Goal: Task Accomplishment & Management: Use online tool/utility

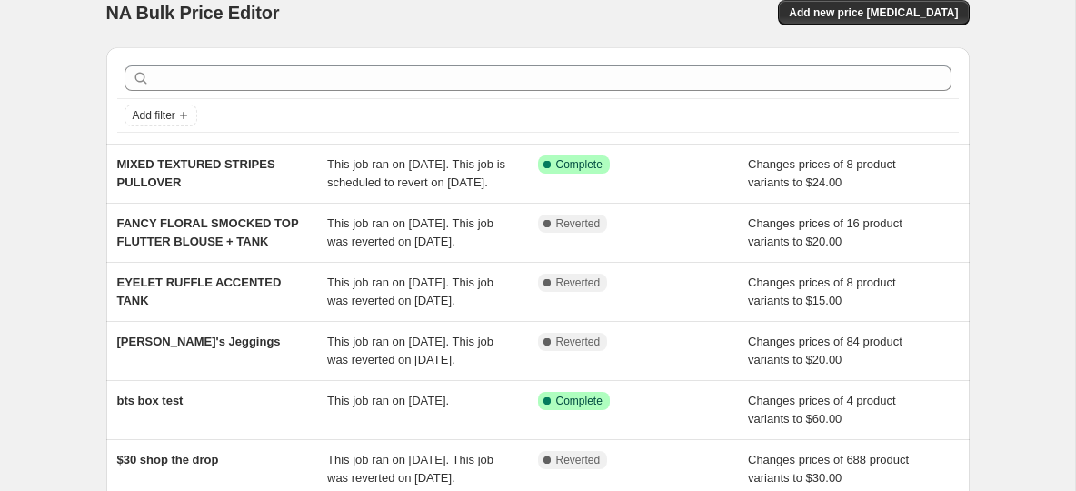
scroll to position [20, 0]
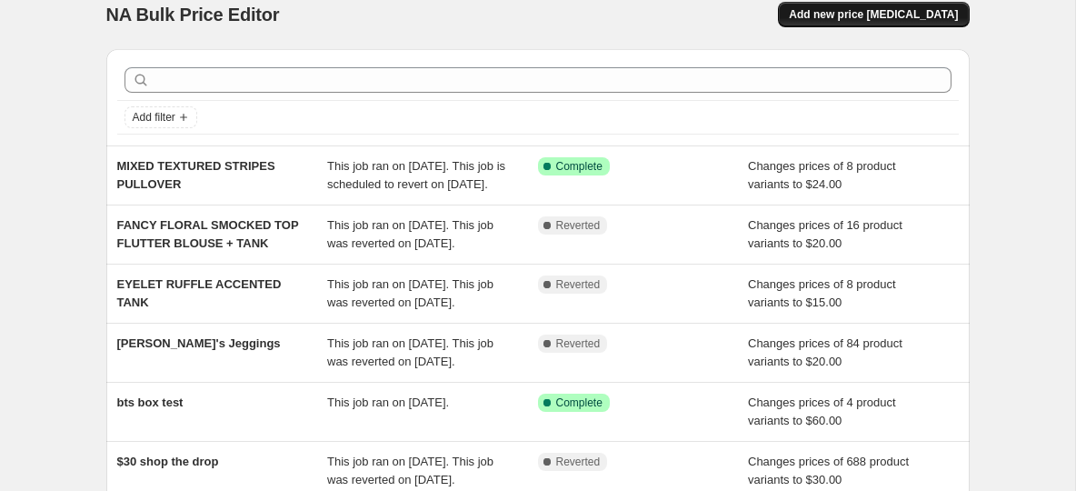
click at [873, 24] on button "Add new price [MEDICAL_DATA]" at bounding box center [873, 14] width 191 height 25
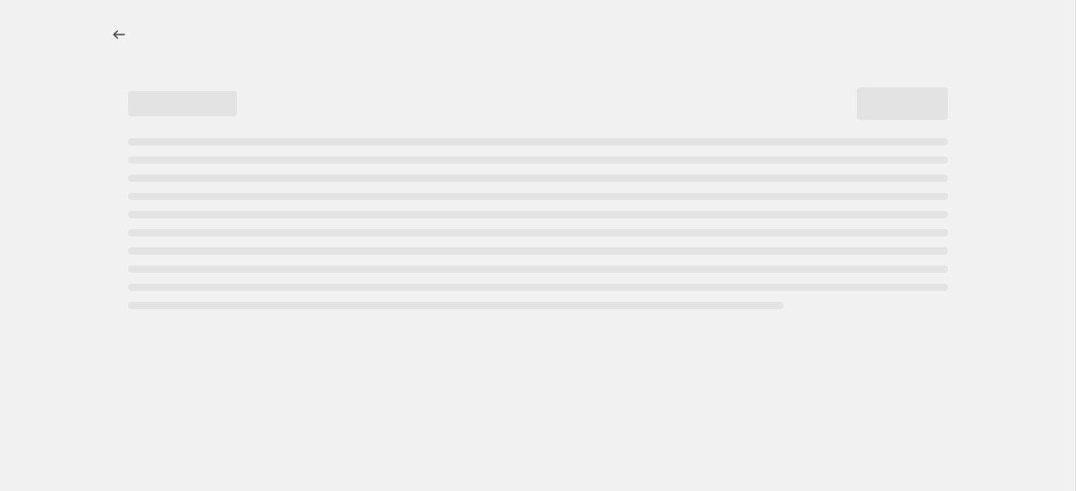
select select "percentage"
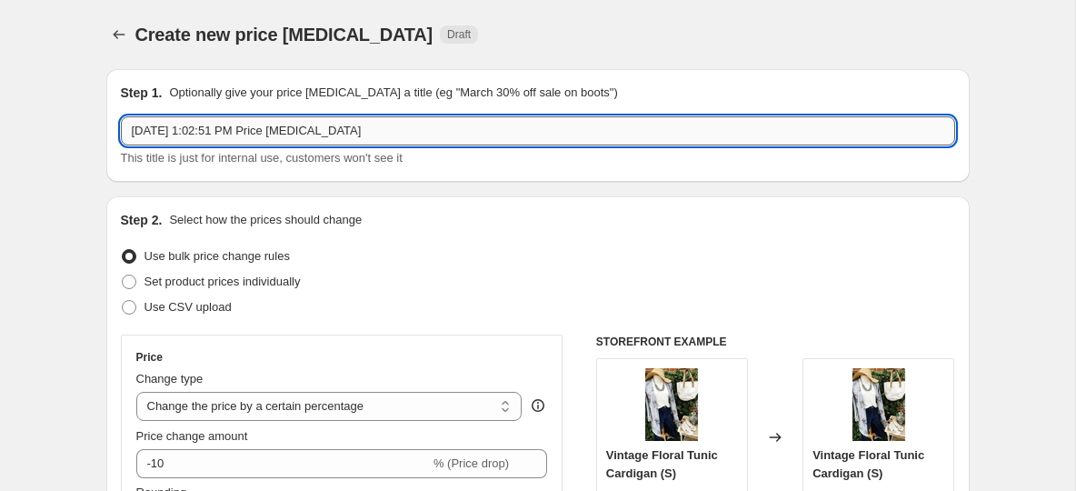
click at [362, 130] on input "Aug 18, 2025, 1:02:51 PM Price change job" at bounding box center [538, 130] width 834 height 29
click at [398, 135] on input "Aug 18, 2025, 1:02:51 PM Price change job" at bounding box center [538, 130] width 834 height 29
click at [173, 128] on input "Aug 18, 2025, 1:02:51 PM Price change job" at bounding box center [538, 130] width 834 height 29
click at [169, 130] on input "Aug 18, 2025, 1:02:51 PM Price change job" at bounding box center [538, 130] width 834 height 29
click at [390, 131] on input "Aug 20, 2025, 1:02:51 PM Price change job" at bounding box center [538, 130] width 834 height 29
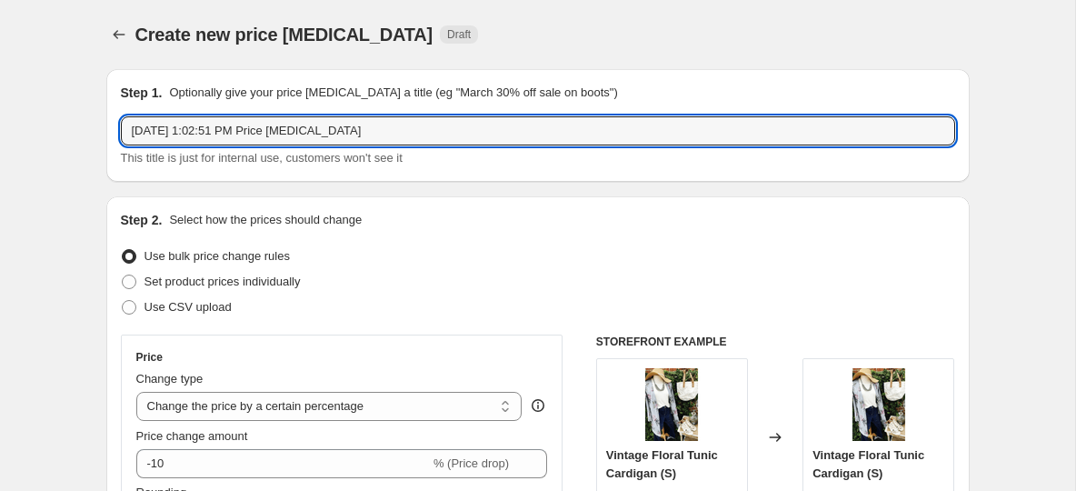
drag, startPoint x: 382, startPoint y: 134, endPoint x: 77, endPoint y: 145, distance: 304.7
drag, startPoint x: 378, startPoint y: 136, endPoint x: 135, endPoint y: 140, distance: 243.6
click at [135, 140] on input "Aug 20, 2025, 1:02:51 PM Price change job" at bounding box center [538, 130] width 834 height 29
type input "Aug 20, 2025, 1:02:51 PM Price change jo"
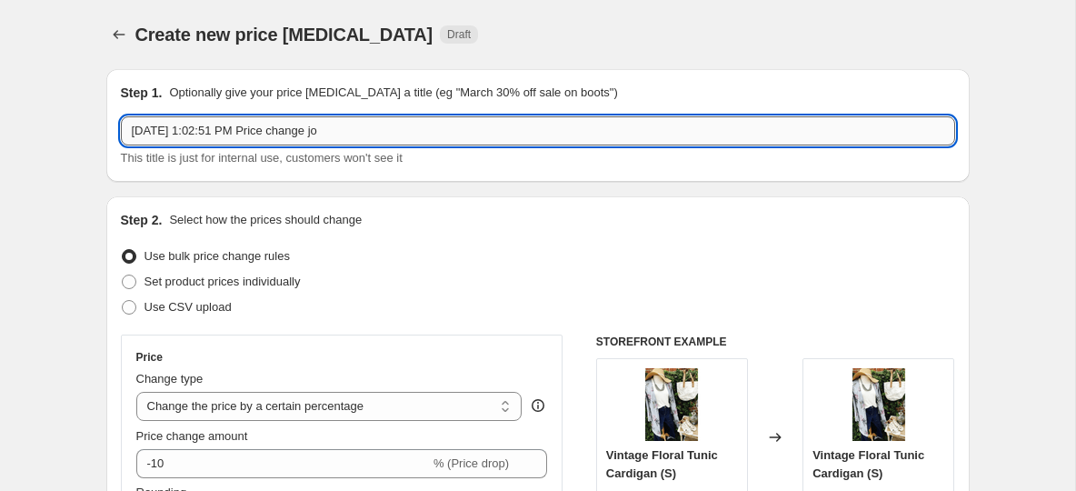
drag, startPoint x: 367, startPoint y: 132, endPoint x: 130, endPoint y: 130, distance: 237.2
click at [130, 130] on input "Aug 20, 2025, 1:02:51 PM Price change jo" at bounding box center [538, 130] width 834 height 29
paste input "EYELET TRIMMED DOUBLE FLUTTER BLOUSE"
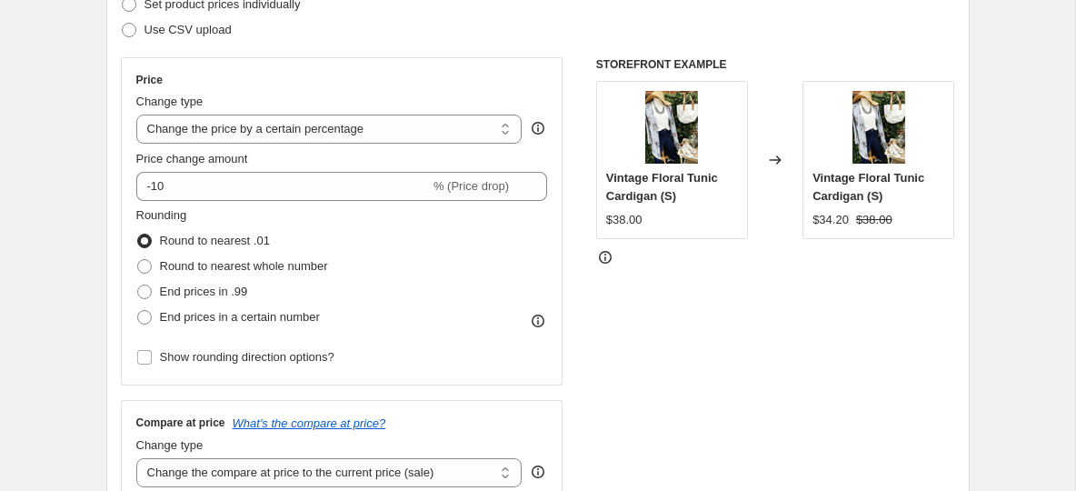
scroll to position [284, 0]
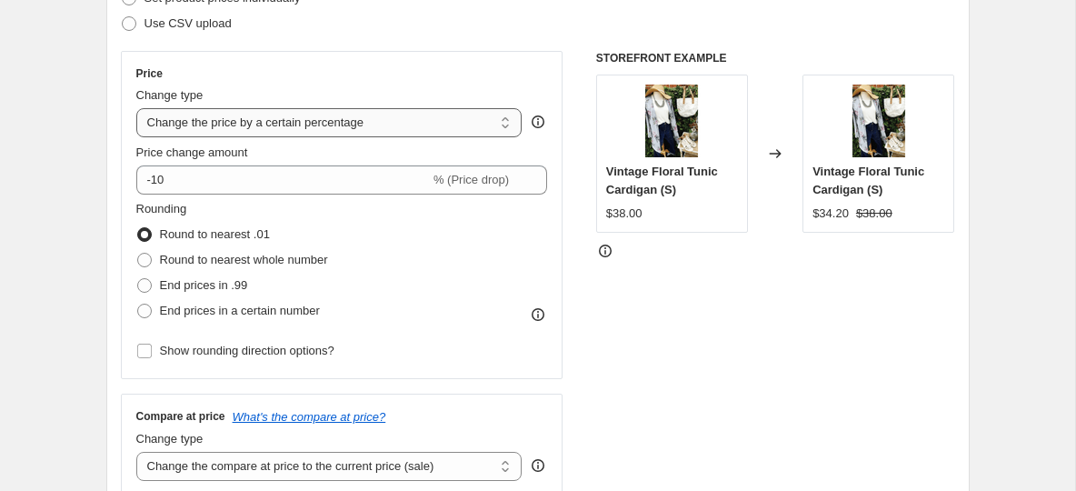
type input "EYELET TRIMMED DOUBLE FLUTTER BLOUSE"
click at [434, 124] on select "Change the price to a certain amount Change the price by a certain amount Chang…" at bounding box center [329, 122] width 386 height 29
select select "to"
click at [136, 108] on select "Change the price to a certain amount Change the price by a certain amount Chang…" at bounding box center [329, 122] width 386 height 29
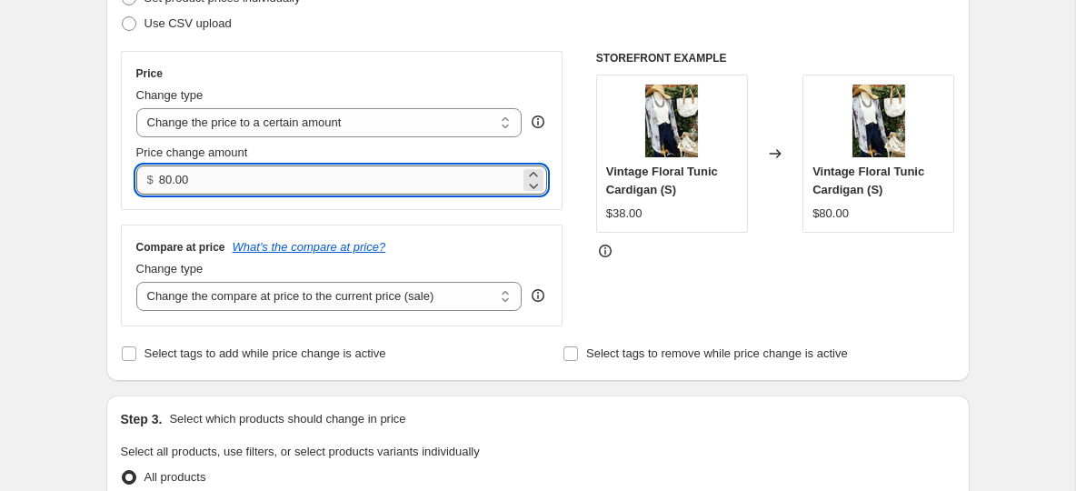
click at [266, 190] on input "80.00" at bounding box center [339, 179] width 361 height 29
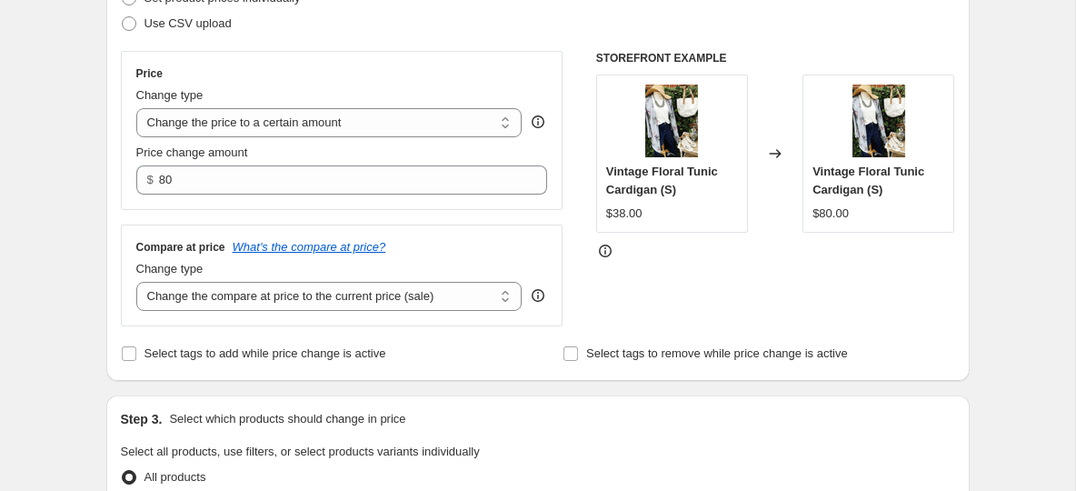
type input "80.00"
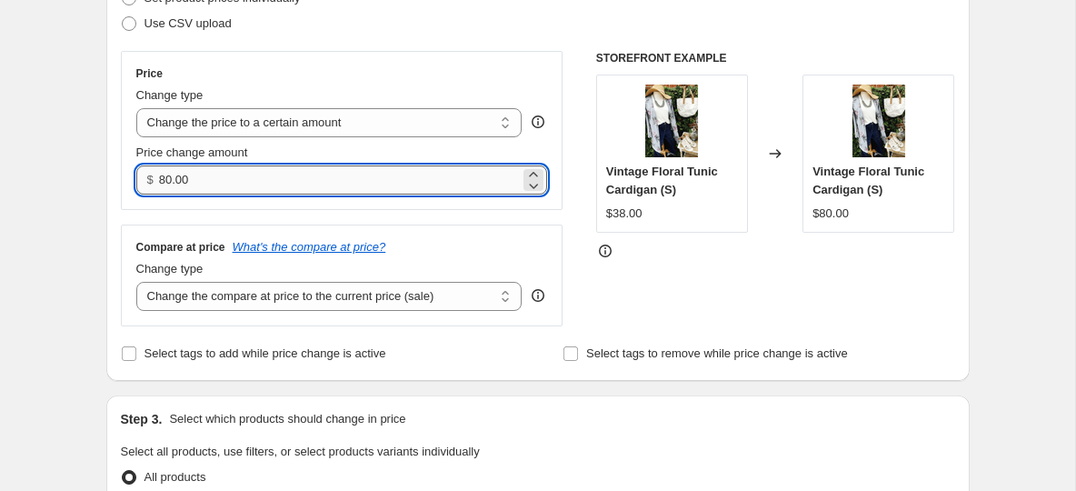
click at [179, 175] on input "80.00" at bounding box center [339, 179] width 361 height 29
type input "20.00"
click at [467, 240] on div "Compare at price What's the compare at price?" at bounding box center [342, 247] width 412 height 15
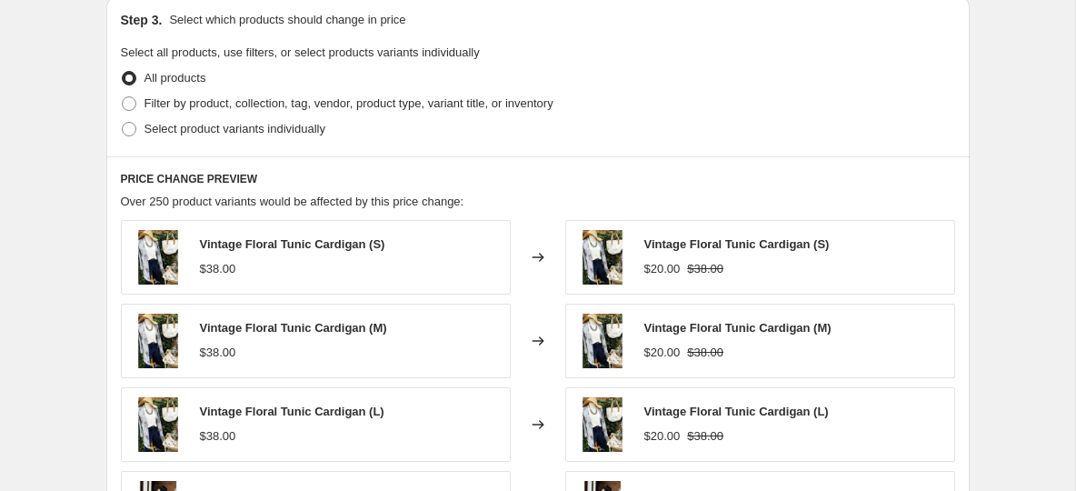
scroll to position [691, 0]
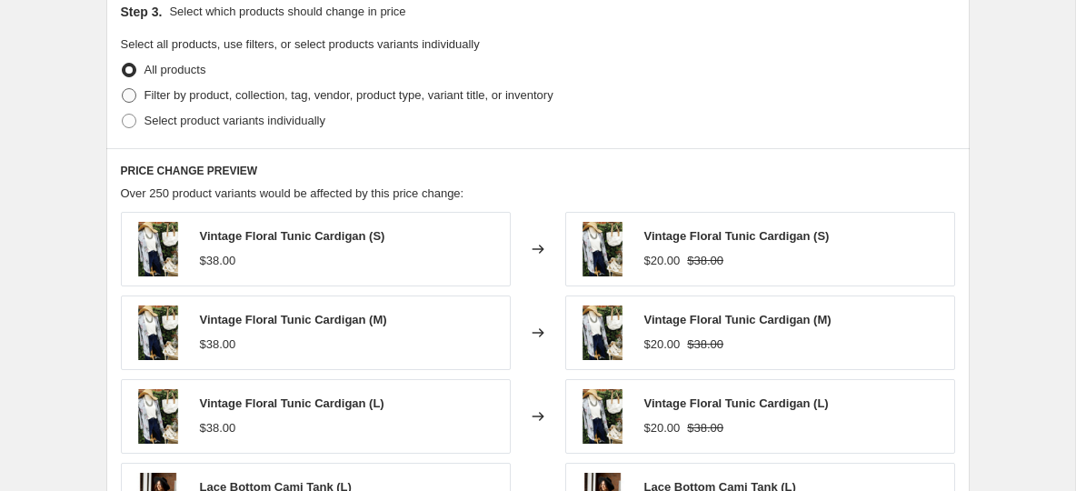
click at [131, 99] on span at bounding box center [129, 95] width 15 height 15
click at [123, 89] on input "Filter by product, collection, tag, vendor, product type, variant title, or inv…" at bounding box center [122, 88] width 1 height 1
radio input "true"
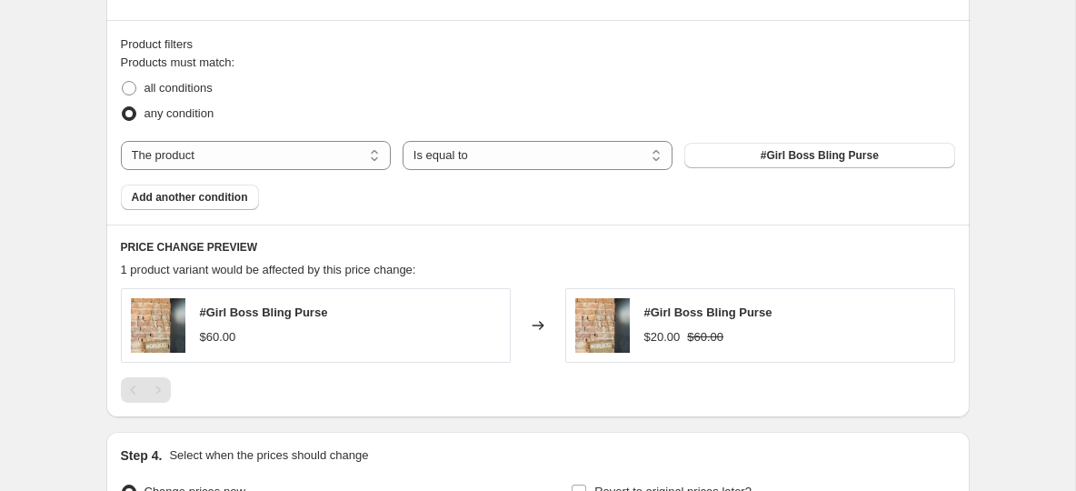
scroll to position [863, 0]
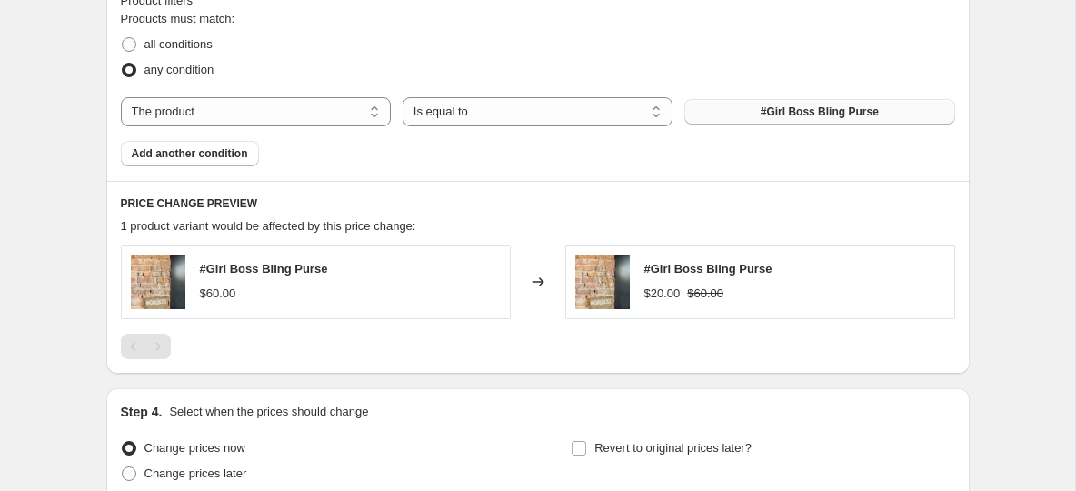
click at [743, 119] on button "#Girl Boss Bling Purse" at bounding box center [819, 111] width 270 height 25
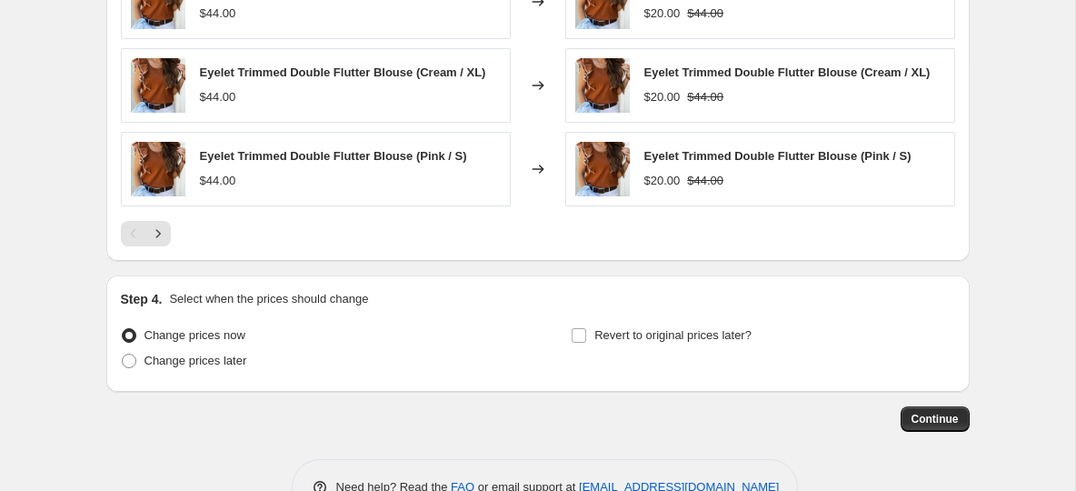
scroll to position [1361, 0]
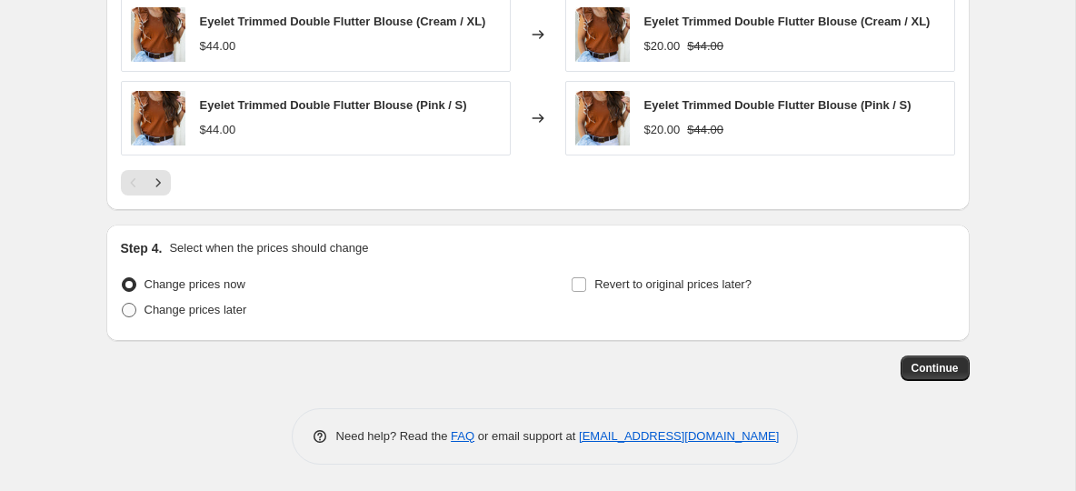
click at [128, 314] on span at bounding box center [129, 310] width 15 height 15
click at [123, 304] on input "Change prices later" at bounding box center [122, 303] width 1 height 1
radio input "true"
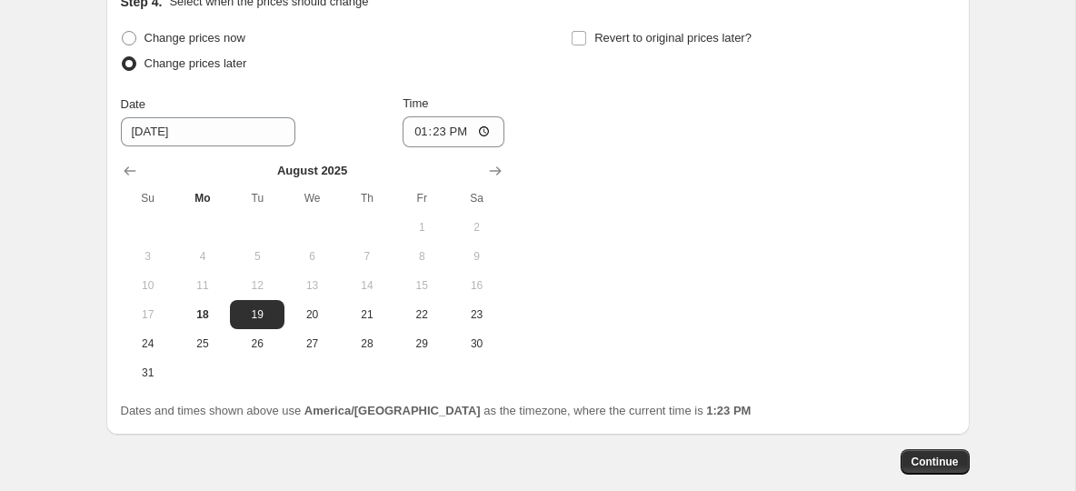
scroll to position [1609, 0]
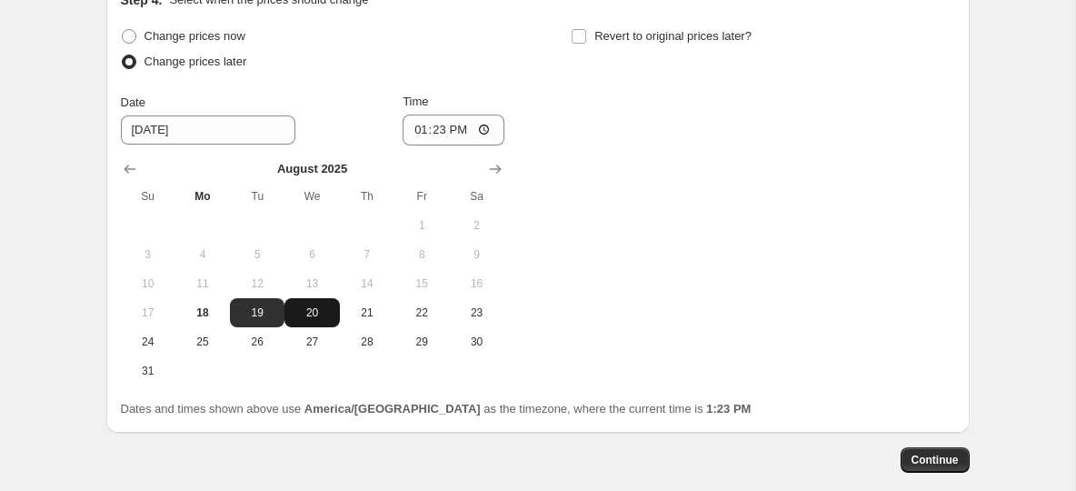
click at [312, 317] on span "20" at bounding box center [312, 312] width 40 height 15
type input "8/20/2025"
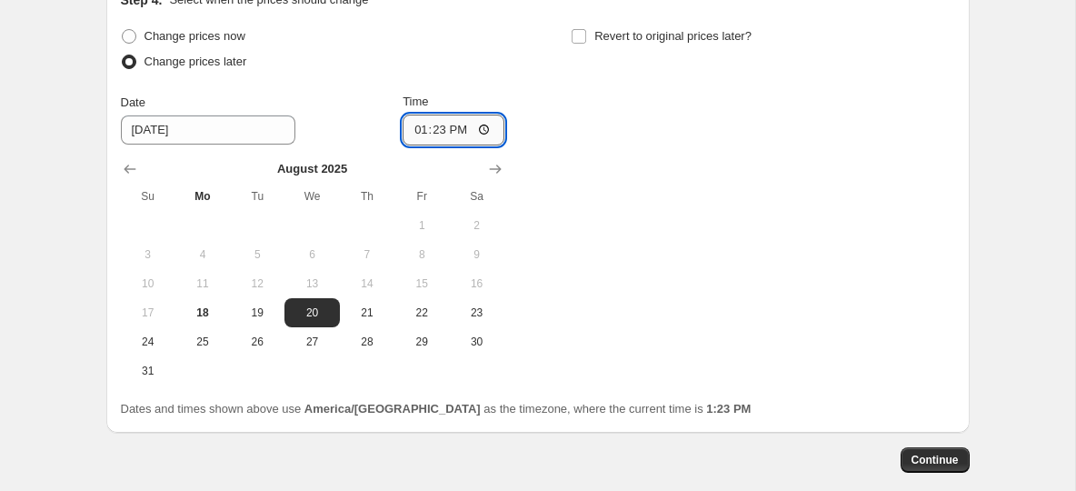
click at [441, 134] on input "13:23" at bounding box center [454, 130] width 102 height 31
click at [417, 127] on input "Time" at bounding box center [454, 130] width 102 height 31
type input "20:00"
click at [455, 129] on input "Time" at bounding box center [454, 130] width 102 height 31
type input "08:00"
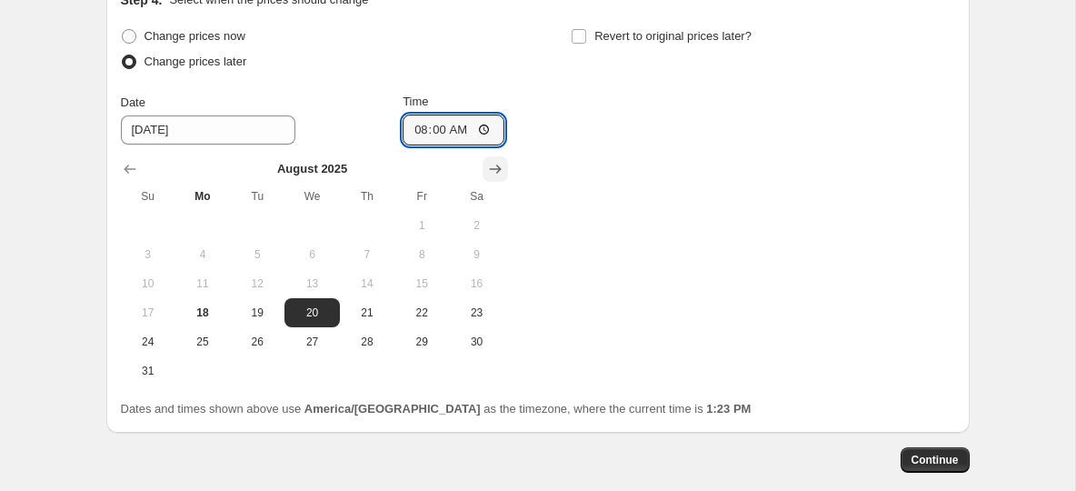
click at [499, 166] on icon "Show next month, September 2025" at bounding box center [495, 169] width 12 height 9
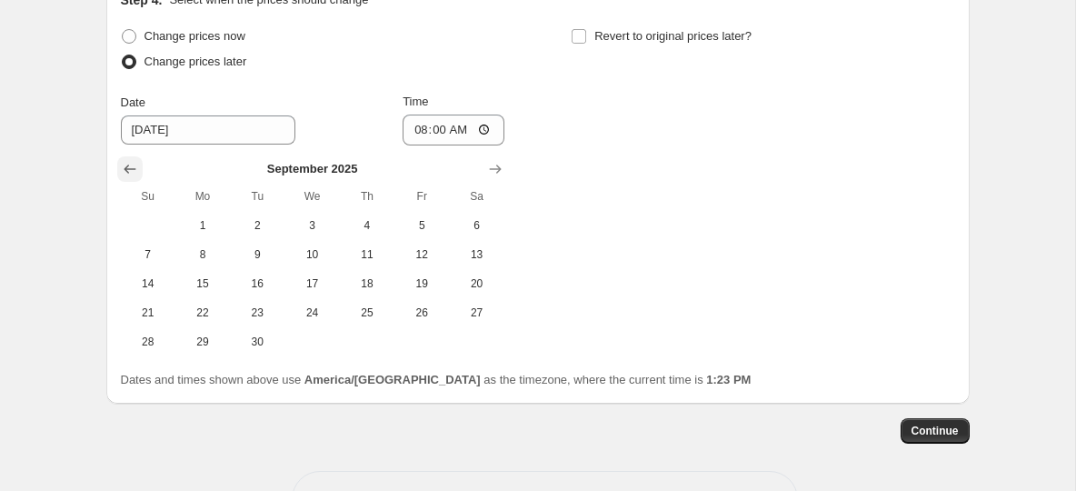
click at [122, 172] on icon "Show previous month, August 2025" at bounding box center [130, 169] width 18 height 18
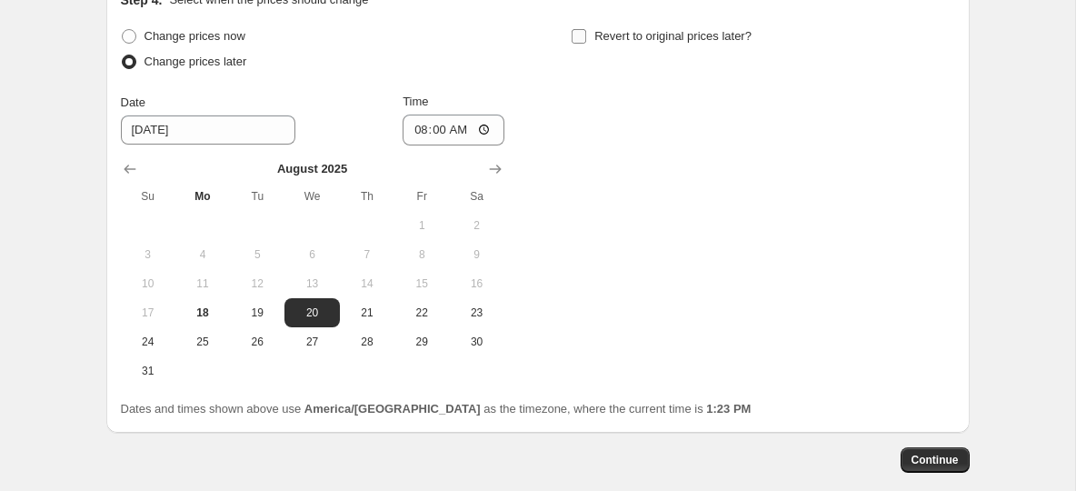
click at [589, 35] on label "Revert to original prices later?" at bounding box center [661, 36] width 181 height 25
click at [586, 35] on input "Revert to original prices later?" at bounding box center [579, 36] width 15 height 15
checkbox input "true"
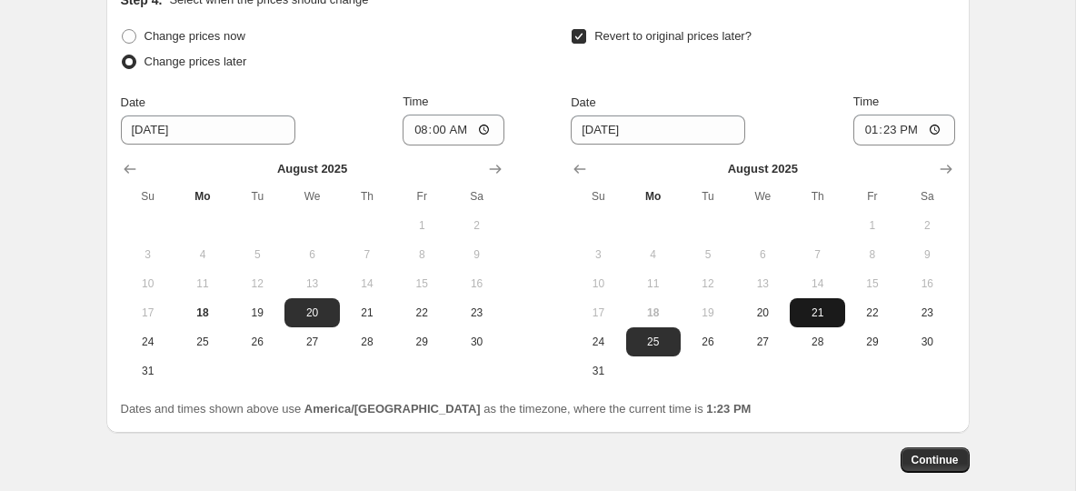
click at [807, 314] on span "21" at bounding box center [817, 312] width 40 height 15
type input "8/21/2025"
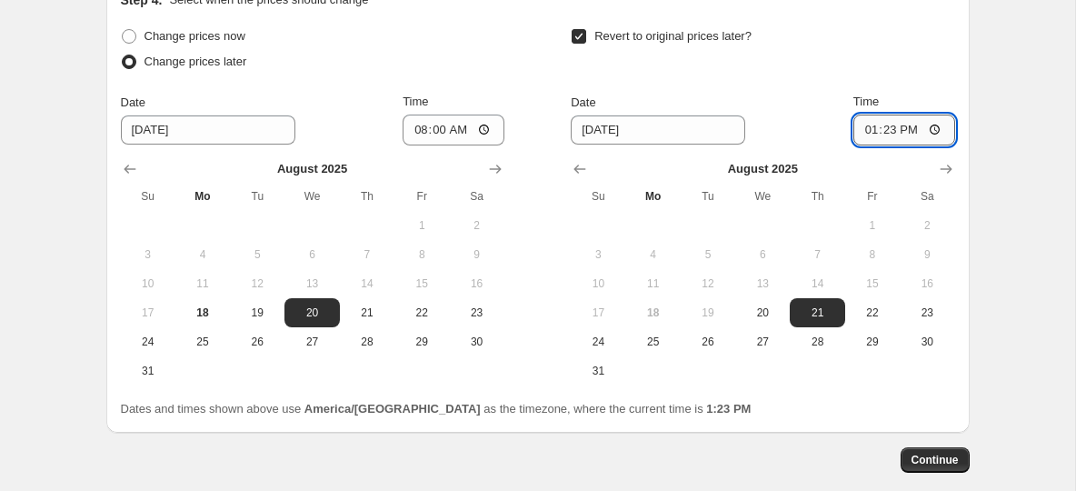
click at [896, 129] on input "13:23" at bounding box center [904, 130] width 102 height 31
click at [903, 131] on input "13:23" at bounding box center [904, 130] width 102 height 31
click at [891, 131] on input "13:23" at bounding box center [904, 130] width 102 height 31
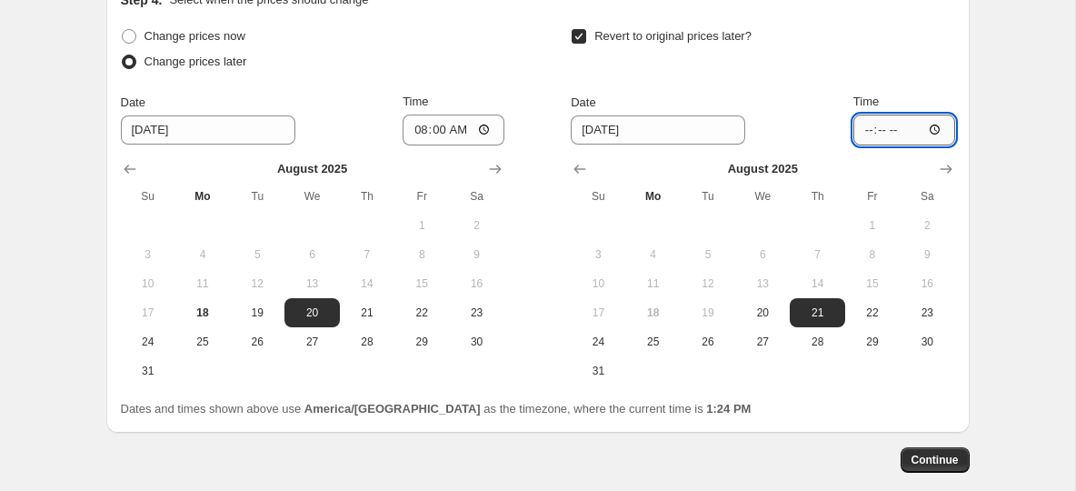
click at [874, 128] on input "Time" at bounding box center [904, 130] width 102 height 31
click at [870, 129] on input "Time" at bounding box center [904, 130] width 102 height 31
type input "20:15"
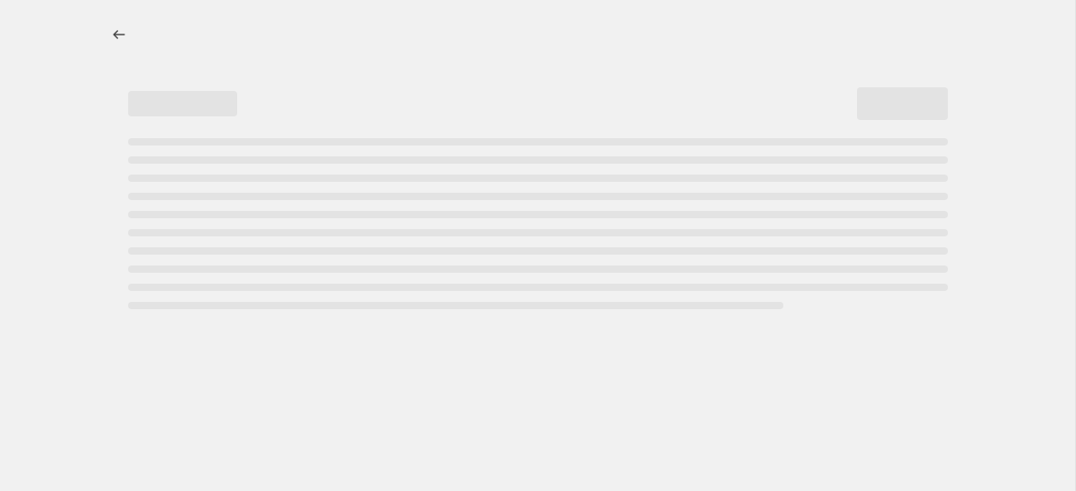
select select "percentage"
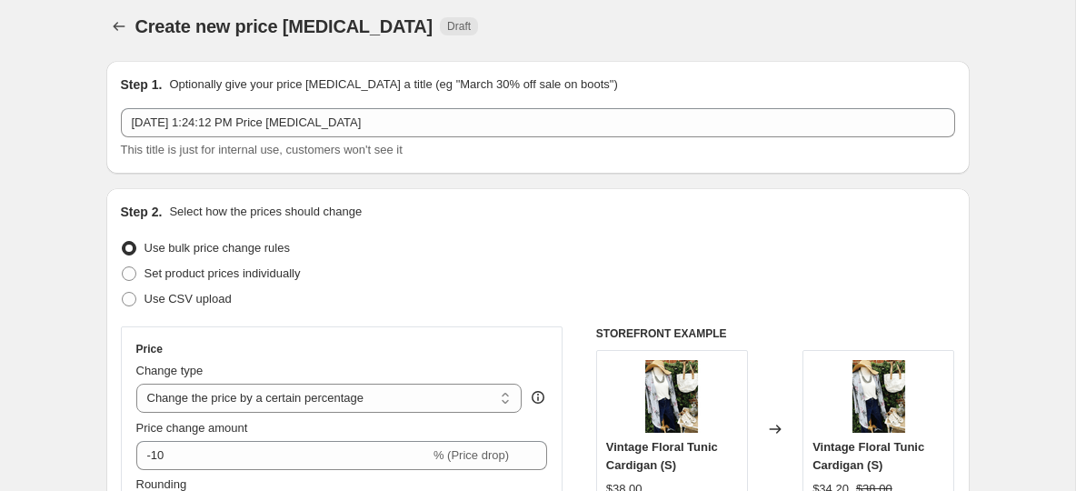
scroll to position [15, 0]
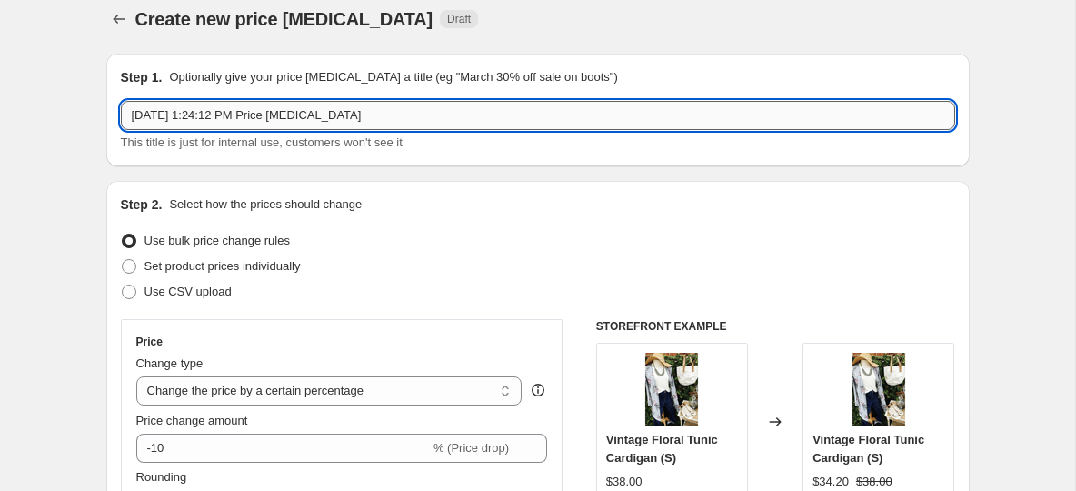
drag, startPoint x: 400, startPoint y: 121, endPoint x: 123, endPoint y: 114, distance: 277.3
click at [123, 115] on input "Aug 18, 2025, 1:24:12 PM Price change job" at bounding box center [538, 115] width 834 height 29
paste input "EYELET TRIMMED DOUBLE FLUTTER BLOUSE"
type input "EYELET TRIMMED DOUBLE FLUTTER BLOUSE"
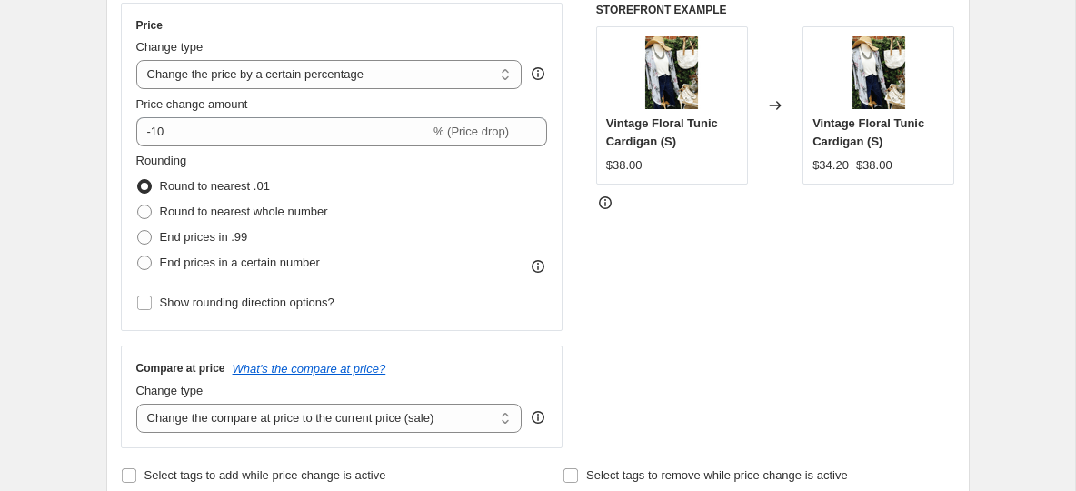
scroll to position [340, 0]
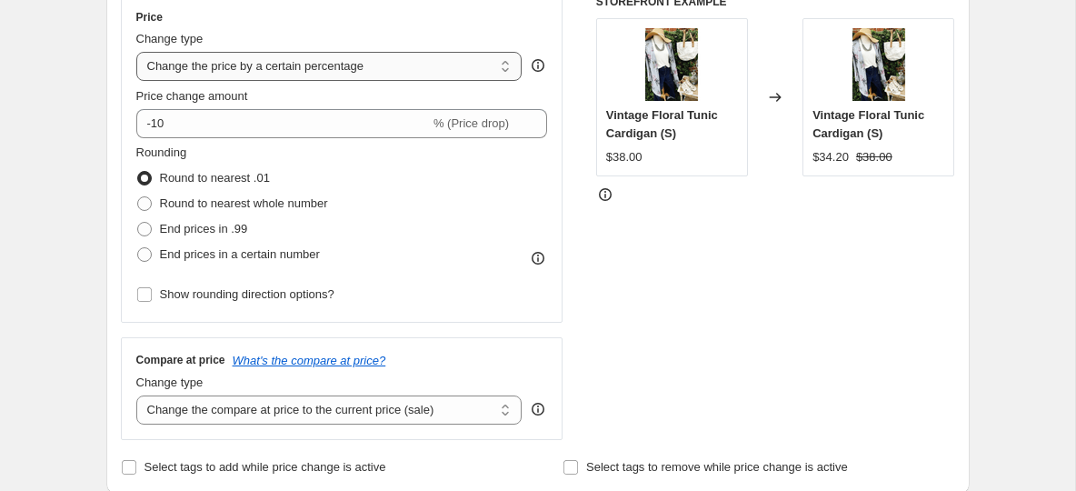
click at [375, 60] on select "Change the price to a certain amount Change the price by a certain amount Chang…" at bounding box center [329, 66] width 386 height 29
select select "to"
click at [136, 52] on select "Change the price to a certain amount Change the price by a certain amount Chang…" at bounding box center [329, 66] width 386 height 29
type input "80.00"
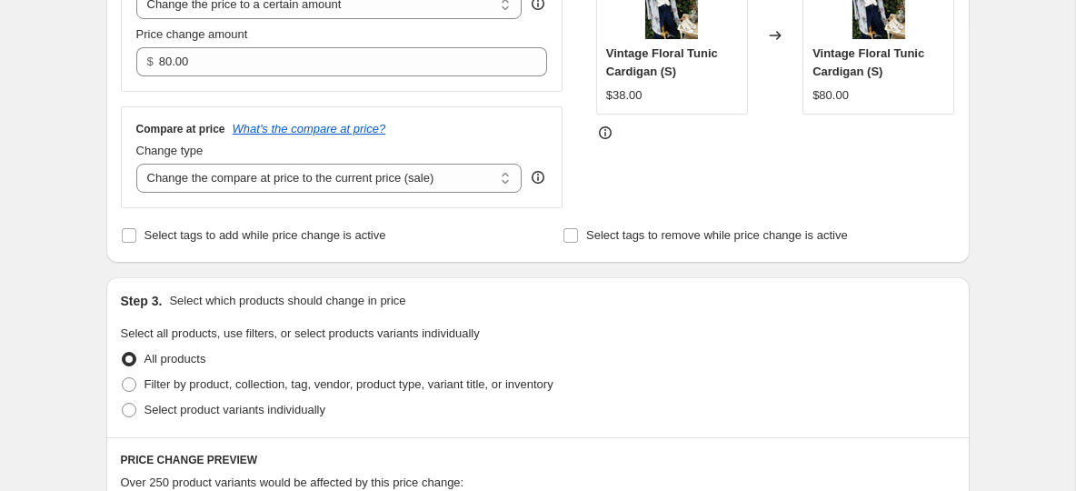
scroll to position [401, 0]
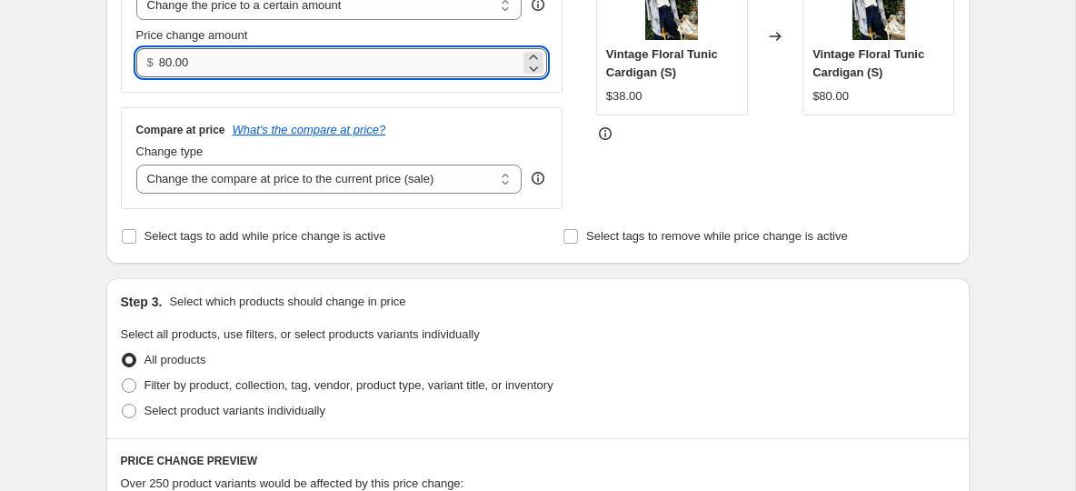
click at [282, 50] on input "80.00" at bounding box center [339, 62] width 361 height 29
click at [276, 56] on input "80.00" at bounding box center [339, 62] width 361 height 29
click at [178, 65] on input "80.00" at bounding box center [339, 62] width 361 height 29
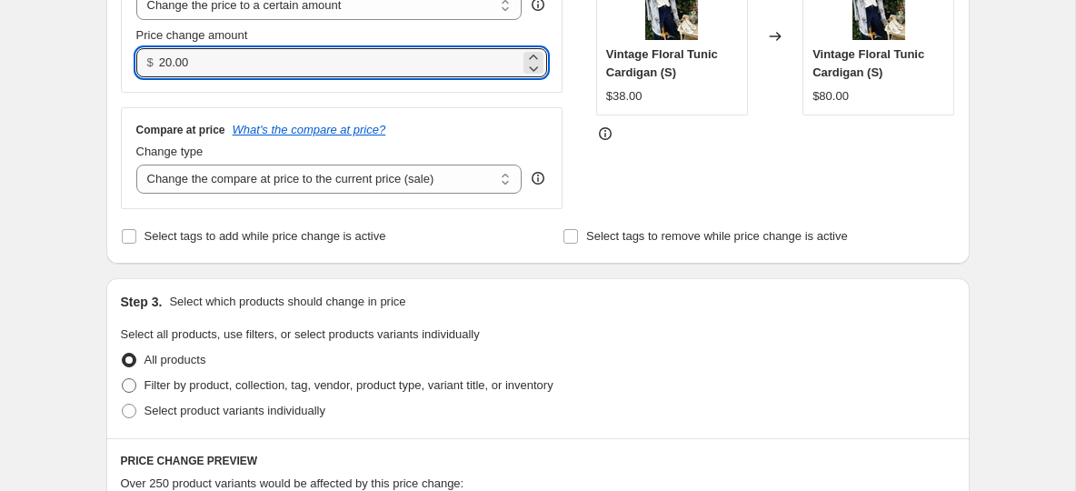
type input "20.00"
click at [130, 385] on span at bounding box center [129, 385] width 15 height 15
click at [123, 379] on input "Filter by product, collection, tag, vendor, product type, variant title, or inv…" at bounding box center [122, 378] width 1 height 1
radio input "true"
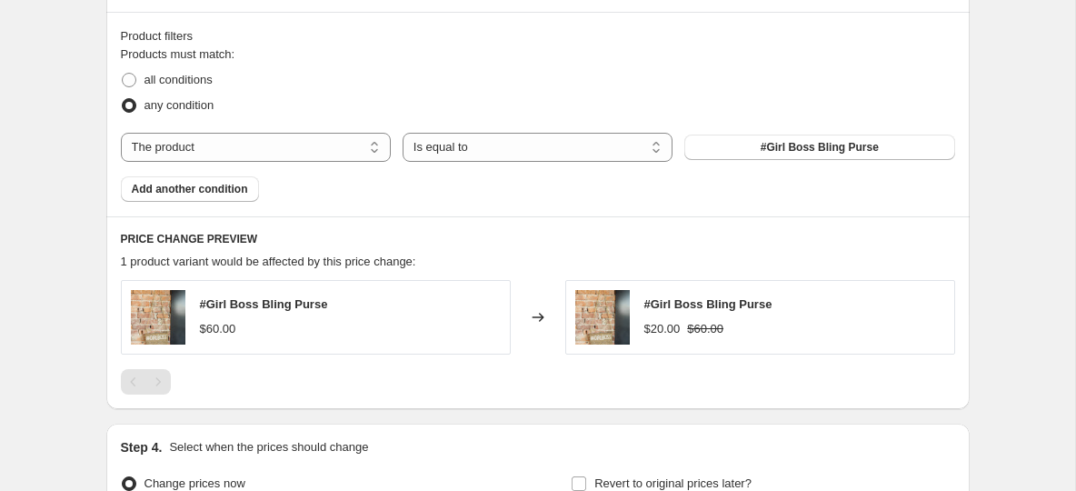
scroll to position [831, 0]
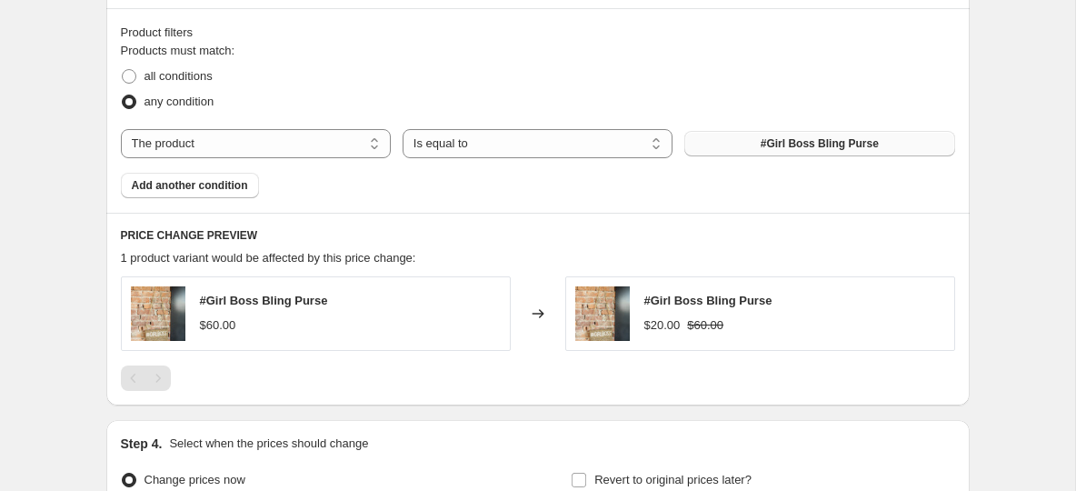
click at [759, 145] on button "#Girl Boss Bling Purse" at bounding box center [819, 143] width 270 height 25
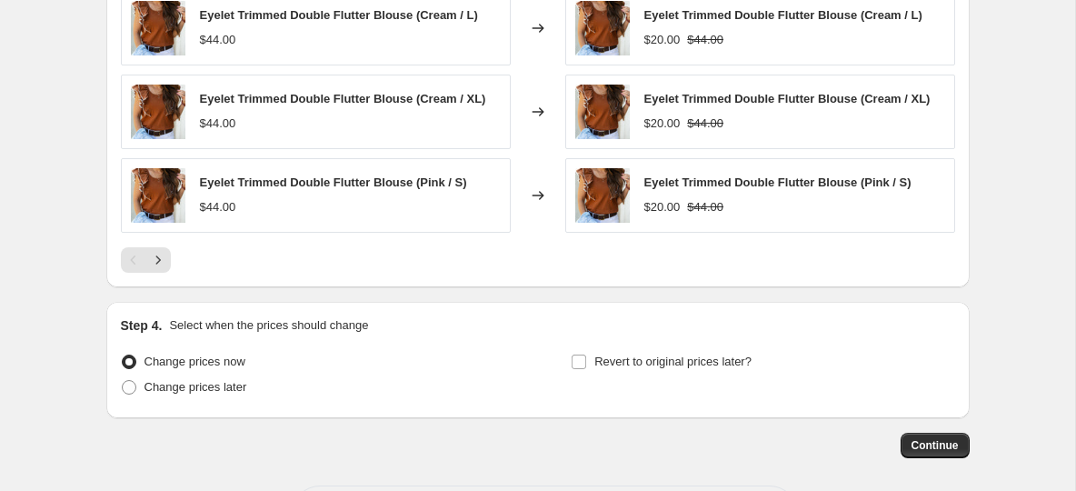
scroll to position [1361, 0]
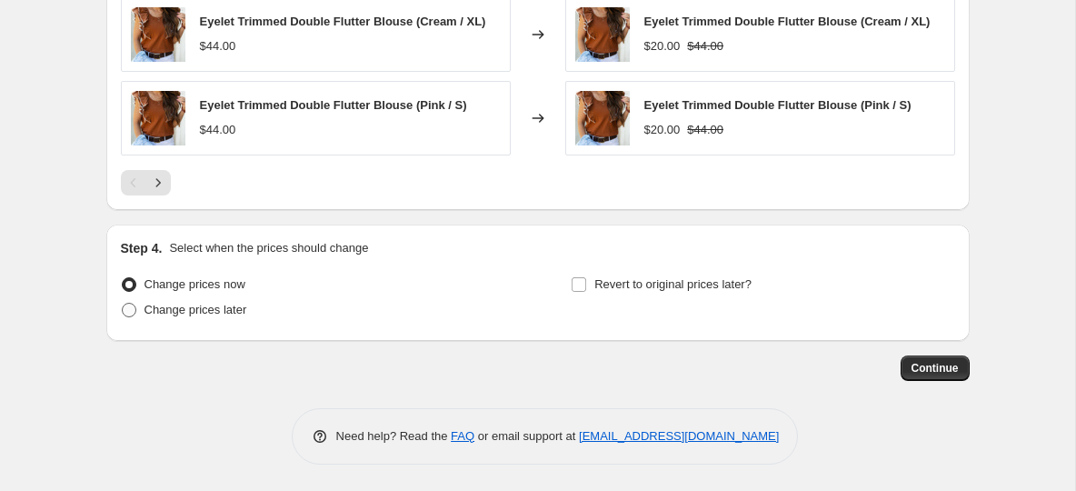
click at [133, 307] on span at bounding box center [129, 310] width 15 height 15
click at [123, 304] on input "Change prices later" at bounding box center [122, 303] width 1 height 1
radio input "true"
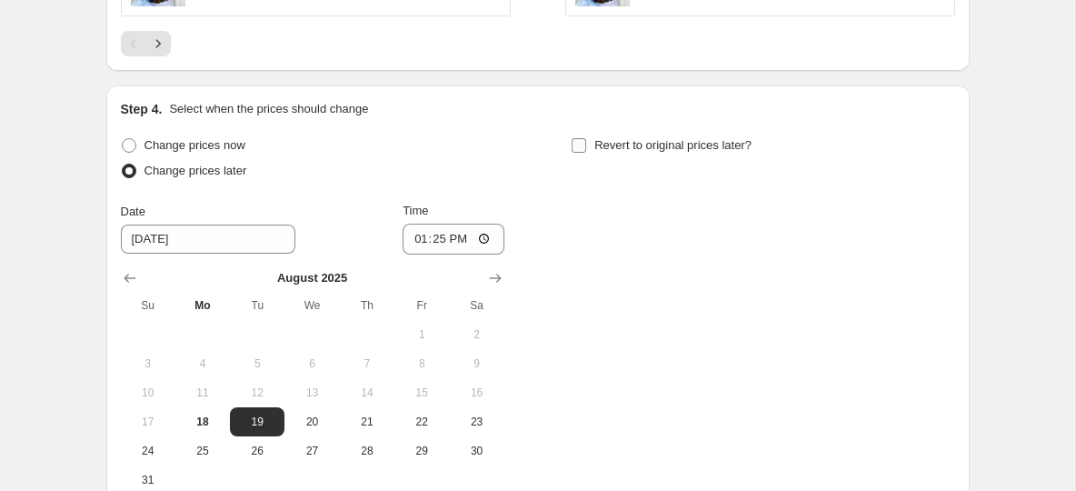
scroll to position [1539, 0]
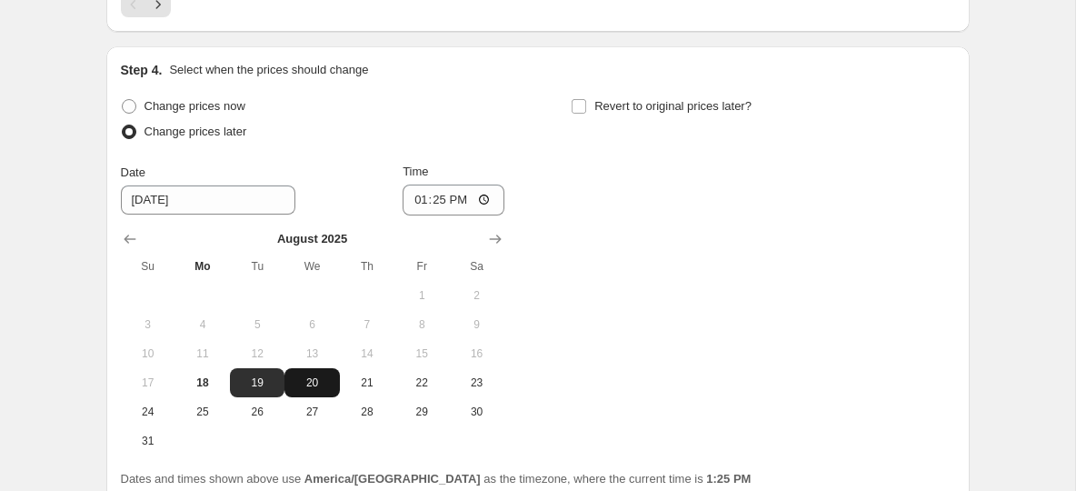
click at [308, 389] on button "20" at bounding box center [311, 382] width 55 height 29
type input "8/20/2025"
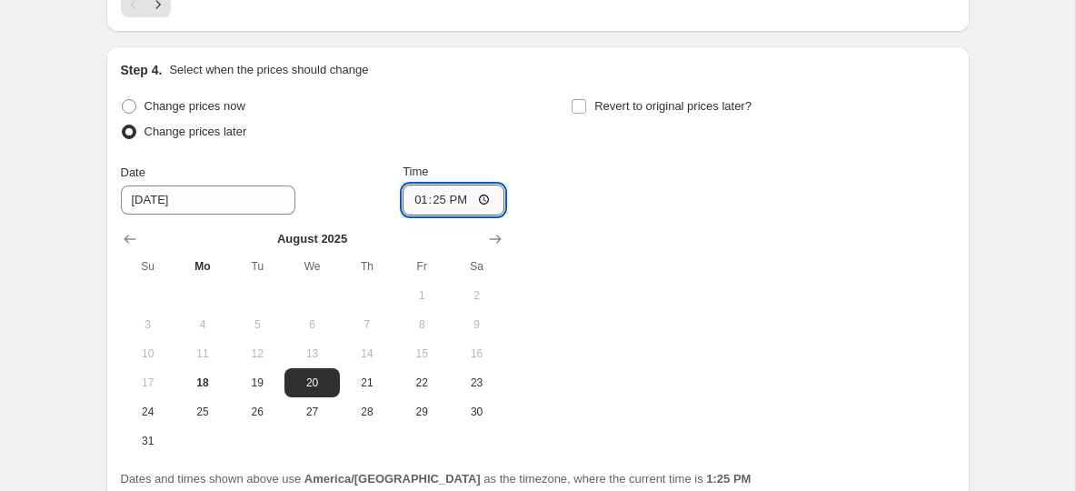
click at [428, 203] on input "13:25" at bounding box center [454, 200] width 102 height 31
click at [424, 200] on input "Time" at bounding box center [454, 200] width 102 height 31
click at [420, 200] on input "Time" at bounding box center [454, 200] width 102 height 31
type input "08:00"
click at [582, 105] on input "Revert to original prices later?" at bounding box center [579, 106] width 15 height 15
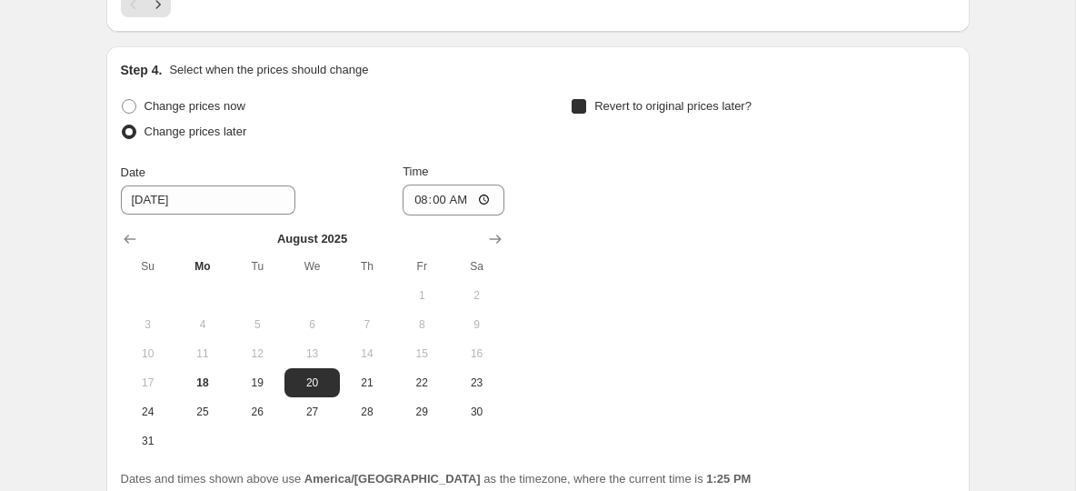
checkbox input "true"
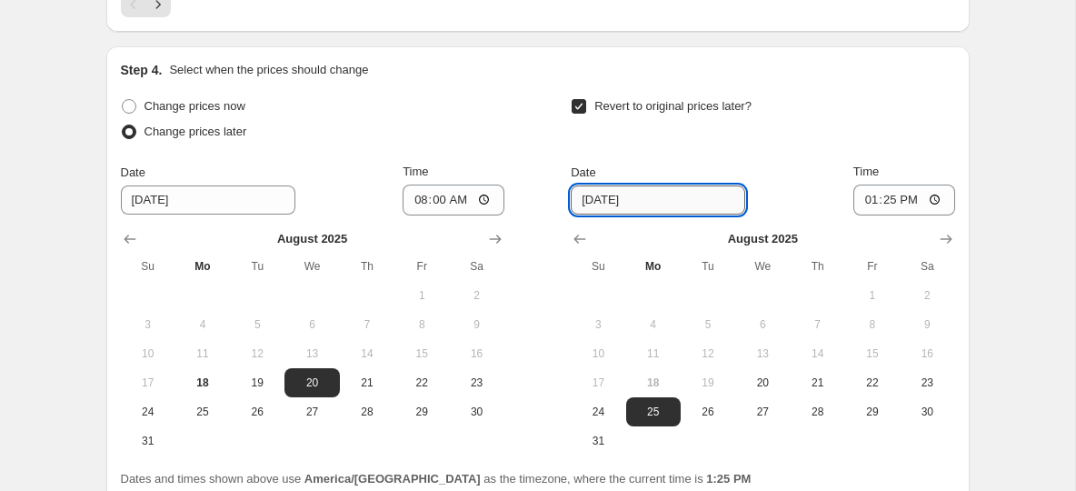
click at [686, 204] on input "8/25/2025" at bounding box center [658, 199] width 175 height 29
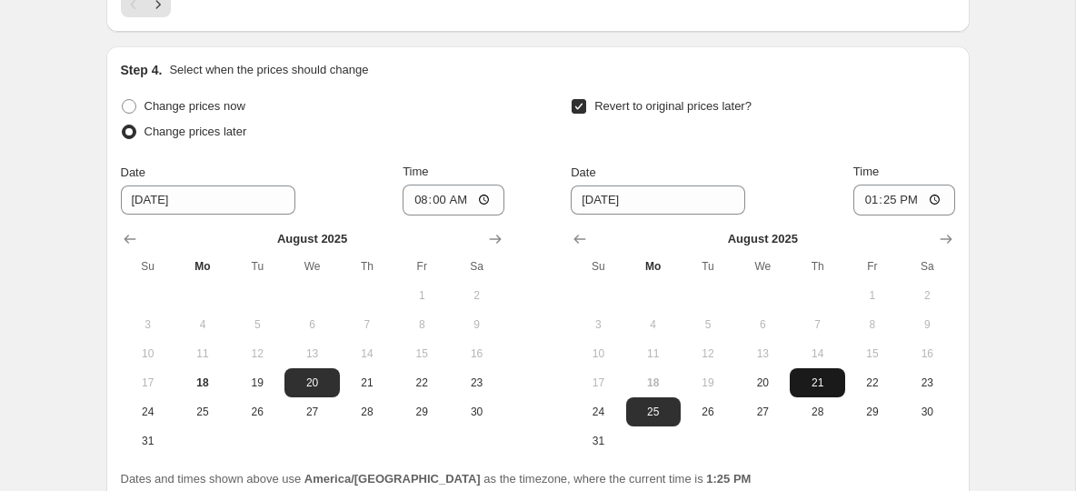
click at [817, 387] on span "21" at bounding box center [817, 382] width 40 height 15
type input "8/21/2025"
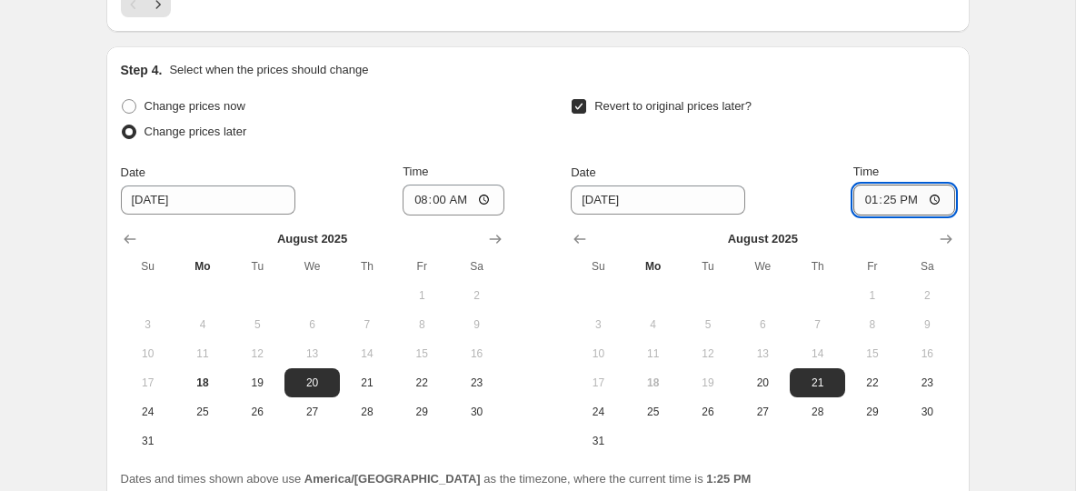
click at [892, 199] on input "13:25" at bounding box center [904, 200] width 102 height 31
click at [875, 201] on input "13:25" at bounding box center [904, 200] width 102 height 31
click at [873, 201] on input "13:25" at bounding box center [904, 200] width 102 height 31
type input "08:15"
click at [820, 137] on div "Revert to original prices later?" at bounding box center [763, 121] width 384 height 55
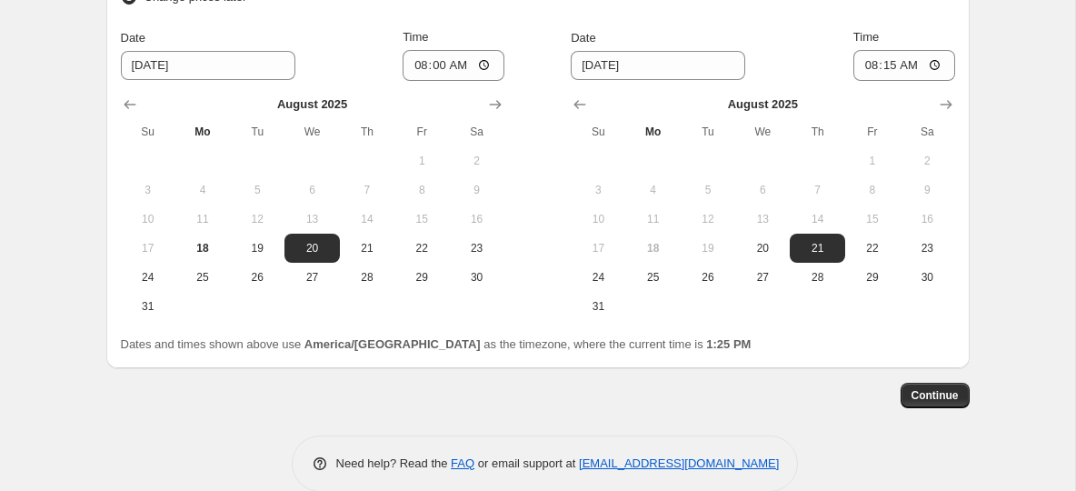
scroll to position [1701, 0]
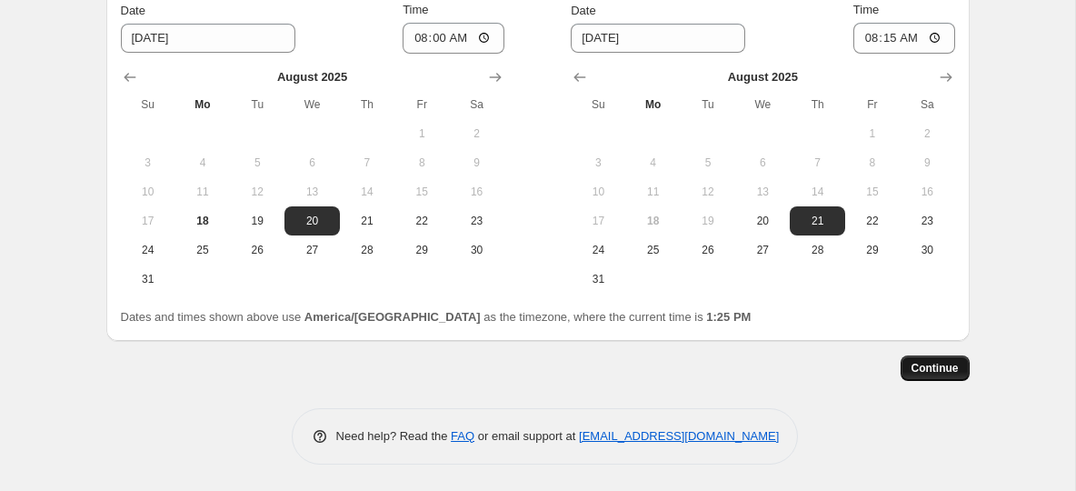
click at [931, 369] on span "Continue" at bounding box center [935, 368] width 47 height 15
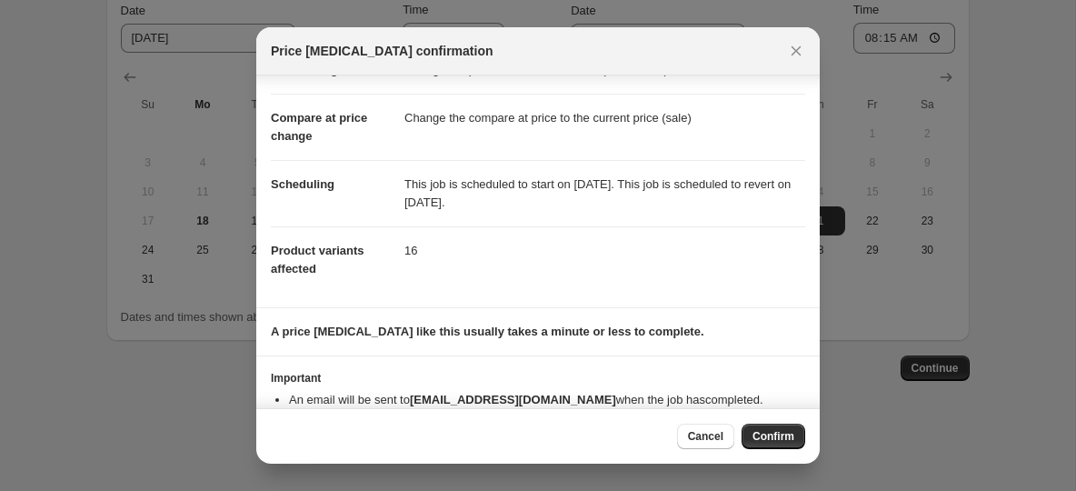
scroll to position [103, 0]
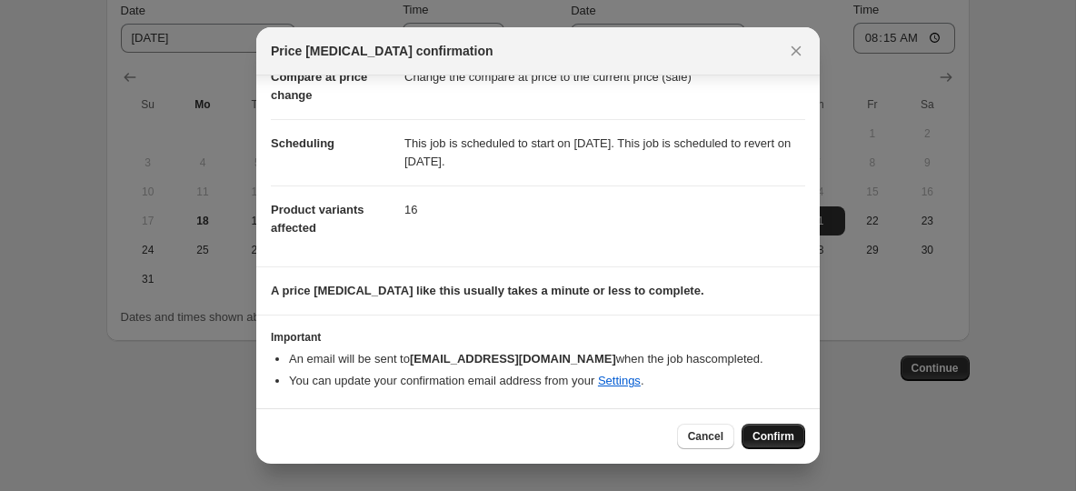
click at [777, 438] on span "Confirm" at bounding box center [774, 436] width 42 height 15
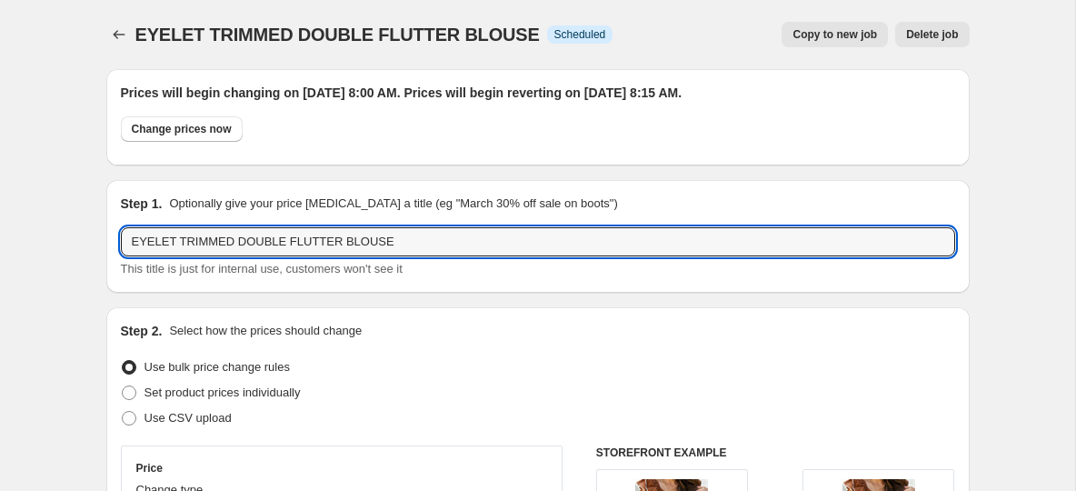
drag, startPoint x: 424, startPoint y: 243, endPoint x: 78, endPoint y: 230, distance: 345.6
paste input "BETSEY'S JOGGERS"
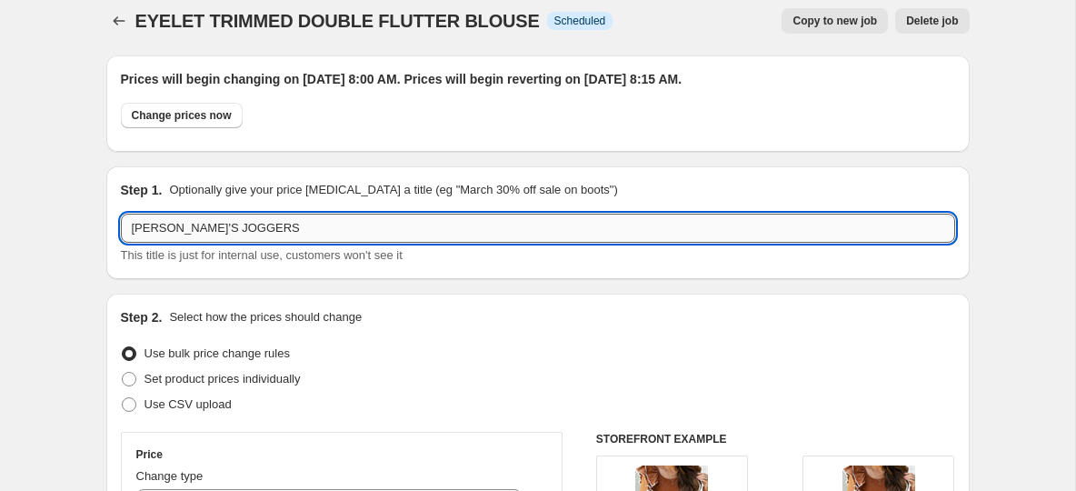
scroll to position [15, 0]
type input "BETSEY'S JOGGERS"
click at [124, 16] on icon "Price change jobs" at bounding box center [119, 20] width 18 height 18
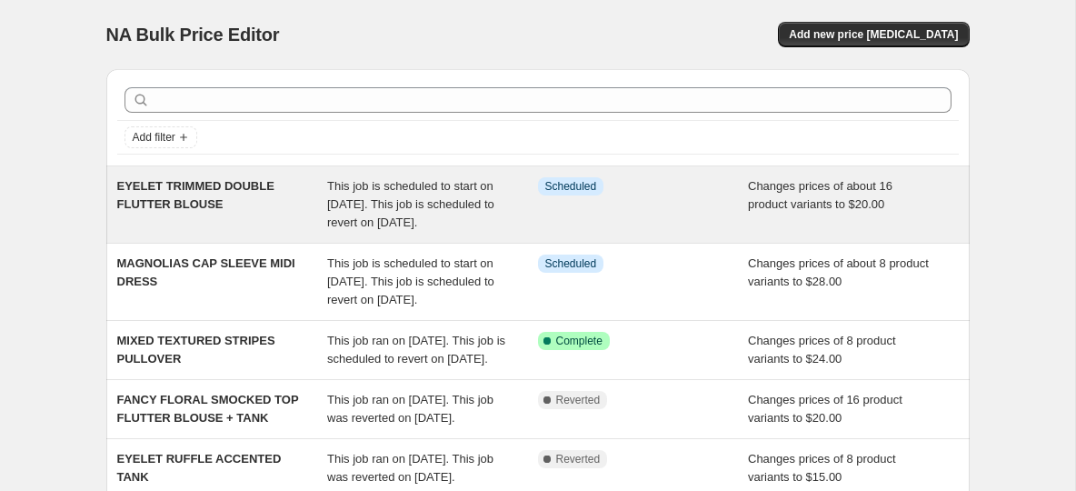
click at [206, 204] on span "EYELET TRIMMED DOUBLE FLUTTER BLOUSE" at bounding box center [195, 195] width 157 height 32
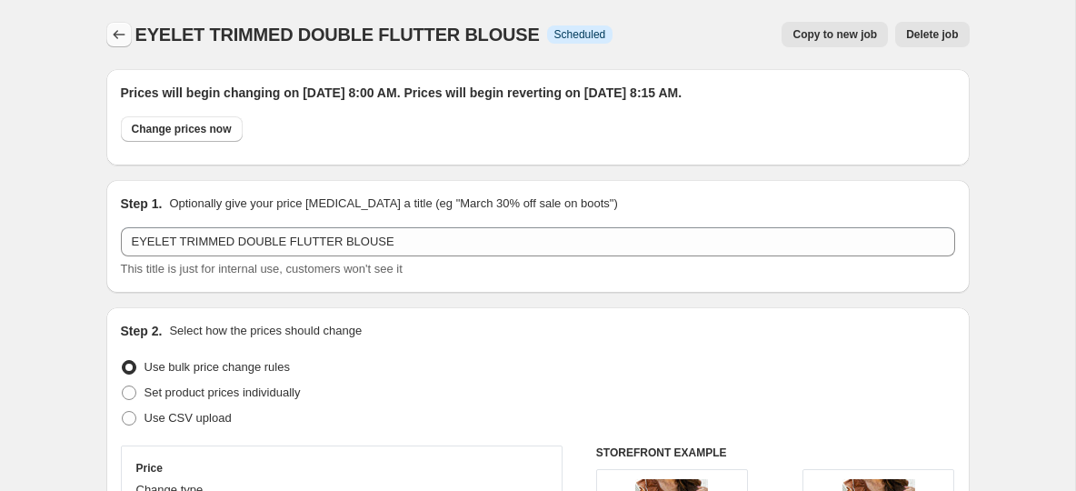
click at [119, 36] on icon "Price change jobs" at bounding box center [119, 34] width 18 height 18
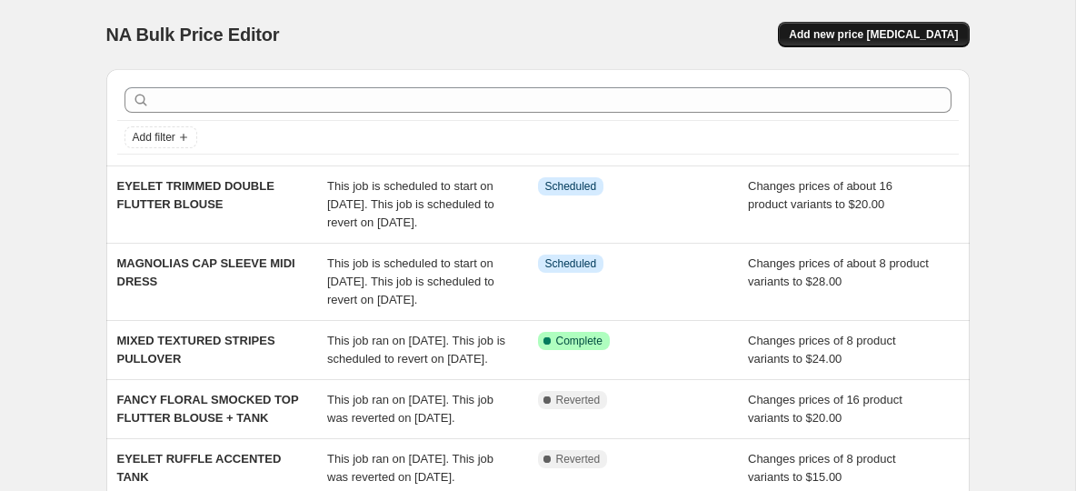
click at [897, 45] on button "Add new price [MEDICAL_DATA]" at bounding box center [873, 34] width 191 height 25
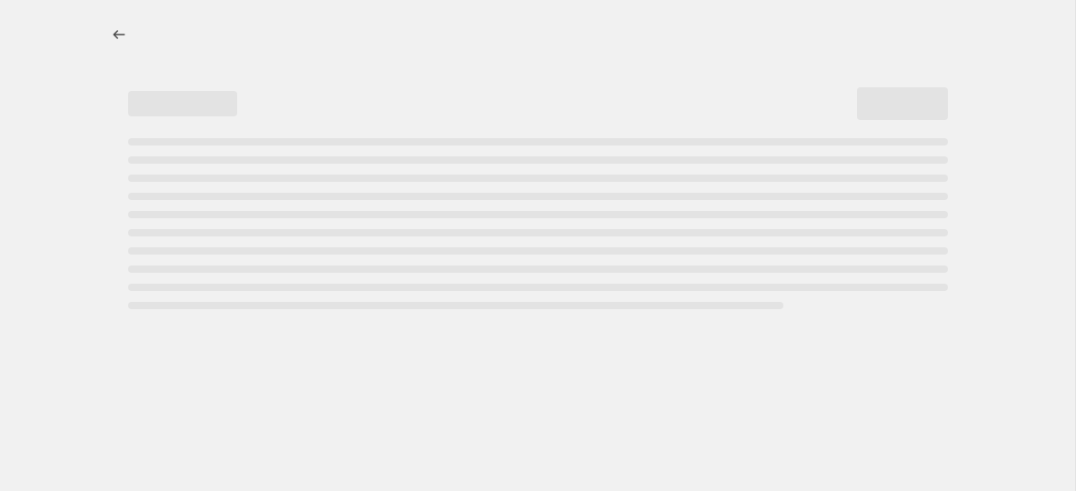
select select "percentage"
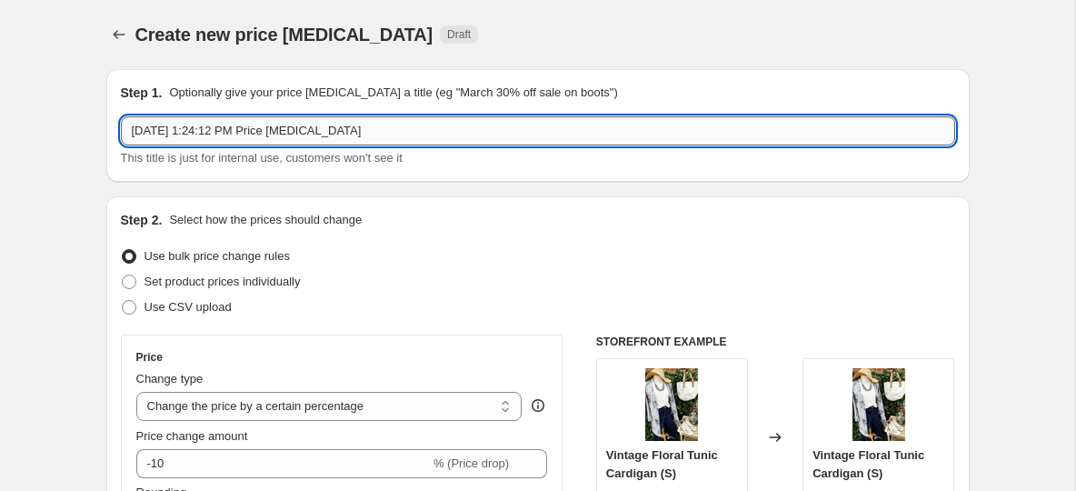
drag, startPoint x: 390, startPoint y: 132, endPoint x: 126, endPoint y: 129, distance: 263.6
click at [126, 129] on input "Aug 18, 2025, 1:24:12 PM Price change job" at bounding box center [538, 130] width 834 height 29
paste input "BETSEY'S JOGGERS"
type input "BETSEY'S JOGGERS"
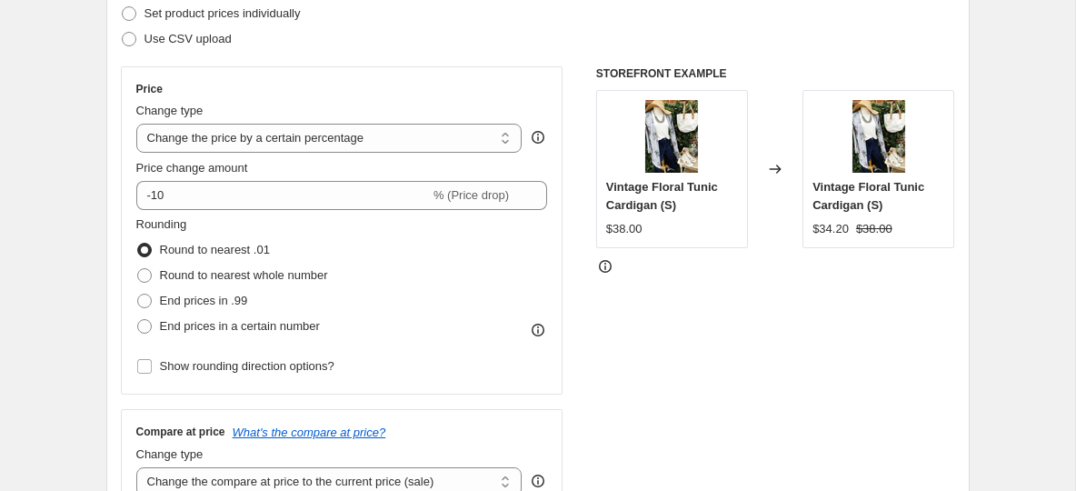
scroll to position [274, 0]
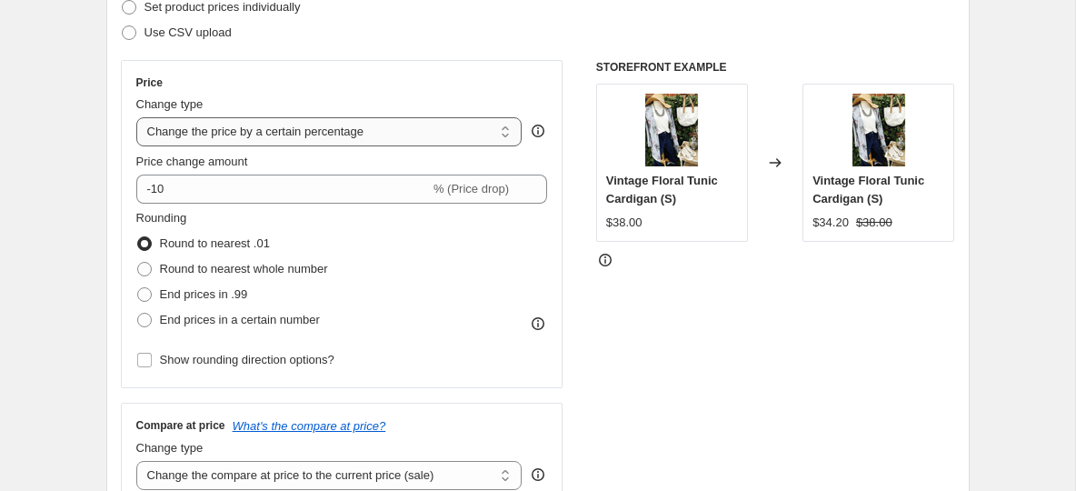
click at [394, 136] on select "Change the price to a certain amount Change the price by a certain amount Chang…" at bounding box center [329, 131] width 386 height 29
select select "to"
click at [136, 117] on select "Change the price to a certain amount Change the price by a certain amount Chang…" at bounding box center [329, 131] width 386 height 29
type input "80.00"
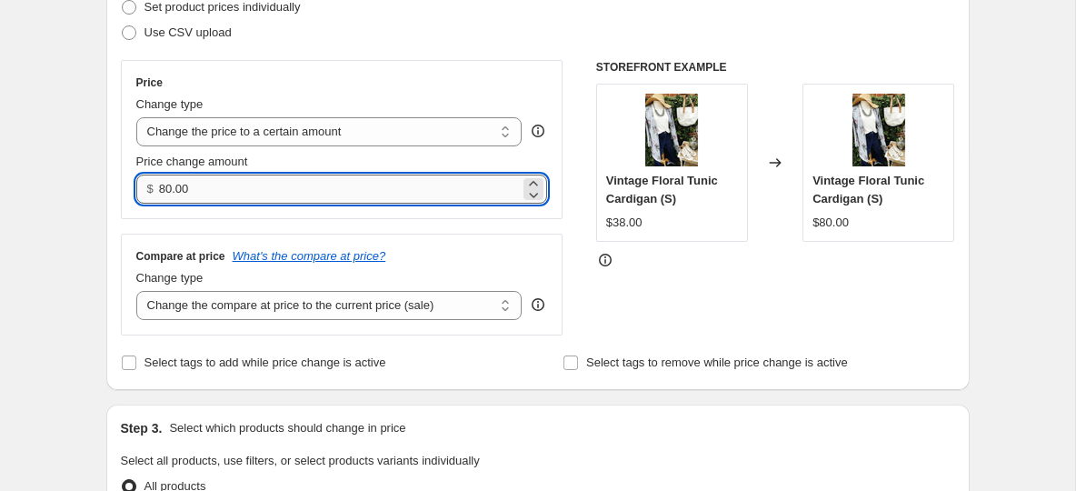
click at [178, 193] on input "80.00" at bounding box center [339, 189] width 361 height 29
type input "2"
type input "20.00"
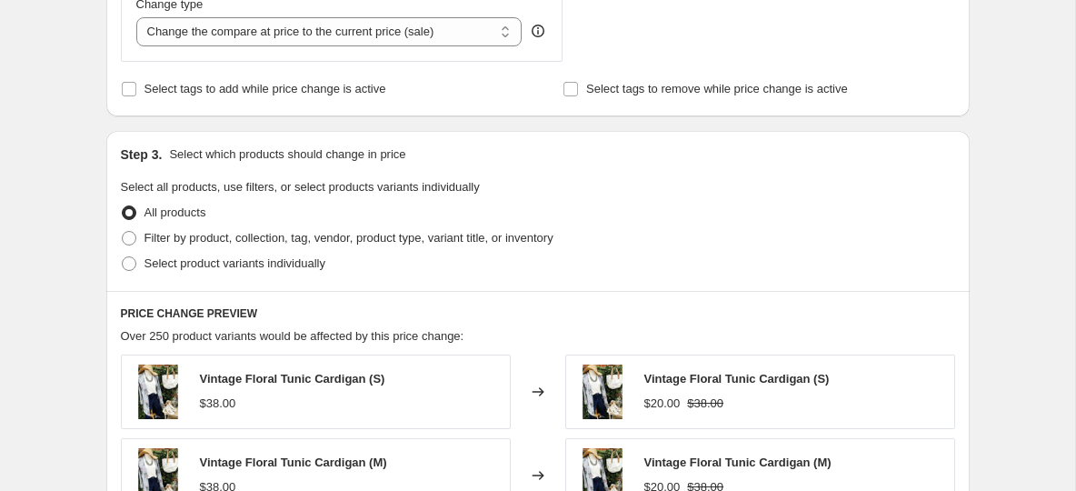
scroll to position [564, 0]
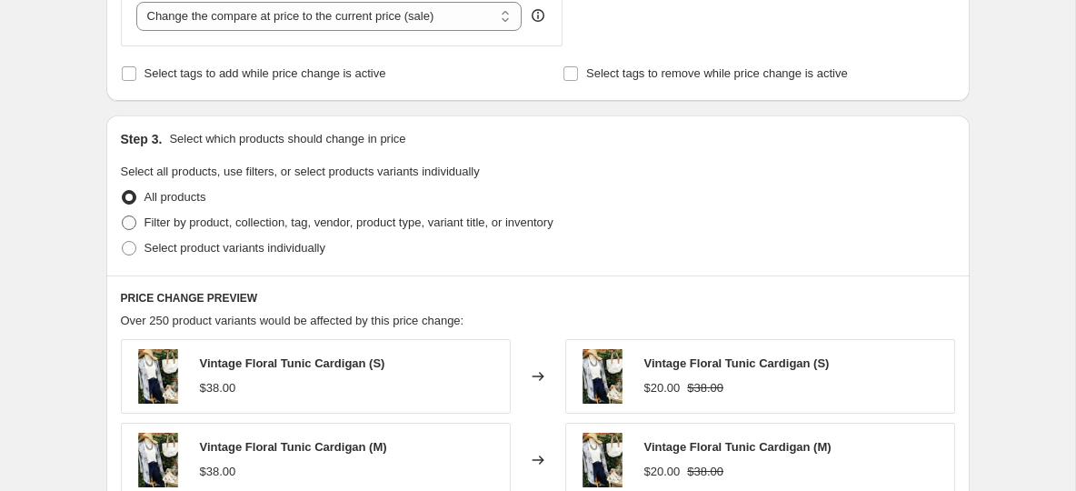
click at [131, 224] on span at bounding box center [129, 222] width 15 height 15
click at [123, 216] on input "Filter by product, collection, tag, vendor, product type, variant title, or inv…" at bounding box center [122, 215] width 1 height 1
radio input "true"
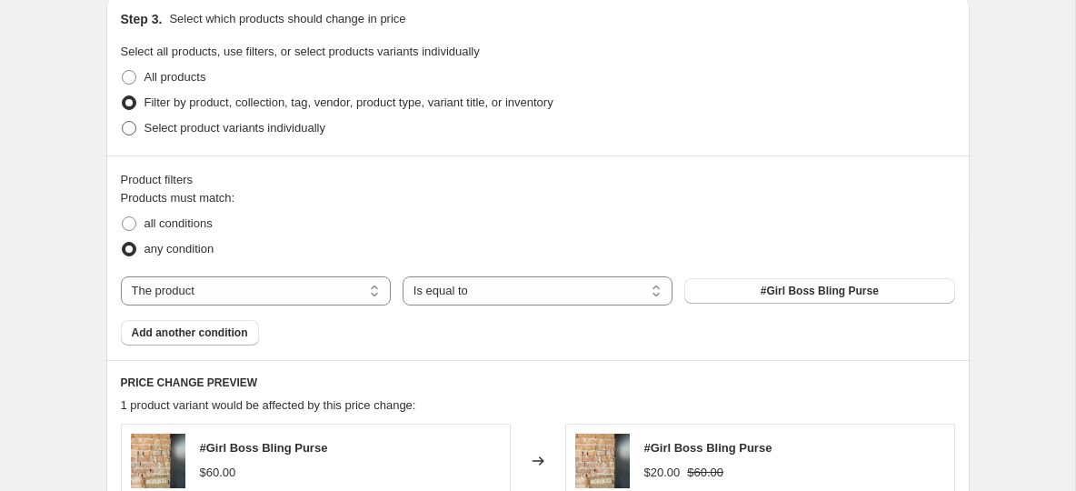
scroll to position [712, 0]
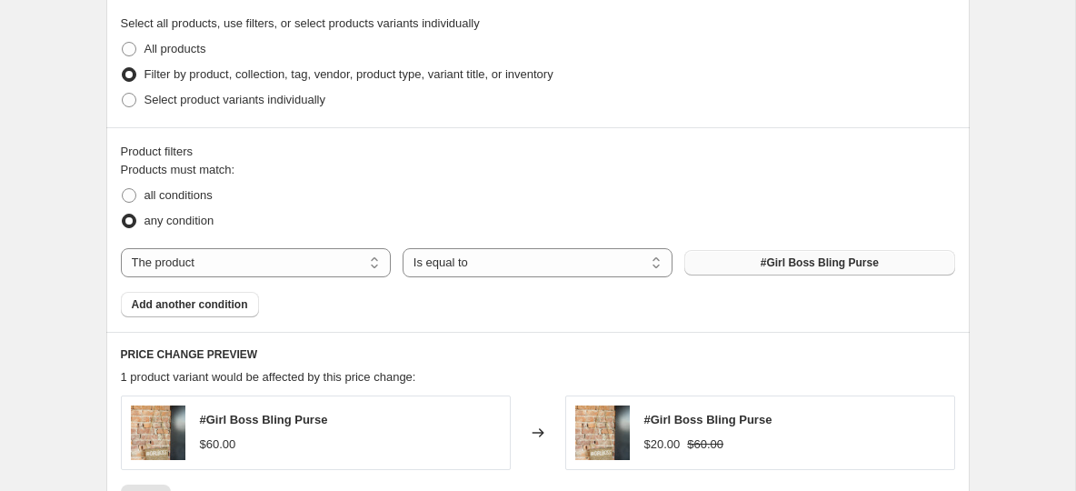
click at [819, 263] on span "#Girl Boss Bling Purse" at bounding box center [820, 262] width 118 height 15
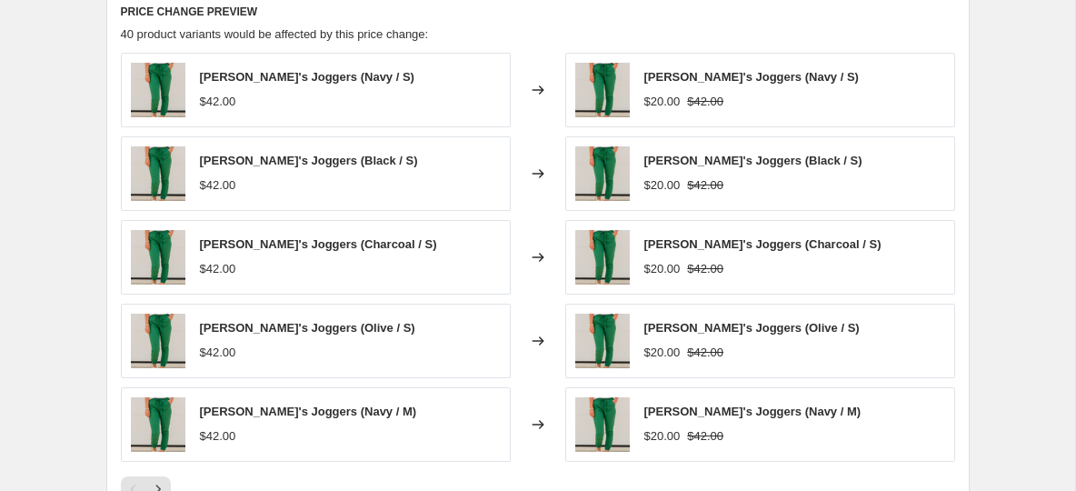
scroll to position [1361, 0]
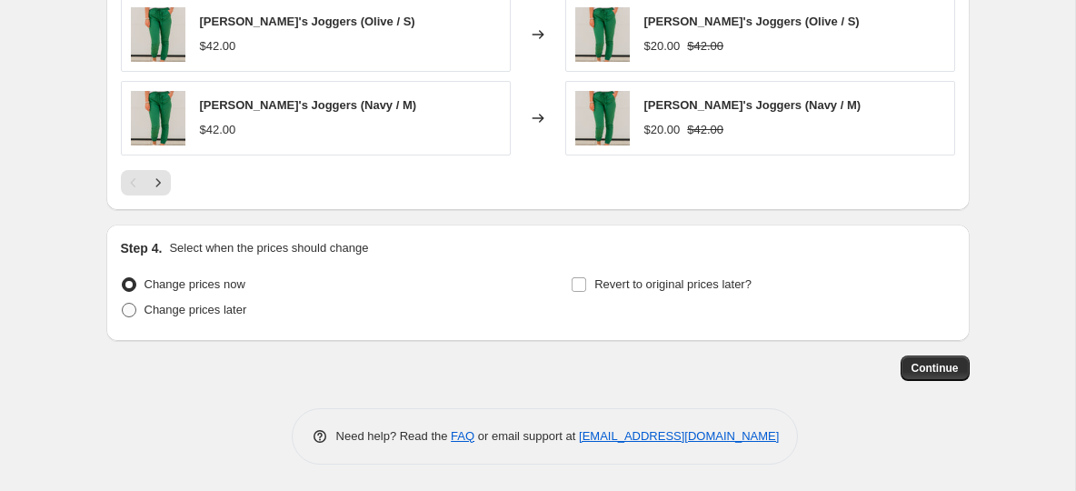
click at [130, 311] on span at bounding box center [129, 310] width 15 height 15
click at [123, 304] on input "Change prices later" at bounding box center [122, 303] width 1 height 1
radio input "true"
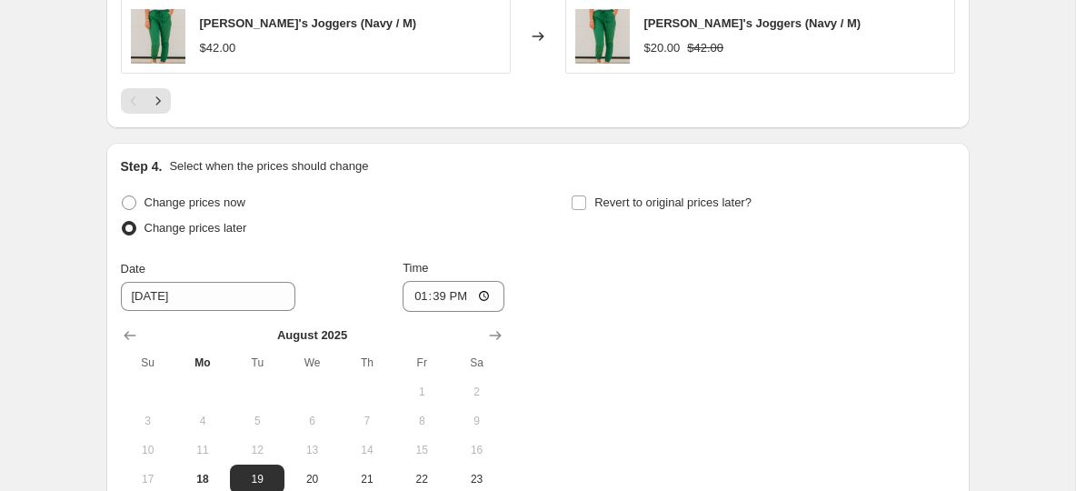
scroll to position [1448, 0]
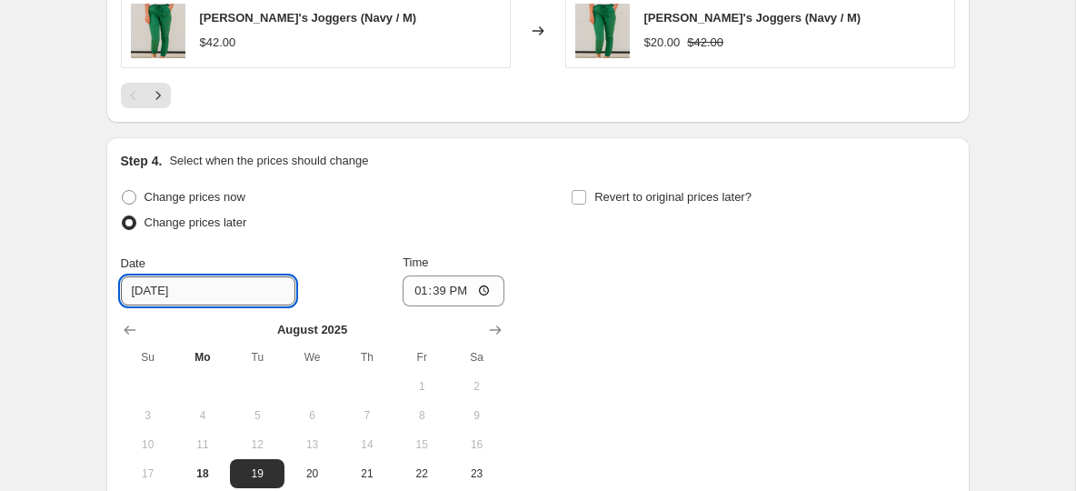
click at [196, 279] on input "8/19/2025" at bounding box center [208, 290] width 175 height 29
drag, startPoint x: 186, startPoint y: 289, endPoint x: 104, endPoint y: 286, distance: 82.8
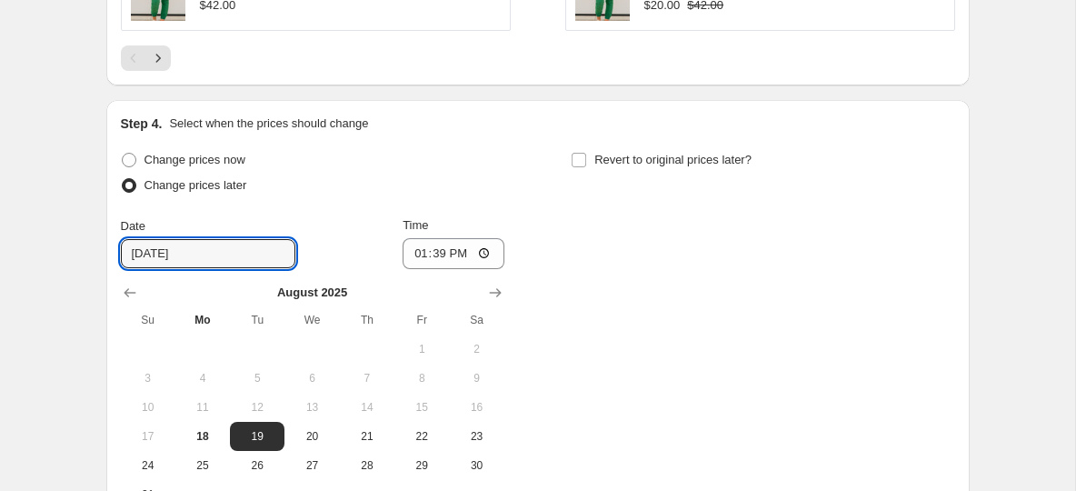
scroll to position [1518, 0]
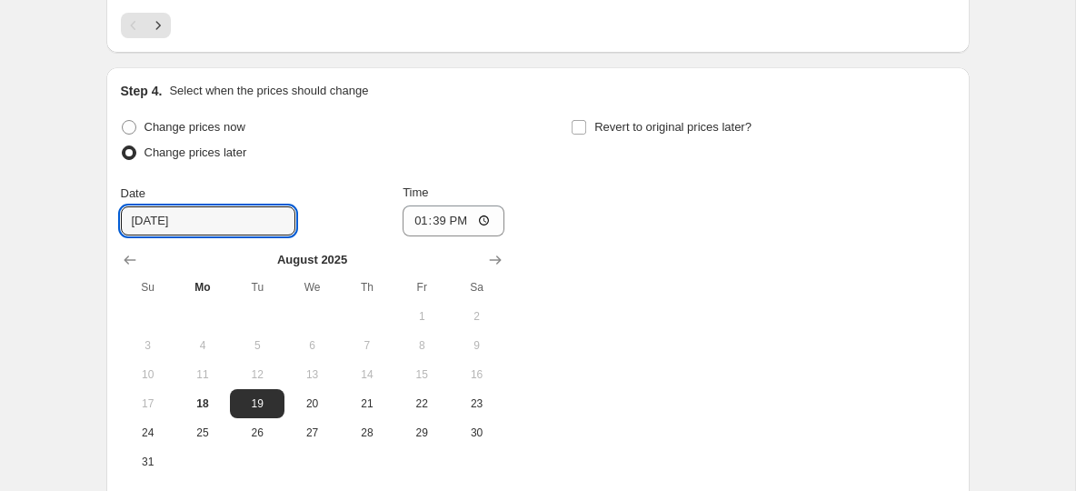
type input "8/21/2025"
click at [380, 383] on button "14" at bounding box center [367, 374] width 55 height 29
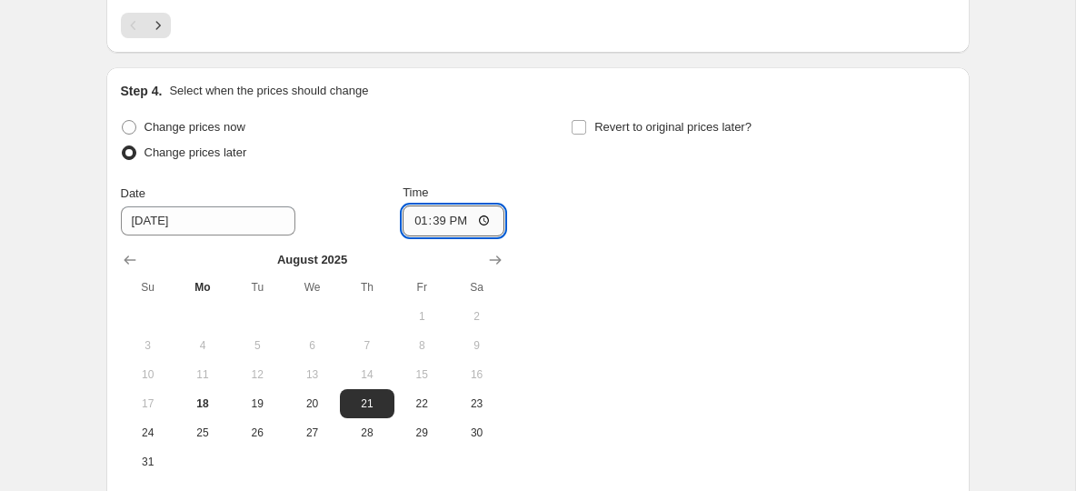
click at [440, 220] on input "13:39" at bounding box center [454, 220] width 102 height 31
click at [426, 221] on input "Time" at bounding box center [454, 220] width 102 height 31
click at [419, 221] on input "Time" at bounding box center [454, 220] width 102 height 31
type input "08:00"
click at [579, 126] on input "Revert to original prices later?" at bounding box center [579, 127] width 15 height 15
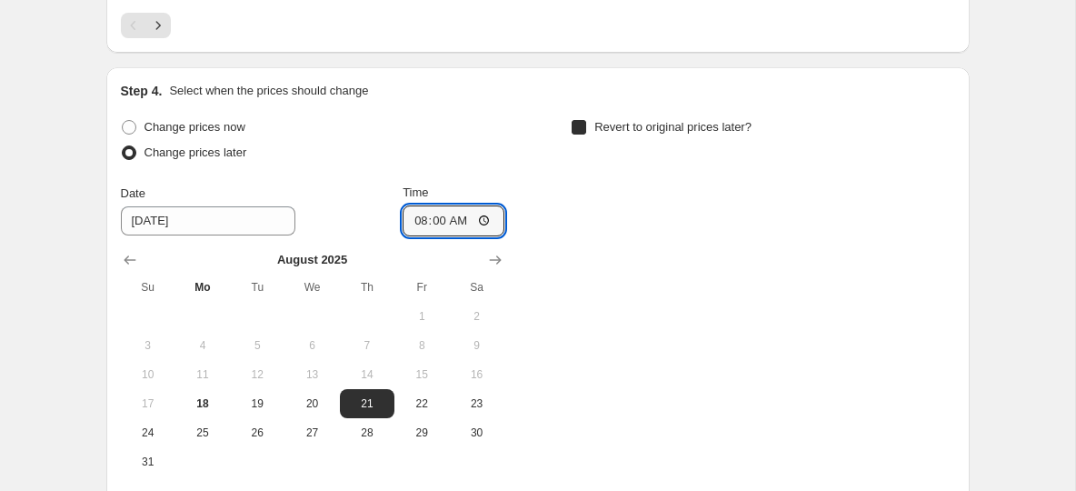
checkbox input "true"
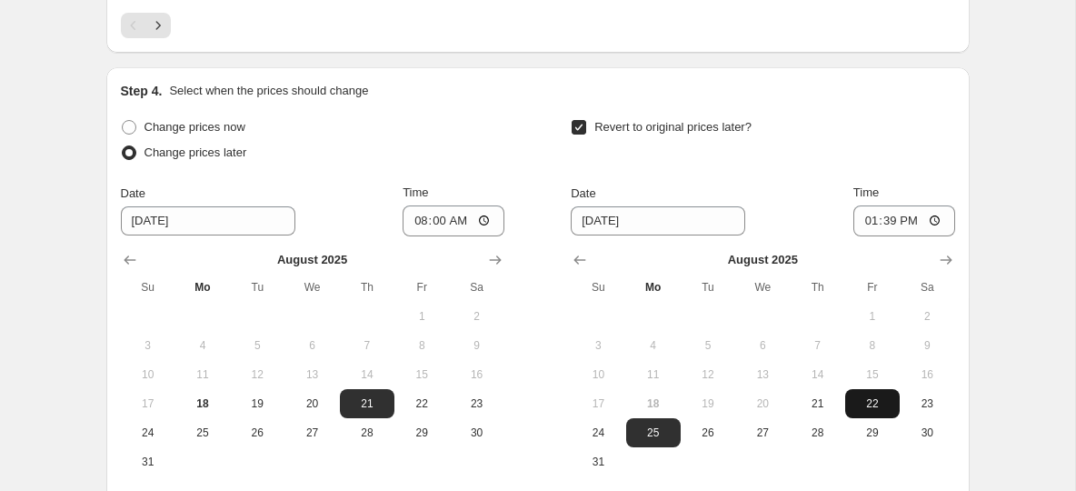
click at [871, 404] on span "22" at bounding box center [873, 403] width 40 height 15
type input "8/22/2025"
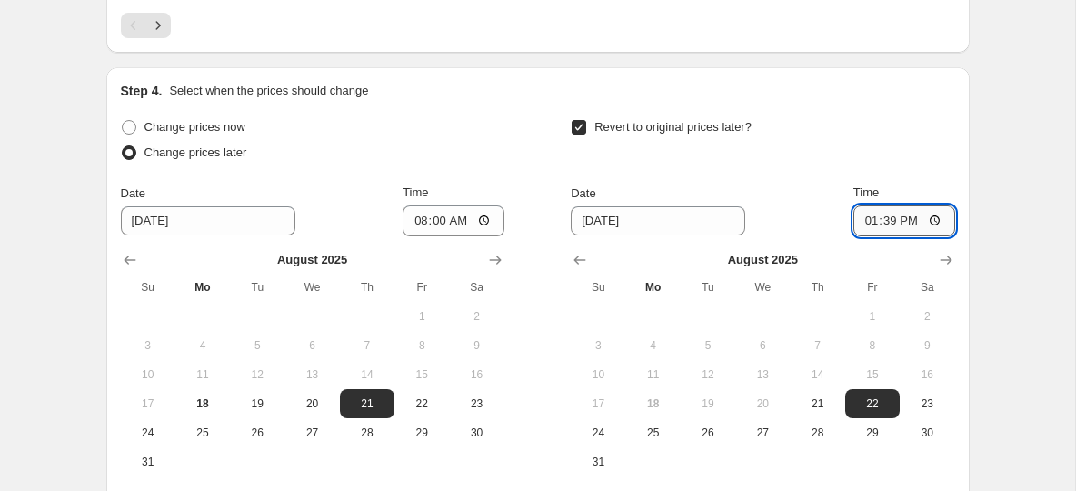
click at [873, 216] on input "13:39" at bounding box center [904, 220] width 102 height 31
type input "23:59"
click at [826, 408] on span "21" at bounding box center [817, 403] width 40 height 15
type input "8/21/2025"
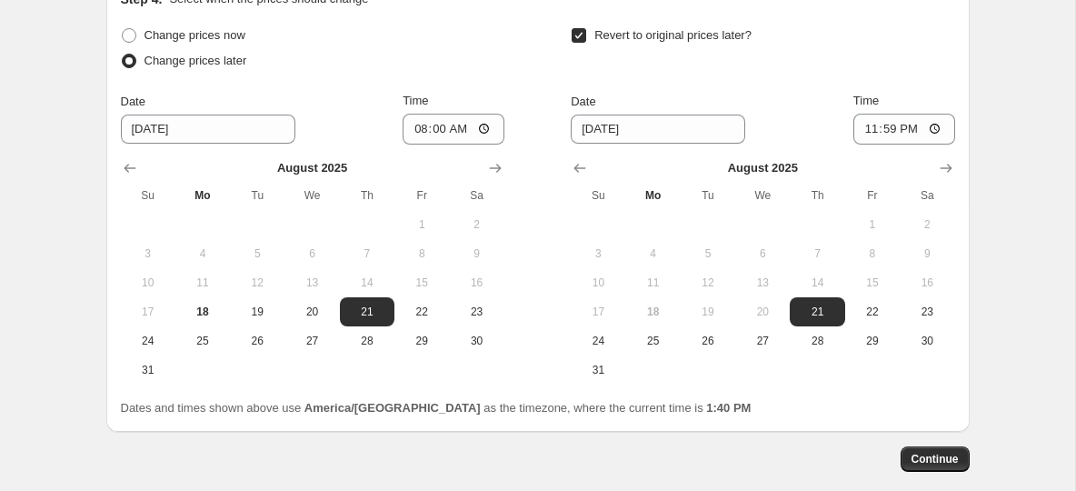
scroll to position [1611, 0]
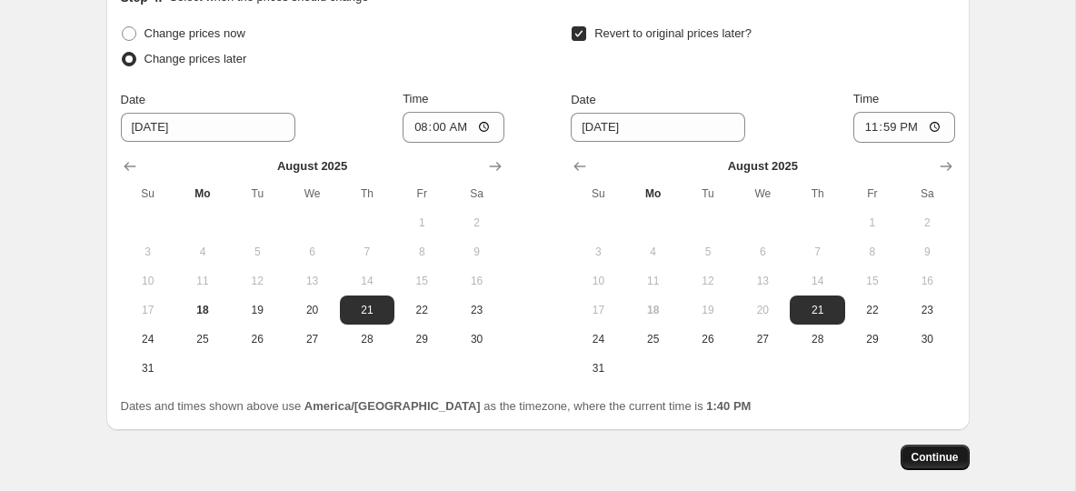
click at [925, 450] on span "Continue" at bounding box center [935, 457] width 47 height 15
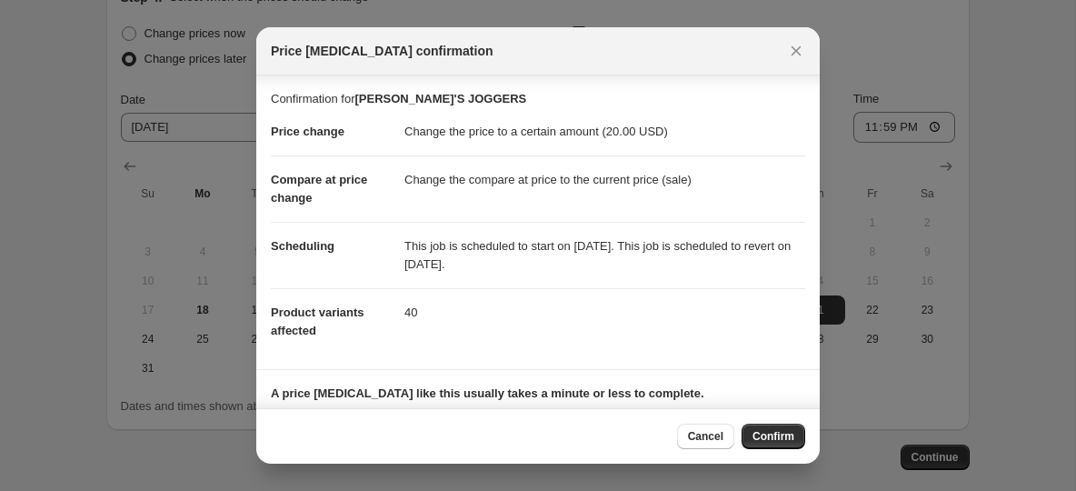
scroll to position [103, 0]
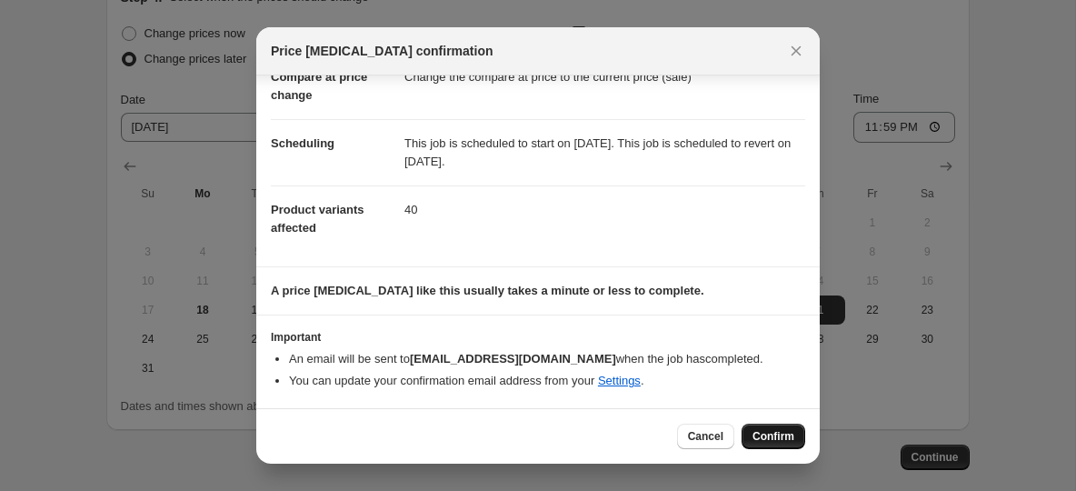
click at [774, 440] on span "Confirm" at bounding box center [774, 436] width 42 height 15
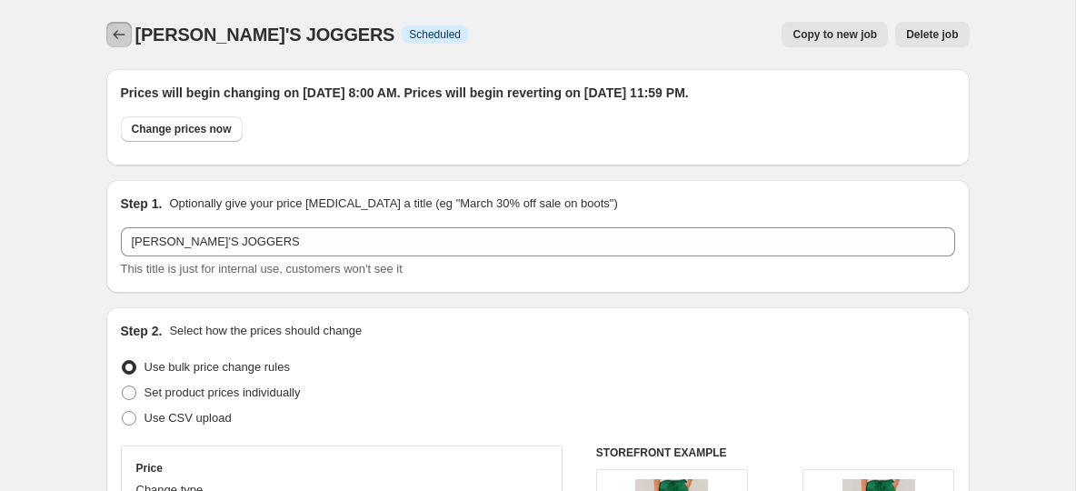
click at [115, 37] on icon "Price change jobs" at bounding box center [119, 34] width 18 height 18
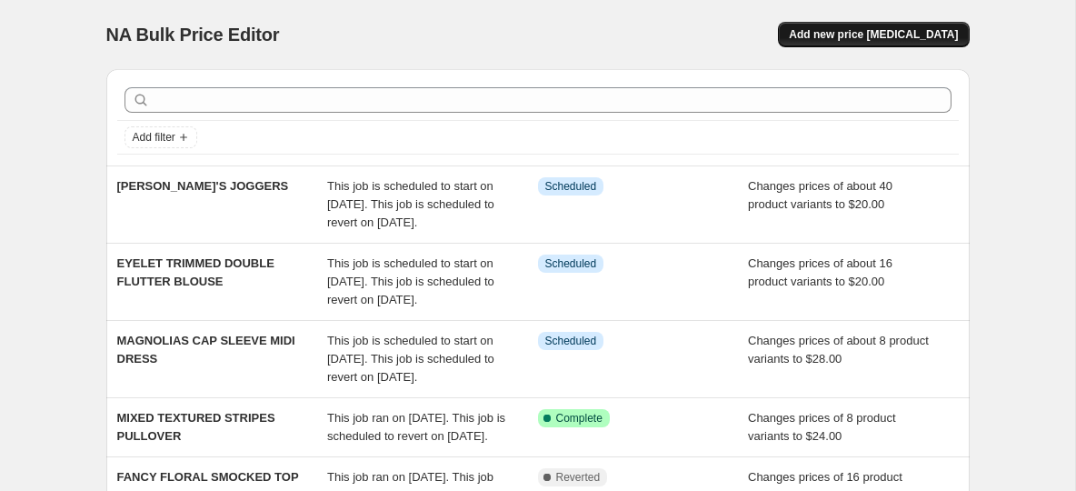
click at [885, 32] on span "Add new price [MEDICAL_DATA]" at bounding box center [873, 34] width 169 height 15
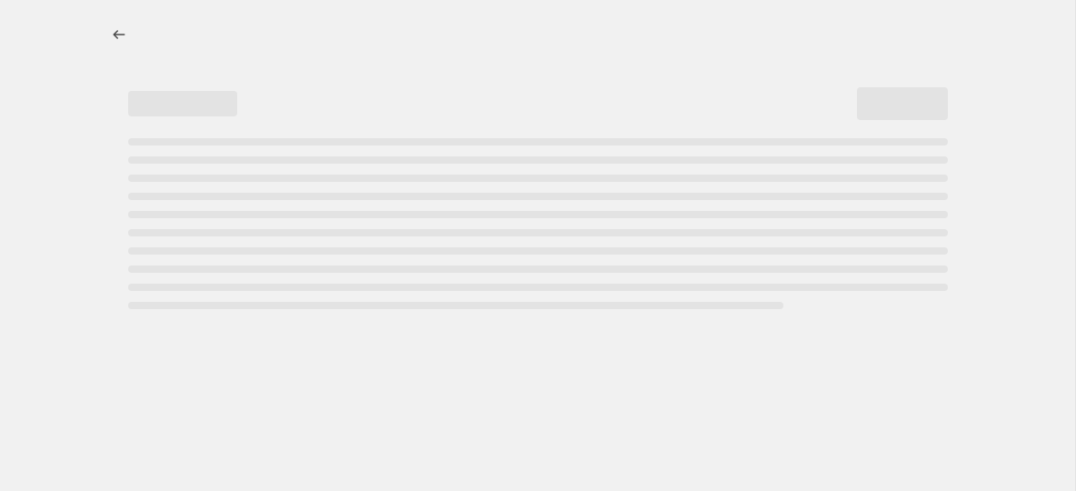
select select "percentage"
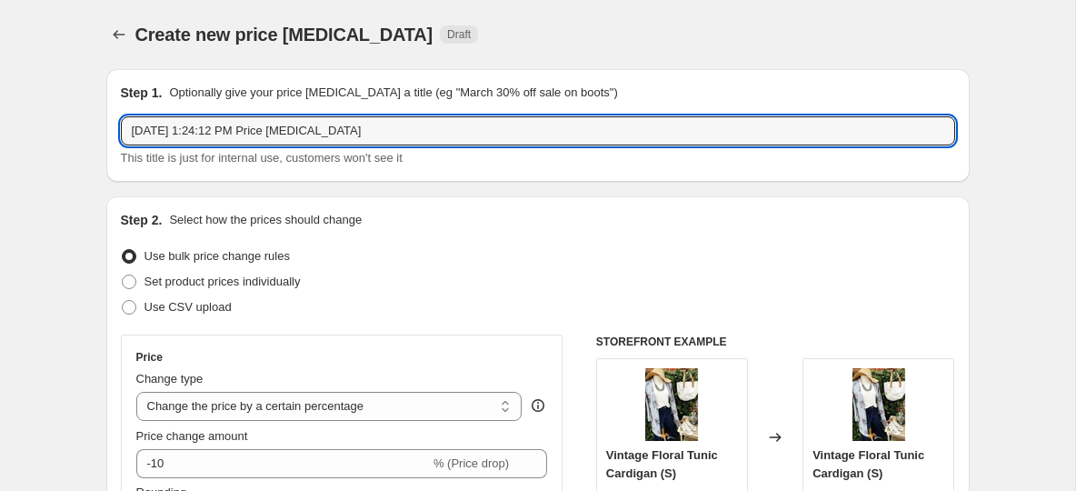
drag, startPoint x: 408, startPoint y: 127, endPoint x: 131, endPoint y: 111, distance: 277.7
click at [131, 116] on input "Aug 18, 2025, 1:24:12 PM Price change job" at bounding box center [538, 130] width 834 height 29
paste input "CINCHED V RUCHED PUFF SLEEVE BLOUSE"
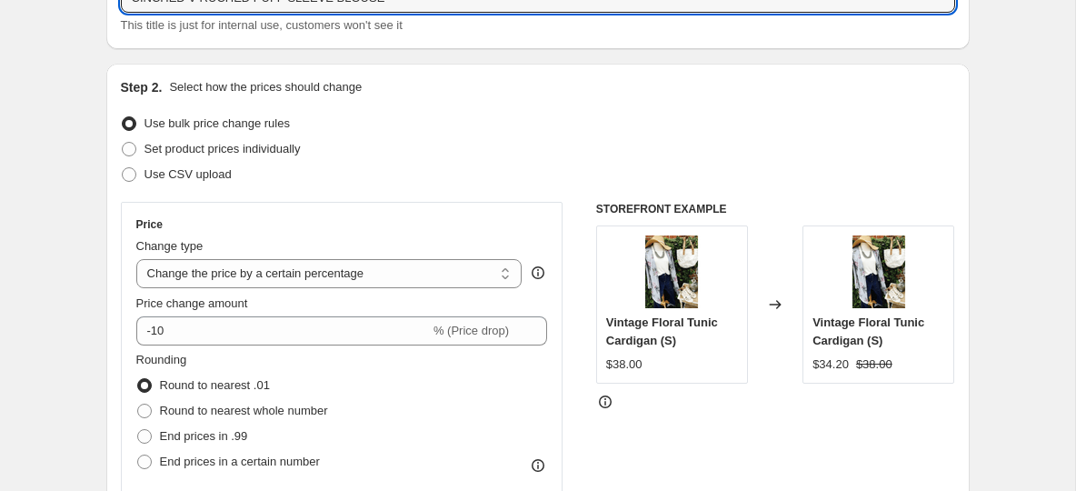
scroll to position [141, 0]
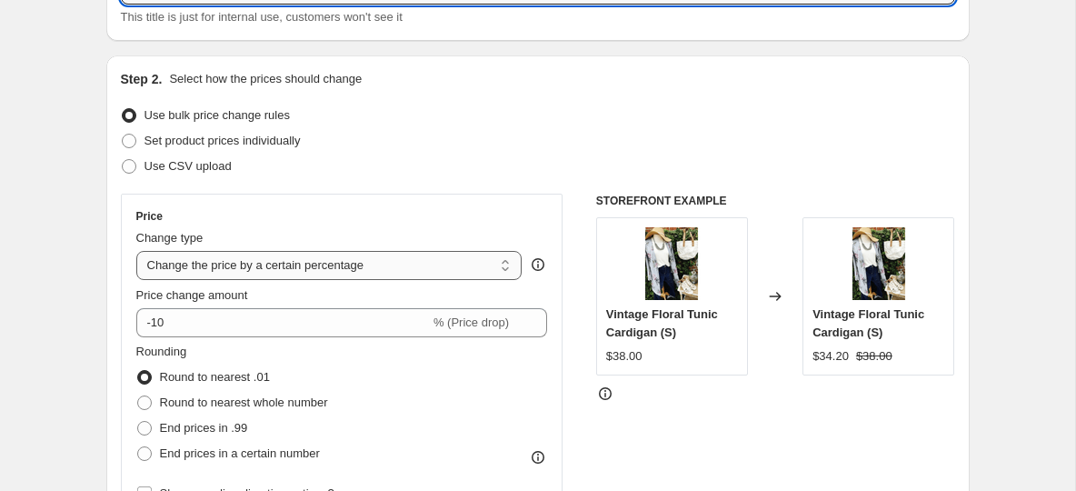
type input "CINCHED V RUCHED PUFF SLEEVE BLOUSE"
click at [349, 268] on select "Change the price to a certain amount Change the price by a certain amount Chang…" at bounding box center [329, 265] width 386 height 29
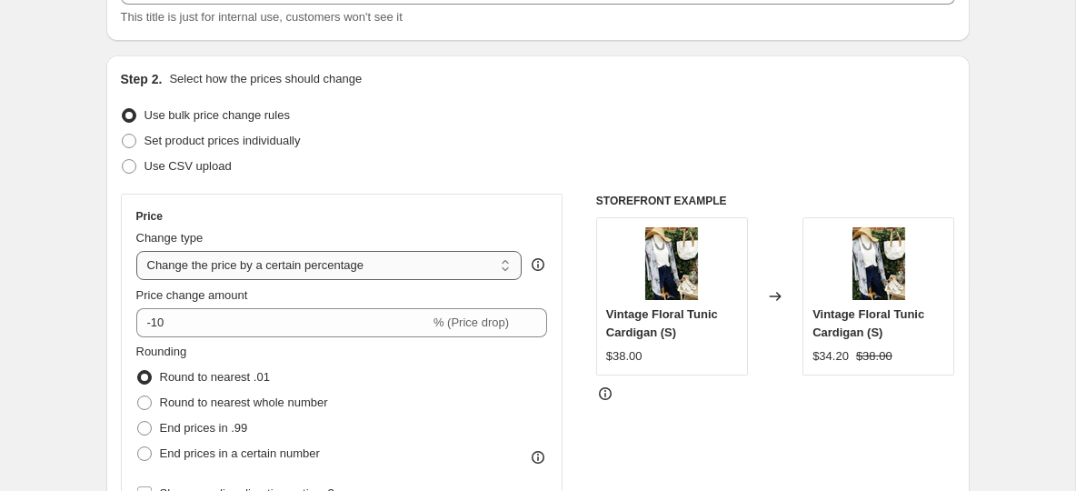
select select "to"
click at [136, 251] on select "Change the price to a certain amount Change the price by a certain amount Chang…" at bounding box center [329, 265] width 386 height 29
type input "80.00"
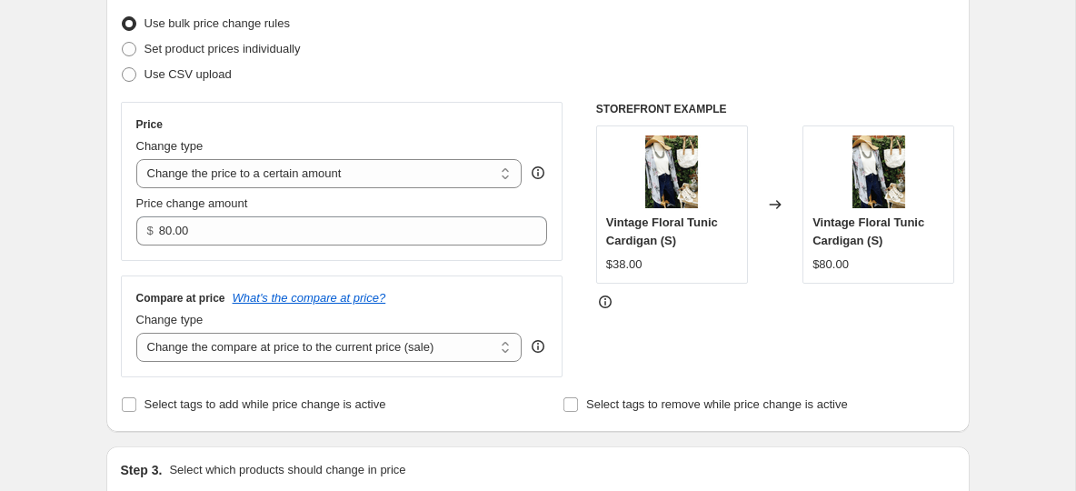
scroll to position [242, 0]
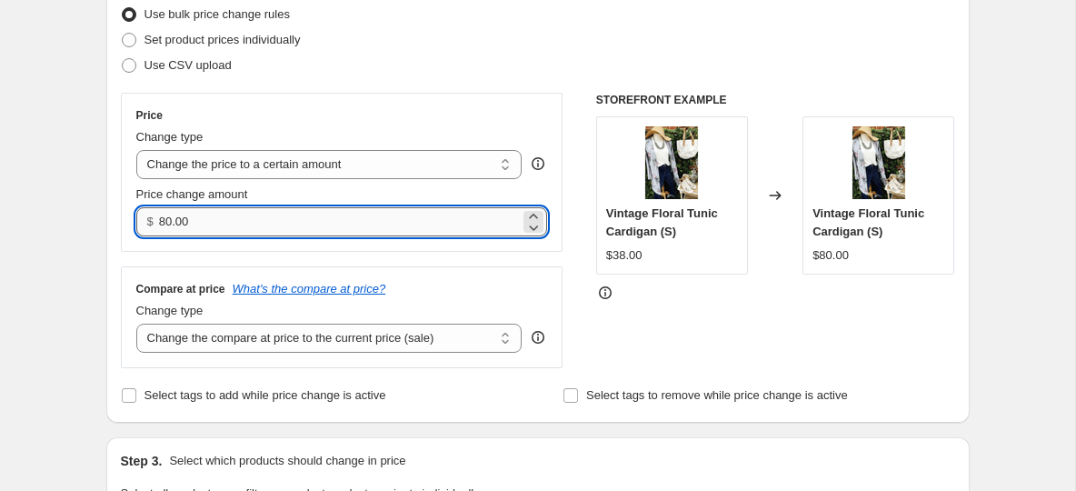
click at [173, 224] on input "80.00" at bounding box center [339, 221] width 361 height 29
type input "16.00"
click at [406, 267] on div "Compare at price What's the compare at price? Change type Change the compare at…" at bounding box center [342, 317] width 443 height 102
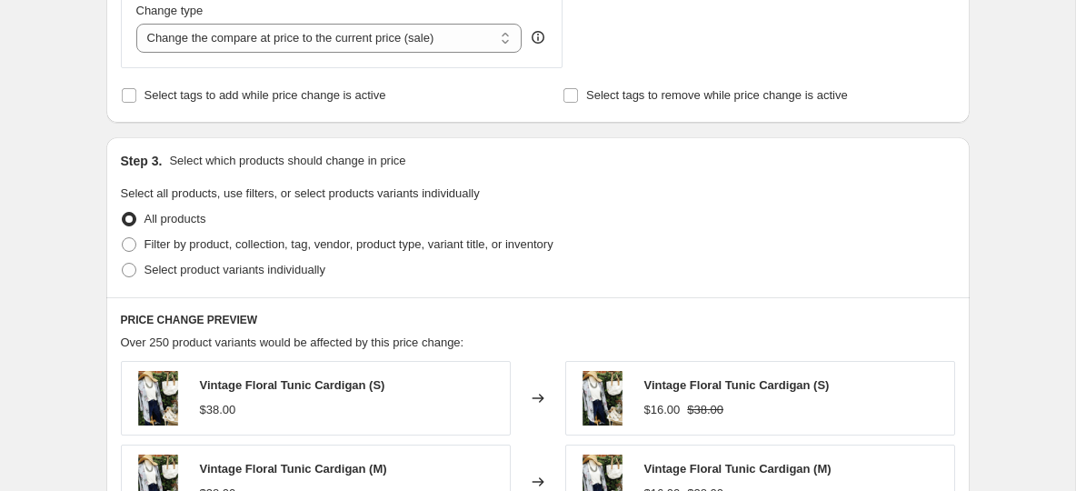
scroll to position [554, 0]
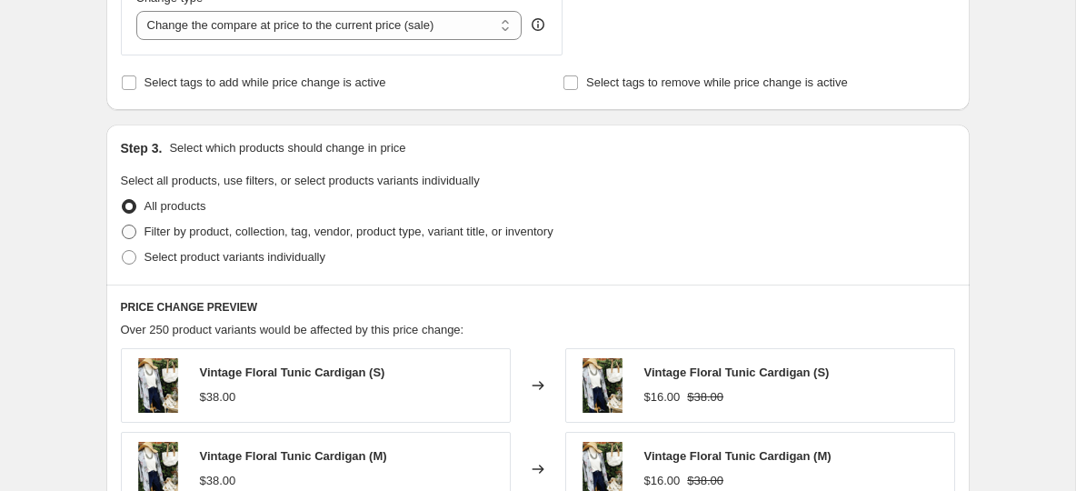
click at [133, 233] on span at bounding box center [129, 231] width 15 height 15
click at [123, 225] on input "Filter by product, collection, tag, vendor, product type, variant title, or inv…" at bounding box center [122, 224] width 1 height 1
radio input "true"
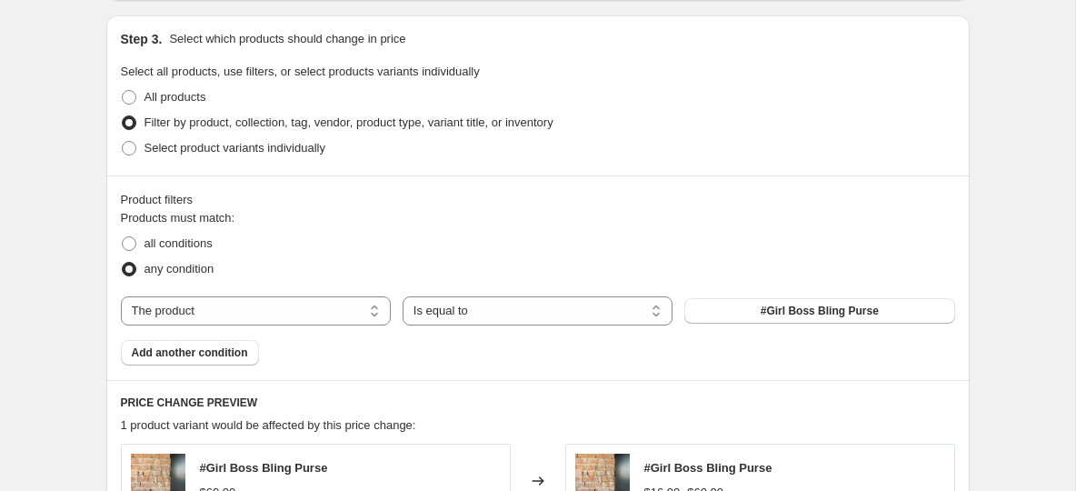
scroll to position [701, 0]
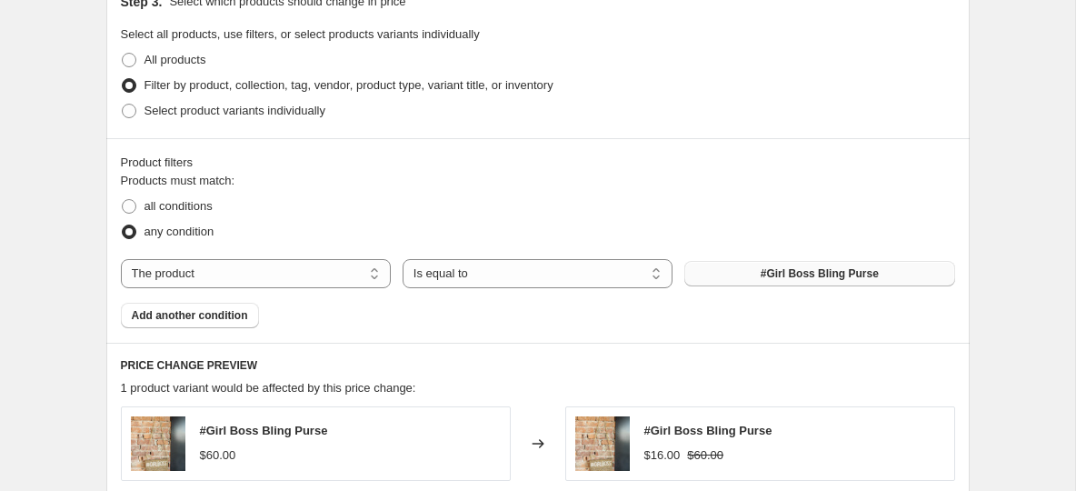
click at [827, 282] on button "#Girl Boss Bling Purse" at bounding box center [819, 273] width 270 height 25
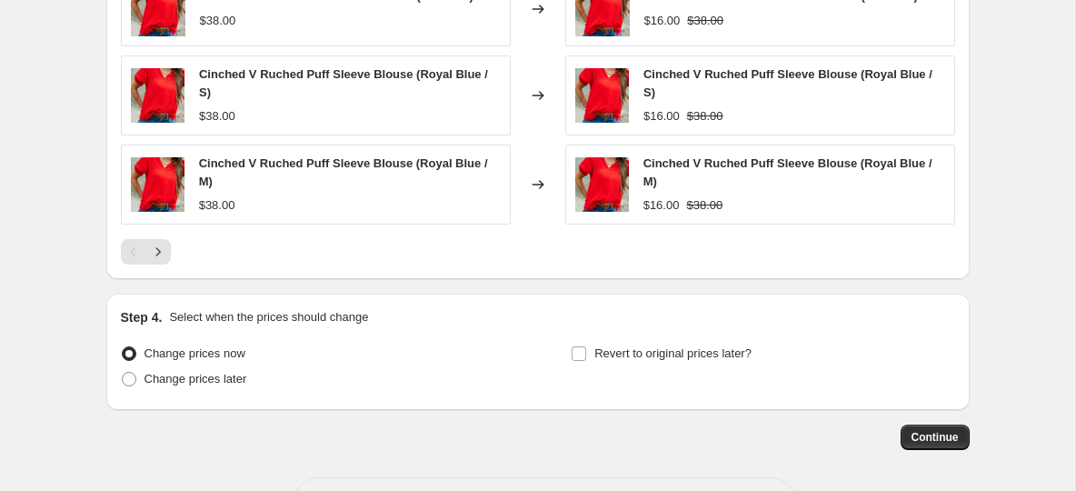
scroll to position [1304, 0]
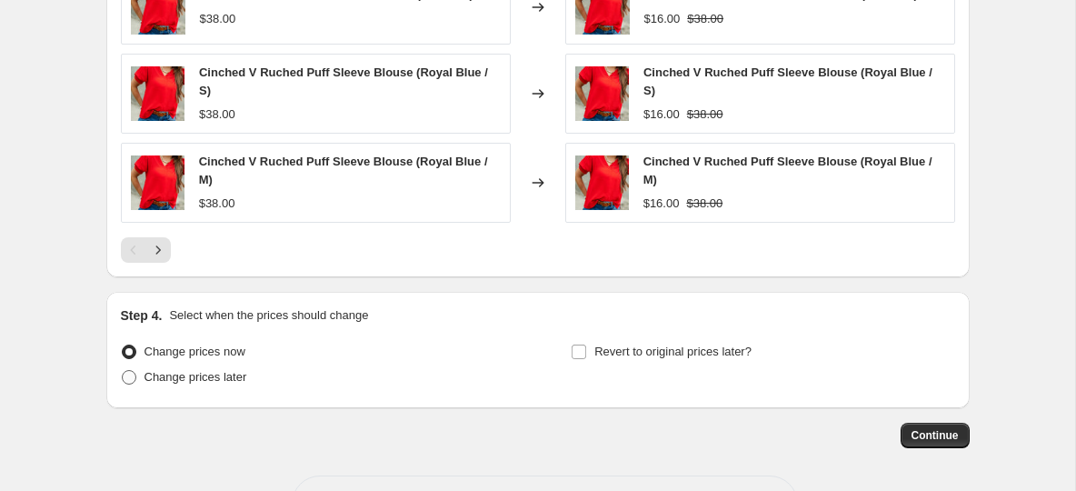
click at [135, 376] on span at bounding box center [129, 377] width 15 height 15
click at [123, 371] on input "Change prices later" at bounding box center [122, 370] width 1 height 1
radio input "true"
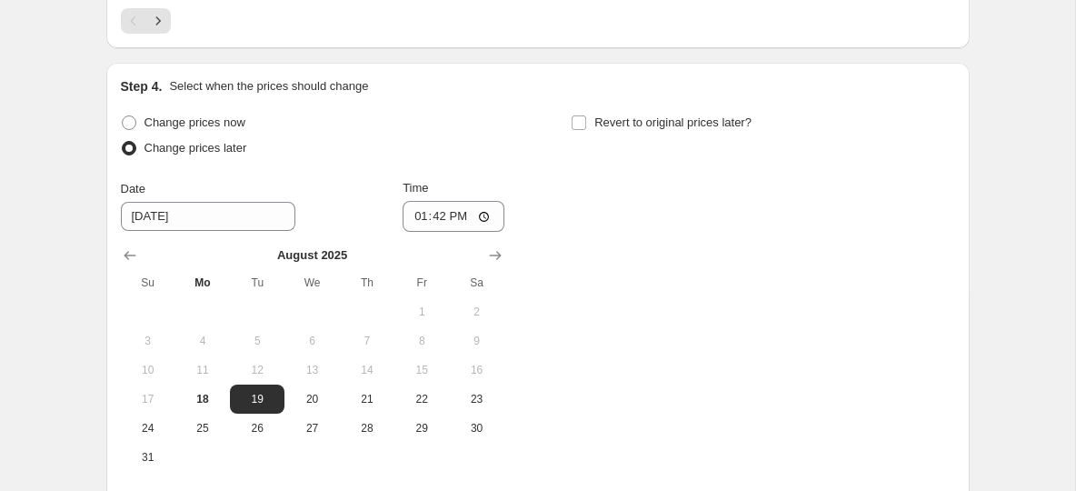
scroll to position [1534, 0]
click at [158, 429] on span "24" at bounding box center [148, 427] width 40 height 15
type input "8/24/2025"
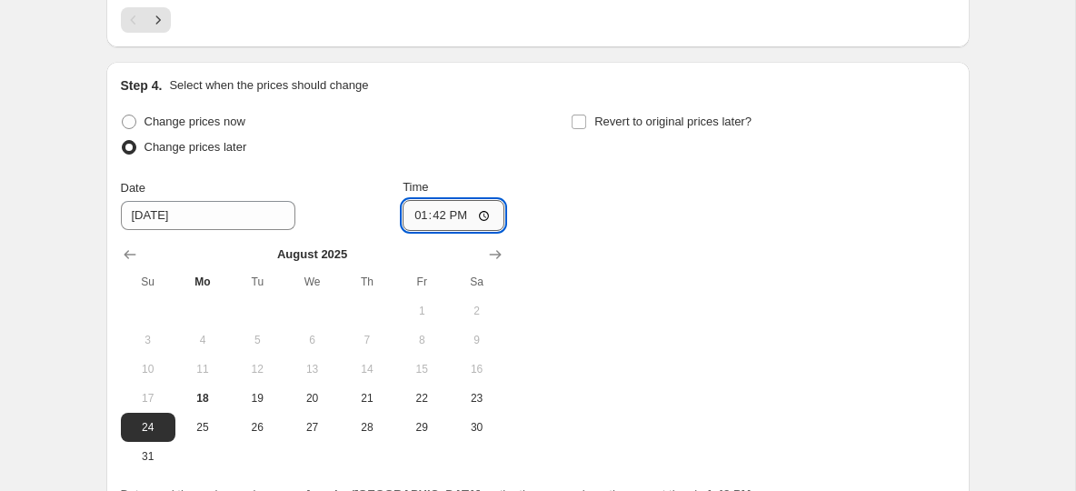
click at [421, 215] on input "13:42" at bounding box center [454, 215] width 102 height 31
type input "08:00"
click at [585, 117] on input "Revert to original prices later?" at bounding box center [579, 122] width 15 height 15
checkbox input "true"
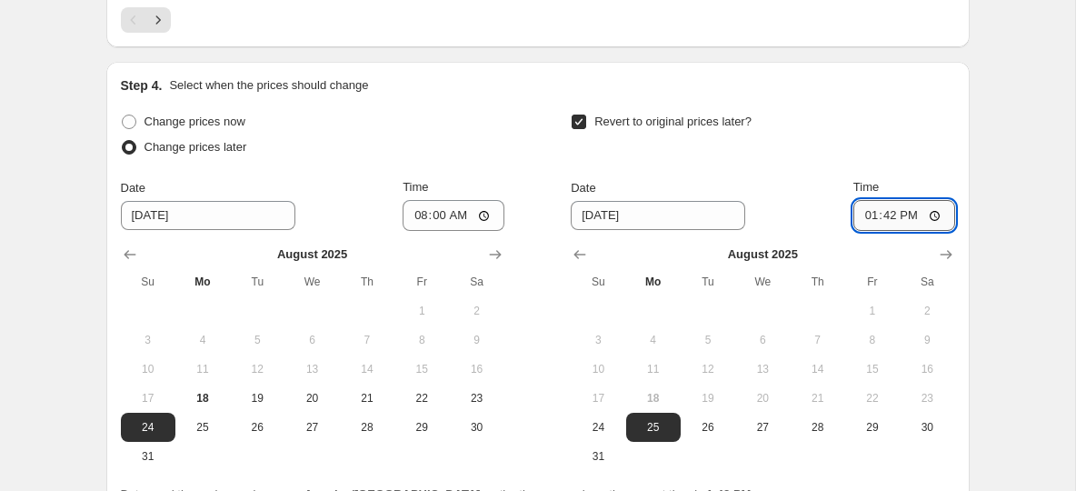
click at [870, 216] on input "13:42" at bounding box center [904, 215] width 102 height 31
click at [903, 159] on div "Revert to original prices later?" at bounding box center [763, 136] width 384 height 55
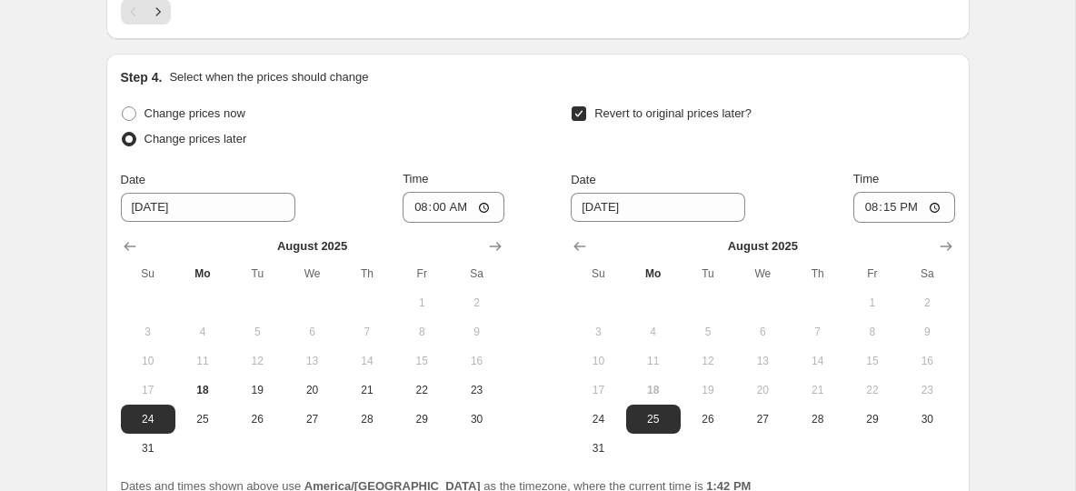
scroll to position [1549, 0]
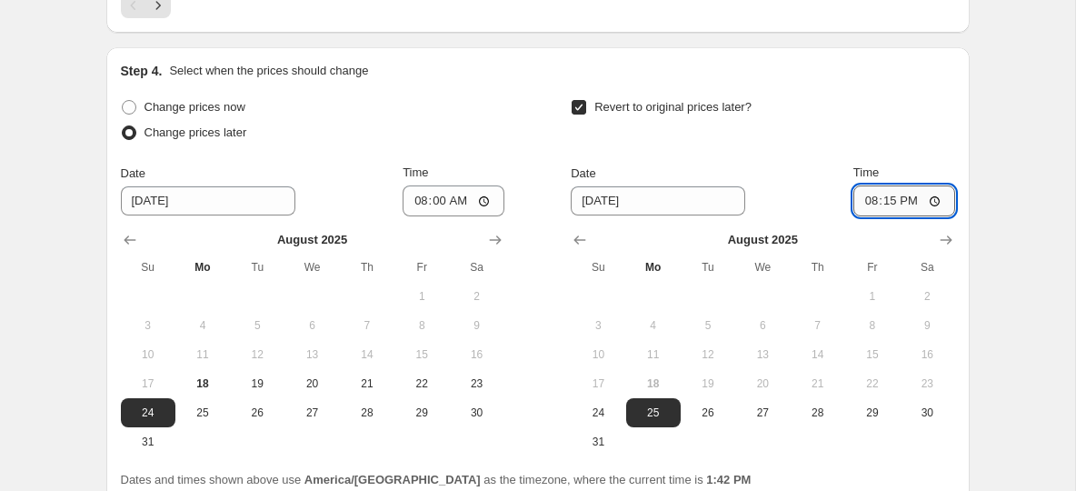
click at [910, 202] on input "20:15" at bounding box center [904, 200] width 102 height 31
type input "08:15"
click at [889, 157] on div "Revert to original prices later? Date 8/25/2025 Time 08:15 August 2025 Su Mo Tu…" at bounding box center [763, 276] width 384 height 362
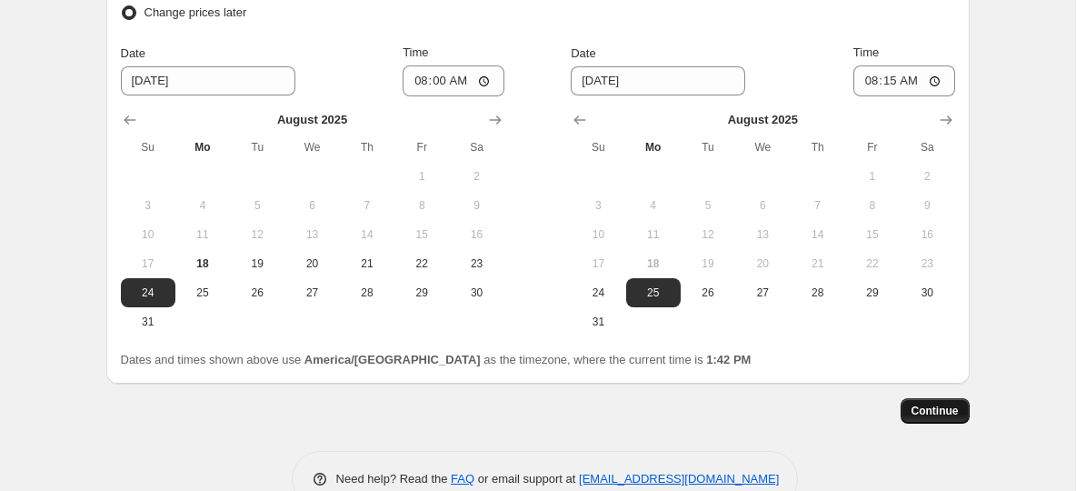
scroll to position [1670, 0]
click at [934, 413] on span "Continue" at bounding box center [935, 410] width 47 height 15
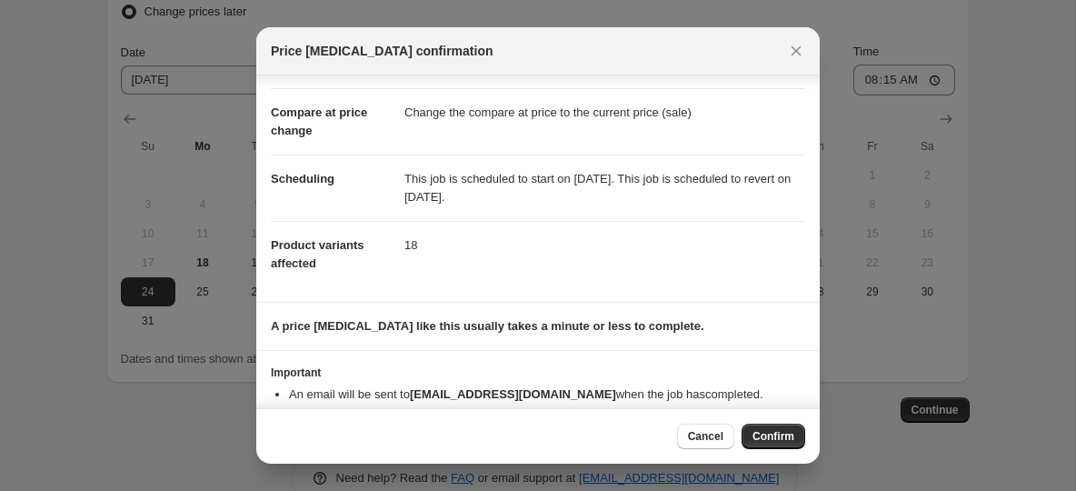
scroll to position [103, 0]
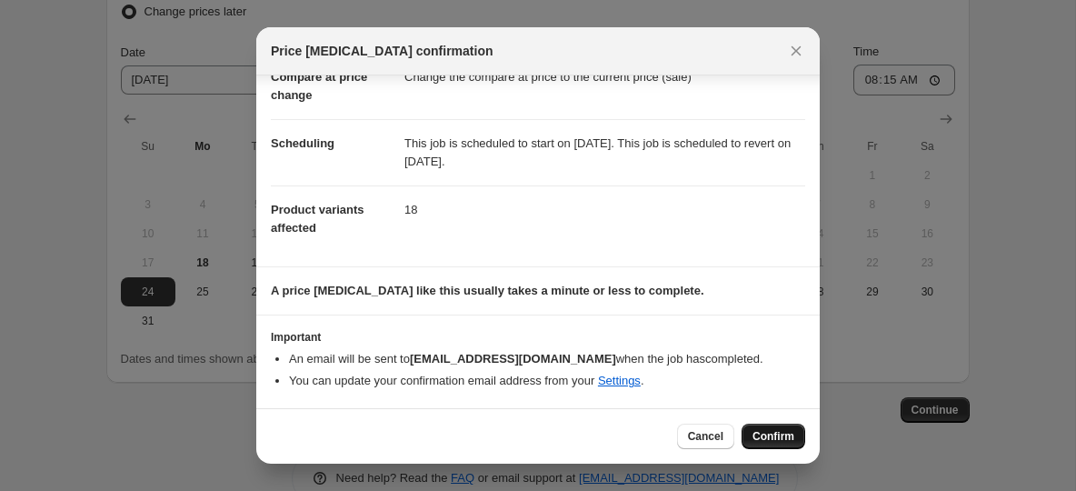
click at [770, 434] on span "Confirm" at bounding box center [774, 436] width 42 height 15
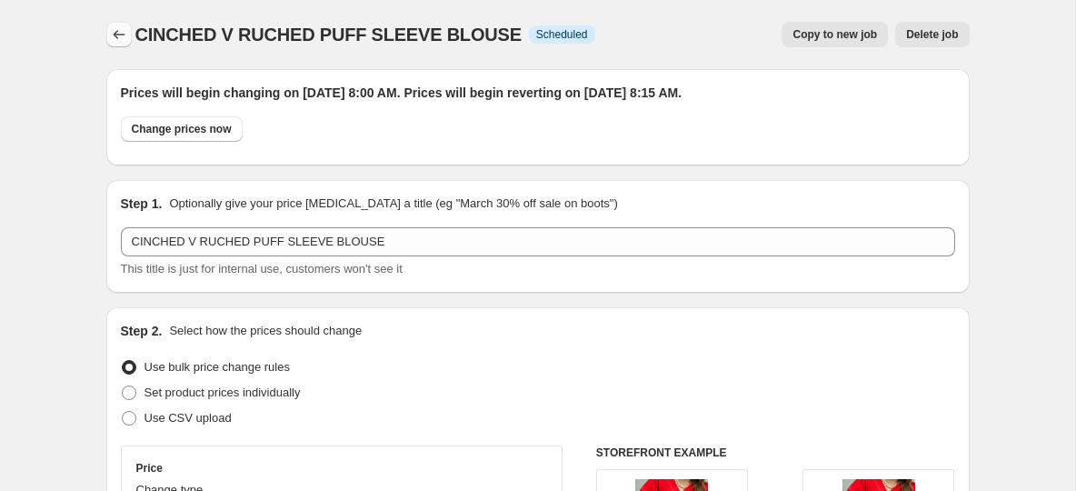
click at [125, 34] on icon "Price change jobs" at bounding box center [119, 34] width 18 height 18
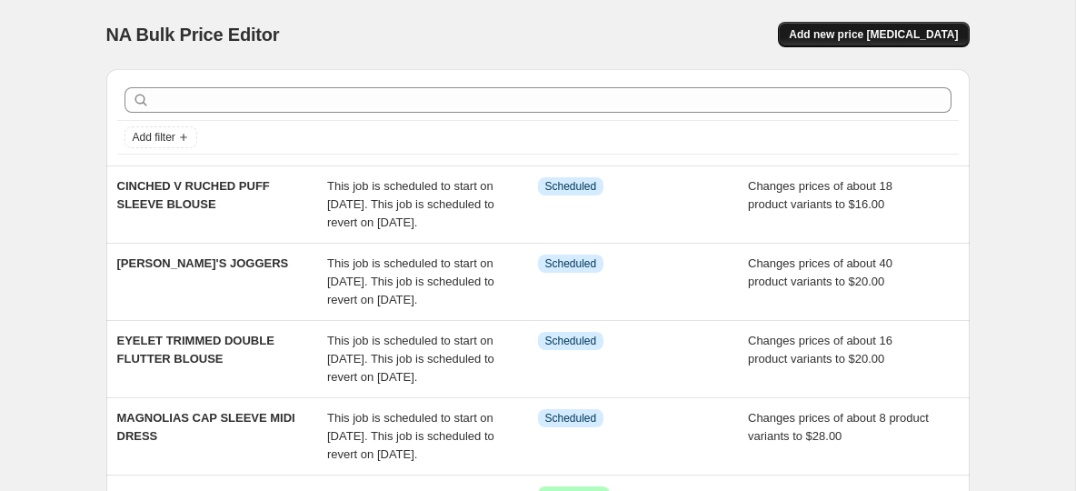
click at [907, 34] on span "Add new price [MEDICAL_DATA]" at bounding box center [873, 34] width 169 height 15
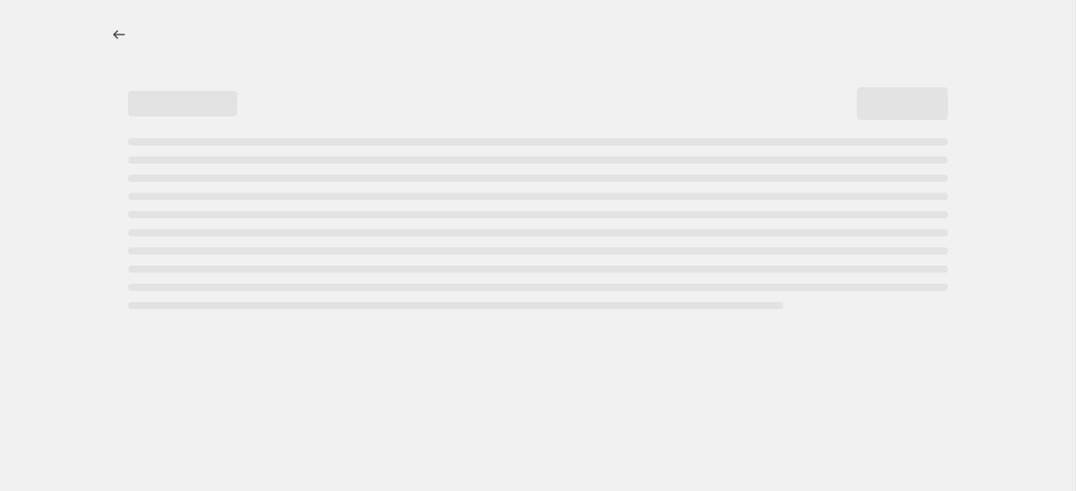
select select "percentage"
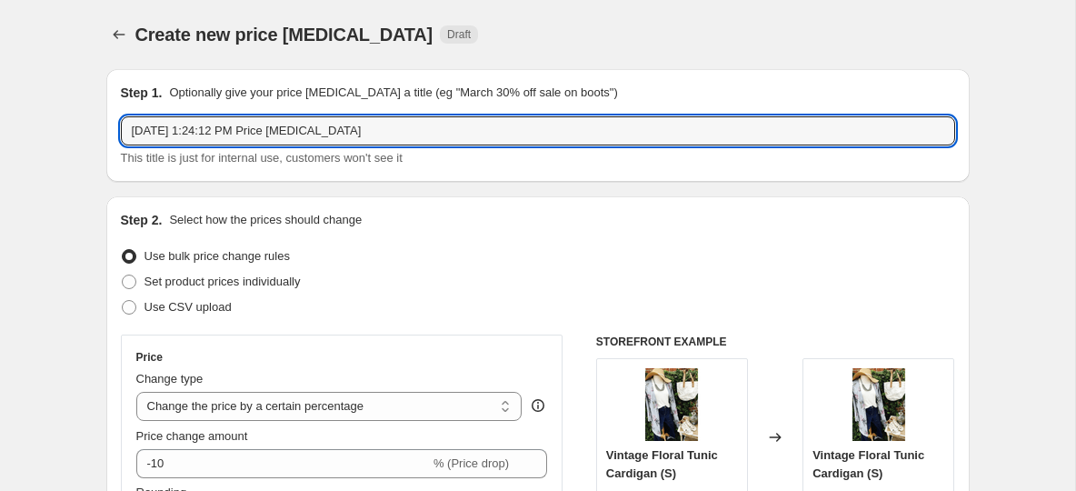
drag, startPoint x: 386, startPoint y: 126, endPoint x: 108, endPoint y: 124, distance: 278.1
click at [108, 125] on div "Step 1. Optionally give your price change job a title (eg "March 30% off sale o…" at bounding box center [537, 125] width 863 height 113
paste input "WOVEN PUFF SLEEVE BLOUSE"
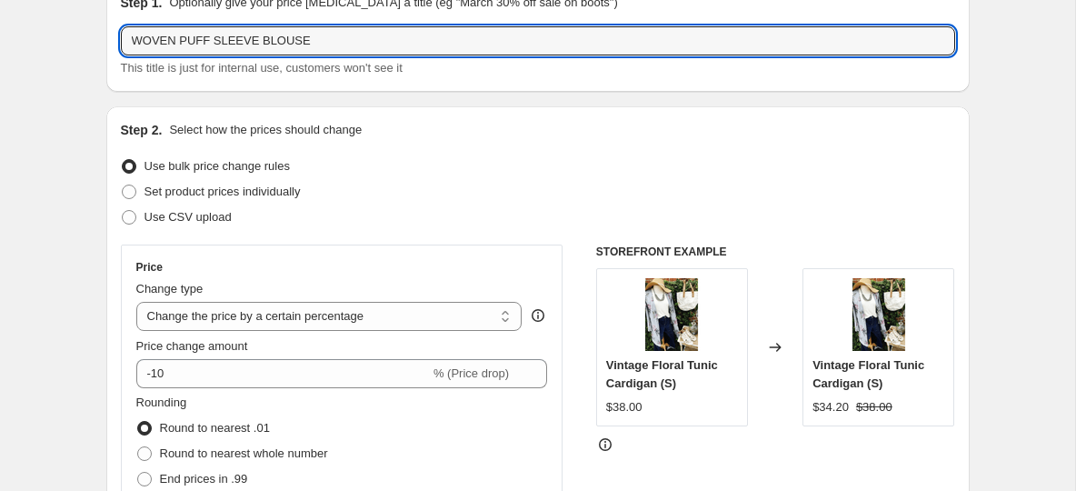
scroll to position [167, 0]
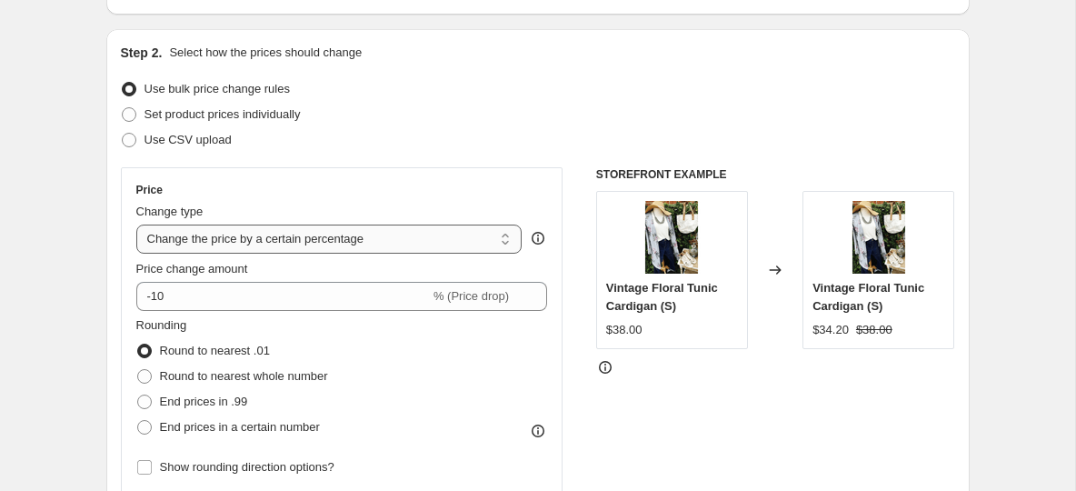
type input "WOVEN PUFF SLEEVE BLOUSE"
click at [275, 235] on select "Change the price to a certain amount Change the price by a certain amount Chang…" at bounding box center [329, 238] width 386 height 29
select select "to"
click at [136, 224] on select "Change the price to a certain amount Change the price by a certain amount Chang…" at bounding box center [329, 238] width 386 height 29
type input "80.00"
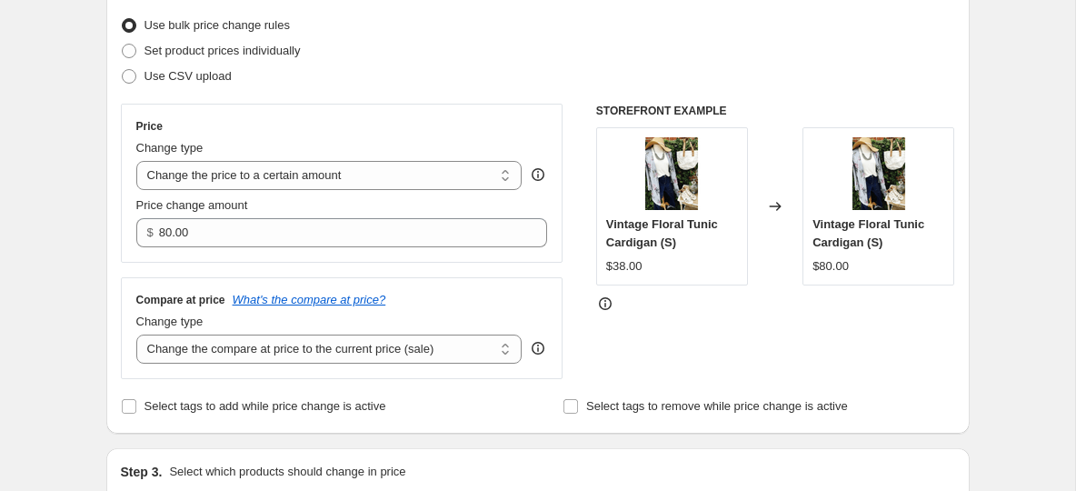
scroll to position [242, 0]
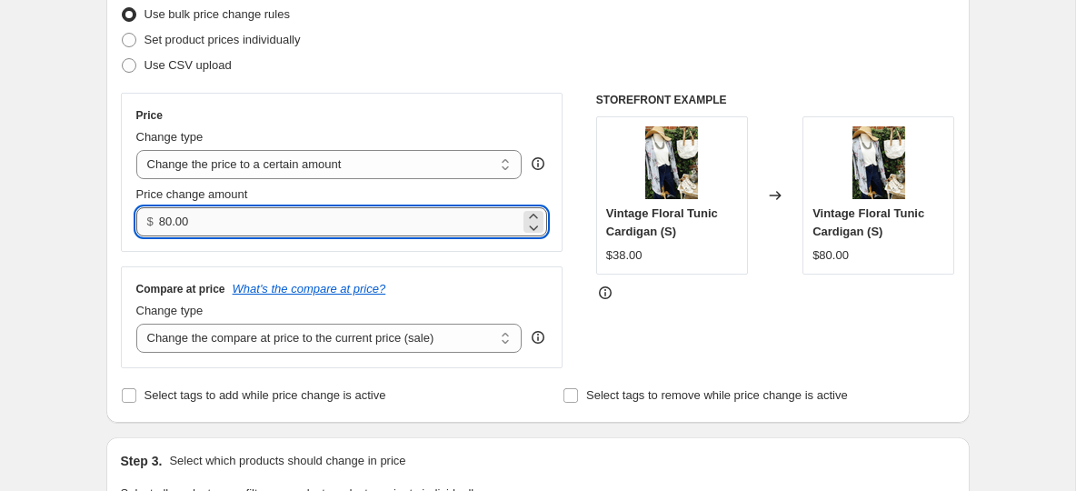
click at [185, 217] on input "80.00" at bounding box center [339, 221] width 361 height 29
type input "22.00"
click at [351, 74] on div "Use CSV upload" at bounding box center [538, 65] width 834 height 25
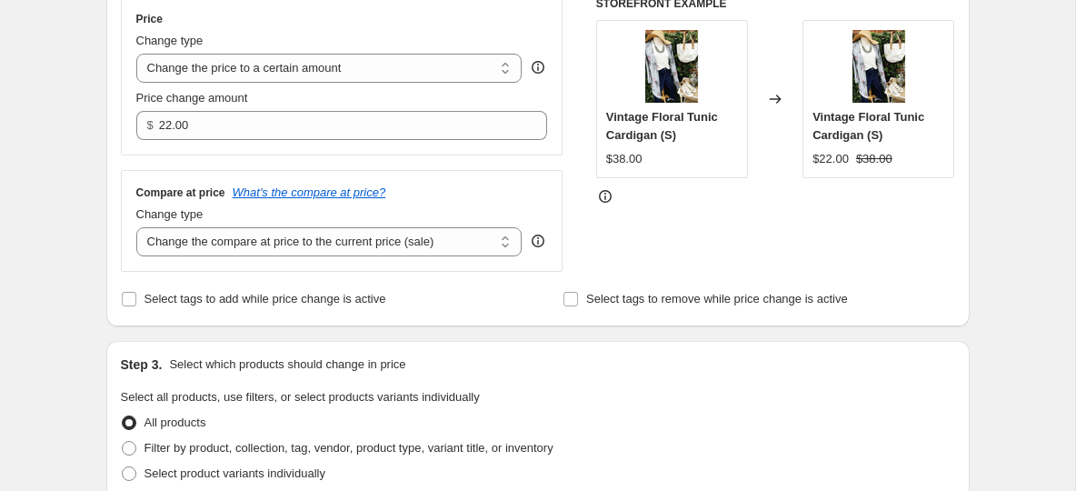
scroll to position [342, 0]
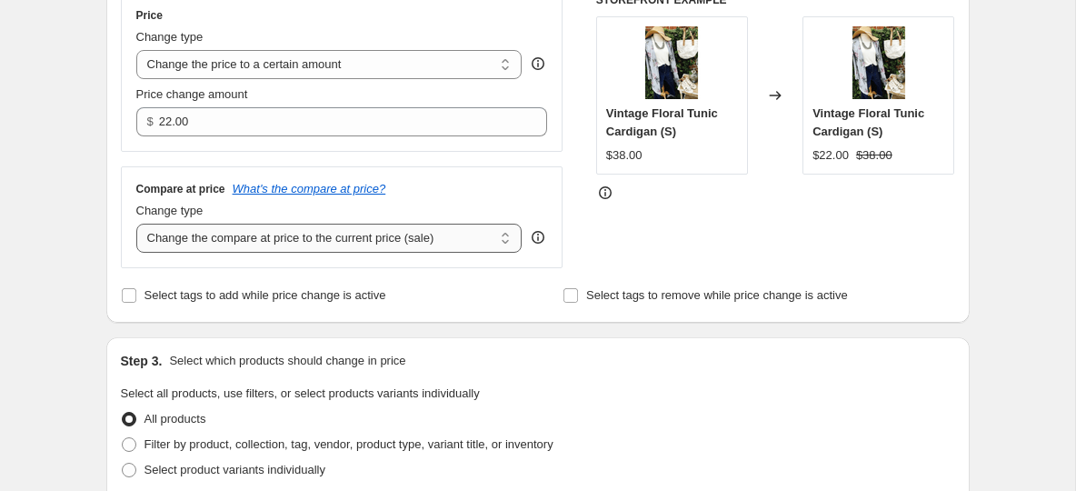
click at [406, 242] on select "Change the compare at price to the current price (sale) Change the compare at p…" at bounding box center [329, 238] width 386 height 29
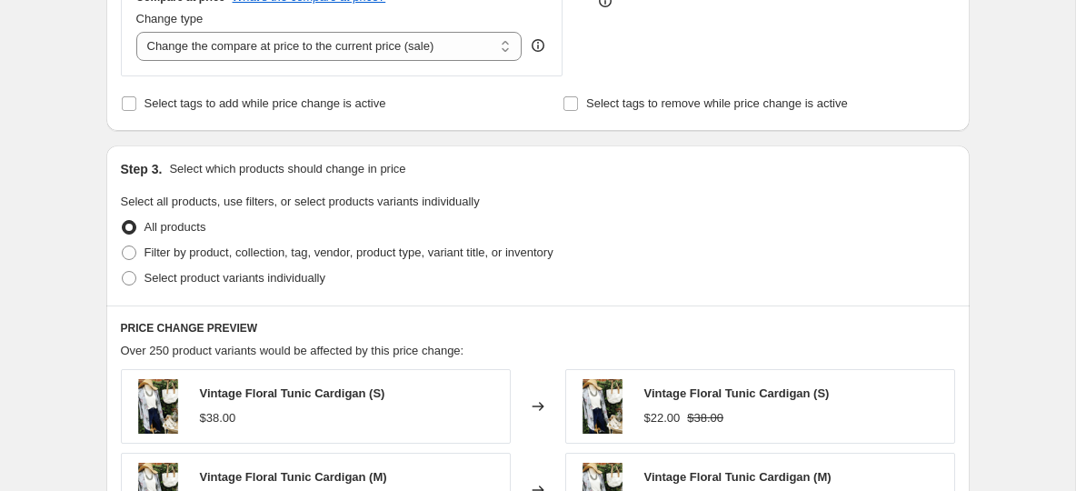
scroll to position [602, 0]
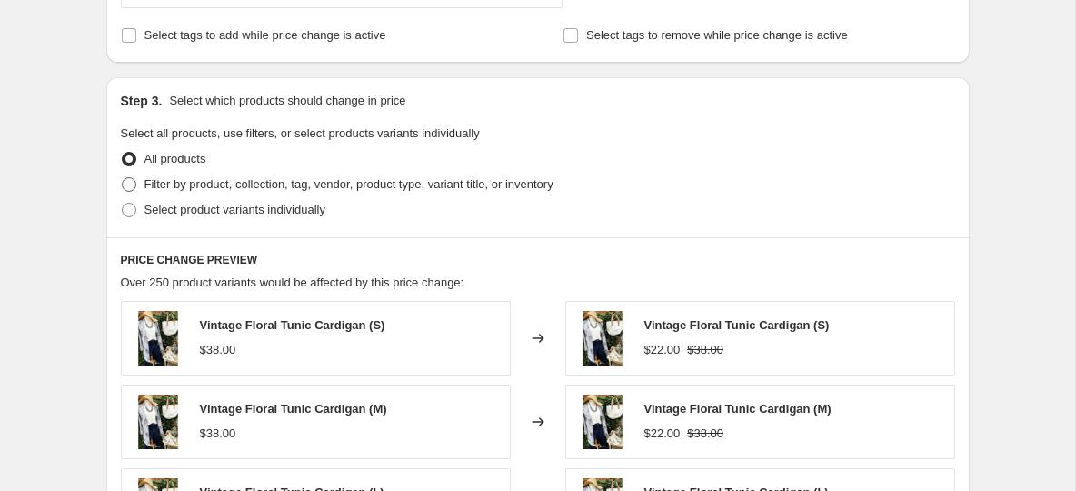
click at [127, 184] on span at bounding box center [129, 184] width 15 height 15
click at [123, 178] on input "Filter by product, collection, tag, vendor, product type, variant title, or inv…" at bounding box center [122, 177] width 1 height 1
radio input "true"
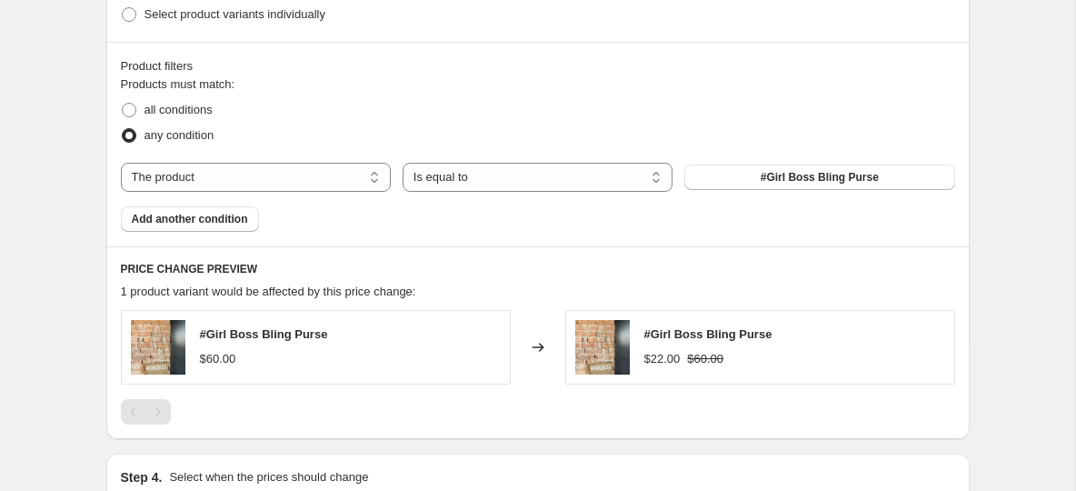
scroll to position [801, 0]
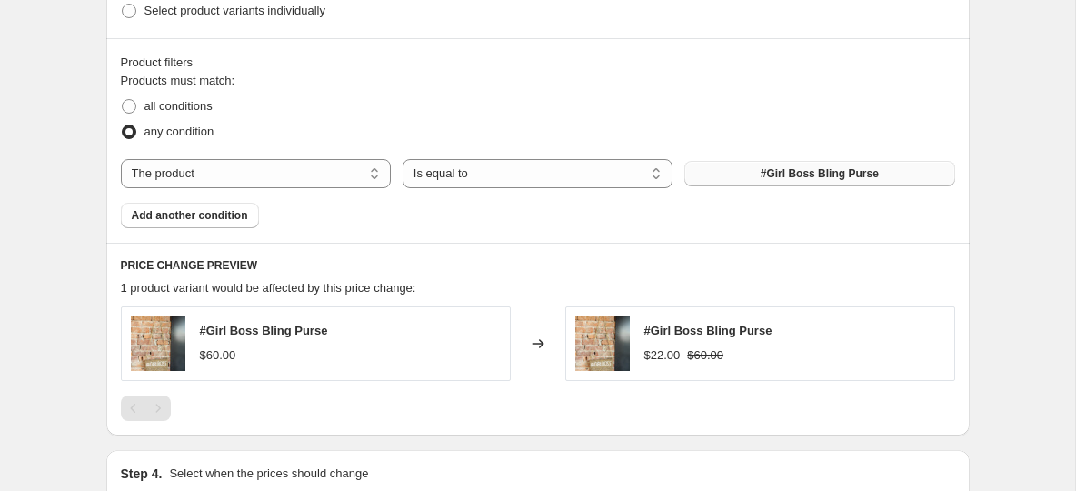
click at [782, 170] on span "#Girl Boss Bling Purse" at bounding box center [820, 173] width 118 height 15
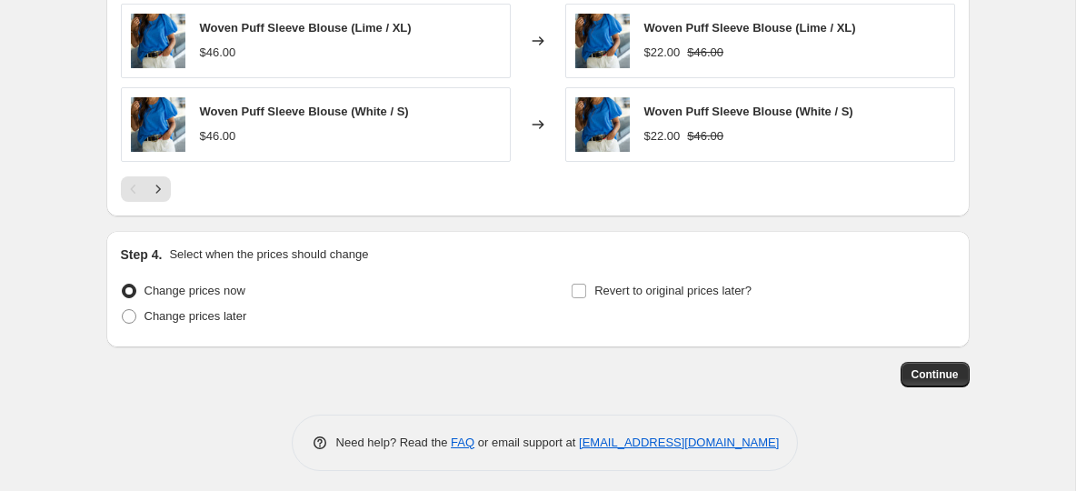
scroll to position [1361, 0]
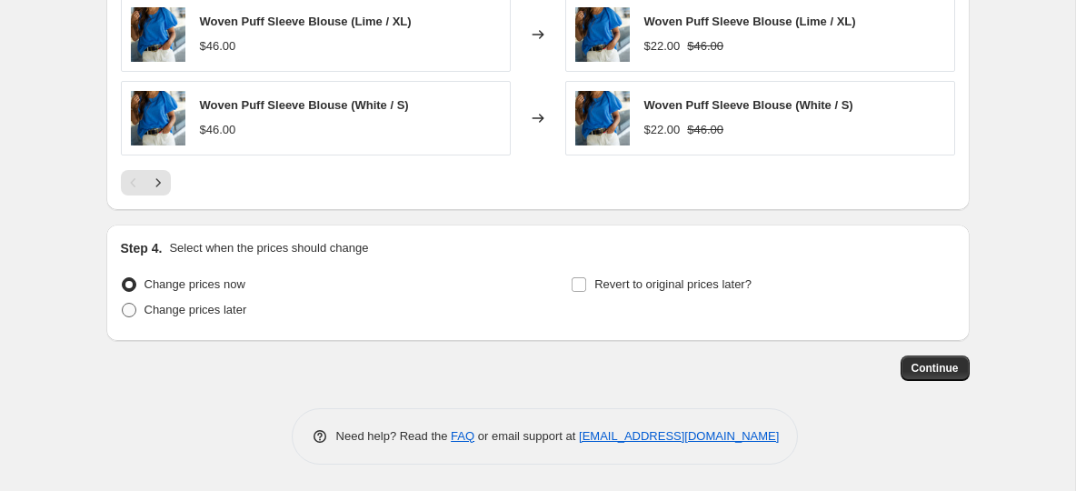
click at [132, 311] on span at bounding box center [129, 310] width 15 height 15
click at [123, 304] on input "Change prices later" at bounding box center [122, 303] width 1 height 1
radio input "true"
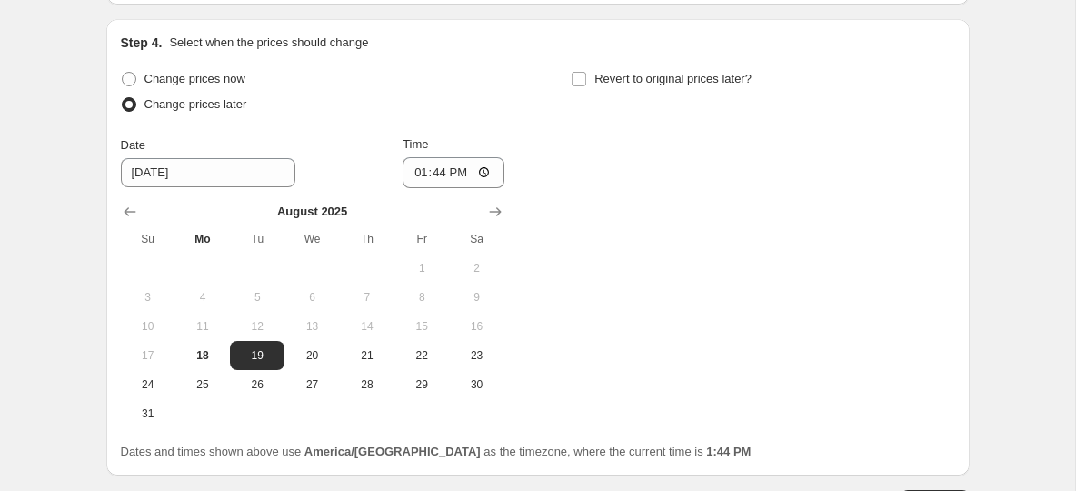
scroll to position [1571, 0]
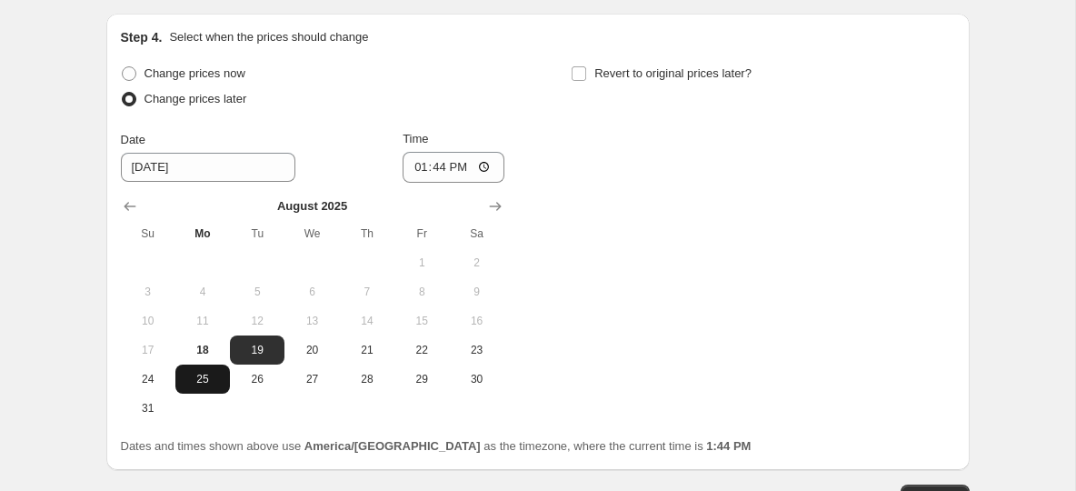
click at [198, 379] on span "25" at bounding box center [203, 379] width 40 height 15
type input "8/25/2025"
click at [425, 169] on input "13:44" at bounding box center [454, 167] width 102 height 31
click at [430, 167] on input "13:44" at bounding box center [454, 167] width 102 height 31
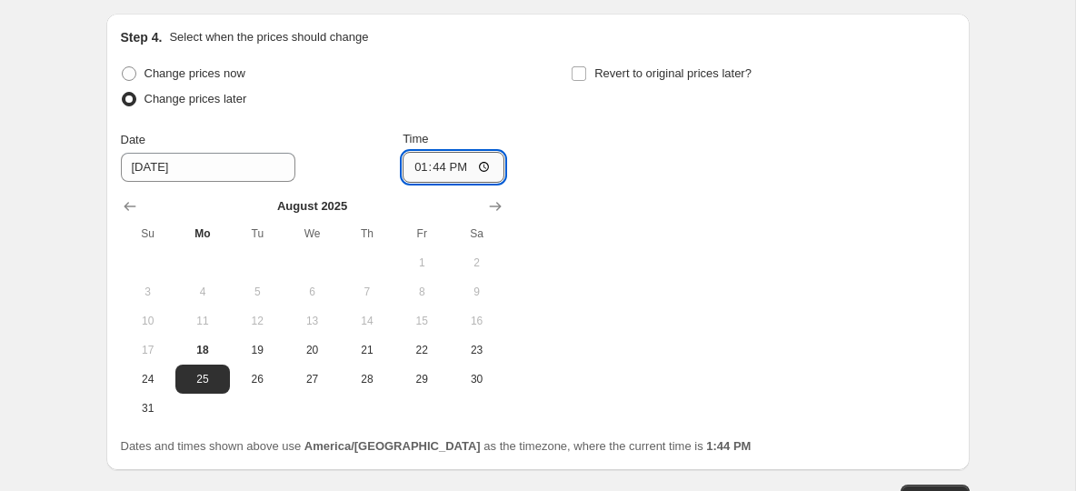
click at [422, 166] on input "13:44" at bounding box center [454, 167] width 102 height 31
type input "08:00"
click at [584, 77] on input "Revert to original prices later?" at bounding box center [579, 73] width 15 height 15
checkbox input "true"
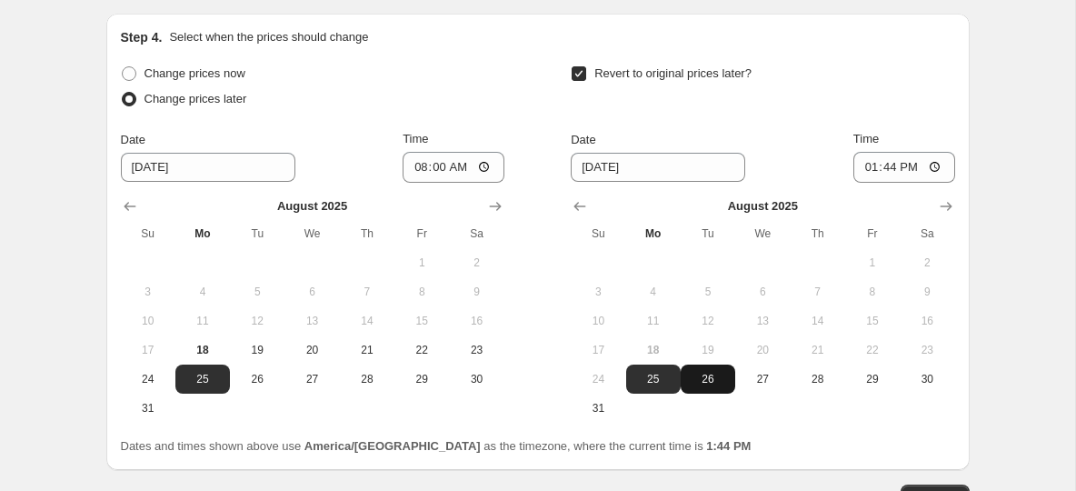
click at [709, 384] on span "26" at bounding box center [708, 379] width 40 height 15
type input "8/26/2025"
click at [894, 177] on input "13:44" at bounding box center [904, 167] width 102 height 31
type input "21:44"
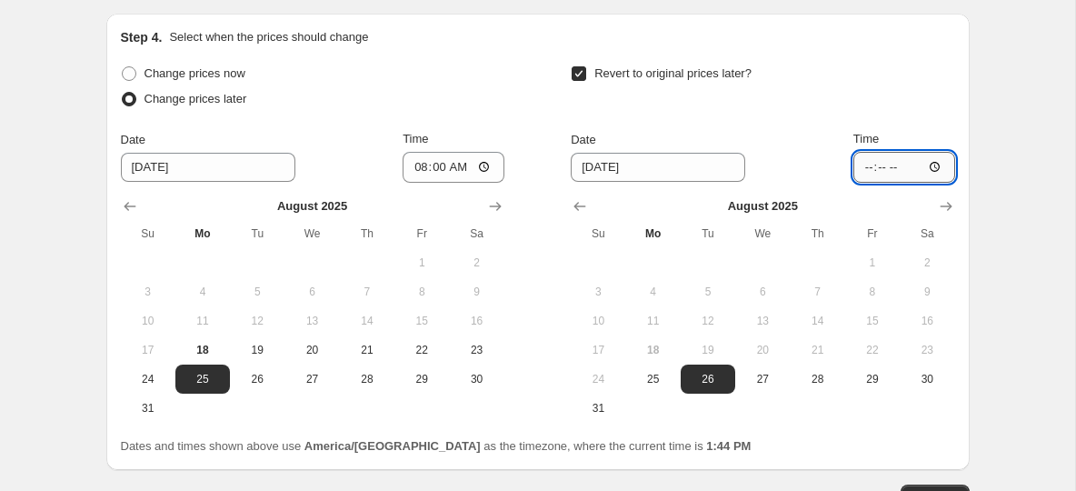
click at [863, 166] on input "Time" at bounding box center [904, 167] width 102 height 31
type input "08:15"
click at [515, 28] on div "Step 4. Select when the prices should change" at bounding box center [538, 37] width 834 height 18
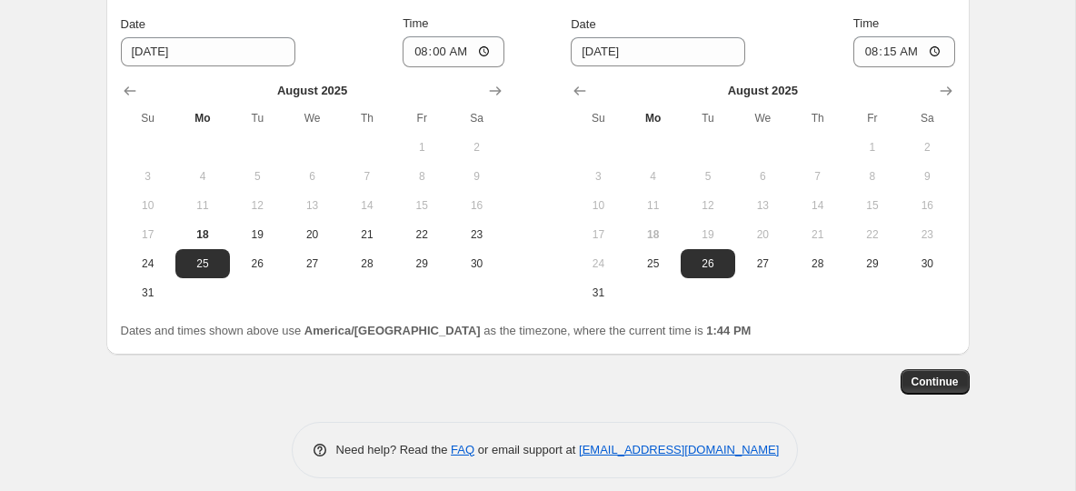
scroll to position [1701, 0]
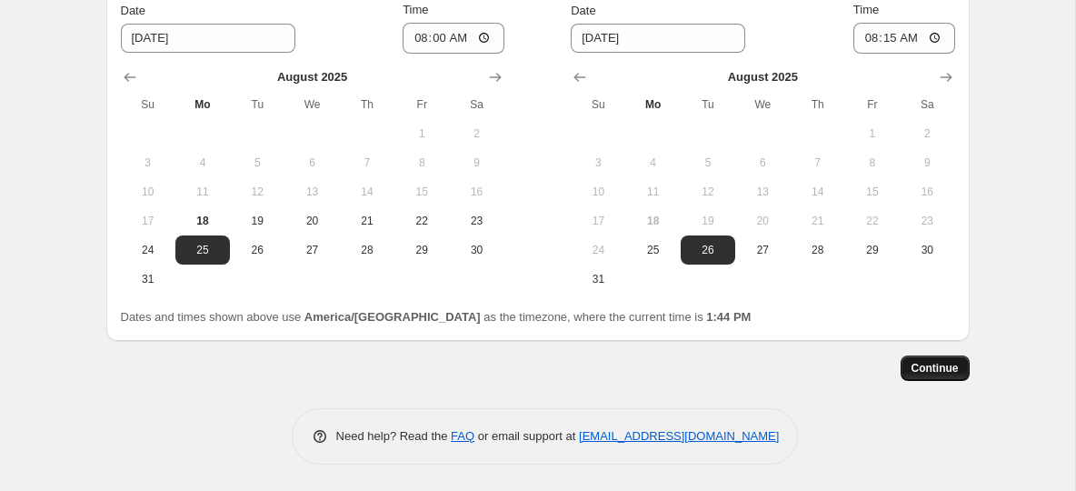
click at [929, 370] on span "Continue" at bounding box center [935, 368] width 47 height 15
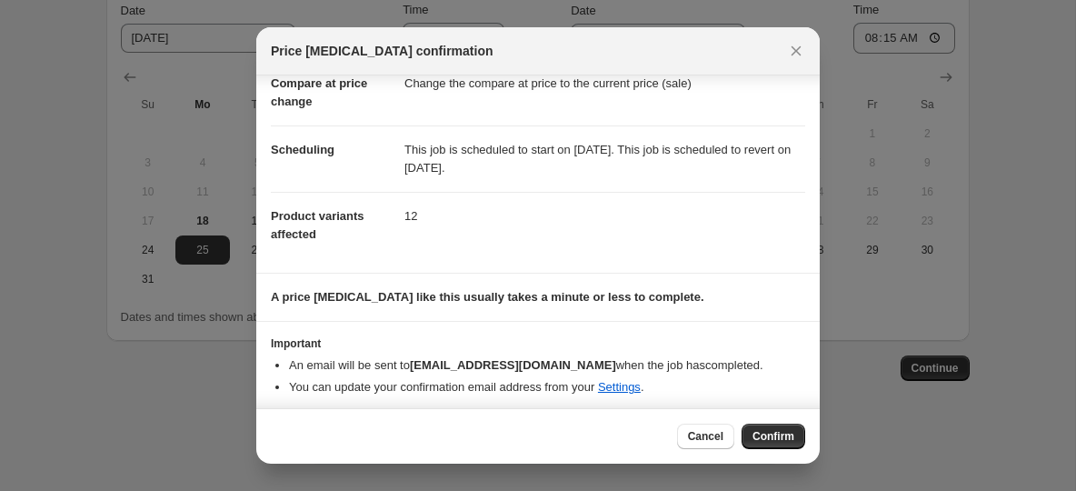
scroll to position [103, 0]
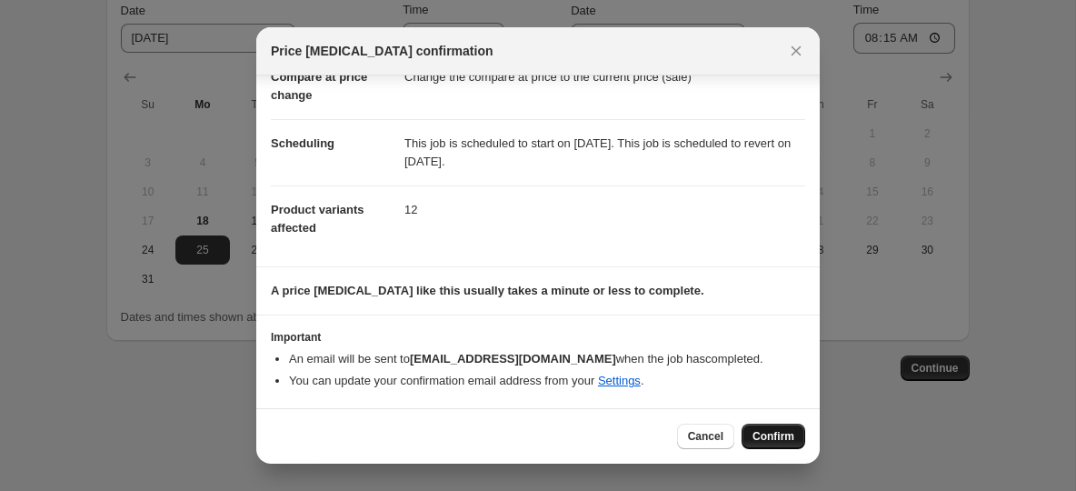
click at [769, 437] on span "Confirm" at bounding box center [774, 436] width 42 height 15
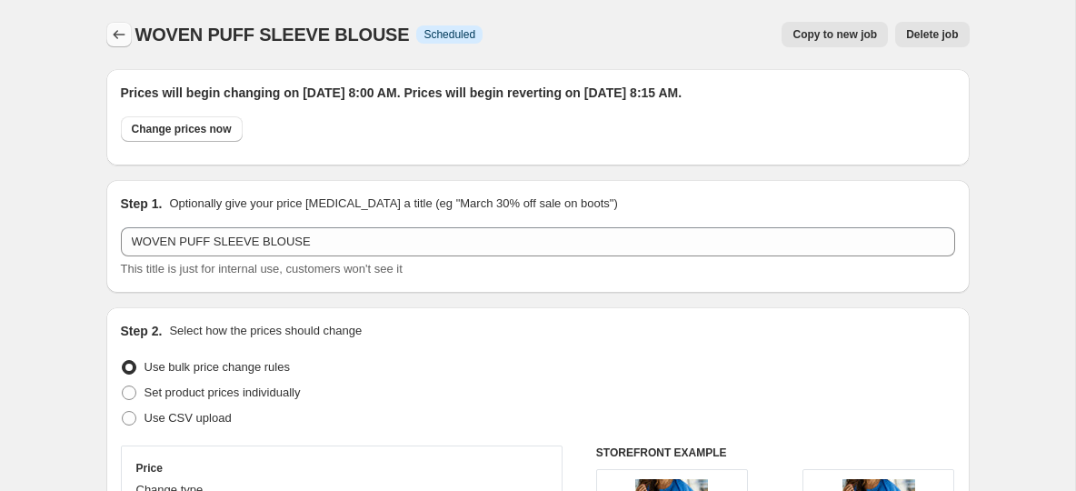
click at [117, 38] on icon "Price change jobs" at bounding box center [119, 34] width 18 height 18
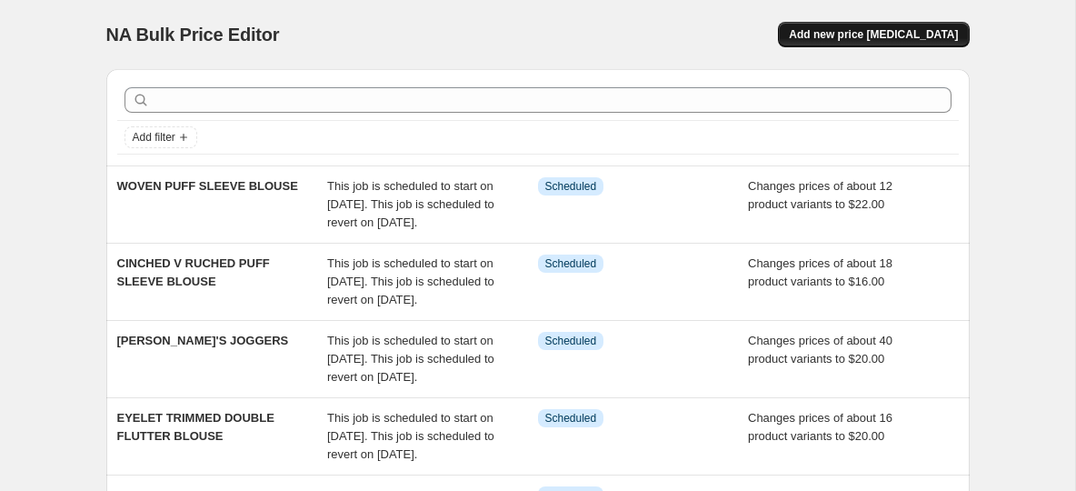
click at [884, 31] on span "Add new price [MEDICAL_DATA]" at bounding box center [873, 34] width 169 height 15
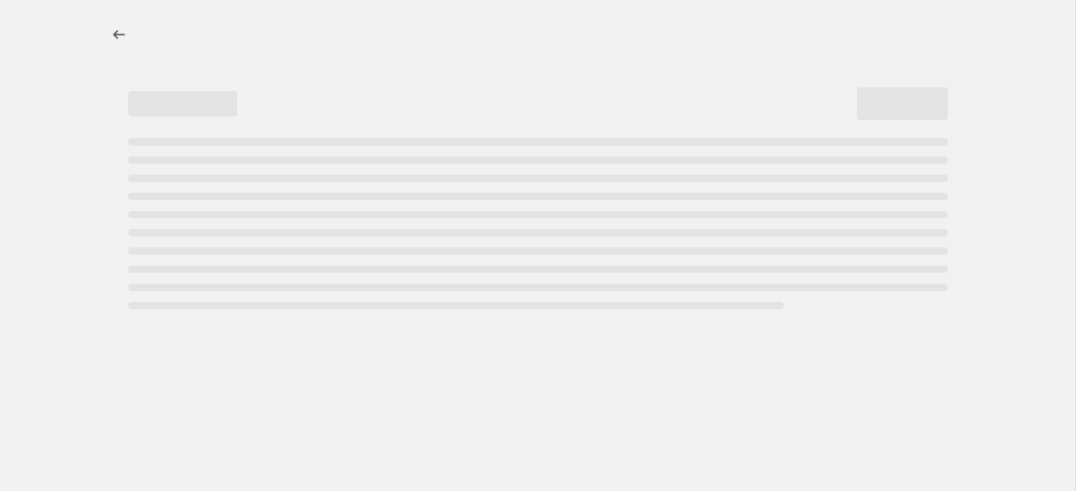
select select "percentage"
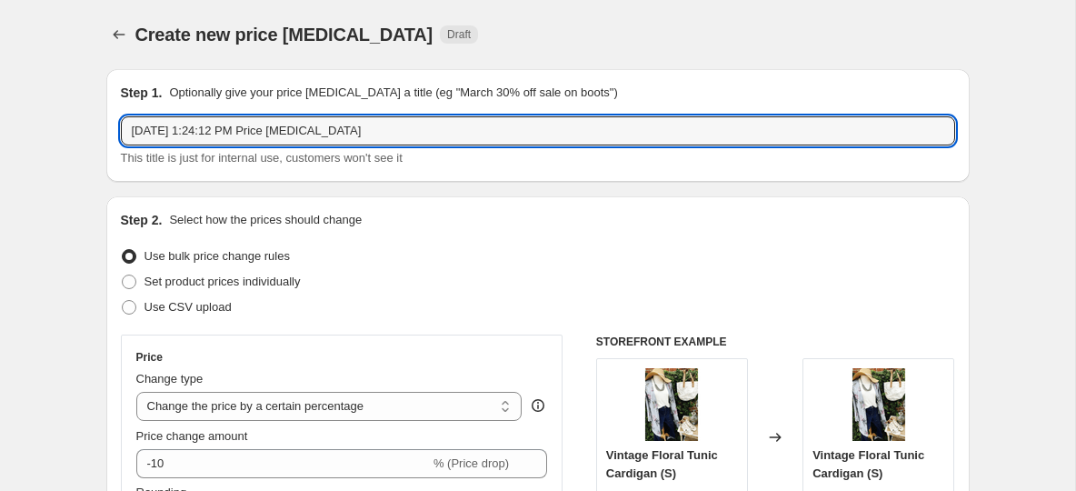
drag, startPoint x: 395, startPoint y: 131, endPoint x: 92, endPoint y: 116, distance: 303.9
paste input "CLASSIC STRIPED RIBBED TEE"
type input "CLASSIC STRIPED RIBBED TEE"
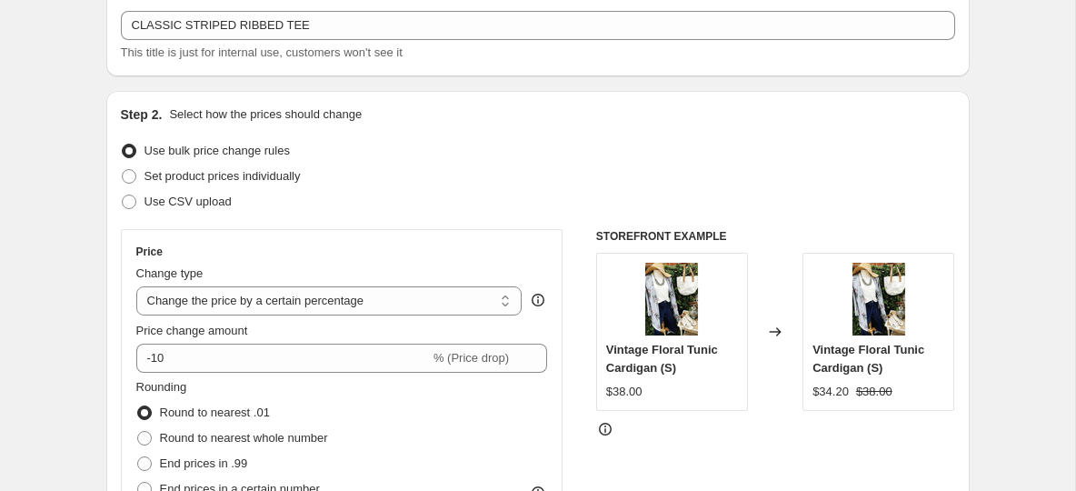
scroll to position [140, 0]
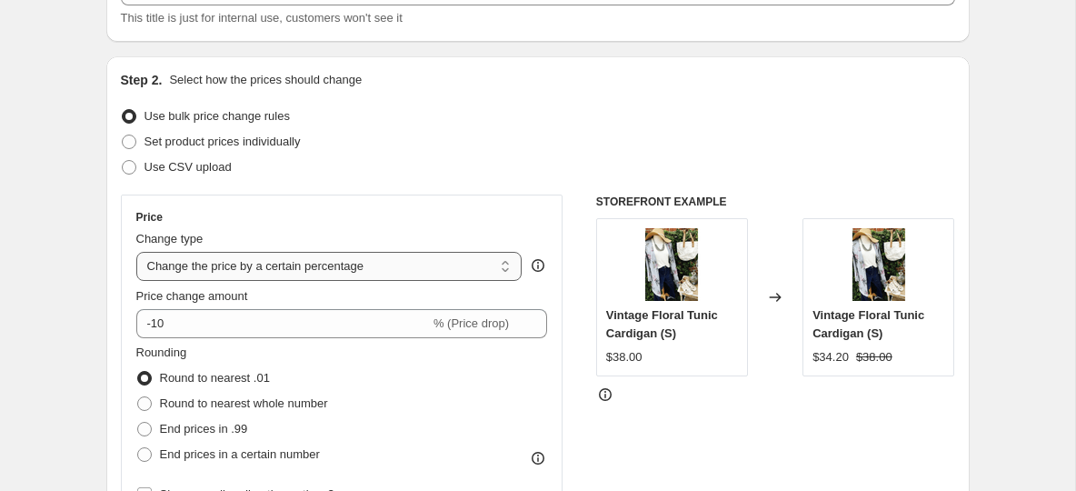
click at [210, 256] on select "Change the price to a certain amount Change the price by a certain amount Chang…" at bounding box center [329, 266] width 386 height 29
select select "to"
click at [136, 252] on select "Change the price to a certain amount Change the price by a certain amount Chang…" at bounding box center [329, 266] width 386 height 29
type input "80.00"
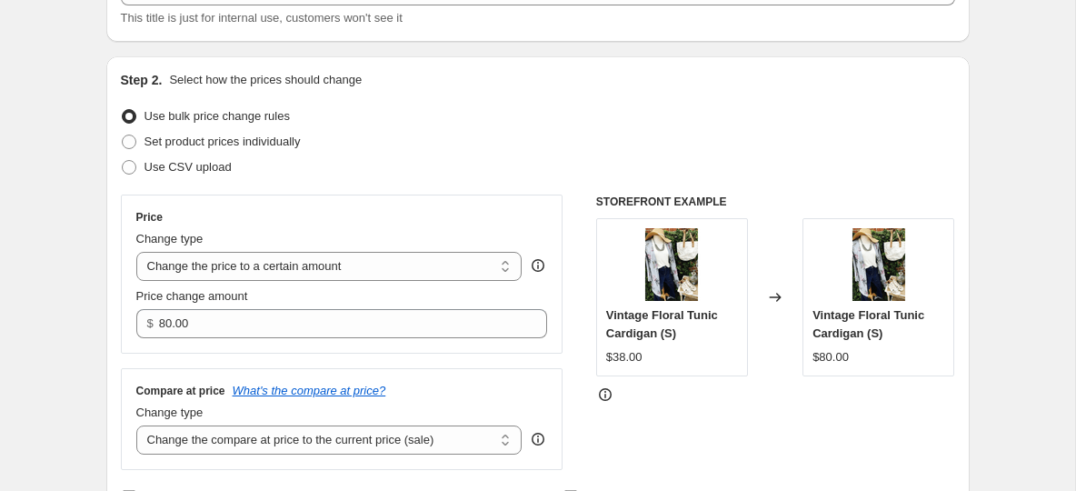
click at [409, 155] on div "Use CSV upload" at bounding box center [538, 167] width 834 height 25
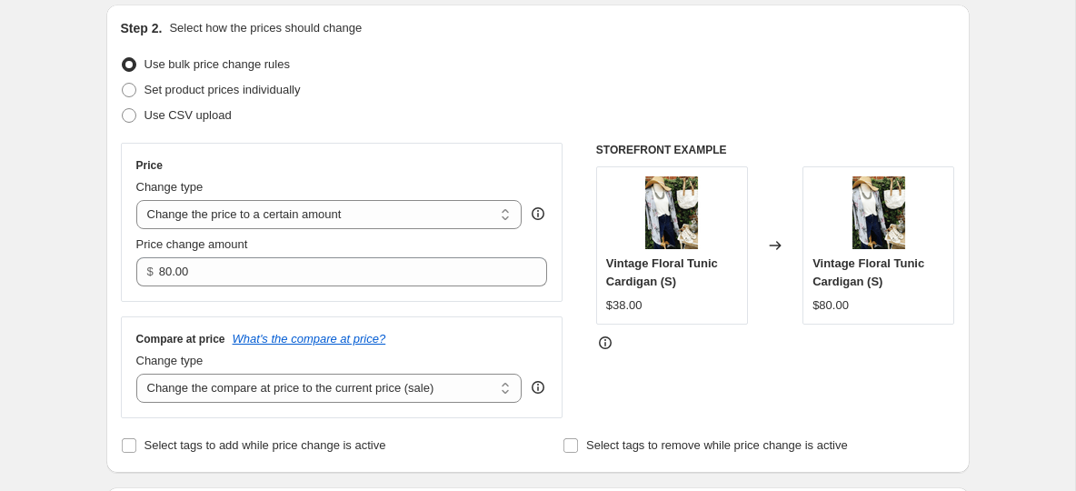
scroll to position [223, 0]
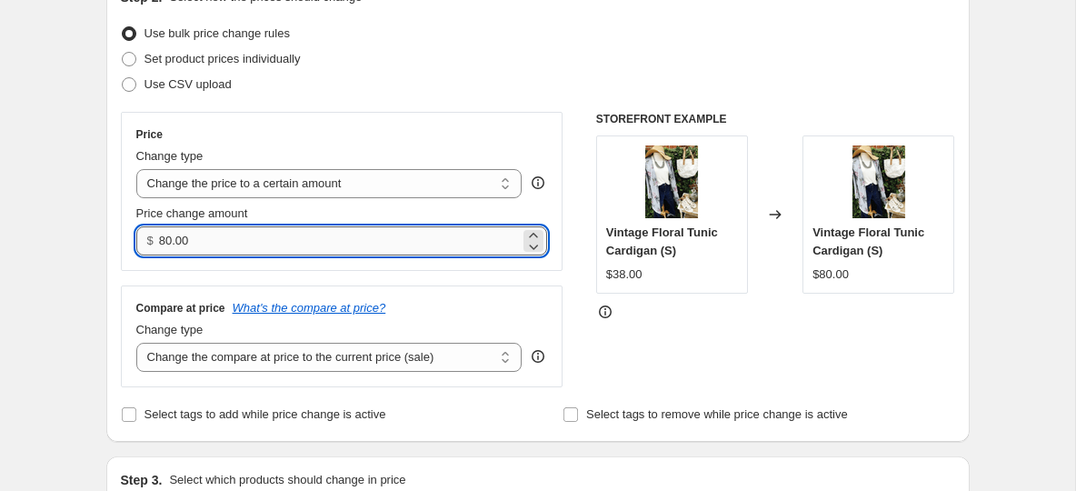
click at [173, 244] on input "80.00" at bounding box center [339, 240] width 361 height 29
drag, startPoint x: 210, startPoint y: 244, endPoint x: 156, endPoint y: 240, distance: 53.7
click at [156, 242] on div "$ 80.00" at bounding box center [342, 240] width 412 height 29
type input "18.00"
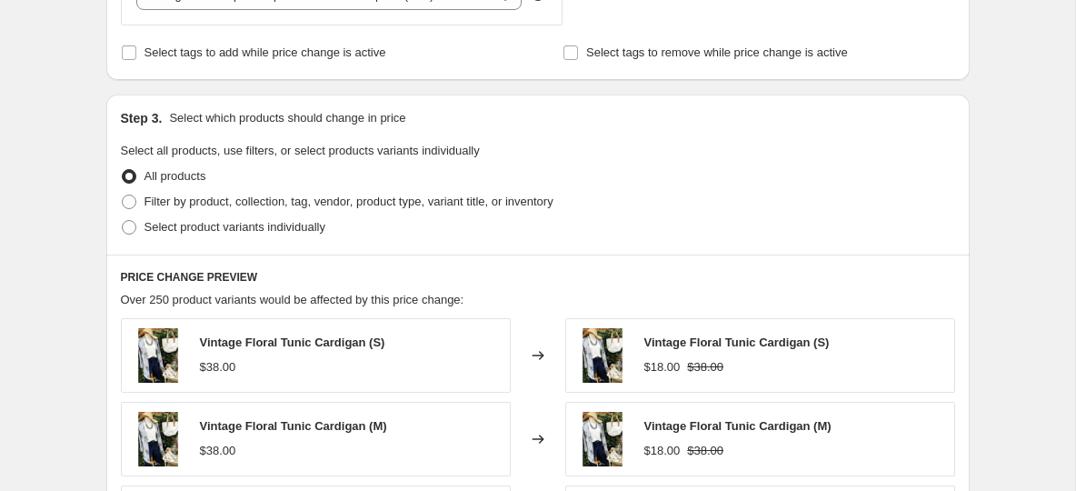
scroll to position [586, 0]
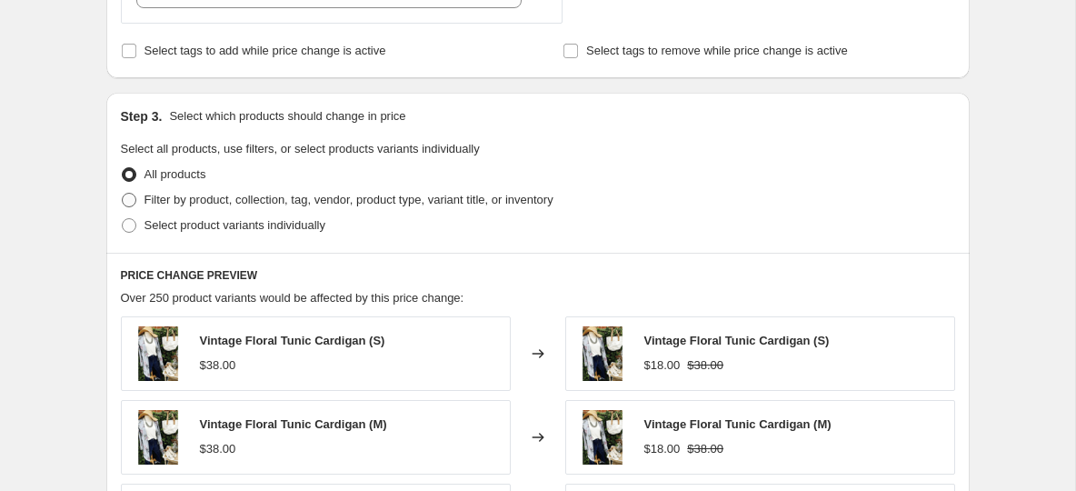
click at [133, 200] on span at bounding box center [129, 200] width 15 height 15
click at [123, 194] on input "Filter by product, collection, tag, vendor, product type, variant title, or inv…" at bounding box center [122, 193] width 1 height 1
radio input "true"
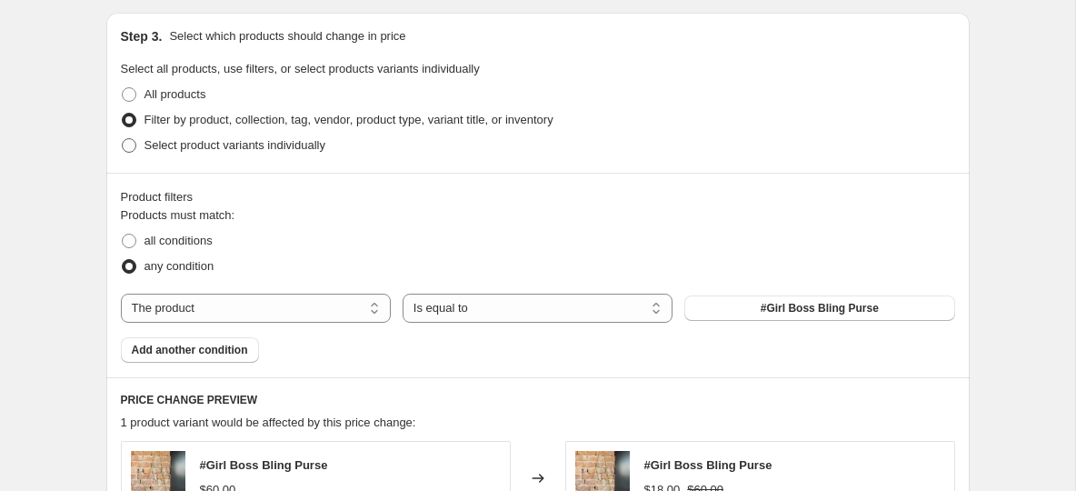
scroll to position [697, 0]
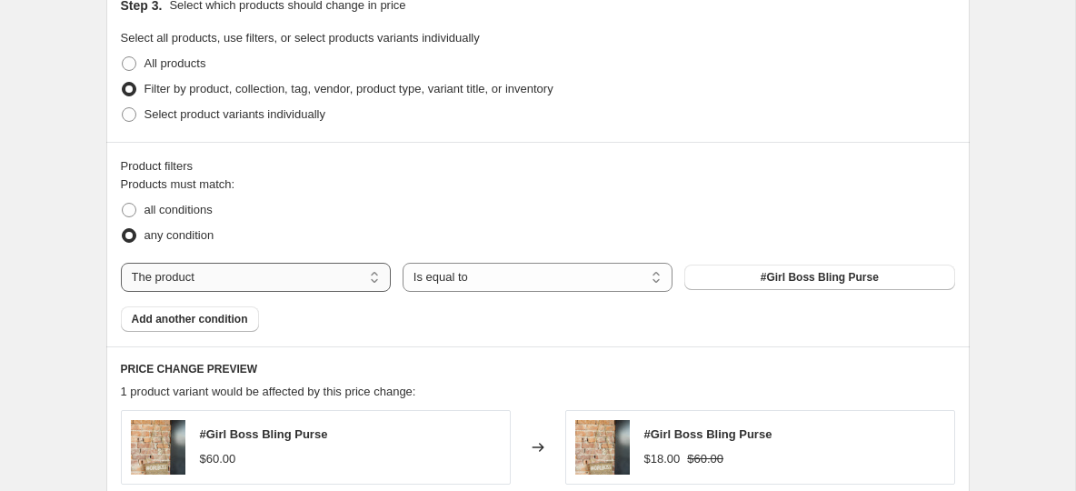
click at [306, 276] on select "The product The product's collection The product's tag The product's vendor The…" at bounding box center [256, 277] width 270 height 29
click at [813, 284] on span "#Girl Boss Bling Purse" at bounding box center [820, 277] width 118 height 15
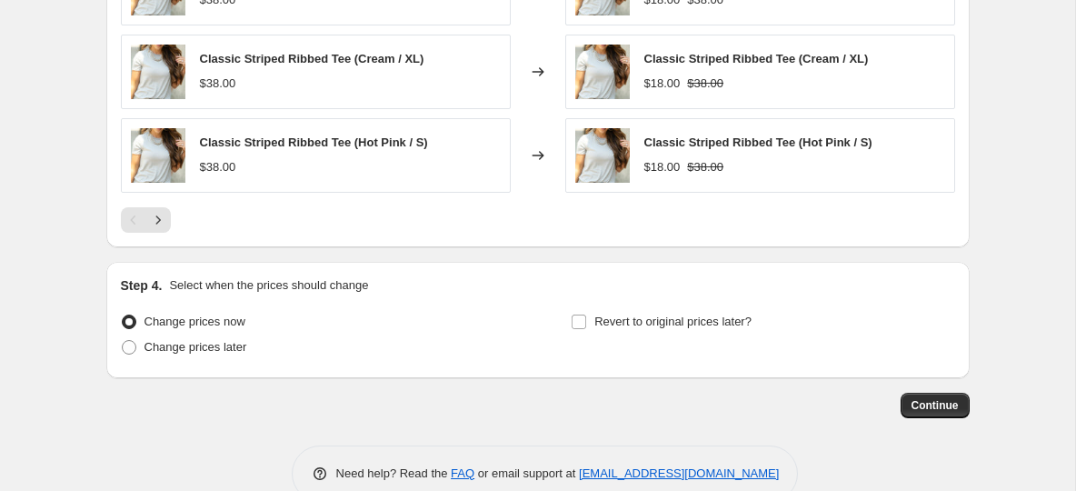
scroll to position [1361, 0]
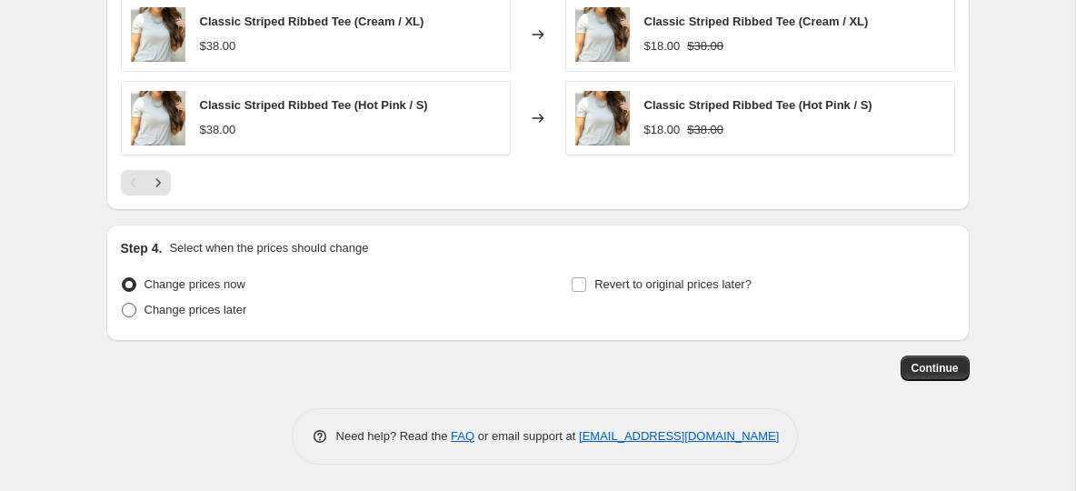
click at [129, 305] on span at bounding box center [129, 310] width 15 height 15
click at [123, 304] on input "Change prices later" at bounding box center [122, 303] width 1 height 1
radio input "true"
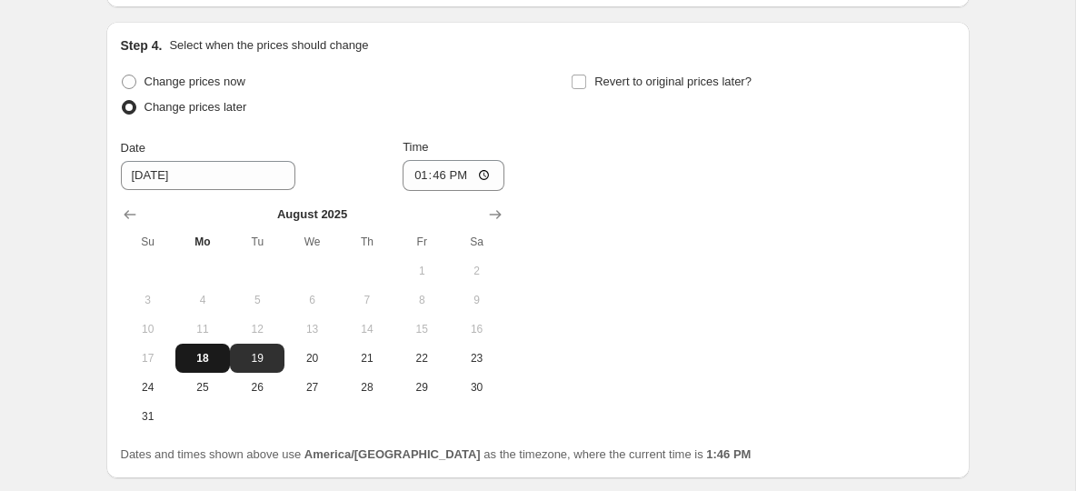
scroll to position [1571, 0]
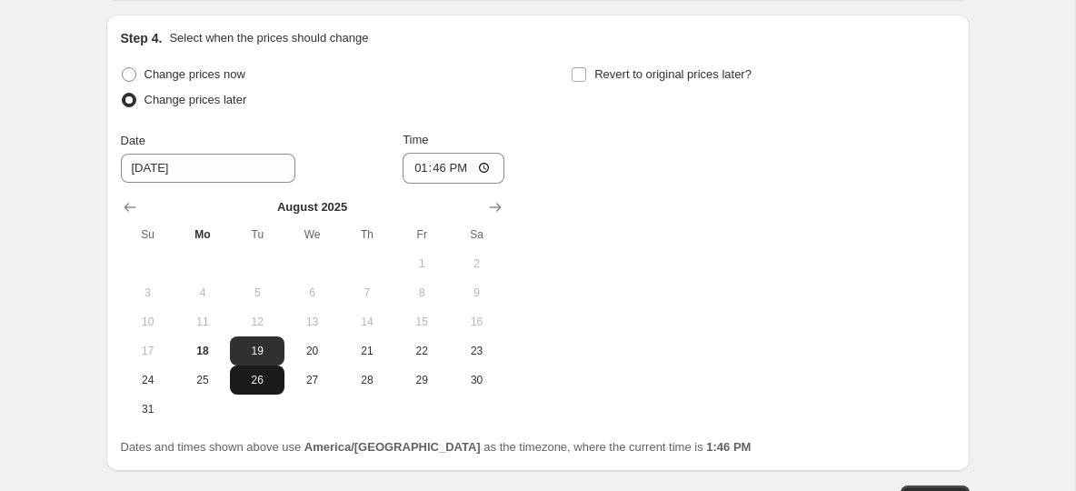
click at [264, 386] on button "26" at bounding box center [257, 379] width 55 height 29
type input "8/26/2025"
click at [416, 169] on input "13:46" at bounding box center [454, 168] width 102 height 31
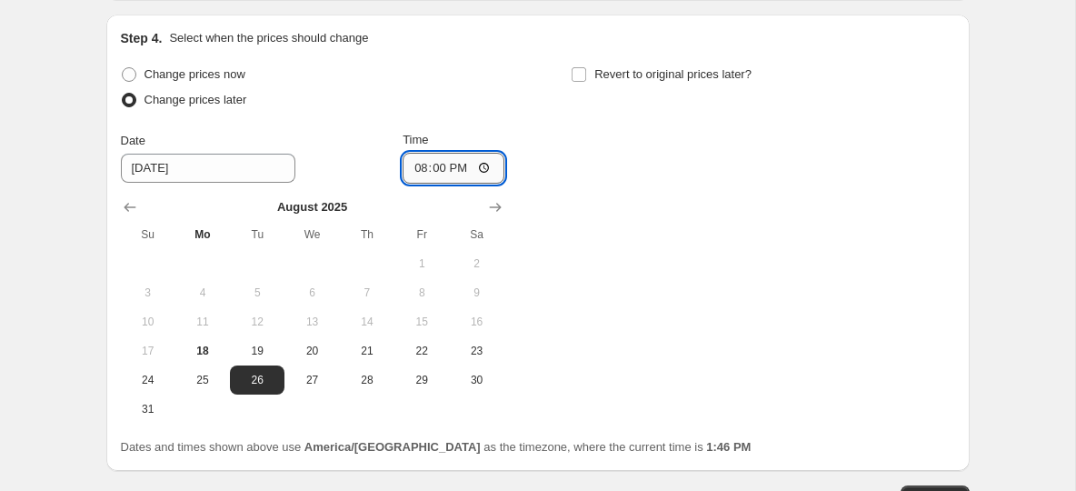
type input "08:00"
click at [581, 72] on input "Revert to original prices later?" at bounding box center [579, 74] width 15 height 15
checkbox input "true"
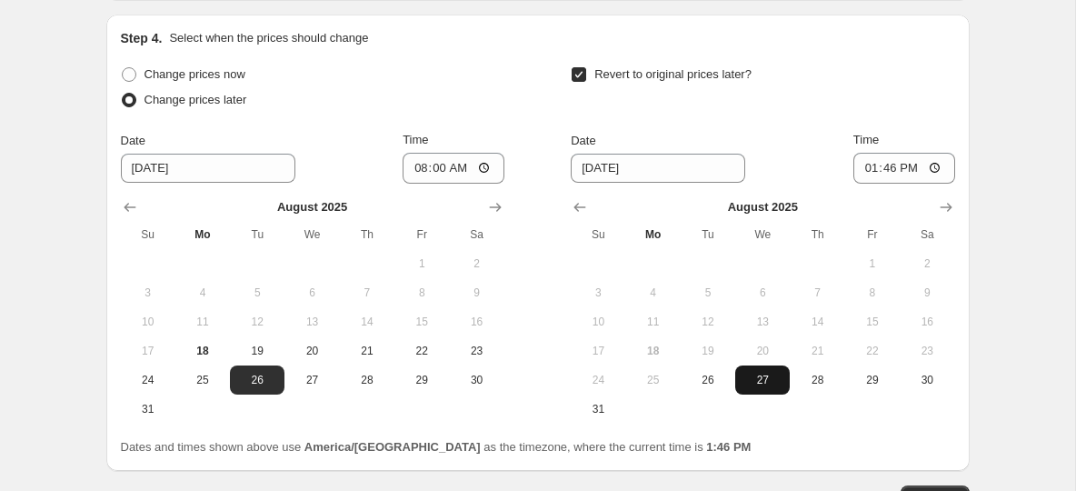
click at [763, 373] on span "27" at bounding box center [763, 380] width 40 height 15
type input "8/27/2025"
click at [872, 167] on input "13:46" at bounding box center [904, 168] width 102 height 31
type input "08:15"
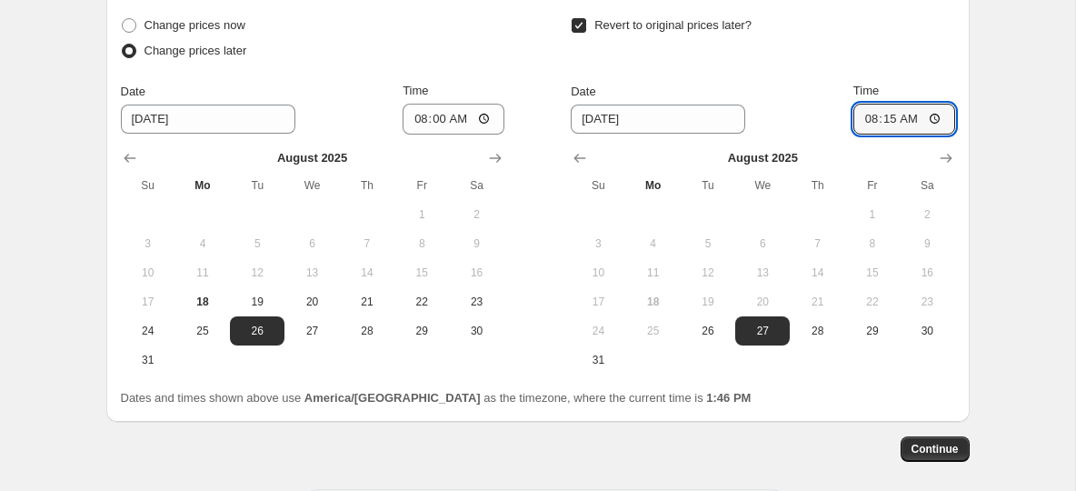
scroll to position [1610, 0]
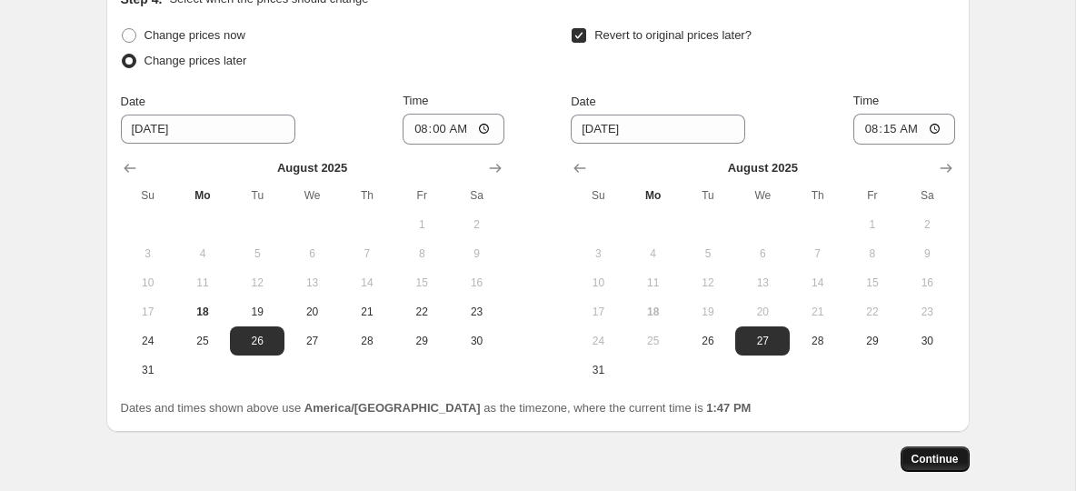
click at [932, 458] on span "Continue" at bounding box center [935, 459] width 47 height 15
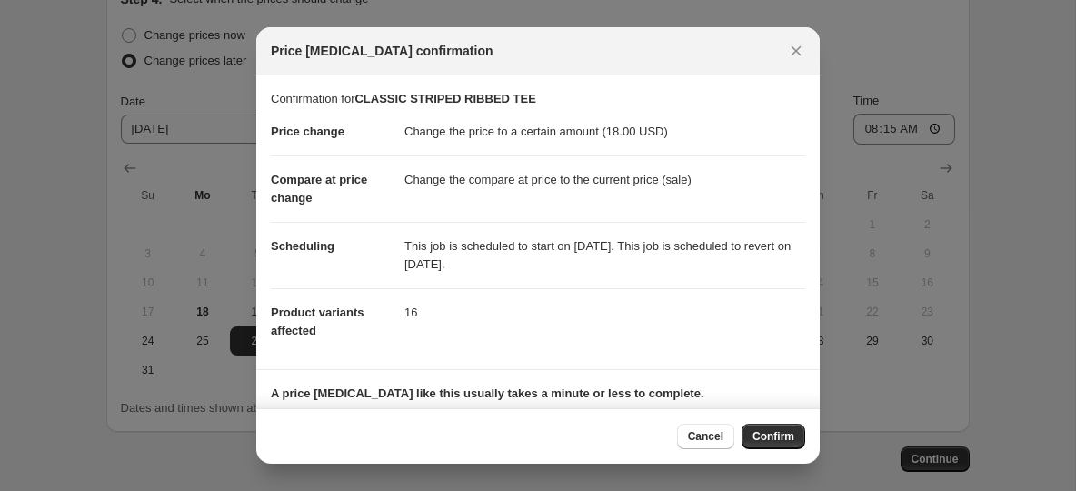
scroll to position [103, 0]
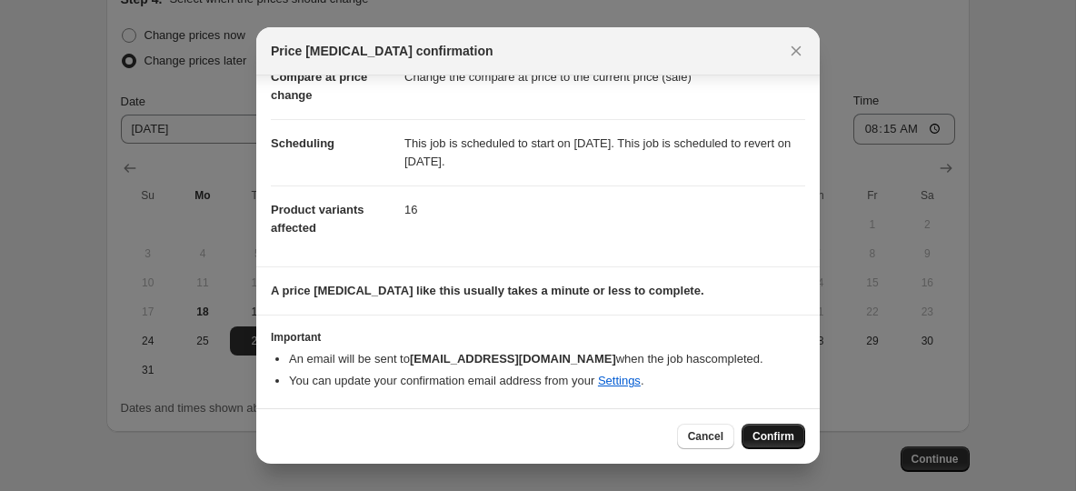
click at [780, 439] on span "Confirm" at bounding box center [774, 436] width 42 height 15
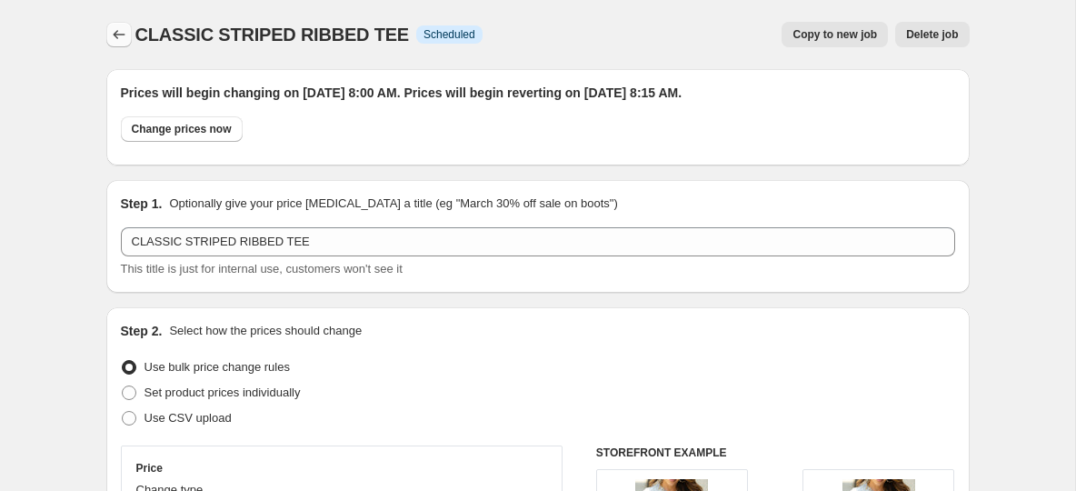
click at [110, 34] on icon "Price change jobs" at bounding box center [119, 34] width 18 height 18
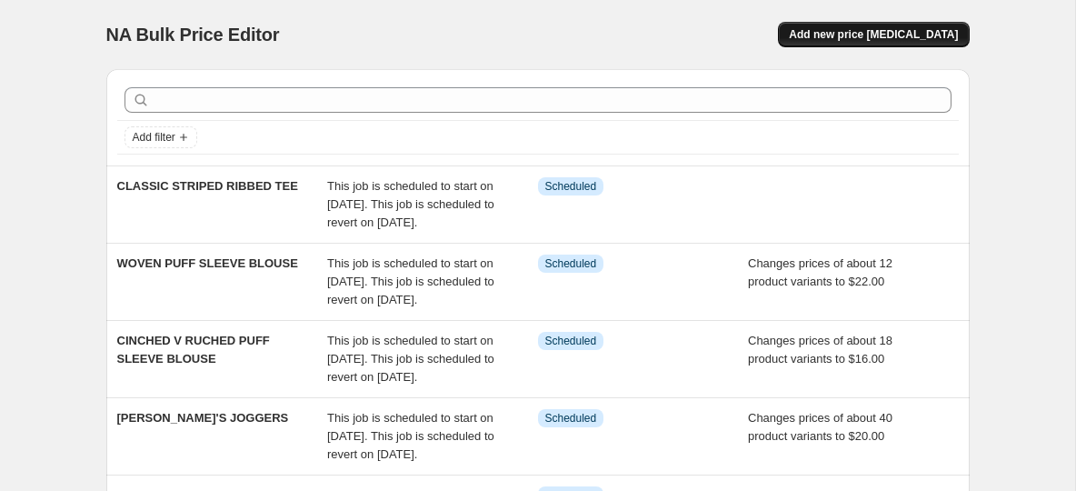
click at [913, 43] on button "Add new price [MEDICAL_DATA]" at bounding box center [873, 34] width 191 height 25
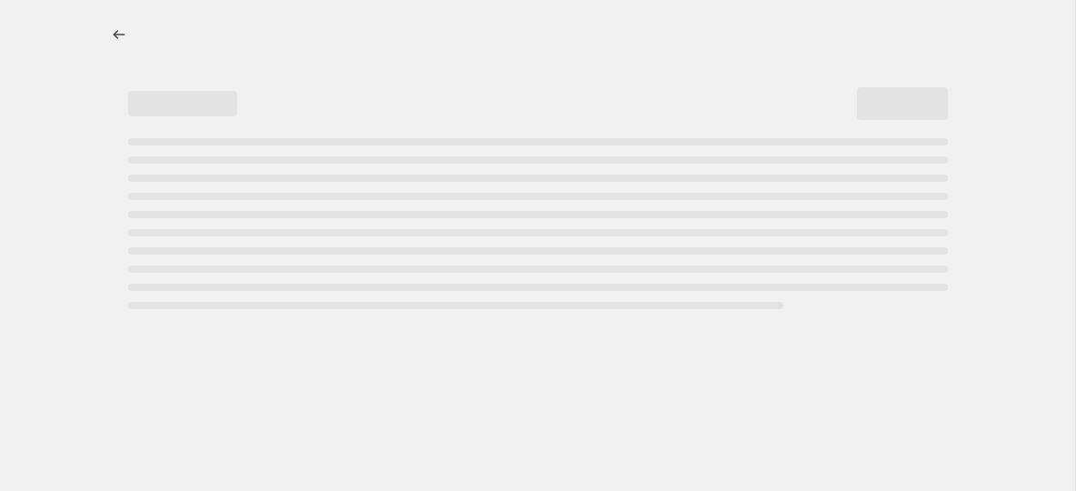
select select "percentage"
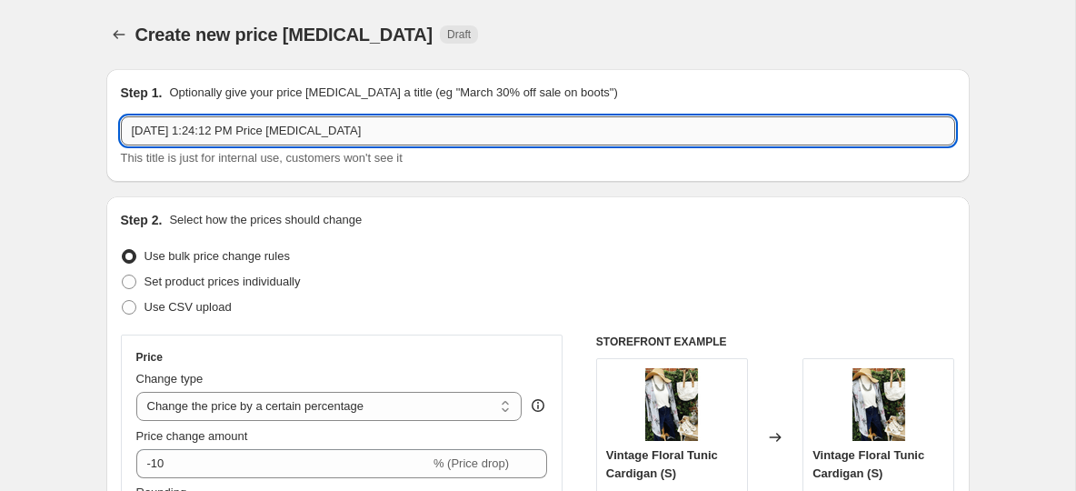
click at [193, 138] on input "Aug 18, 2025, 1:24:12 PM Price change job" at bounding box center [538, 130] width 834 height 29
drag, startPoint x: 394, startPoint y: 128, endPoint x: 107, endPoint y: 112, distance: 286.8
click at [109, 116] on div "Step 1. Optionally give your price change job a title (eg "March 30% off sale o…" at bounding box center [537, 125] width 863 height 113
paste input "BETSEY'S TIE TOP DRESS PANTS"
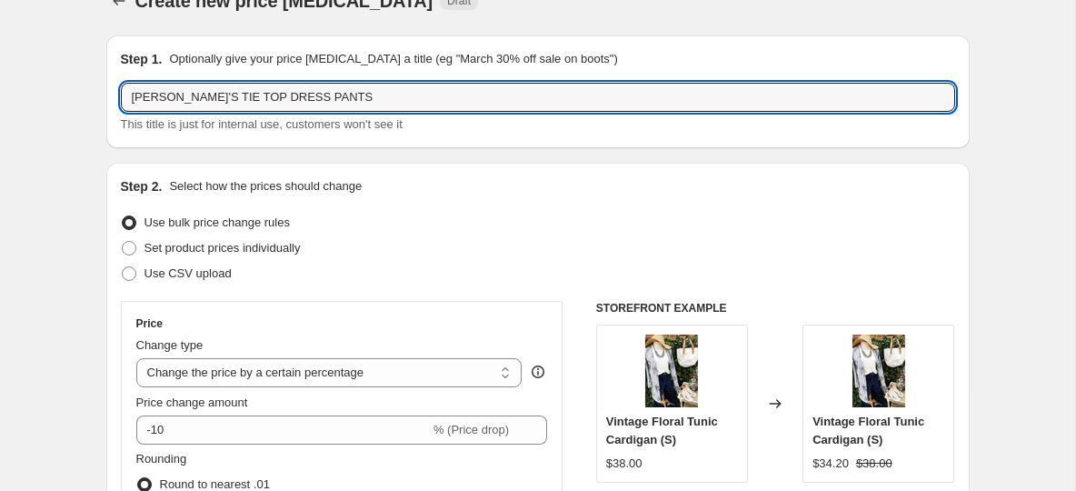
scroll to position [19, 0]
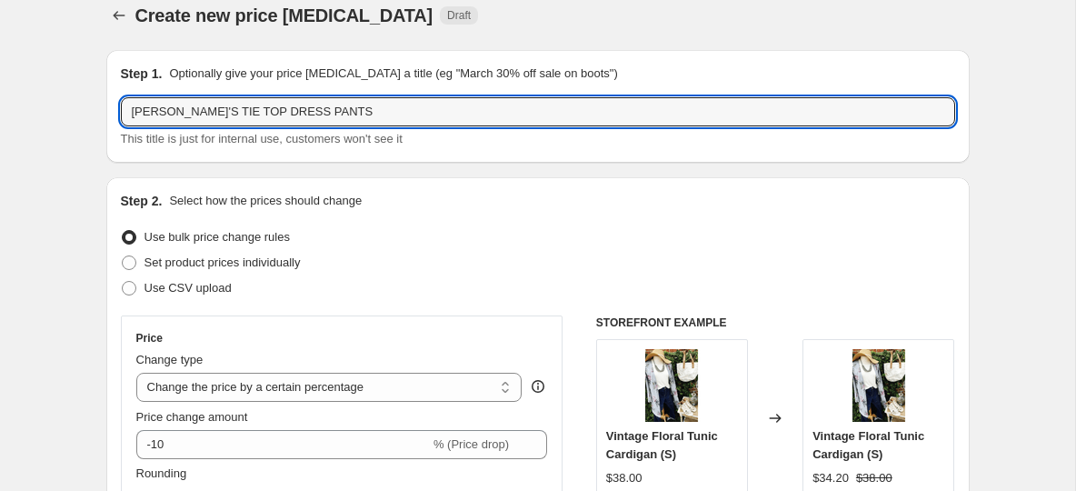
type input "BETSEY'S TIE TOP DRESS PANTS"
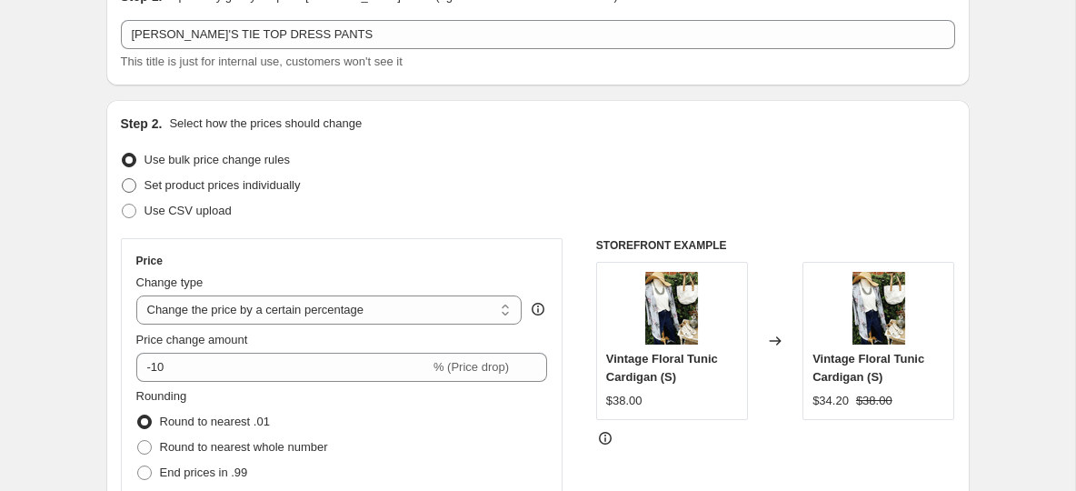
scroll to position [134, 0]
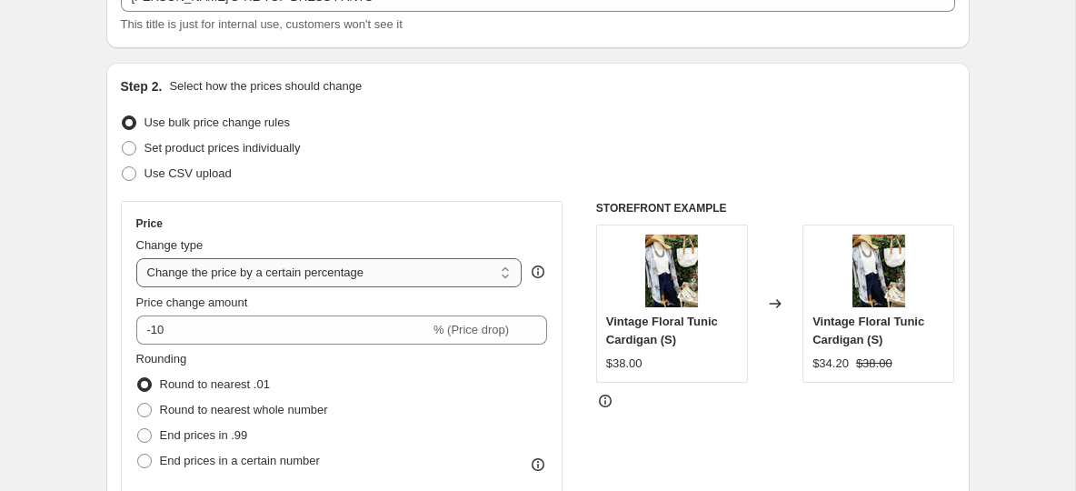
click at [272, 279] on select "Change the price to a certain amount Change the price by a certain amount Chang…" at bounding box center [329, 272] width 386 height 29
select select "to"
click at [136, 258] on select "Change the price to a certain amount Change the price by a certain amount Chang…" at bounding box center [329, 272] width 386 height 29
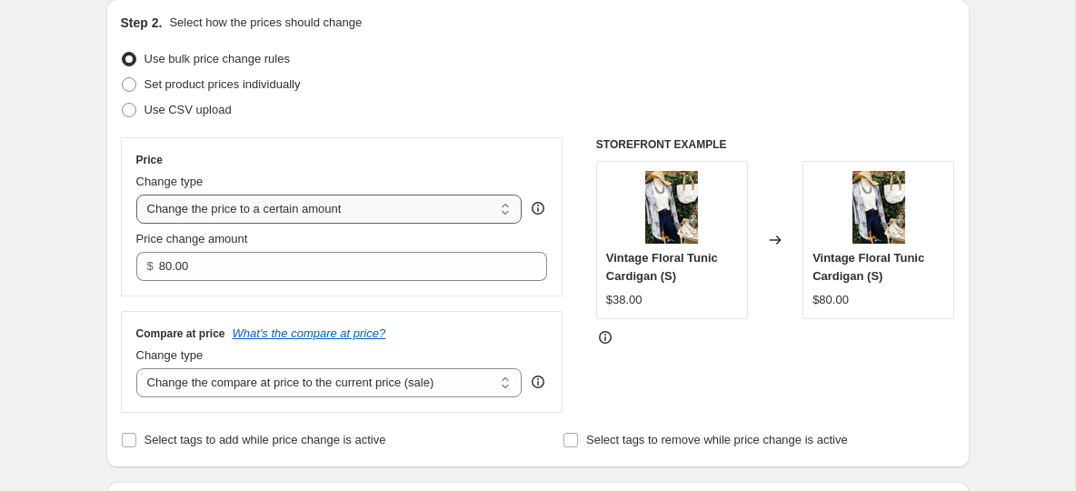
scroll to position [225, 0]
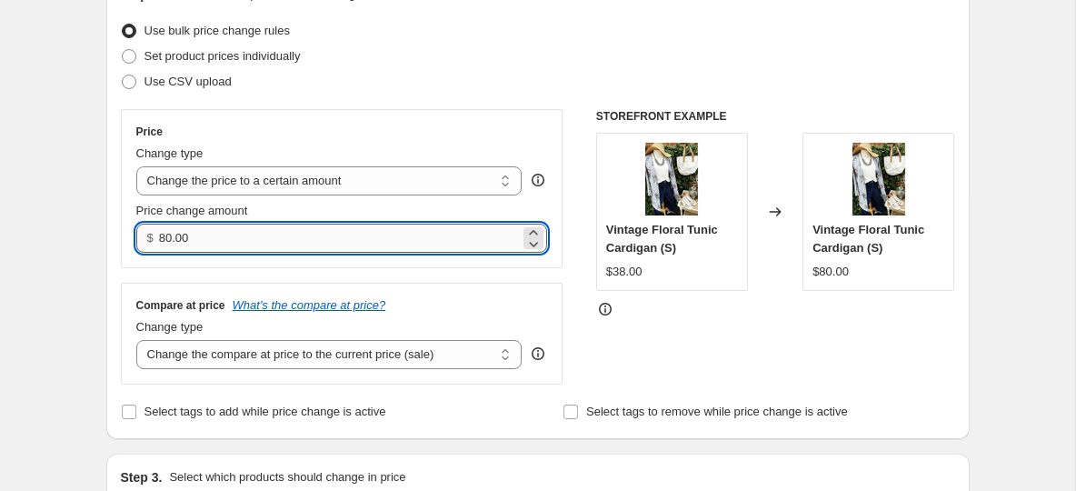
click at [208, 244] on input "80.00" at bounding box center [339, 238] width 361 height 29
type input "8"
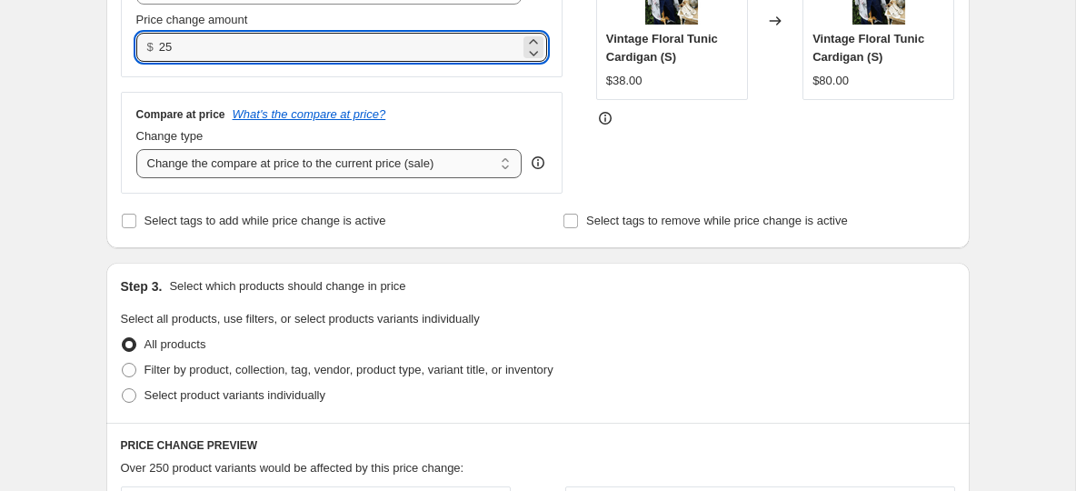
scroll to position [420, 0]
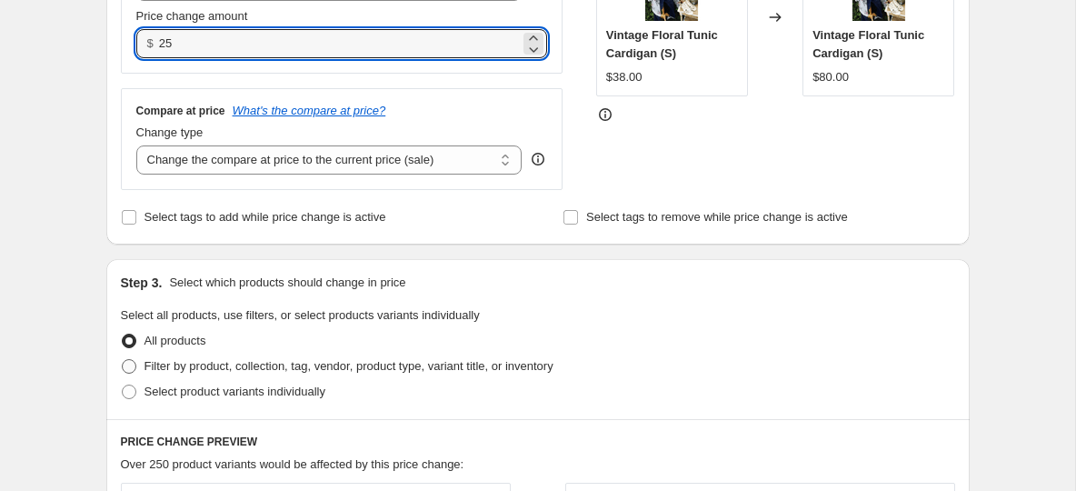
type input "25.00"
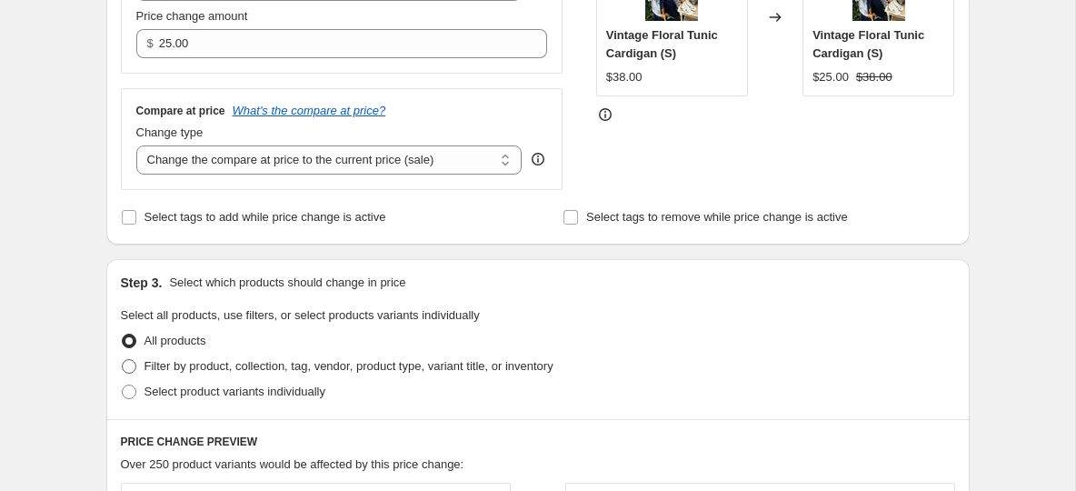
click at [135, 365] on span at bounding box center [129, 366] width 15 height 15
click at [123, 360] on input "Filter by product, collection, tag, vendor, product type, variant title, or inv…" at bounding box center [122, 359] width 1 height 1
radio input "true"
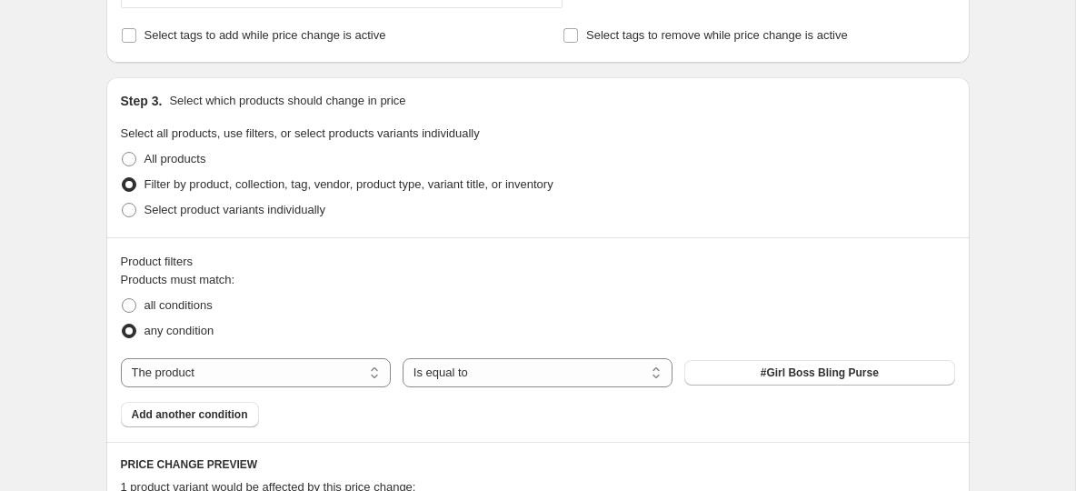
scroll to position [607, 0]
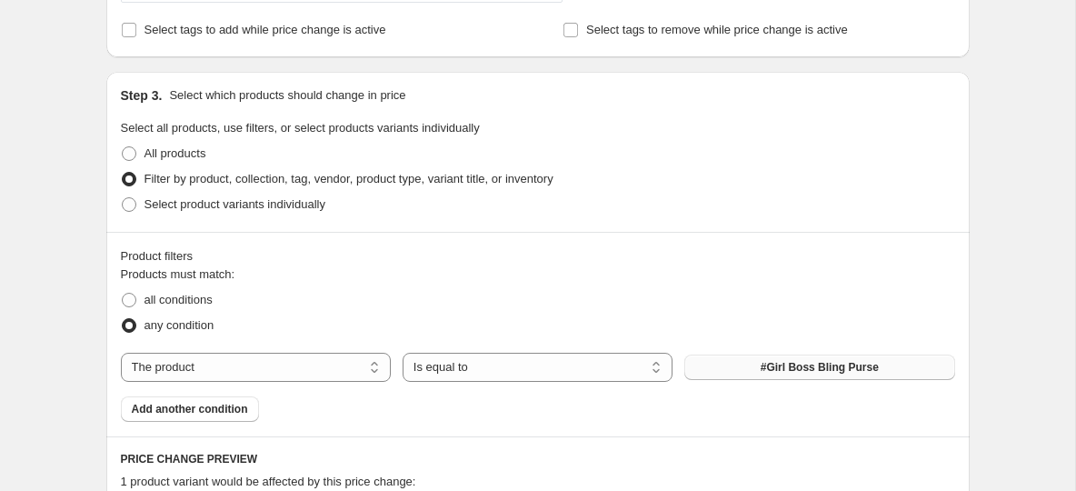
click at [800, 368] on span "#Girl Boss Bling Purse" at bounding box center [820, 367] width 118 height 15
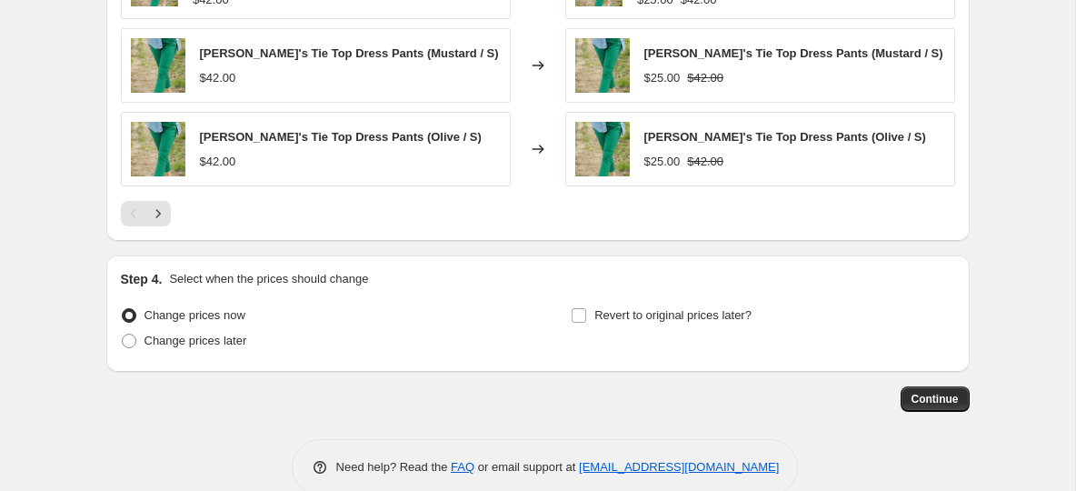
scroll to position [1361, 0]
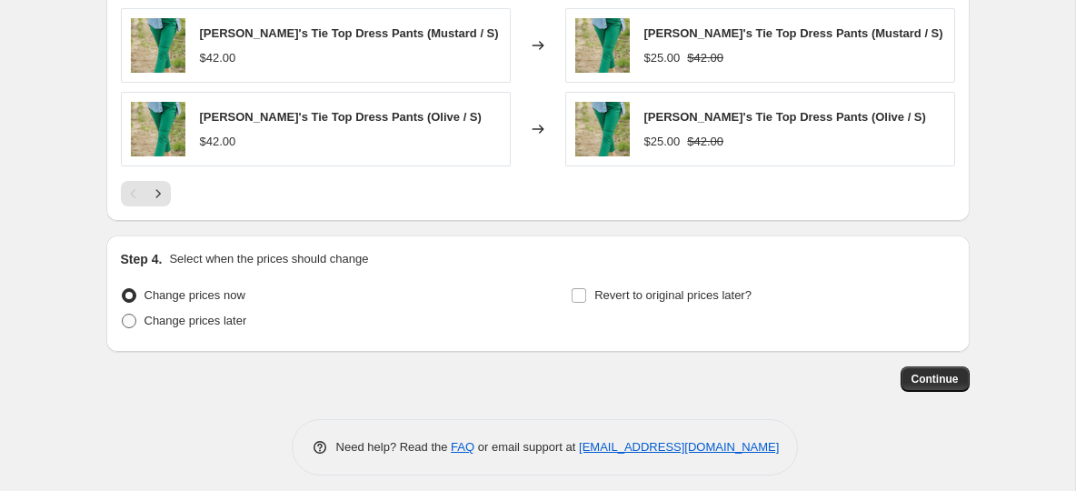
click at [127, 314] on span at bounding box center [129, 321] width 15 height 15
click at [123, 314] on input "Change prices later" at bounding box center [122, 314] width 1 height 1
radio input "true"
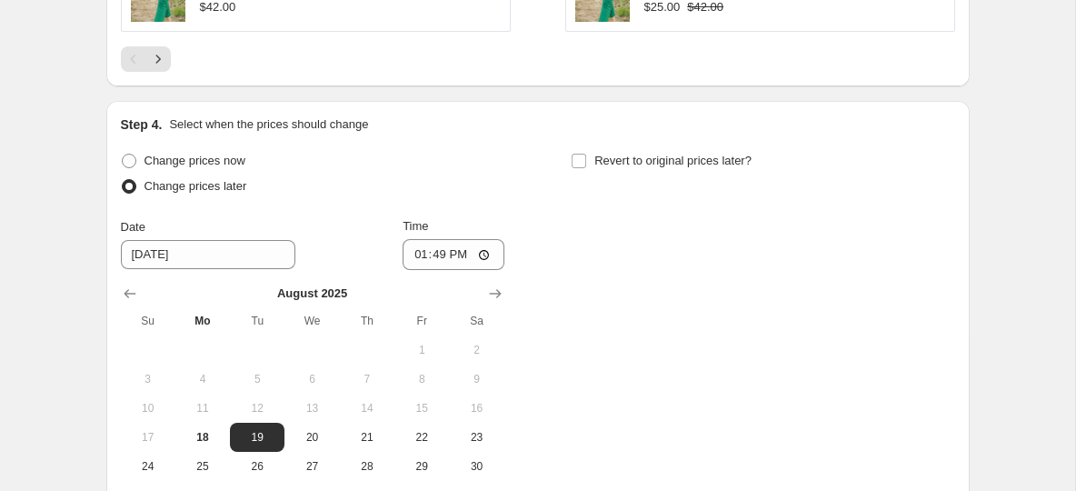
scroll to position [1514, 0]
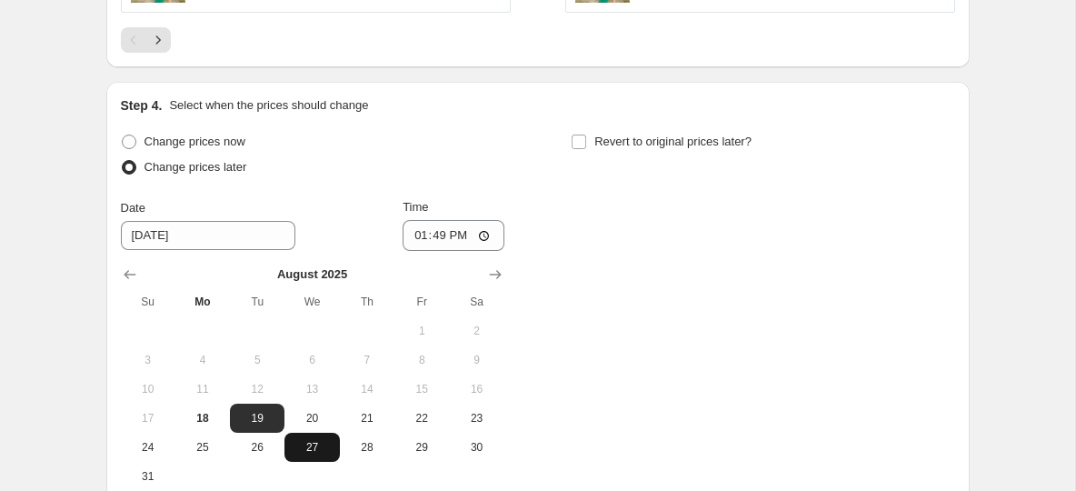
click at [313, 440] on span "27" at bounding box center [312, 447] width 40 height 15
type input "8/27/2025"
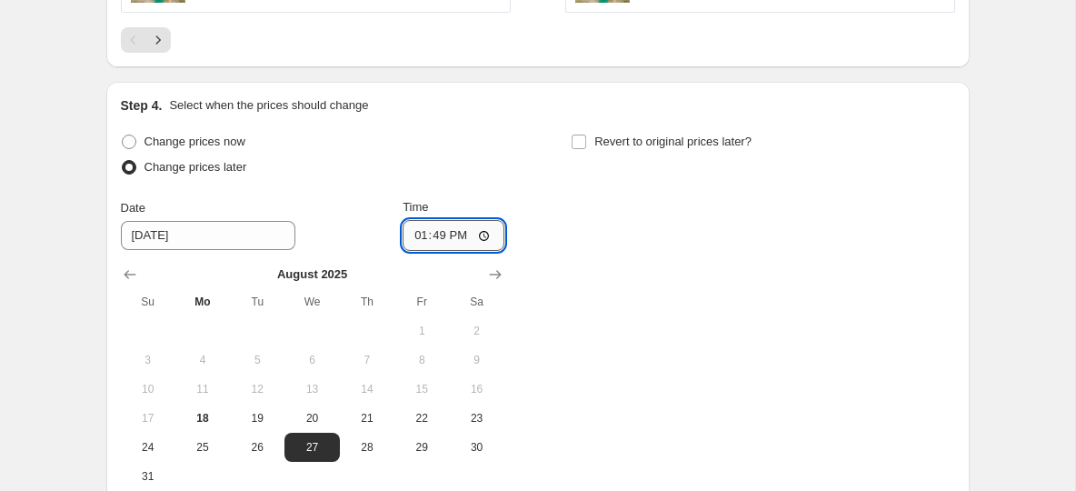
click at [422, 222] on input "13:49" at bounding box center [454, 235] width 102 height 31
type input "08:00"
click at [581, 135] on input "Revert to original prices later?" at bounding box center [579, 142] width 15 height 15
checkbox input "true"
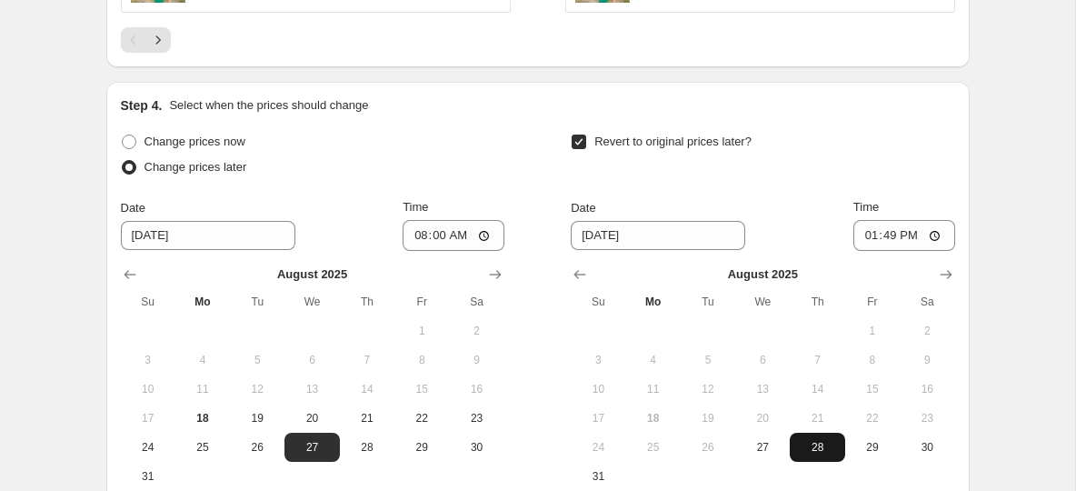
click at [831, 440] on span "28" at bounding box center [817, 447] width 40 height 15
type input "8/28/2025"
click at [866, 220] on input "13:49" at bounding box center [904, 235] width 102 height 31
type input "08:15"
click at [853, 157] on div "Revert to original prices later?" at bounding box center [763, 156] width 384 height 55
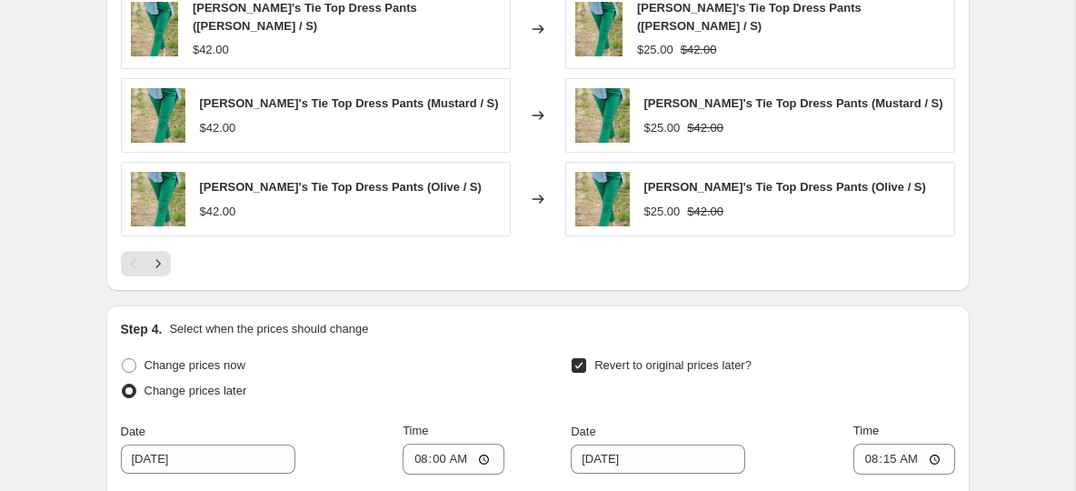
scroll to position [1701, 0]
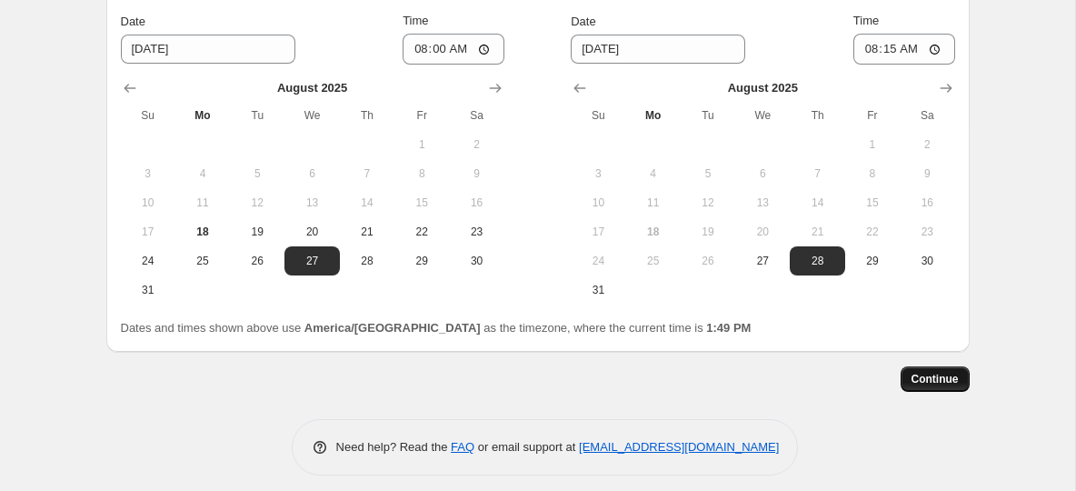
click at [956, 375] on button "Continue" at bounding box center [935, 378] width 69 height 25
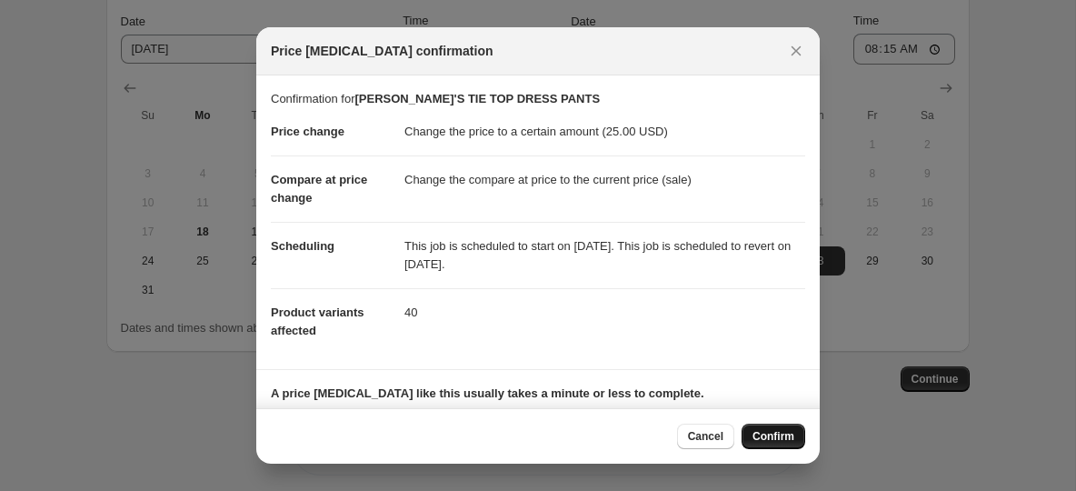
click at [766, 439] on span "Confirm" at bounding box center [774, 436] width 42 height 15
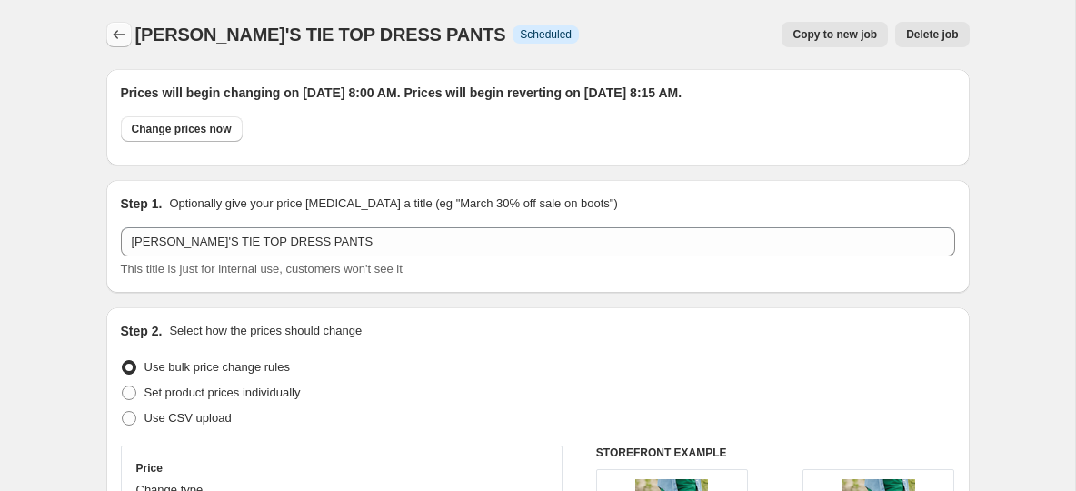
click at [122, 40] on icon "Price change jobs" at bounding box center [119, 34] width 18 height 18
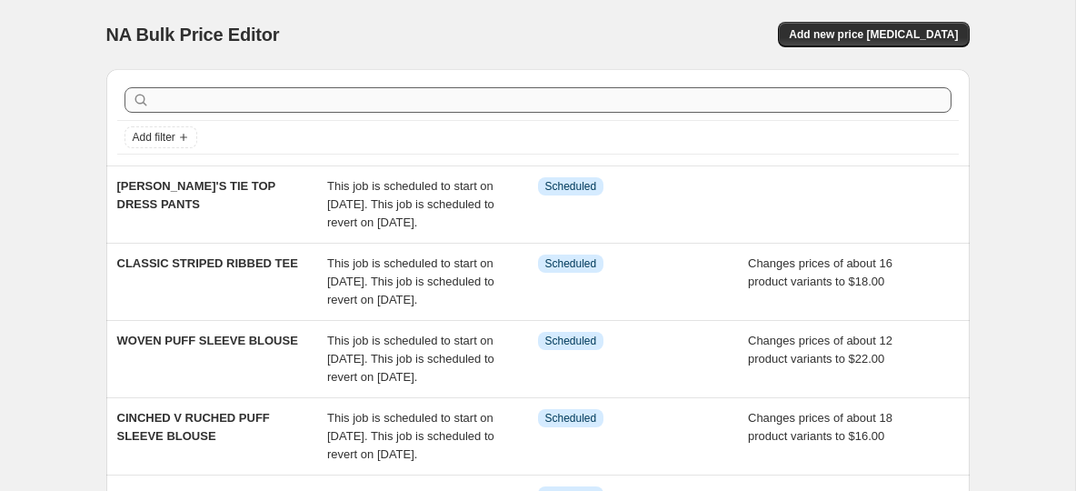
drag, startPoint x: 838, startPoint y: 32, endPoint x: 575, endPoint y: 110, distance: 274.1
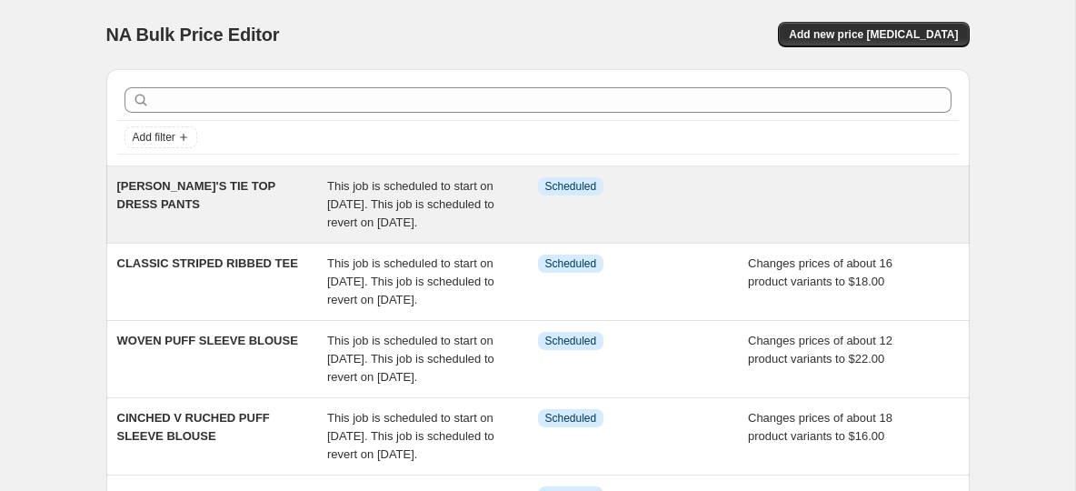
click at [207, 184] on span "BETSEY'S TIE TOP DRESS PANTS" at bounding box center [196, 195] width 159 height 32
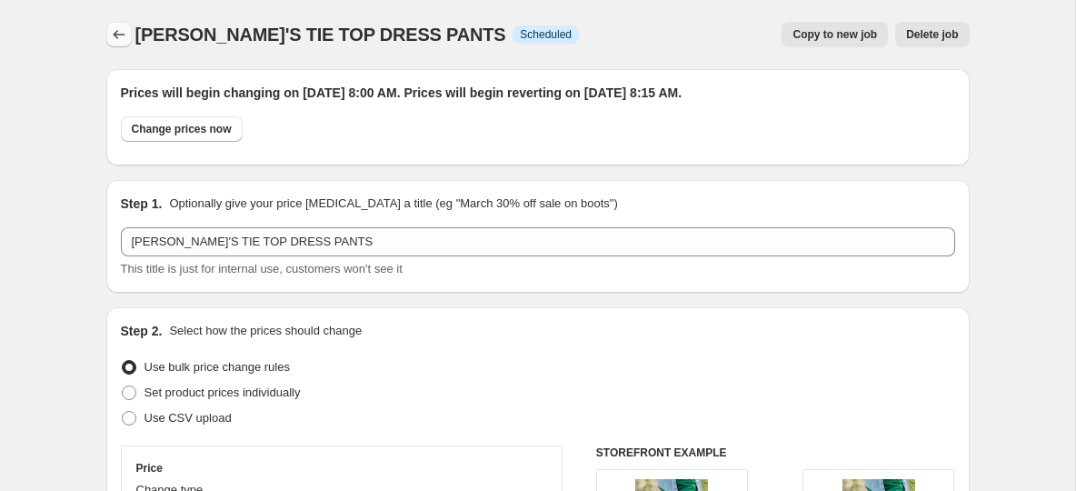
click at [121, 38] on icon "Price change jobs" at bounding box center [119, 34] width 18 height 18
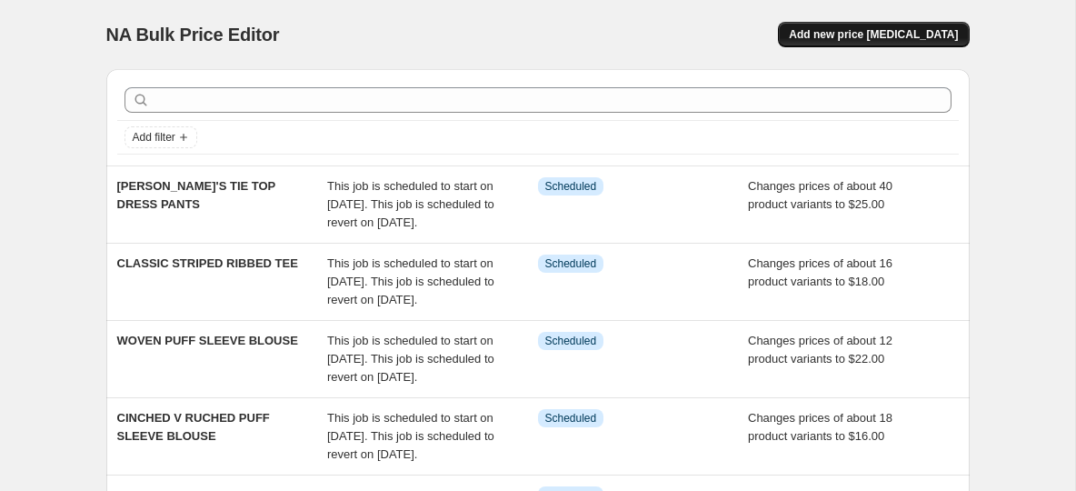
click at [902, 28] on span "Add new price [MEDICAL_DATA]" at bounding box center [873, 34] width 169 height 15
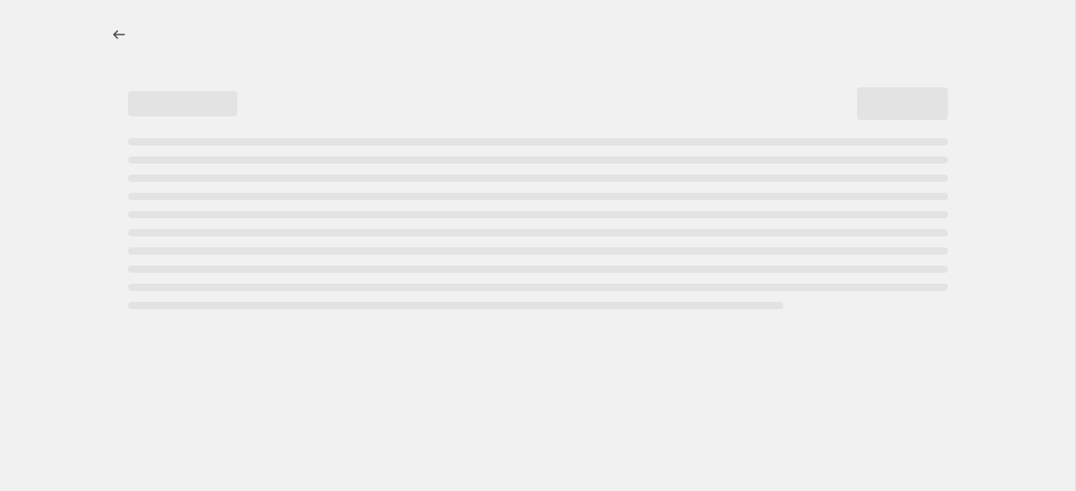
select select "percentage"
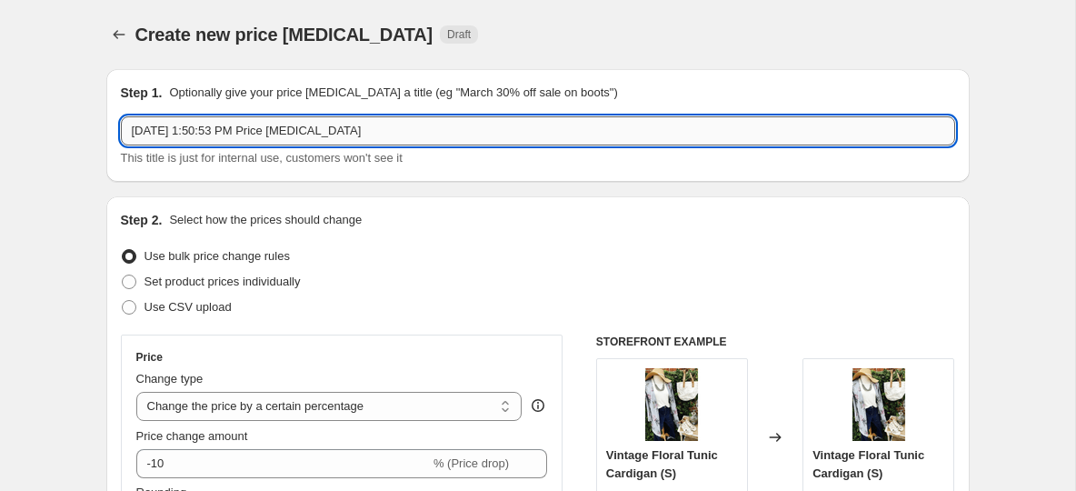
click at [289, 135] on input "Aug 18, 2025, 1:50:53 PM Price change job" at bounding box center [538, 130] width 834 height 29
paste input "PUFFED BLOUSE SLEEVE TEE"
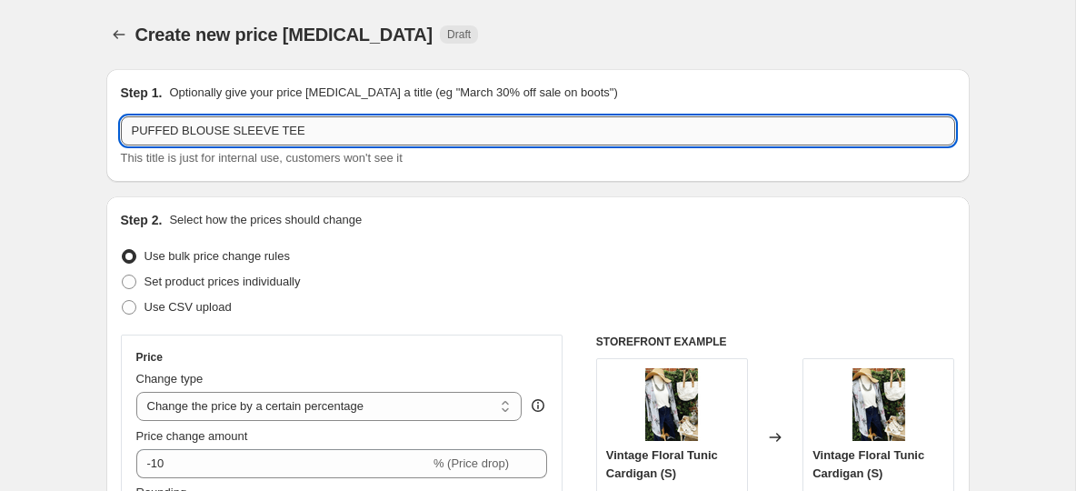
type input "PUFFED BLOUSE SLEEVE TEE"
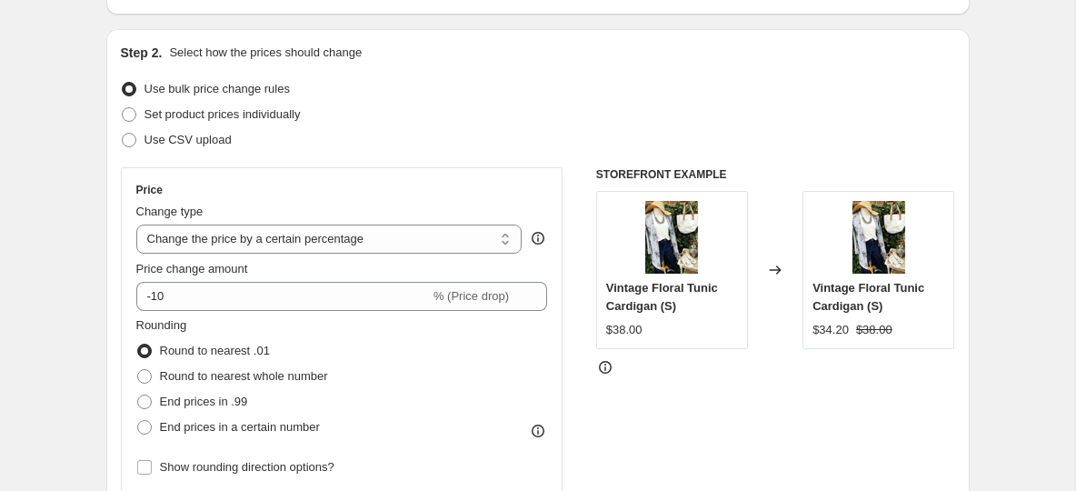
scroll to position [168, 0]
click at [242, 235] on select "Change the price to a certain amount Change the price by a certain amount Chang…" at bounding box center [329, 238] width 386 height 29
select select "to"
click at [136, 224] on select "Change the price to a certain amount Change the price by a certain amount Chang…" at bounding box center [329, 238] width 386 height 29
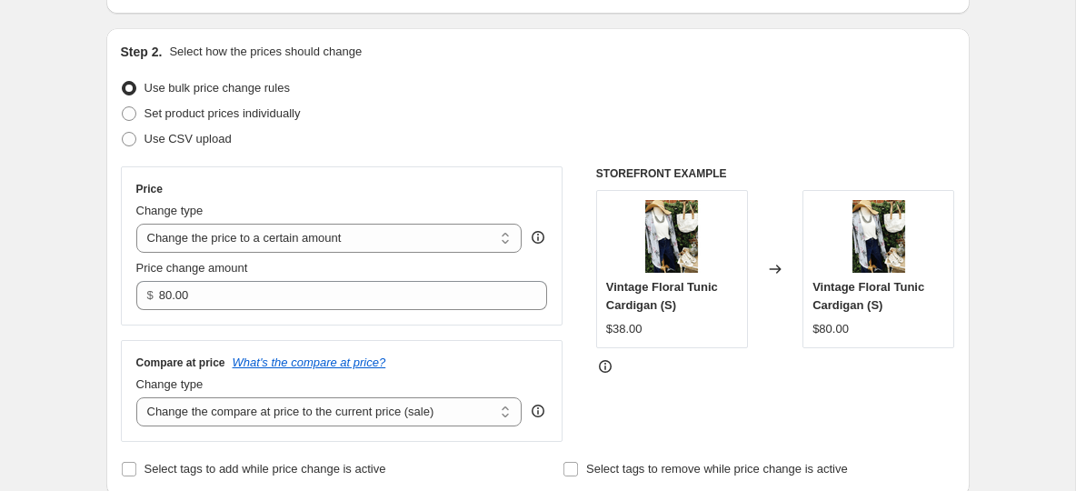
click at [432, 112] on div "Set product prices individually" at bounding box center [538, 113] width 834 height 25
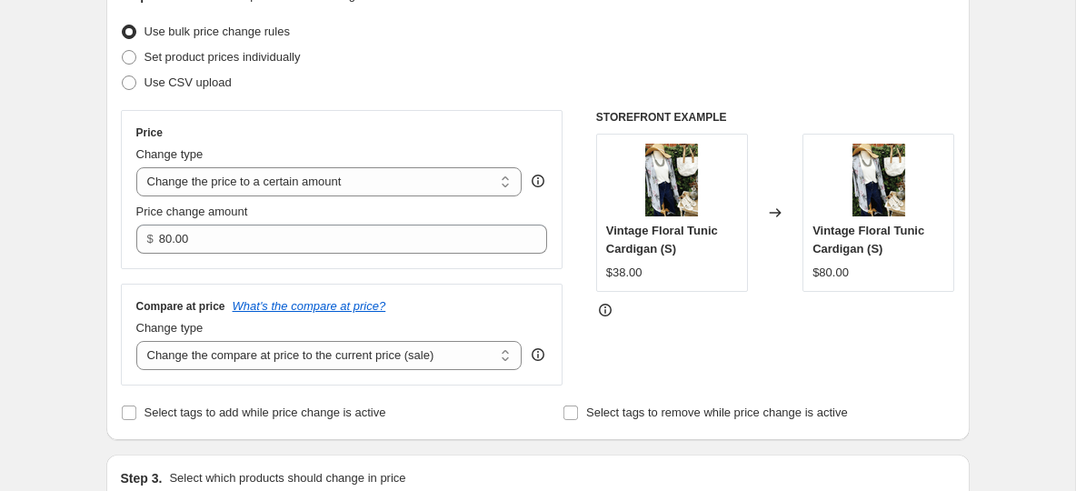
scroll to position [242, 0]
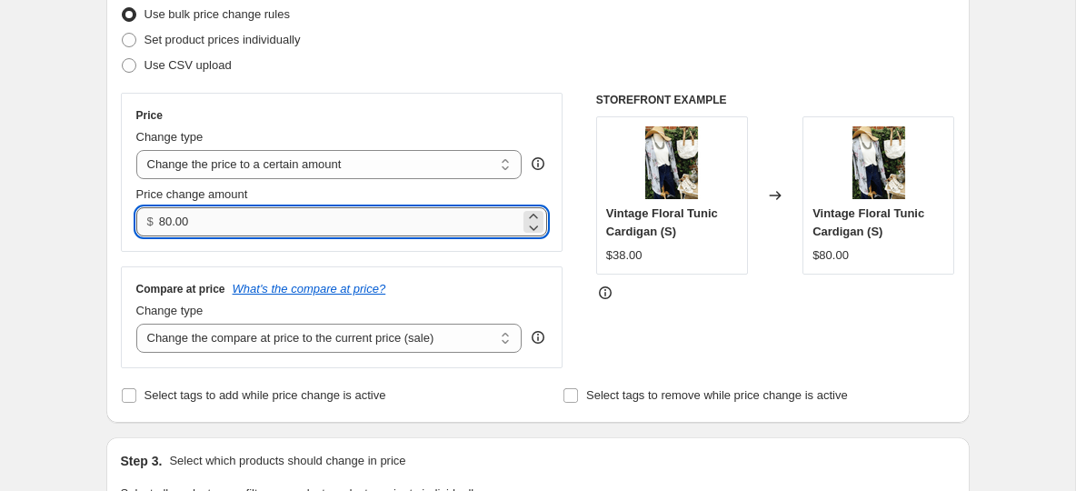
click at [200, 213] on input "80.00" at bounding box center [339, 221] width 361 height 29
click at [171, 227] on input "80.0020" at bounding box center [339, 221] width 361 height 29
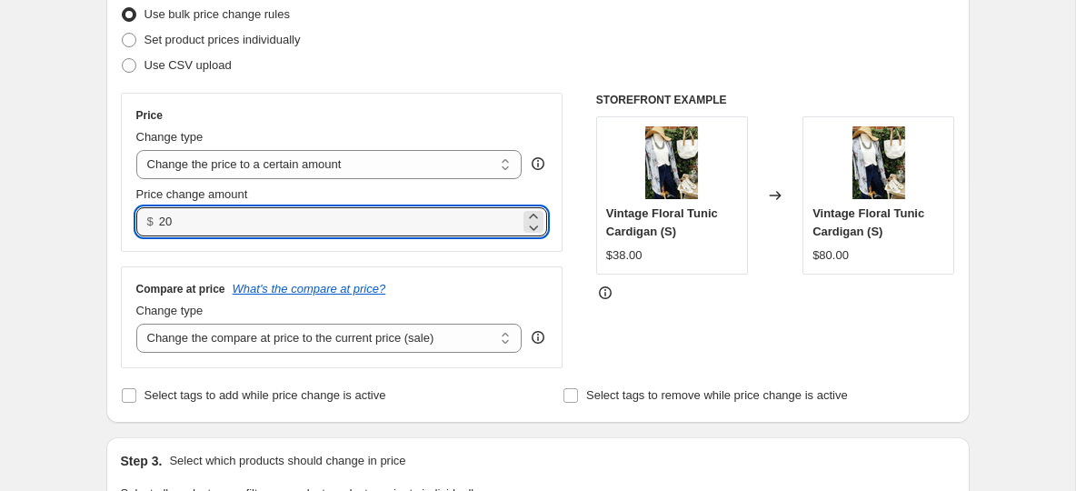
type input "20.00"
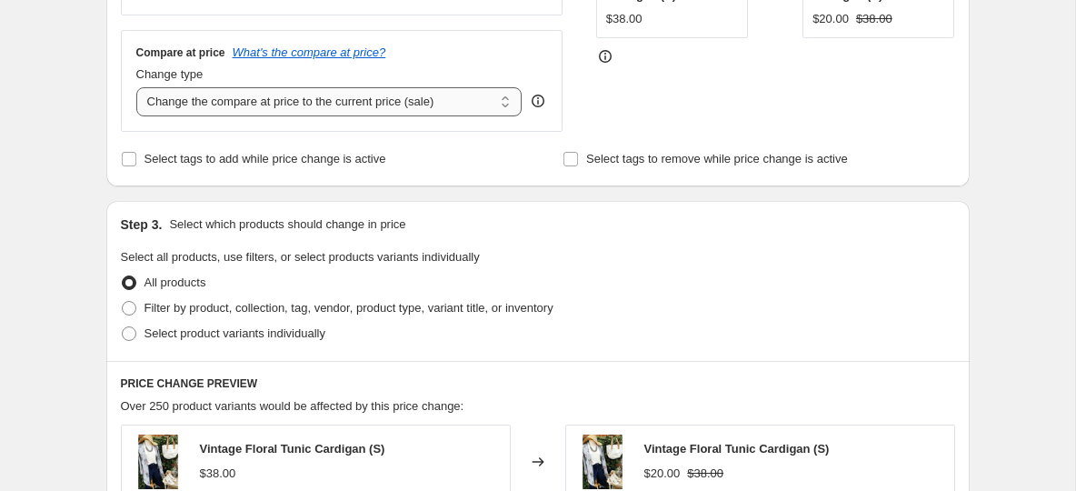
scroll to position [495, 0]
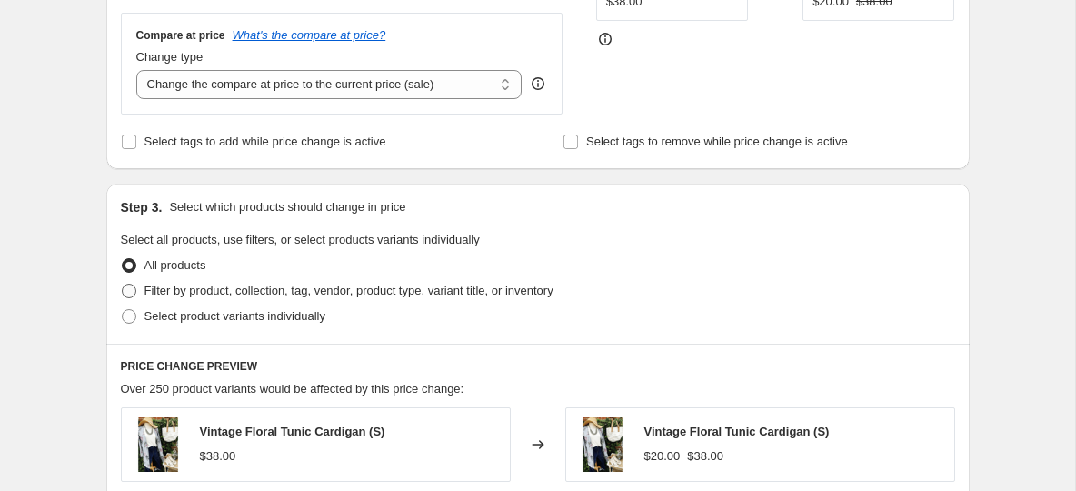
click at [137, 291] on label "Filter by product, collection, tag, vendor, product type, variant title, or inv…" at bounding box center [337, 290] width 433 height 25
click at [123, 284] on input "Filter by product, collection, tag, vendor, product type, variant title, or inv…" at bounding box center [122, 284] width 1 height 1
radio input "true"
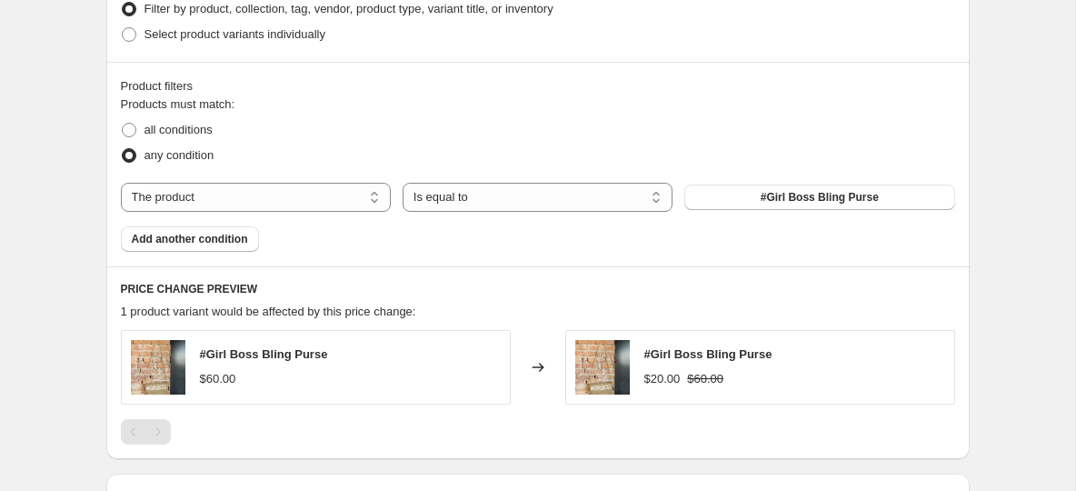
scroll to position [791, 0]
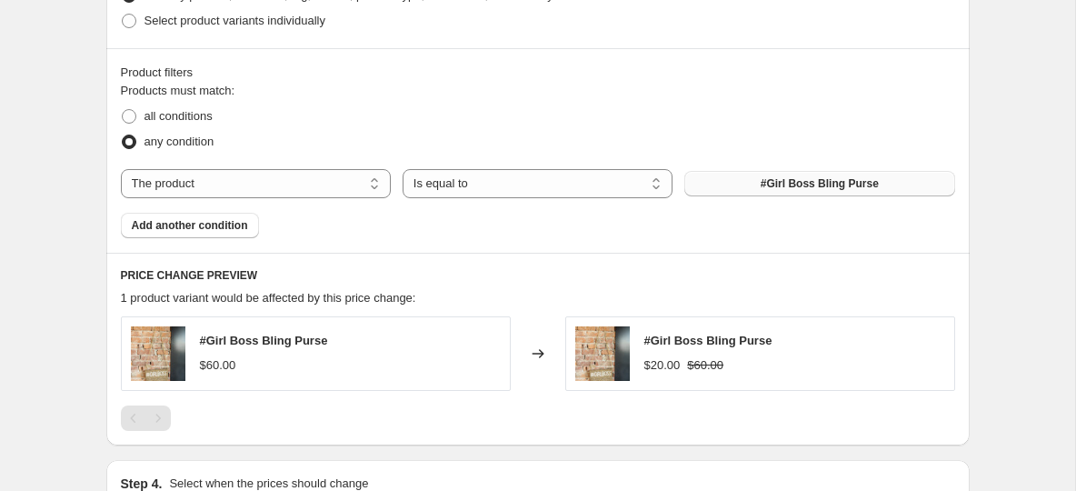
click at [792, 183] on span "#Girl Boss Bling Purse" at bounding box center [820, 183] width 118 height 15
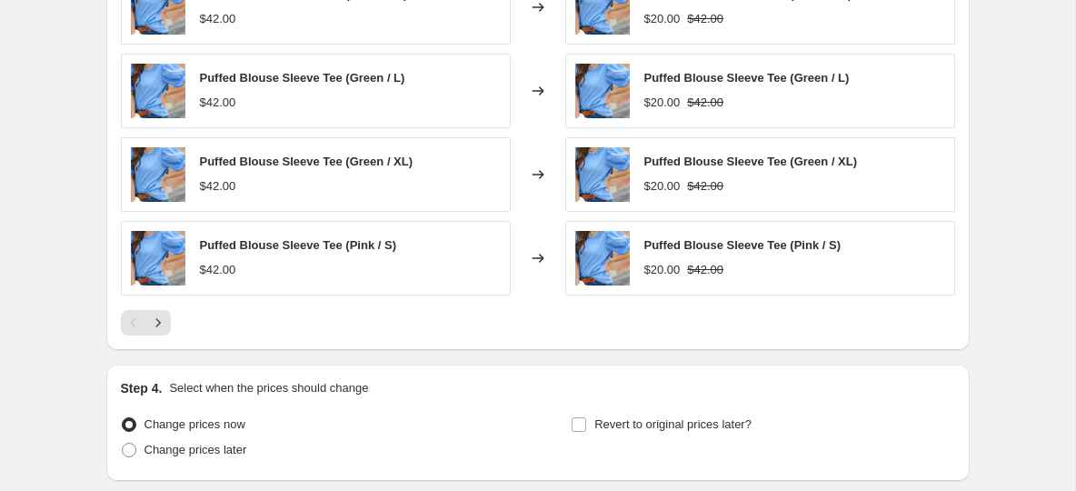
scroll to position [1361, 0]
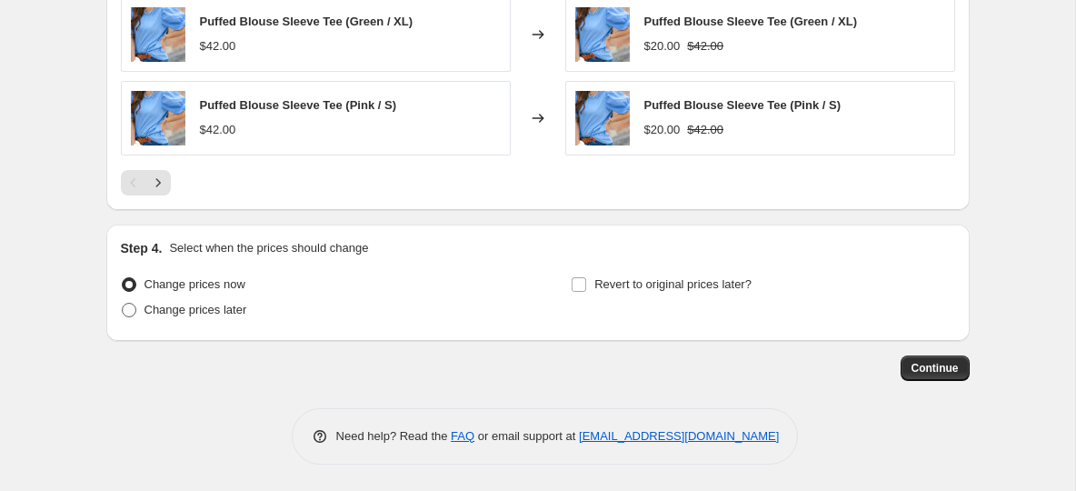
click at [130, 305] on span at bounding box center [129, 310] width 15 height 15
click at [123, 304] on input "Change prices later" at bounding box center [122, 303] width 1 height 1
radio input "true"
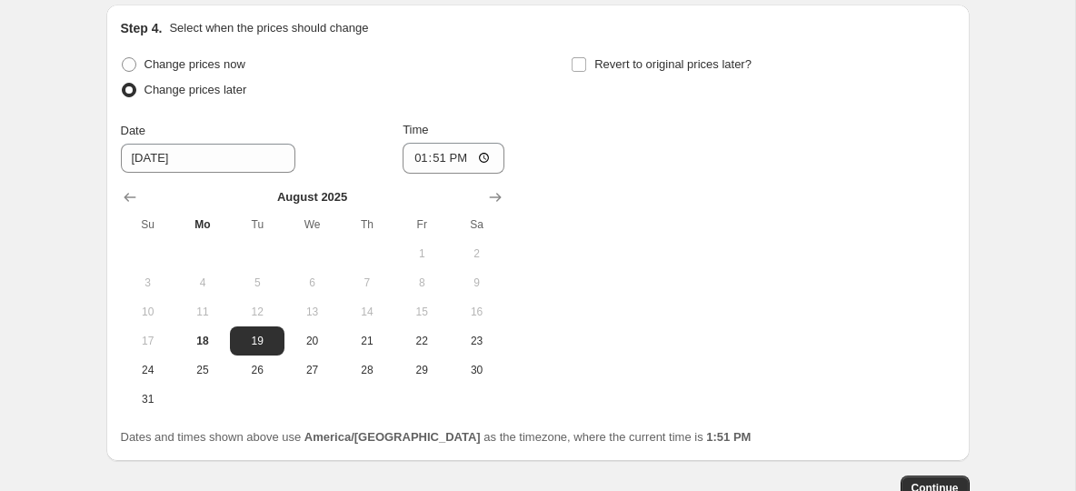
scroll to position [1584, 0]
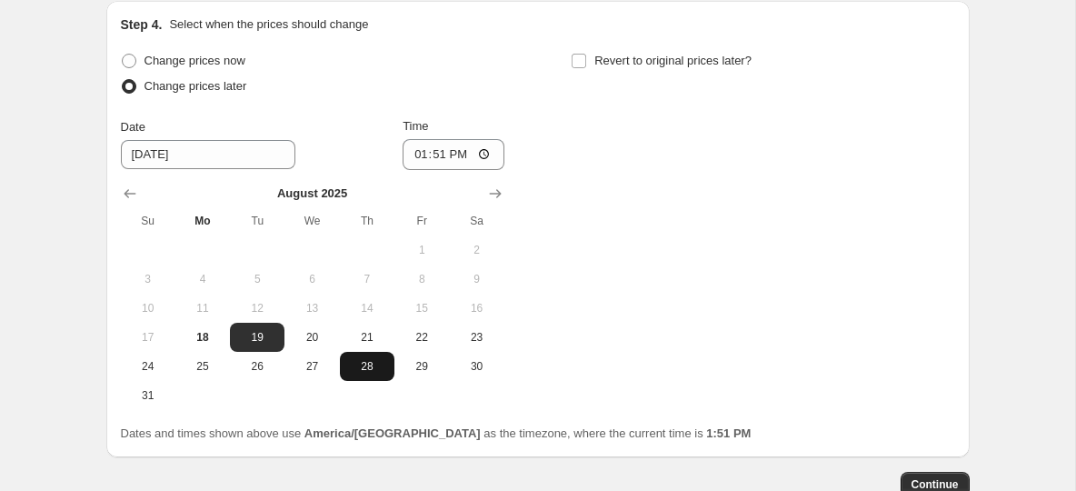
click at [368, 372] on span "28" at bounding box center [367, 366] width 40 height 15
type input "8/28/2025"
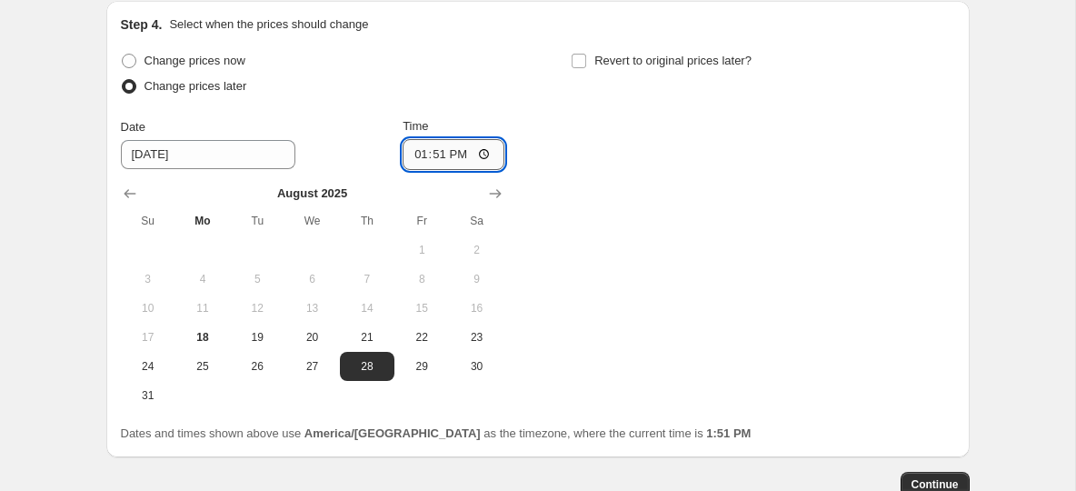
click at [441, 151] on input "13:51" at bounding box center [454, 154] width 102 height 31
click at [436, 151] on input "13:51" at bounding box center [454, 154] width 102 height 31
click at [422, 154] on input "13:51" at bounding box center [454, 154] width 102 height 31
type input "18:00"
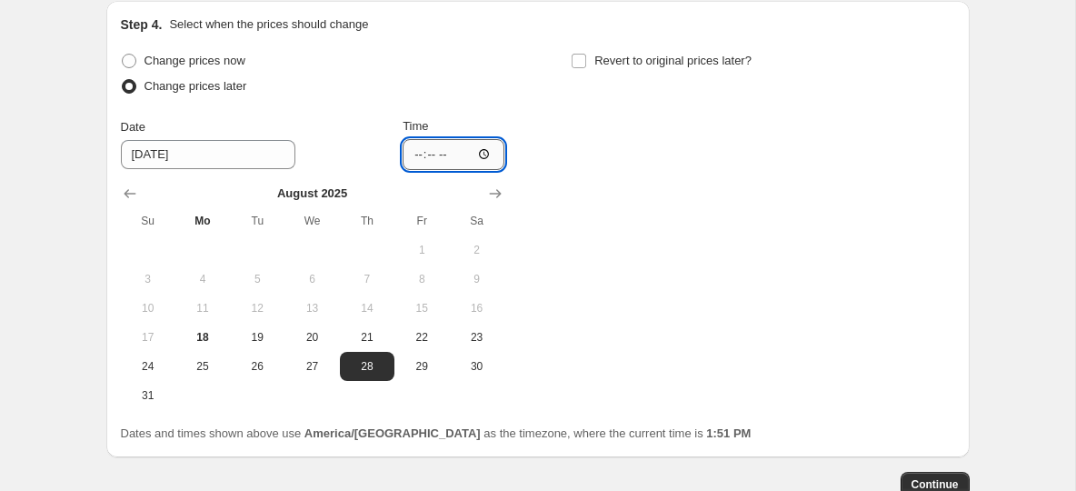
click at [424, 154] on input "Time" at bounding box center [454, 154] width 102 height 31
click at [418, 154] on input "Time" at bounding box center [454, 154] width 102 height 31
type input "08:00"
click at [604, 170] on div "Change prices now Change prices later Date 8/28/2025 Time 08:00 August 2025 Su …" at bounding box center [538, 229] width 834 height 362
click at [584, 58] on input "Revert to original prices later?" at bounding box center [579, 61] width 15 height 15
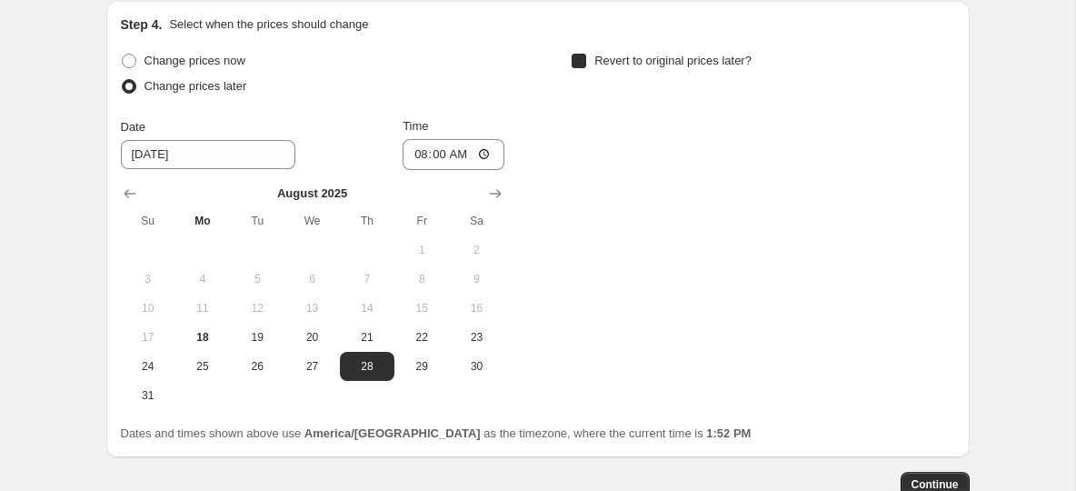
checkbox input "true"
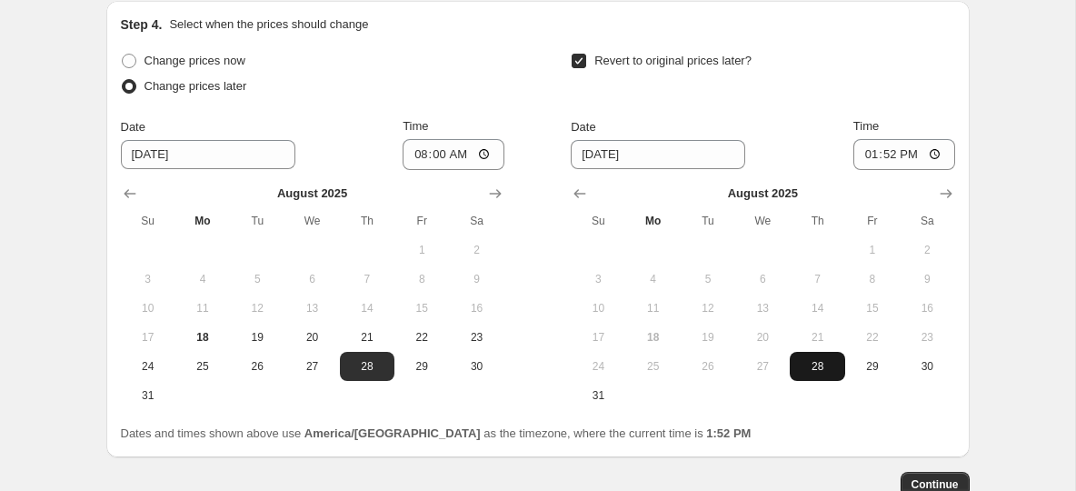
click at [816, 356] on button "28" at bounding box center [817, 366] width 55 height 29
type input "8/28/2025"
click at [883, 154] on input "13:52" at bounding box center [904, 154] width 102 height 31
click at [875, 154] on input "13:52" at bounding box center [904, 154] width 102 height 31
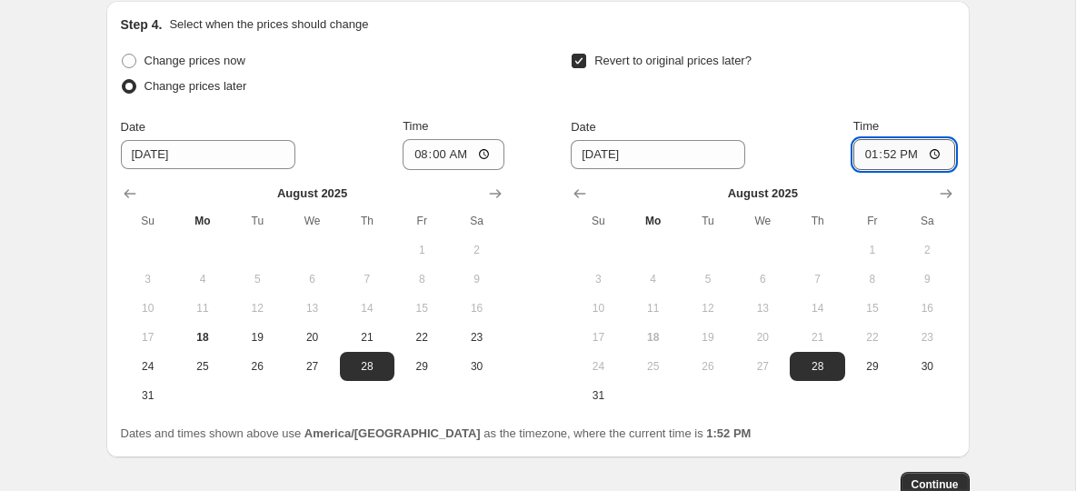
click at [869, 154] on input "13:52" at bounding box center [904, 154] width 102 height 31
click at [869, 151] on input "12:01" at bounding box center [904, 154] width 102 height 31
type input "23:59"
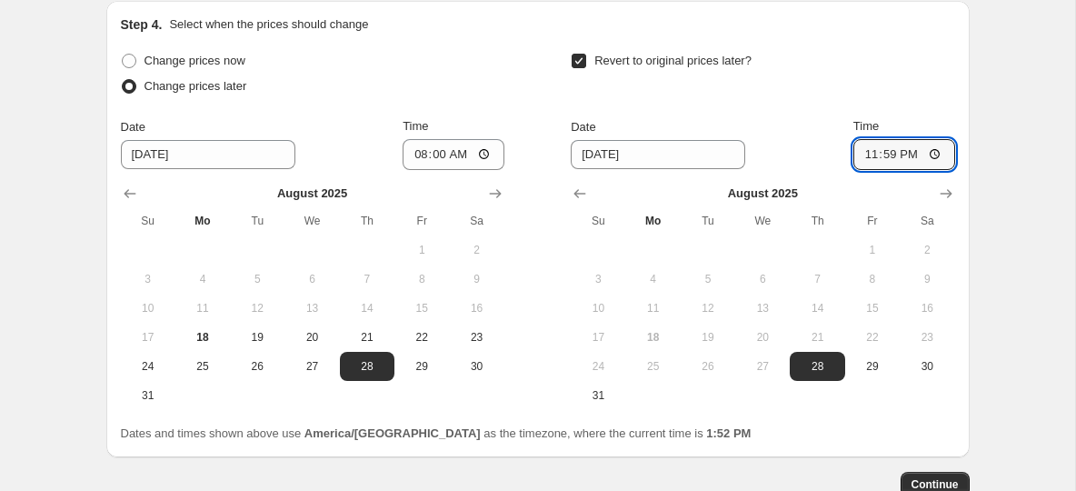
click at [890, 80] on div "Revert to original prices later?" at bounding box center [763, 75] width 384 height 55
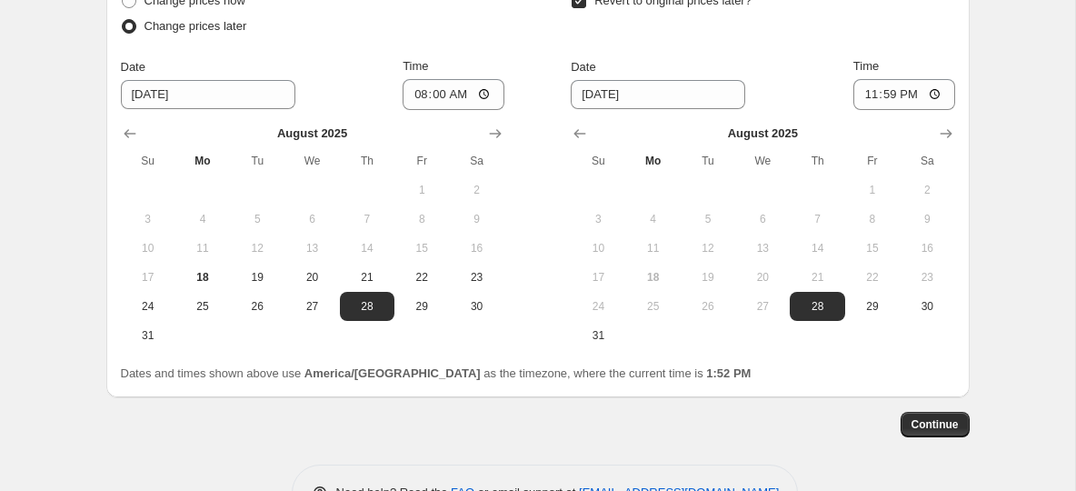
scroll to position [1701, 0]
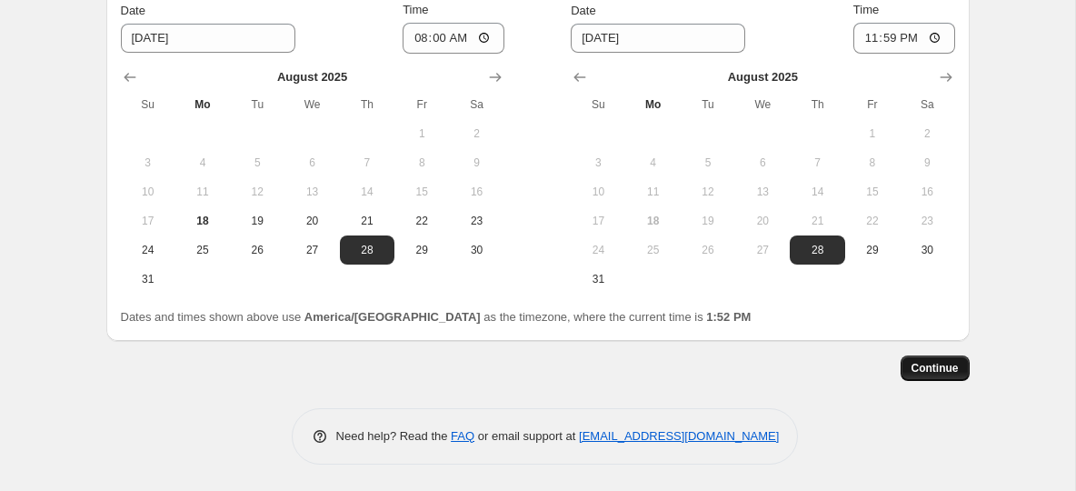
click at [927, 360] on button "Continue" at bounding box center [935, 367] width 69 height 25
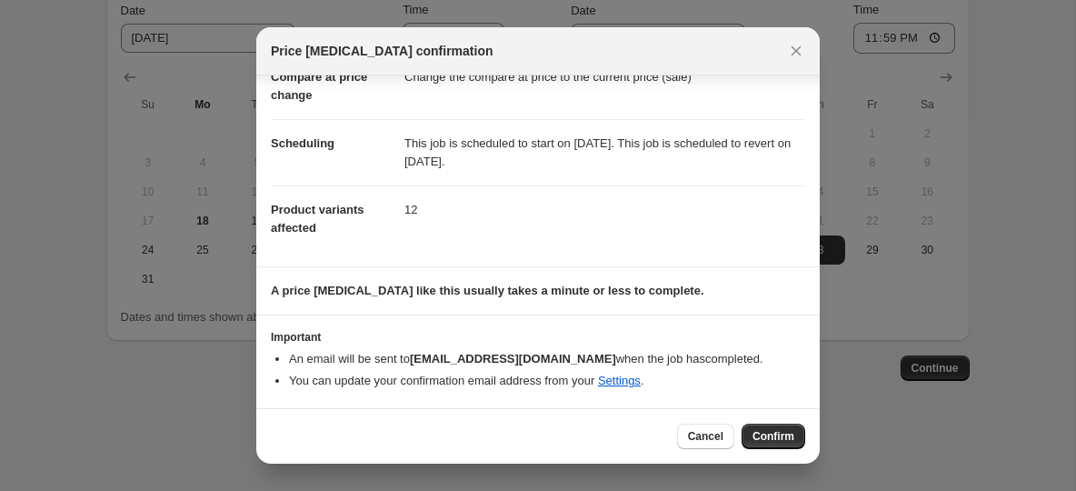
scroll to position [102, 0]
click at [763, 427] on button "Confirm" at bounding box center [774, 436] width 64 height 25
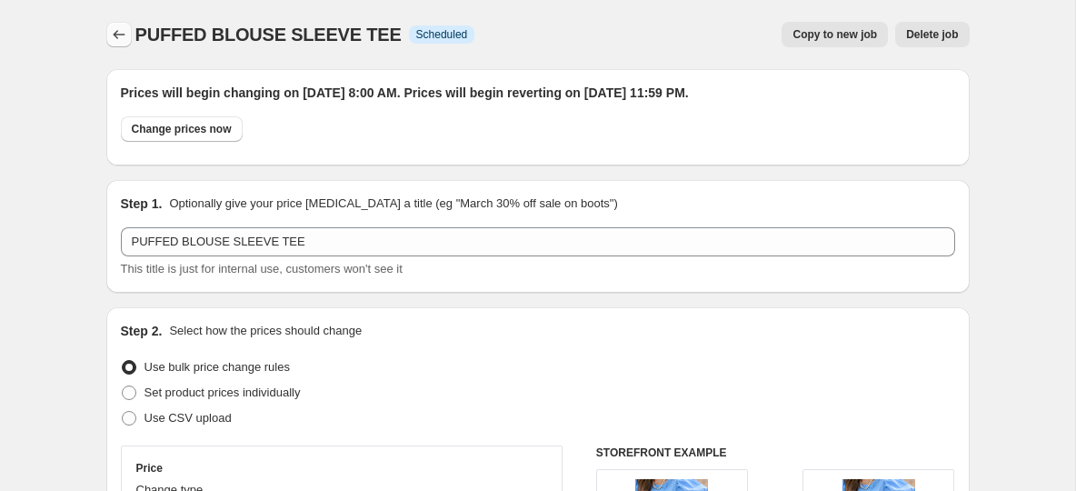
click at [128, 45] on button "Price change jobs" at bounding box center [118, 34] width 25 height 25
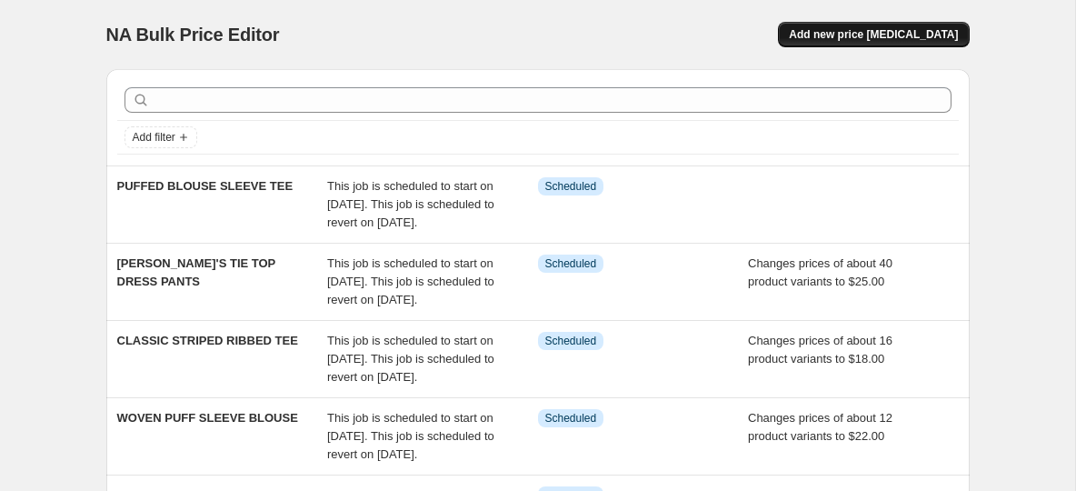
click at [844, 30] on span "Add new price [MEDICAL_DATA]" at bounding box center [873, 34] width 169 height 15
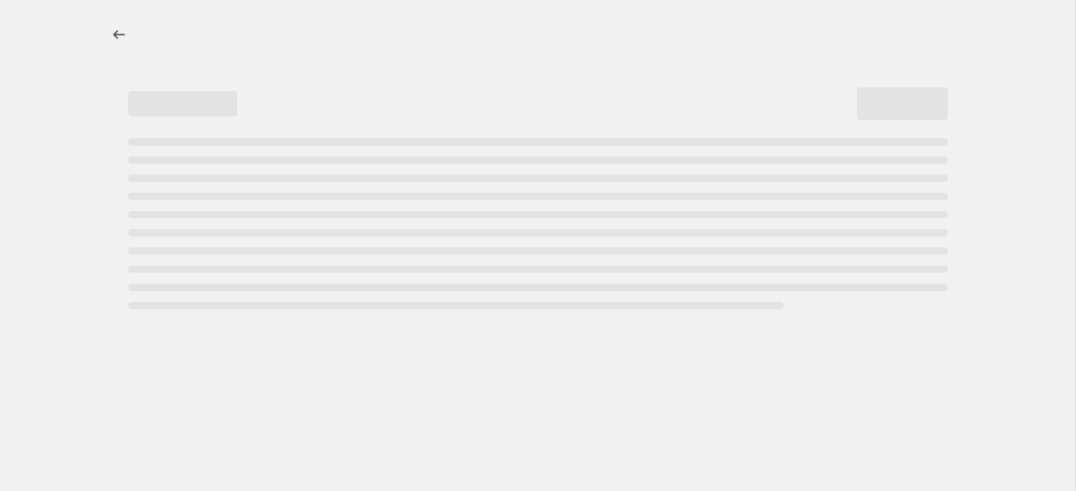
select select "percentage"
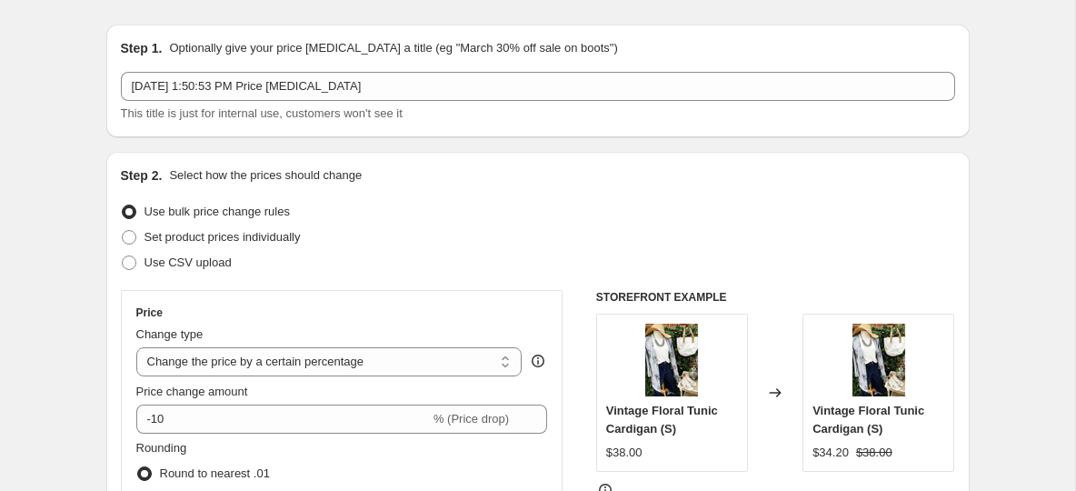
scroll to position [19, 0]
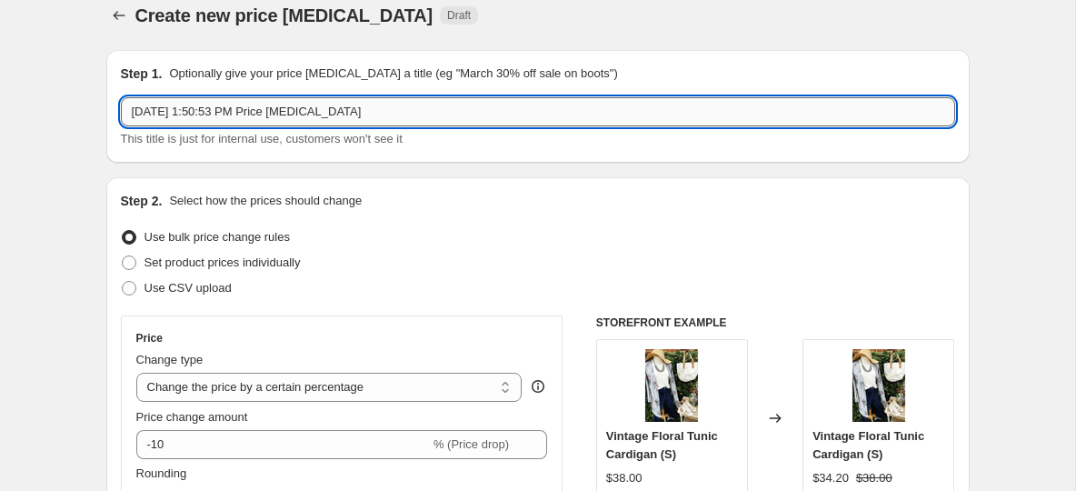
click at [330, 122] on input "Aug 18, 2025, 1:50:53 PM Price change job" at bounding box center [538, 111] width 834 height 29
click at [330, 119] on input "Aug 18, 2025, 1:50:53 PM Price change job" at bounding box center [538, 111] width 834 height 29
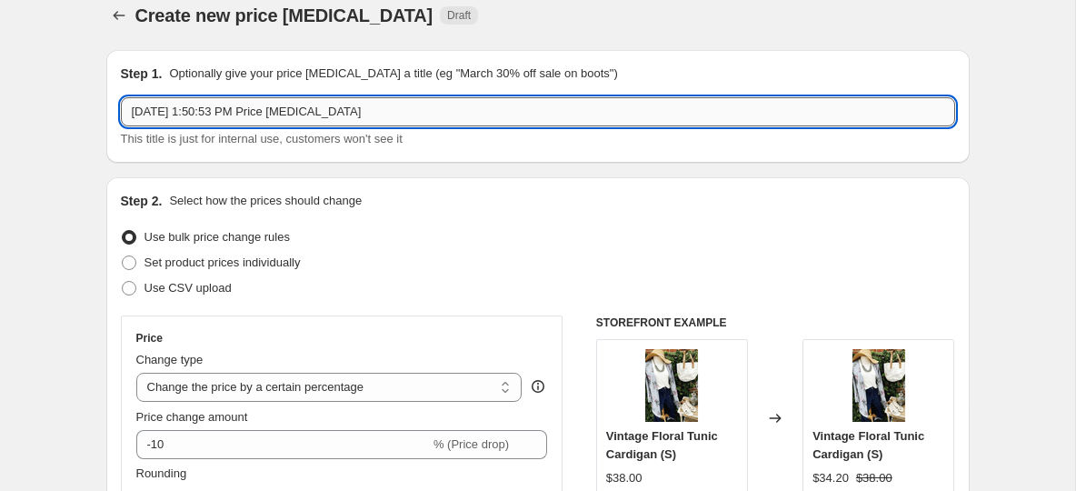
click at [330, 119] on input "Aug 18, 2025, 1:50:53 PM Price change job" at bounding box center [538, 111] width 834 height 29
paste input "RUCHED PUFF SLEEVE BLOUSE"
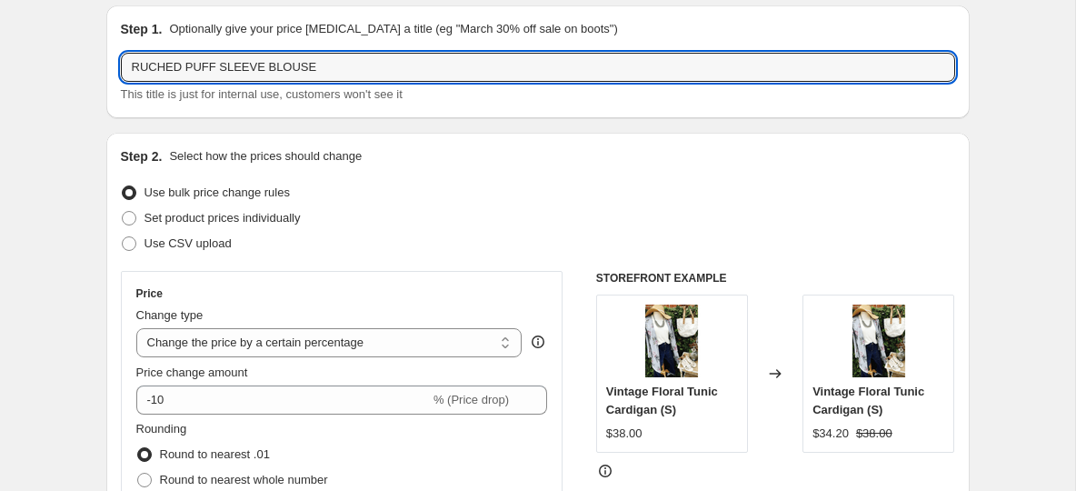
scroll to position [81, 0]
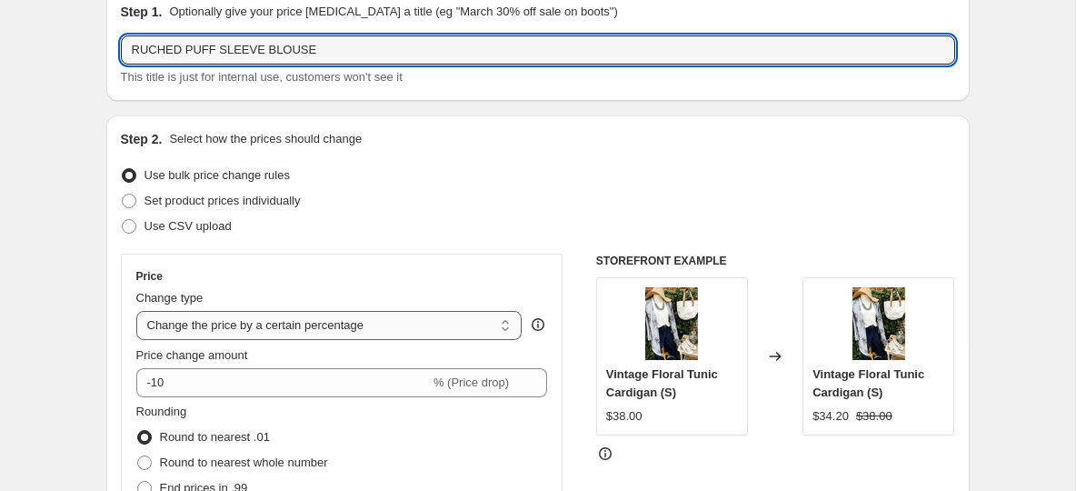
type input "RUCHED PUFF SLEEVE BLOUSE"
click at [284, 325] on select "Change the price to a certain amount Change the price by a certain amount Chang…" at bounding box center [329, 325] width 386 height 29
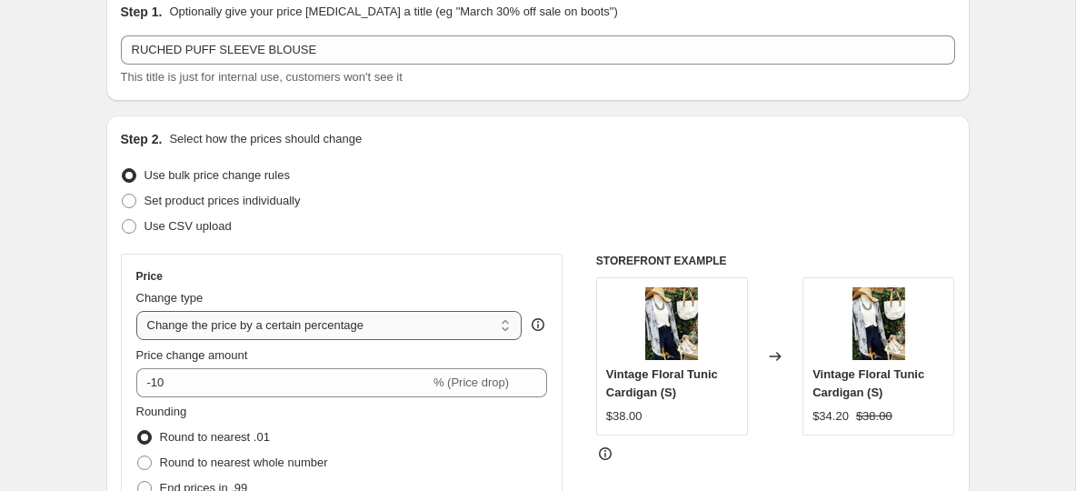
select select "to"
click at [136, 311] on select "Change the price to a certain amount Change the price by a certain amount Chang…" at bounding box center [329, 325] width 386 height 29
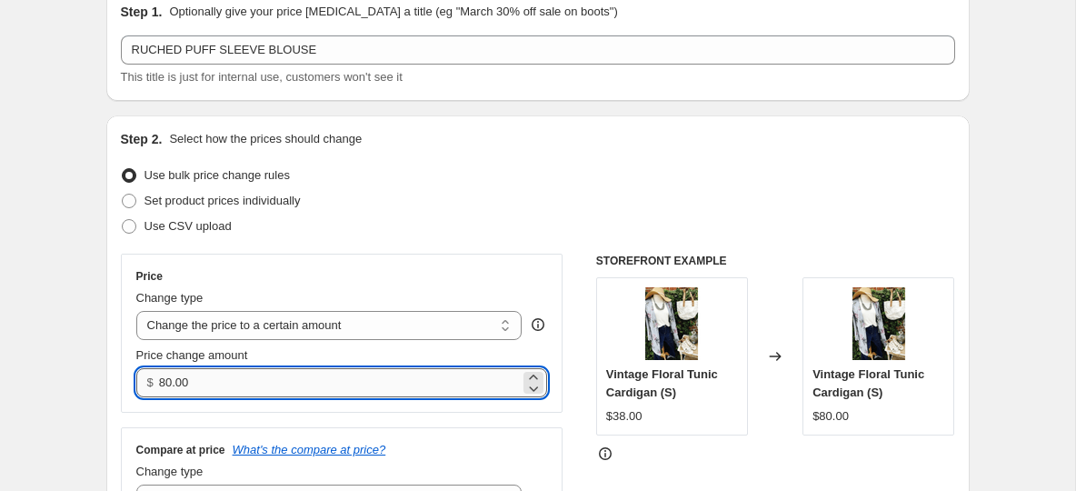
click at [219, 368] on input "80.00" at bounding box center [339, 382] width 361 height 29
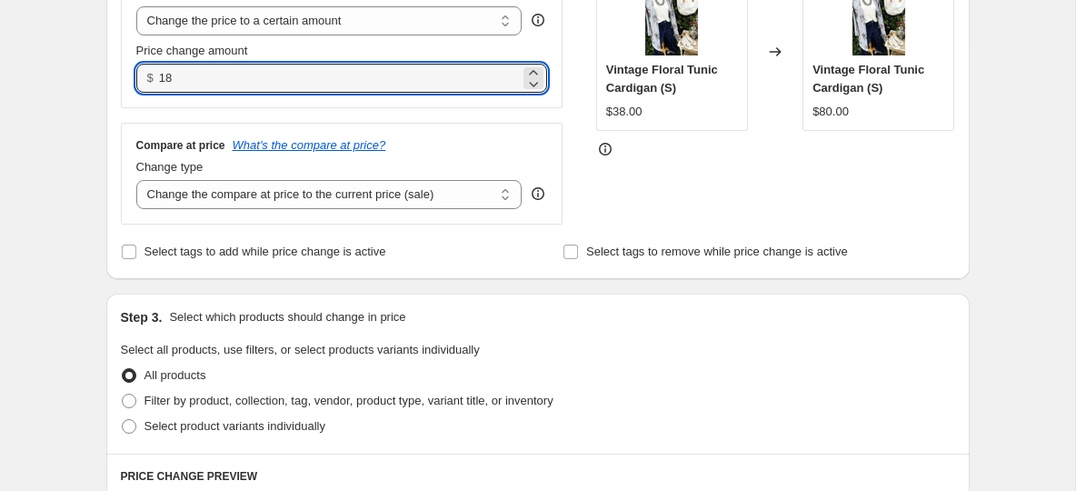
scroll to position [394, 0]
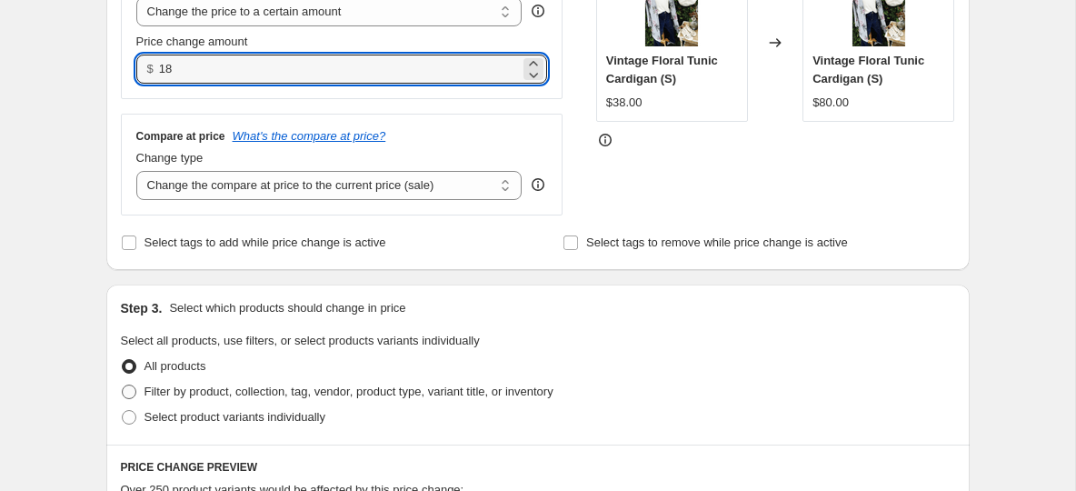
type input "18.00"
click at [138, 393] on label "Filter by product, collection, tag, vendor, product type, variant title, or inv…" at bounding box center [337, 391] width 433 height 25
click at [123, 385] on input "Filter by product, collection, tag, vendor, product type, variant title, or inv…" at bounding box center [122, 384] width 1 height 1
radio input "true"
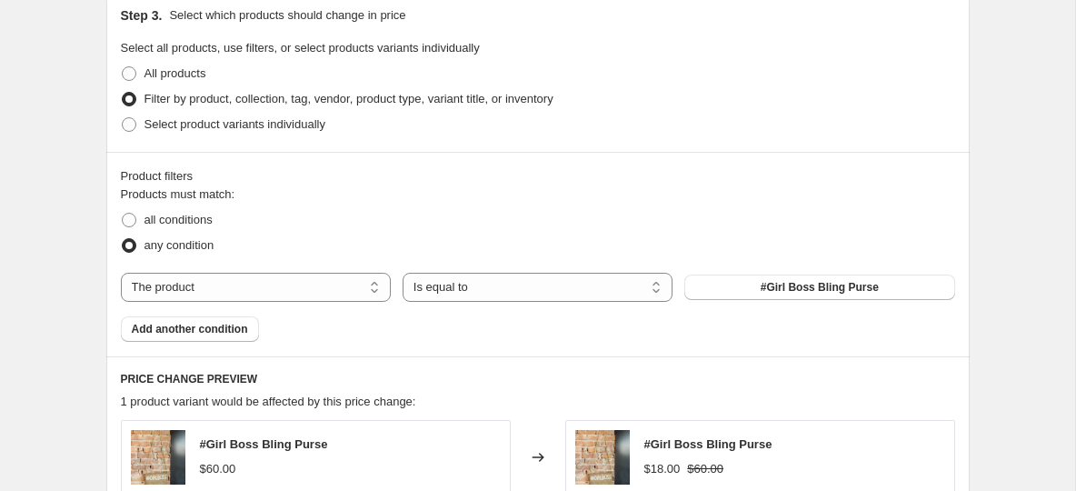
scroll to position [736, 0]
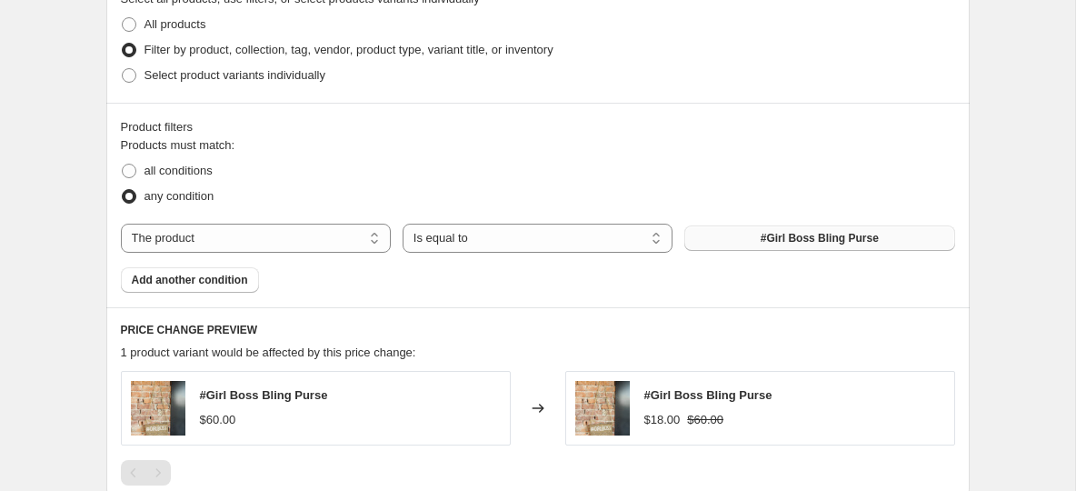
click at [763, 250] on button "#Girl Boss Bling Purse" at bounding box center [819, 237] width 270 height 25
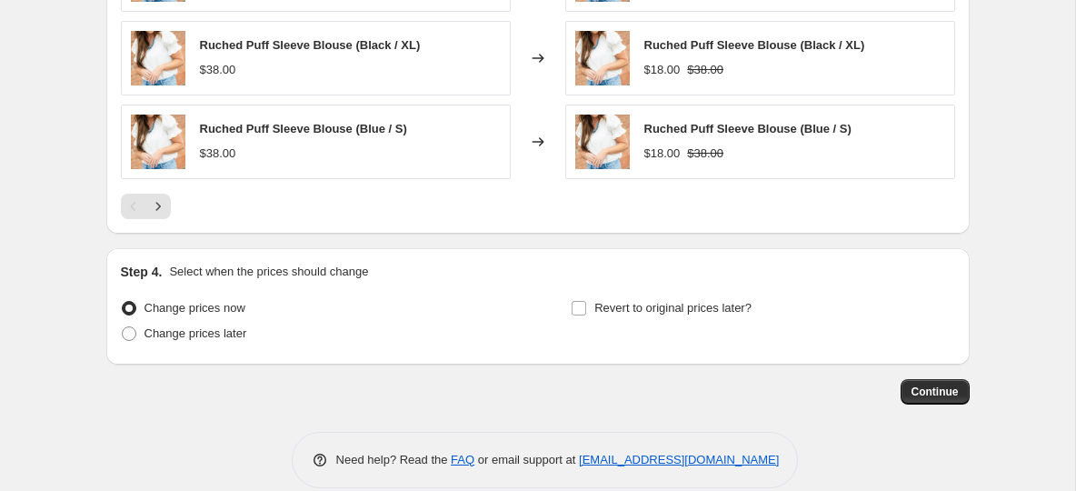
scroll to position [1357, 0]
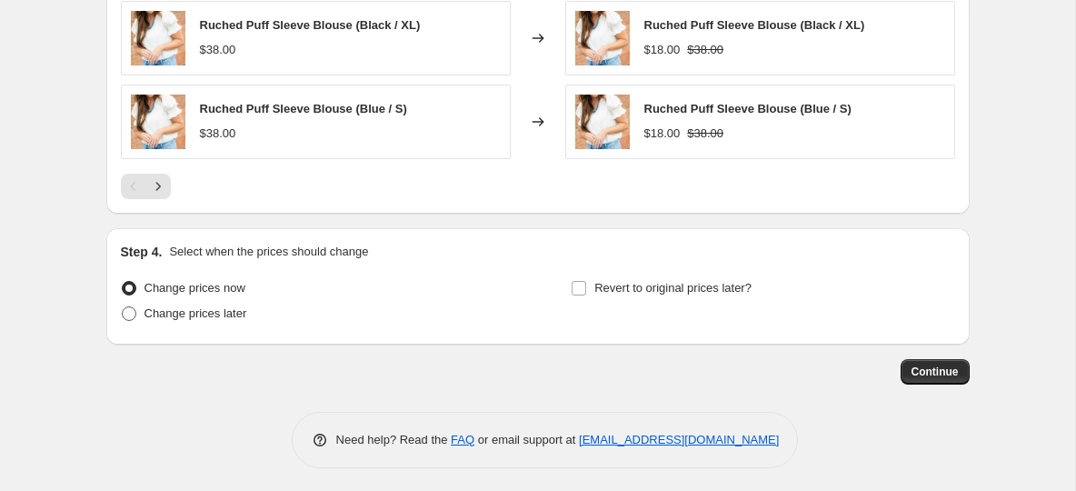
click at [131, 320] on span at bounding box center [129, 313] width 16 height 16
click at [123, 307] on input "Change prices later" at bounding box center [122, 306] width 1 height 1
radio input "true"
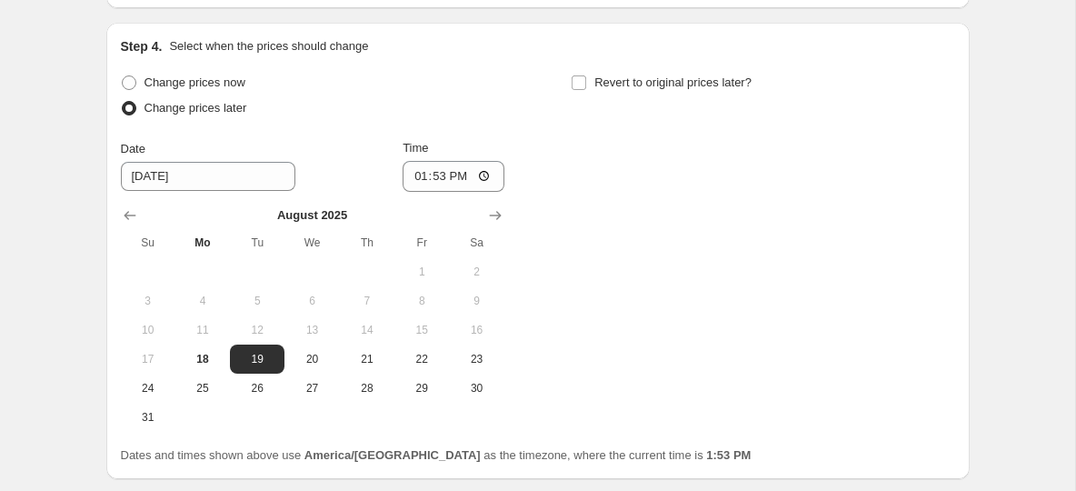
scroll to position [1570, 0]
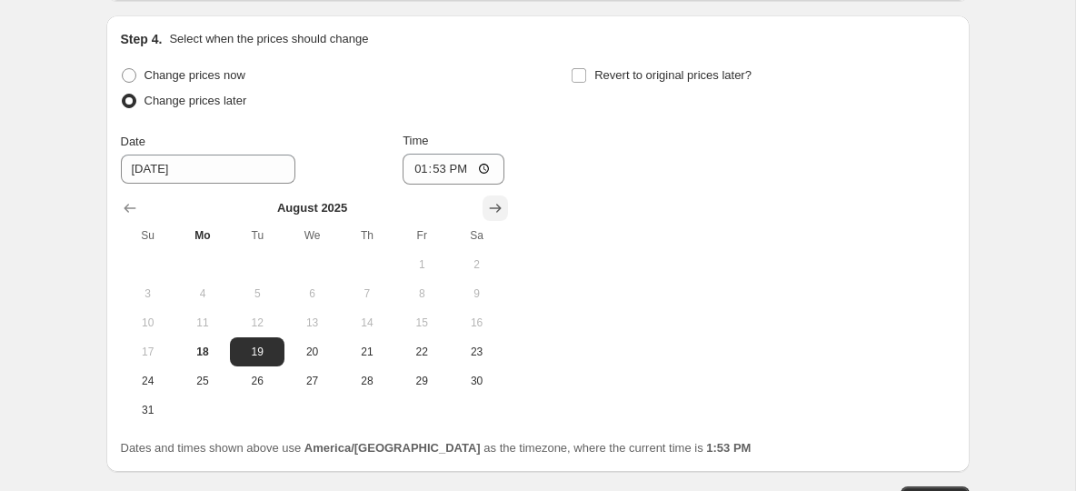
click at [489, 205] on icon "Show next month, September 2025" at bounding box center [495, 208] width 18 height 18
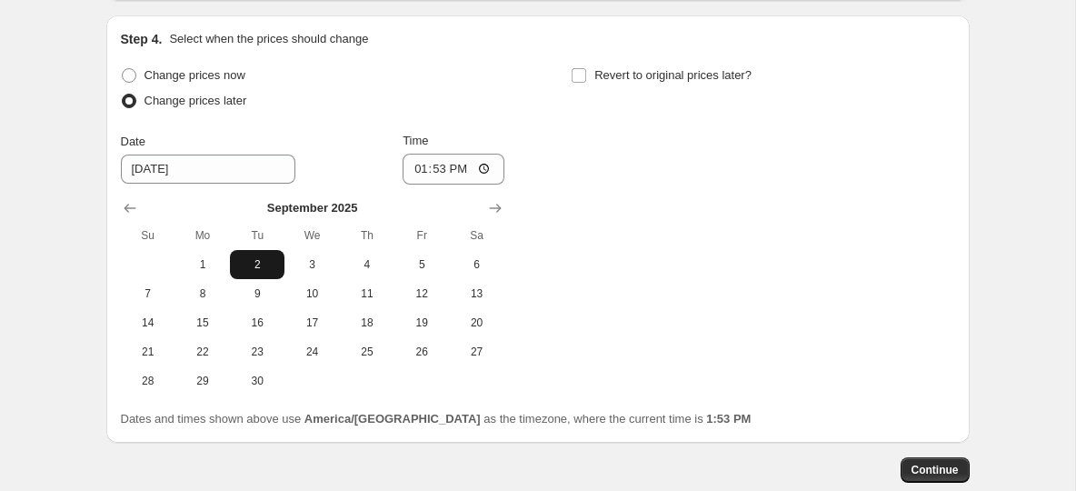
click at [243, 258] on span "2" at bounding box center [257, 264] width 40 height 15
type input "9/2/2025"
click at [422, 174] on input "13:53" at bounding box center [454, 169] width 102 height 31
click at [416, 165] on input "23:02" at bounding box center [454, 169] width 102 height 31
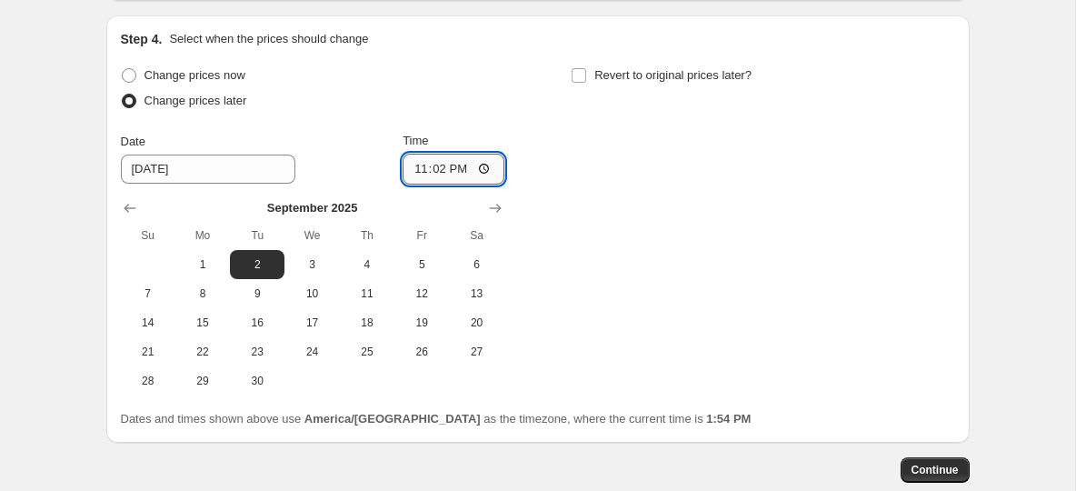
click at [416, 165] on input "23:02" at bounding box center [454, 169] width 102 height 31
type input "00:00"
click at [585, 72] on input "Revert to original prices later?" at bounding box center [579, 75] width 15 height 15
checkbox input "true"
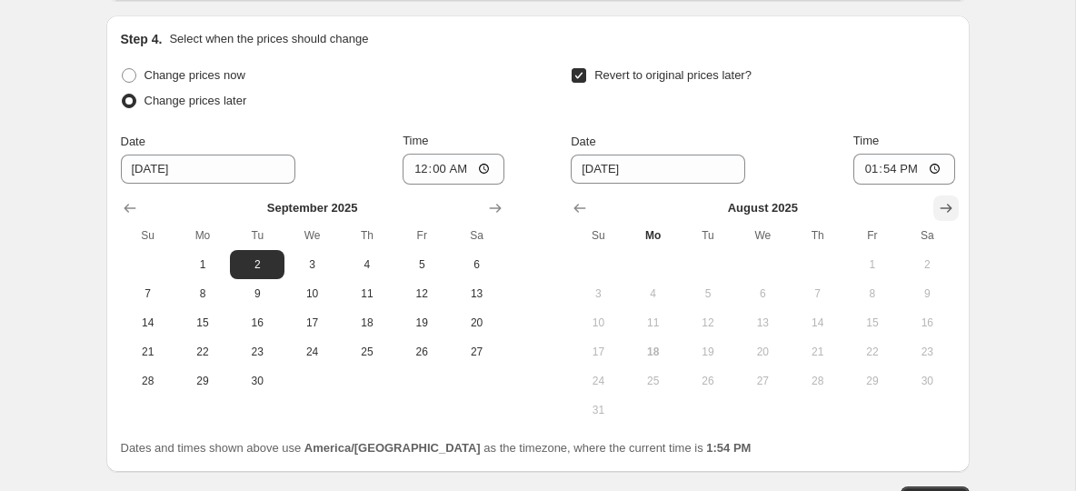
click at [937, 206] on icon "Show next month, September 2025" at bounding box center [946, 208] width 18 height 18
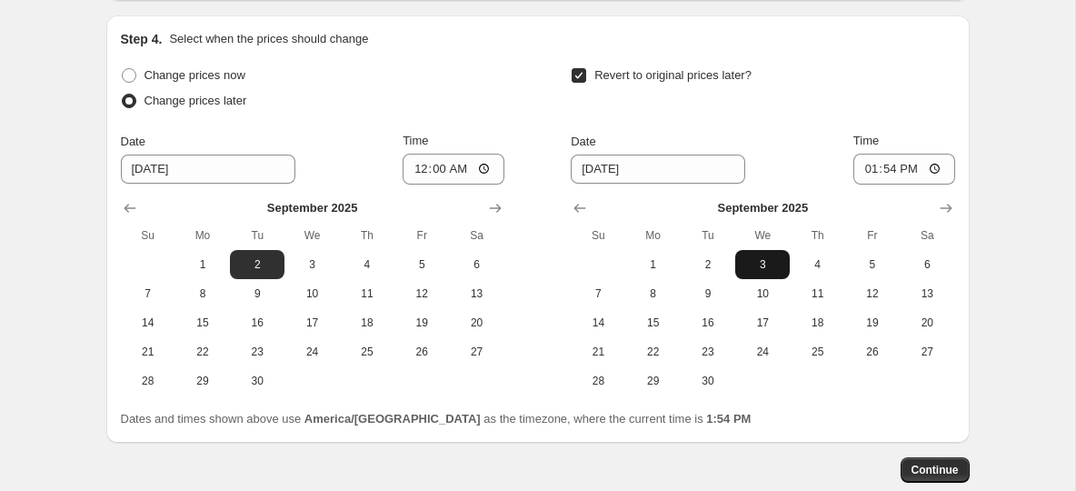
click at [758, 260] on span "3" at bounding box center [763, 264] width 40 height 15
type input "9/3/2025"
click at [893, 166] on input "13:54" at bounding box center [904, 169] width 102 height 31
click at [869, 169] on input "13:54" at bounding box center [904, 169] width 102 height 31
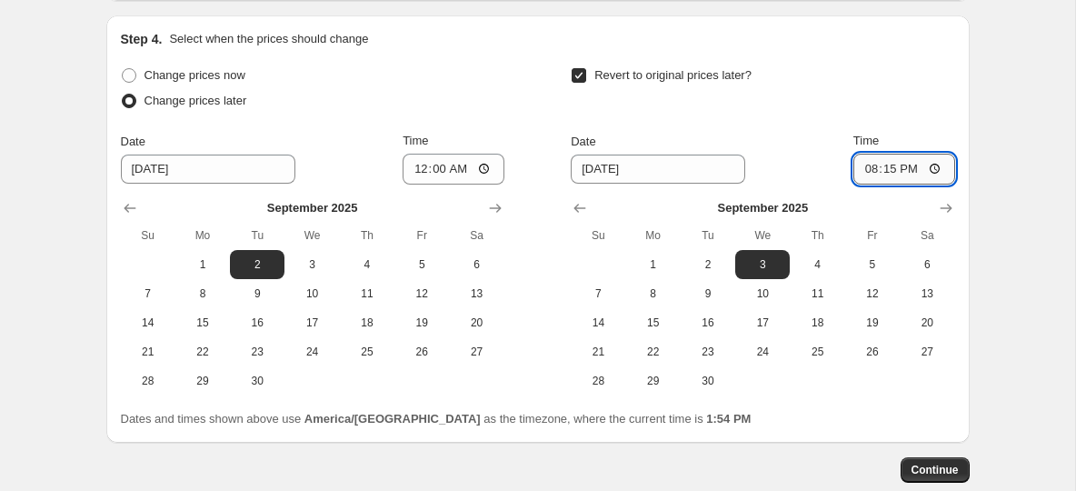
type input "08:15"
click at [798, 129] on div "Revert to original prices later? Date 9/3/2025 Time 08:15 September 2025 Su Mo …" at bounding box center [763, 229] width 384 height 333
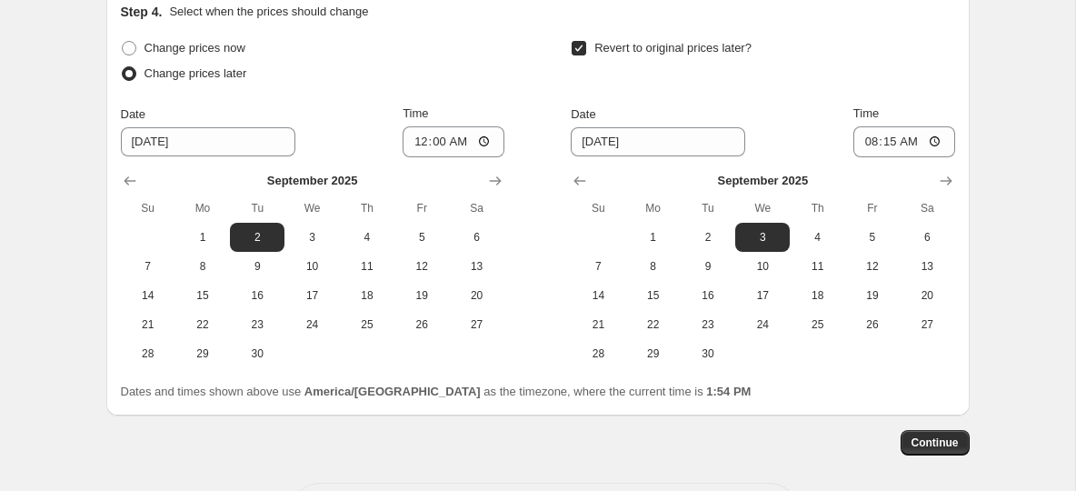
scroll to position [1605, 0]
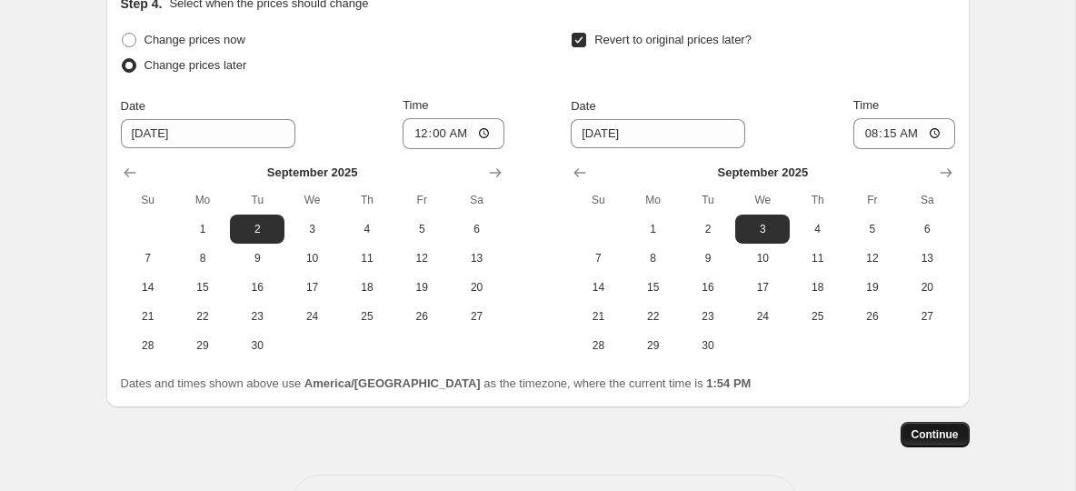
click at [942, 433] on span "Continue" at bounding box center [935, 434] width 47 height 15
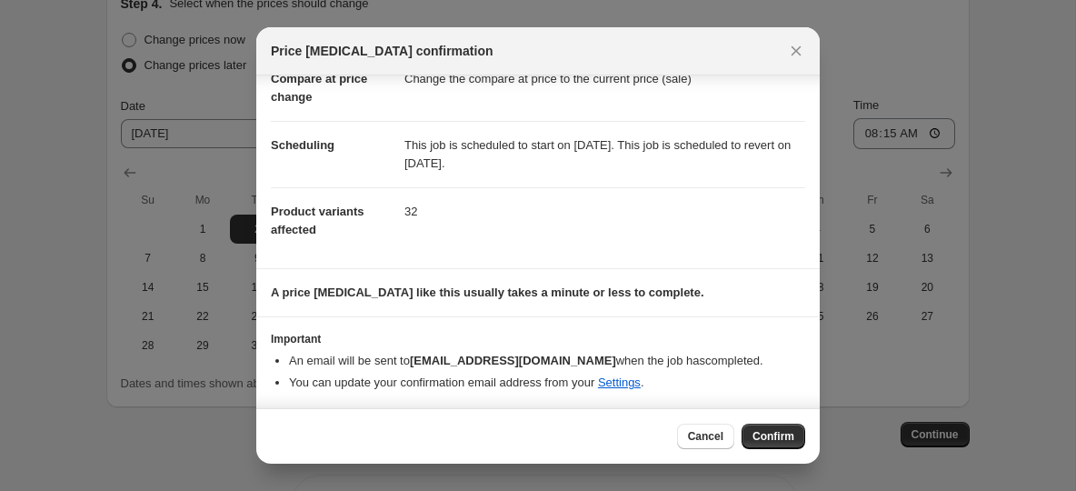
scroll to position [103, 0]
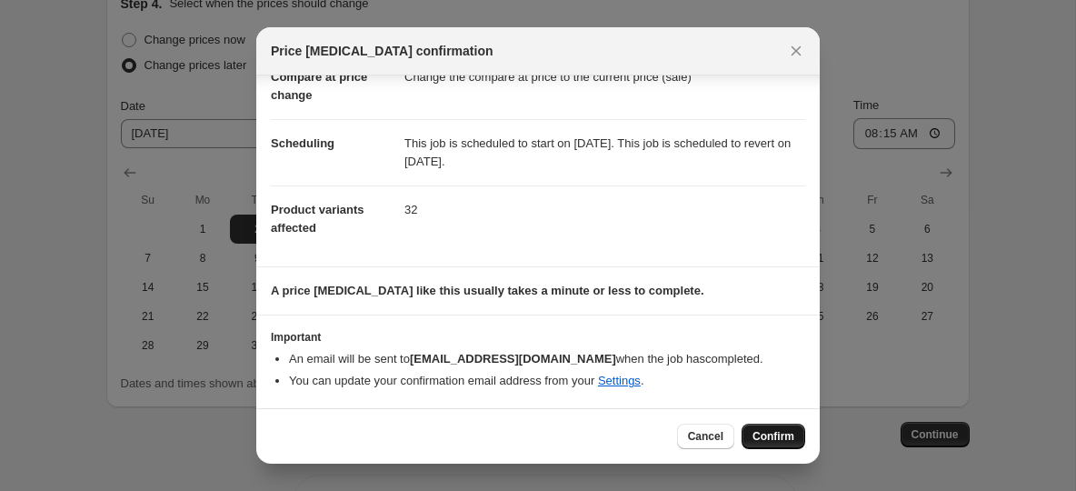
click at [773, 437] on span "Confirm" at bounding box center [774, 436] width 42 height 15
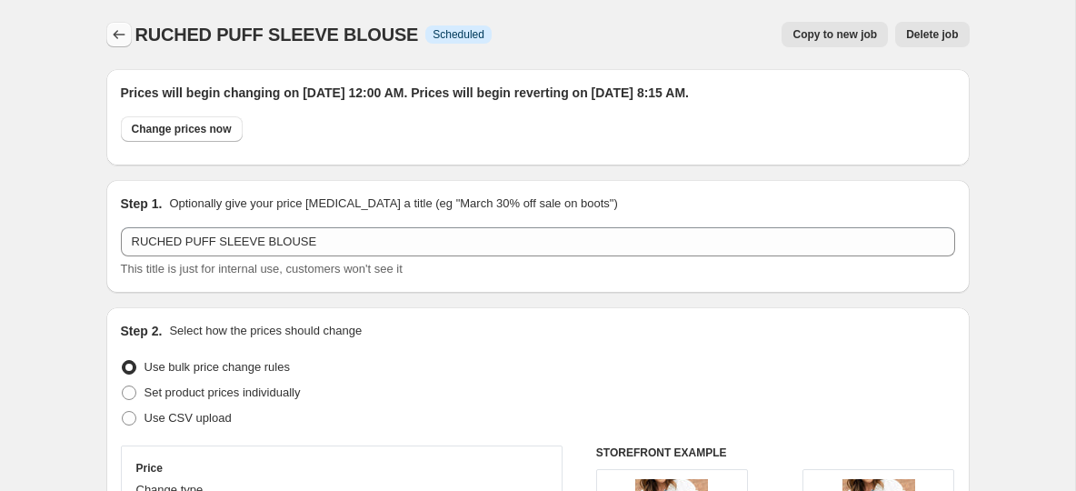
click at [110, 33] on icon "Price change jobs" at bounding box center [119, 34] width 18 height 18
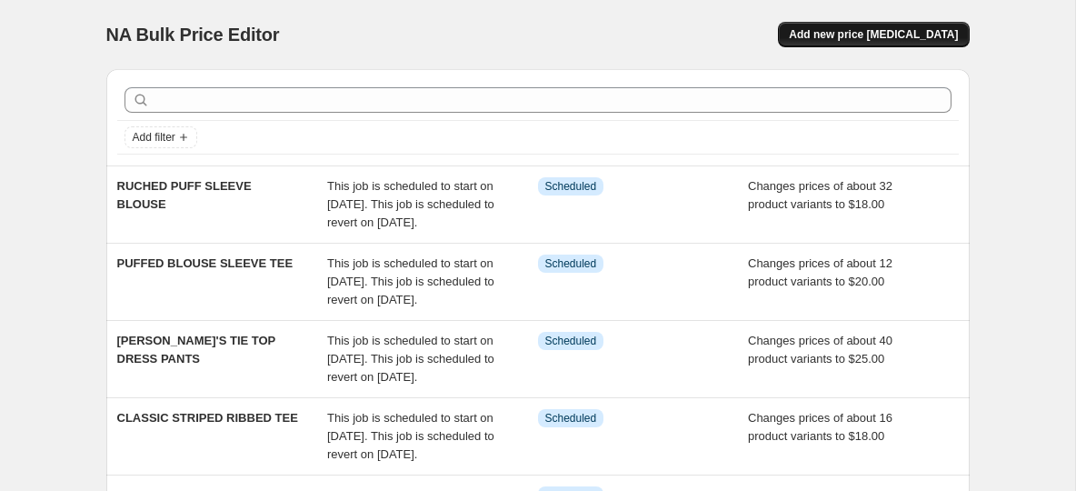
click at [876, 40] on span "Add new price [MEDICAL_DATA]" at bounding box center [873, 34] width 169 height 15
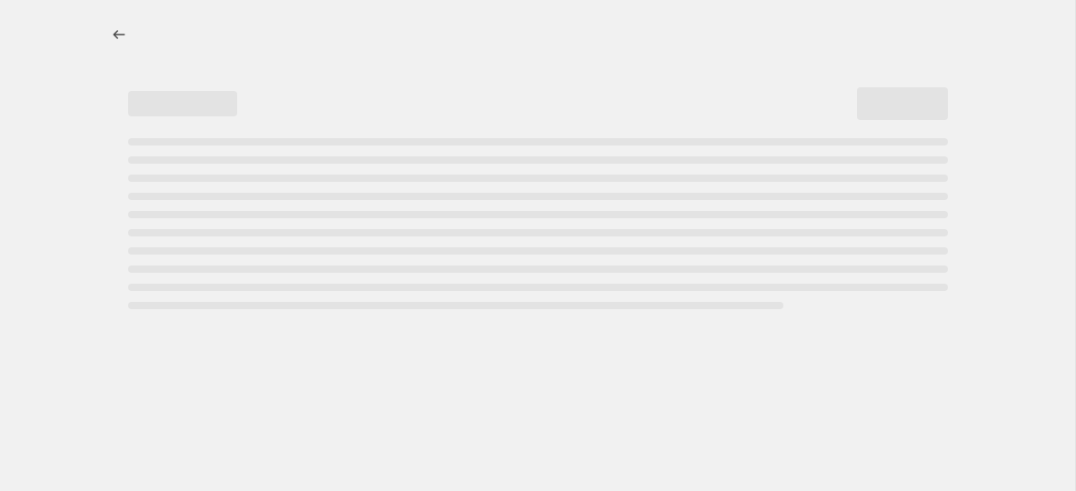
select select "percentage"
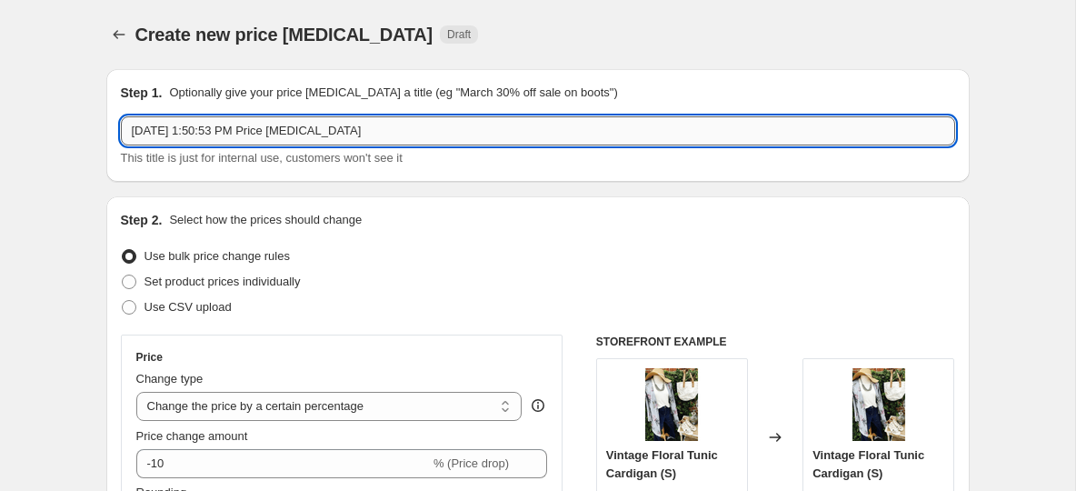
click at [214, 130] on input "Aug 18, 2025, 1:50:53 PM Price change job" at bounding box center [538, 130] width 834 height 29
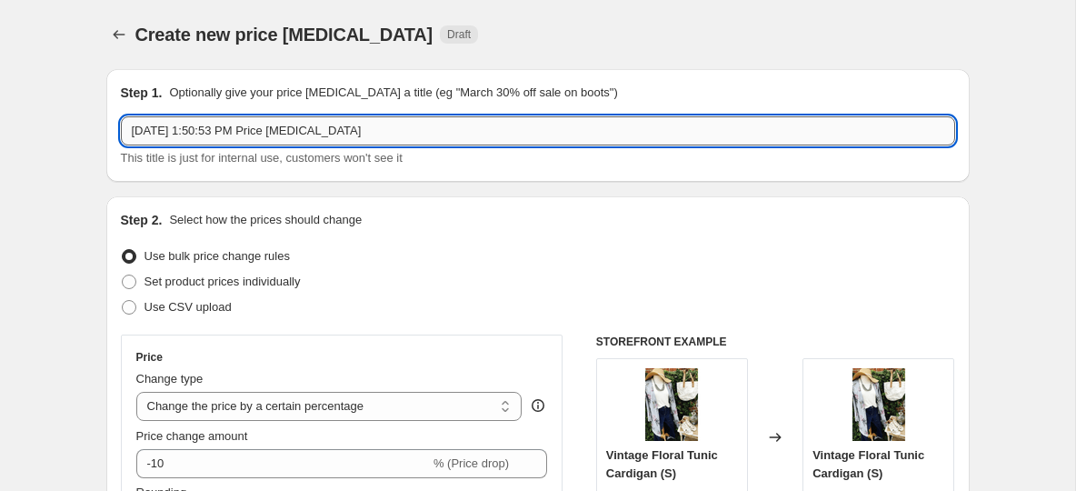
click at [214, 130] on input "Aug 18, 2025, 1:50:53 PM Price change job" at bounding box center [538, 130] width 834 height 29
paste input "BOW ACCENTED DUAL FLUTTER BLOUSE"
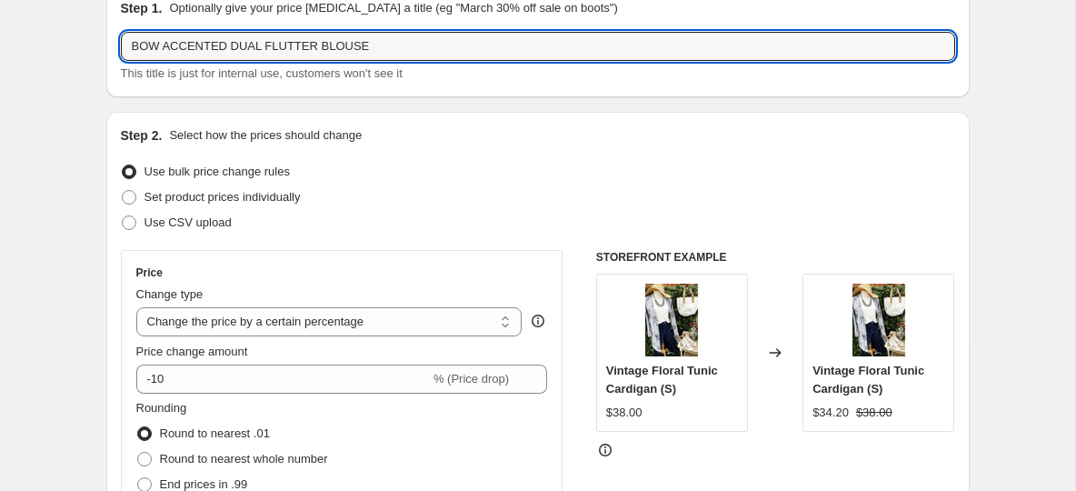
scroll to position [113, 0]
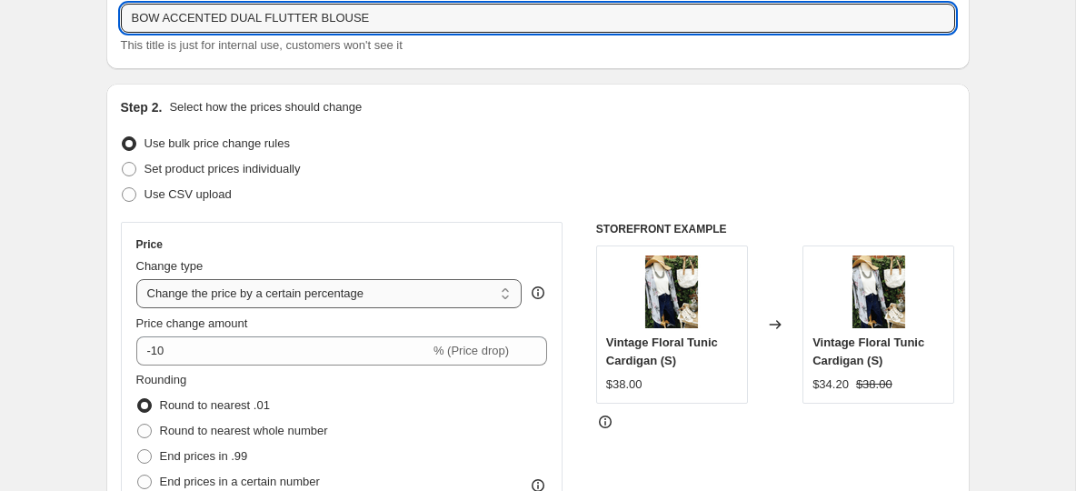
type input "BOW ACCENTED DUAL FLUTTER BLOUSE"
click at [337, 296] on select "Change the price to a certain amount Change the price by a certain amount Chang…" at bounding box center [329, 293] width 386 height 29
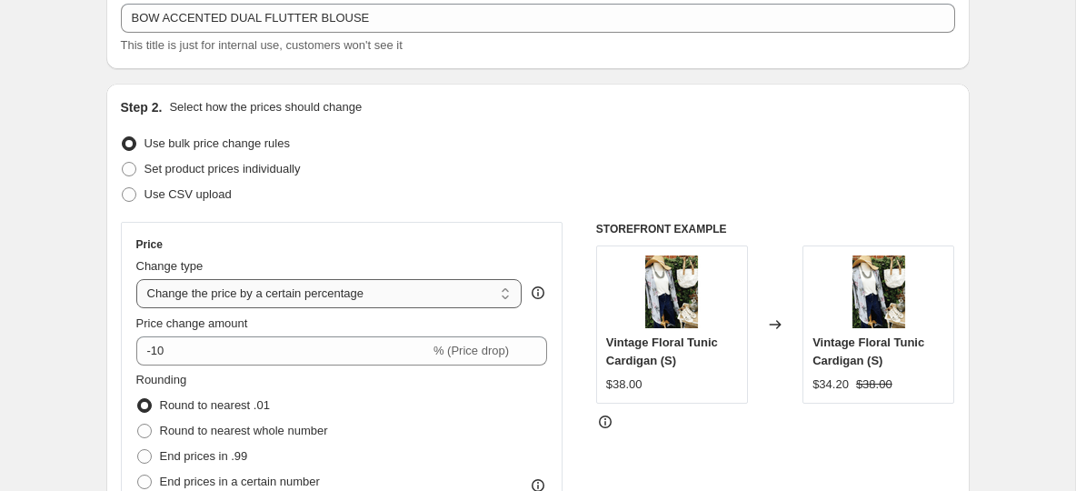
select select "to"
click at [136, 279] on select "Change the price to a certain amount Change the price by a certain amount Chang…" at bounding box center [329, 293] width 386 height 29
click at [463, 168] on div "Set product prices individually" at bounding box center [538, 168] width 834 height 25
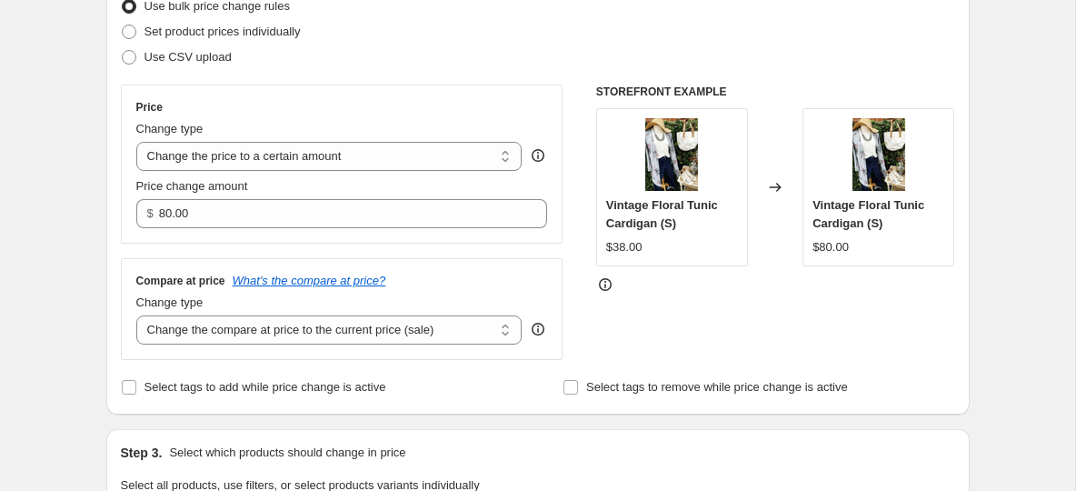
scroll to position [274, 0]
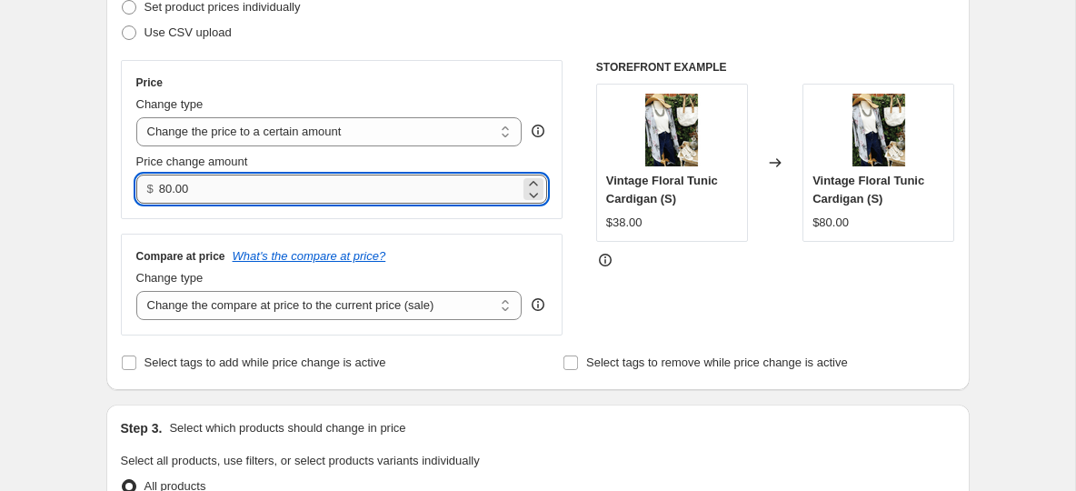
click at [238, 189] on input "80.00" at bounding box center [339, 189] width 361 height 29
click at [165, 190] on input "80.00" at bounding box center [339, 189] width 361 height 29
type input "24.00"
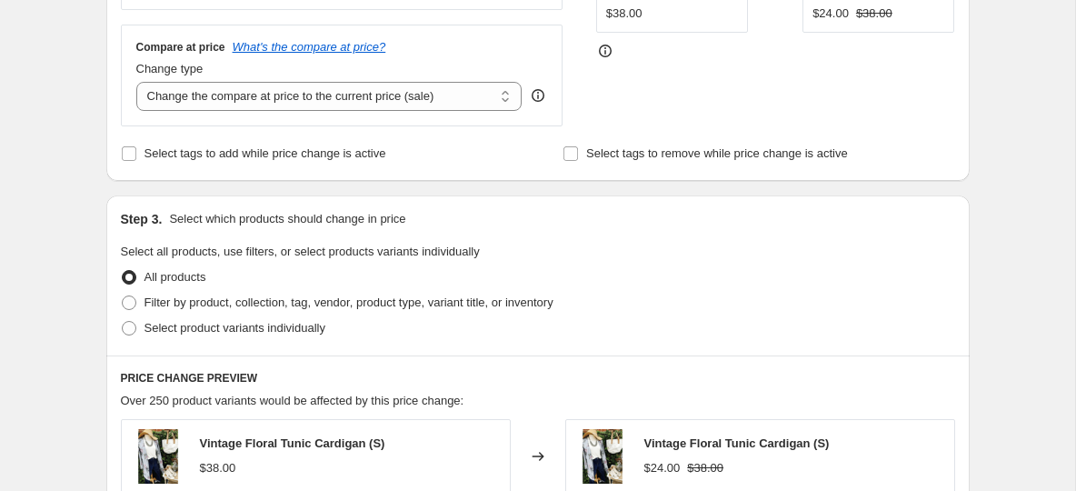
scroll to position [486, 0]
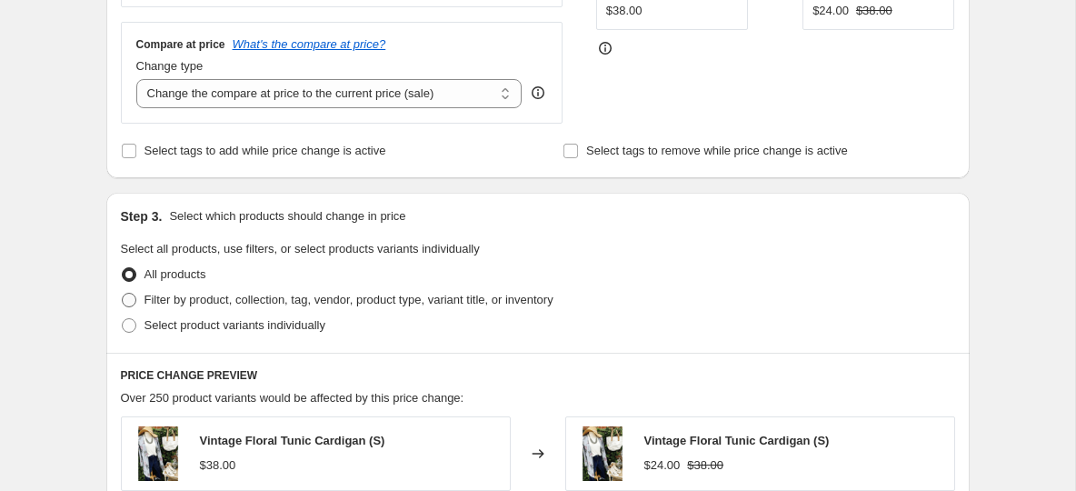
click at [129, 304] on span at bounding box center [129, 300] width 15 height 15
click at [123, 294] on input "Filter by product, collection, tag, vendor, product type, variant title, or inv…" at bounding box center [122, 293] width 1 height 1
radio input "true"
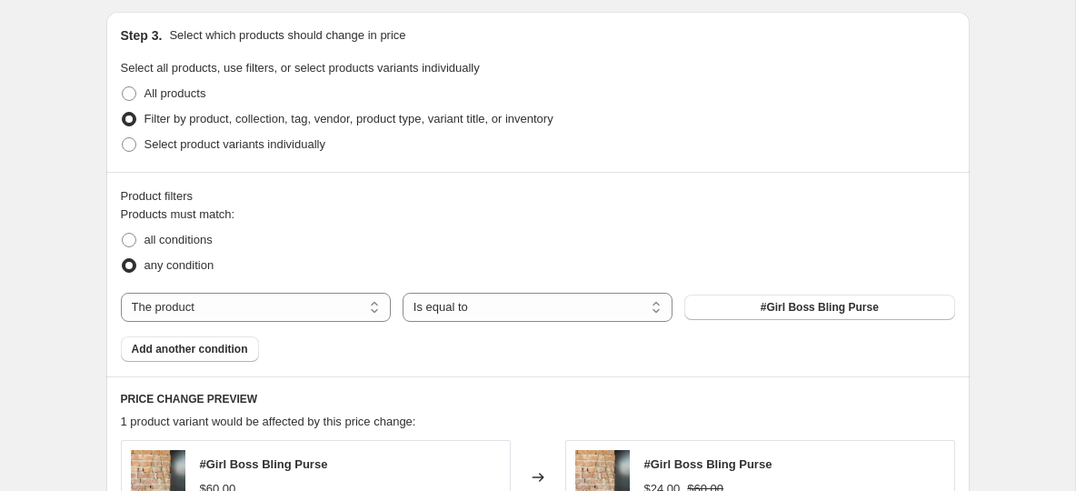
scroll to position [675, 0]
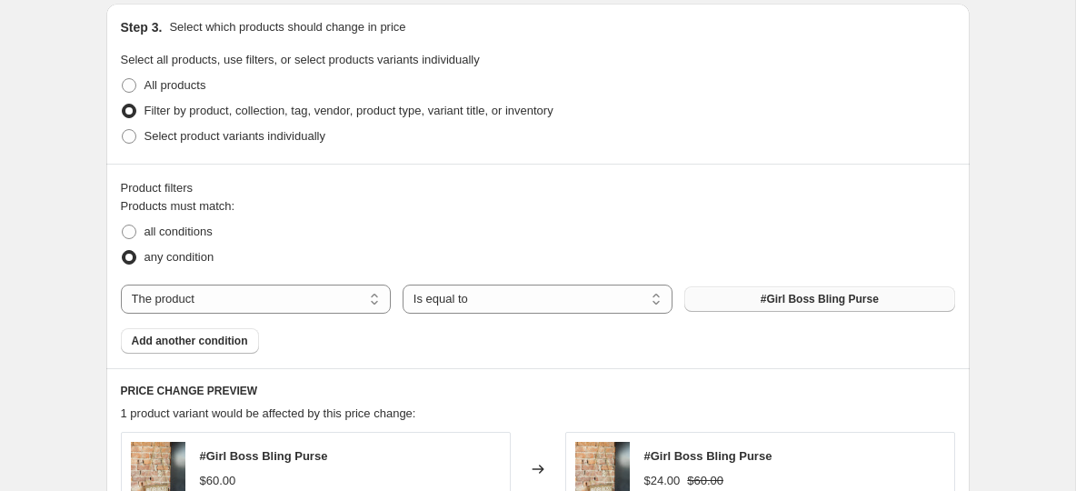
click at [722, 298] on button "#Girl Boss Bling Purse" at bounding box center [819, 298] width 270 height 25
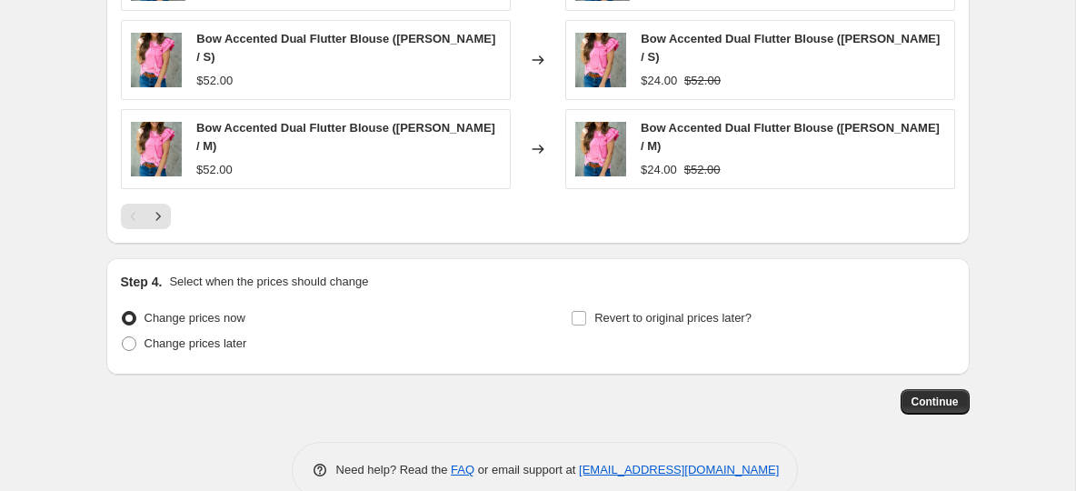
scroll to position [1361, 0]
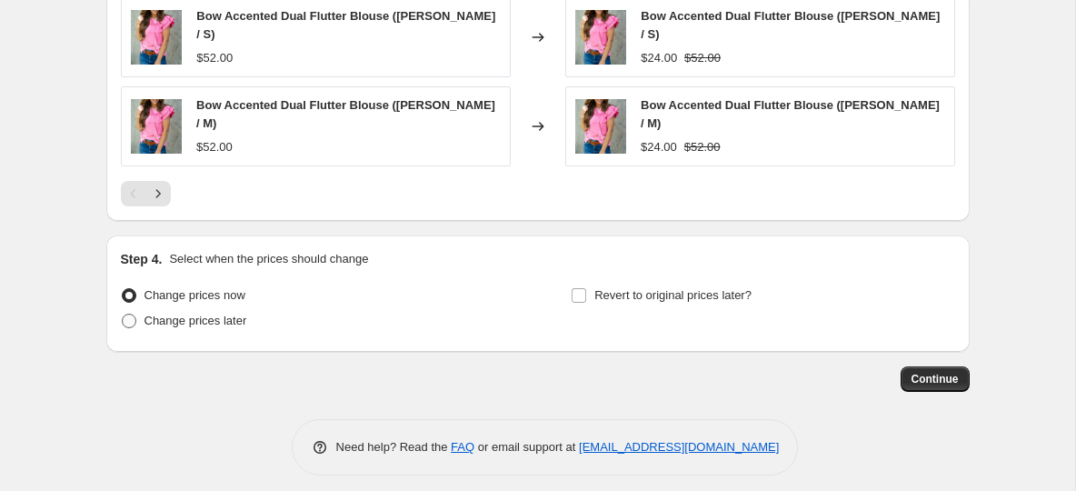
click at [139, 312] on label "Change prices later" at bounding box center [184, 320] width 126 height 25
click at [123, 314] on input "Change prices later" at bounding box center [122, 314] width 1 height 1
radio input "true"
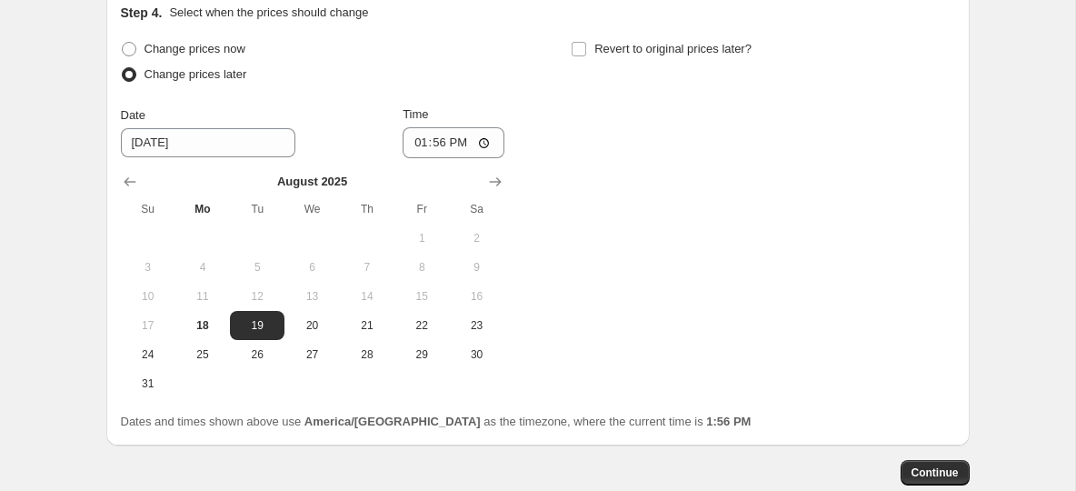
scroll to position [1617, 0]
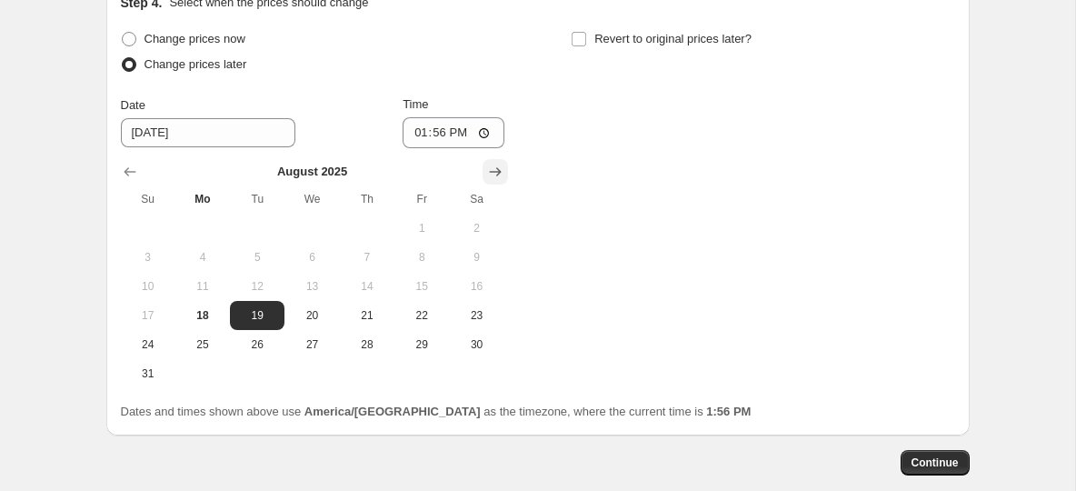
click at [494, 168] on icon "Show next month, September 2025" at bounding box center [495, 172] width 12 height 9
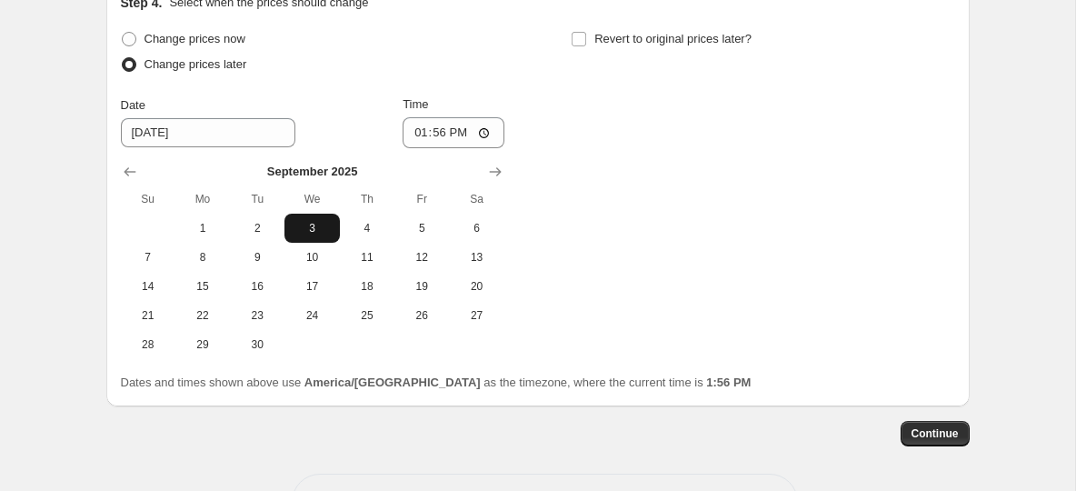
click at [307, 221] on span "3" at bounding box center [312, 228] width 40 height 15
type input "9/3/2025"
click at [432, 117] on input "13:56" at bounding box center [454, 132] width 102 height 31
click at [422, 121] on input "13:56" at bounding box center [454, 132] width 102 height 31
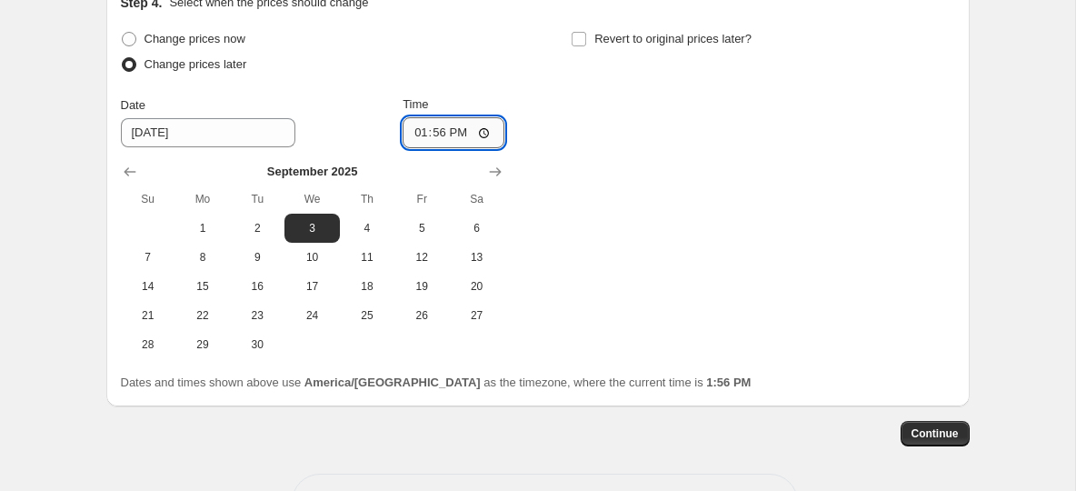
click at [422, 121] on input "13:56" at bounding box center [454, 132] width 102 height 31
type input "08:00"
click at [582, 32] on input "Revert to original prices later?" at bounding box center [579, 39] width 15 height 15
checkbox input "true"
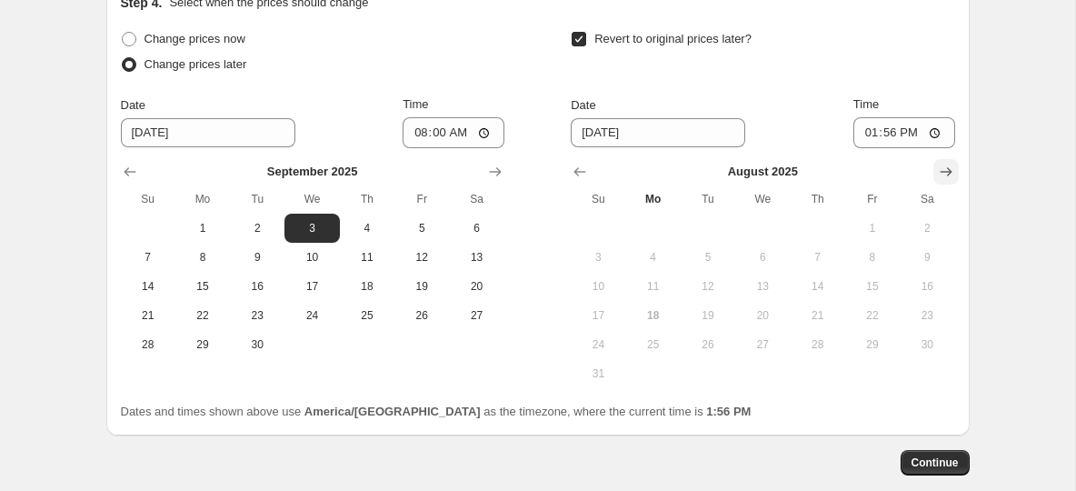
click at [944, 163] on icon "Show next month, September 2025" at bounding box center [946, 172] width 18 height 18
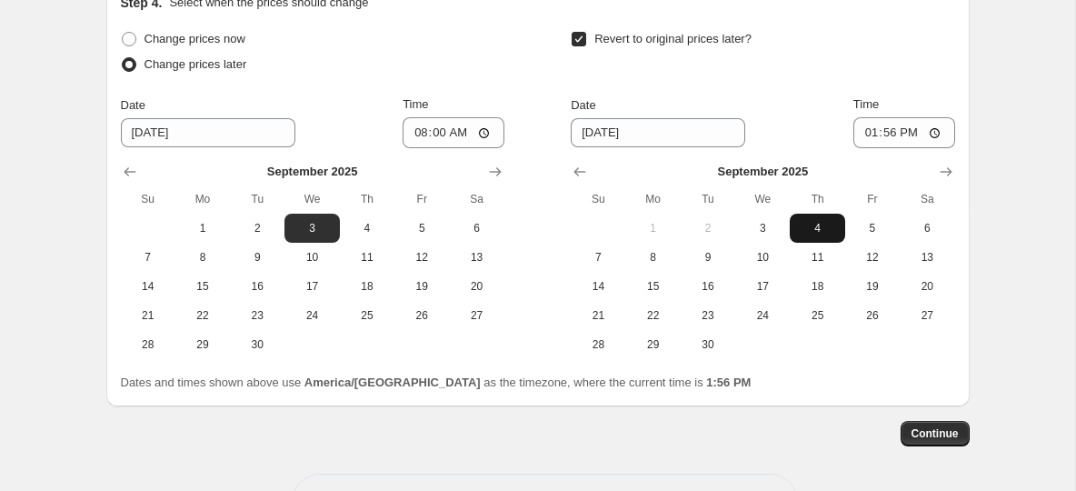
click at [814, 221] on span "4" at bounding box center [817, 228] width 40 height 15
type input "9/4/2025"
click at [907, 117] on input "13:56" at bounding box center [904, 132] width 102 height 31
click at [891, 120] on input "13:56" at bounding box center [904, 132] width 102 height 31
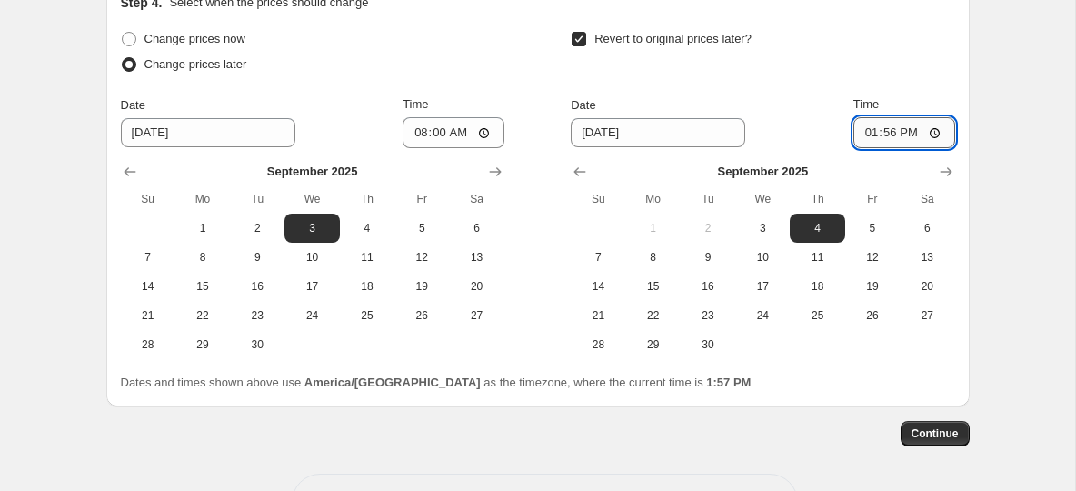
click at [870, 122] on input "13:56" at bounding box center [904, 132] width 102 height 31
type input "08:15"
click at [798, 69] on div "Revert to original prices later? Date 9/4/2025 Time 08:15 September 2025 Su Mo …" at bounding box center [763, 192] width 384 height 333
click at [923, 427] on span "Continue" at bounding box center [935, 433] width 47 height 15
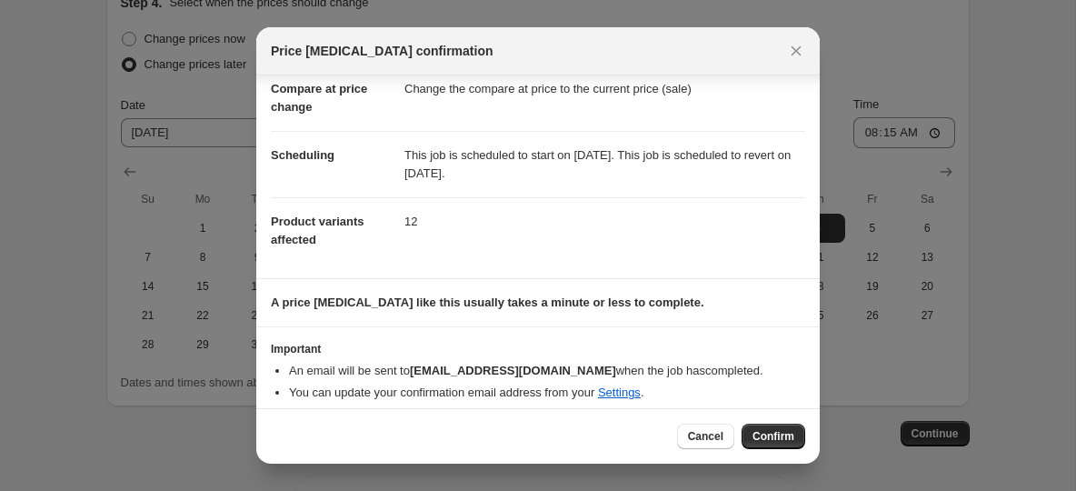
scroll to position [103, 0]
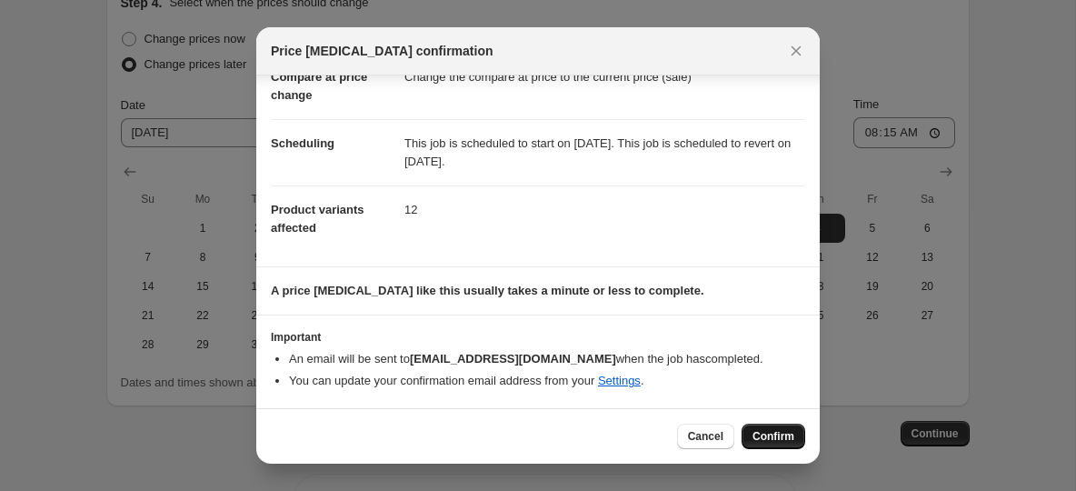
click at [767, 439] on span "Confirm" at bounding box center [774, 436] width 42 height 15
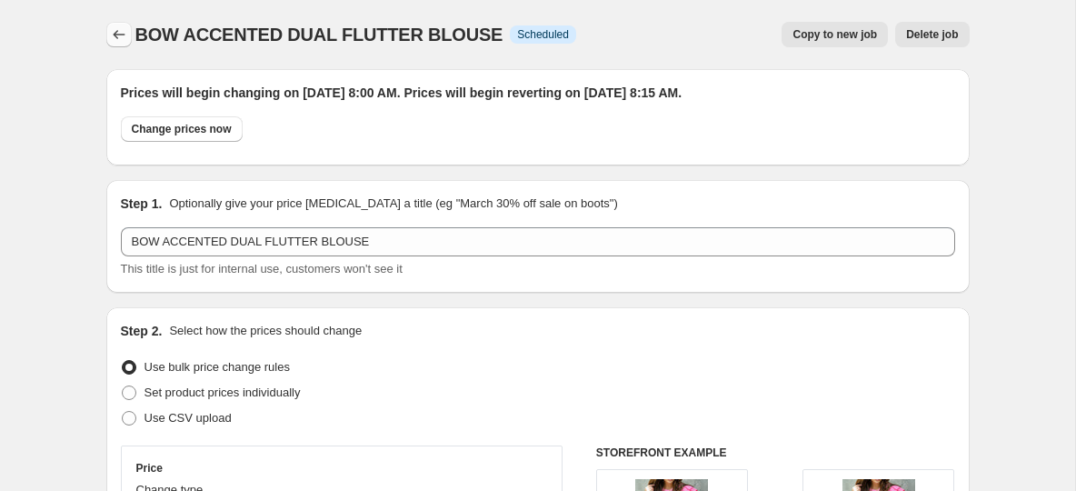
click at [121, 29] on icon "Price change jobs" at bounding box center [119, 34] width 18 height 18
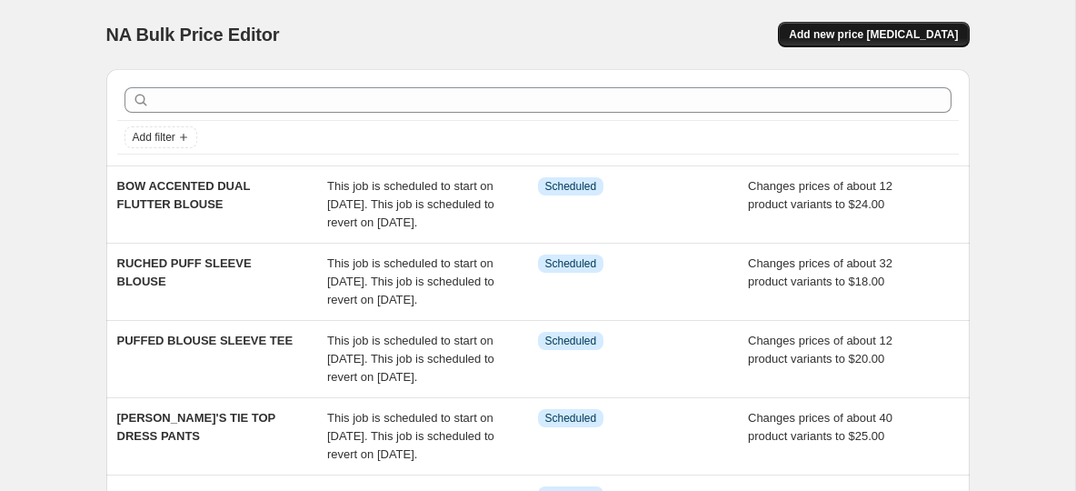
click at [883, 32] on span "Add new price [MEDICAL_DATA]" at bounding box center [873, 34] width 169 height 15
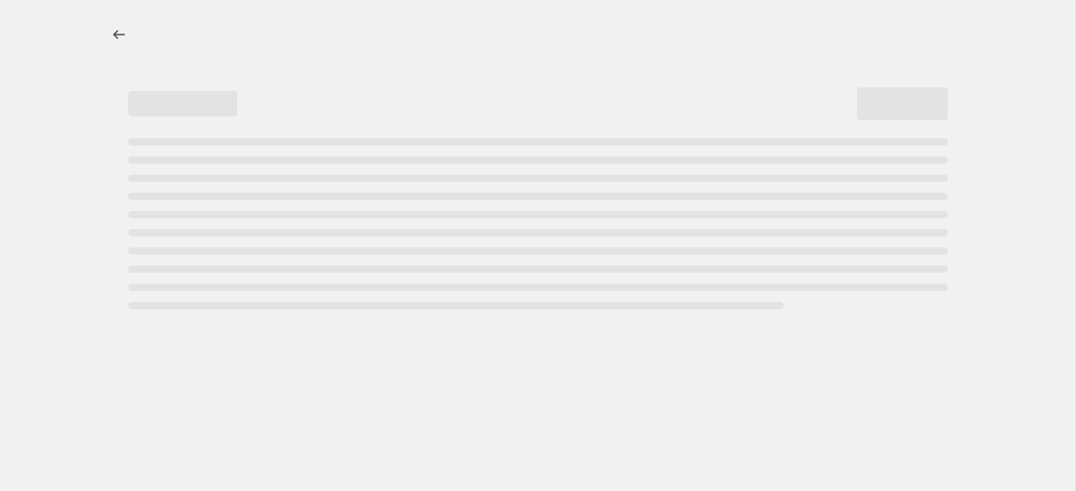
select select "percentage"
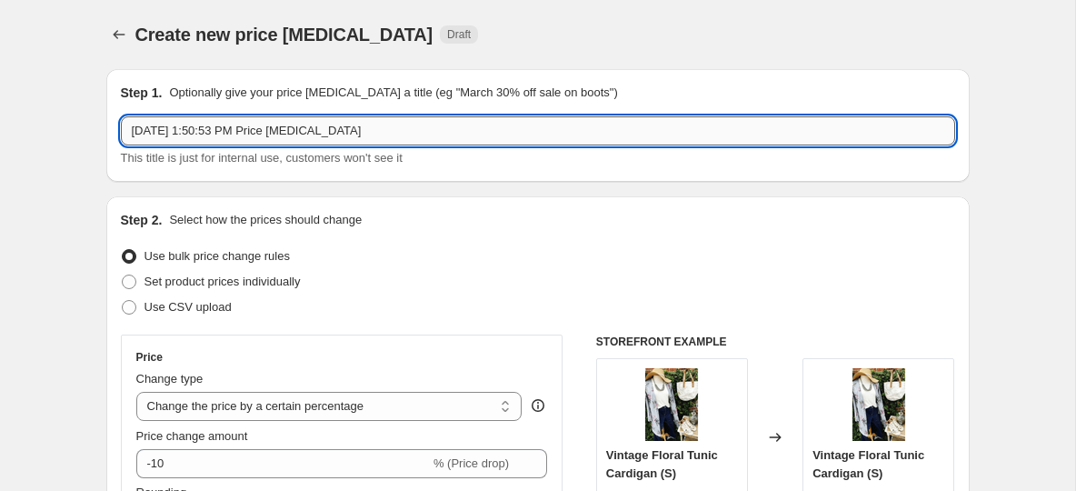
click at [264, 128] on input "Aug 18, 2025, 1:50:53 PM Price change job" at bounding box center [538, 130] width 834 height 29
paste input "EMBROIDERED DAISIES DOUBLE FLUTTER DRESS"
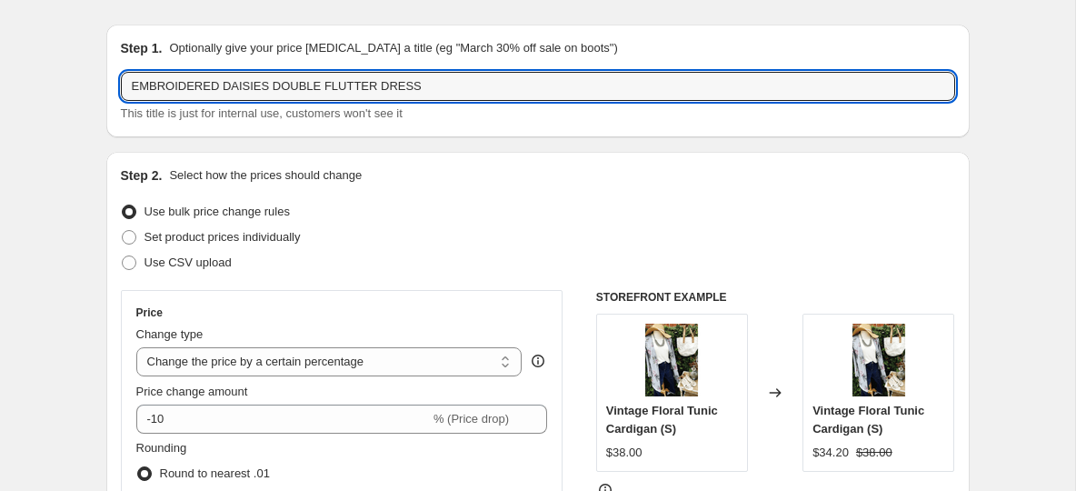
scroll to position [61, 0]
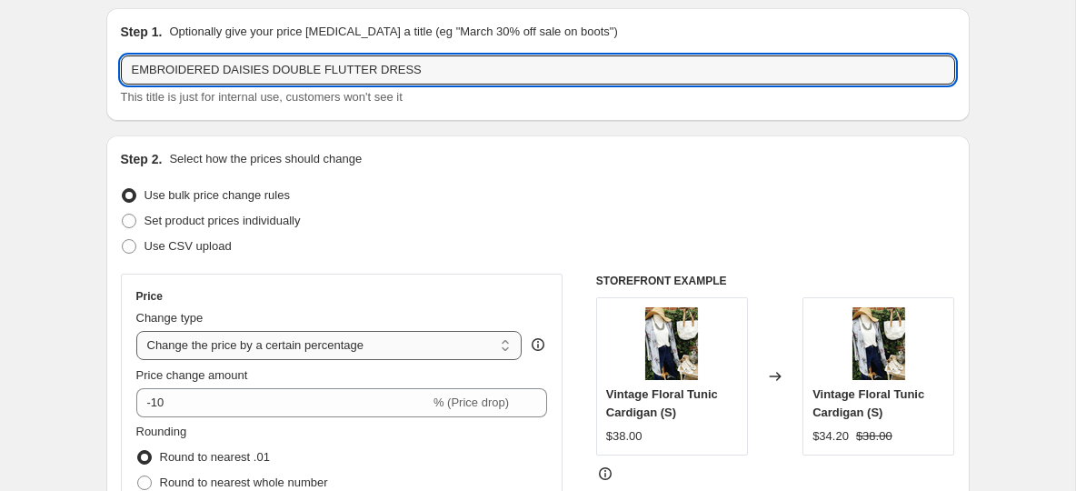
type input "EMBROIDERED DAISIES DOUBLE FLUTTER DRESS"
click at [321, 349] on select "Change the price to a certain amount Change the price by a certain amount Chang…" at bounding box center [329, 345] width 386 height 29
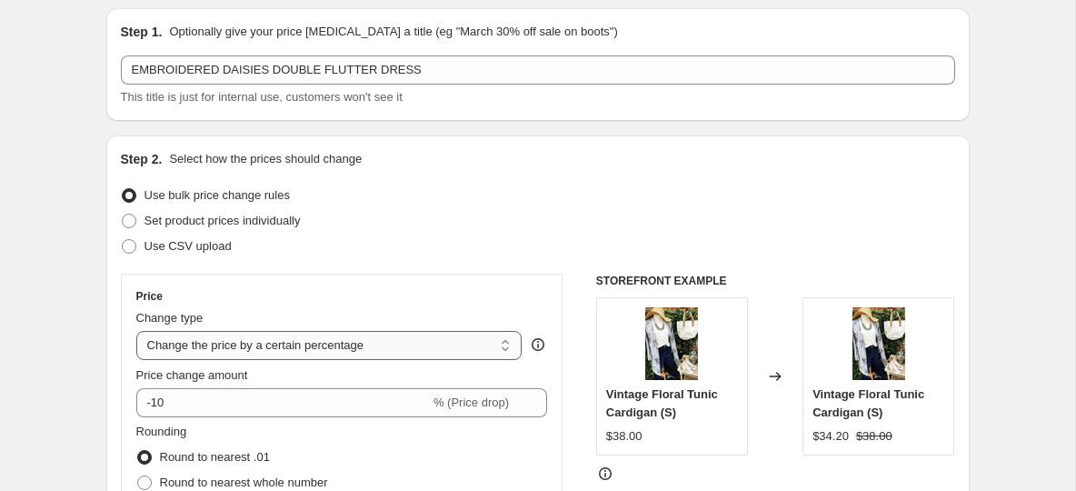
select select "to"
click at [136, 331] on select "Change the price to a certain amount Change the price by a certain amount Chang…" at bounding box center [329, 345] width 386 height 29
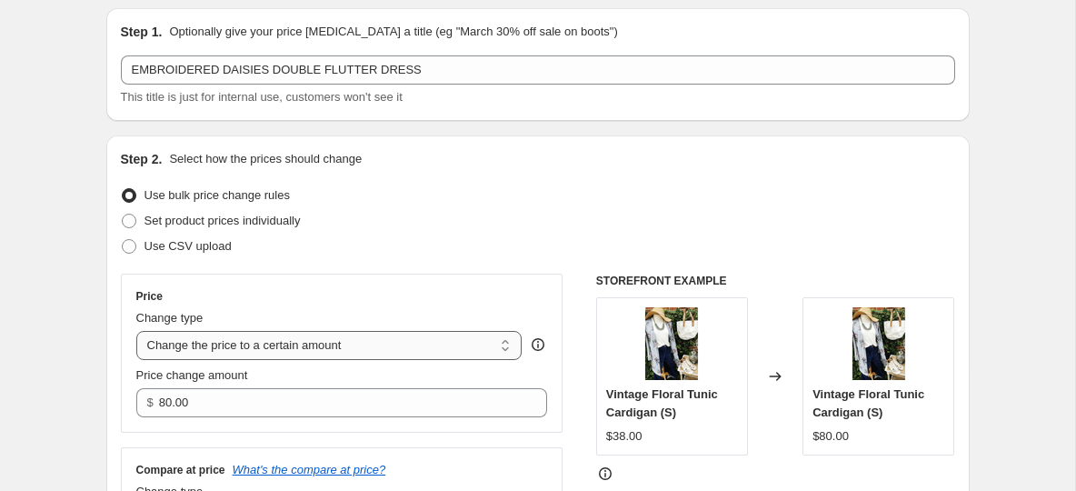
scroll to position [94, 0]
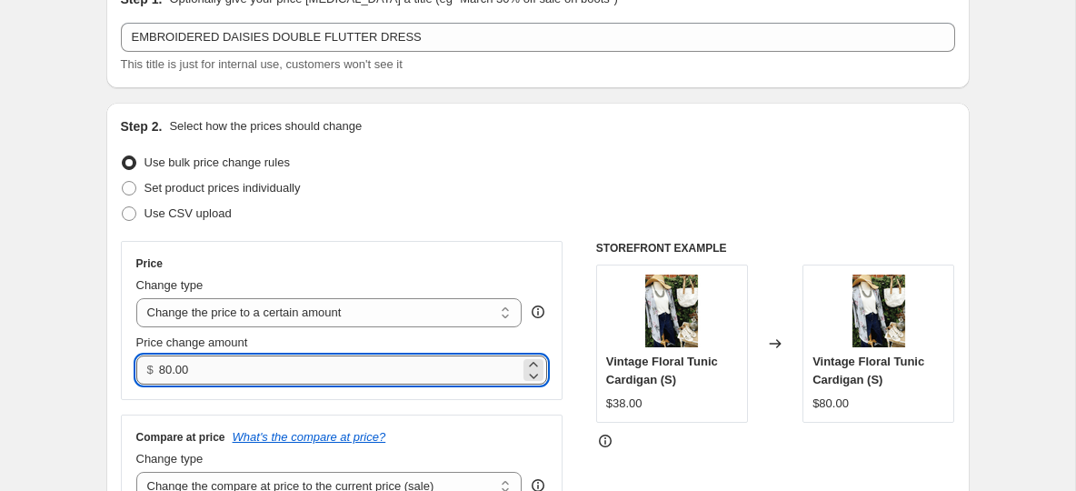
click at [266, 377] on input "80.00" at bounding box center [339, 369] width 361 height 29
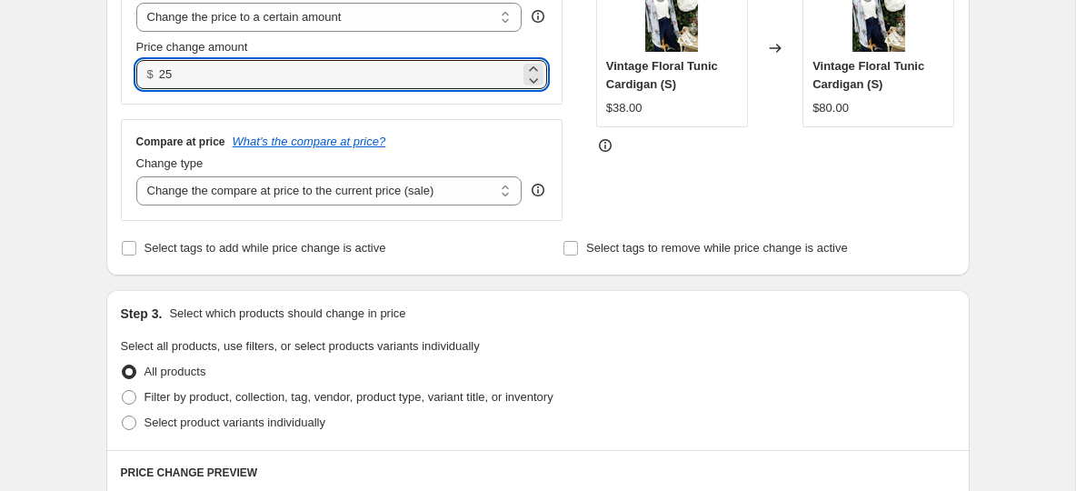
scroll to position [404, 0]
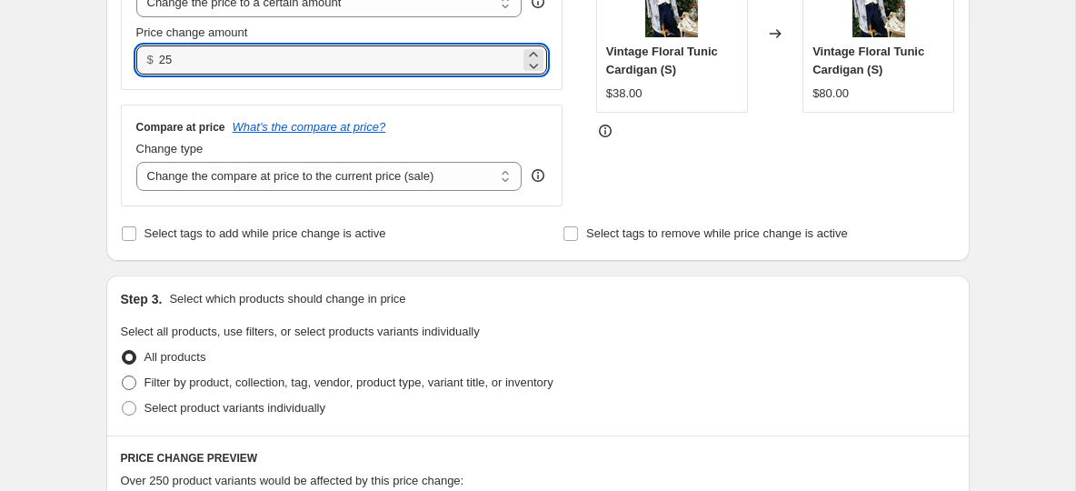
type input "25.00"
click at [127, 384] on span at bounding box center [129, 382] width 15 height 15
click at [123, 376] on input "Filter by product, collection, tag, vendor, product type, variant title, or inv…" at bounding box center [122, 375] width 1 height 1
radio input "true"
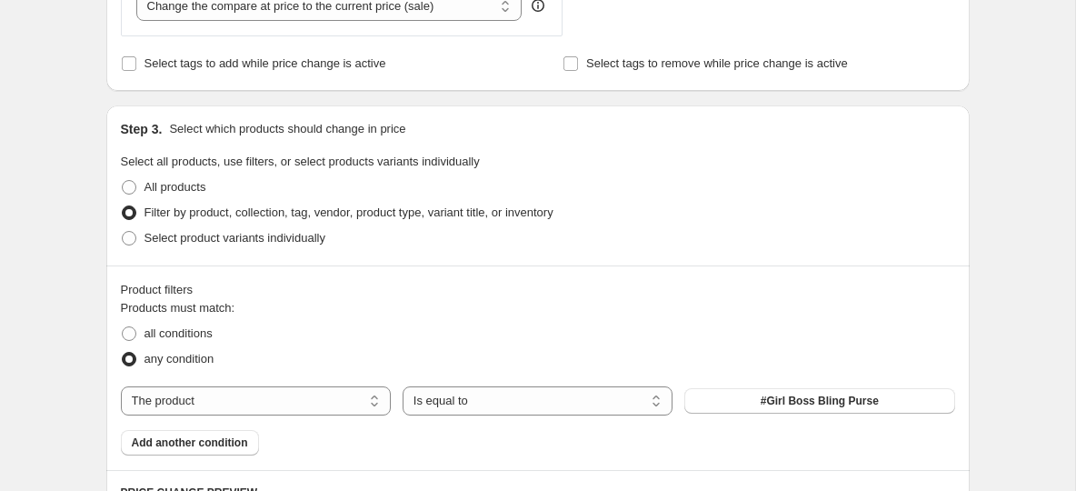
scroll to position [642, 0]
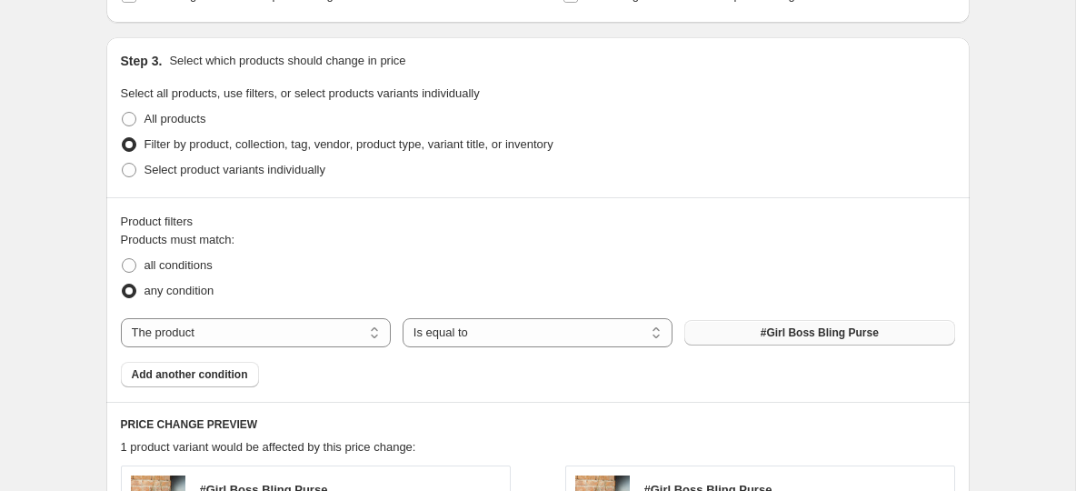
click at [702, 329] on button "#Girl Boss Bling Purse" at bounding box center [819, 332] width 270 height 25
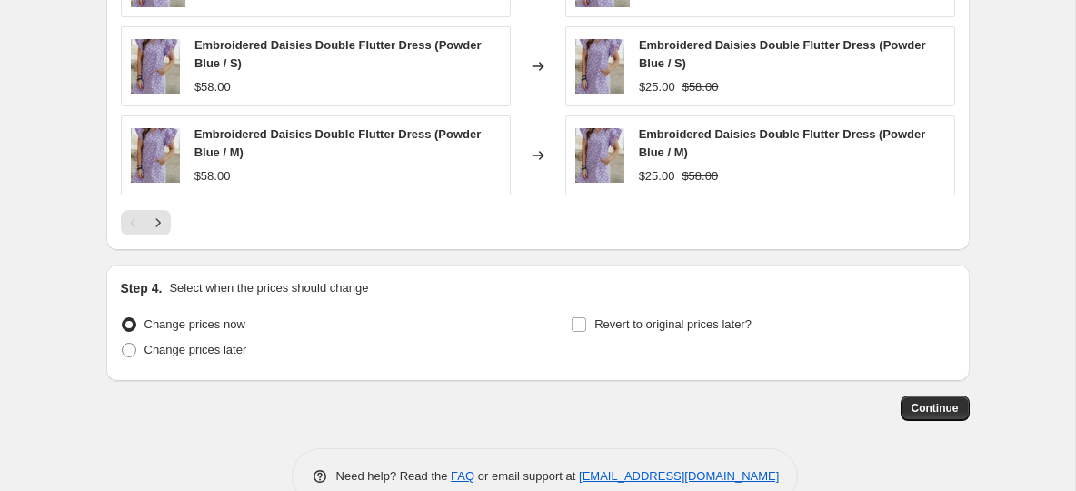
scroll to position [1379, 0]
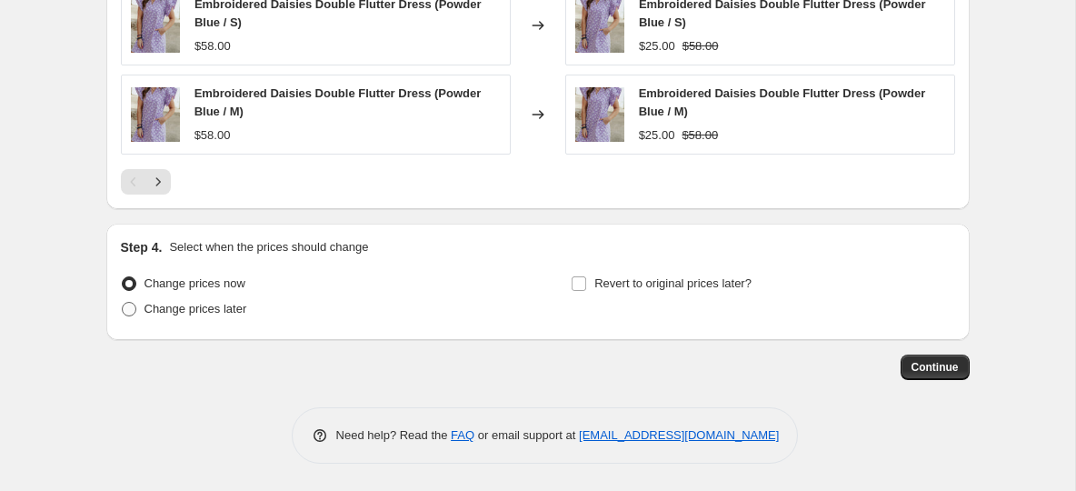
click at [129, 310] on span at bounding box center [129, 309] width 15 height 15
click at [123, 303] on input "Change prices later" at bounding box center [122, 302] width 1 height 1
radio input "true"
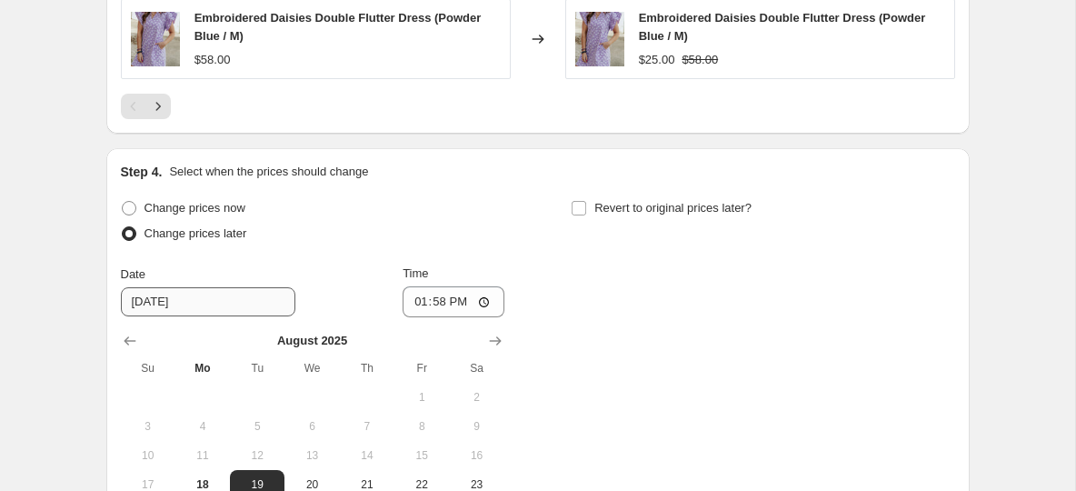
scroll to position [1471, 0]
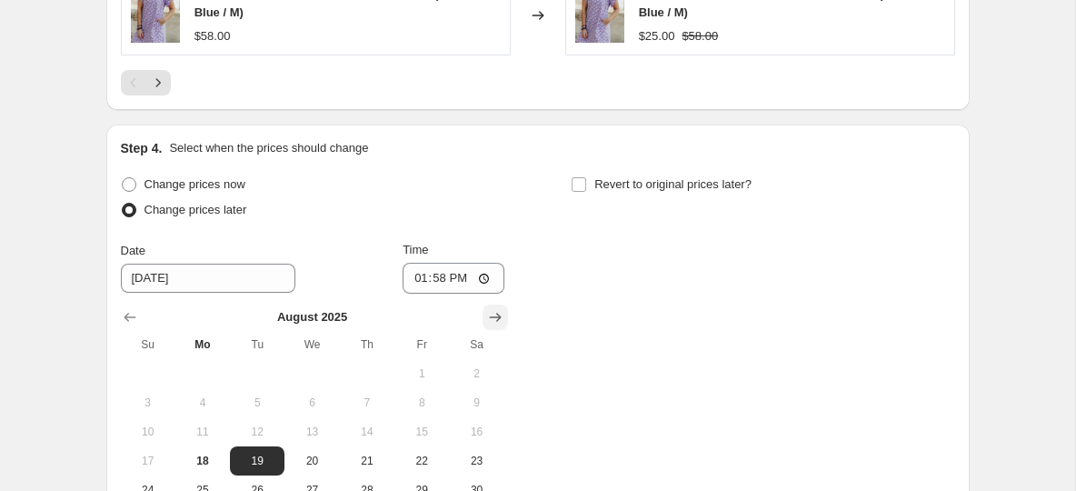
click at [492, 316] on icon "Show next month, September 2025" at bounding box center [495, 317] width 18 height 18
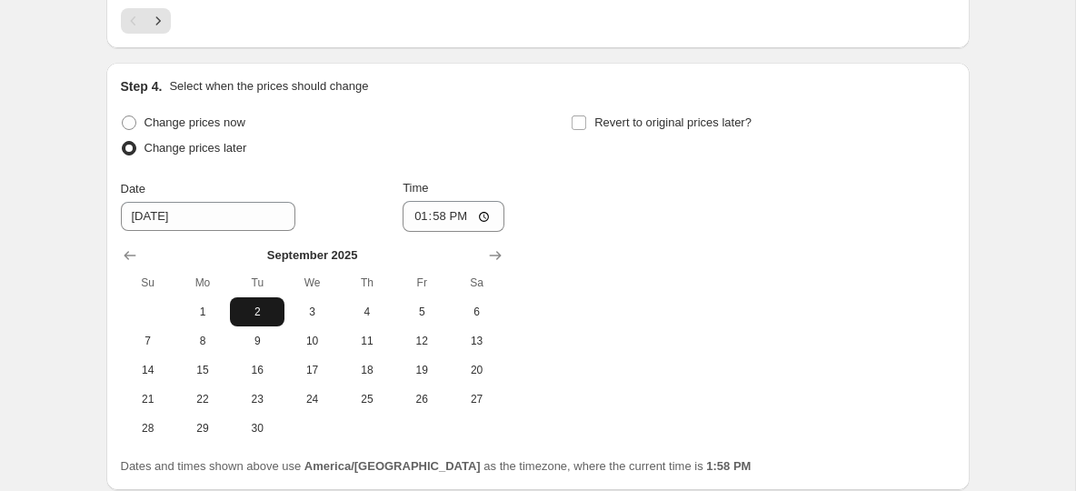
scroll to position [1536, 0]
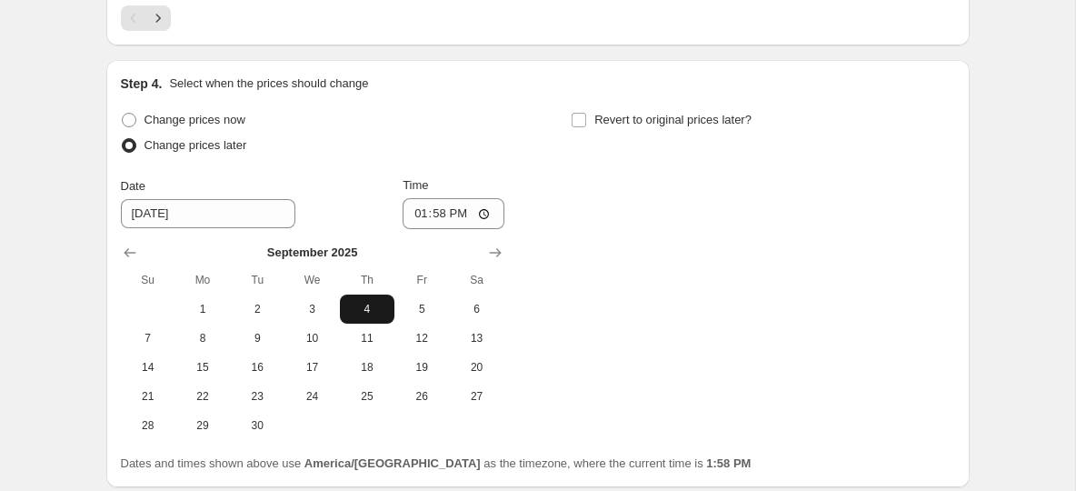
click at [366, 324] on button "4" at bounding box center [367, 308] width 55 height 29
type input "9/4/2025"
click at [442, 214] on input "13:58" at bounding box center [454, 213] width 102 height 31
click at [424, 216] on input "13:58" at bounding box center [454, 213] width 102 height 31
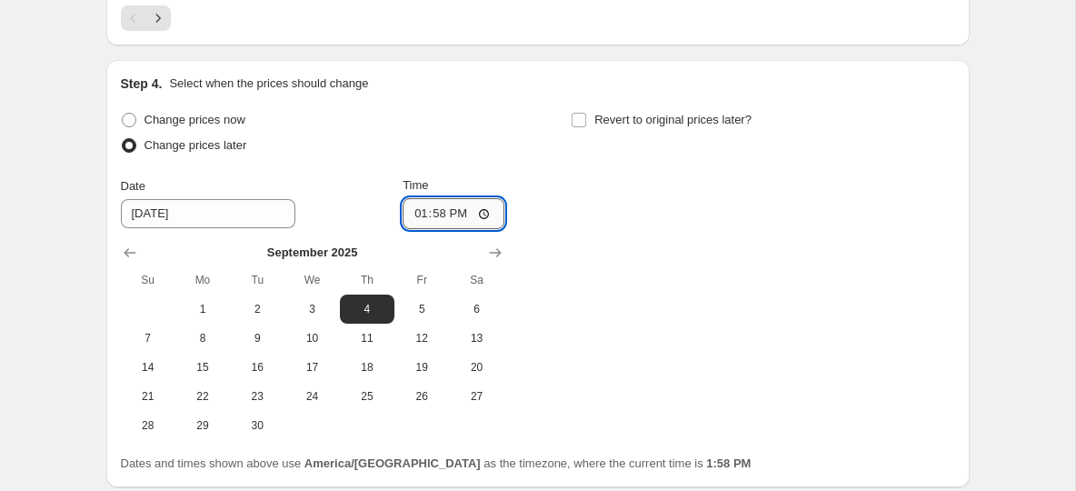
click at [421, 217] on input "13:58" at bounding box center [454, 213] width 102 height 31
type input "08:00"
click at [577, 127] on input "Revert to original prices later?" at bounding box center [579, 120] width 15 height 15
checkbox input "true"
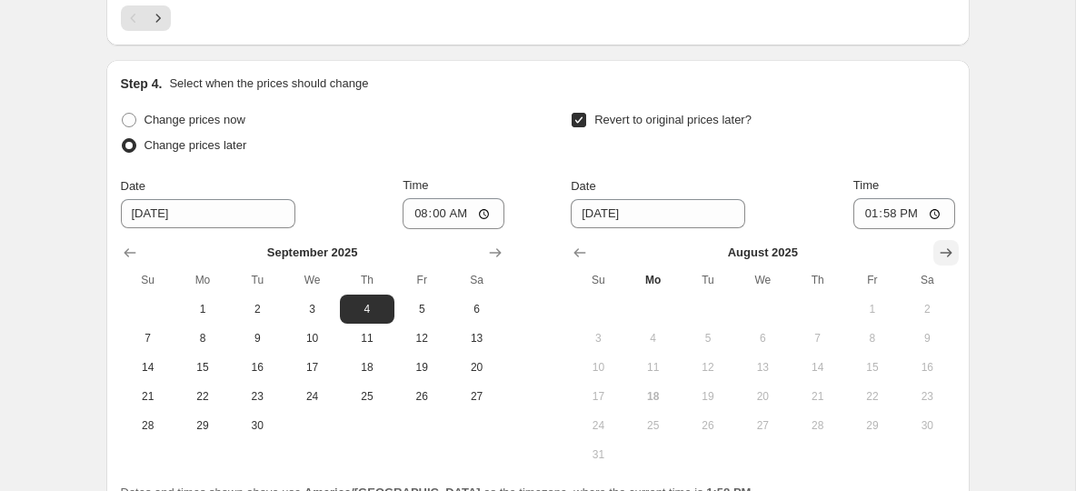
click at [943, 261] on icon "Show next month, September 2025" at bounding box center [946, 253] width 18 height 18
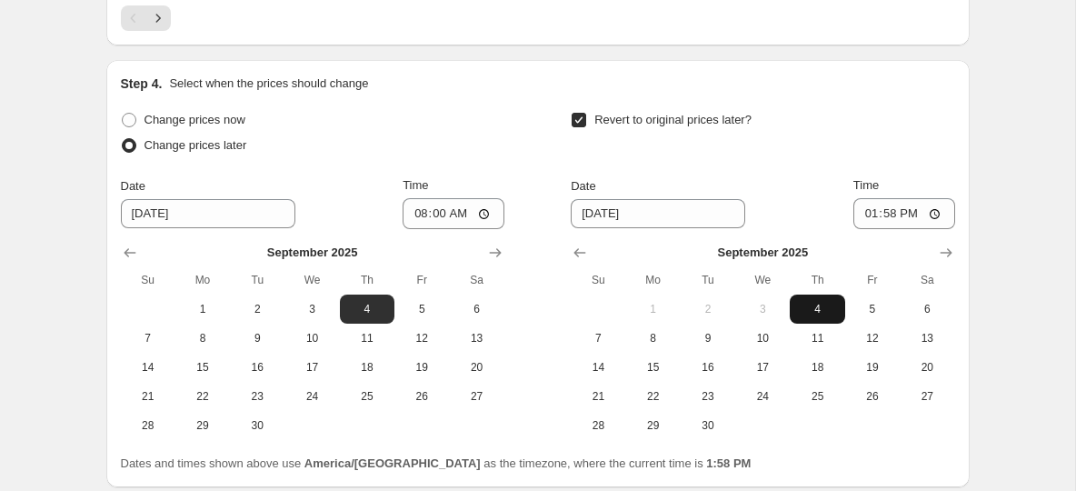
click at [821, 315] on span "4" at bounding box center [817, 309] width 40 height 15
type input "9/4/2025"
click at [869, 222] on input "13:58" at bounding box center [904, 213] width 102 height 31
type input "23:59"
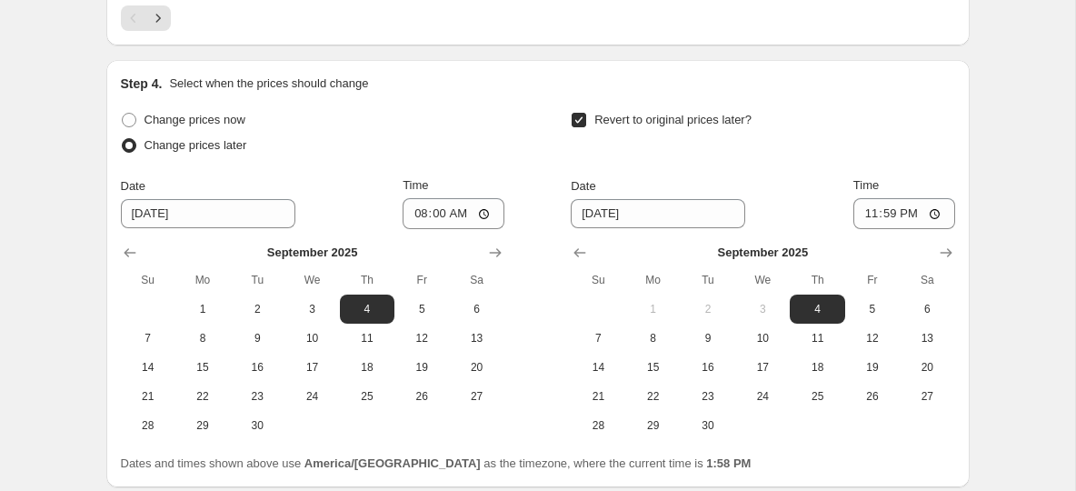
click at [886, 145] on div "Revert to original prices later?" at bounding box center [763, 134] width 384 height 55
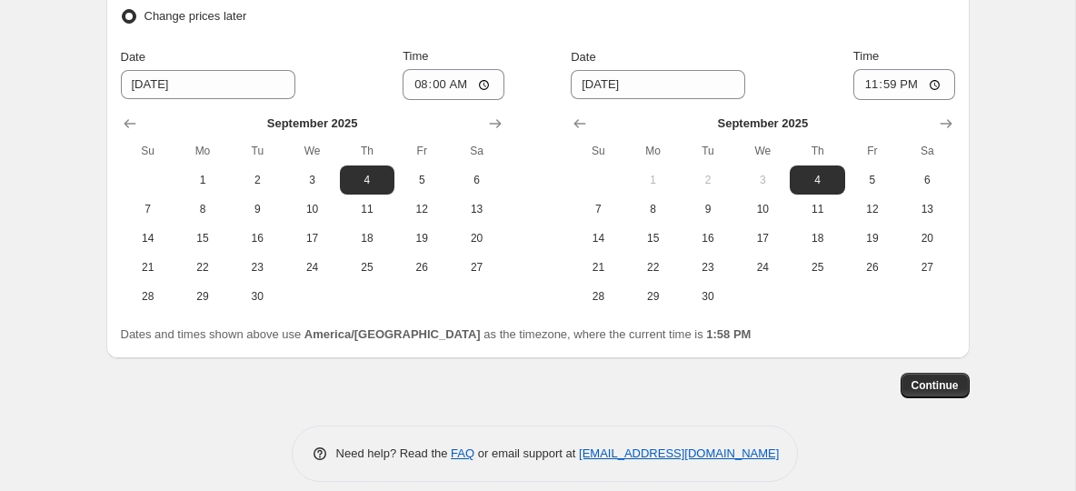
scroll to position [1690, 0]
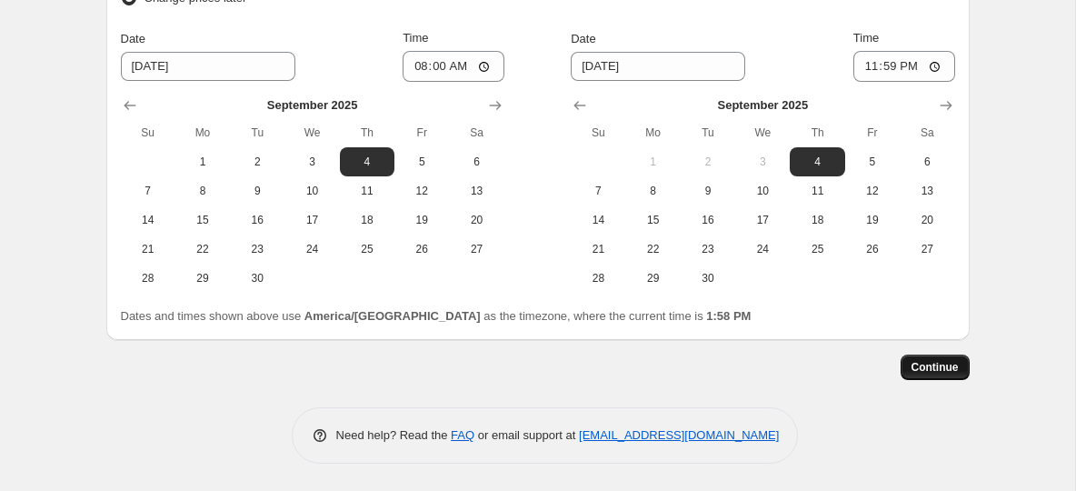
click at [929, 375] on button "Continue" at bounding box center [935, 366] width 69 height 25
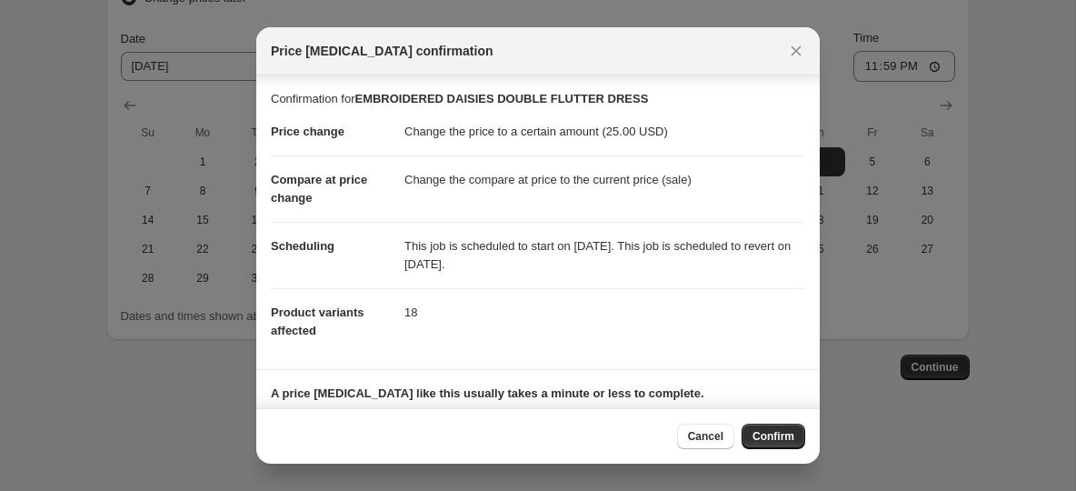
scroll to position [103, 0]
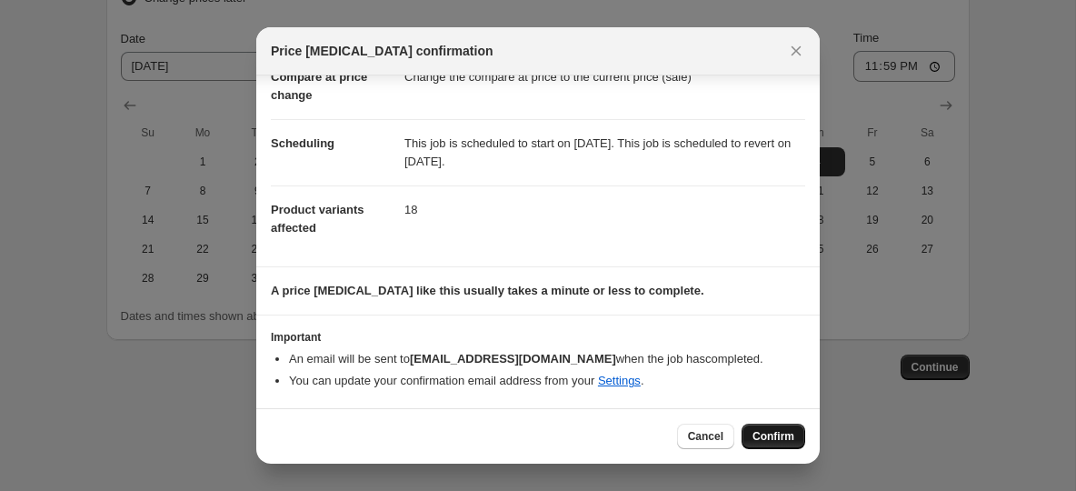
click at [784, 442] on span "Confirm" at bounding box center [774, 436] width 42 height 15
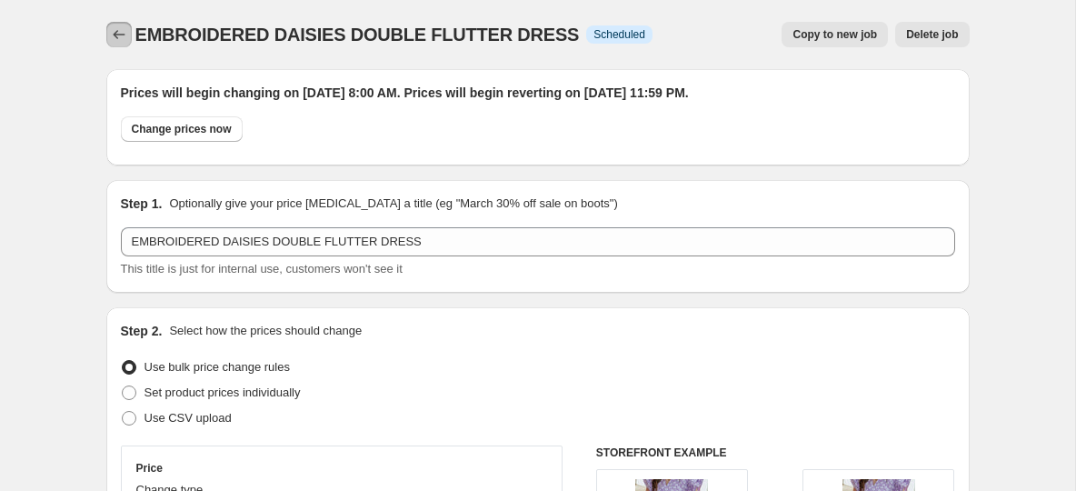
click at [109, 30] on button "Price change jobs" at bounding box center [118, 34] width 25 height 25
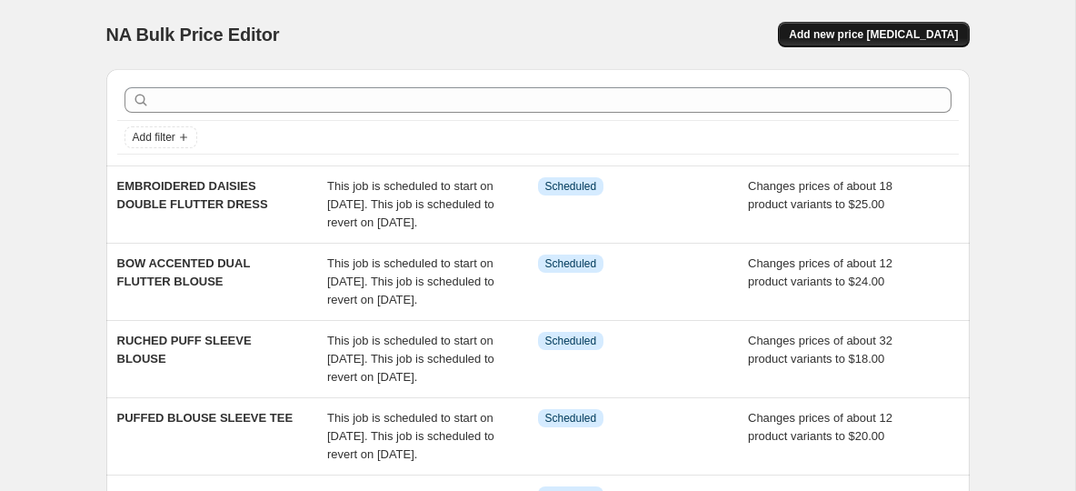
click at [913, 31] on span "Add new price [MEDICAL_DATA]" at bounding box center [873, 34] width 169 height 15
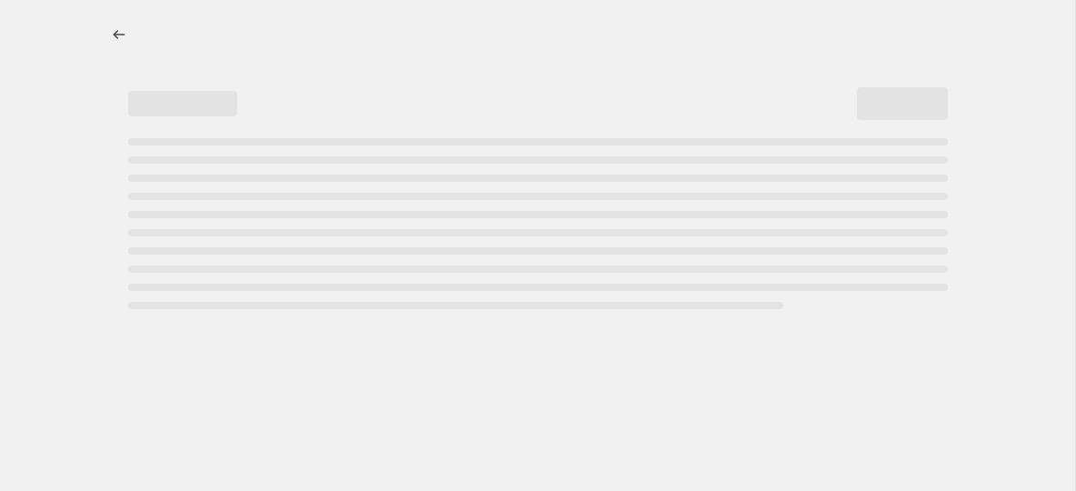
select select "percentage"
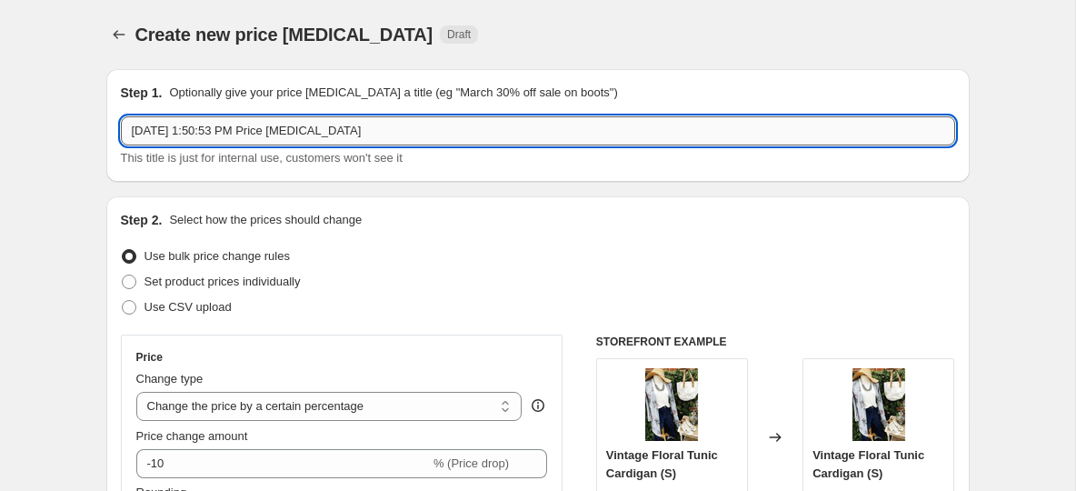
click at [306, 135] on input "Aug 18, 2025, 1:50:53 PM Price change job" at bounding box center [538, 130] width 834 height 29
paste input "BUTTON TOP FLUTTER TANK DRESS"
type input "BUTTON TOP FLUTTER TANK DRESS"
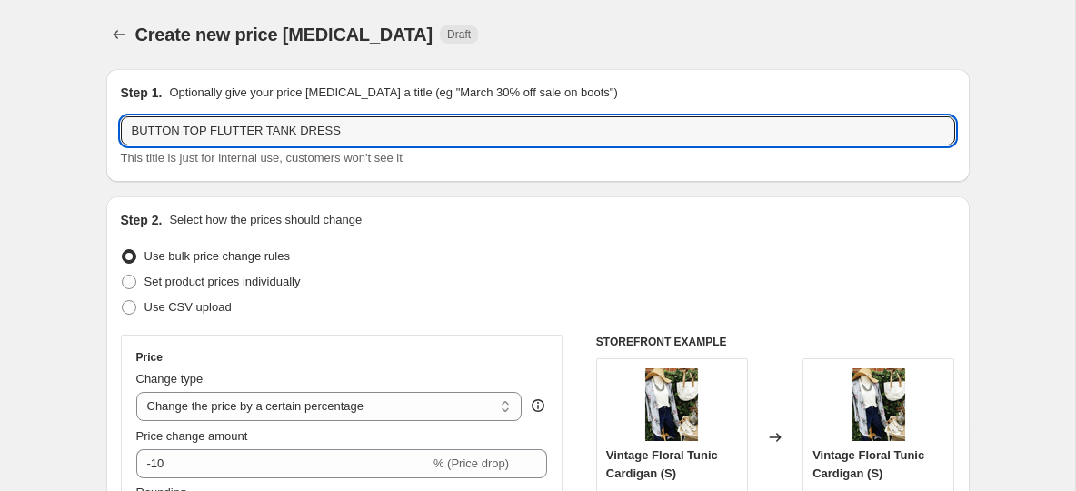
click at [372, 250] on div "Use bulk price change rules" at bounding box center [538, 256] width 834 height 25
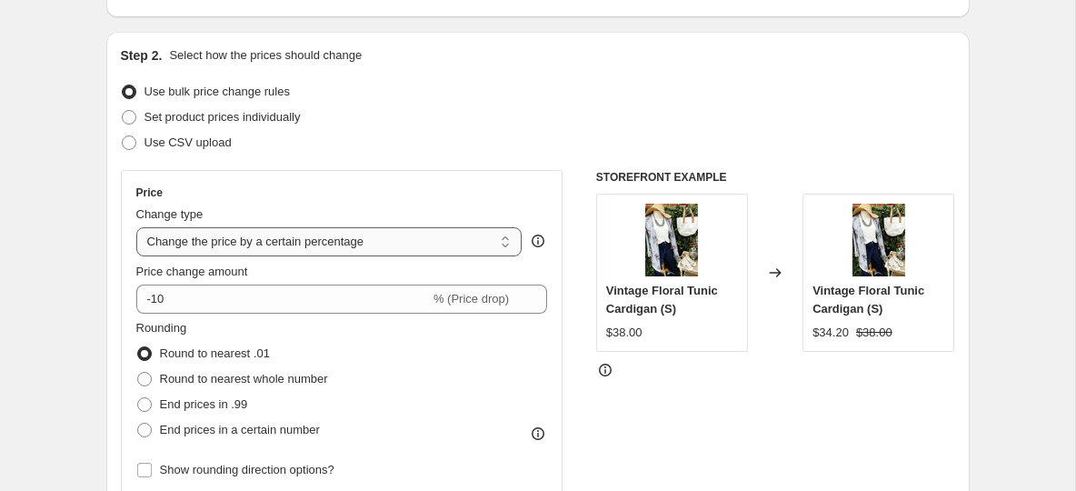
scroll to position [168, 0]
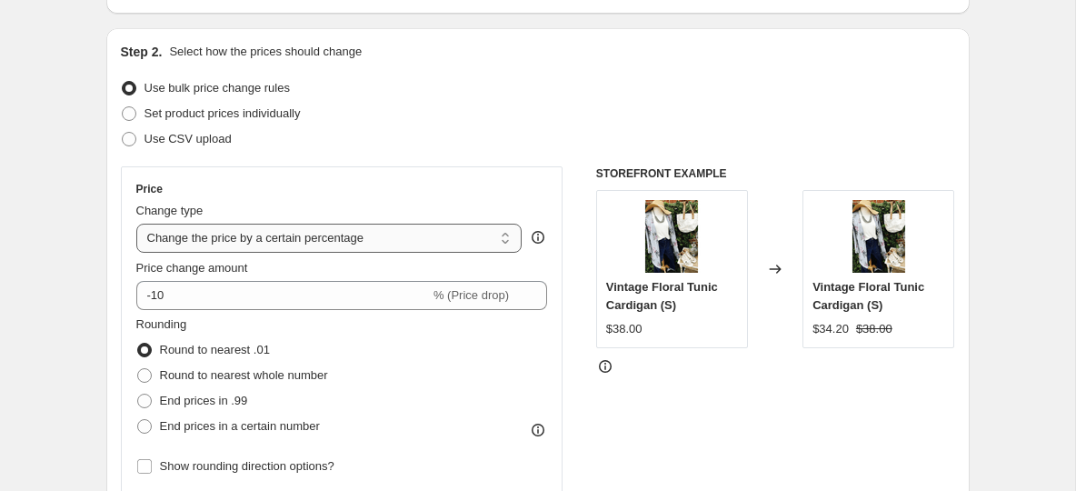
click at [286, 236] on select "Change the price to a certain amount Change the price by a certain amount Chang…" at bounding box center [329, 238] width 386 height 29
select select "to"
click at [136, 224] on select "Change the price to a certain amount Change the price by a certain amount Chang…" at bounding box center [329, 238] width 386 height 29
type input "80.00"
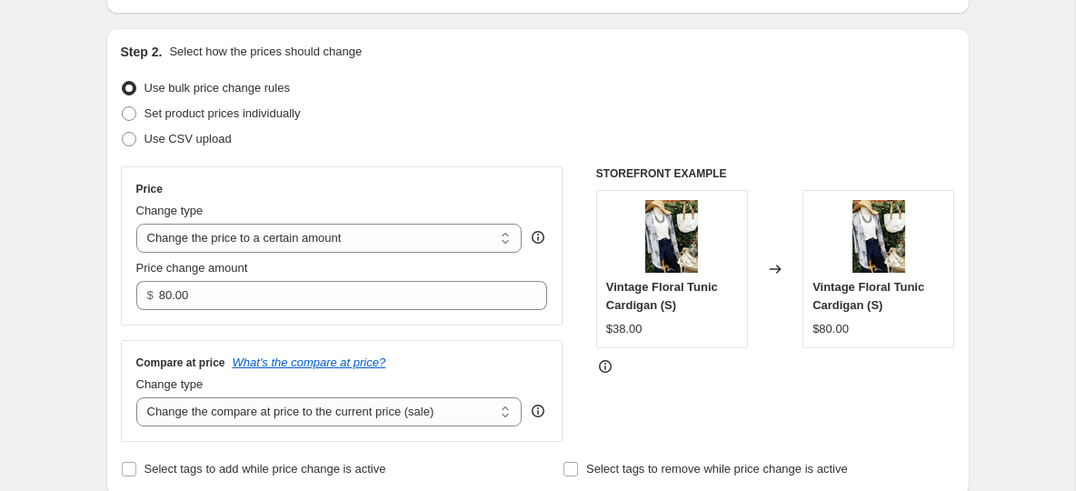
click at [440, 121] on div "Set product prices individually" at bounding box center [538, 113] width 834 height 25
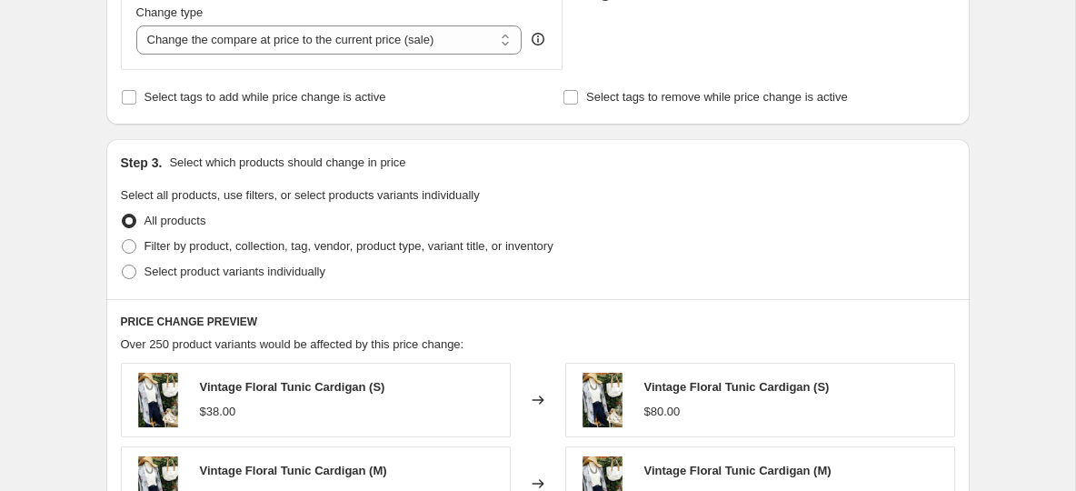
scroll to position [570, 0]
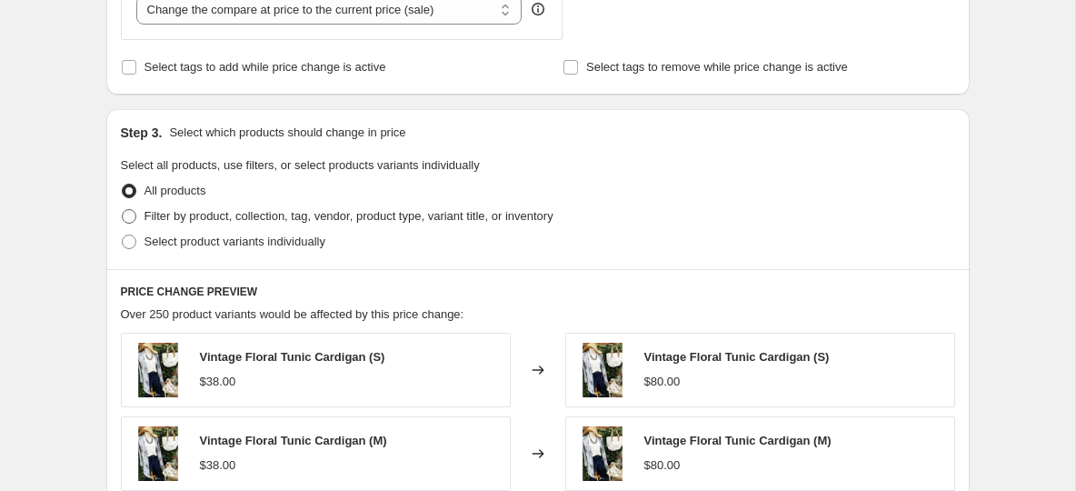
click at [128, 219] on span at bounding box center [129, 216] width 15 height 15
click at [123, 210] on input "Filter by product, collection, tag, vendor, product type, variant title, or inv…" at bounding box center [122, 209] width 1 height 1
radio input "true"
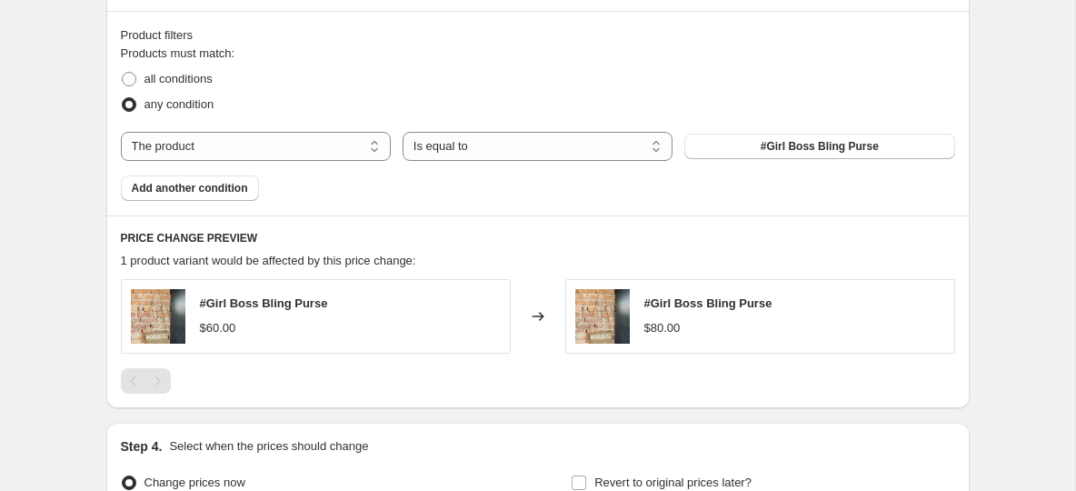
scroll to position [836, 0]
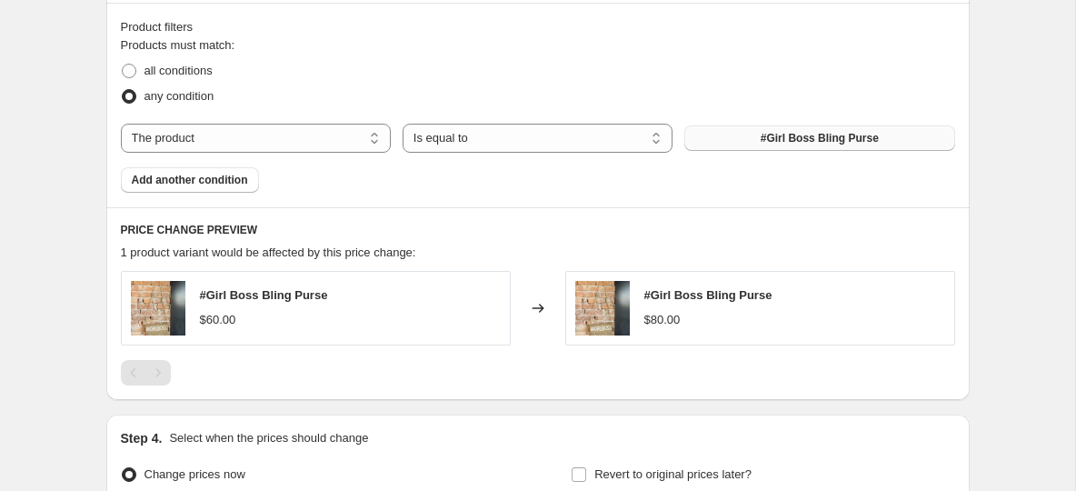
click at [808, 138] on span "#Girl Boss Bling Purse" at bounding box center [820, 138] width 118 height 15
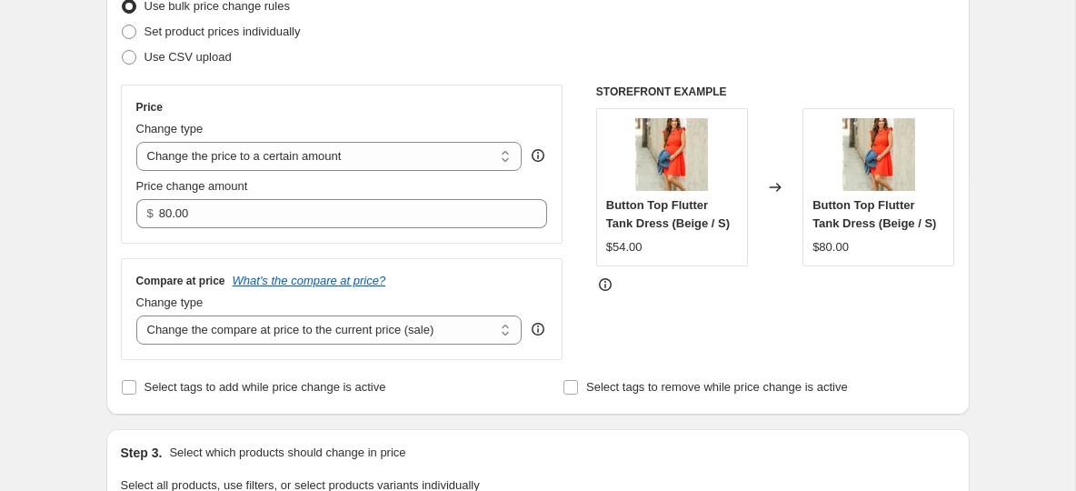
scroll to position [245, 0]
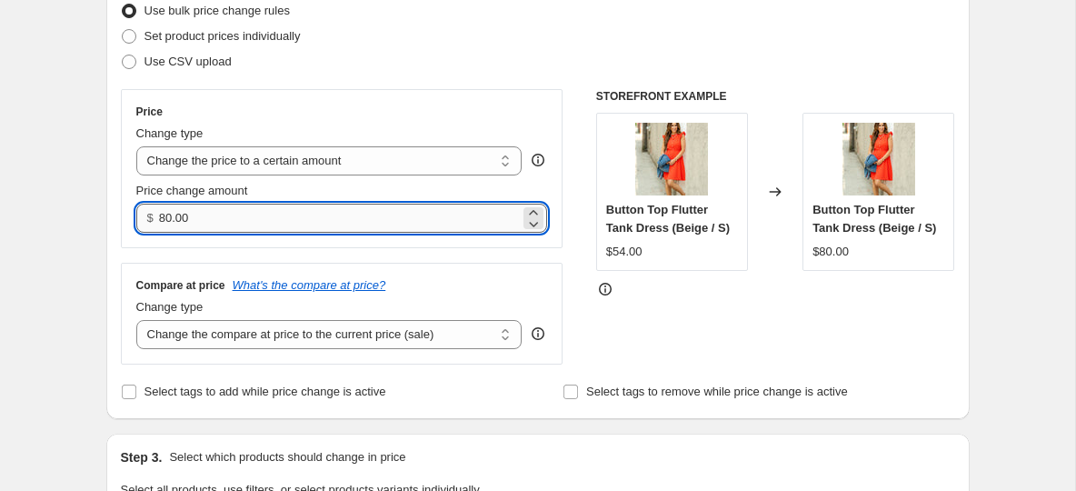
click at [191, 223] on input "80.00" at bounding box center [339, 218] width 361 height 29
drag, startPoint x: 214, startPoint y: 222, endPoint x: 168, endPoint y: 219, distance: 46.4
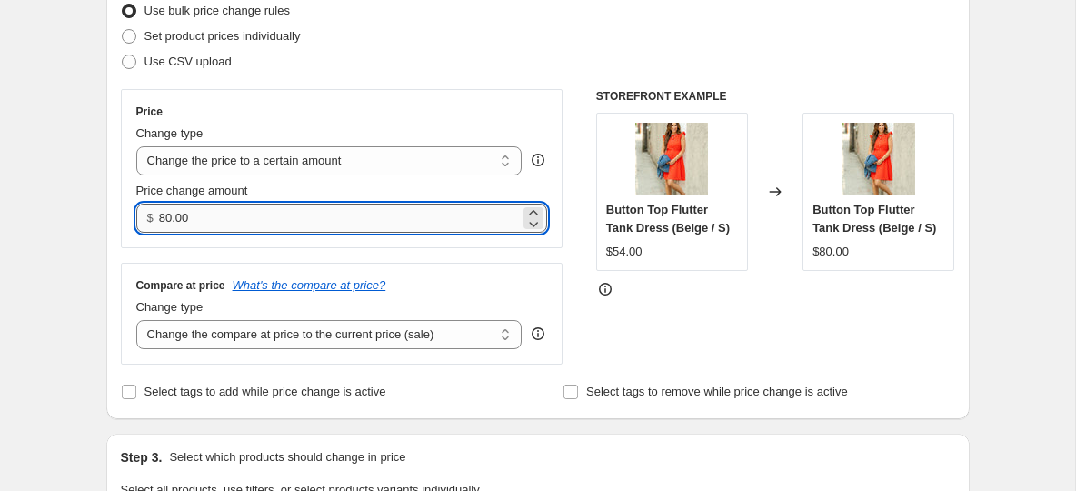
click at [168, 219] on input "80.00" at bounding box center [339, 218] width 361 height 29
type input "8"
type input "24.00"
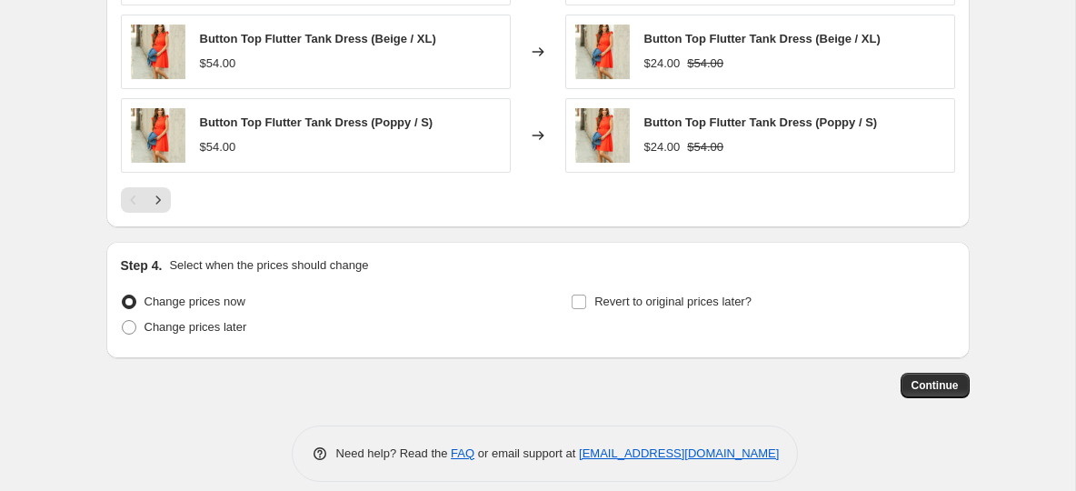
scroll to position [1361, 0]
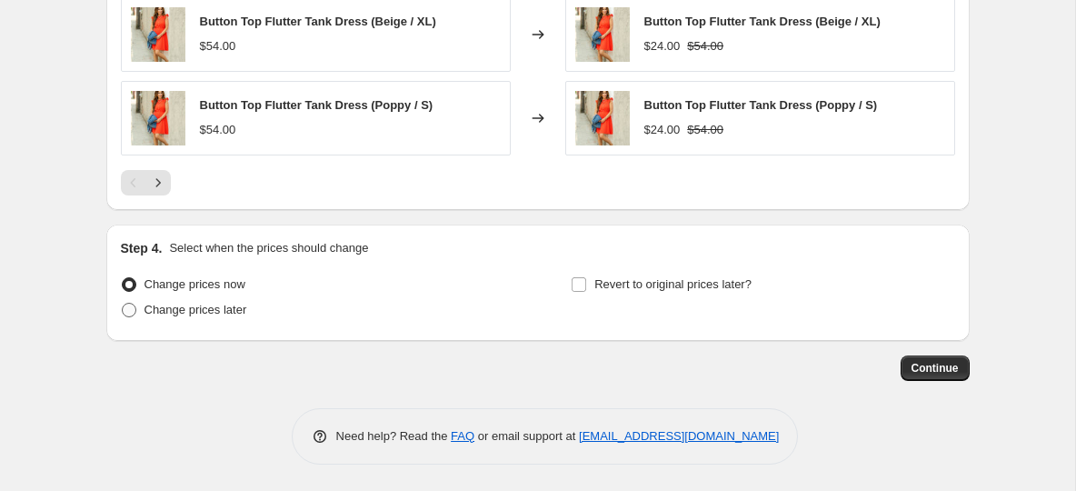
click at [135, 303] on span at bounding box center [129, 310] width 15 height 15
click at [123, 303] on input "Change prices later" at bounding box center [122, 303] width 1 height 1
radio input "true"
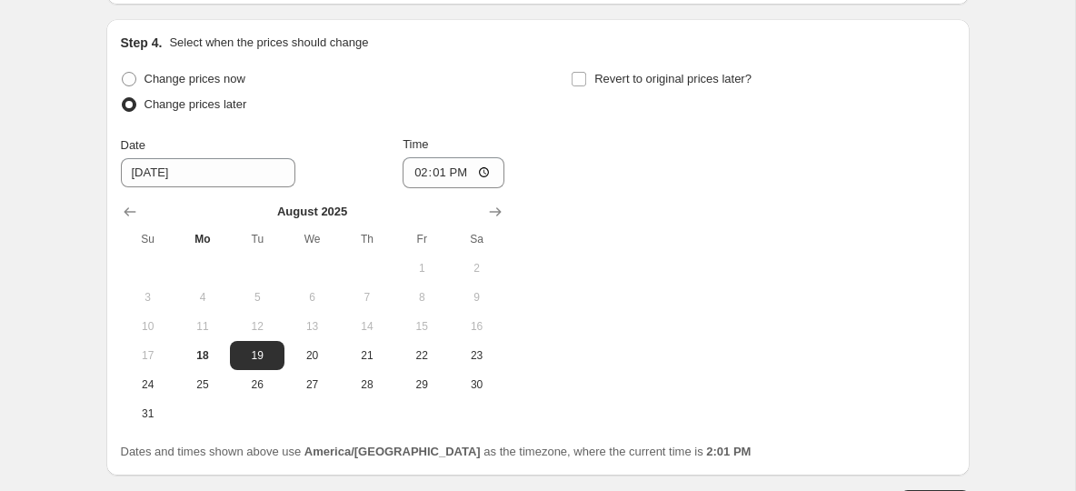
scroll to position [1576, 0]
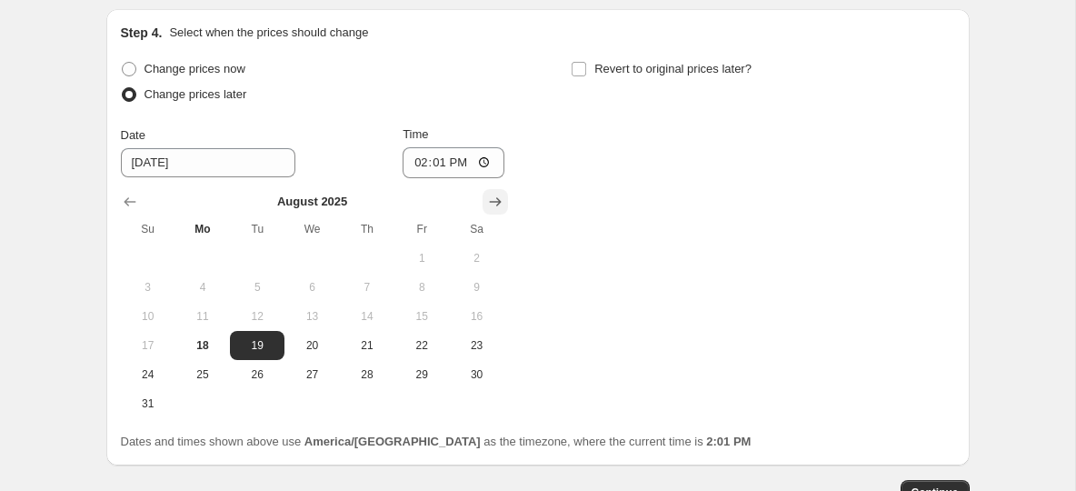
click at [498, 198] on icon "Show next month, September 2025" at bounding box center [495, 201] width 12 height 9
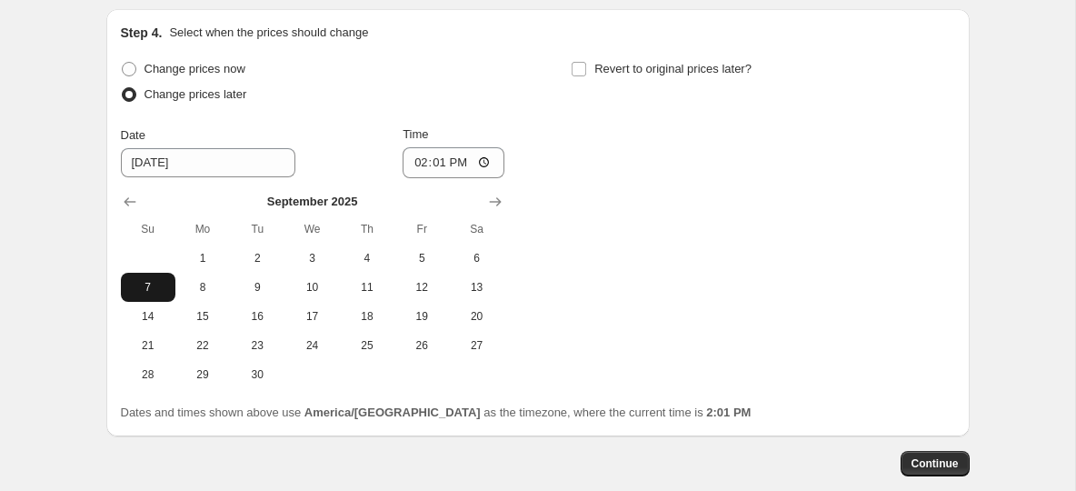
click at [143, 292] on span "7" at bounding box center [148, 287] width 40 height 15
type input "9/7/2025"
click at [446, 161] on input "14:01" at bounding box center [454, 162] width 102 height 31
click at [422, 164] on input "14:01" at bounding box center [454, 162] width 102 height 31
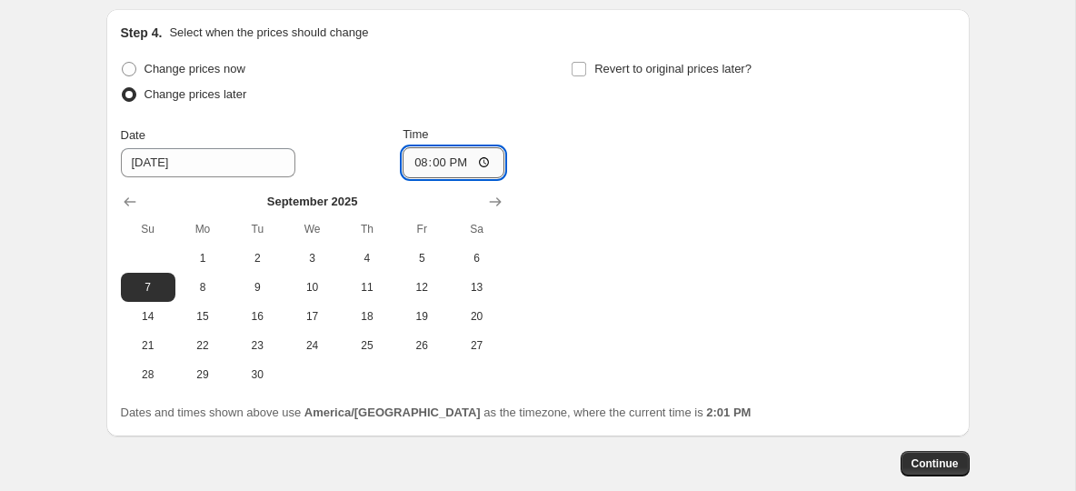
type input "08:00"
click at [576, 75] on span at bounding box center [579, 69] width 16 height 16
click at [576, 75] on input "Revert to original prices later?" at bounding box center [579, 69] width 15 height 15
checkbox input "true"
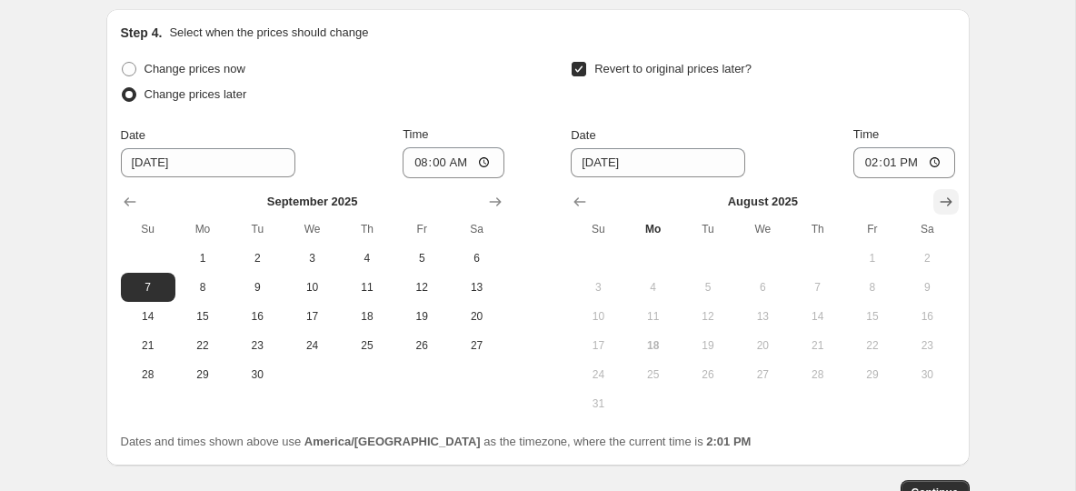
click at [948, 208] on icon "Show next month, September 2025" at bounding box center [946, 202] width 18 height 18
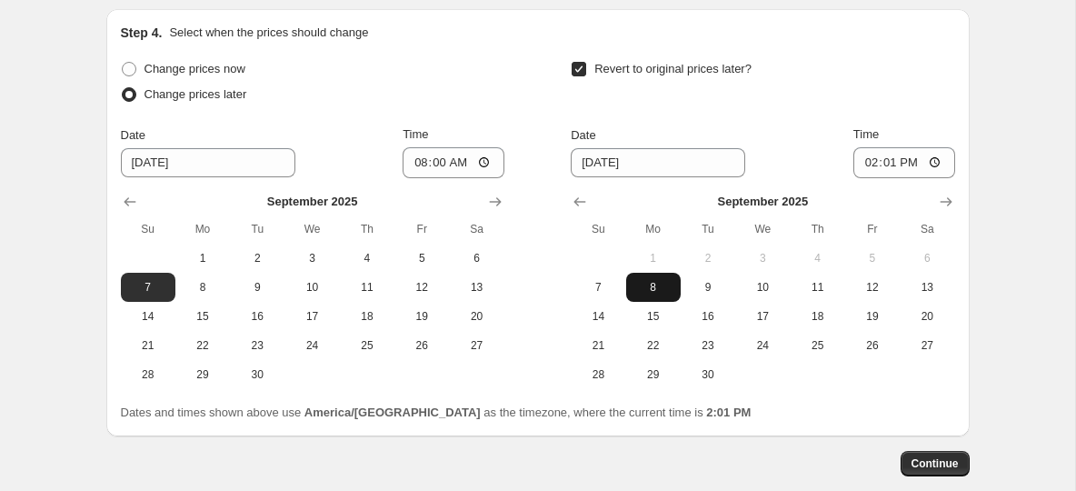
click at [653, 291] on span "8" at bounding box center [653, 287] width 40 height 15
type input "9/8/2025"
click at [864, 163] on input "14:01" at bounding box center [904, 162] width 102 height 31
type input "08:15"
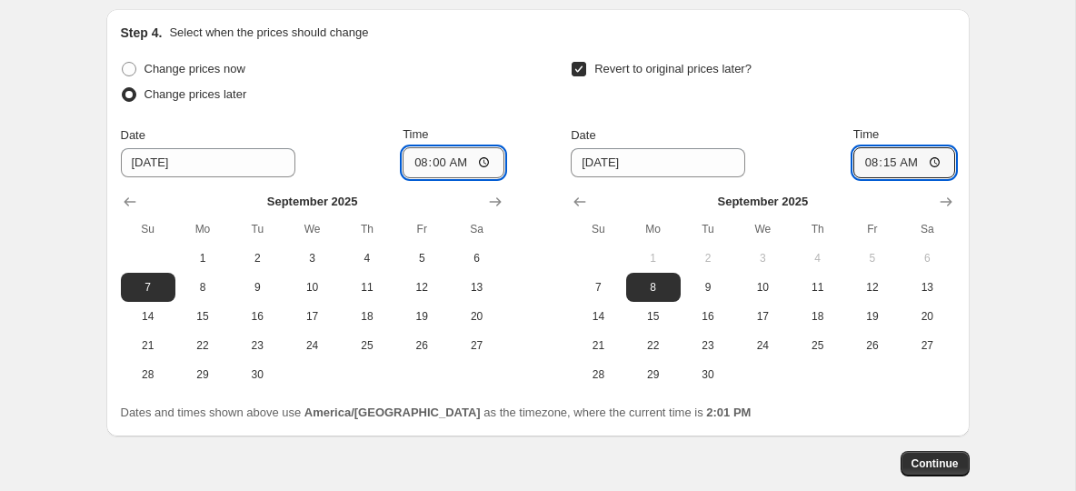
click at [421, 154] on input "08:00" at bounding box center [454, 162] width 102 height 31
type input "00:00"
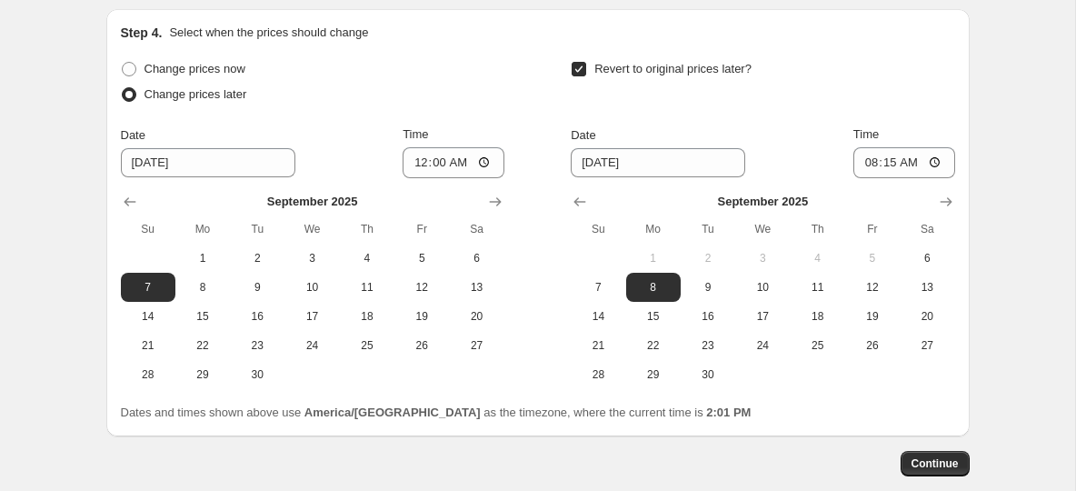
click at [465, 98] on div "Change prices later" at bounding box center [313, 94] width 384 height 25
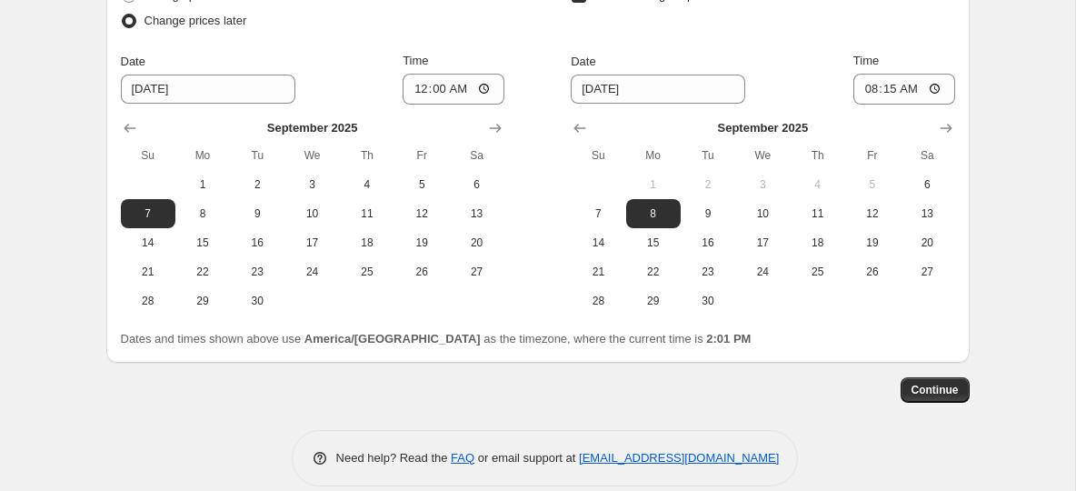
scroll to position [1651, 0]
click at [946, 385] on span "Continue" at bounding box center [935, 389] width 47 height 15
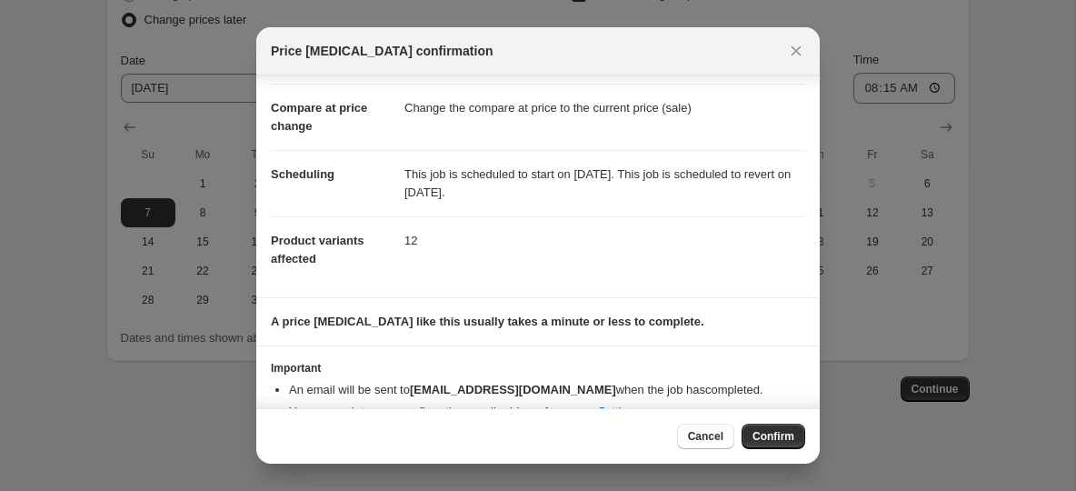
scroll to position [103, 0]
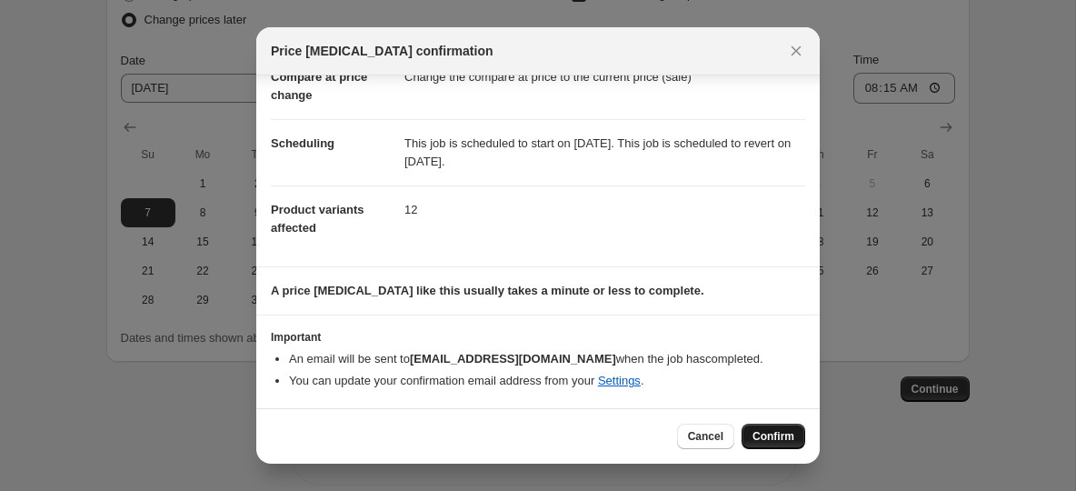
click at [765, 433] on span "Confirm" at bounding box center [774, 436] width 42 height 15
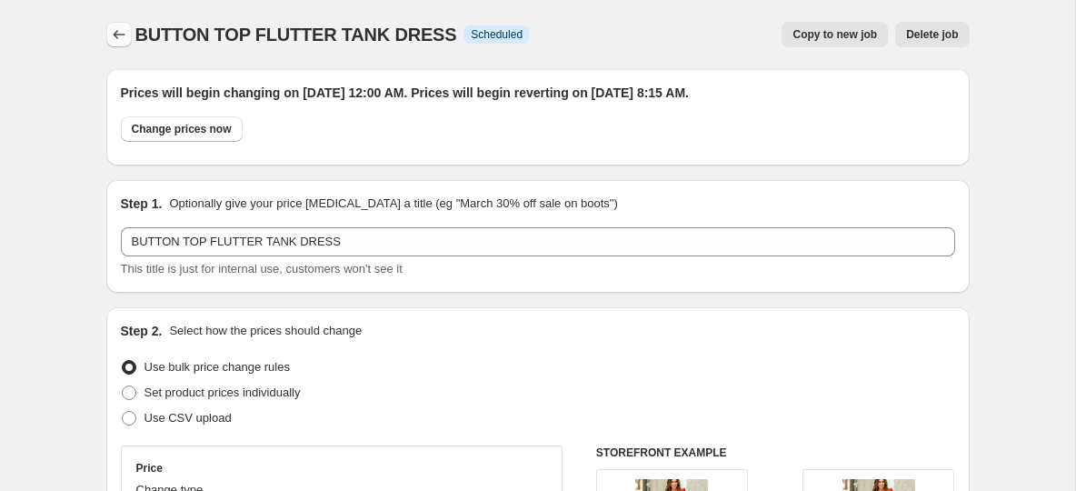
click at [121, 30] on icon "Price change jobs" at bounding box center [119, 34] width 18 height 18
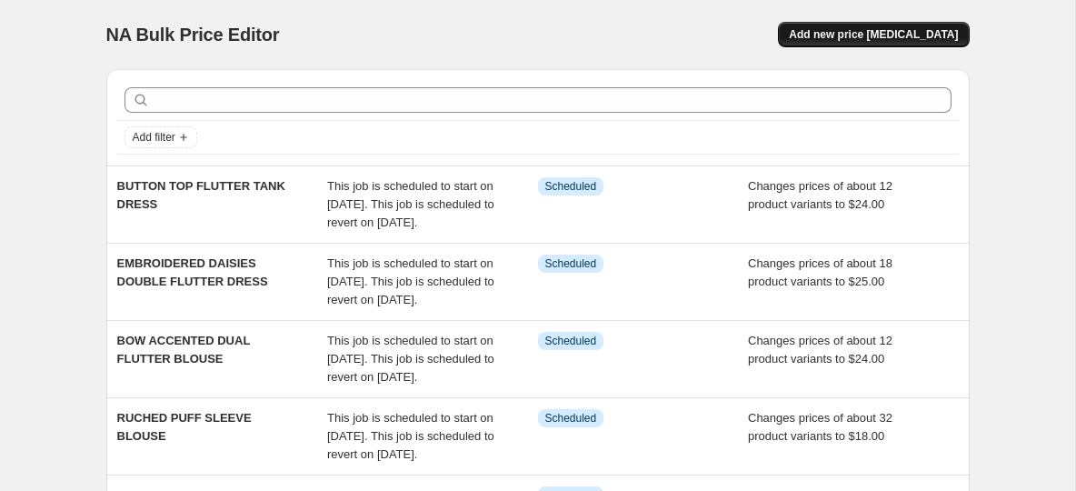
click at [849, 35] on span "Add new price [MEDICAL_DATA]" at bounding box center [873, 34] width 169 height 15
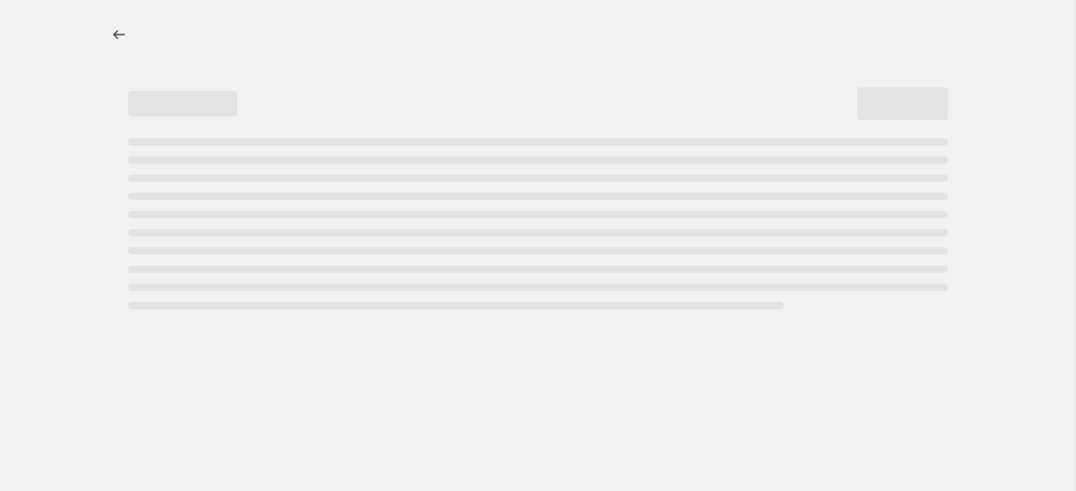
select select "percentage"
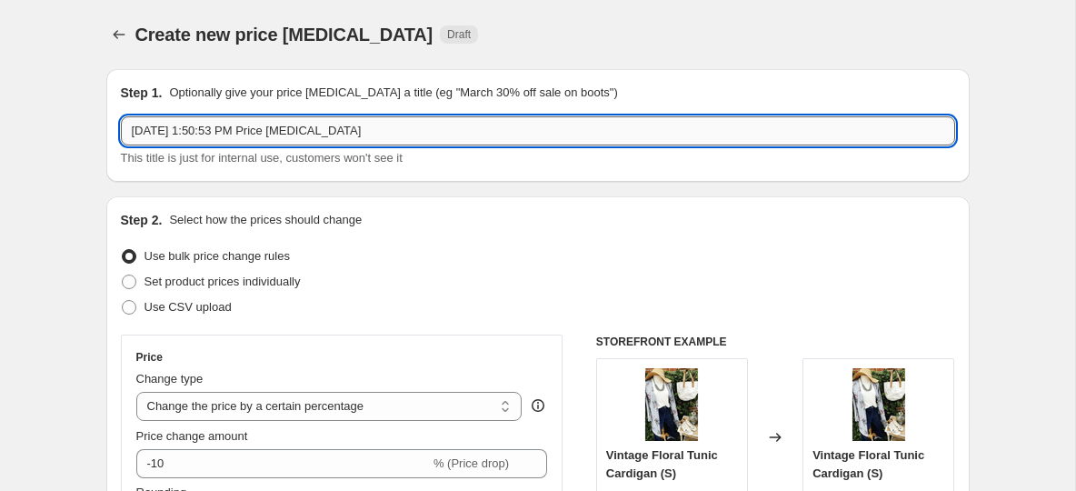
click at [252, 125] on input "Aug 18, 2025, 1:50:53 PM Price change job" at bounding box center [538, 130] width 834 height 29
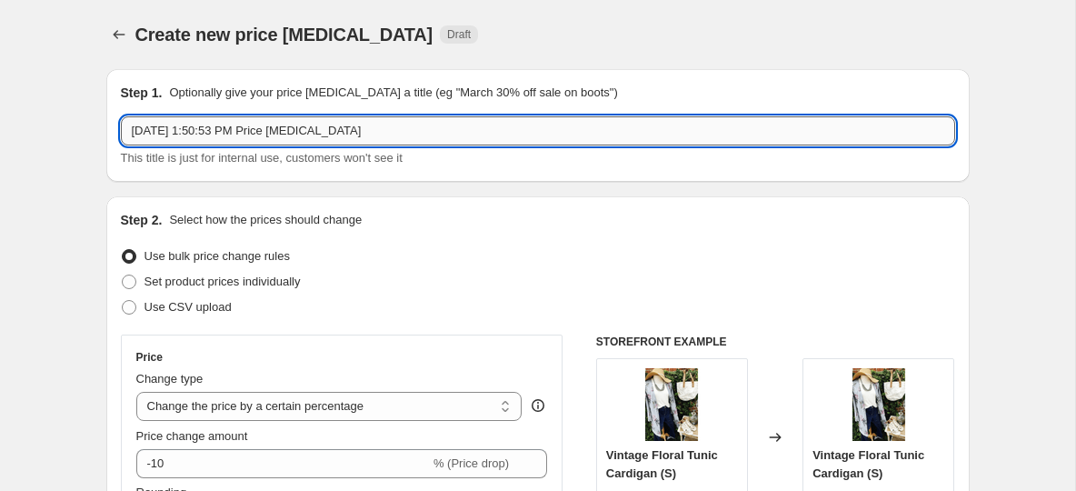
click at [252, 125] on input "Aug 18, 2025, 1:50:53 PM Price change job" at bounding box center [538, 130] width 834 height 29
paste input "text"
drag, startPoint x: 385, startPoint y: 133, endPoint x: 10, endPoint y: 136, distance: 375.4
paste input "Aug 18, 2025, 1:50:53 PM Price change job"
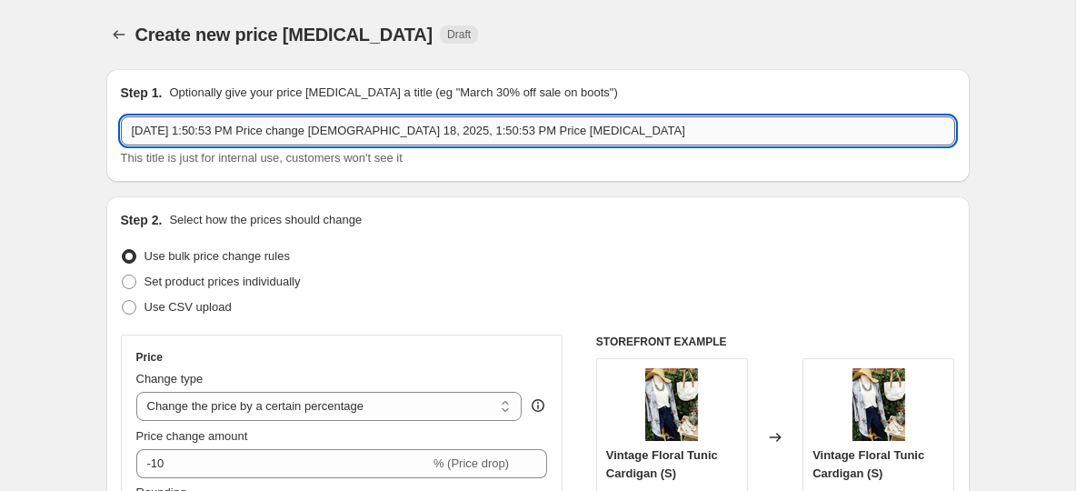
click at [361, 118] on input "Aug 18, 2025, 1:50:53 PM Price change joAug 18, 2025, 1:50:53 PM Price change j…" at bounding box center [538, 130] width 834 height 29
paste input "BUTTON ACCENTED RUCHED STRAP MIDI DRESS"
type input "BUTTON ACCENTED RUCHED STRAP MIDI DRESS"
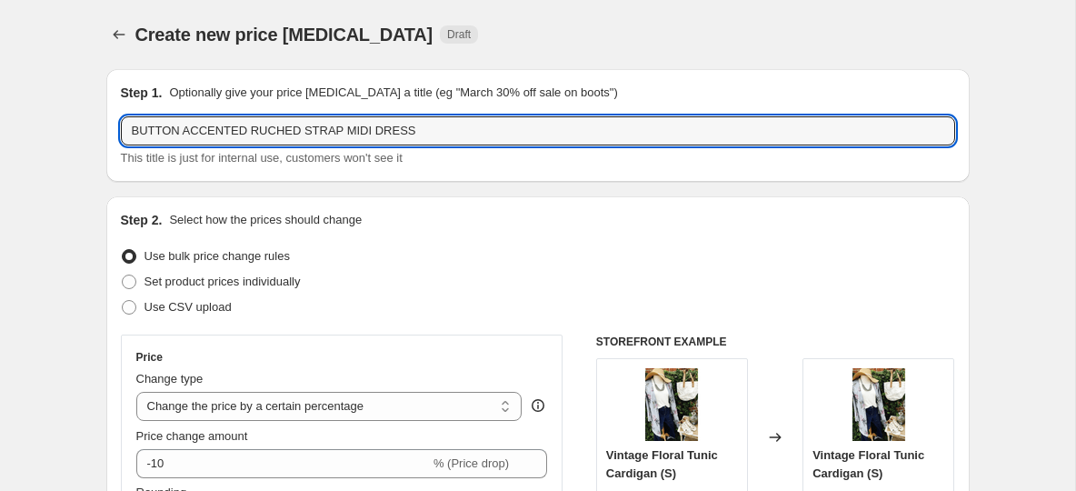
click at [414, 219] on div "Step 2. Select how the prices should change" at bounding box center [538, 220] width 834 height 18
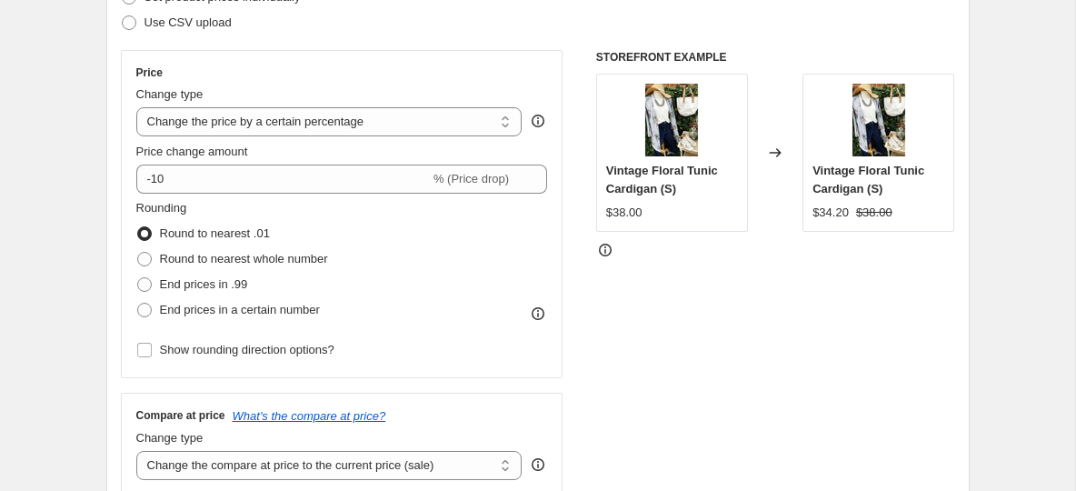
scroll to position [274, 0]
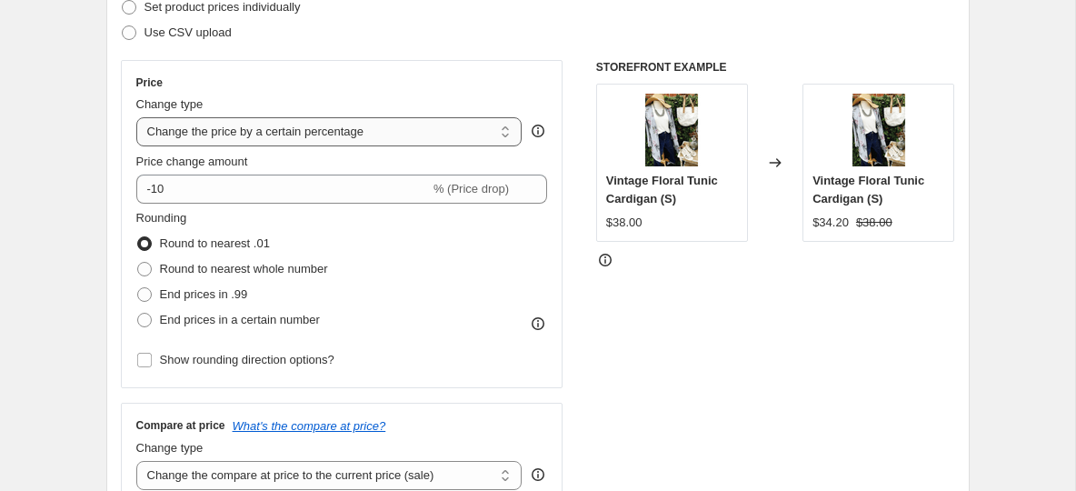
click at [239, 129] on select "Change the price to a certain amount Change the price by a certain amount Chang…" at bounding box center [329, 131] width 386 height 29
select select "to"
click at [136, 117] on select "Change the price to a certain amount Change the price by a certain amount Chang…" at bounding box center [329, 131] width 386 height 29
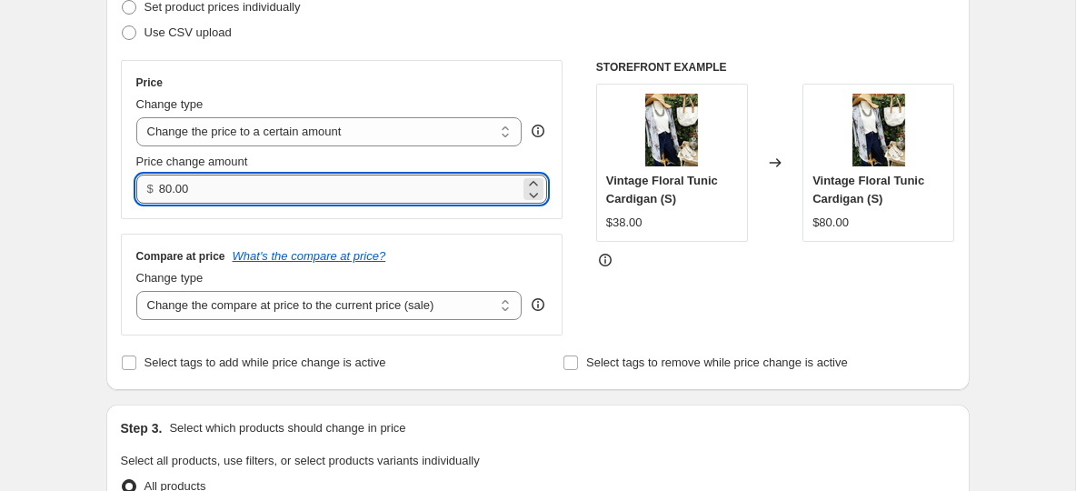
click at [184, 203] on input "80.00" at bounding box center [339, 189] width 361 height 29
click at [184, 193] on input "80.00" at bounding box center [339, 189] width 361 height 29
type input "1"
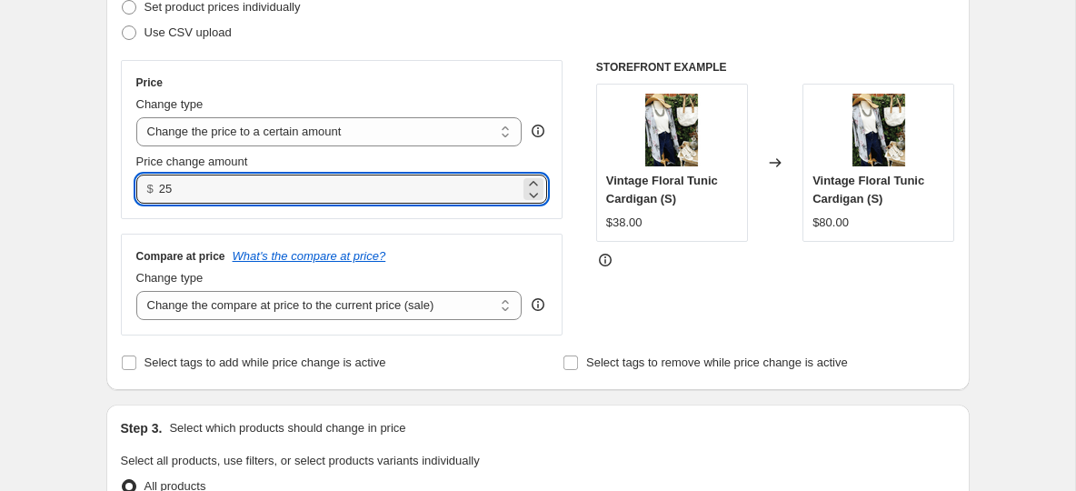
type input "25.00"
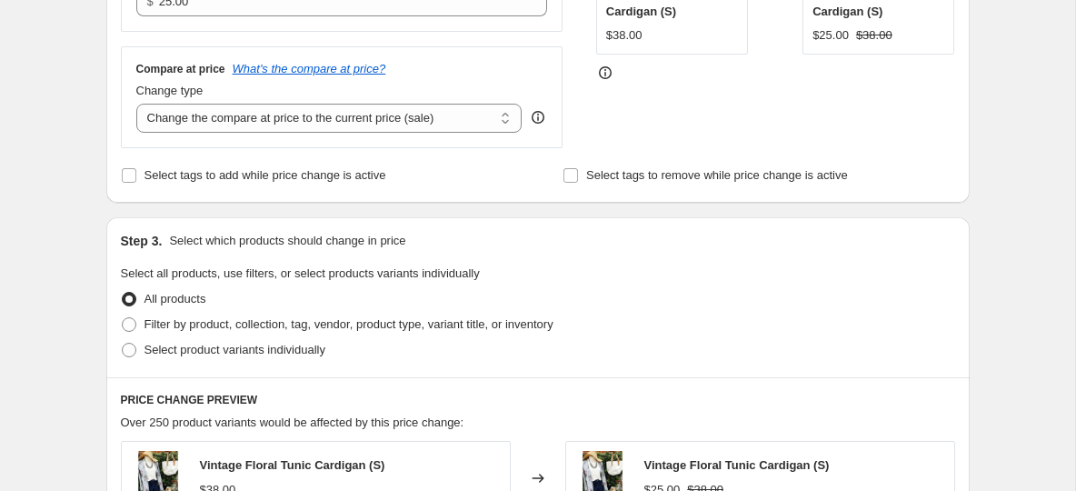
scroll to position [487, 0]
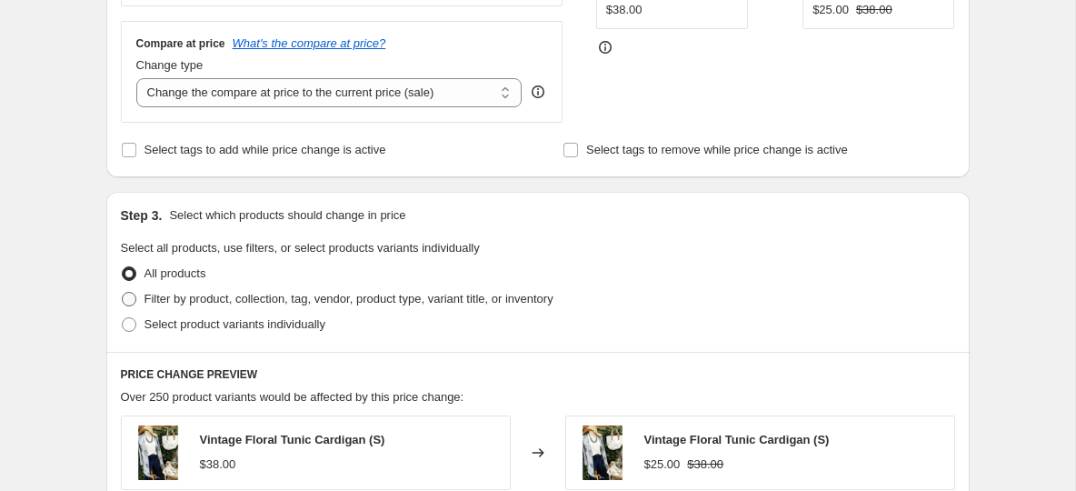
click at [131, 297] on span at bounding box center [129, 299] width 15 height 15
click at [123, 293] on input "Filter by product, collection, tag, vendor, product type, variant title, or inv…" at bounding box center [122, 292] width 1 height 1
radio input "true"
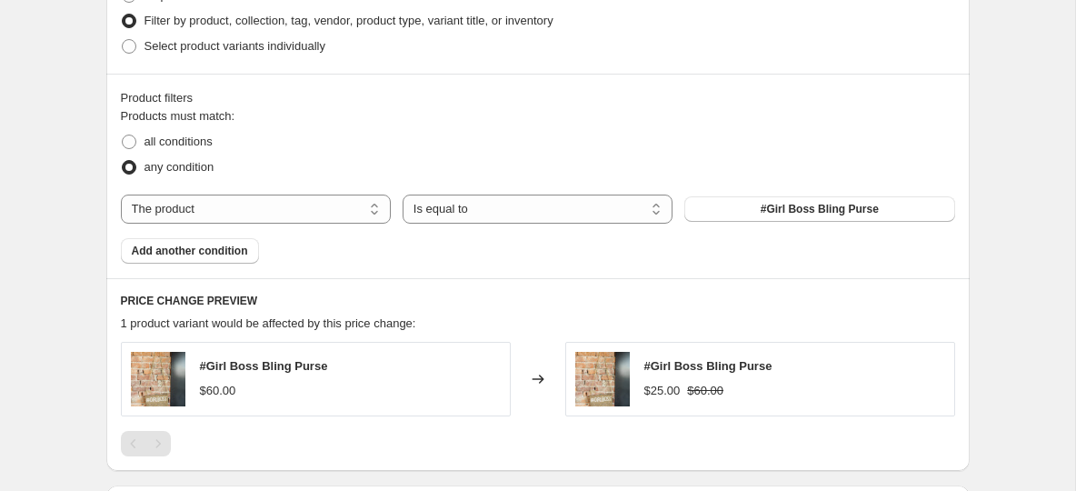
scroll to position [790, 0]
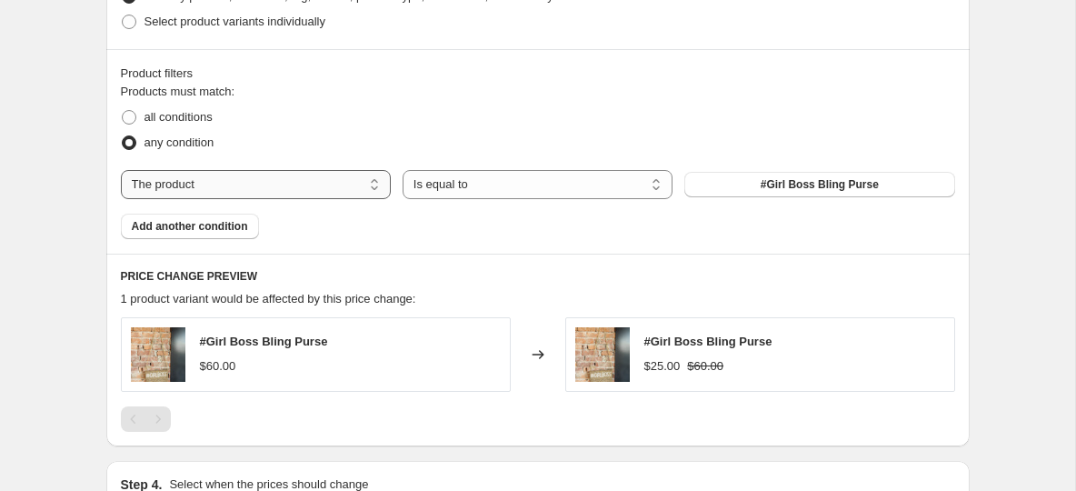
click at [274, 195] on select "The product The product's collection The product's tag The product's vendor The…" at bounding box center [256, 184] width 270 height 29
click at [756, 178] on button "#Girl Boss Bling Purse" at bounding box center [819, 184] width 270 height 25
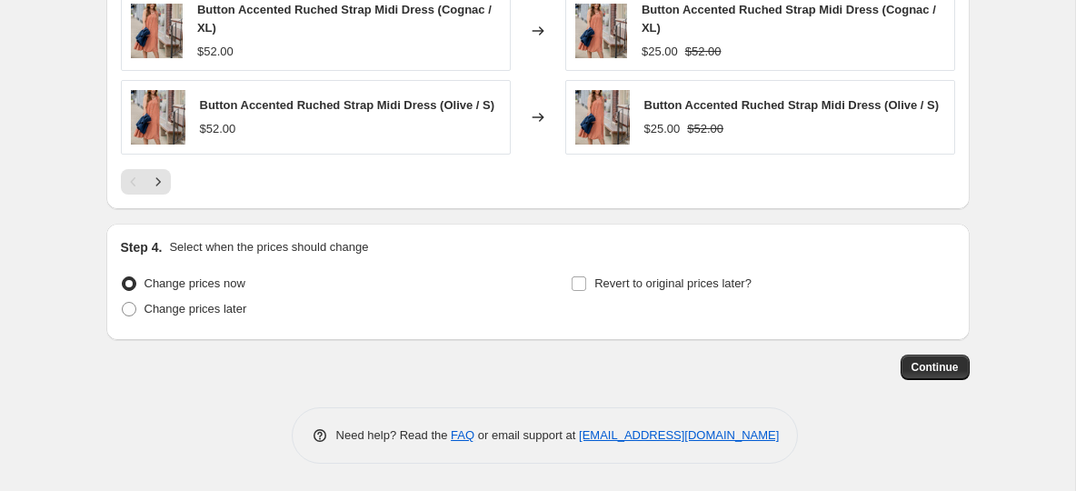
scroll to position [1390, 0]
click at [140, 307] on label "Change prices later" at bounding box center [184, 308] width 126 height 25
click at [123, 303] on input "Change prices later" at bounding box center [122, 302] width 1 height 1
radio input "true"
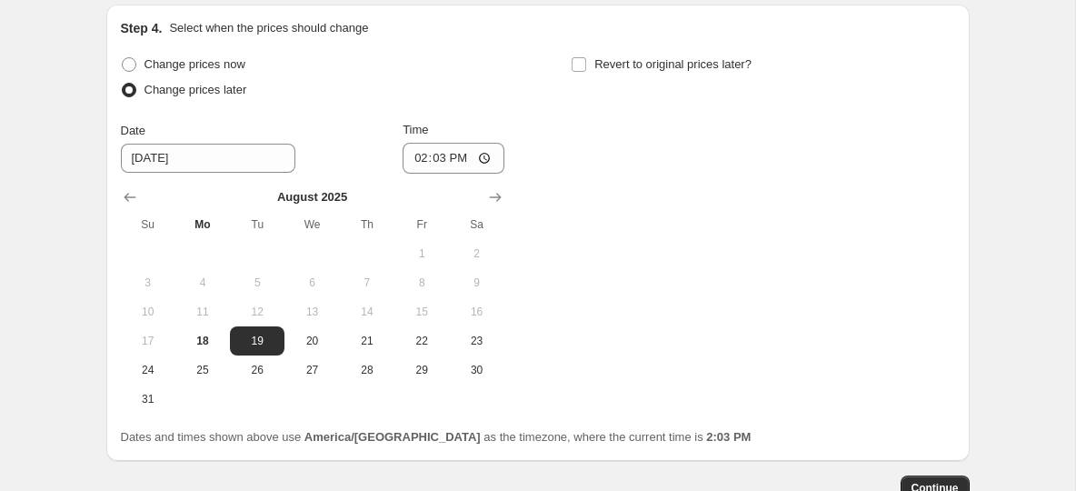
scroll to position [1605, 0]
click at [500, 202] on icon "Show next month, September 2025" at bounding box center [495, 195] width 18 height 18
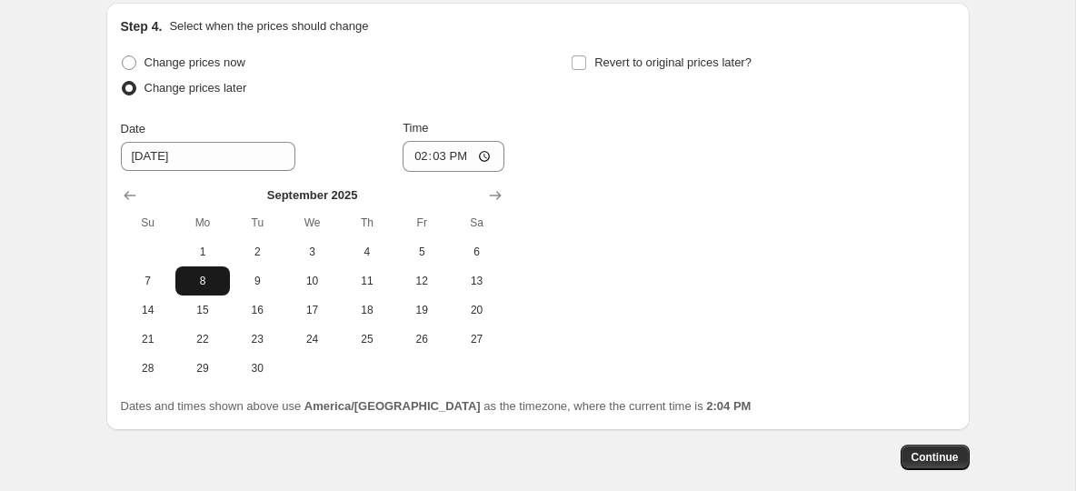
click at [198, 288] on span "8" at bounding box center [203, 281] width 40 height 15
type input "9/8/2025"
click at [414, 165] on input "14:03" at bounding box center [454, 156] width 102 height 31
type input "08:00"
click at [581, 67] on input "Revert to original prices later?" at bounding box center [579, 62] width 15 height 15
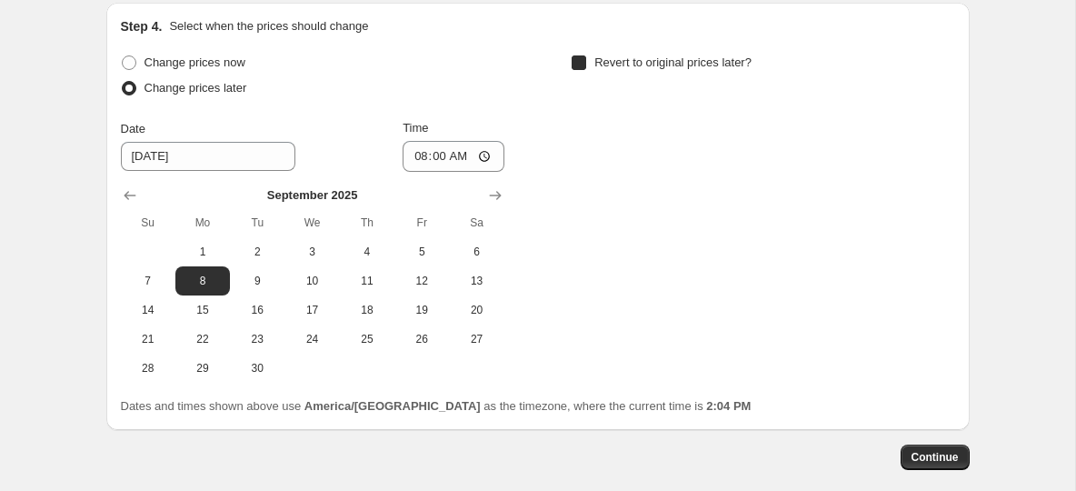
checkbox input "true"
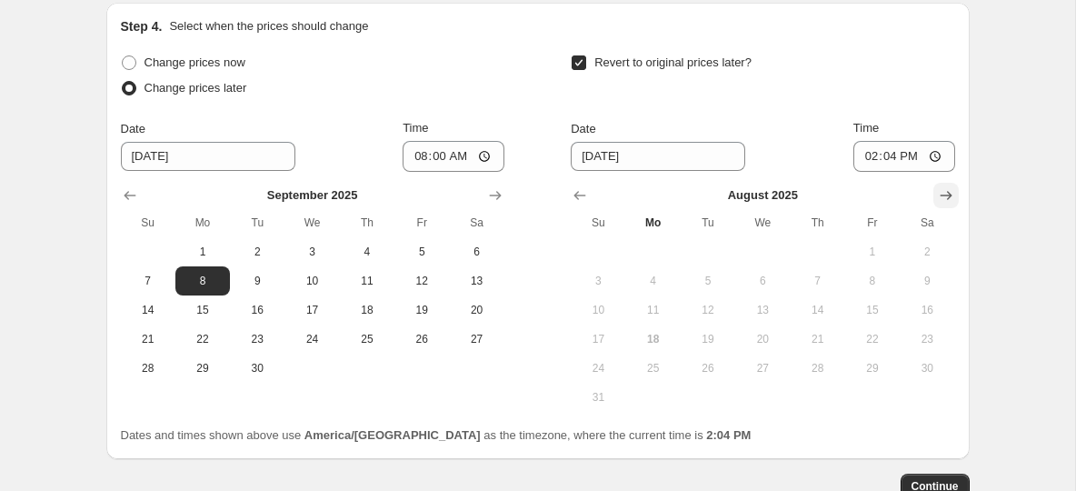
click at [949, 201] on icon "Show next month, September 2025" at bounding box center [946, 195] width 18 height 18
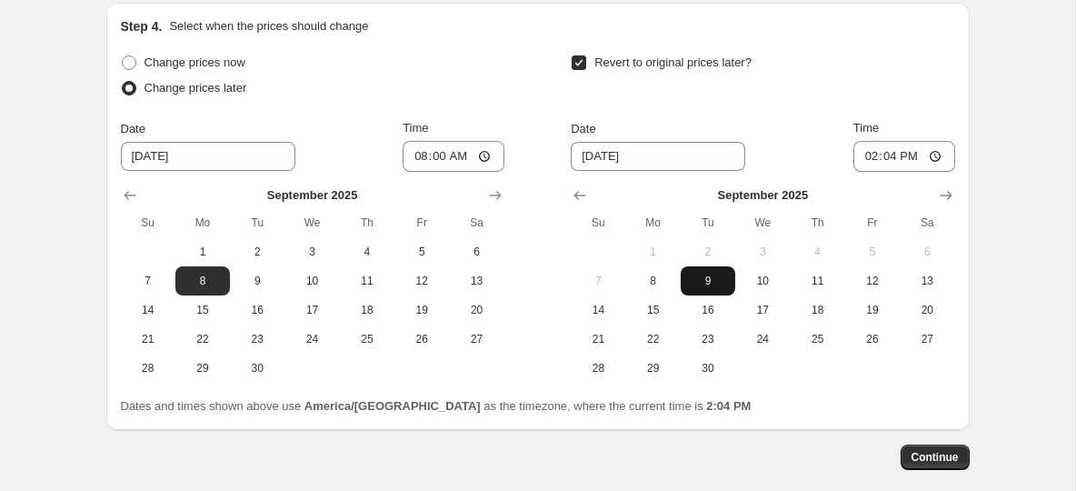
click at [690, 294] on button "9" at bounding box center [708, 280] width 55 height 29
type input "9/9/2025"
click at [640, 161] on input "9/9/2025" at bounding box center [658, 156] width 175 height 29
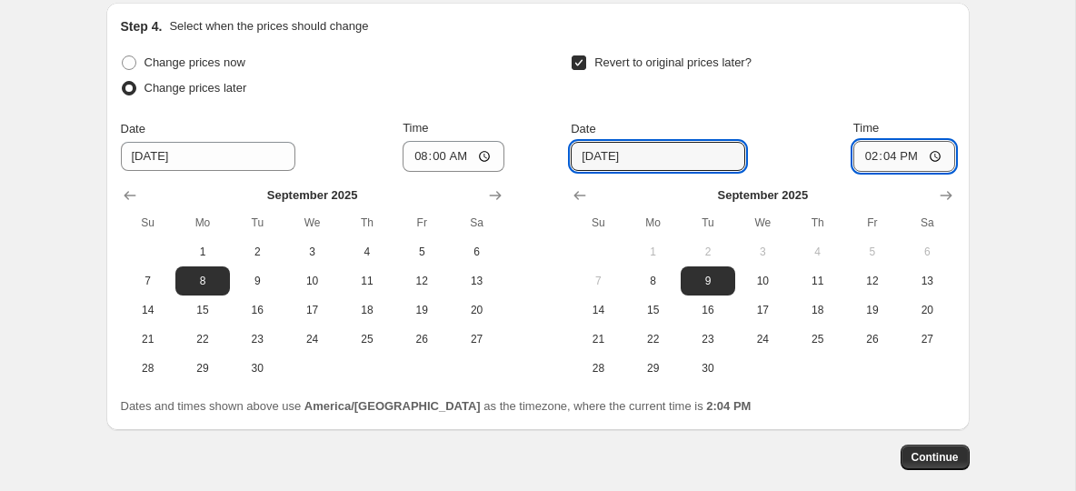
click at [866, 158] on input "14:04" at bounding box center [904, 156] width 102 height 31
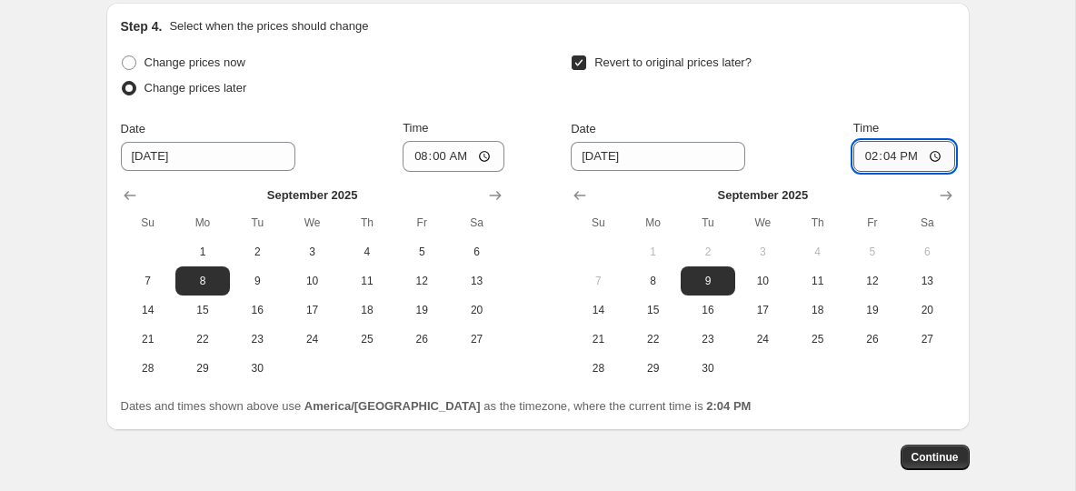
type input "21:04"
click at [875, 154] on input "09:08" at bounding box center [904, 156] width 102 height 31
click at [872, 155] on input "09:08" at bounding box center [904, 156] width 102 height 31
type input "08:15"
click at [877, 101] on div "Revert to original prices later?" at bounding box center [763, 77] width 384 height 55
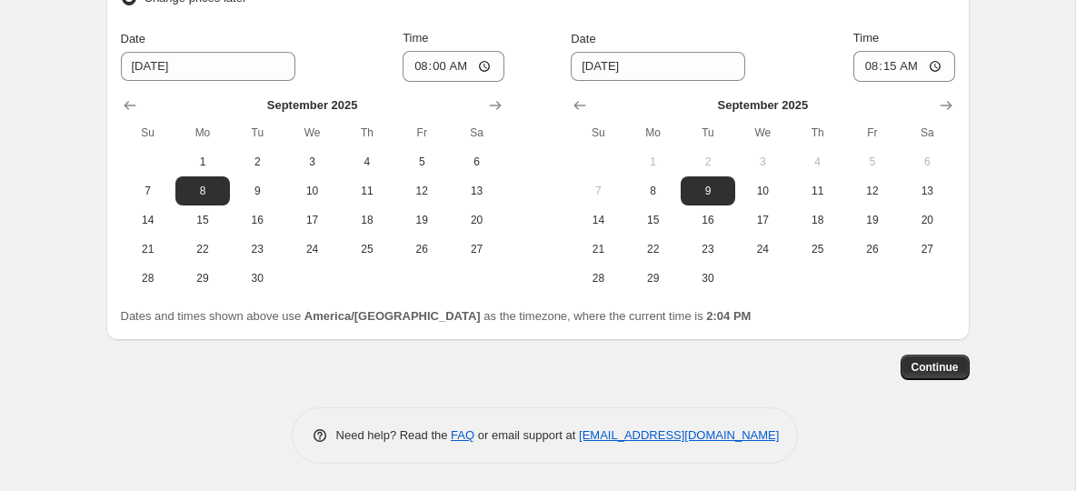
scroll to position [1701, 0]
click at [924, 361] on span "Continue" at bounding box center [935, 367] width 47 height 15
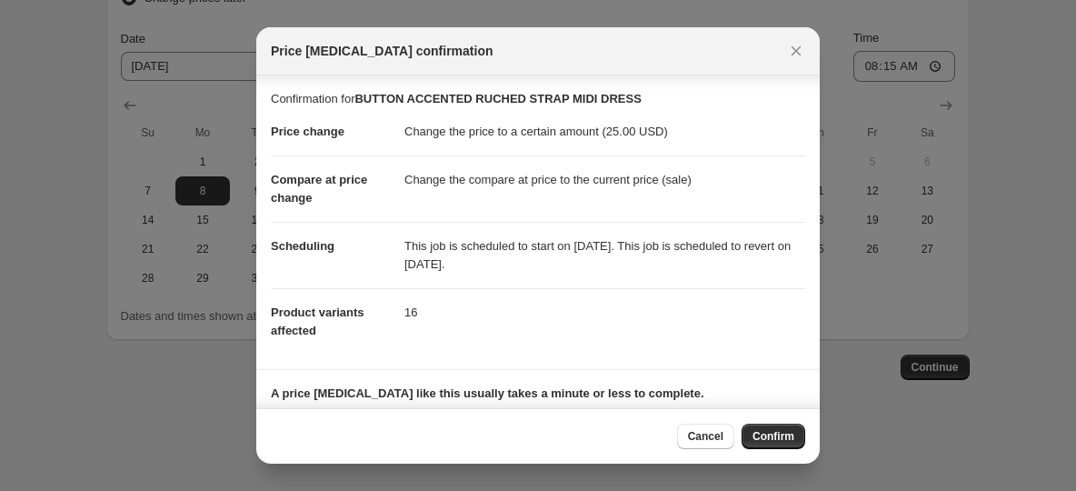
scroll to position [103, 0]
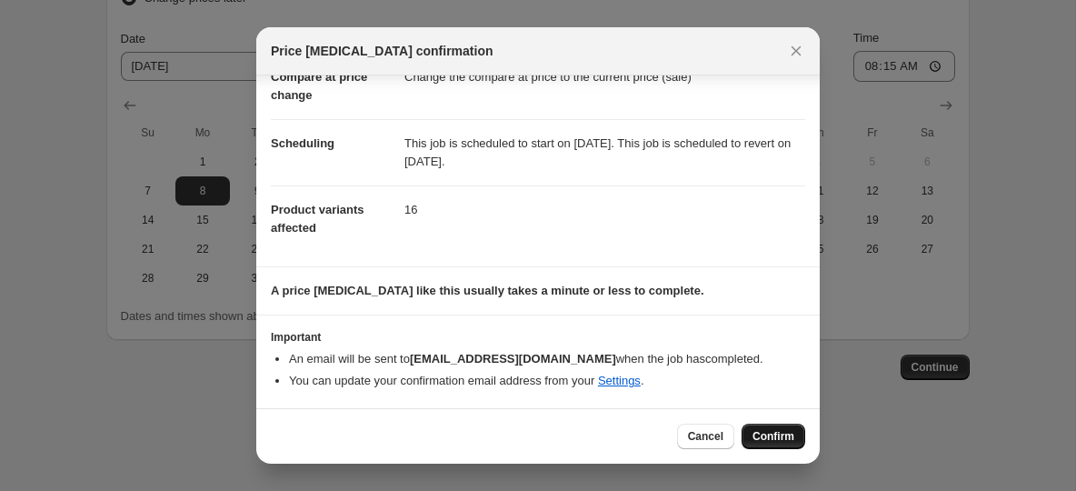
click at [784, 441] on span "Confirm" at bounding box center [774, 436] width 42 height 15
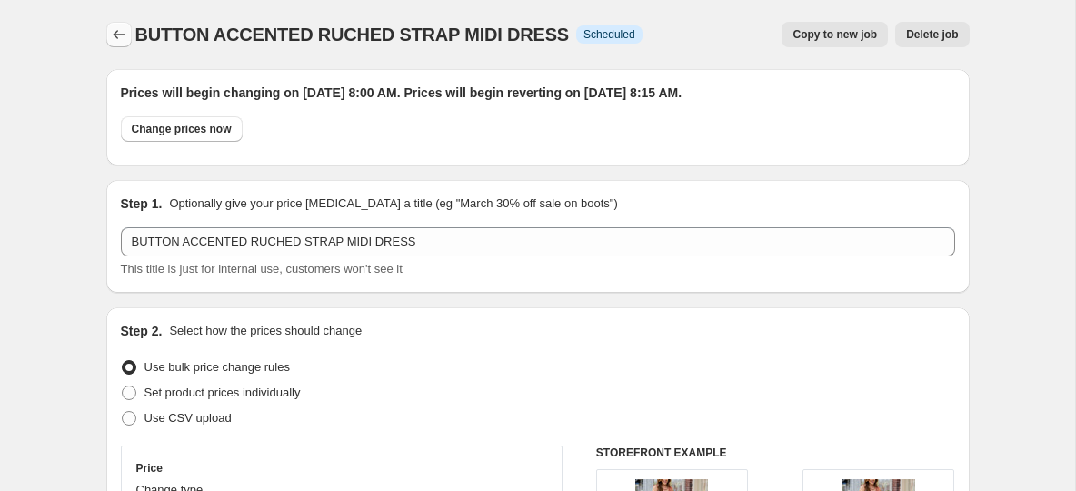
click at [127, 35] on button "Price change jobs" at bounding box center [118, 34] width 25 height 25
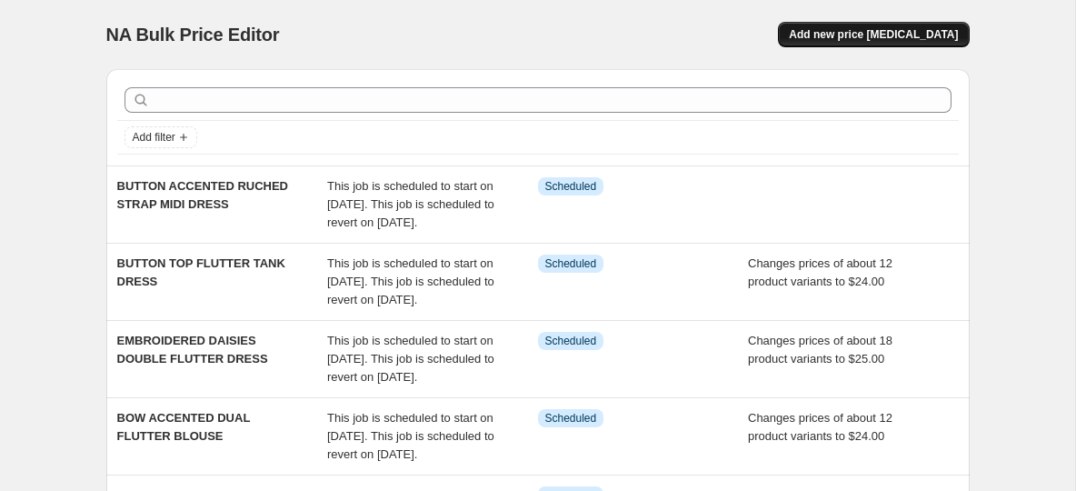
click at [942, 23] on button "Add new price [MEDICAL_DATA]" at bounding box center [873, 34] width 191 height 25
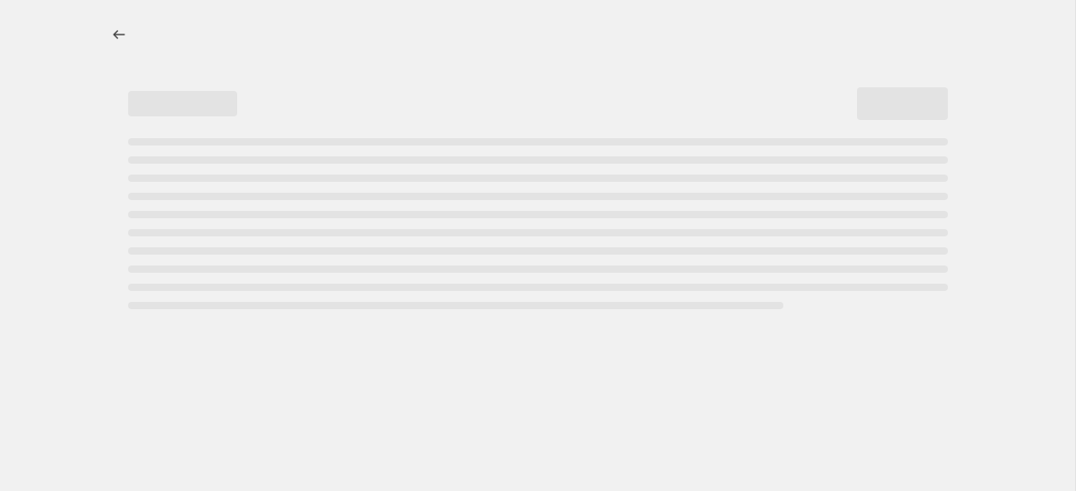
select select "percentage"
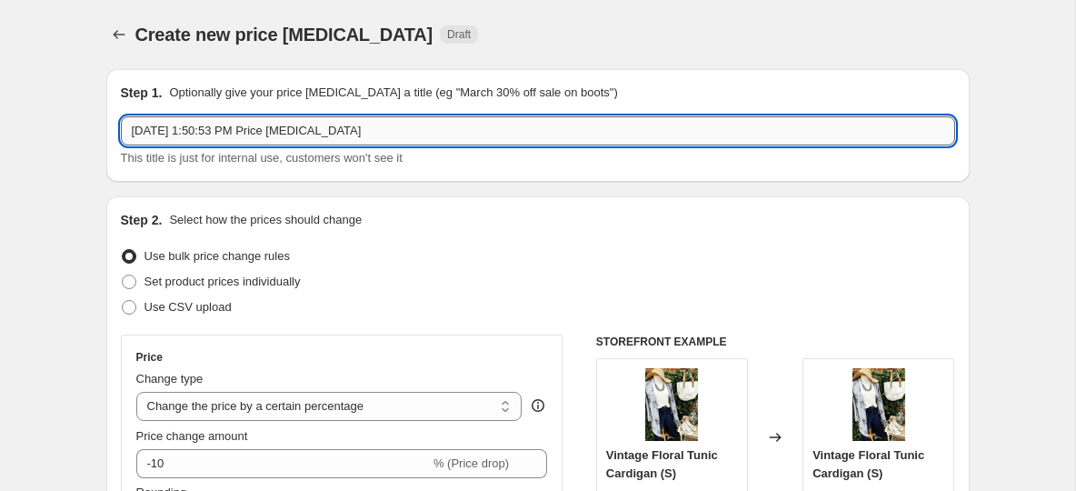
click at [205, 142] on input "Aug 18, 2025, 1:50:53 PM Price change job" at bounding box center [538, 130] width 834 height 29
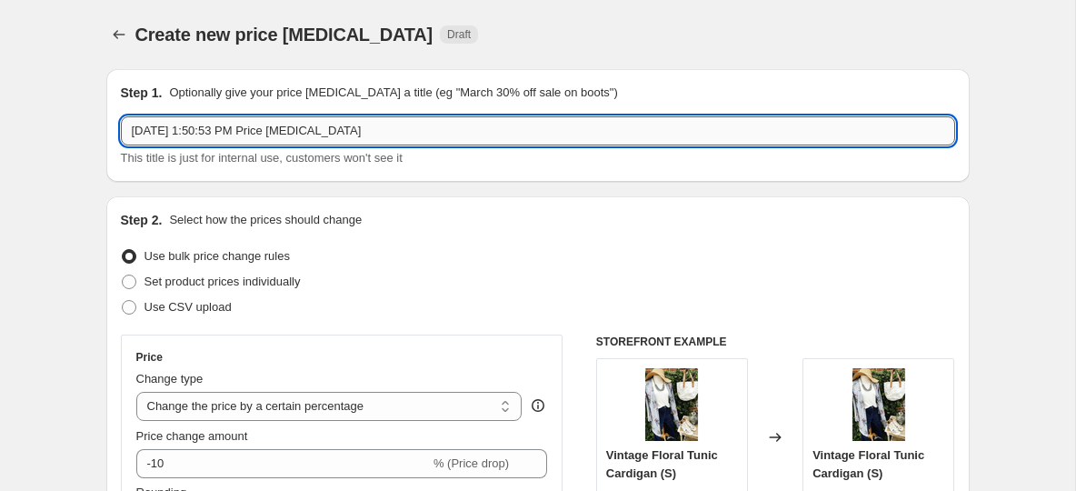
click at [205, 142] on input "Aug 18, 2025, 1:50:53 PM Price change job" at bounding box center [538, 130] width 834 height 29
click at [253, 139] on input "Aug 18, 2025, 1:50:53 PM Price change job" at bounding box center [538, 130] width 834 height 29
paste input "CONTRASTING STRIPES DOLMAN TEE"
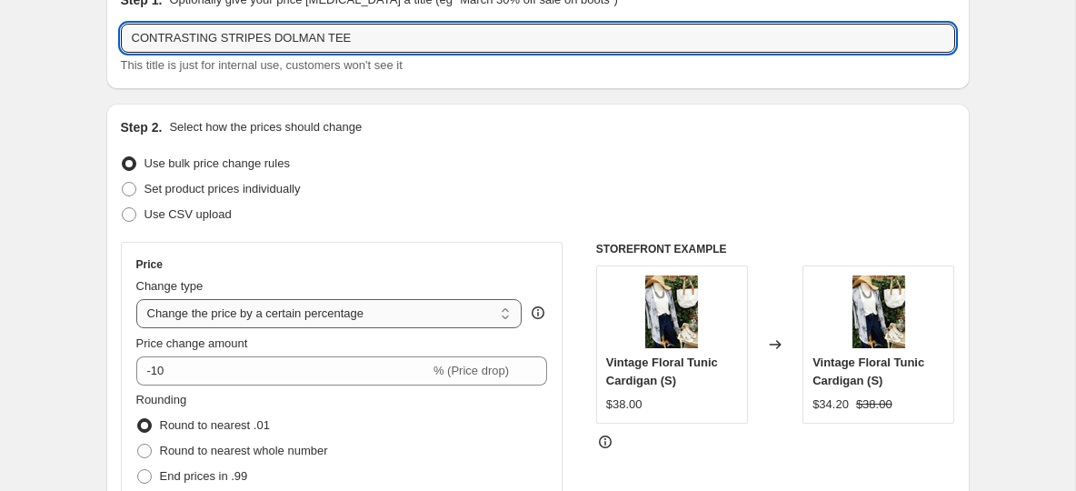
scroll to position [107, 0]
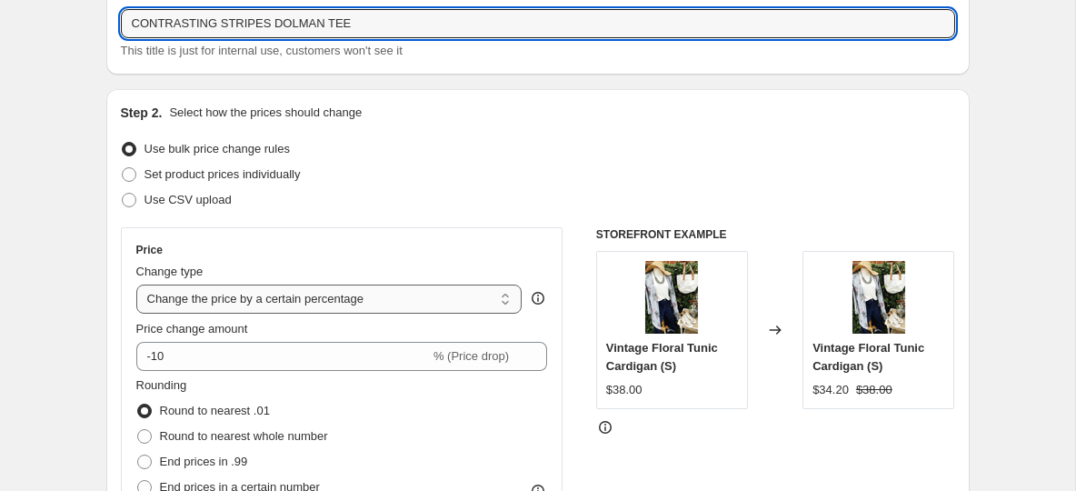
type input "CONTRASTING STRIPES DOLMAN TEE"
click at [247, 300] on select "Change the price to a certain amount Change the price by a certain amount Chang…" at bounding box center [329, 298] width 386 height 29
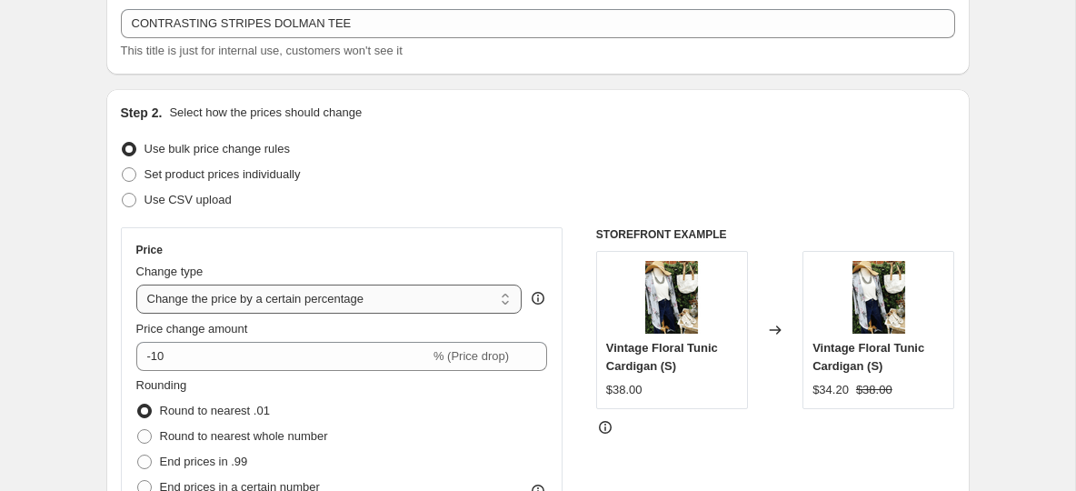
select select "to"
click at [136, 284] on select "Change the price to a certain amount Change the price by a certain amount Chang…" at bounding box center [329, 298] width 386 height 29
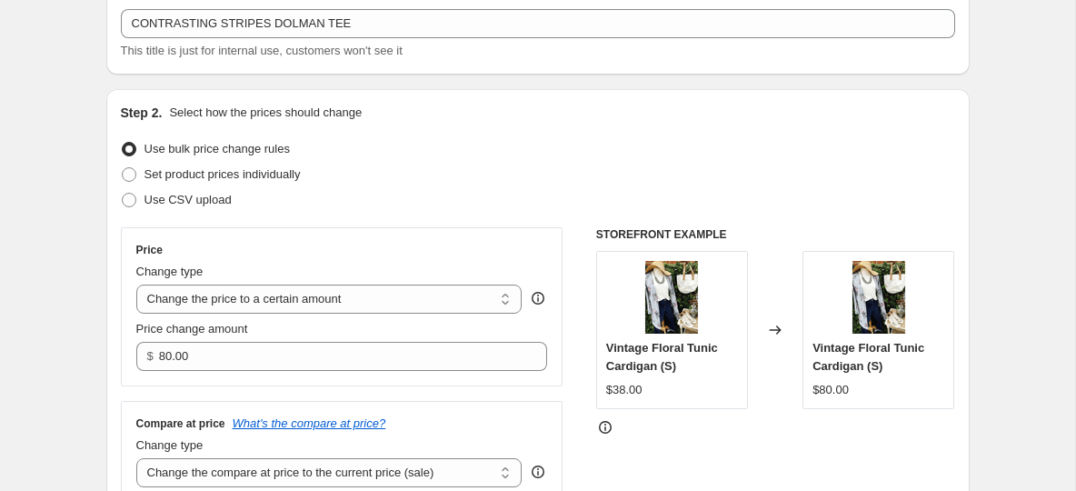
click at [393, 207] on div "Use CSV upload" at bounding box center [538, 199] width 834 height 25
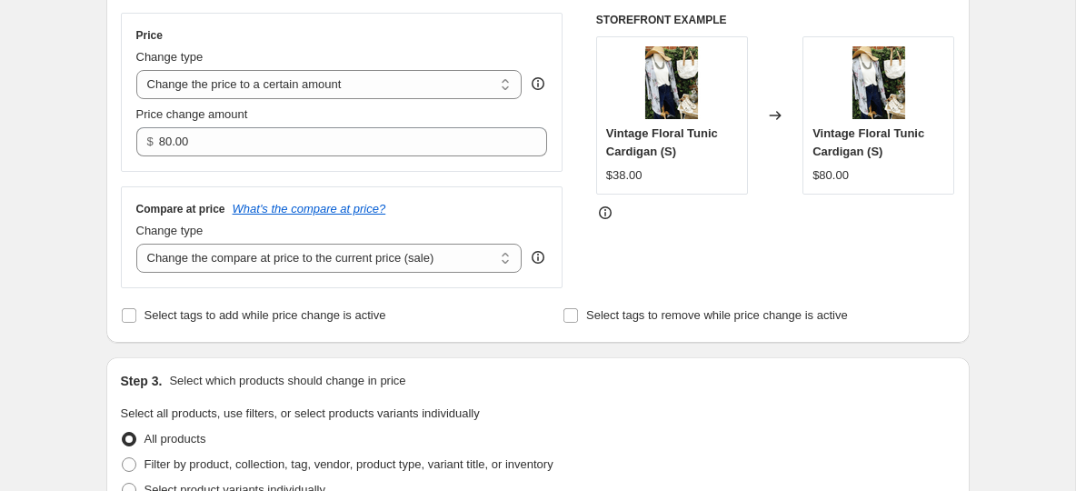
scroll to position [355, 0]
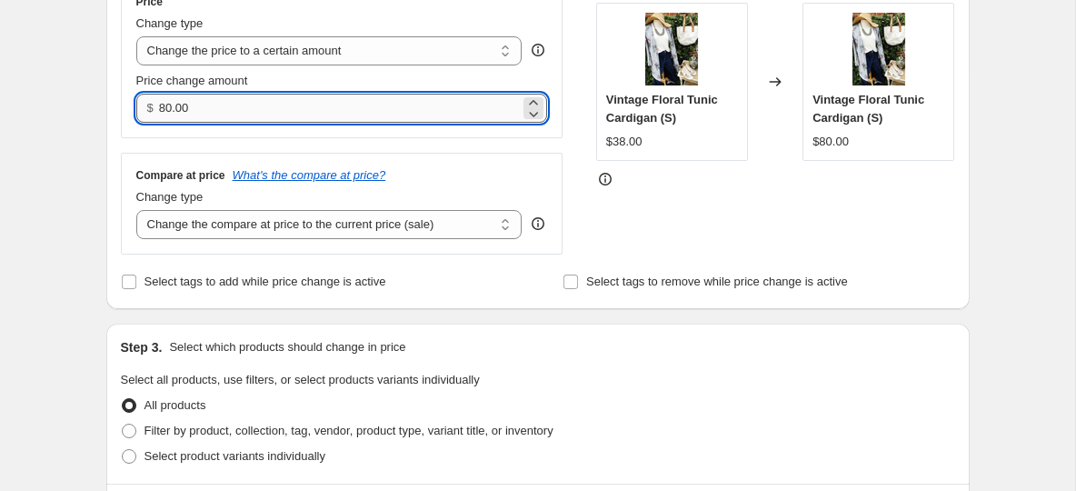
click at [202, 118] on input "80.00" at bounding box center [339, 108] width 361 height 29
click at [190, 117] on input "80.00" at bounding box center [339, 108] width 361 height 29
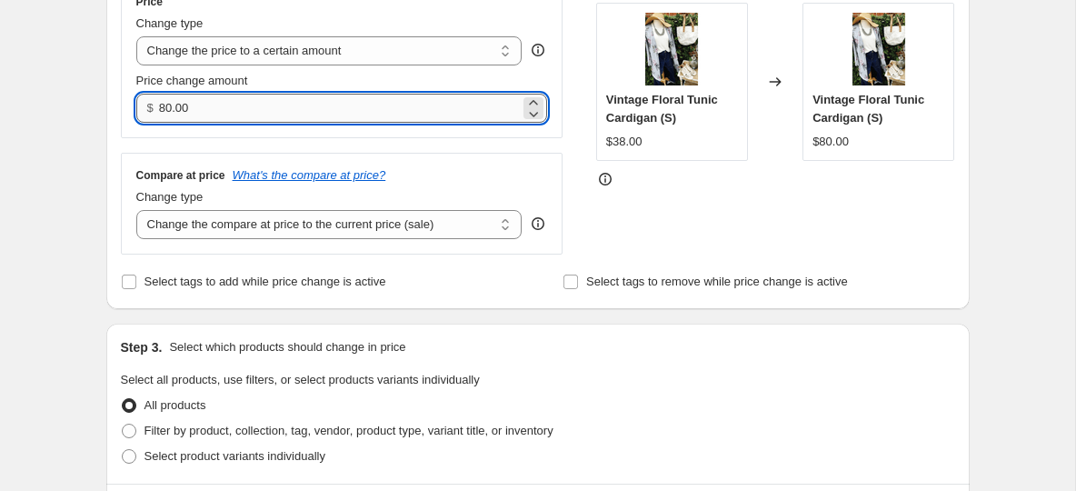
click at [190, 117] on input "80.00" at bounding box center [339, 108] width 361 height 29
click at [175, 110] on input "80.00" at bounding box center [339, 108] width 361 height 29
type input "17.88"
click at [126, 427] on span at bounding box center [129, 431] width 15 height 15
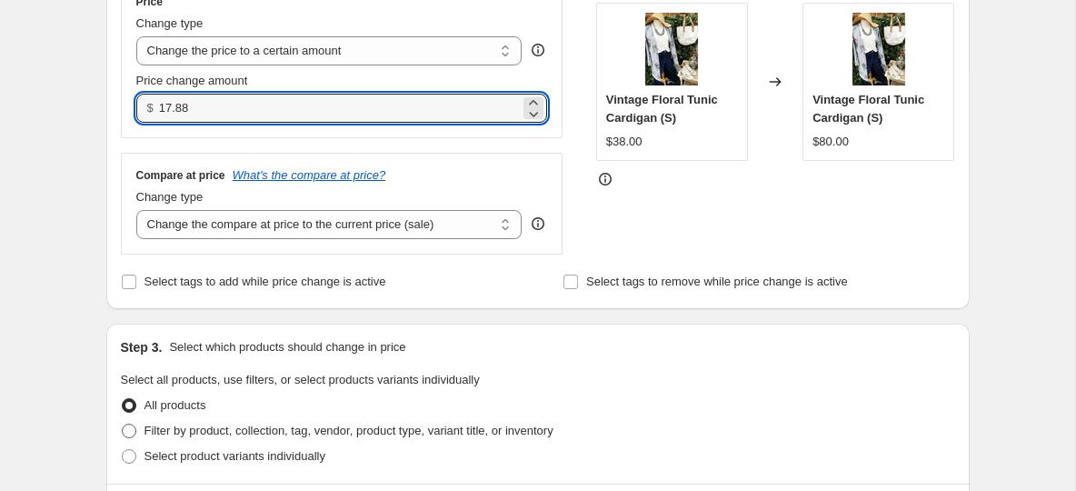
click at [123, 424] on input "Filter by product, collection, tag, vendor, product type, variant title, or inv…" at bounding box center [122, 424] width 1 height 1
radio input "true"
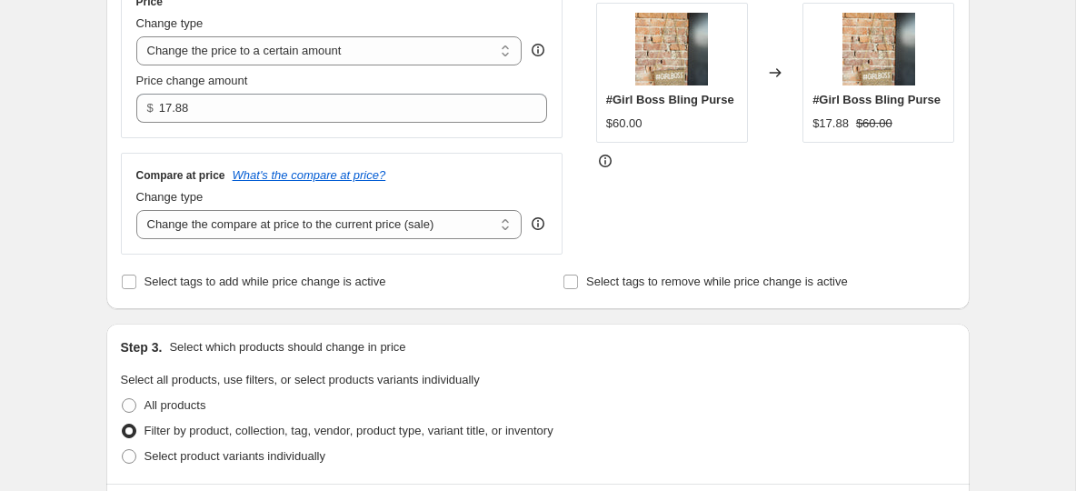
click at [197, 128] on div "Price Change type Change the price to a certain amount Change the price by a ce…" at bounding box center [342, 58] width 443 height 159
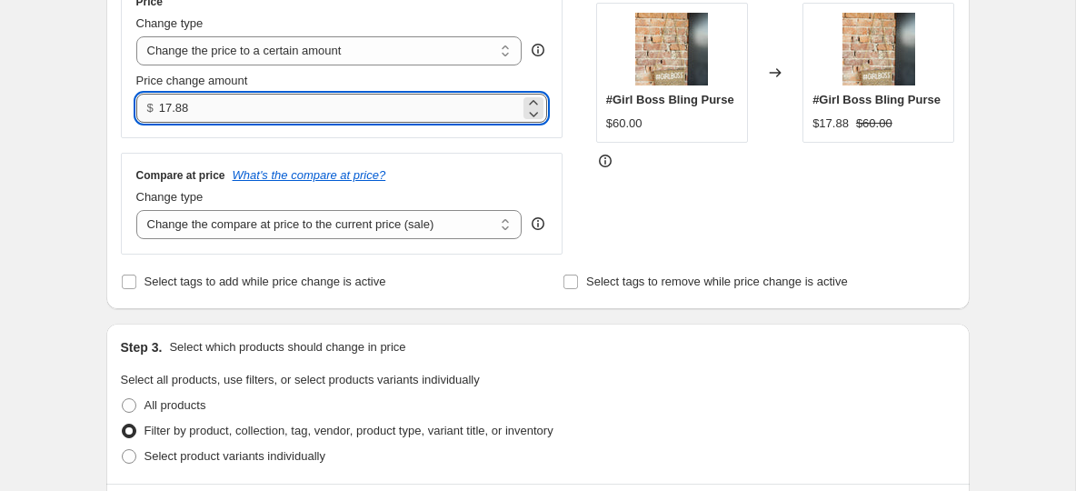
click at [197, 116] on input "17.88" at bounding box center [339, 108] width 361 height 29
type input "1"
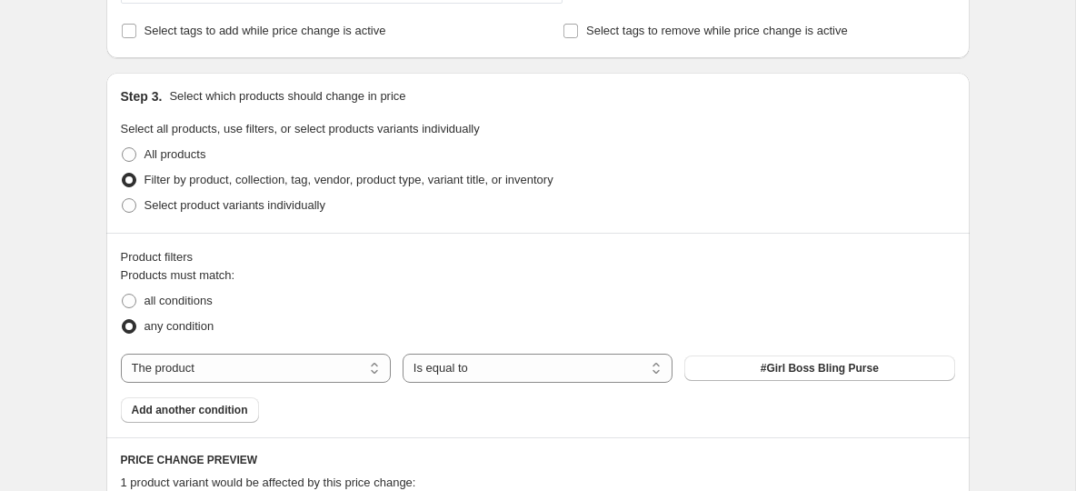
scroll to position [661, 0]
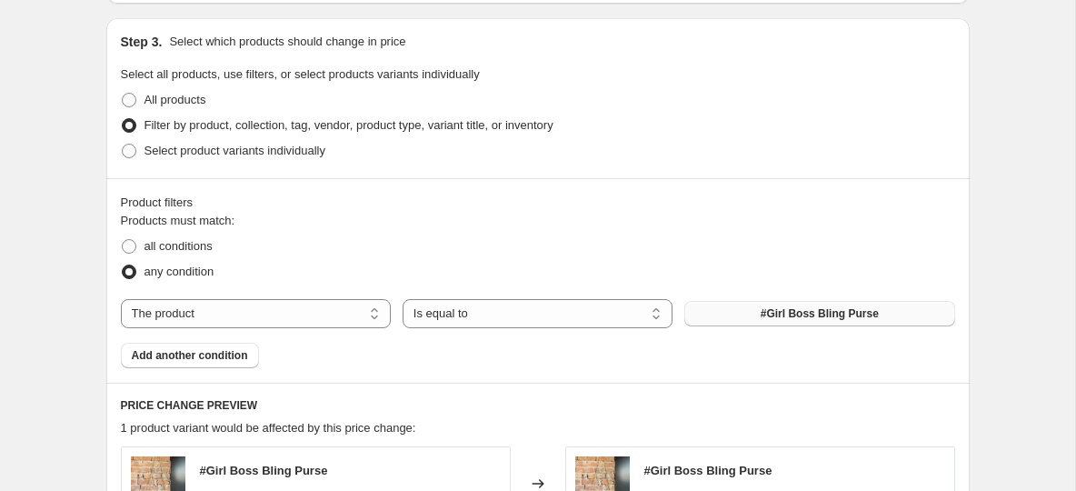
type input "18.00"
click at [806, 318] on span "#Girl Boss Bling Purse" at bounding box center [820, 313] width 118 height 15
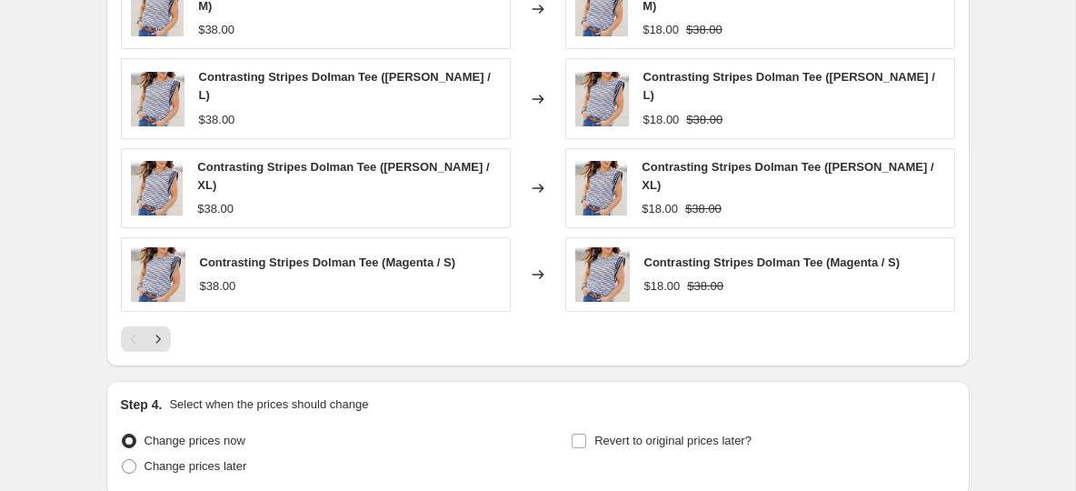
scroll to position [1304, 0]
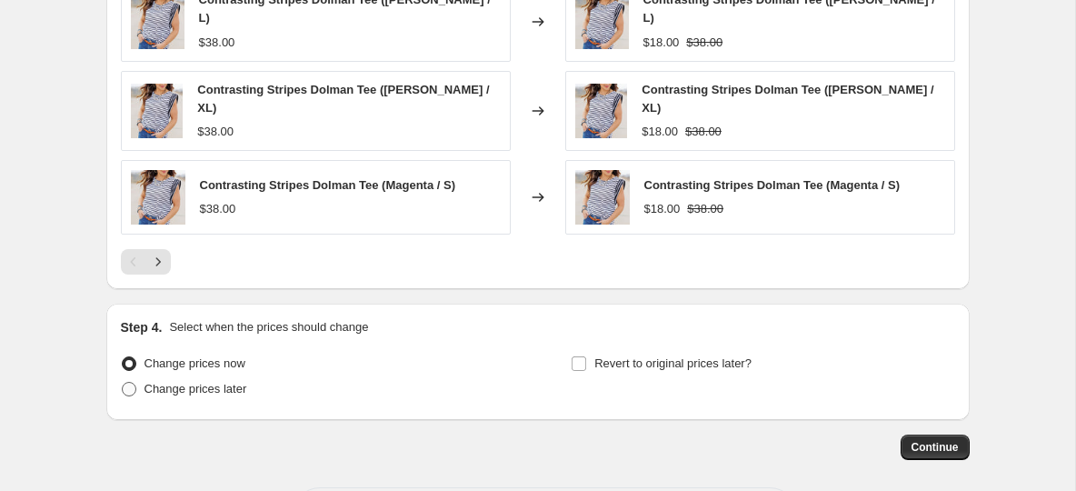
click at [136, 376] on label "Change prices later" at bounding box center [184, 388] width 126 height 25
click at [123, 382] on input "Change prices later" at bounding box center [122, 382] width 1 height 1
radio input "true"
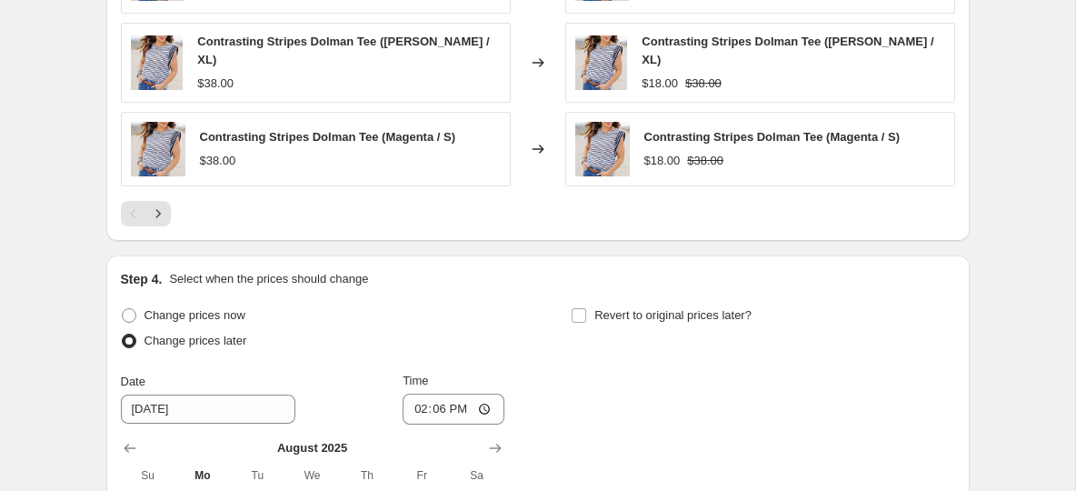
scroll to position [1377, 0]
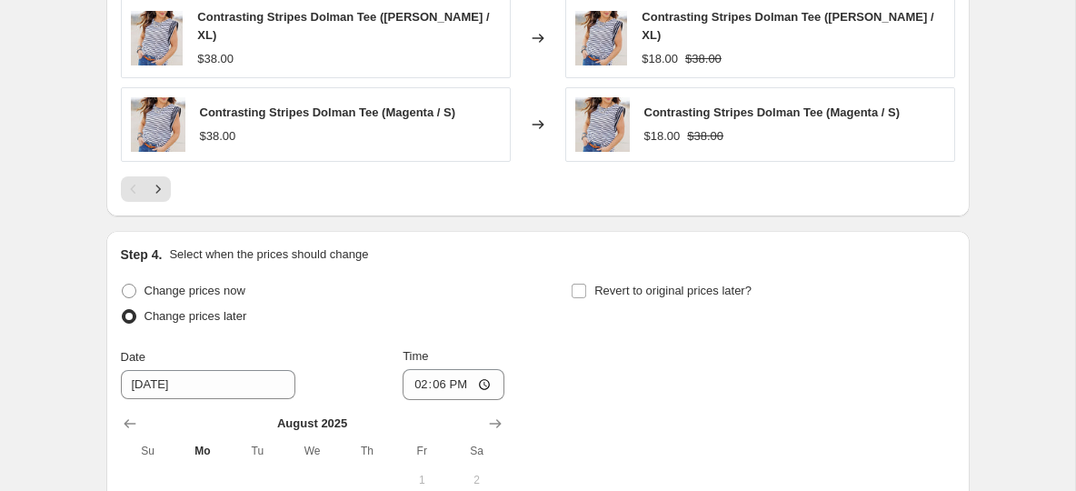
click at [513, 398] on div "Change prices now Change prices later Date 8/19/2025 Time 14:06 August 2025 Su …" at bounding box center [538, 459] width 834 height 362
click at [498, 414] on icon "Show next month, September 2025" at bounding box center [495, 423] width 18 height 18
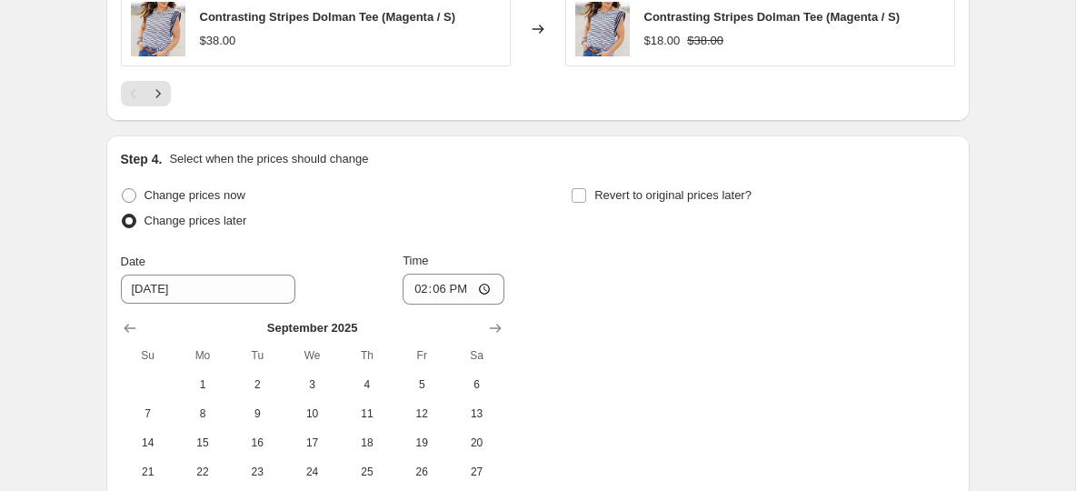
scroll to position [1475, 0]
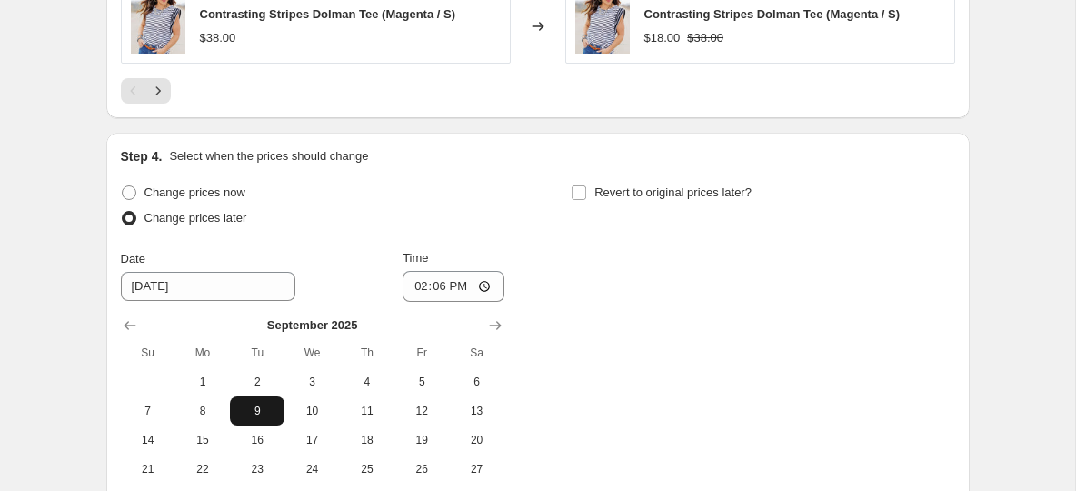
click at [255, 404] on span "9" at bounding box center [257, 411] width 40 height 15
type input "9/9/2025"
click at [427, 271] on input "14:06" at bounding box center [454, 286] width 102 height 31
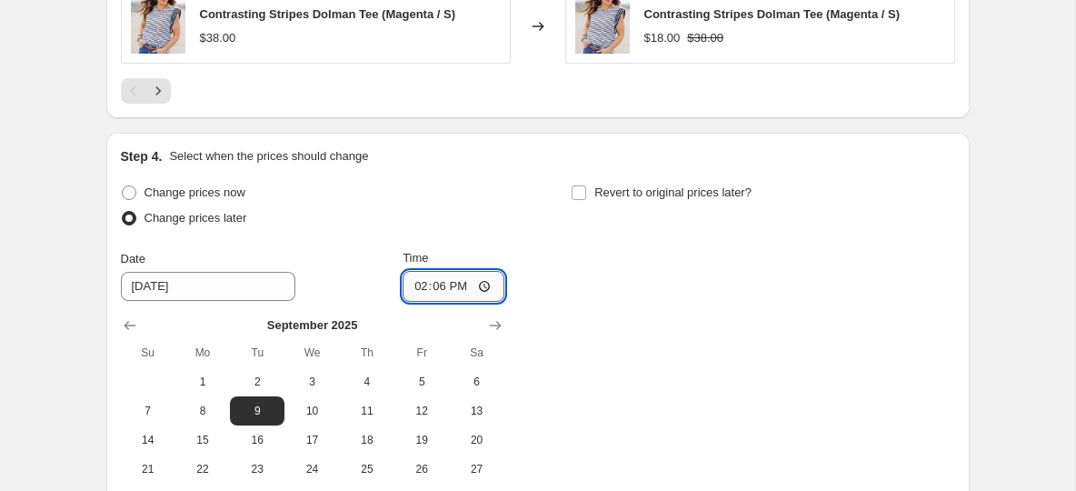
click at [425, 271] on input "14:06" at bounding box center [454, 286] width 102 height 31
click at [420, 271] on input "14:06" at bounding box center [454, 286] width 102 height 31
type input "08:00"
click at [578, 185] on input "Revert to original prices later?" at bounding box center [579, 192] width 15 height 15
checkbox input "true"
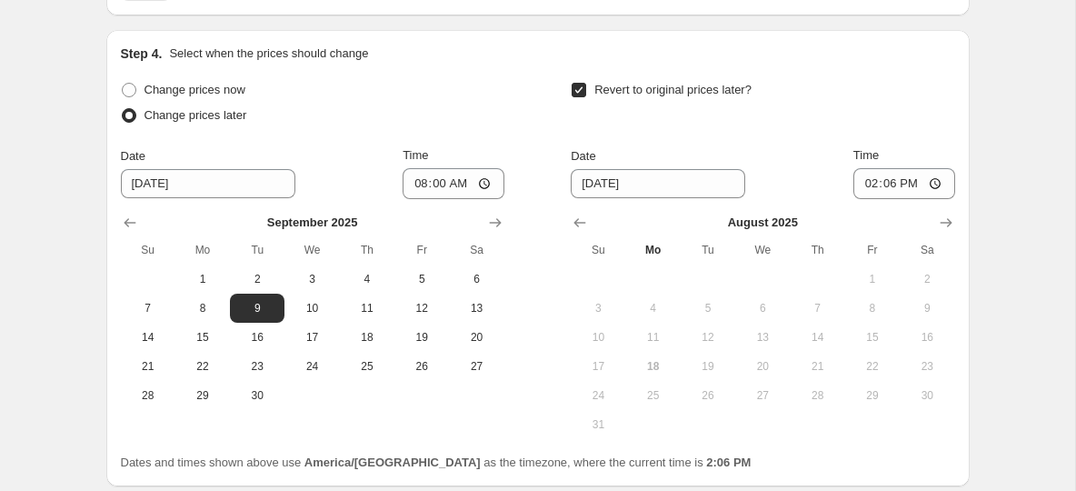
scroll to position [1581, 0]
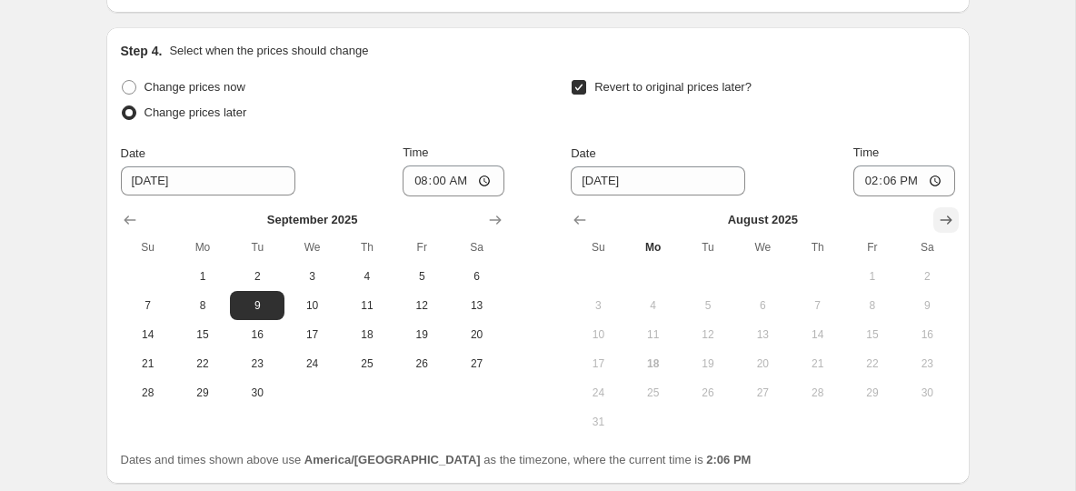
click at [950, 211] on icon "Show next month, September 2025" at bounding box center [946, 220] width 18 height 18
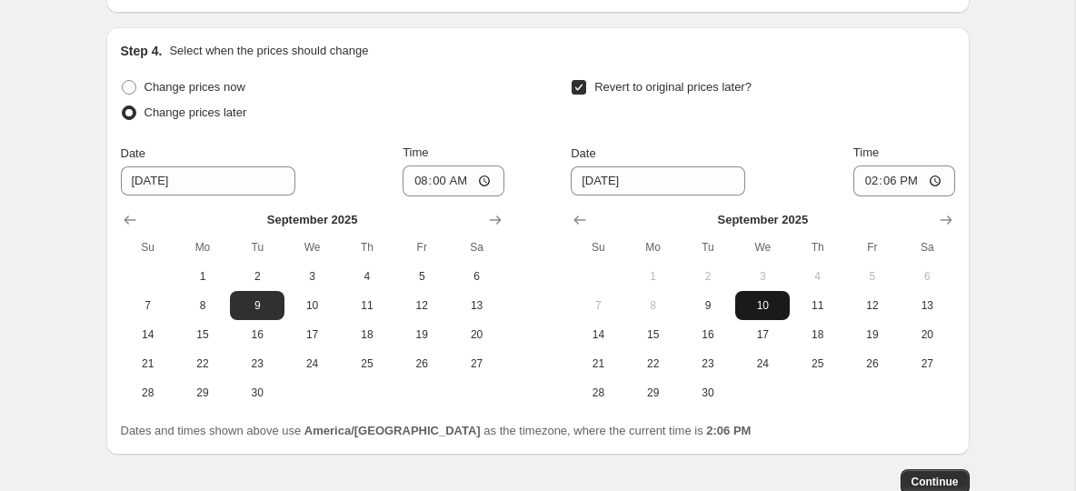
click at [766, 298] on span "10" at bounding box center [763, 305] width 40 height 15
type input "9/10/2025"
click at [876, 165] on input "14:06" at bounding box center [904, 180] width 102 height 31
type input "08:15"
click at [784, 117] on div "Revert to original prices later? Date 9/10/2025 Time 08:15 September 2025 Su Mo…" at bounding box center [763, 241] width 384 height 333
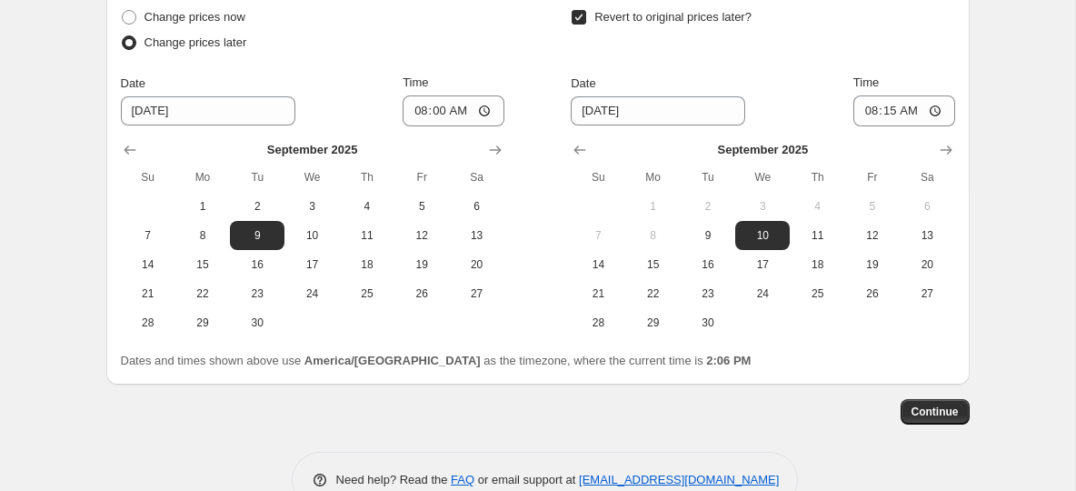
scroll to position [1651, 0]
click at [916, 404] on span "Continue" at bounding box center [935, 411] width 47 height 15
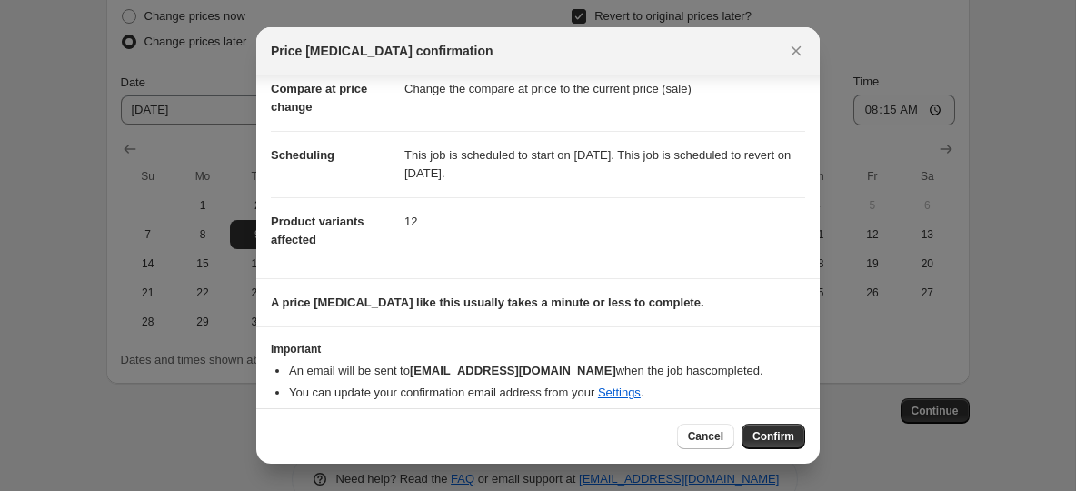
scroll to position [103, 0]
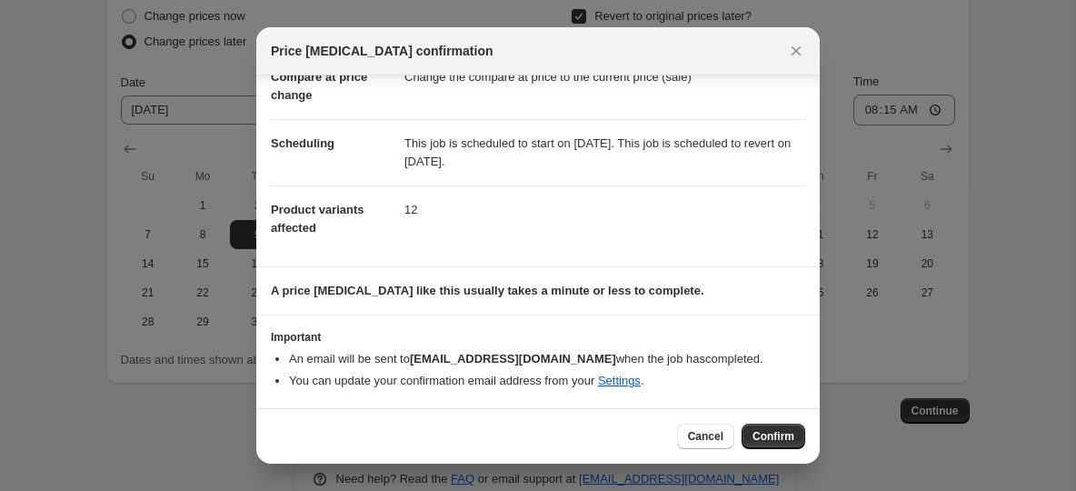
click at [789, 454] on div "Cancel Confirm" at bounding box center [538, 435] width 564 height 55
click at [783, 442] on span "Confirm" at bounding box center [774, 436] width 42 height 15
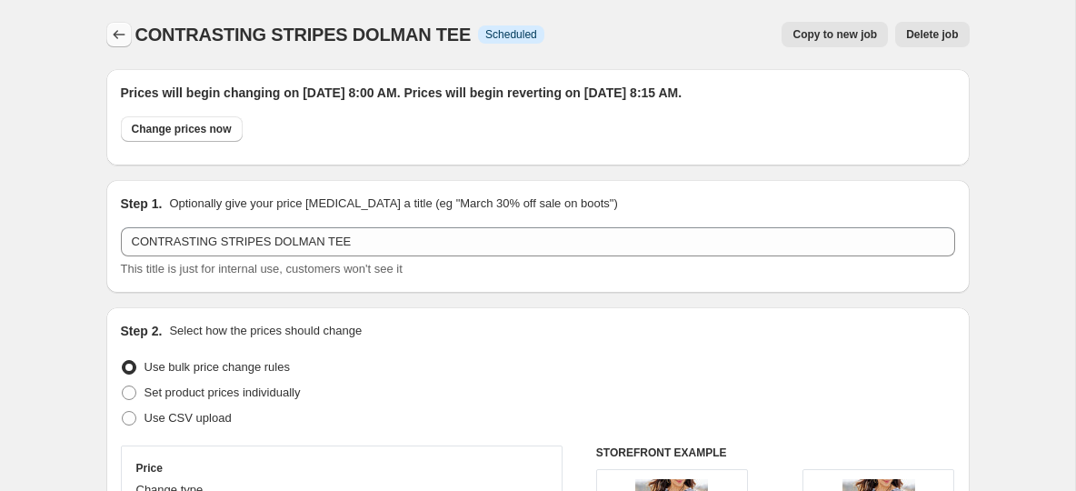
click at [115, 37] on icon "Price change jobs" at bounding box center [119, 34] width 12 height 9
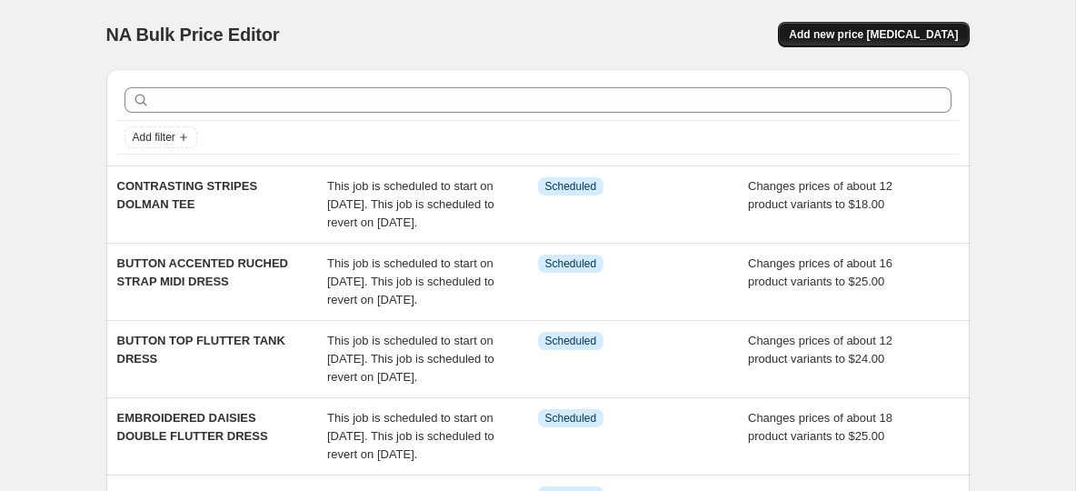
click at [878, 36] on span "Add new price [MEDICAL_DATA]" at bounding box center [873, 34] width 169 height 15
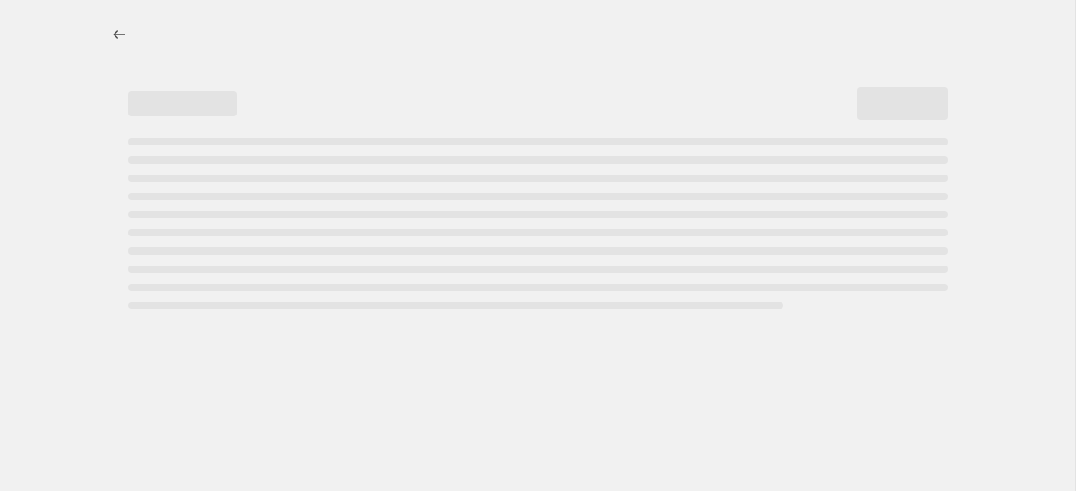
select select "percentage"
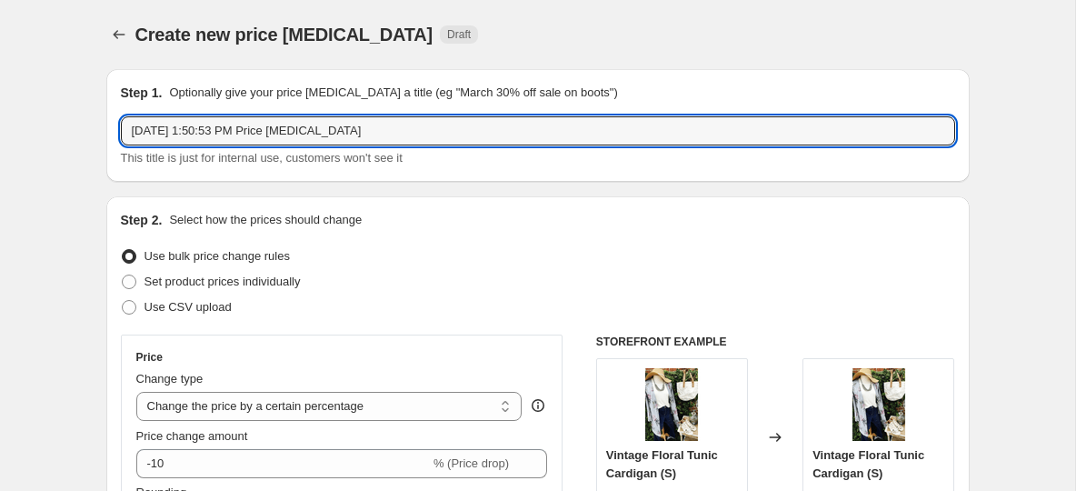
drag, startPoint x: 394, startPoint y: 131, endPoint x: 105, endPoint y: 120, distance: 290.1
paste input "RIBBED BODY BUTTERFLY TRIMMED TANK"
type input "RIBBED BODY BUTTERFLY TRIMMED TANK"
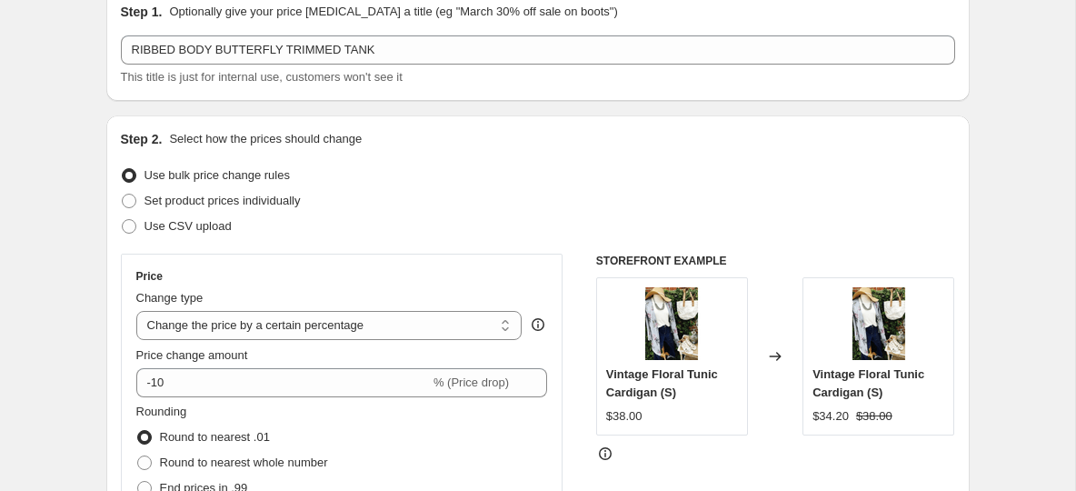
scroll to position [86, 0]
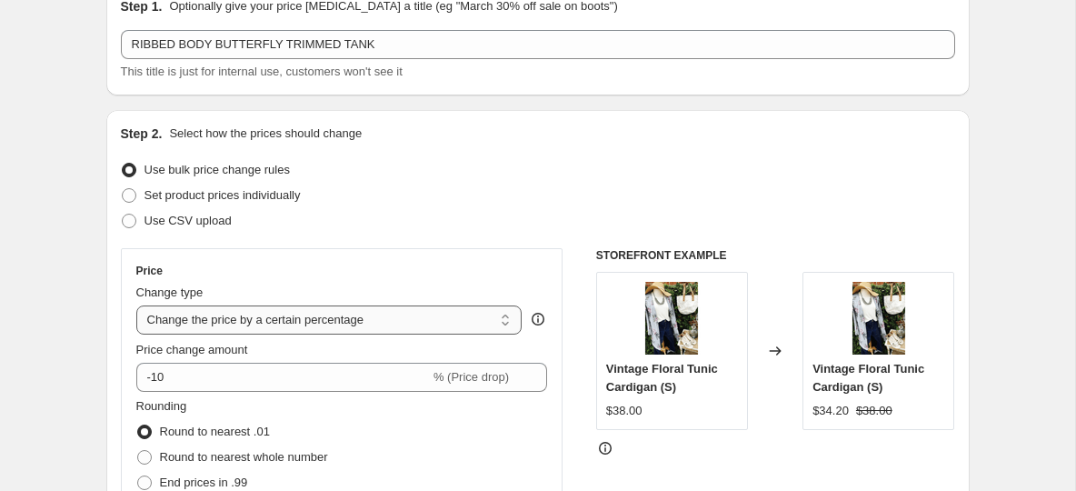
click at [247, 322] on select "Change the price to a certain amount Change the price by a certain amount Chang…" at bounding box center [329, 319] width 386 height 29
select select "to"
click at [136, 305] on select "Change the price to a certain amount Change the price by a certain amount Chang…" at bounding box center [329, 319] width 386 height 29
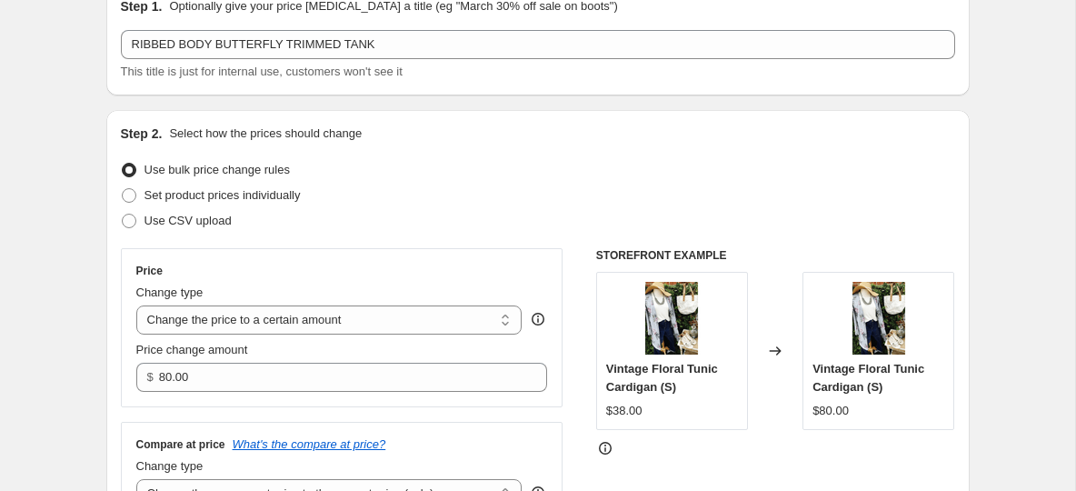
drag, startPoint x: 247, startPoint y: 322, endPoint x: 374, endPoint y: 226, distance: 158.3
click at [374, 226] on div "Use CSV upload" at bounding box center [538, 220] width 834 height 25
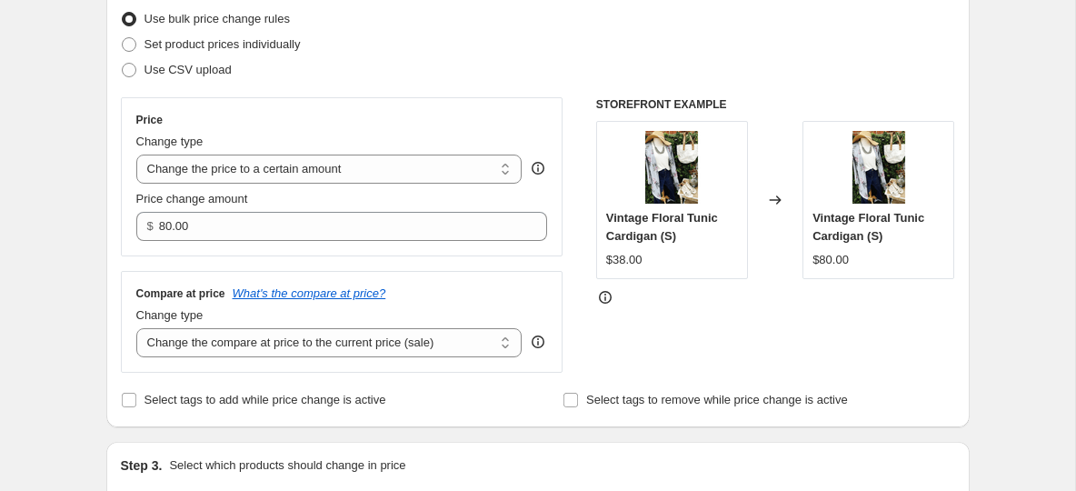
scroll to position [238, 0]
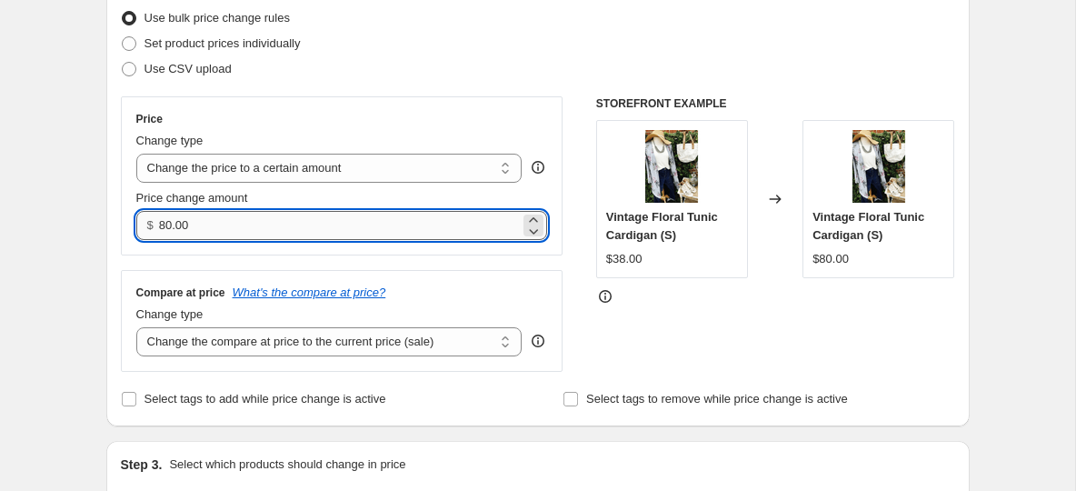
click at [211, 212] on input "80.00" at bounding box center [339, 225] width 361 height 29
type input "18.00"
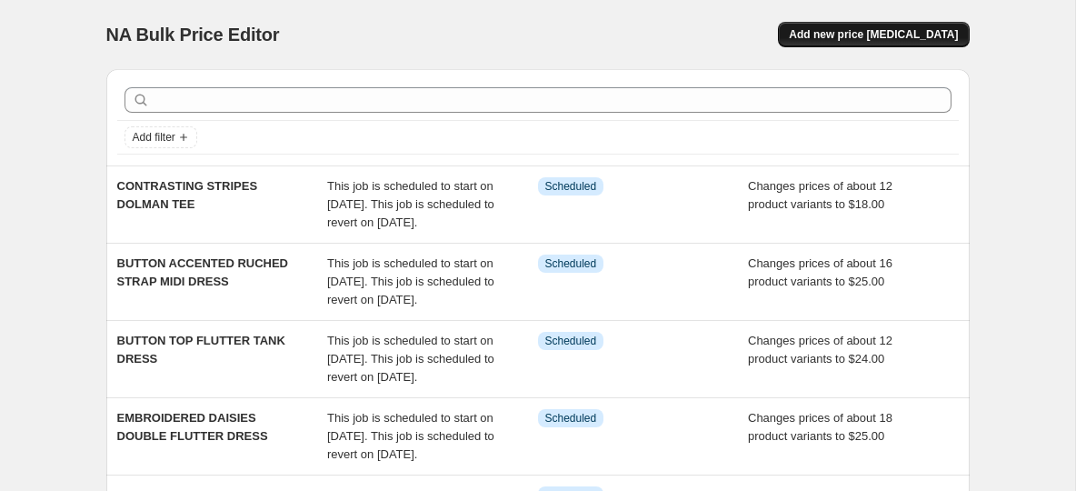
click at [905, 35] on span "Add new price [MEDICAL_DATA]" at bounding box center [873, 34] width 169 height 15
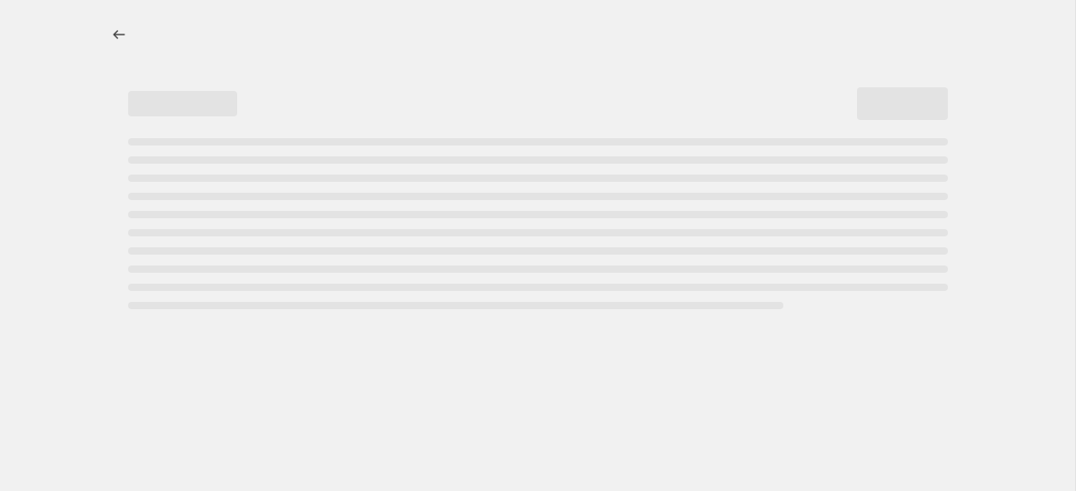
select select "percentage"
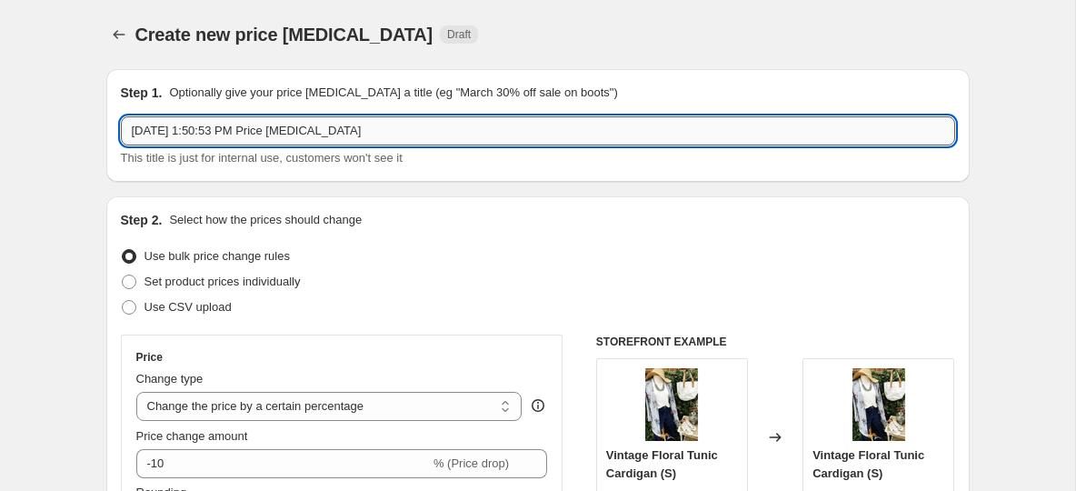
click at [259, 136] on input "Aug 18, 2025, 1:50:53 PM Price change job" at bounding box center [538, 130] width 834 height 29
click at [289, 141] on input "Aug 18, 2025, 1:50:53 PM Price change job" at bounding box center [538, 130] width 834 height 29
paste input "RIBBED BODY BUTTERFLY TRIMMED TANK"
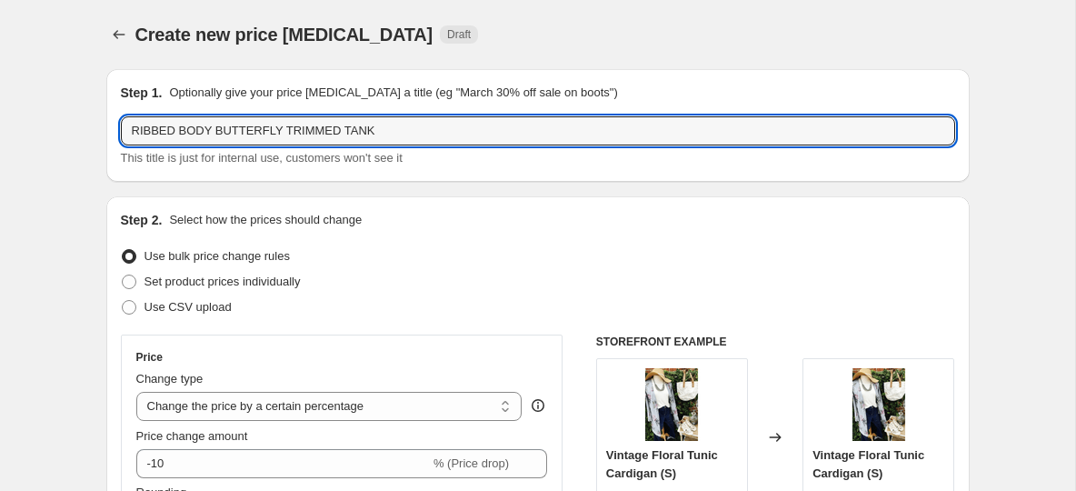
type input "RIBBED BODY BUTTERFLY TRIMMED TANK"
click at [384, 63] on div "Create new price change job. This page is ready Create new price change job Dra…" at bounding box center [537, 34] width 863 height 69
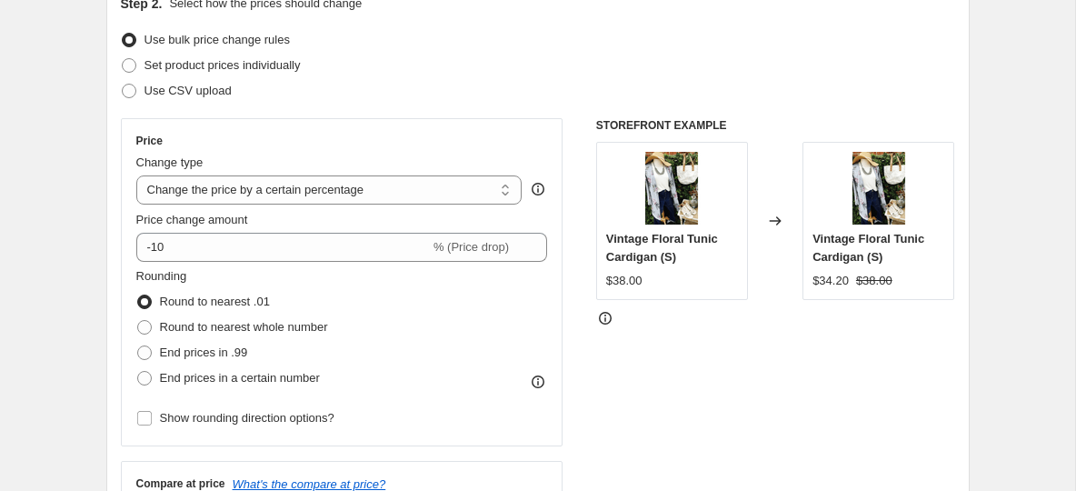
scroll to position [243, 0]
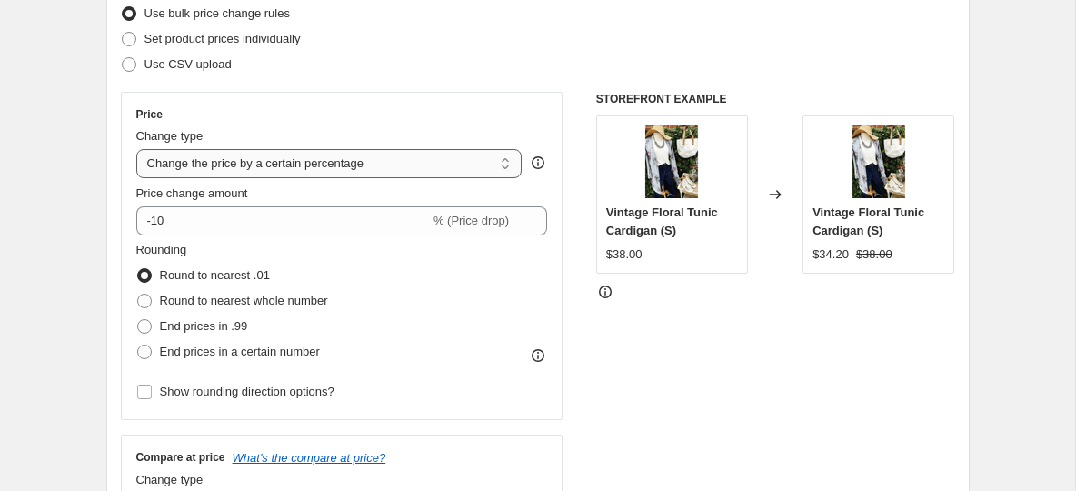
click at [307, 163] on select "Change the price to a certain amount Change the price by a certain amount Chang…" at bounding box center [329, 163] width 386 height 29
select select "to"
click at [136, 149] on select "Change the price to a certain amount Change the price by a certain amount Chang…" at bounding box center [329, 163] width 386 height 29
type input "80.00"
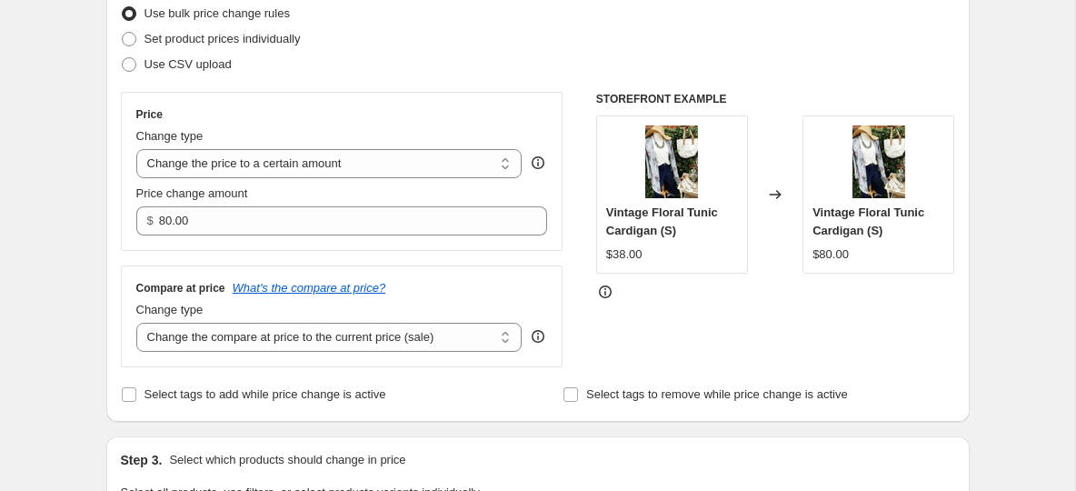
click at [395, 55] on div "Use CSV upload" at bounding box center [538, 64] width 834 height 25
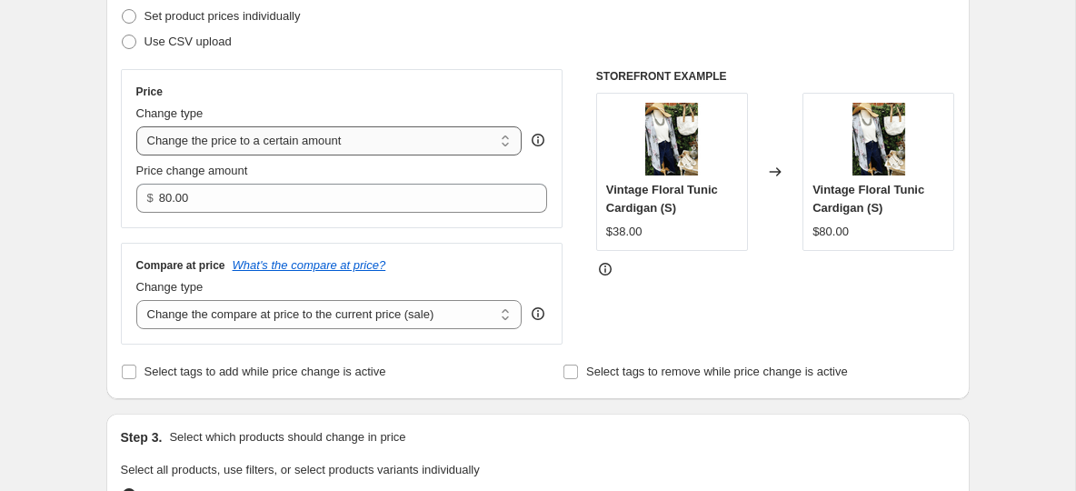
scroll to position [272, 0]
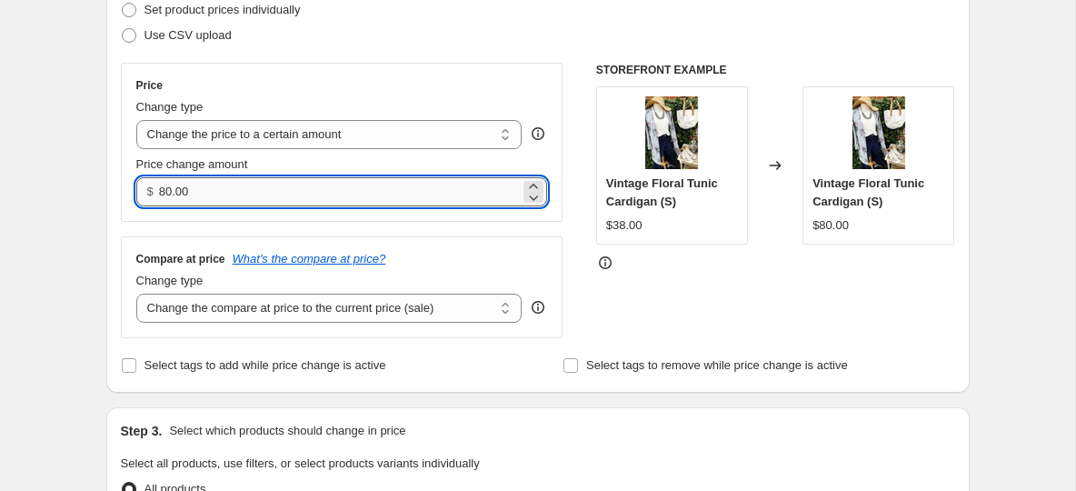
click at [183, 186] on input "80.00" at bounding box center [339, 191] width 361 height 29
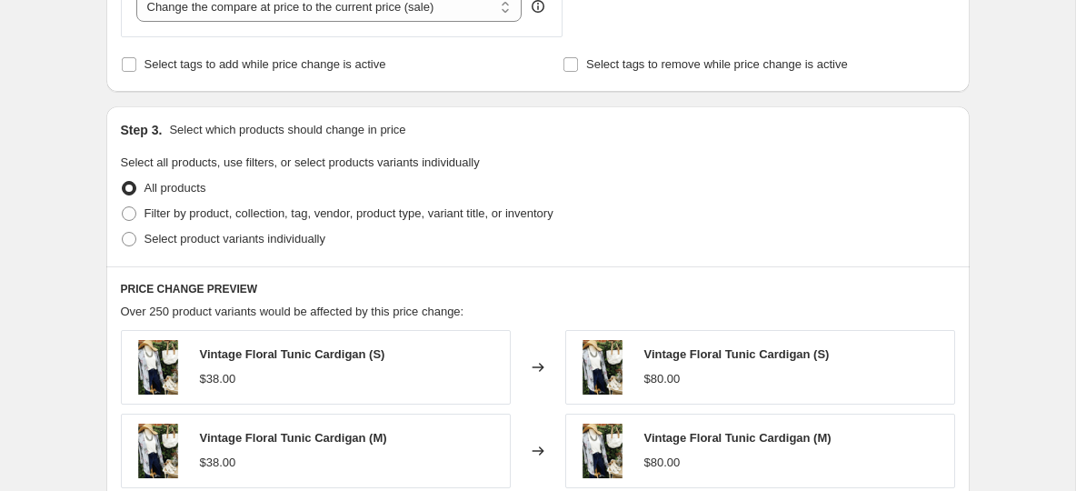
scroll to position [591, 0]
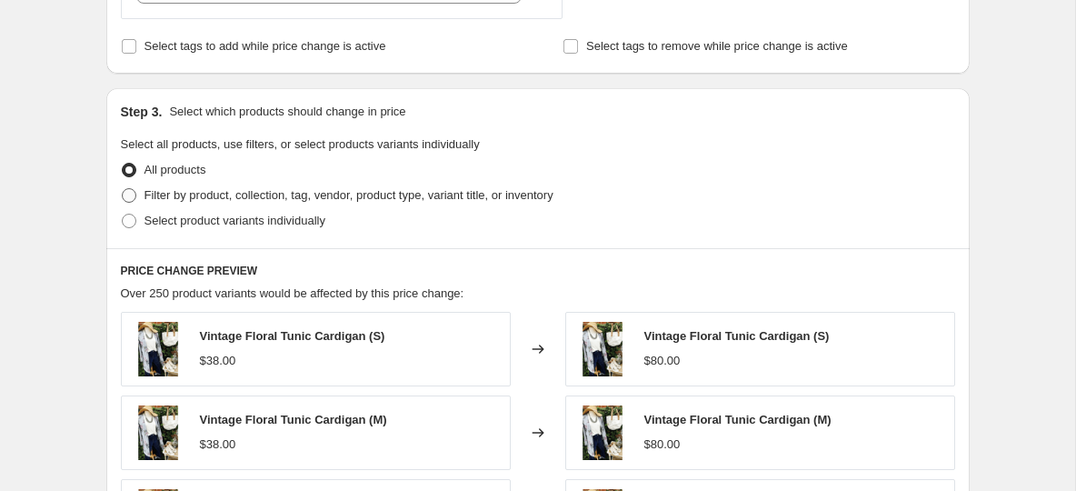
type input "18.00"
click at [128, 194] on span at bounding box center [129, 195] width 15 height 15
click at [123, 189] on input "Filter by product, collection, tag, vendor, product type, variant title, or inv…" at bounding box center [122, 188] width 1 height 1
radio input "true"
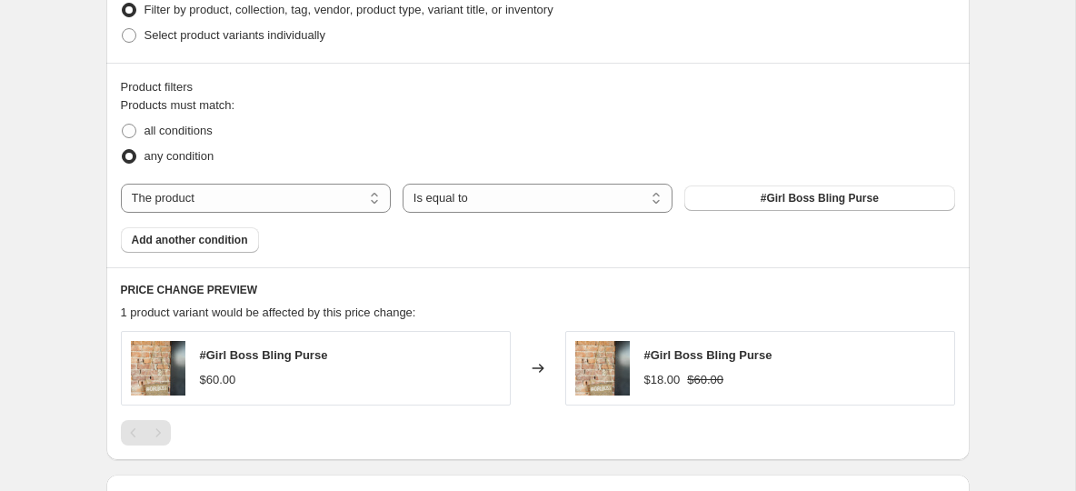
scroll to position [782, 0]
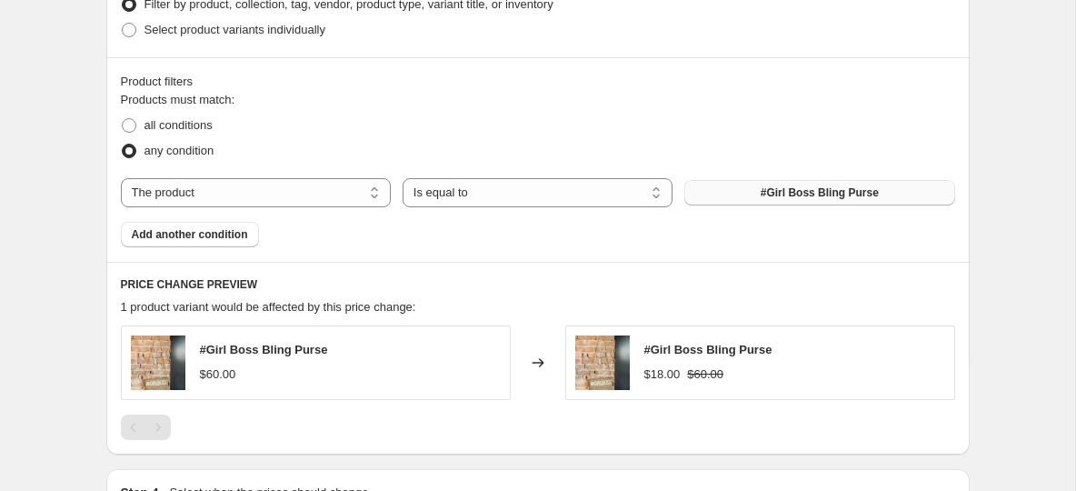
click at [795, 194] on span "#Girl Boss Bling Purse" at bounding box center [820, 192] width 118 height 15
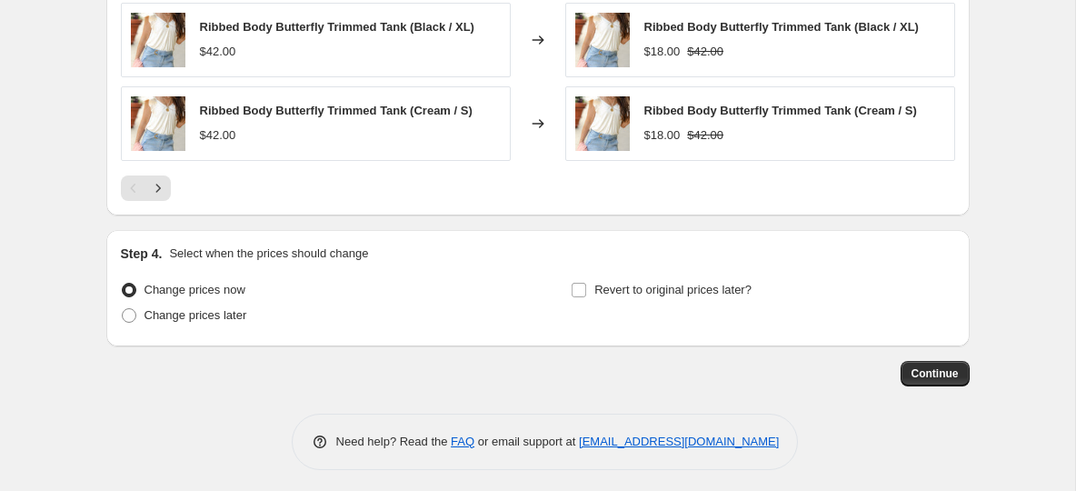
scroll to position [1361, 0]
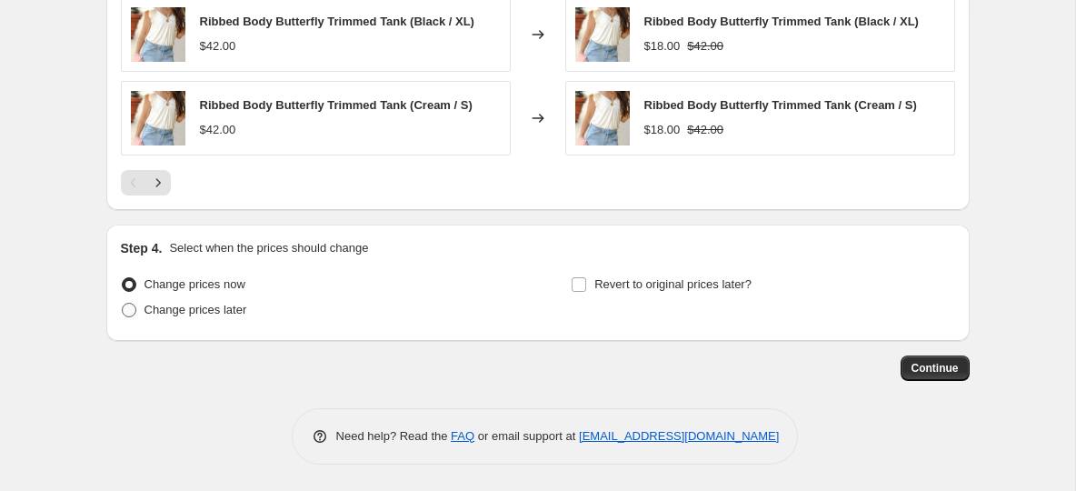
click at [134, 311] on span at bounding box center [129, 310] width 15 height 15
click at [123, 304] on input "Change prices later" at bounding box center [122, 303] width 1 height 1
radio input "true"
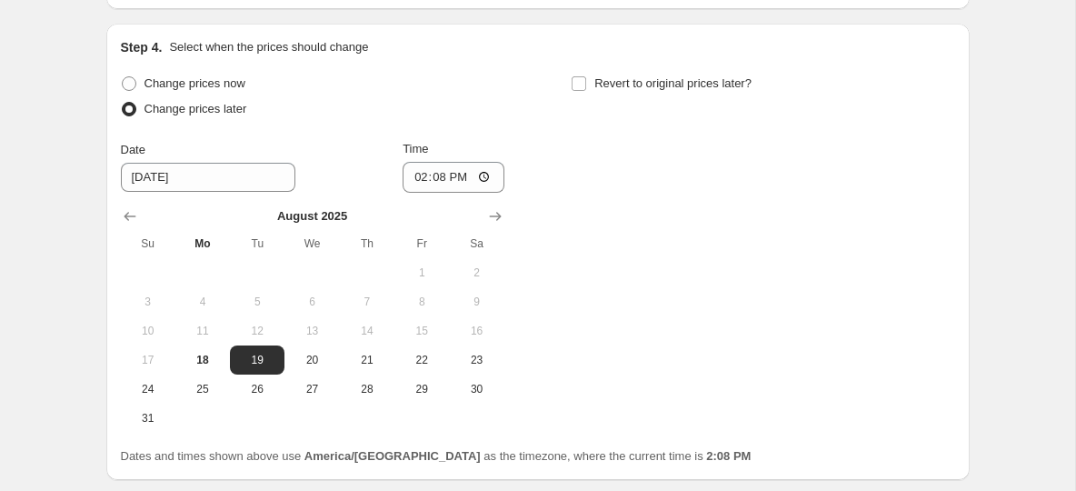
scroll to position [1572, 0]
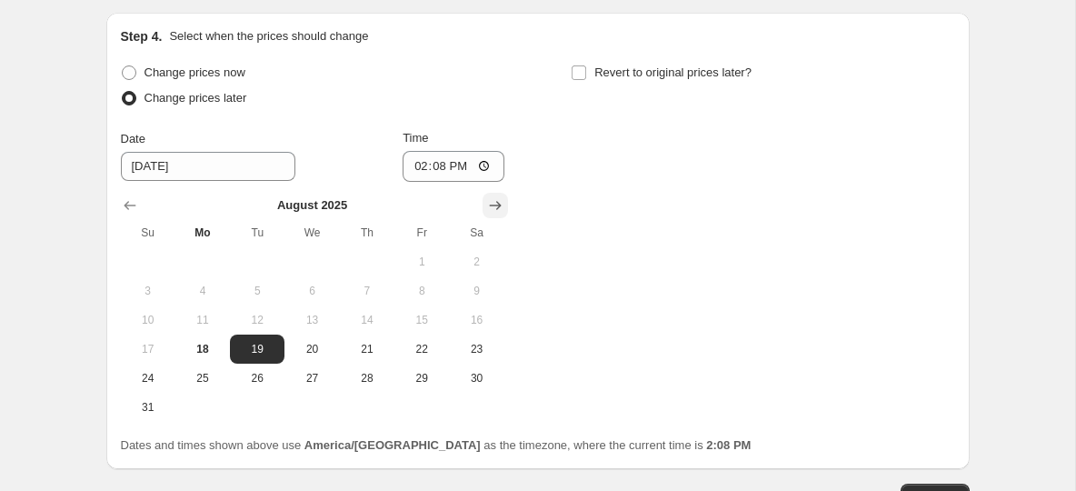
click at [494, 208] on icon "Show next month, September 2025" at bounding box center [495, 205] width 18 height 18
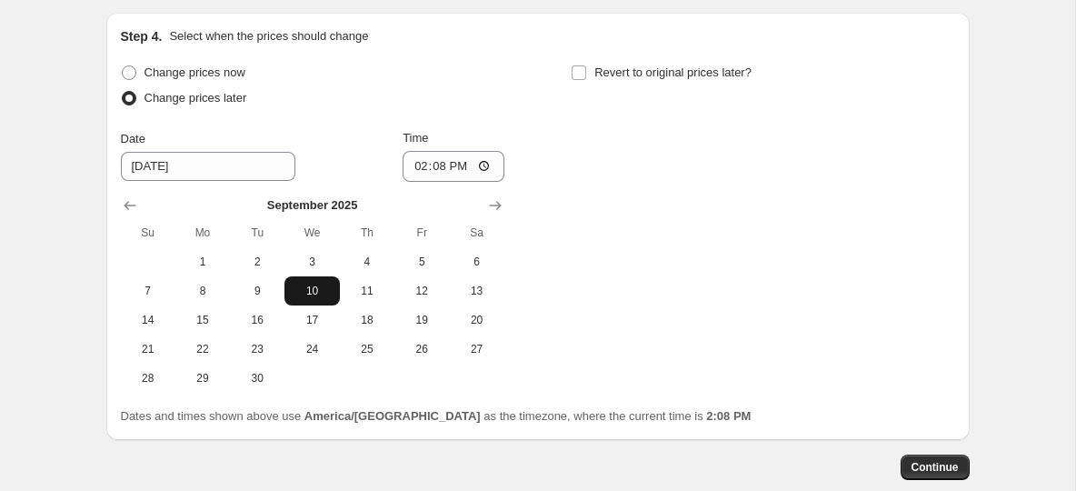
click at [294, 303] on button "10" at bounding box center [311, 290] width 55 height 29
type input "9/10/2025"
click at [427, 173] on input "14:08" at bounding box center [454, 166] width 102 height 31
click at [419, 165] on input "14:08" at bounding box center [454, 166] width 102 height 31
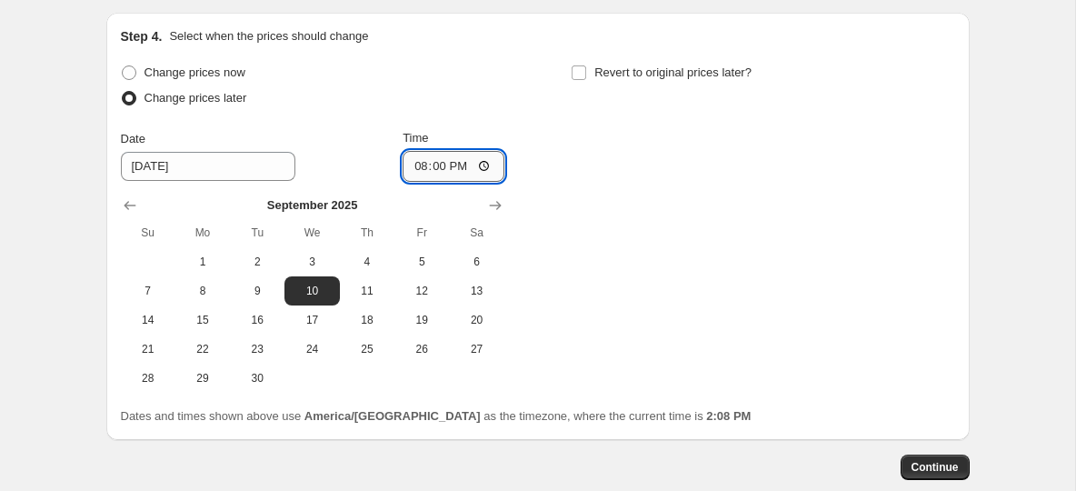
type input "08:00"
click at [574, 135] on div "Change prices now Change prices later Date 9/10/2025 Time 08:00 September 2025 …" at bounding box center [538, 226] width 834 height 333
click at [579, 71] on input "Revert to original prices later?" at bounding box center [579, 72] width 15 height 15
checkbox input "true"
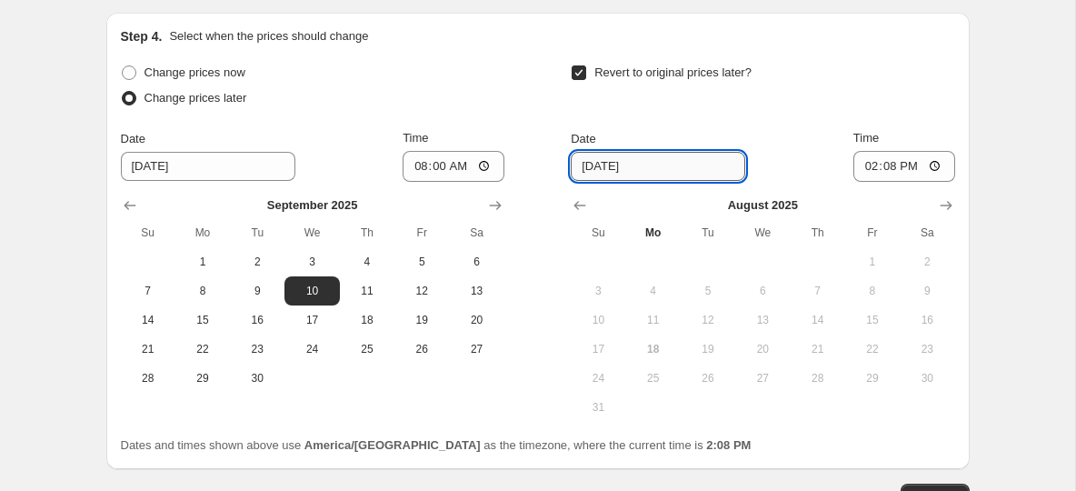
click at [609, 166] on input "8/25/2025" at bounding box center [658, 166] width 175 height 29
click at [937, 201] on icon "Show next month, September 2025" at bounding box center [946, 205] width 18 height 18
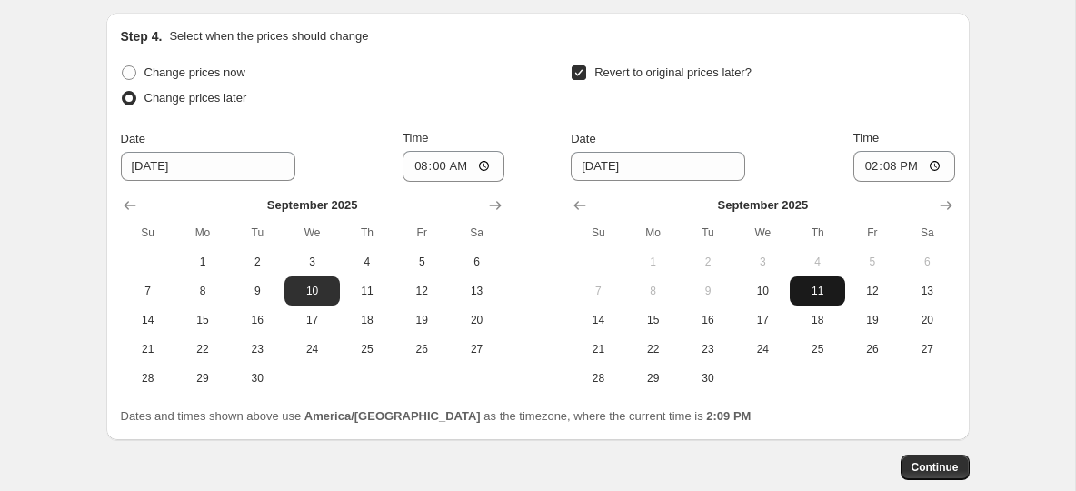
click at [803, 292] on span "11" at bounding box center [817, 291] width 40 height 15
type input "9/11/2025"
click at [873, 162] on input "14:08" at bounding box center [904, 166] width 102 height 31
type input "08:15"
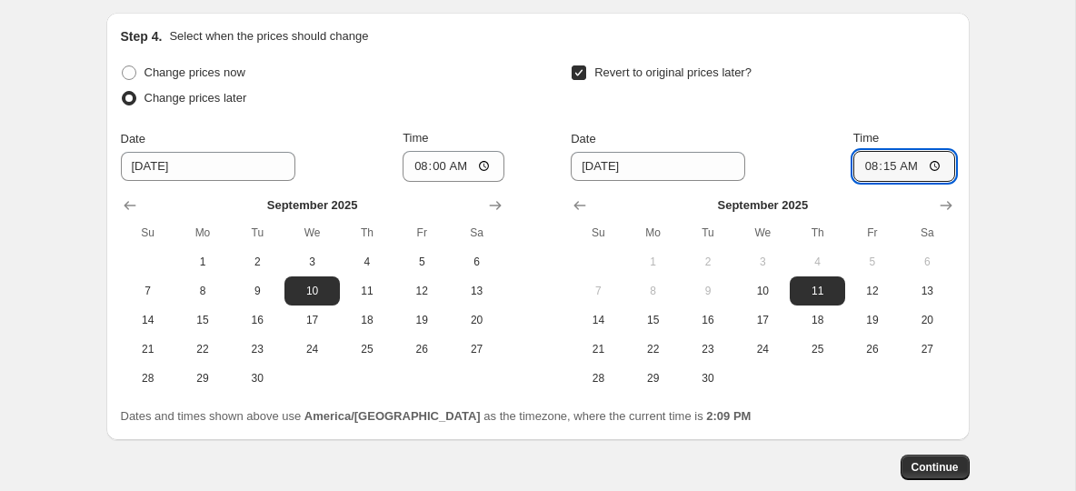
click at [935, 93] on div "Revert to original prices later?" at bounding box center [763, 87] width 384 height 55
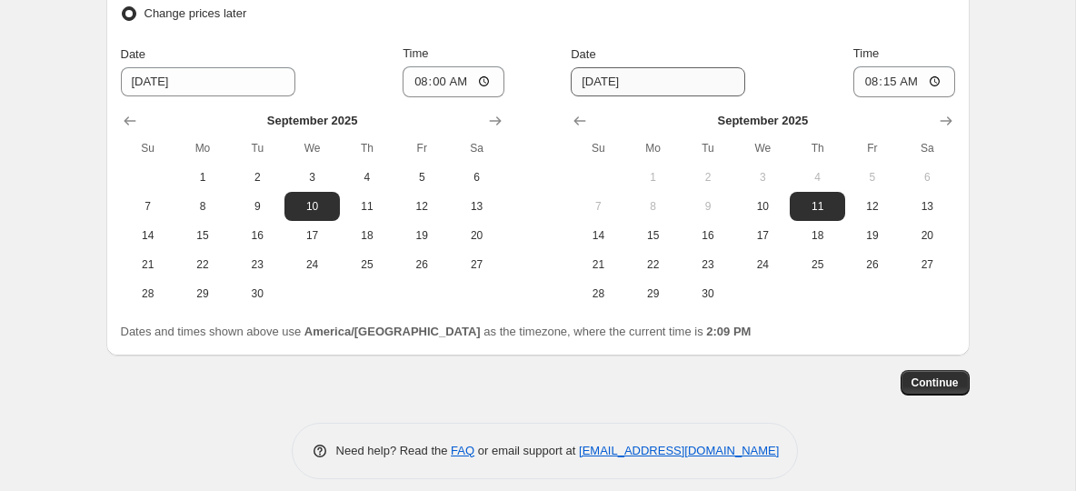
scroll to position [1671, 0]
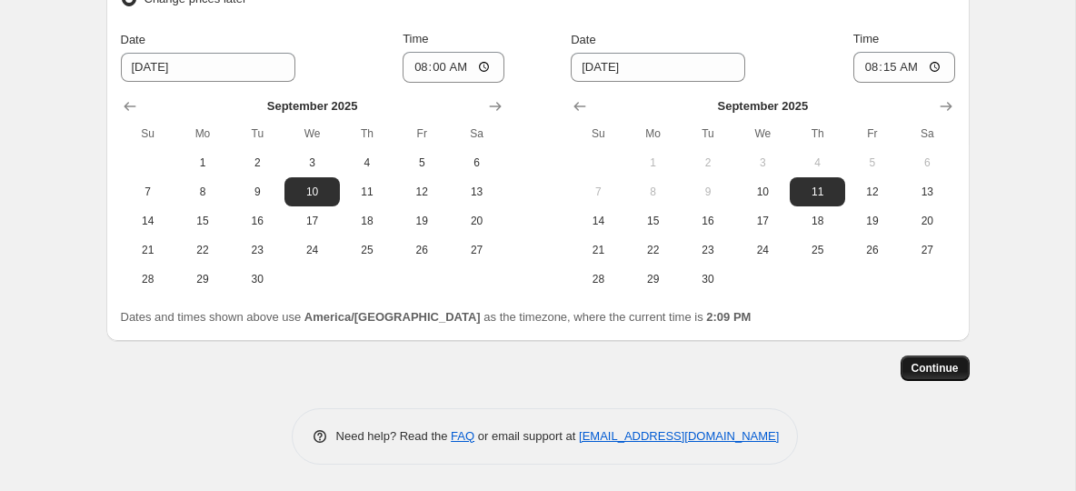
click at [930, 365] on span "Continue" at bounding box center [935, 368] width 47 height 15
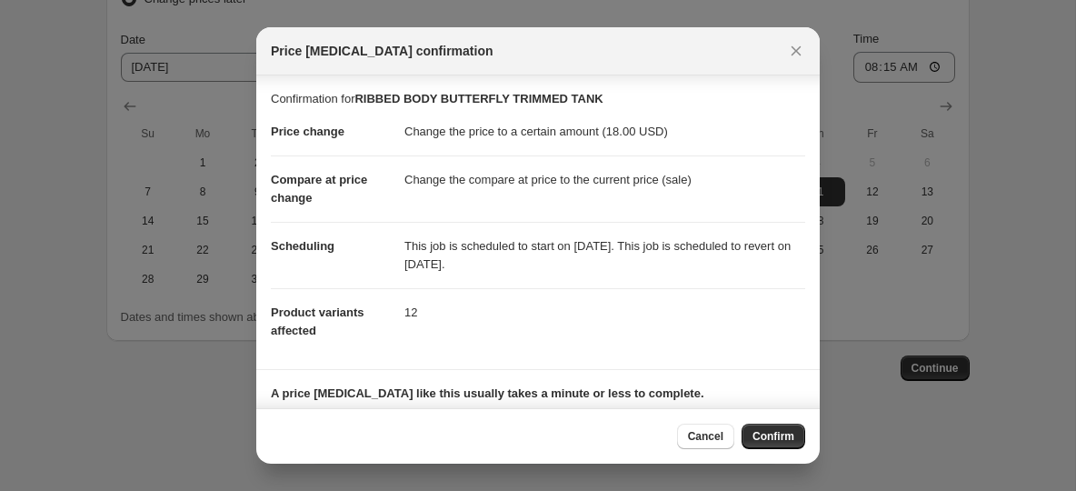
scroll to position [103, 0]
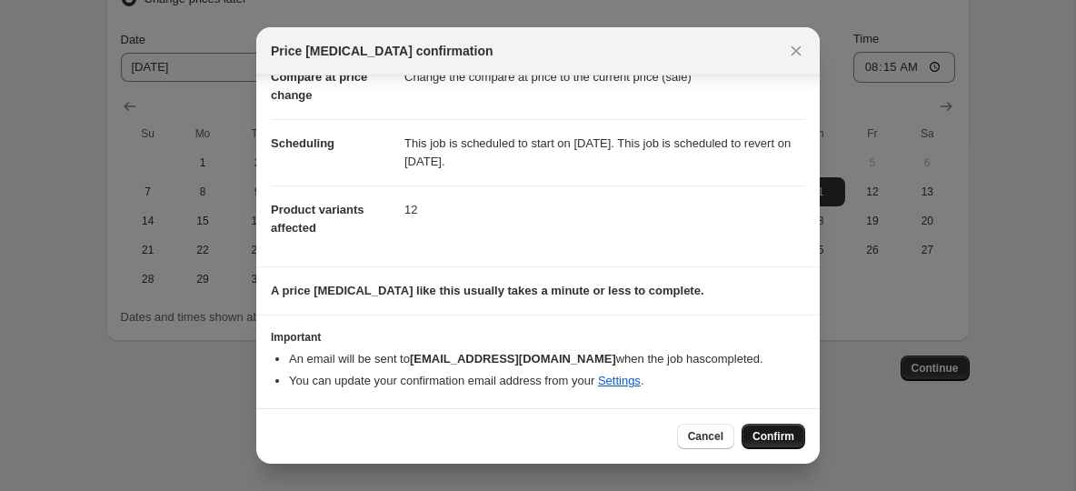
click at [769, 443] on span "Confirm" at bounding box center [774, 436] width 42 height 15
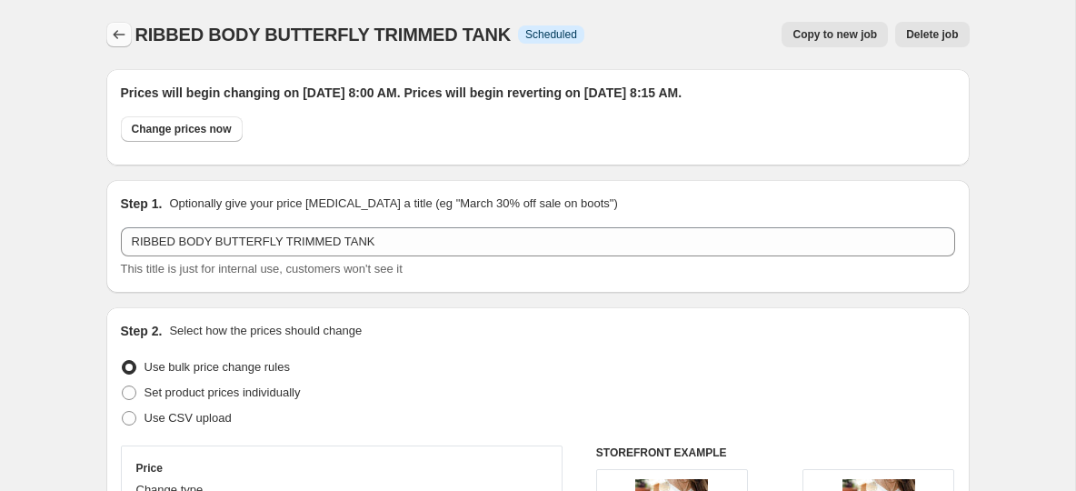
click at [111, 31] on icon "Price change jobs" at bounding box center [119, 34] width 18 height 18
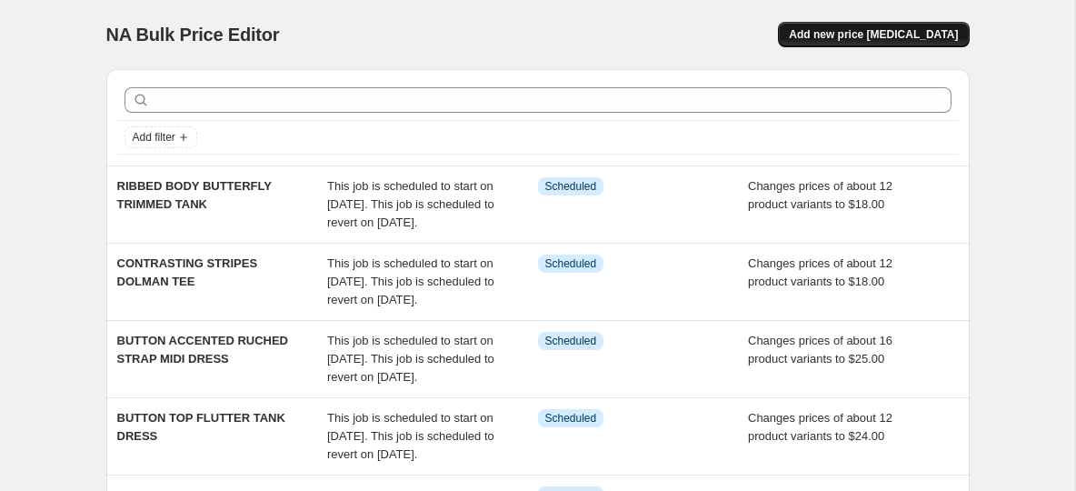
click at [857, 39] on span "Add new price [MEDICAL_DATA]" at bounding box center [873, 34] width 169 height 15
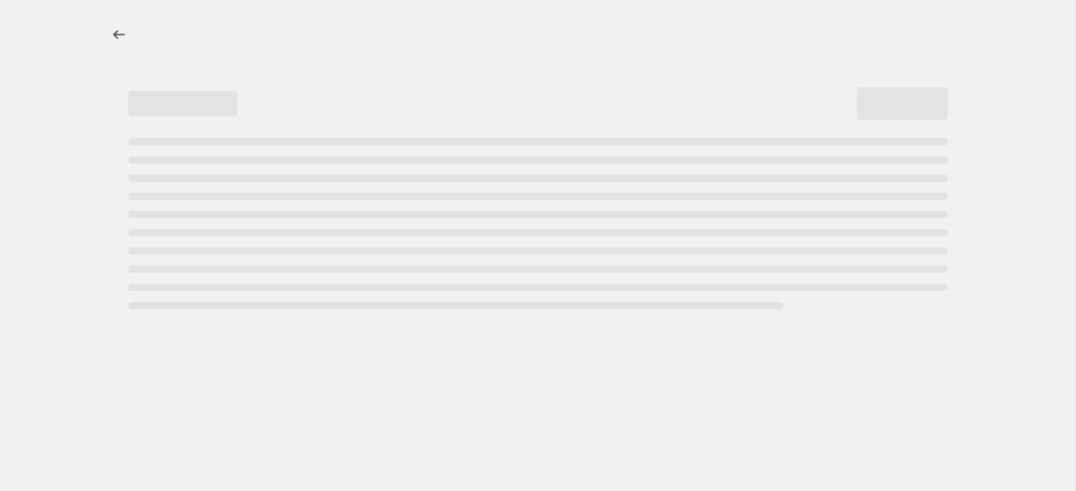
select select "percentage"
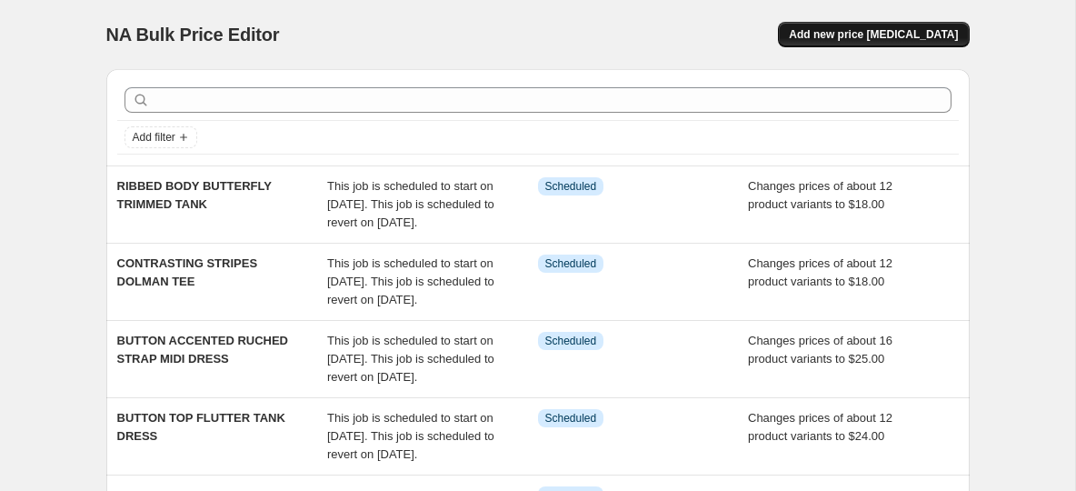
click at [916, 29] on span "Add new price [MEDICAL_DATA]" at bounding box center [873, 34] width 169 height 15
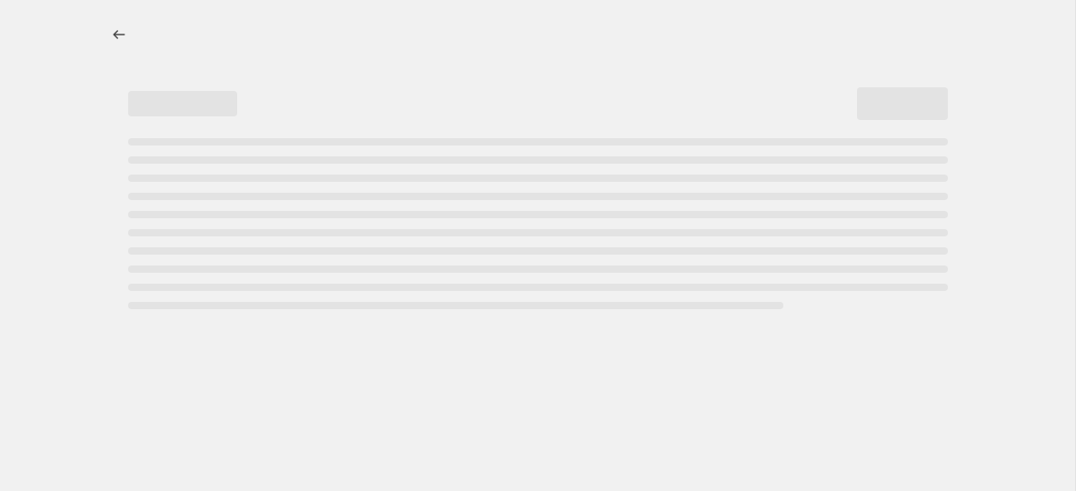
select select "percentage"
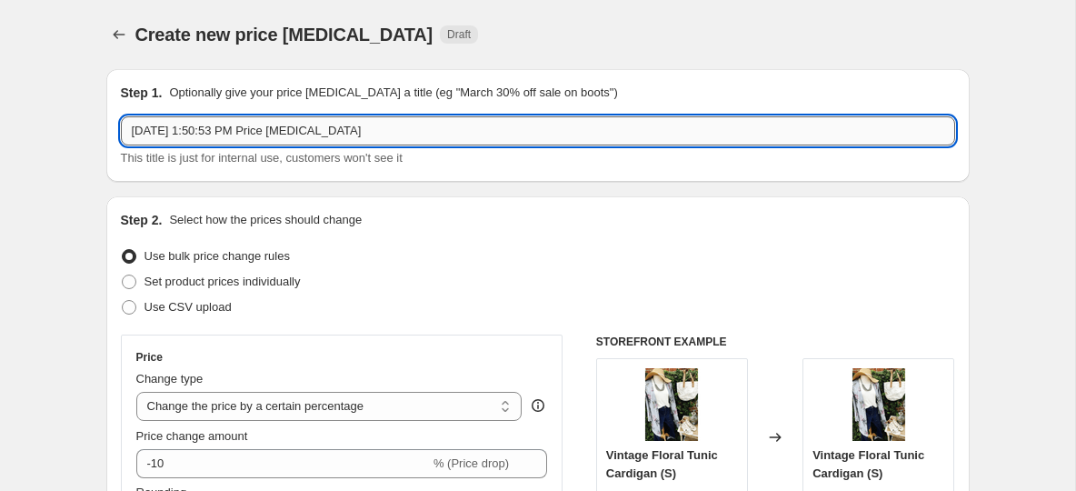
click at [323, 139] on input "Aug 18, 2025, 1:50:53 PM Price change job" at bounding box center [538, 130] width 834 height 29
paste input "RUCHED PUFF SLEEVE V BLOUSE"
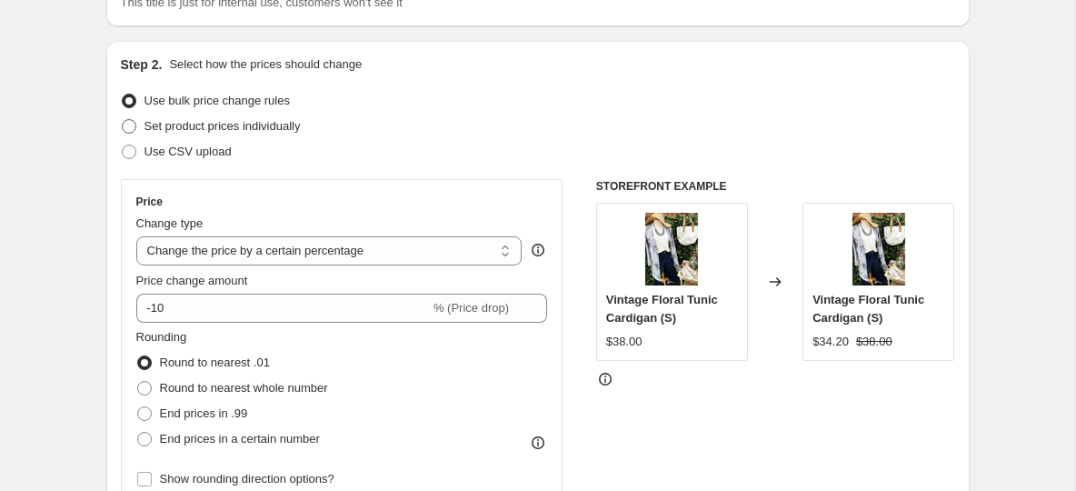
scroll to position [192, 0]
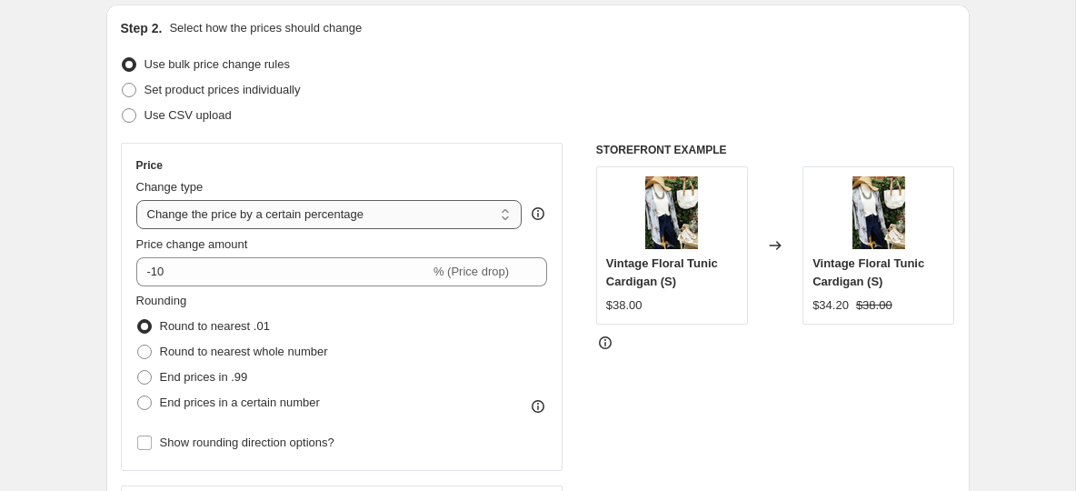
type input "RUCHED PUFF SLEEVE V BLOUSE"
click at [281, 220] on select "Change the price to a certain amount Change the price by a certain amount Chang…" at bounding box center [329, 214] width 386 height 29
select select "to"
click at [136, 200] on select "Change the price to a certain amount Change the price by a certain amount Chang…" at bounding box center [329, 214] width 386 height 29
type input "80.00"
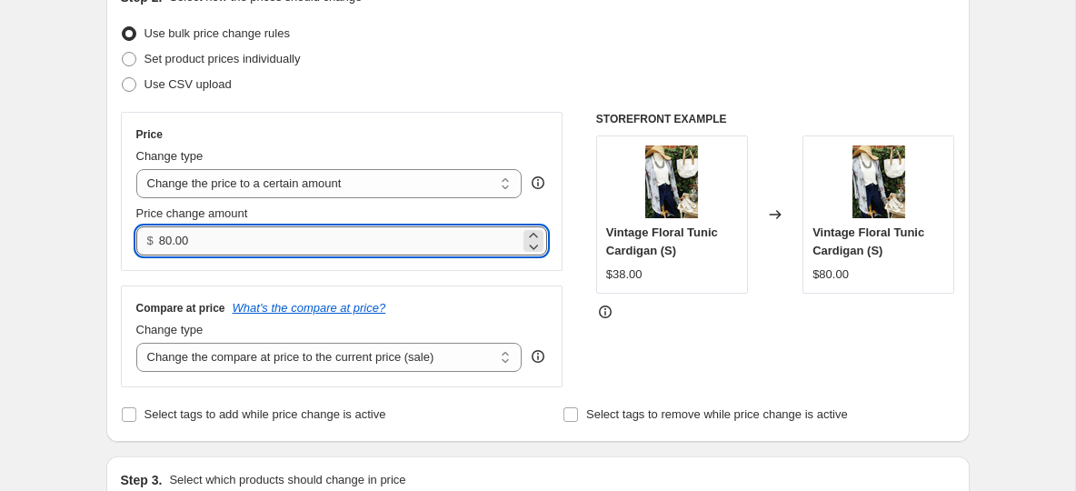
click at [183, 237] on input "80.00" at bounding box center [339, 240] width 361 height 29
type input "18.00"
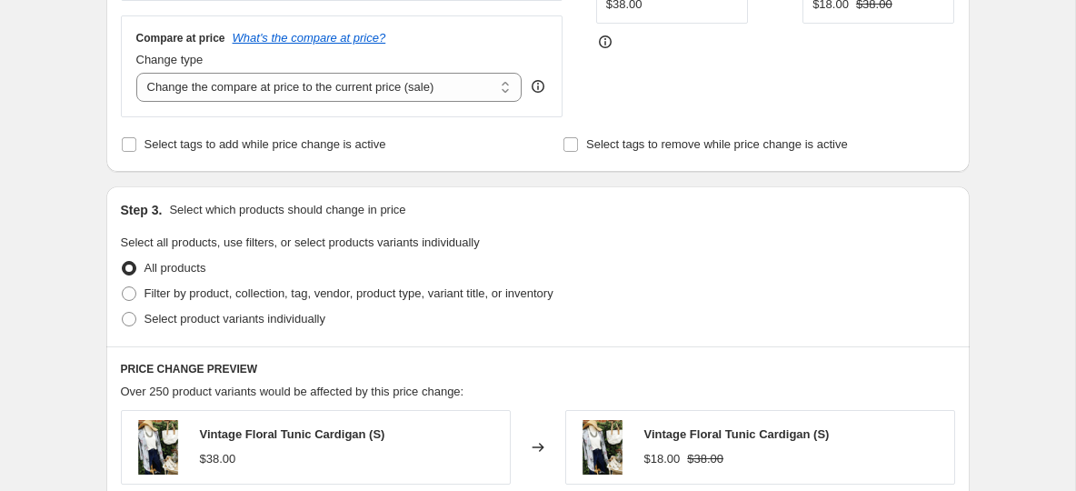
scroll to position [496, 0]
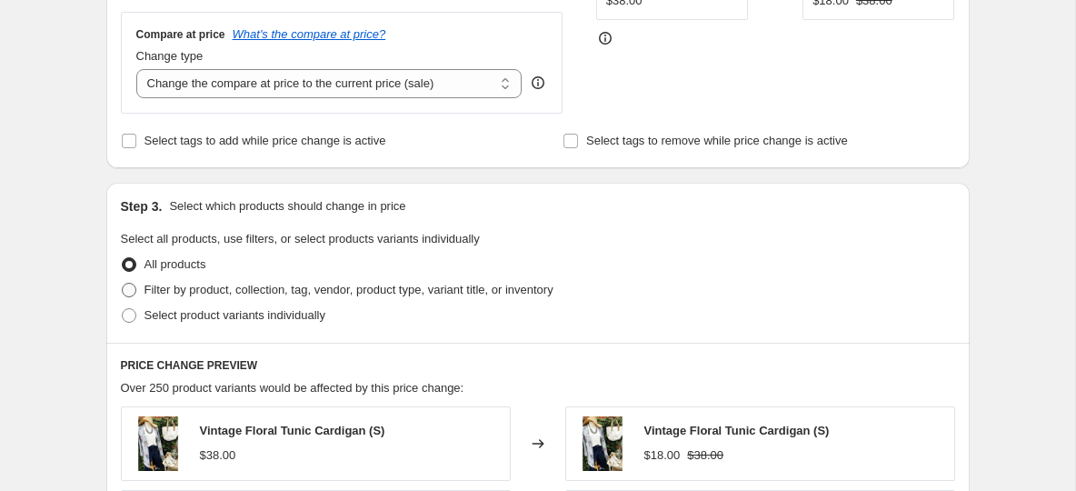
click at [135, 287] on span at bounding box center [129, 290] width 15 height 15
click at [123, 284] on input "Filter by product, collection, tag, vendor, product type, variant title, or inv…" at bounding box center [122, 283] width 1 height 1
radio input "true"
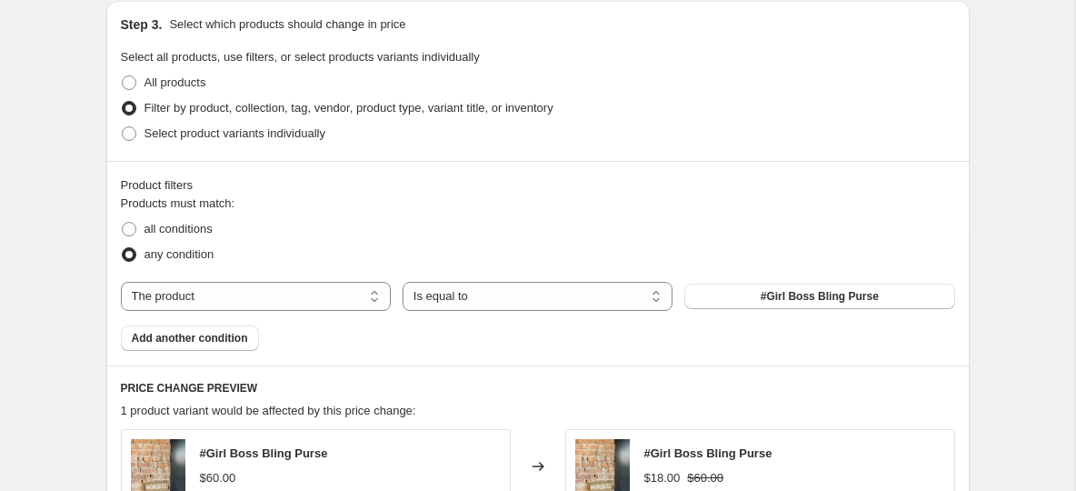
scroll to position [696, 0]
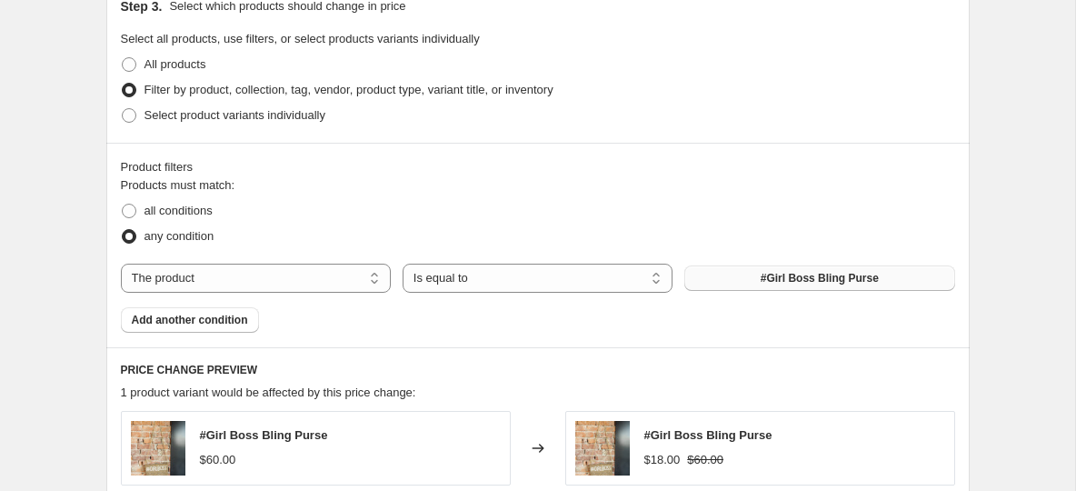
click at [709, 273] on button "#Girl Boss Bling Purse" at bounding box center [819, 277] width 270 height 25
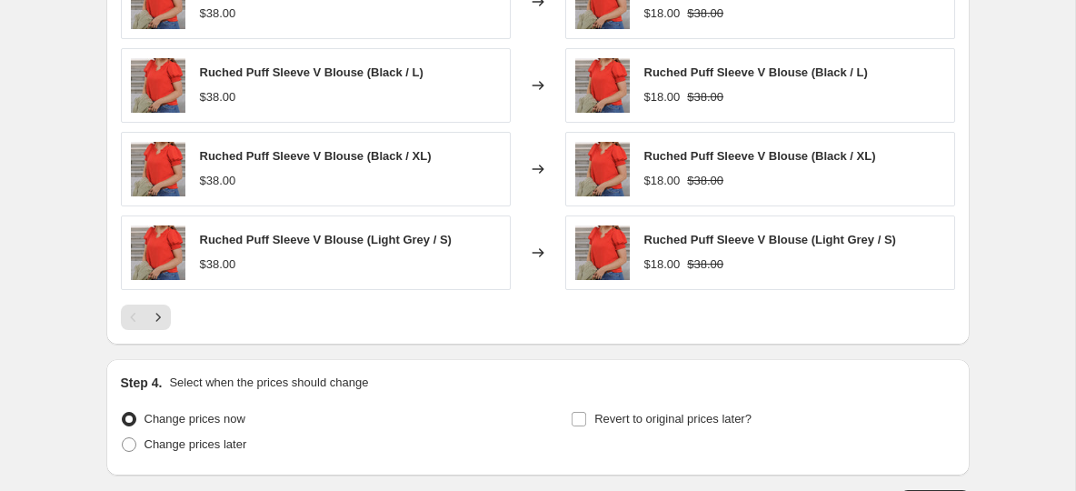
scroll to position [1361, 0]
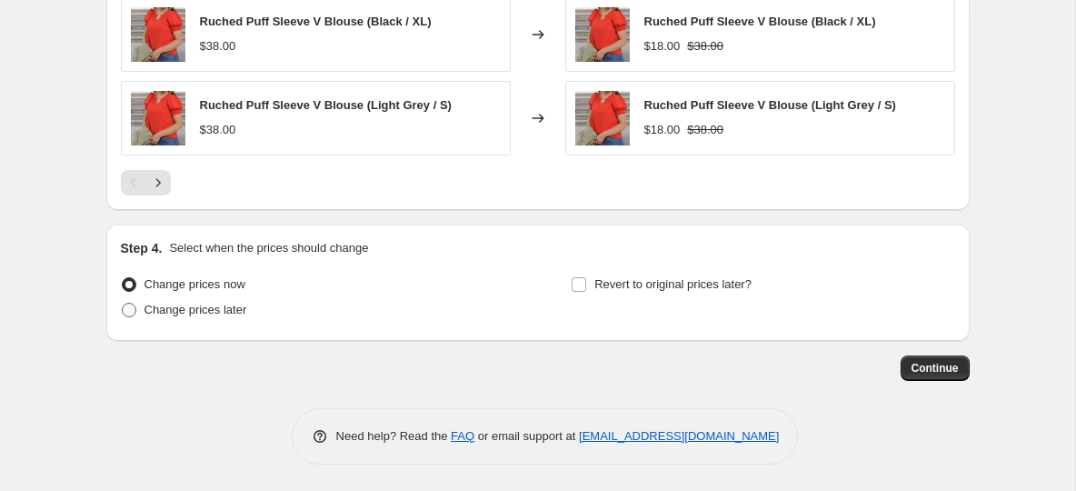
click at [135, 311] on span at bounding box center [129, 310] width 15 height 15
click at [123, 304] on input "Change prices later" at bounding box center [122, 303] width 1 height 1
radio input "true"
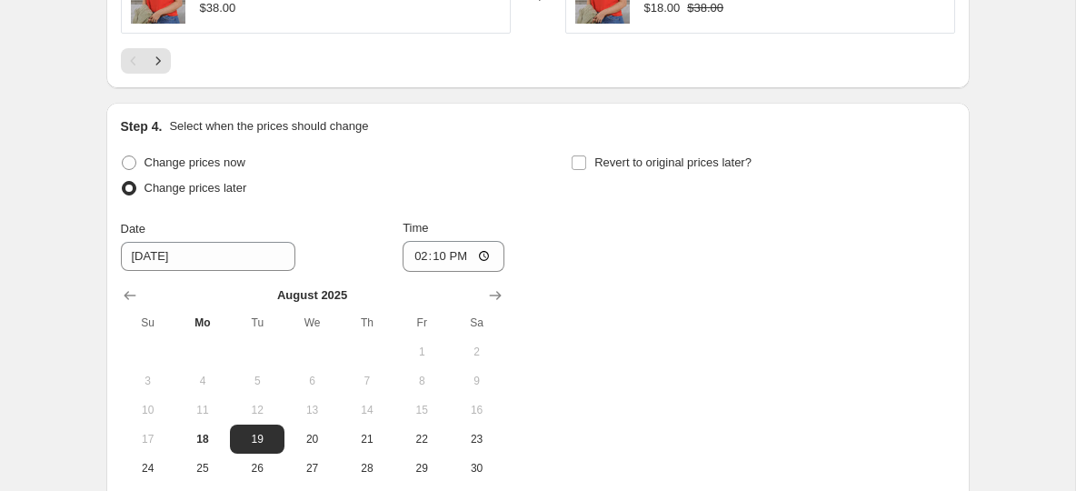
scroll to position [1546, 0]
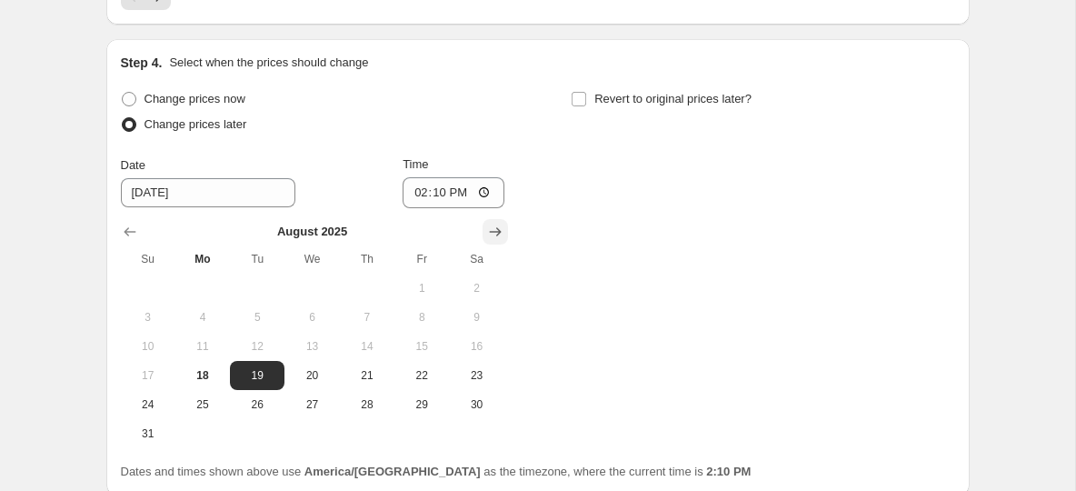
click at [496, 234] on icon "Show next month, September 2025" at bounding box center [495, 232] width 18 height 18
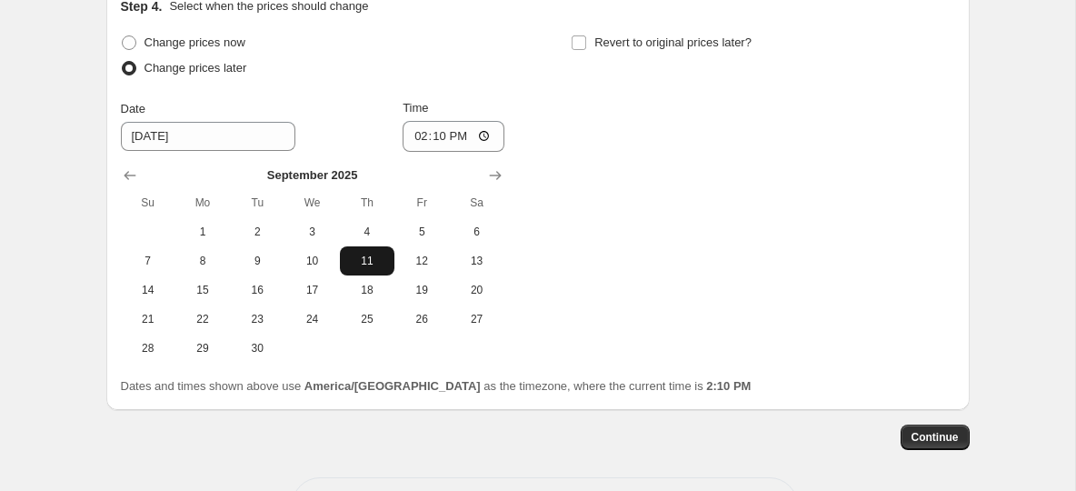
scroll to position [1611, 0]
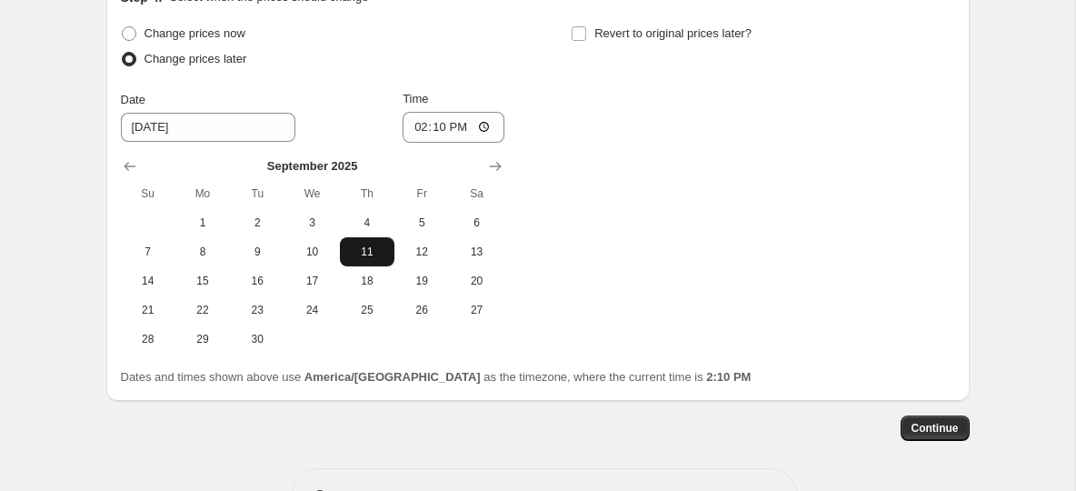
click at [362, 258] on button "11" at bounding box center [367, 251] width 55 height 29
type input "9/11/2025"
click at [428, 129] on input "14:10" at bounding box center [454, 127] width 102 height 31
click at [416, 129] on input "14:10" at bounding box center [454, 127] width 102 height 31
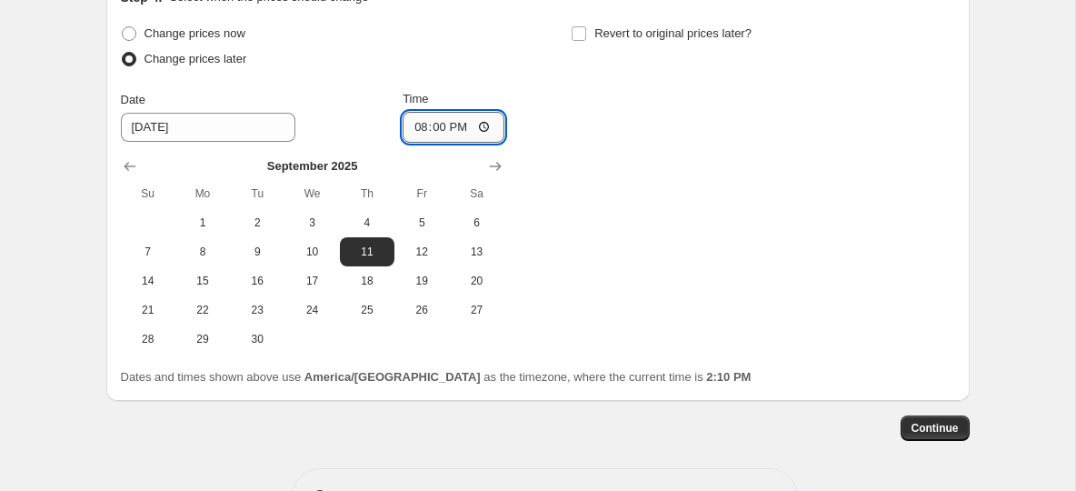
click at [453, 125] on input "20:00" at bounding box center [454, 127] width 102 height 31
type input "08:00"
click at [581, 32] on input "Revert to original prices later?" at bounding box center [579, 33] width 15 height 15
checkbox input "true"
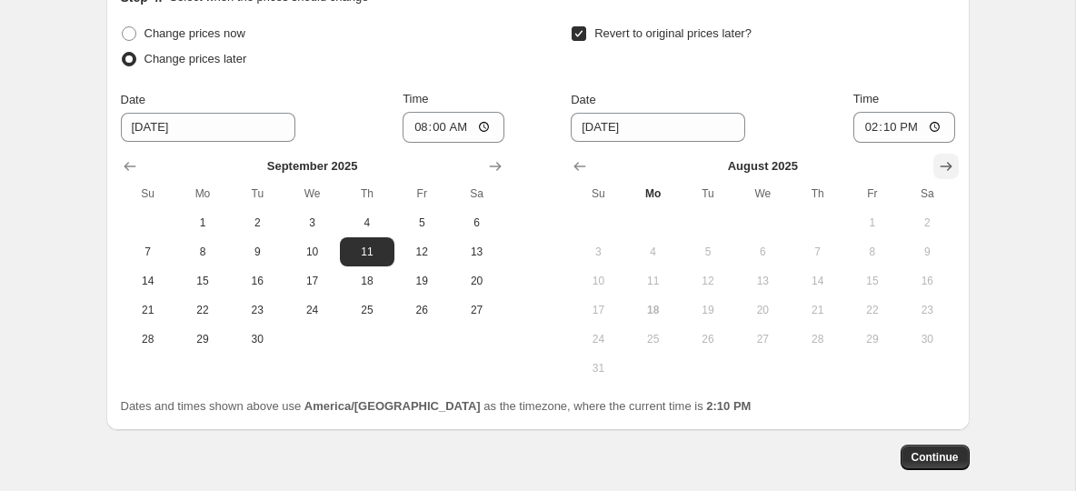
click at [940, 166] on icon "Show next month, September 2025" at bounding box center [946, 166] width 18 height 18
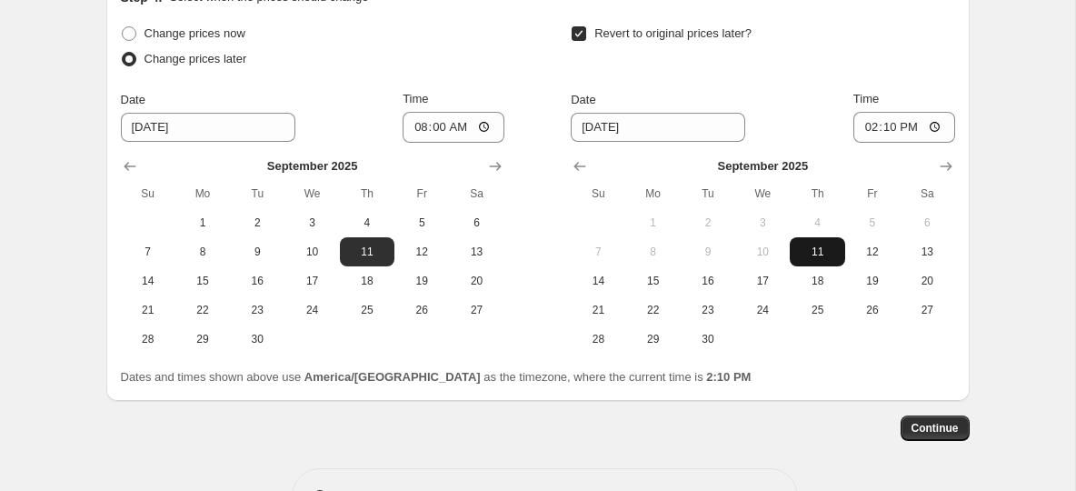
click at [806, 249] on span "11" at bounding box center [817, 251] width 40 height 15
type input "9/11/2025"
click at [876, 128] on input "14:10" at bounding box center [904, 127] width 102 height 31
type input "23:59"
click at [796, 53] on div "Revert to original prices later?" at bounding box center [763, 48] width 384 height 55
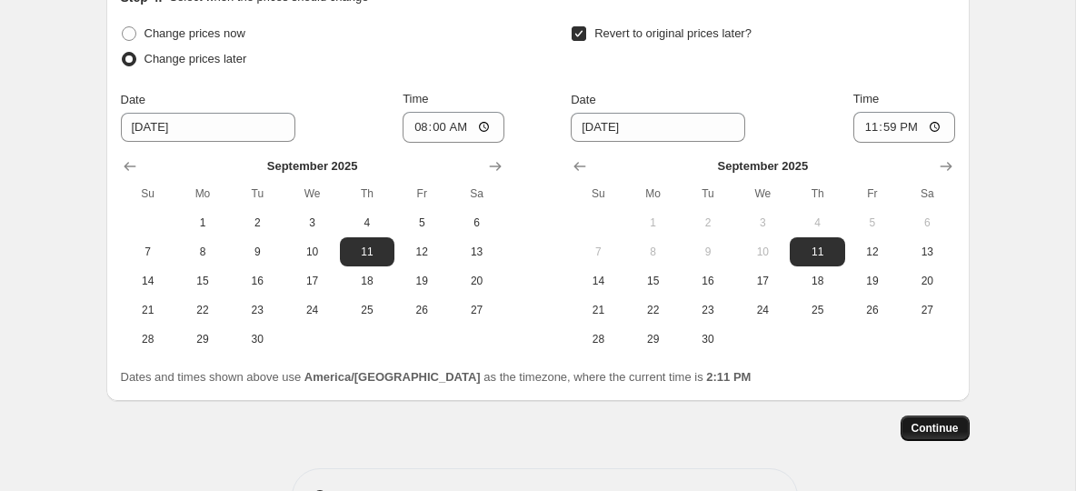
click at [931, 427] on span "Continue" at bounding box center [935, 428] width 47 height 15
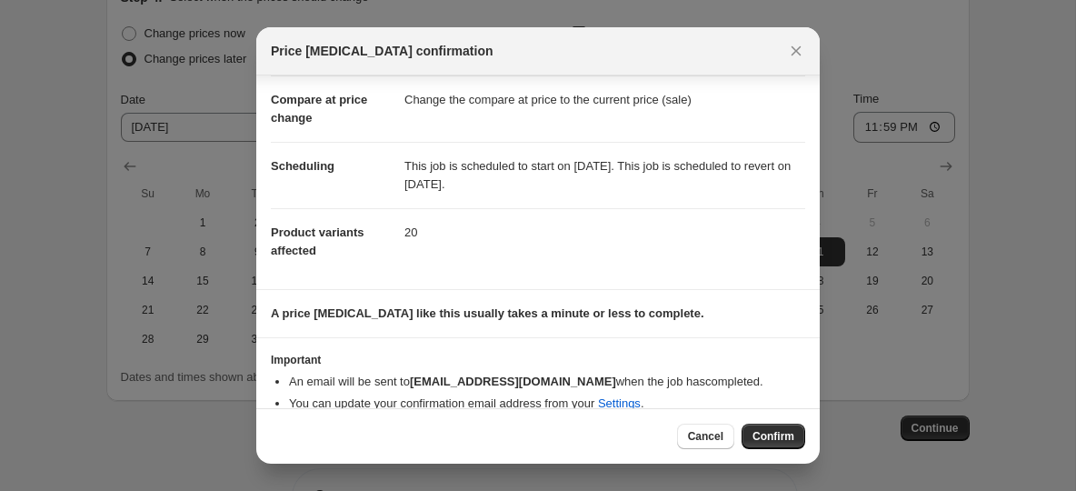
scroll to position [103, 0]
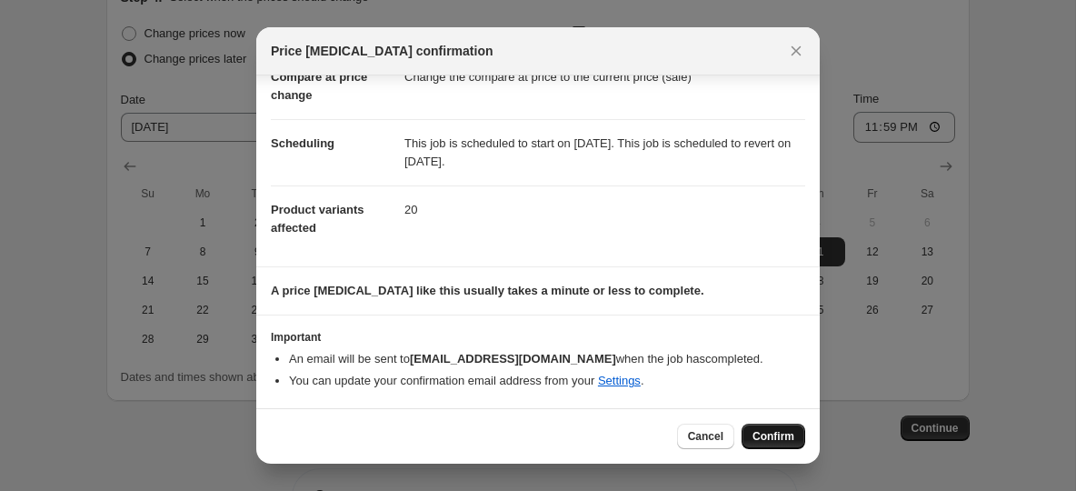
click at [770, 441] on span "Confirm" at bounding box center [774, 436] width 42 height 15
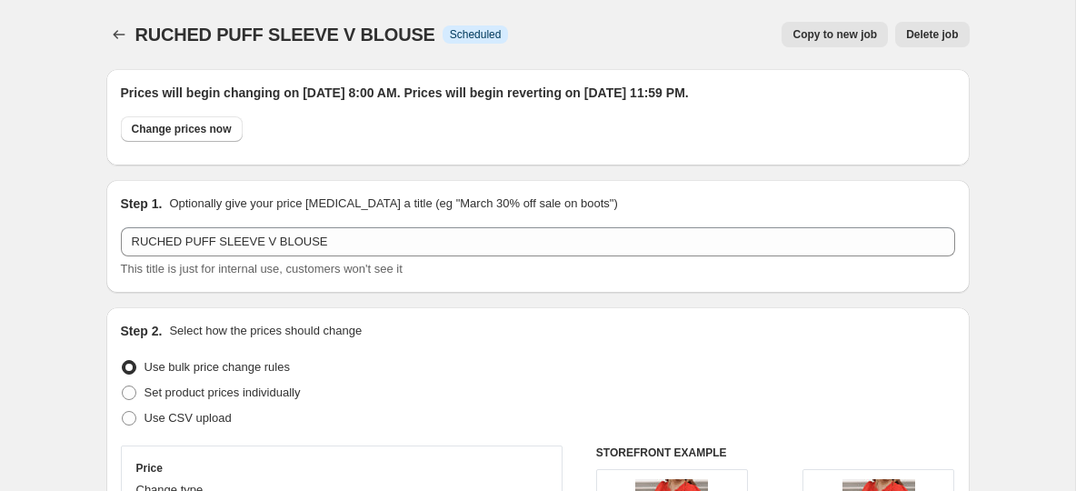
click at [837, 33] on span "Copy to new job" at bounding box center [835, 34] width 85 height 15
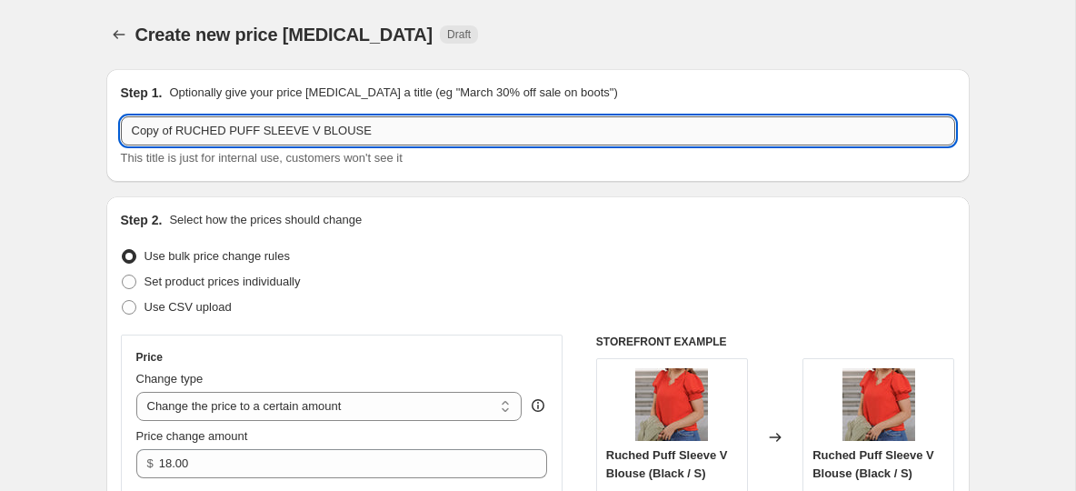
click at [375, 135] on input "Copy of RUCHED PUFF SLEEVE V BLOUSE" at bounding box center [538, 130] width 834 height 29
click at [374, 134] on input "Copy of RUCHED PUFF SLEEVE V BLOUSE" at bounding box center [538, 130] width 834 height 29
drag, startPoint x: 387, startPoint y: 134, endPoint x: 121, endPoint y: 124, distance: 266.5
click at [121, 124] on input "Copy of RUCHED PUFF SLEEVE V BLOUSE" at bounding box center [538, 130] width 834 height 29
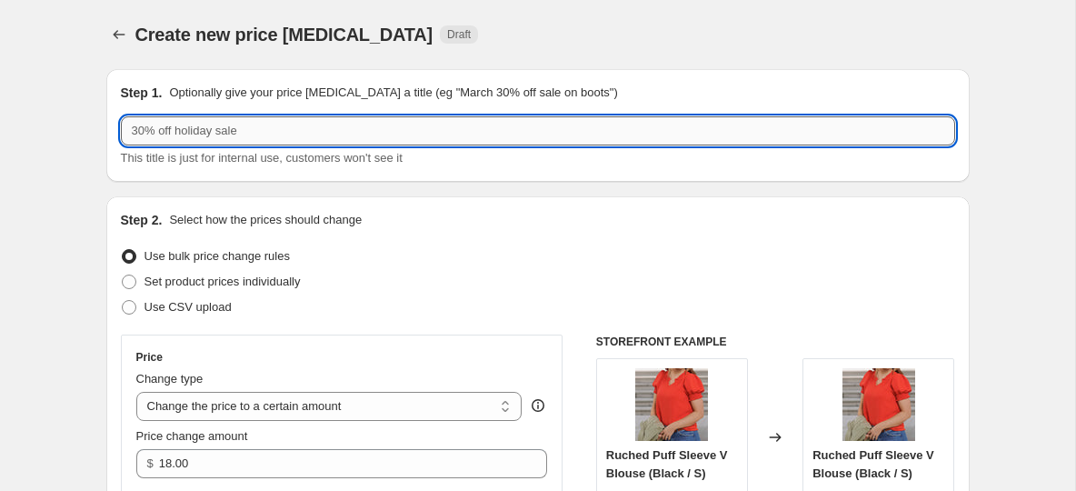
paste input "INTRICATELY DETAILED KNIT TEE"
type input "INTRICATELY DETAILED KNIT TEE"
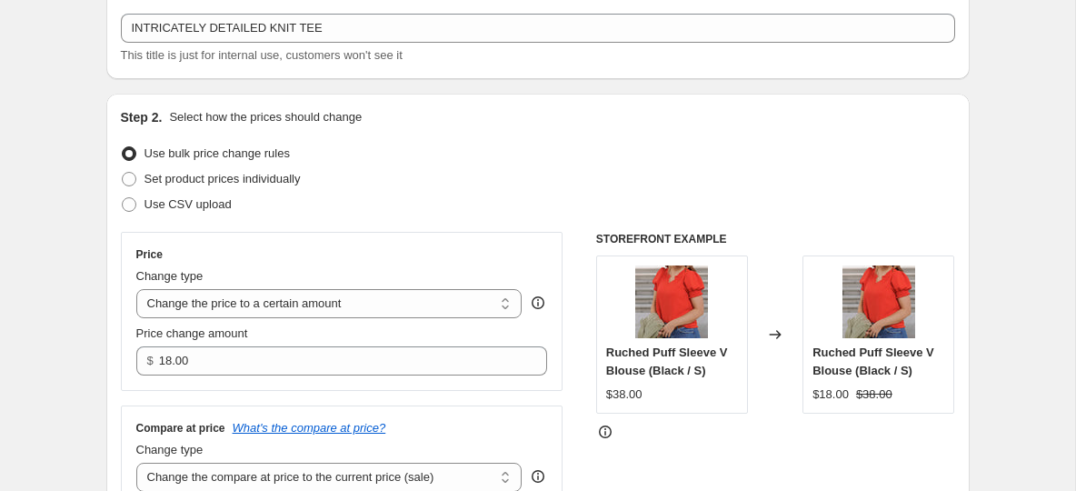
scroll to position [110, 0]
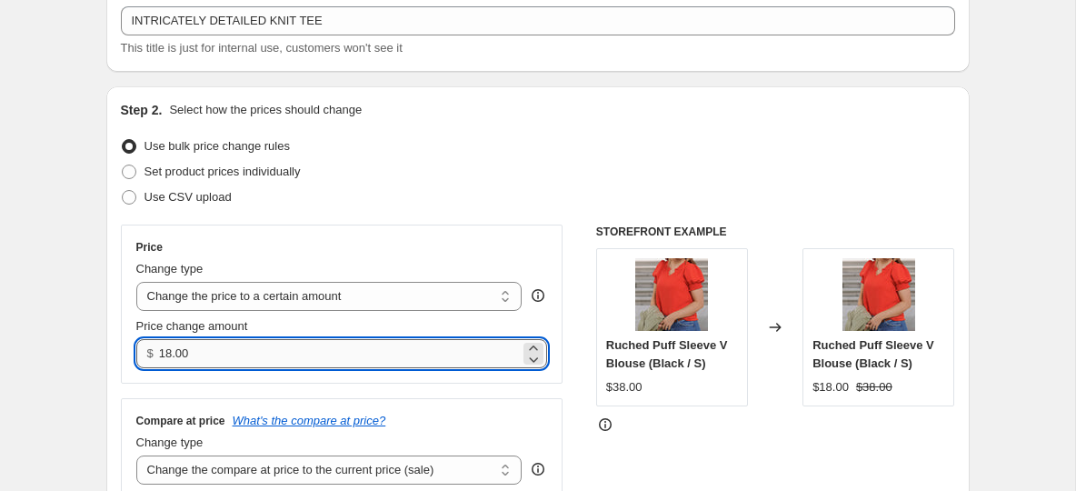
click at [205, 354] on input "18.00" at bounding box center [339, 353] width 361 height 29
type input "1"
type input "28.00"
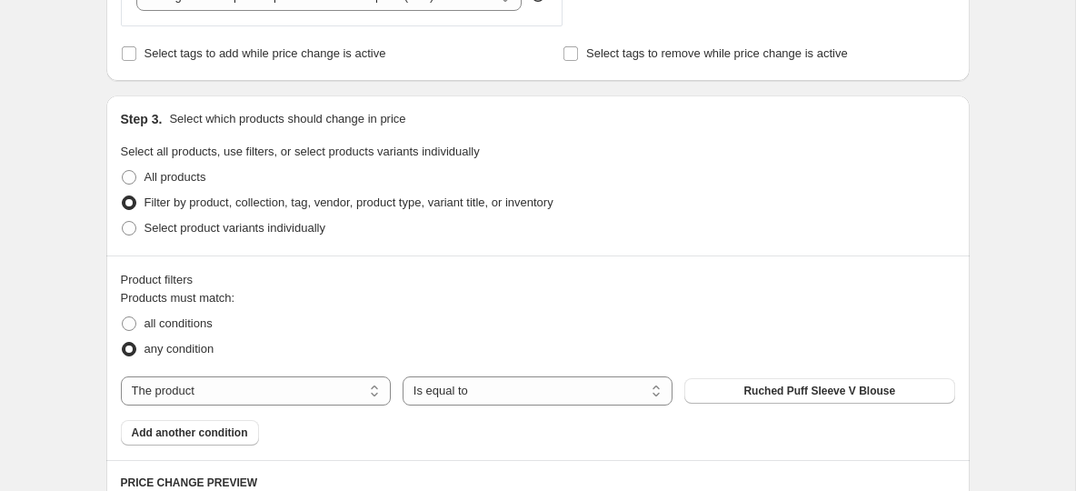
scroll to position [686, 0]
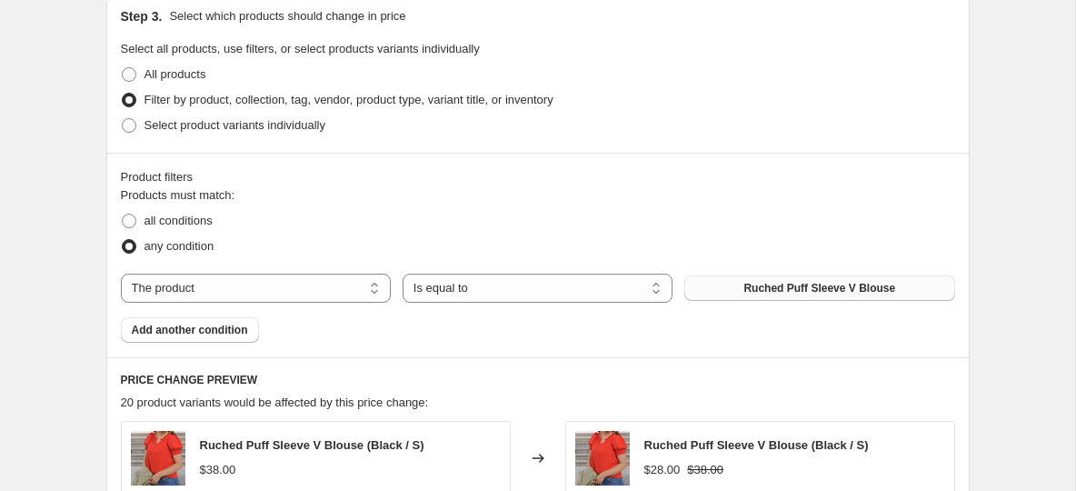
click at [787, 282] on span "Ruched Puff Sleeve V Blouse" at bounding box center [819, 288] width 152 height 15
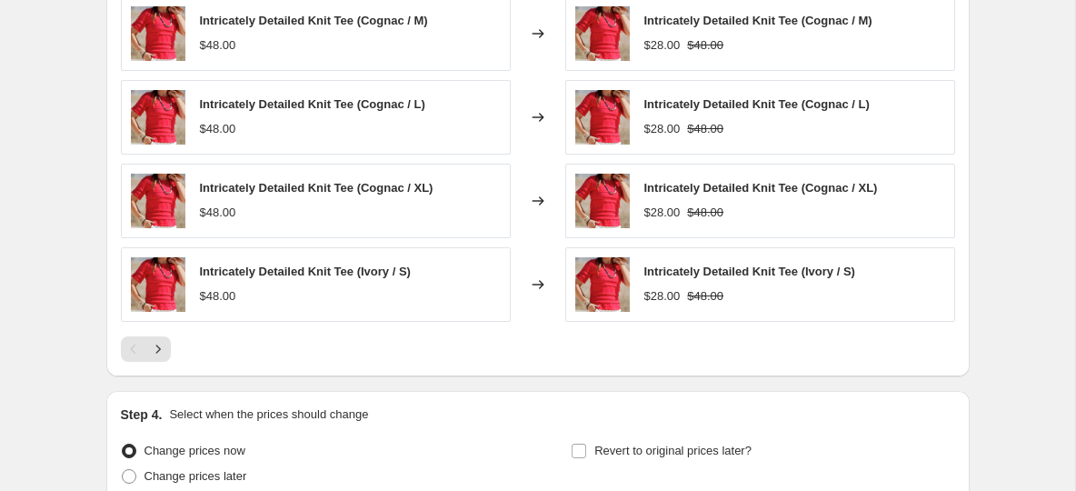
scroll to position [1361, 0]
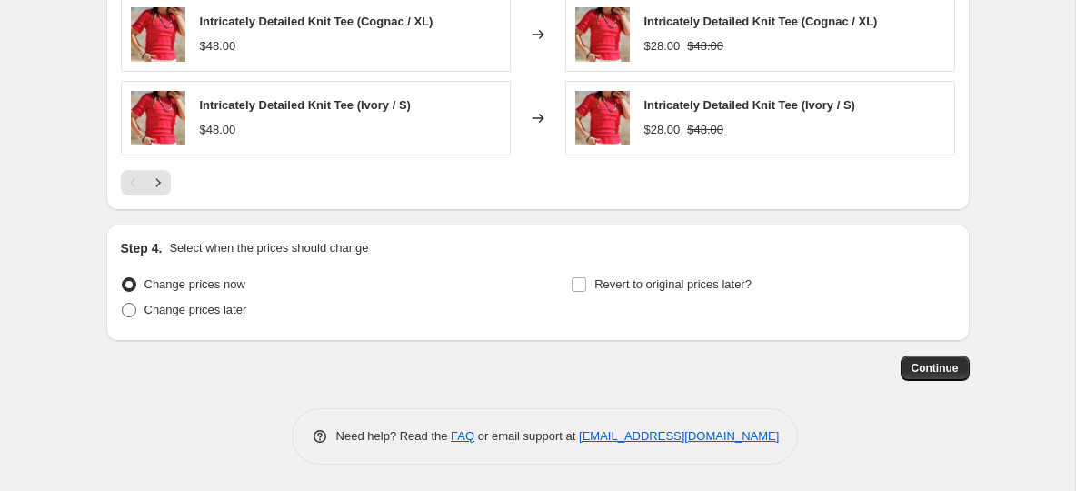
click at [128, 308] on span at bounding box center [129, 310] width 15 height 15
click at [123, 304] on input "Change prices later" at bounding box center [122, 303] width 1 height 1
radio input "true"
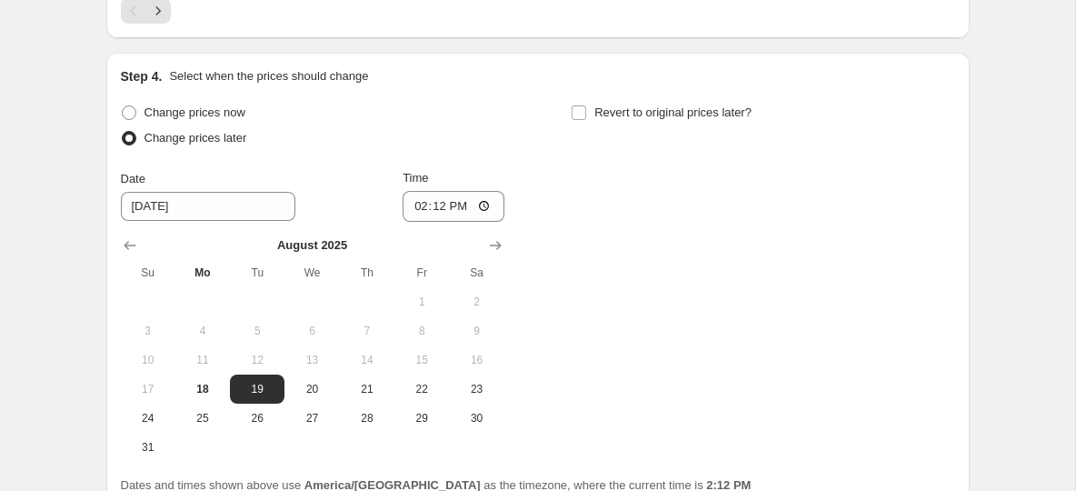
scroll to position [1591, 0]
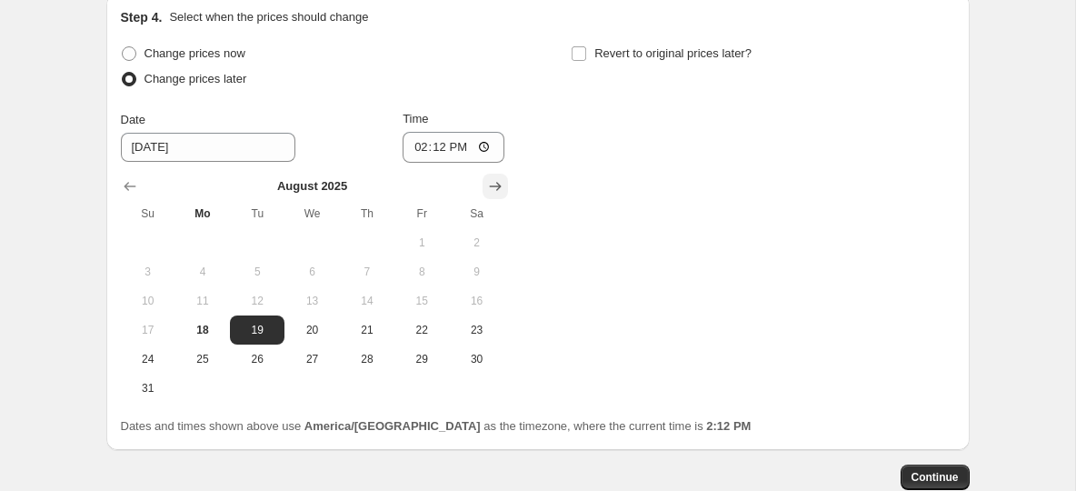
click at [492, 183] on icon "Show next month, September 2025" at bounding box center [495, 186] width 18 height 18
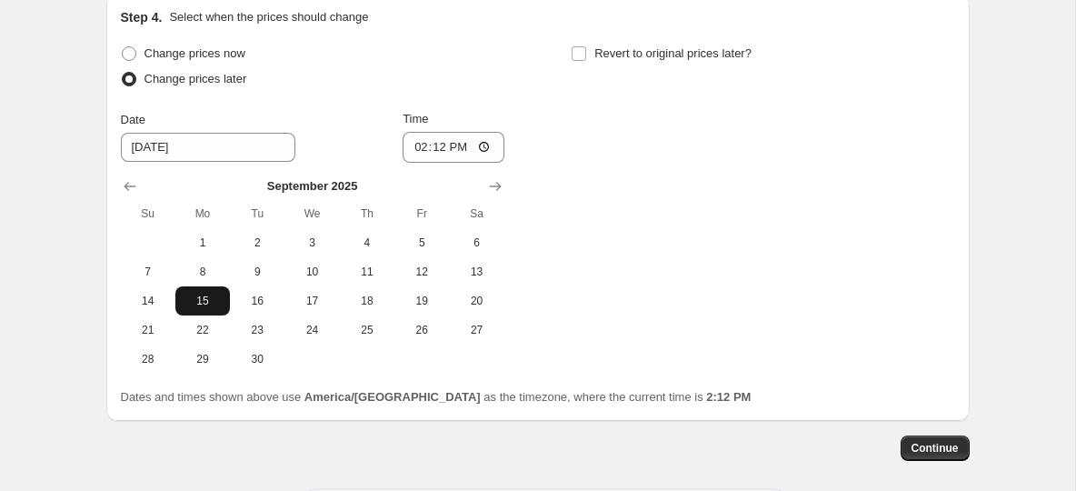
click at [207, 302] on span "15" at bounding box center [203, 301] width 40 height 15
type input "9/15/2025"
click at [414, 145] on input "14:12" at bounding box center [454, 147] width 102 height 31
type input "00:00"
click at [583, 52] on input "Revert to original prices later?" at bounding box center [579, 53] width 15 height 15
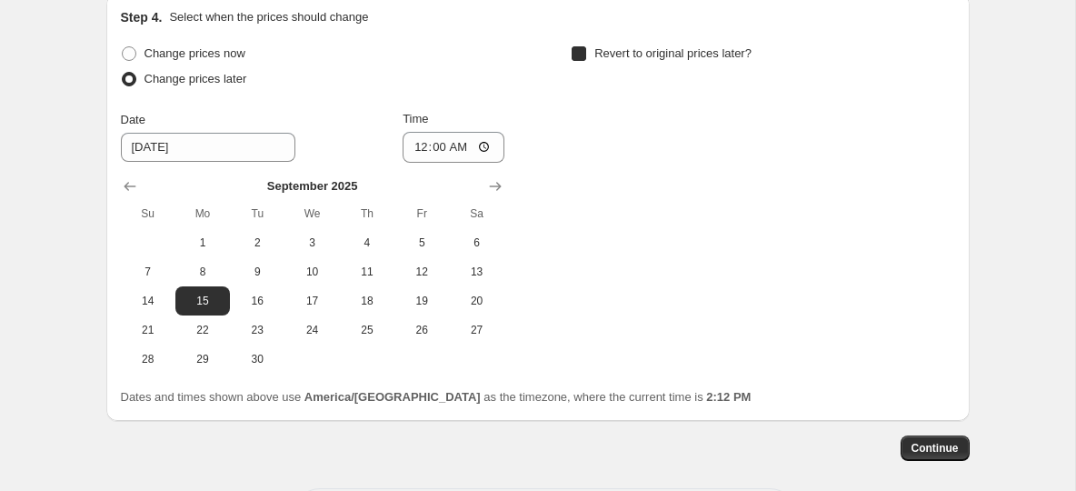
checkbox input "true"
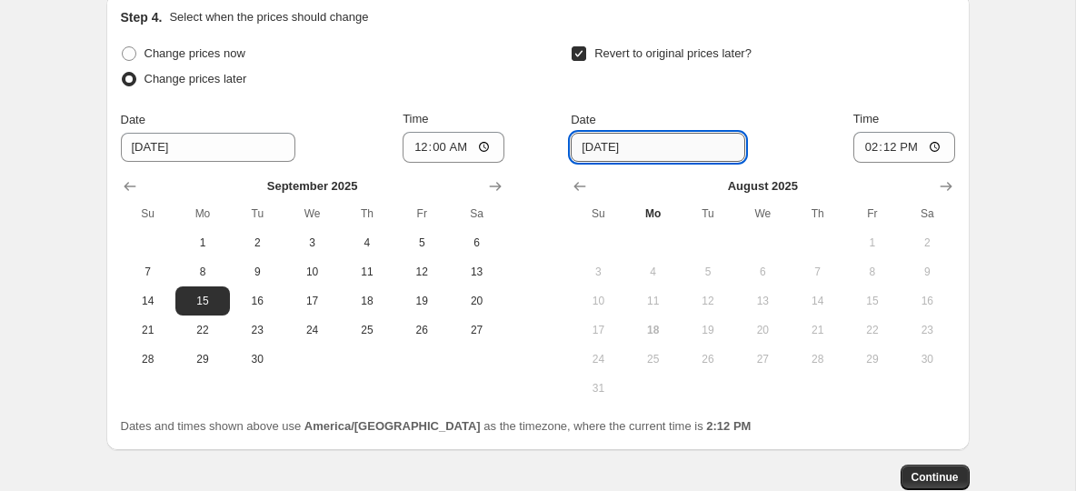
click at [605, 150] on input "8/25/2025" at bounding box center [658, 147] width 175 height 29
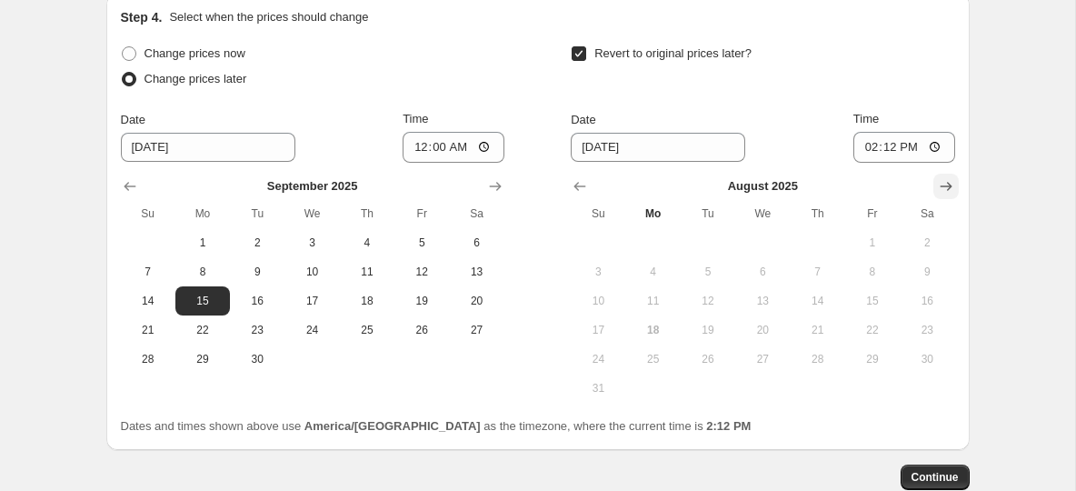
click at [954, 180] on button "Show next month, September 2025" at bounding box center [945, 186] width 25 height 25
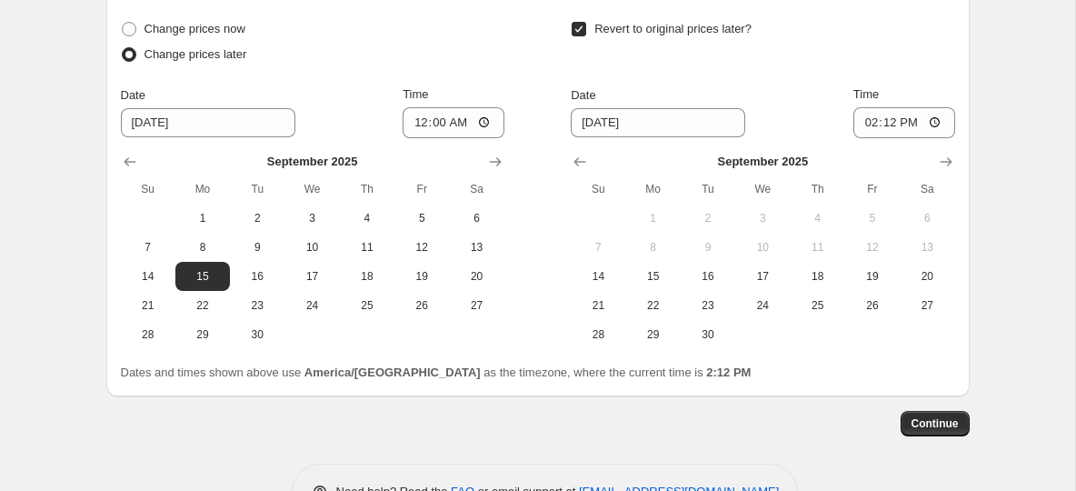
scroll to position [1621, 0]
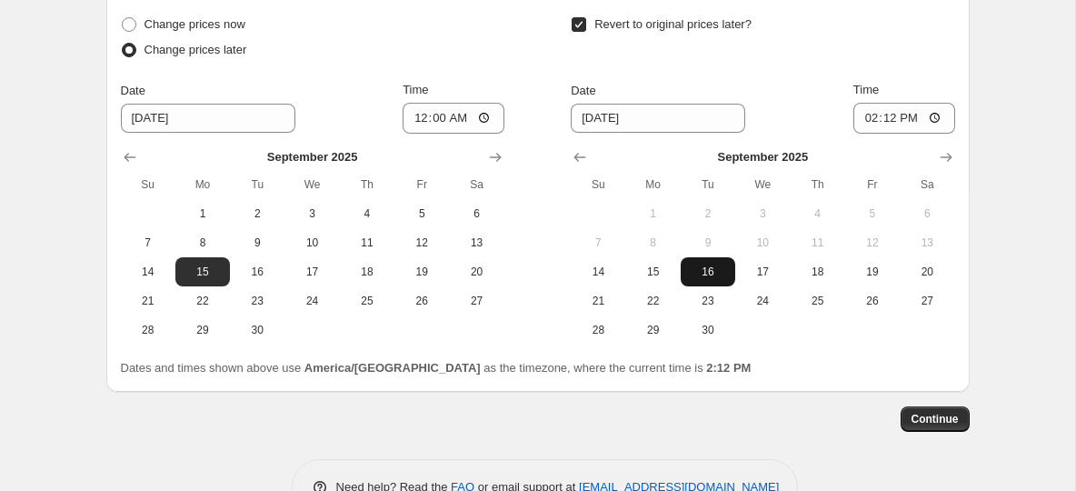
click at [707, 264] on span "16" at bounding box center [708, 271] width 40 height 15
type input "9/16/2025"
click at [871, 119] on input "14:12" at bounding box center [904, 118] width 102 height 31
click at [871, 119] on input "08:00" at bounding box center [904, 118] width 102 height 31
type input "08:15"
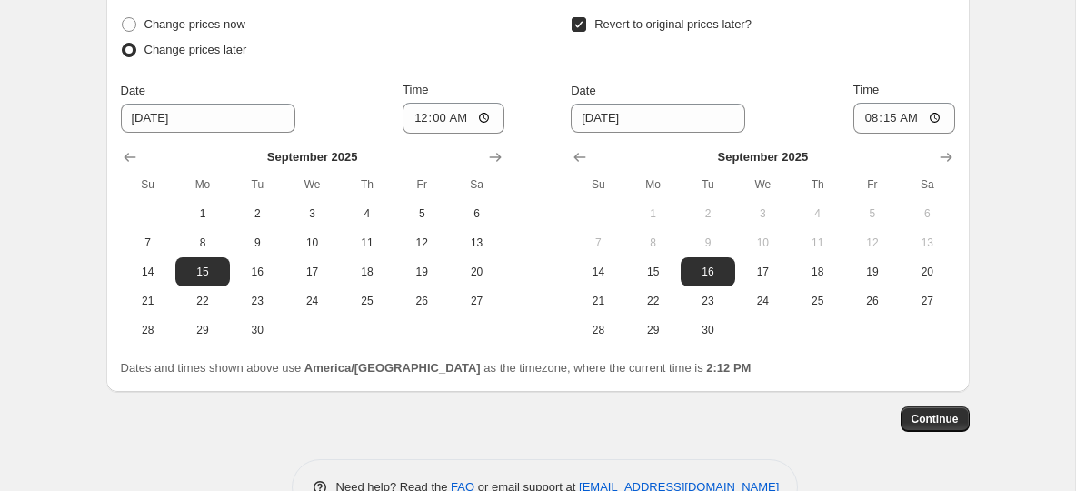
click at [825, 61] on div "Revert to original prices later?" at bounding box center [763, 39] width 384 height 55
click at [941, 422] on span "Continue" at bounding box center [935, 419] width 47 height 15
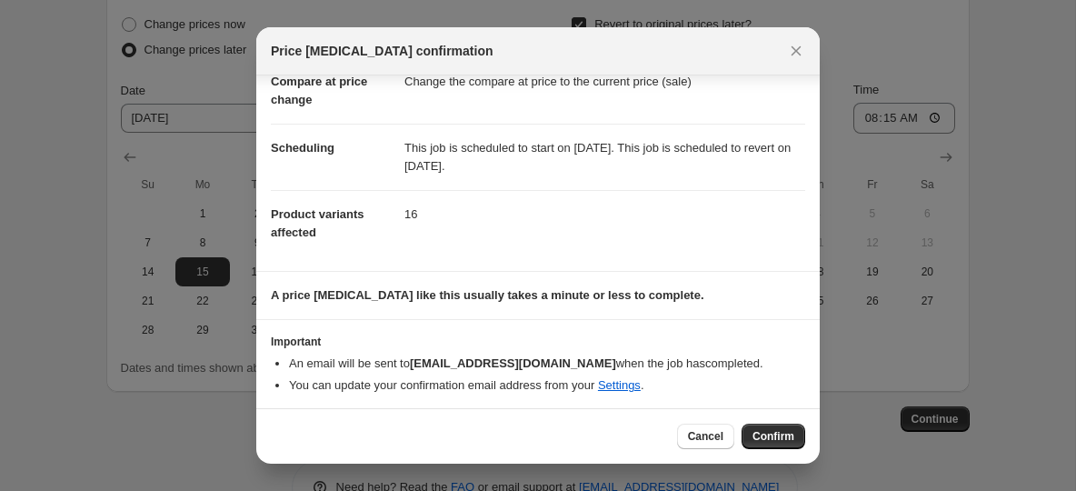
scroll to position [103, 0]
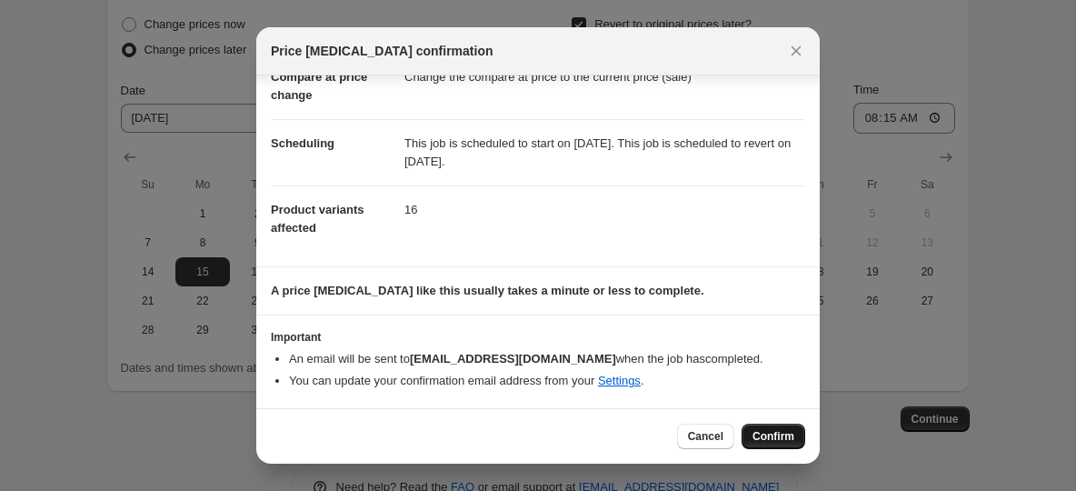
click at [783, 438] on span "Confirm" at bounding box center [774, 436] width 42 height 15
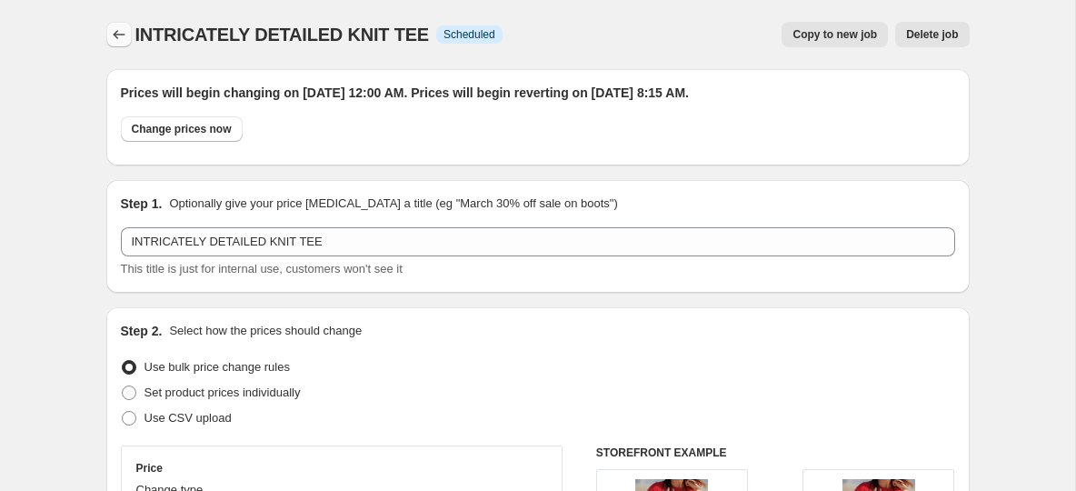
click at [117, 36] on icon "Price change jobs" at bounding box center [119, 34] width 18 height 18
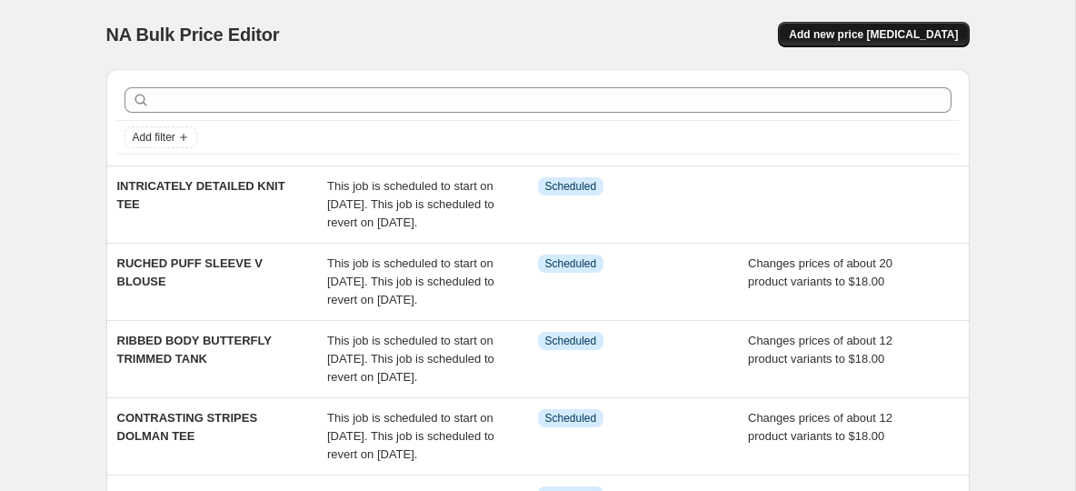
click at [889, 27] on span "Add new price [MEDICAL_DATA]" at bounding box center [873, 34] width 169 height 15
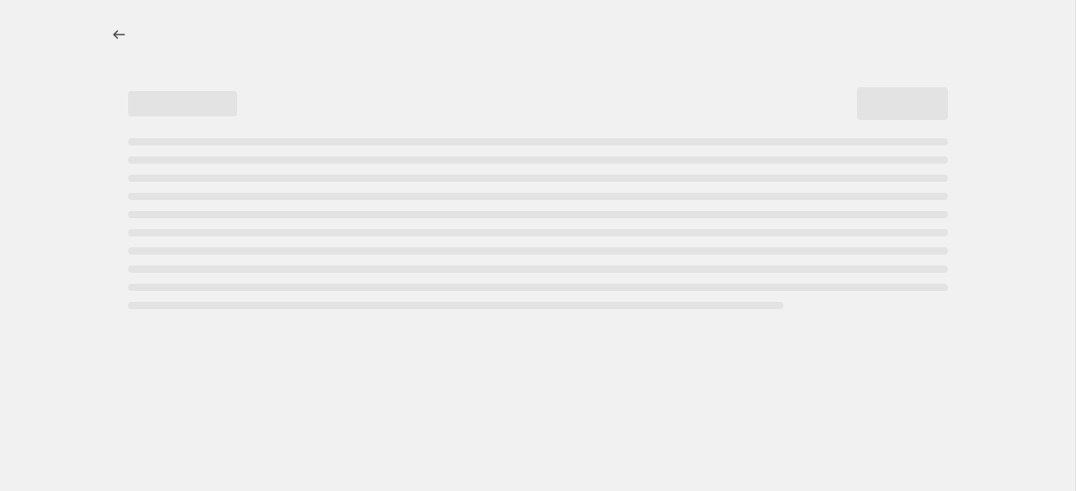
select select "percentage"
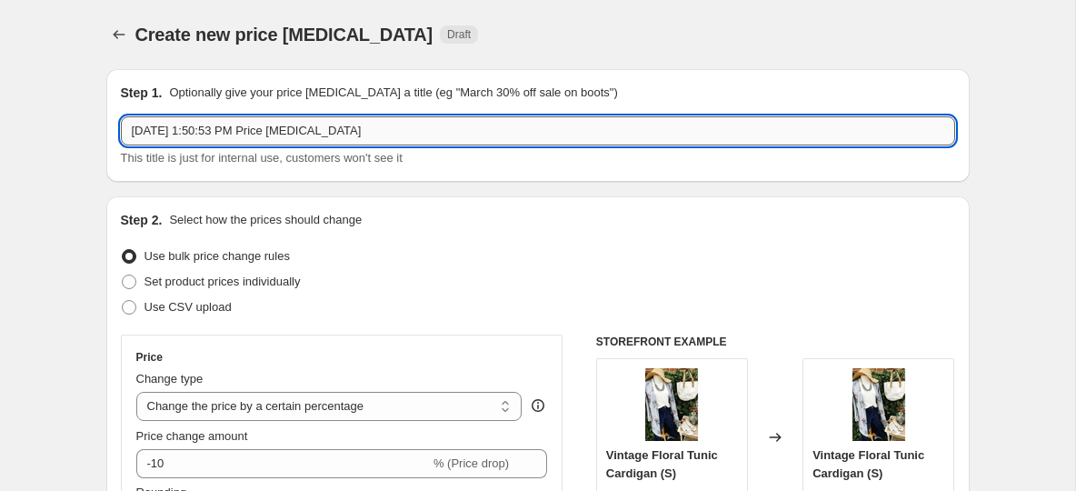
click at [284, 135] on input "Aug 18, 2025, 1:50:53 PM Price change job" at bounding box center [538, 130] width 834 height 29
paste input "SIMPLE CAP SLEEVE TEE"
type input "SIMPLE CAP SLEEVE TEE"
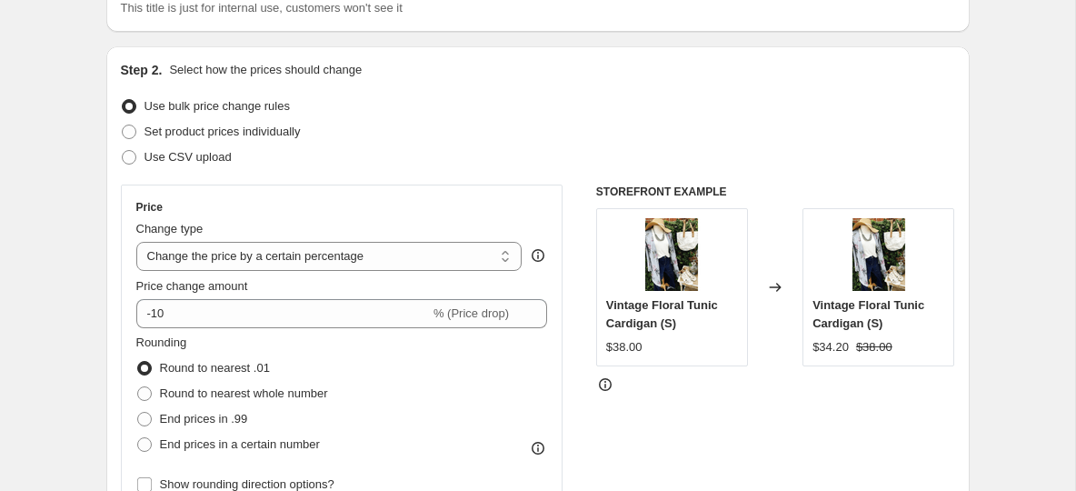
scroll to position [158, 0]
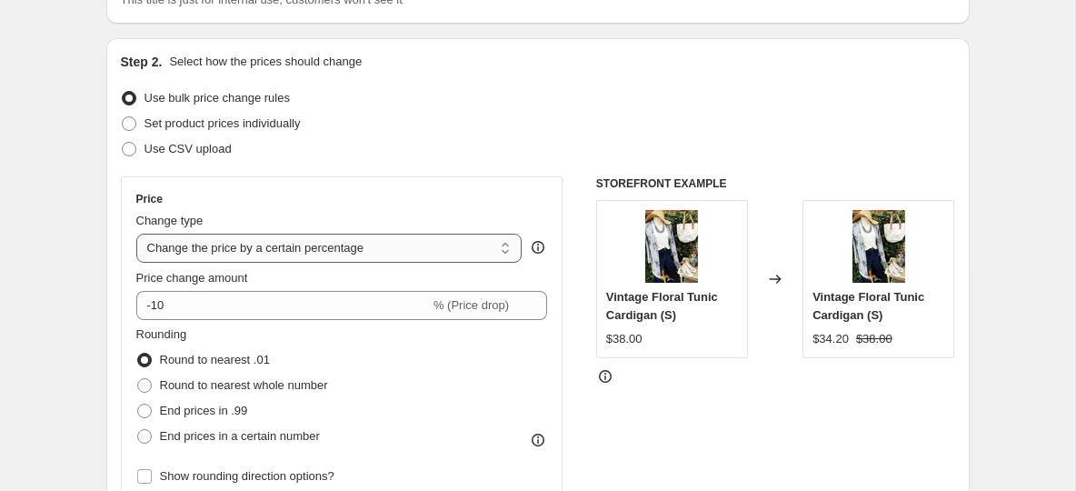
click at [277, 261] on select "Change the price to a certain amount Change the price by a certain amount Chang…" at bounding box center [329, 248] width 386 height 29
select select "to"
click at [136, 234] on select "Change the price to a certain amount Change the price by a certain amount Chang…" at bounding box center [329, 248] width 386 height 29
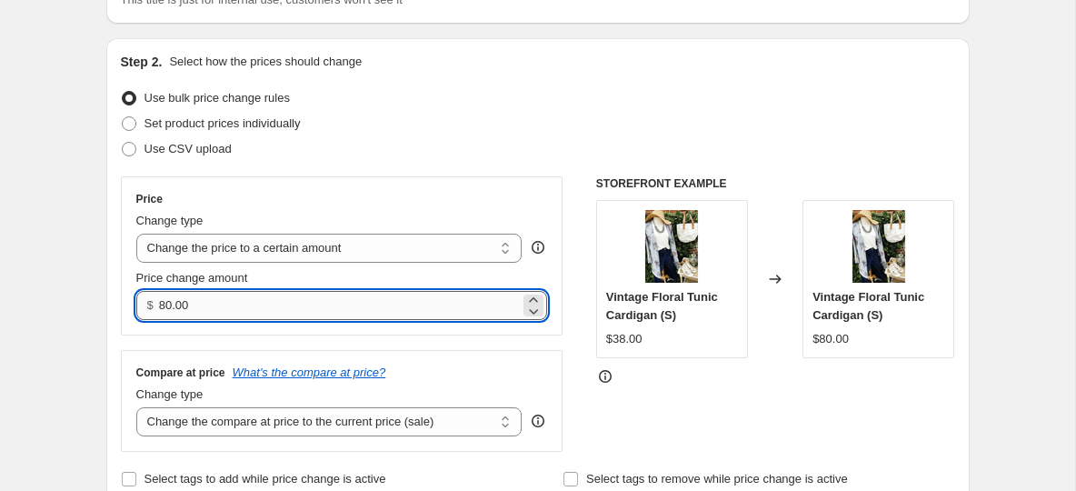
click at [164, 310] on input "80.00" at bounding box center [339, 305] width 361 height 29
click at [206, 310] on input "180.00" at bounding box center [339, 305] width 361 height 29
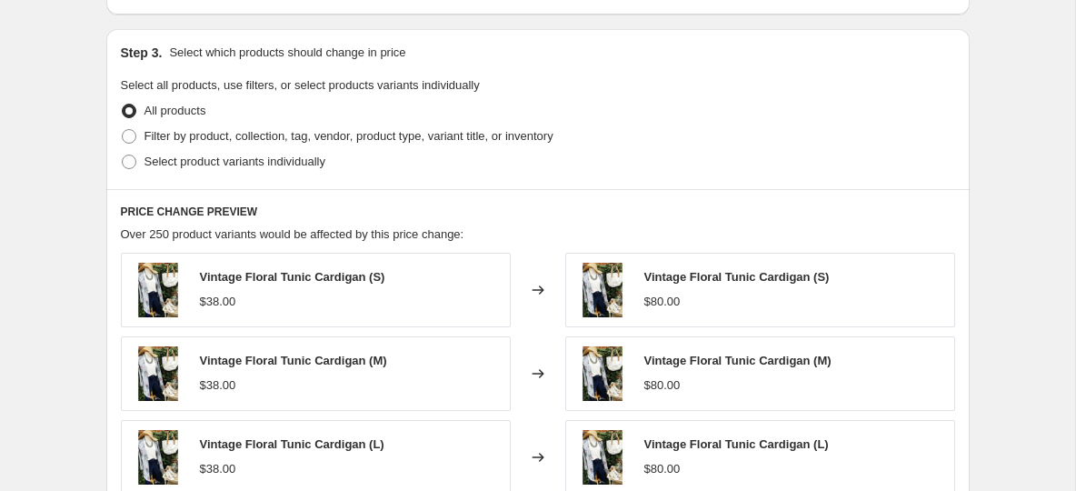
scroll to position [651, 0]
type input "18.00"
click at [127, 136] on span at bounding box center [129, 135] width 15 height 15
click at [123, 129] on input "Filter by product, collection, tag, vendor, product type, variant title, or inv…" at bounding box center [122, 128] width 1 height 1
radio input "true"
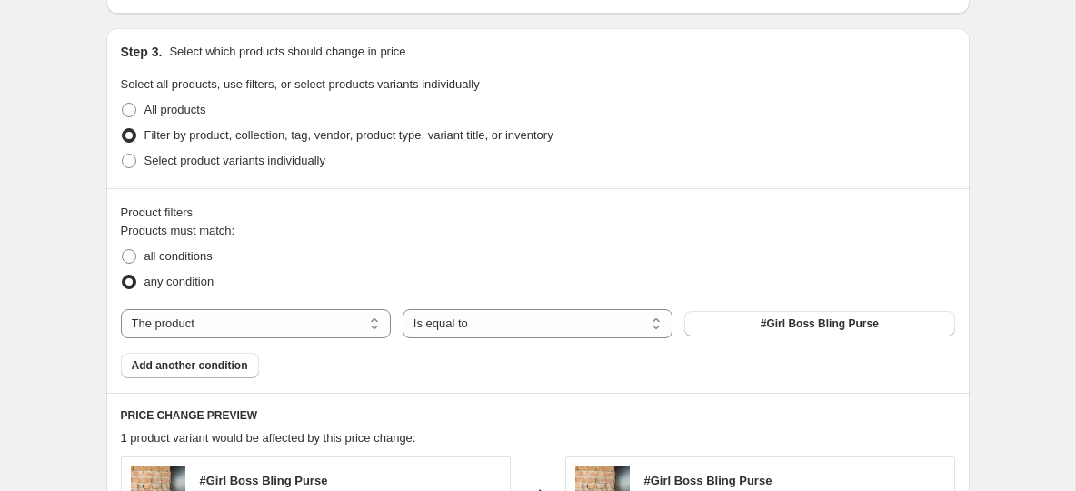
click at [814, 337] on div "The product The product's collection The product's tag The product's vendor The…" at bounding box center [538, 323] width 834 height 29
click at [813, 325] on span "#Girl Boss Bling Purse" at bounding box center [820, 323] width 118 height 15
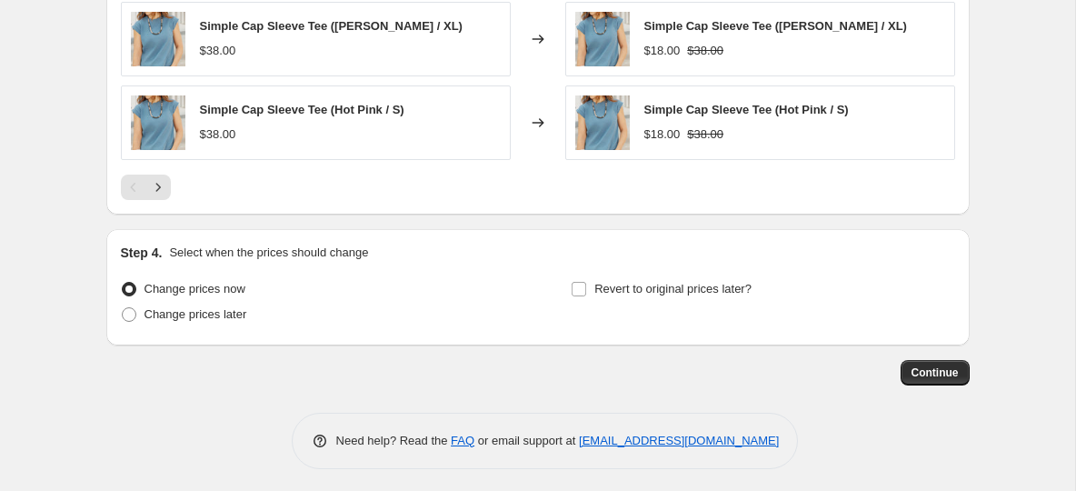
scroll to position [1361, 0]
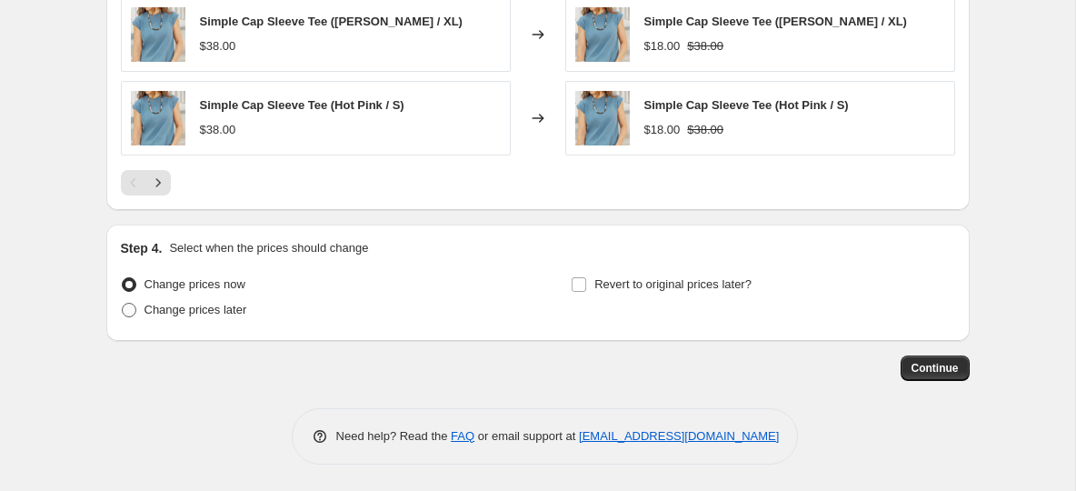
click at [132, 314] on span at bounding box center [129, 310] width 15 height 15
click at [123, 304] on input "Change prices later" at bounding box center [122, 303] width 1 height 1
radio input "true"
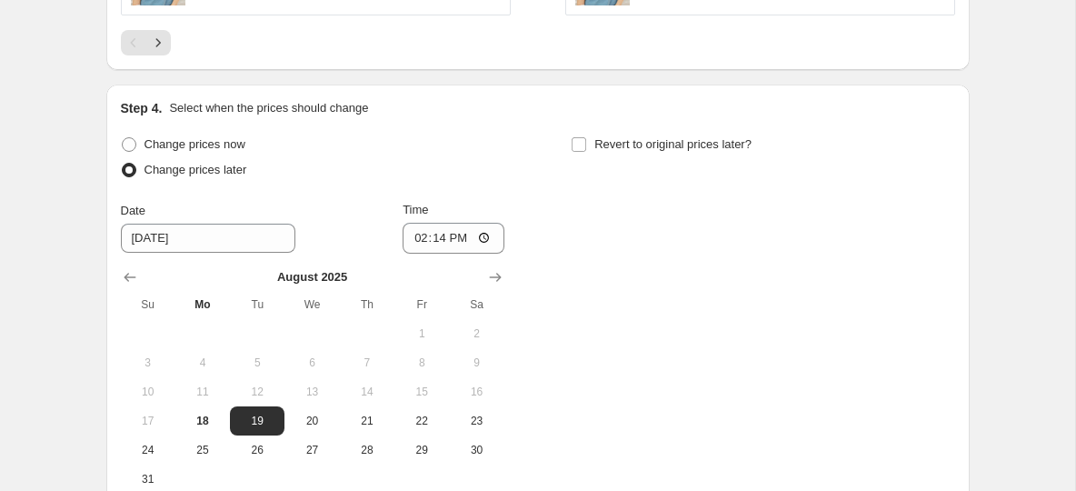
scroll to position [1560, 0]
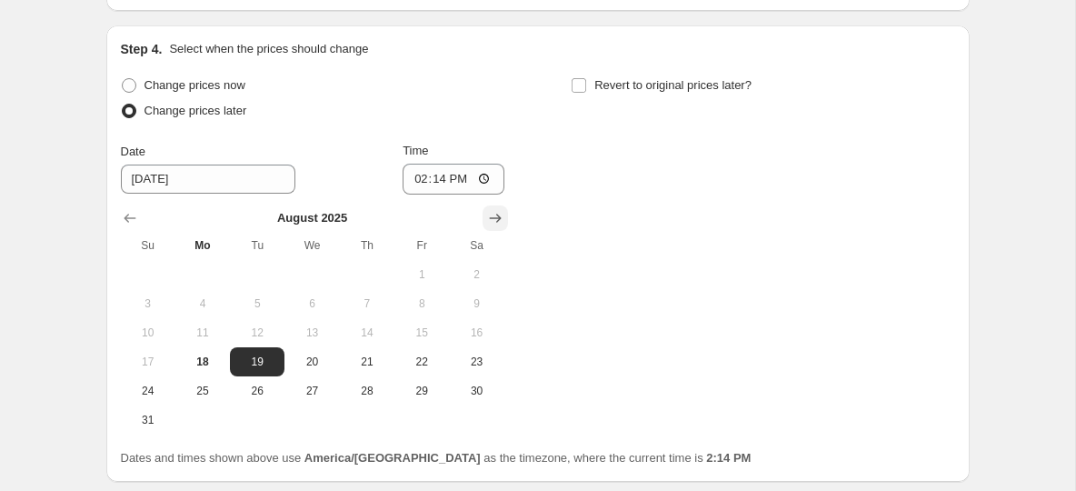
click at [498, 221] on icon "Show next month, September 2025" at bounding box center [495, 218] width 18 height 18
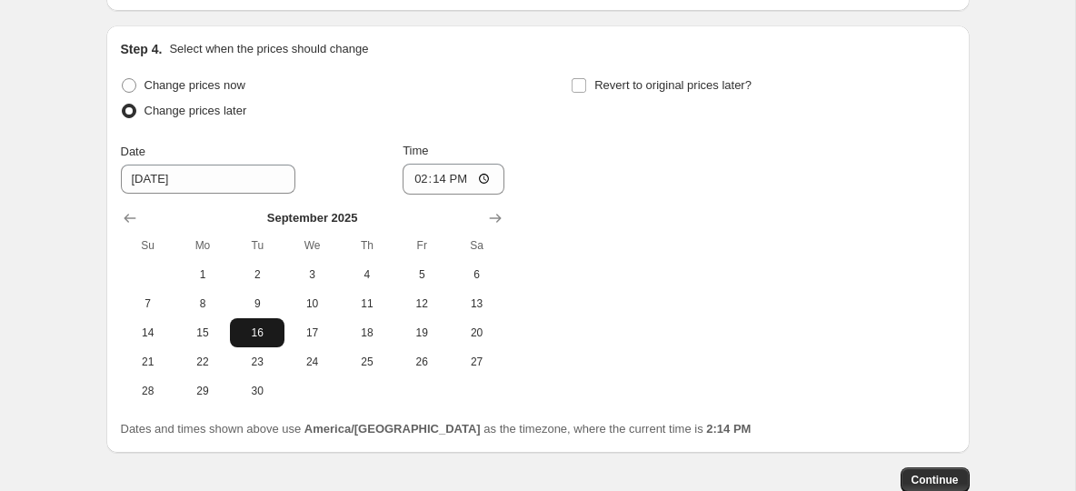
click at [256, 338] on span "16" at bounding box center [257, 332] width 40 height 15
type input "9/16/2025"
click at [430, 180] on input "14:14" at bounding box center [454, 179] width 102 height 31
click at [410, 180] on input "14:14" at bounding box center [454, 179] width 102 height 31
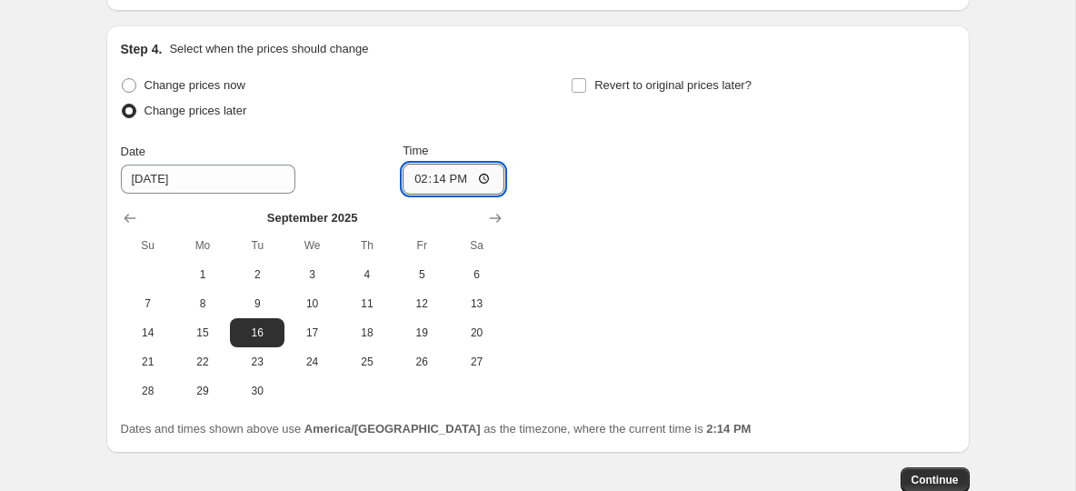
click at [443, 182] on input "14:14" at bounding box center [454, 179] width 102 height 31
click at [457, 180] on input "20:00" at bounding box center [454, 179] width 102 height 31
type input "08:00"
click at [604, 159] on div "Change prices now Change prices later Date 9/16/2025 Time 08:00 September 2025 …" at bounding box center [538, 239] width 834 height 333
click at [579, 86] on input "Revert to original prices later?" at bounding box center [579, 85] width 15 height 15
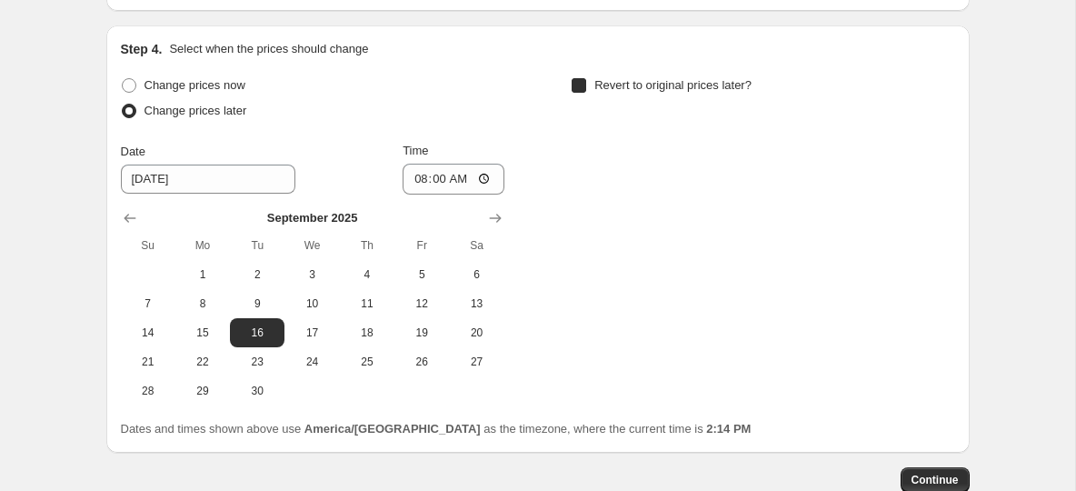
checkbox input "true"
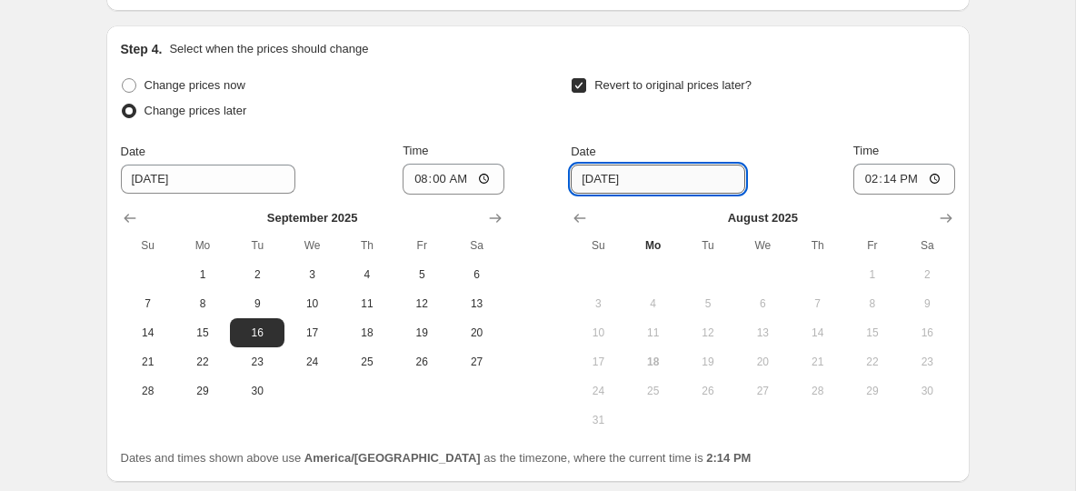
click at [631, 178] on input "8/25/2025" at bounding box center [658, 179] width 175 height 29
click at [942, 220] on icon "Show next month, September 2025" at bounding box center [946, 218] width 18 height 18
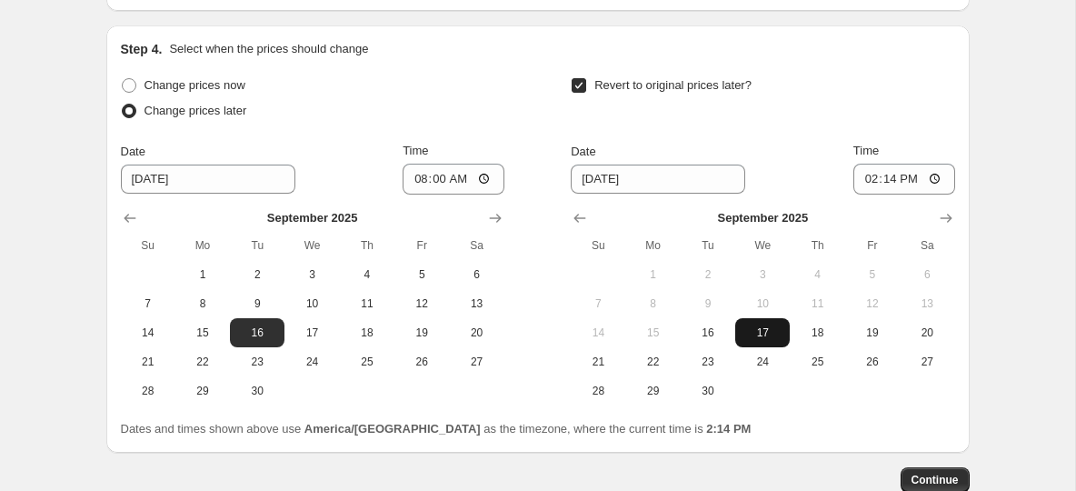
click at [757, 341] on button "17" at bounding box center [762, 332] width 55 height 29
type input "9/17/2025"
click at [869, 203] on div "September 2025 Su Mo Tu We Th Fr Sa 1 2 3 4 5 6 7 8 9 10 11 12 13 14 15 16 17 1…" at bounding box center [755, 300] width 398 height 211
click at [873, 190] on input "14:14" at bounding box center [904, 179] width 102 height 31
type input "08:15"
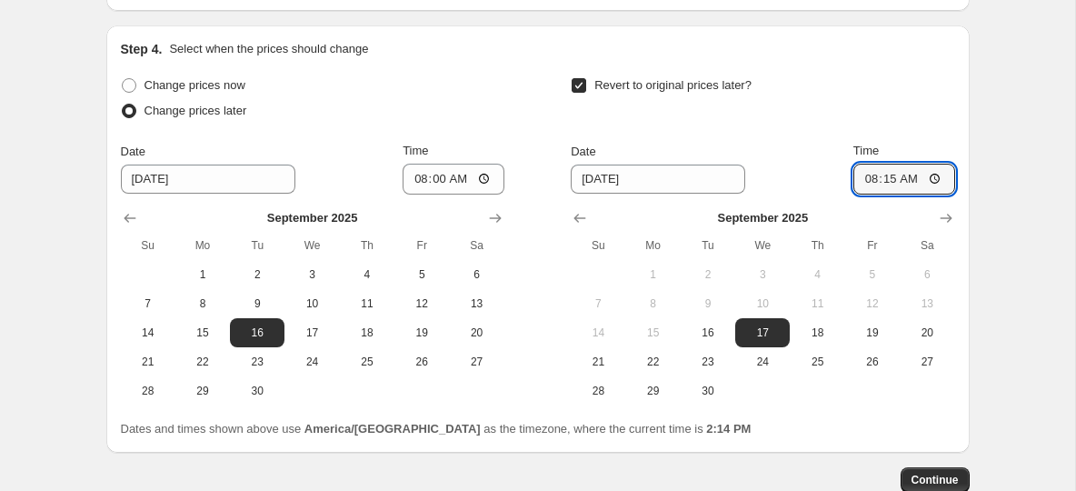
click at [898, 100] on div "Revert to original prices later?" at bounding box center [763, 100] width 384 height 55
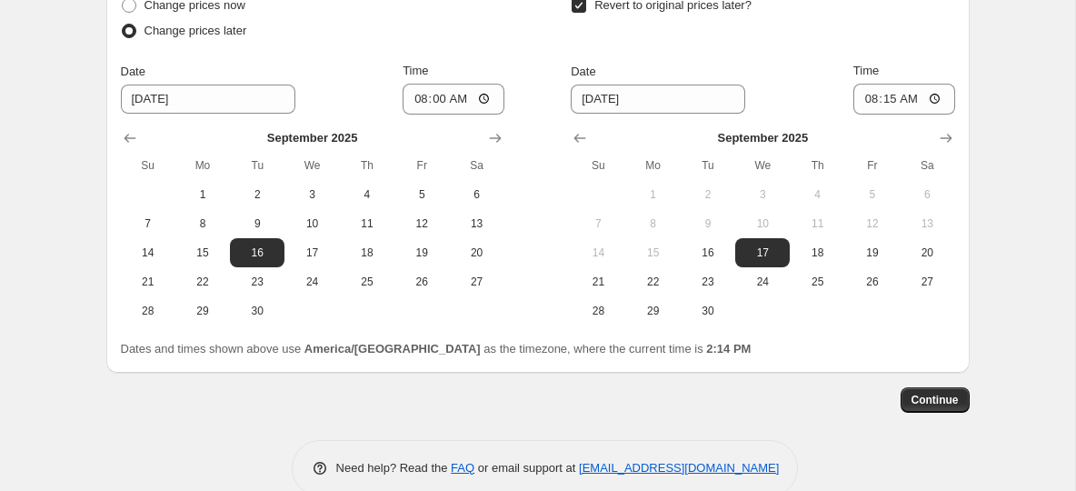
scroll to position [1646, 0]
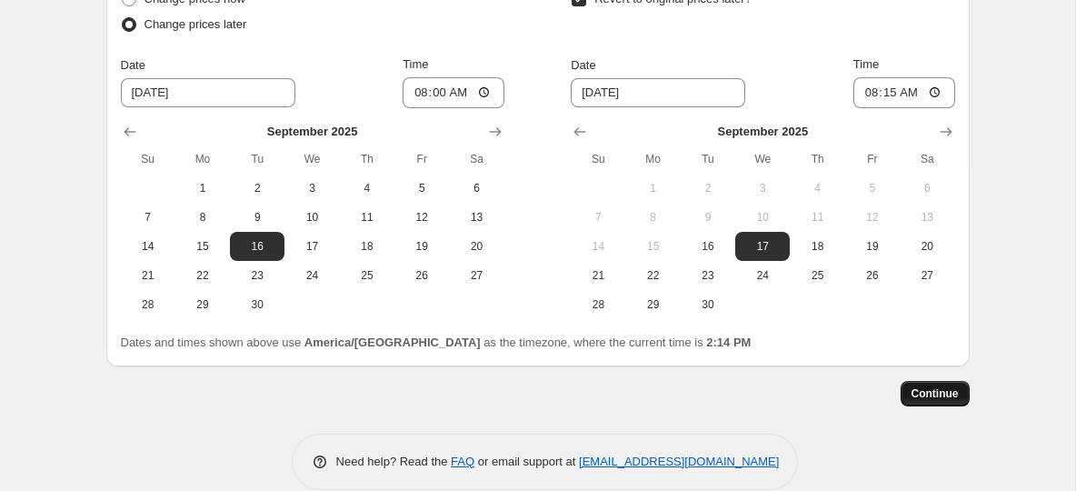
click at [946, 395] on span "Continue" at bounding box center [935, 393] width 47 height 15
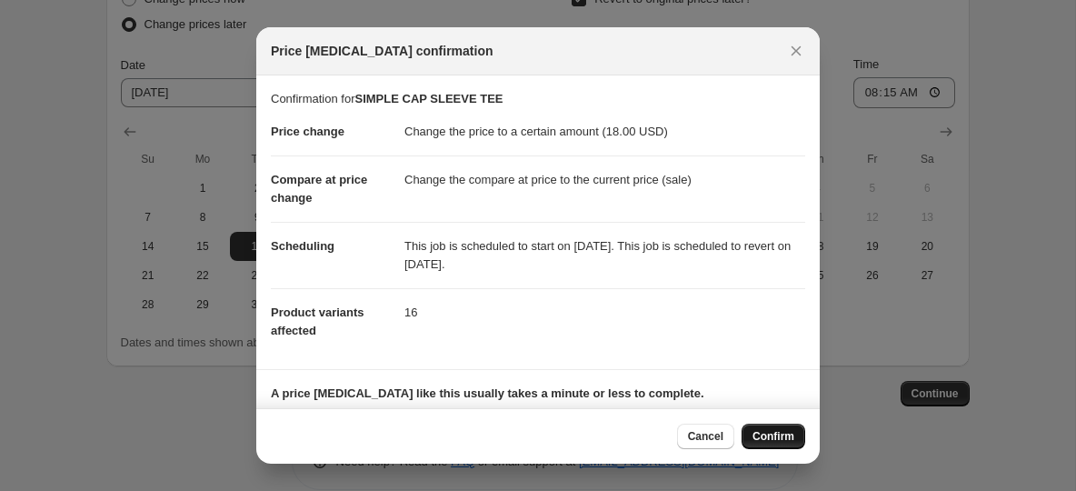
click at [763, 441] on span "Confirm" at bounding box center [774, 436] width 42 height 15
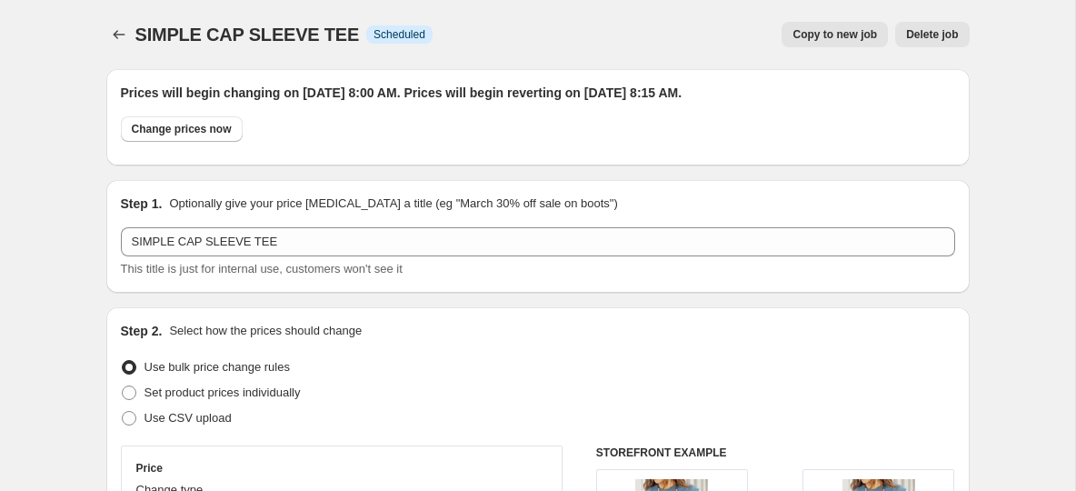
click at [840, 41] on span "Copy to new job" at bounding box center [835, 34] width 85 height 15
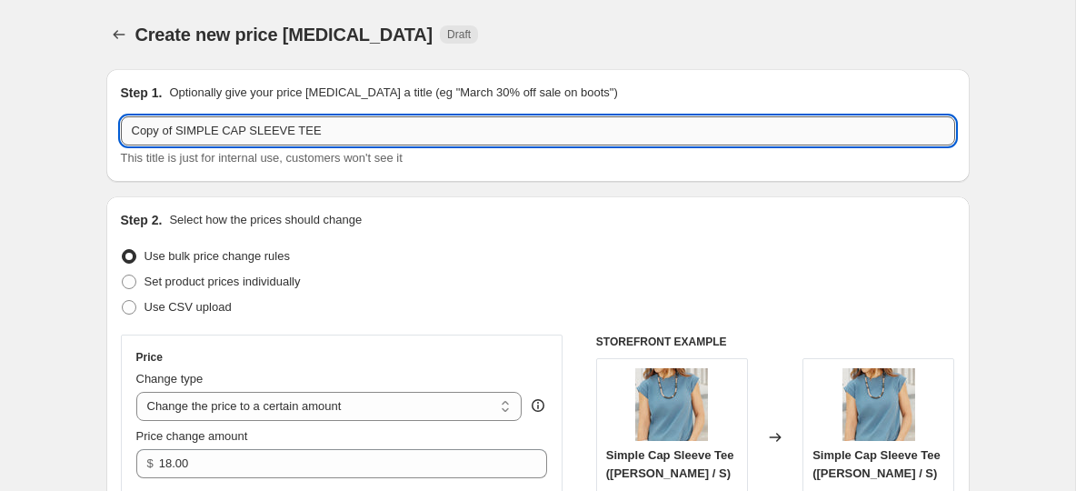
click at [232, 131] on input "Copy of SIMPLE CAP SLEEVE TEE" at bounding box center [538, 130] width 834 height 29
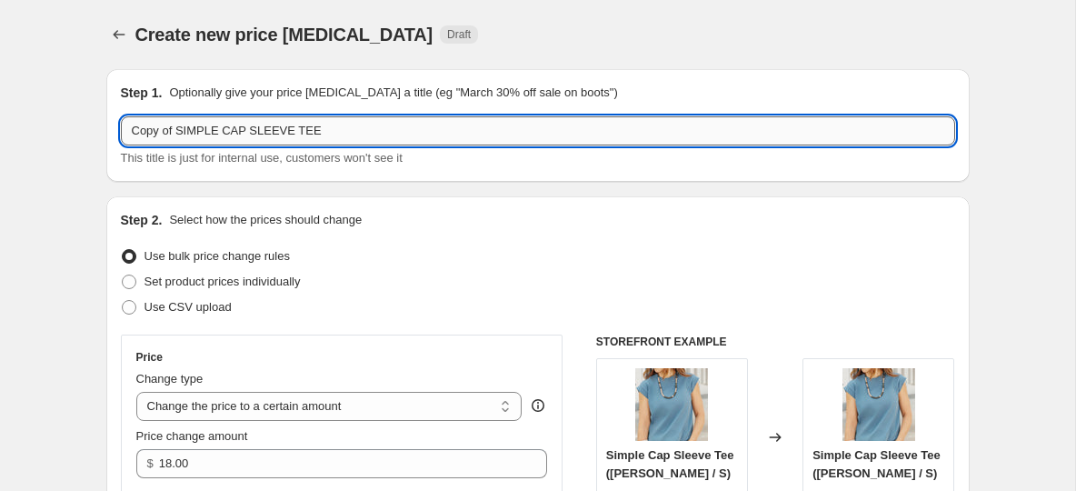
click at [232, 131] on input "Copy of SIMPLE CAP SLEEVE TEE" at bounding box center [538, 130] width 834 height 29
paste input "RUFFLE TRIM BUTTON FRONT TANK"
type input "RUFFLE TRIM BUTTON FRONT TANK"
click at [109, 216] on div "Step 2. Select how the prices should change Use bulk price change rules Set pro…" at bounding box center [537, 430] width 863 height 468
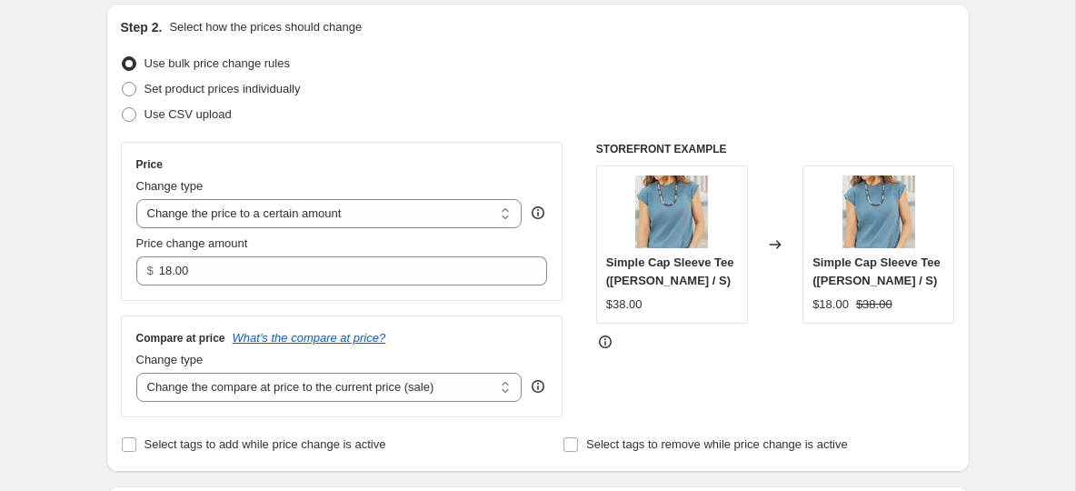
scroll to position [195, 0]
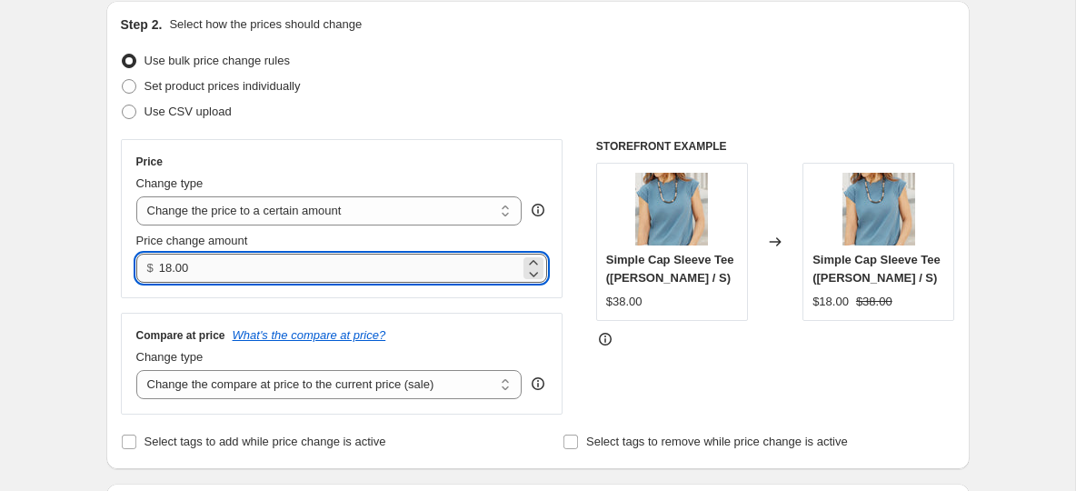
click at [189, 273] on input "18.00" at bounding box center [339, 268] width 361 height 29
type input "1"
type input "20.00"
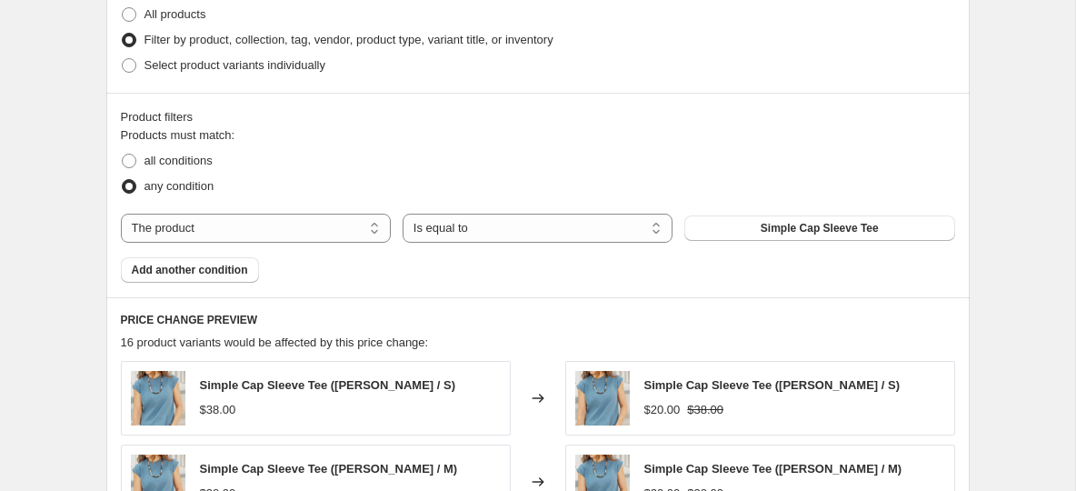
scroll to position [759, 0]
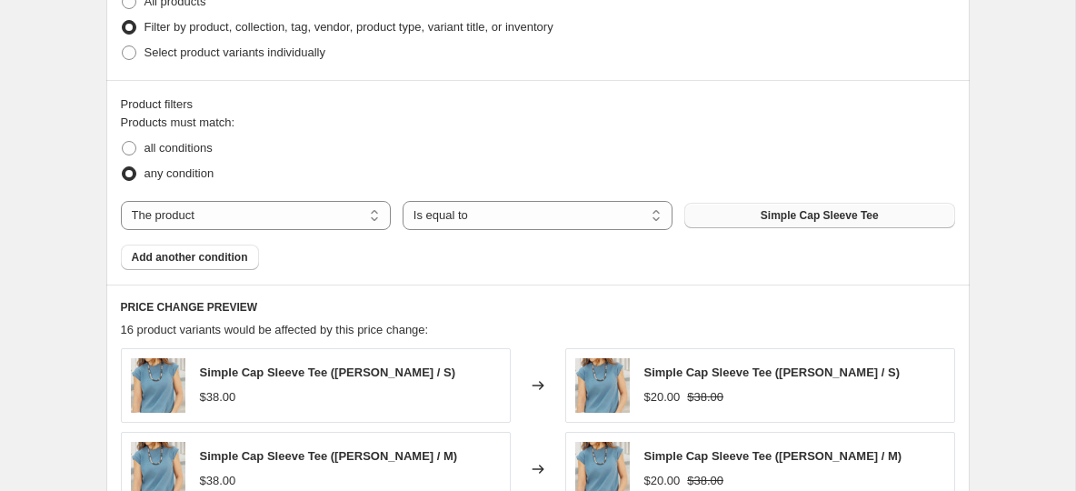
click at [808, 206] on button "Simple Cap Sleeve Tee" at bounding box center [819, 215] width 270 height 25
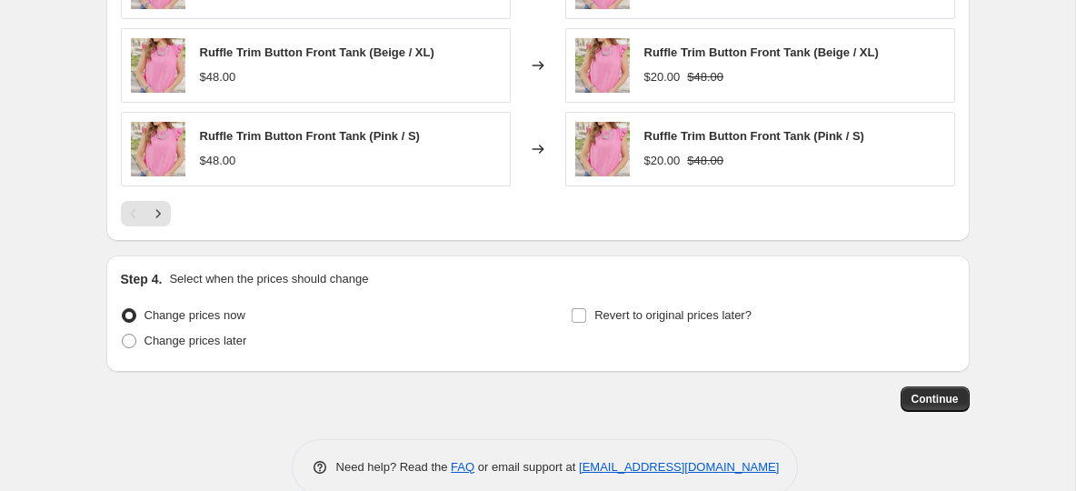
scroll to position [1361, 0]
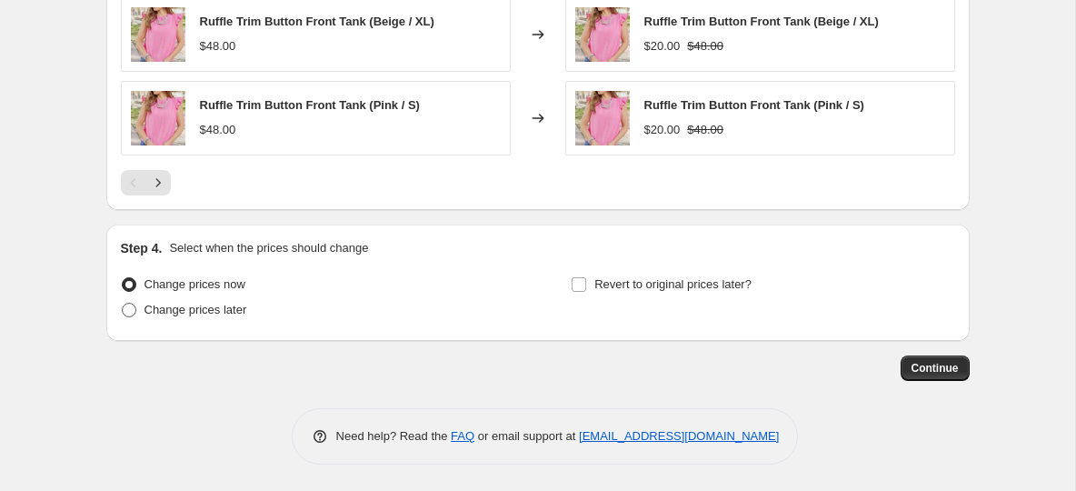
click at [133, 309] on span at bounding box center [129, 310] width 15 height 15
click at [123, 304] on input "Change prices later" at bounding box center [122, 303] width 1 height 1
radio input "true"
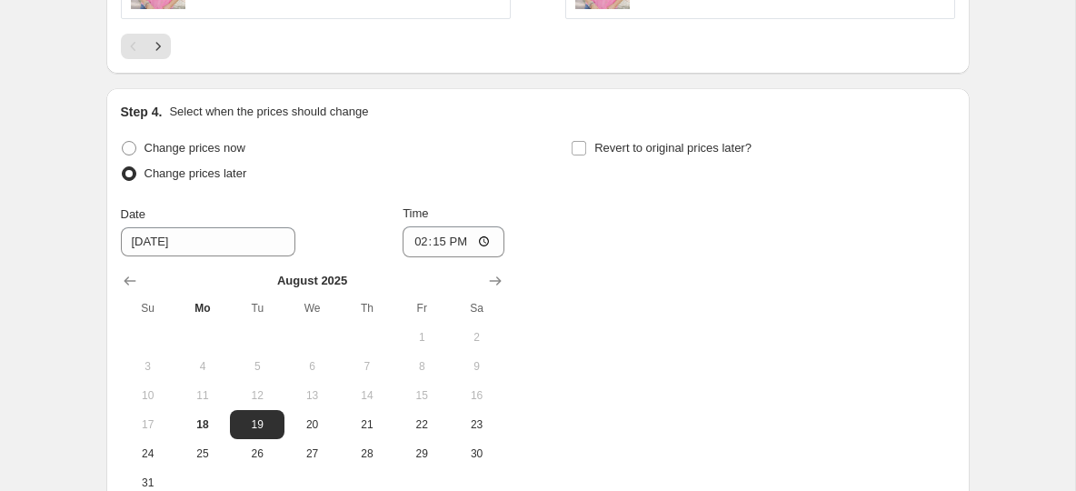
scroll to position [1518, 0]
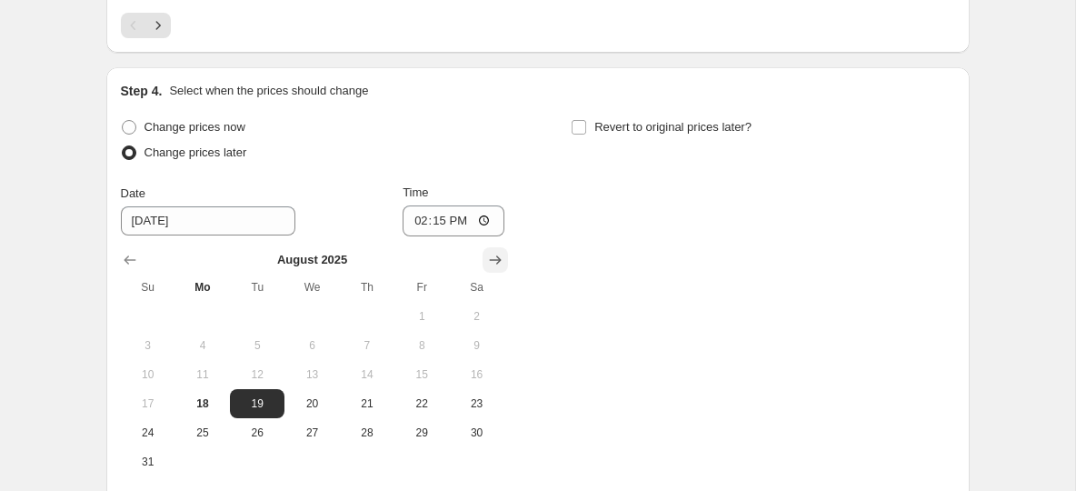
click at [484, 260] on button "Show next month, September 2025" at bounding box center [495, 259] width 25 height 25
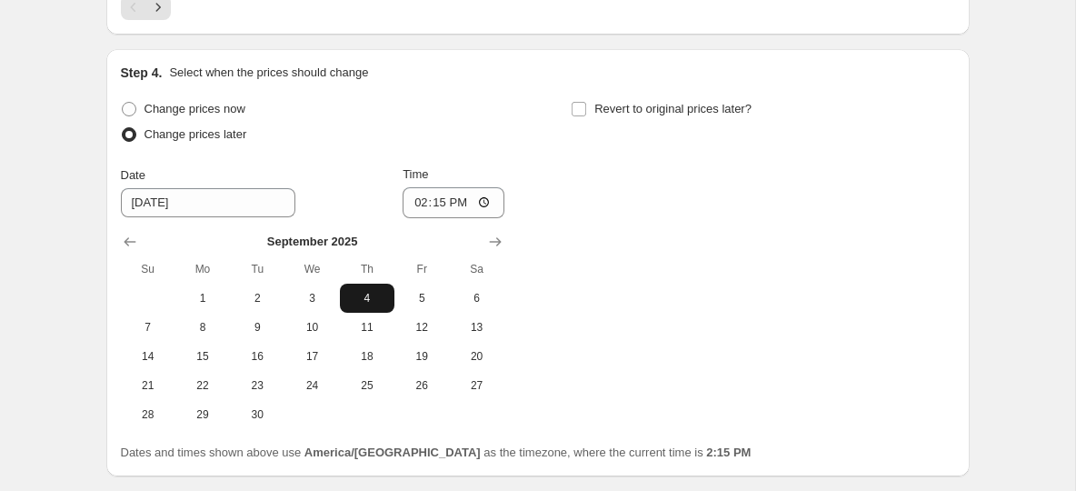
scroll to position [1537, 0]
click at [320, 353] on span "17" at bounding box center [312, 355] width 40 height 15
type input "9/17/2025"
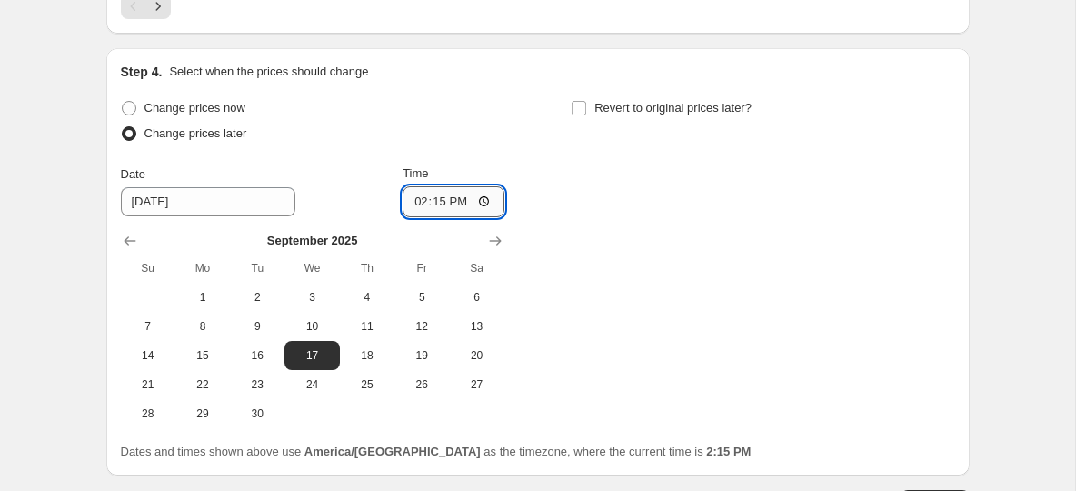
click at [467, 199] on input "14:15" at bounding box center [454, 201] width 102 height 31
type input "08:00"
click at [584, 101] on input "Revert to original prices later?" at bounding box center [579, 108] width 15 height 15
checkbox input "true"
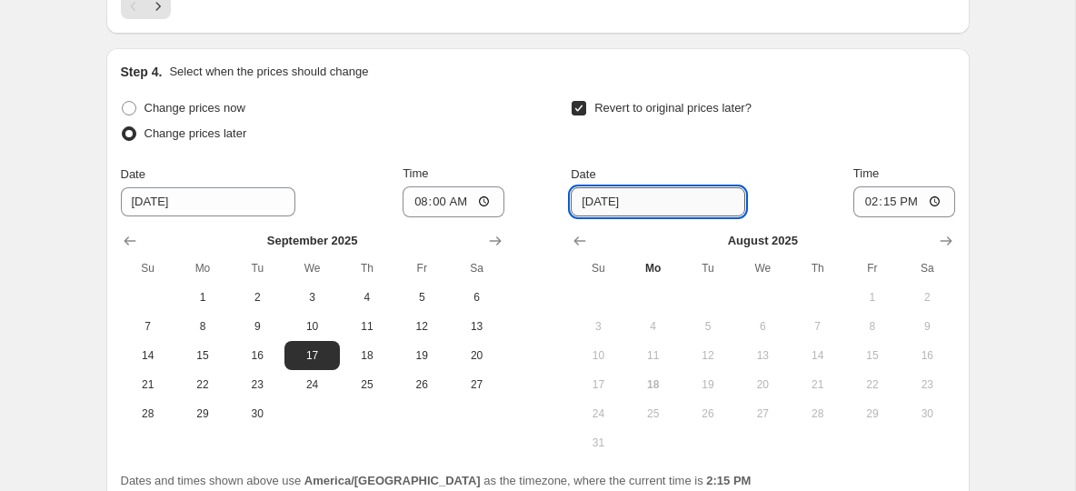
click at [616, 201] on input "8/25/2025" at bounding box center [658, 201] width 175 height 29
click at [937, 239] on icon "Show next month, September 2025" at bounding box center [946, 241] width 18 height 18
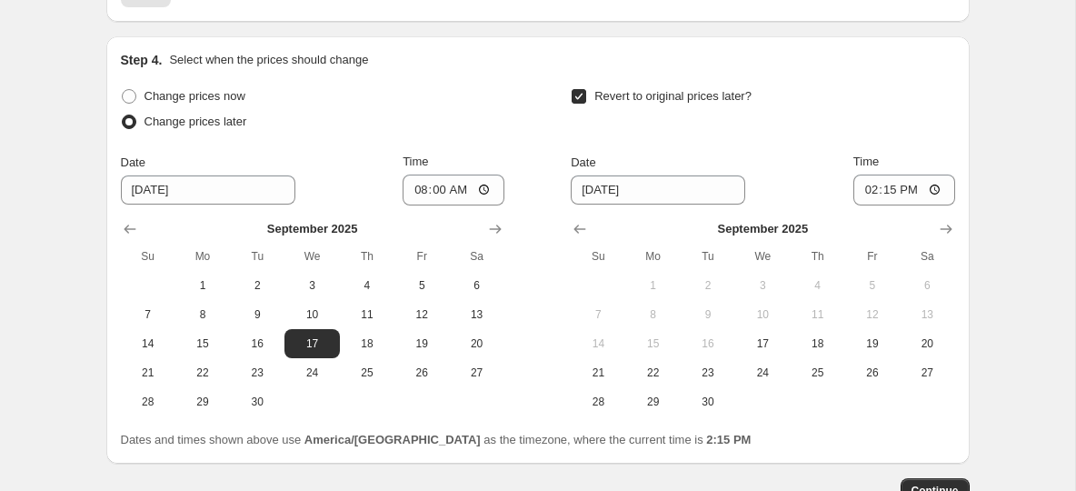
scroll to position [1551, 0]
click at [820, 343] on span "18" at bounding box center [817, 341] width 40 height 15
type input "9/18/2025"
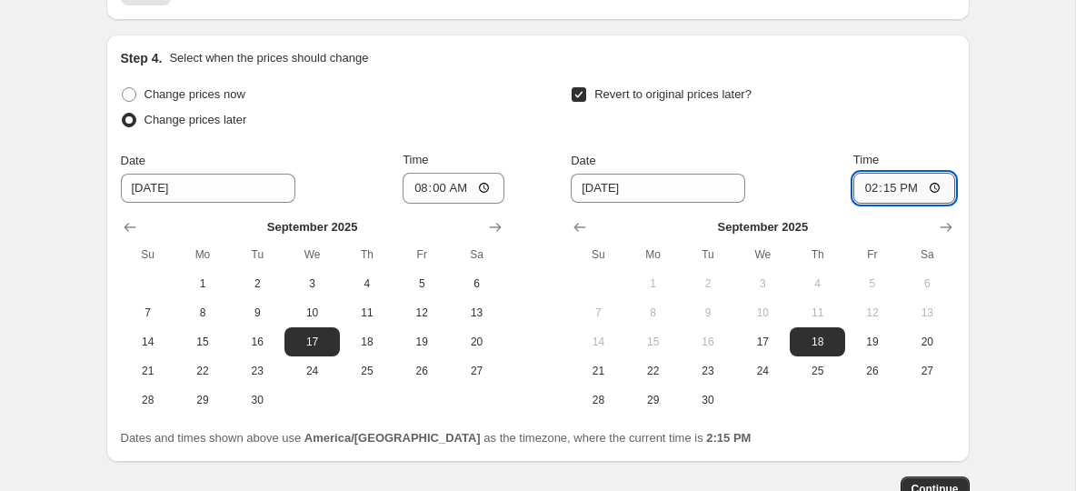
click at [866, 187] on input "14:15" at bounding box center [904, 188] width 102 height 31
type input "08:15"
click at [896, 82] on div "Revert to original prices later?" at bounding box center [763, 109] width 384 height 55
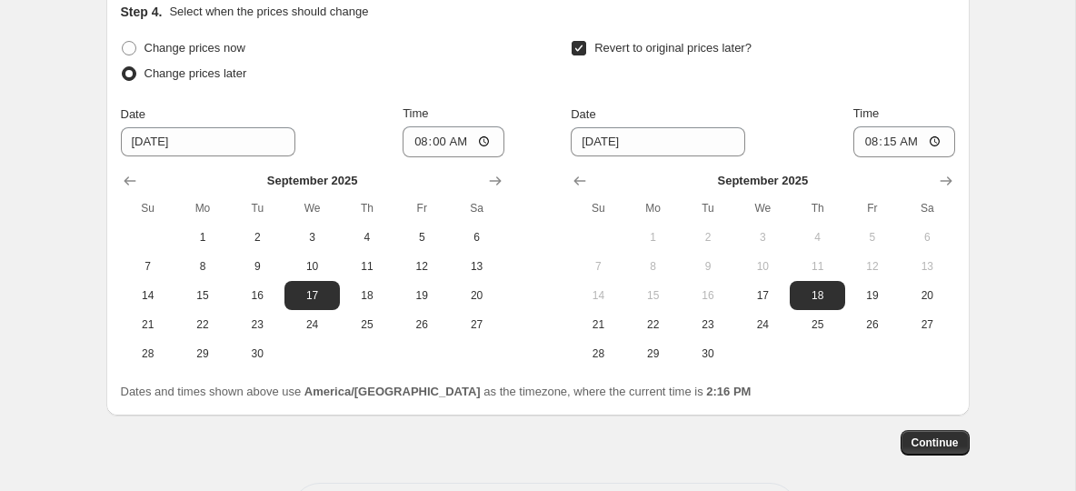
scroll to position [1671, 0]
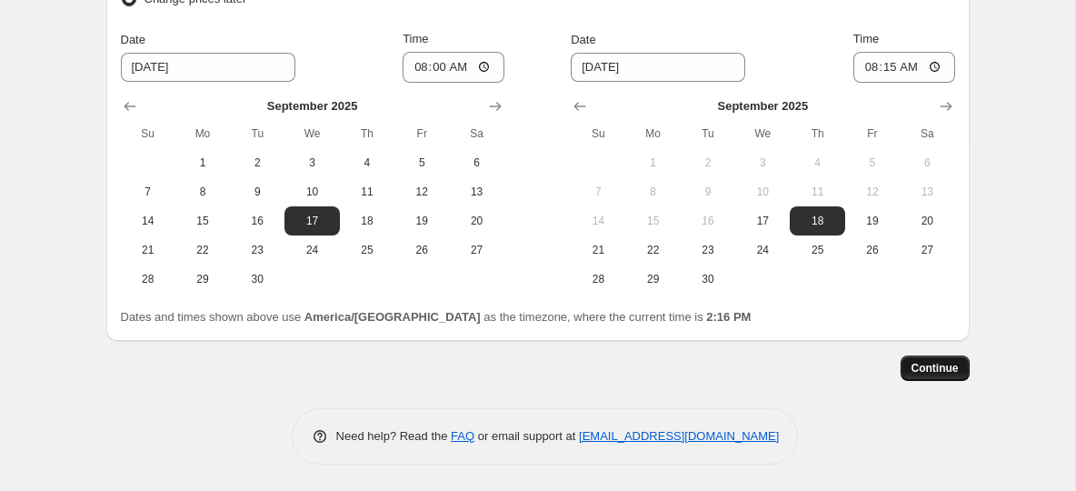
click at [918, 371] on span "Continue" at bounding box center [935, 368] width 47 height 15
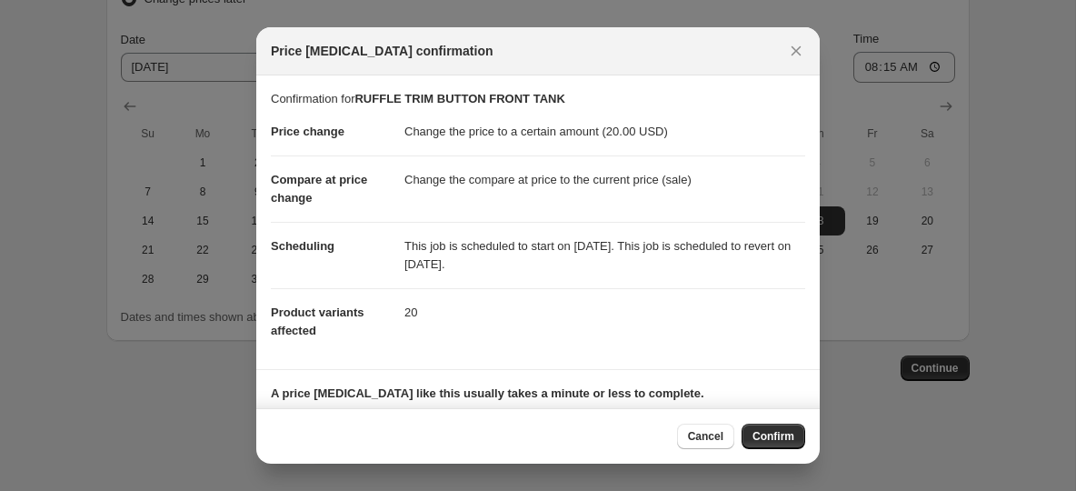
scroll to position [103, 0]
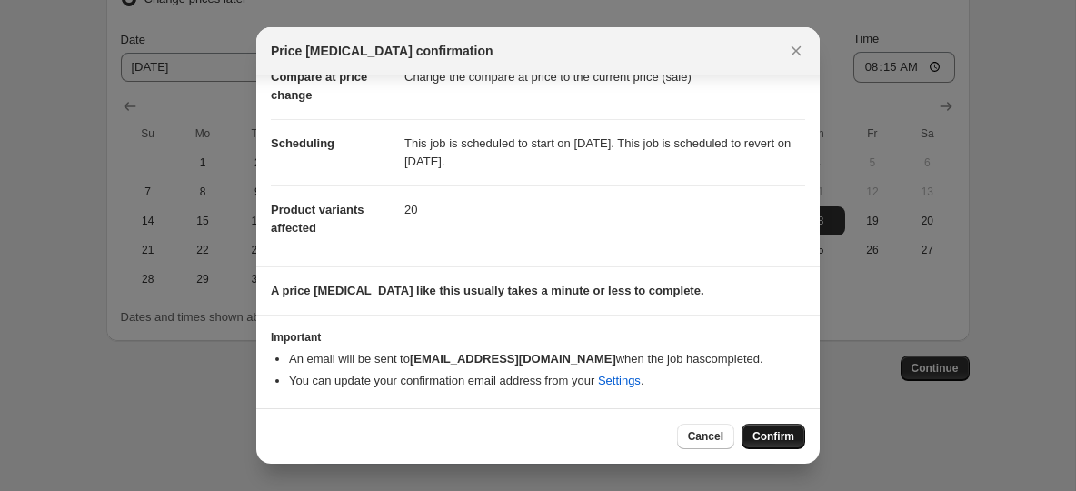
click at [765, 434] on span "Confirm" at bounding box center [774, 436] width 42 height 15
type input "RUFFLE TRIM BUTTON FRONT TANK"
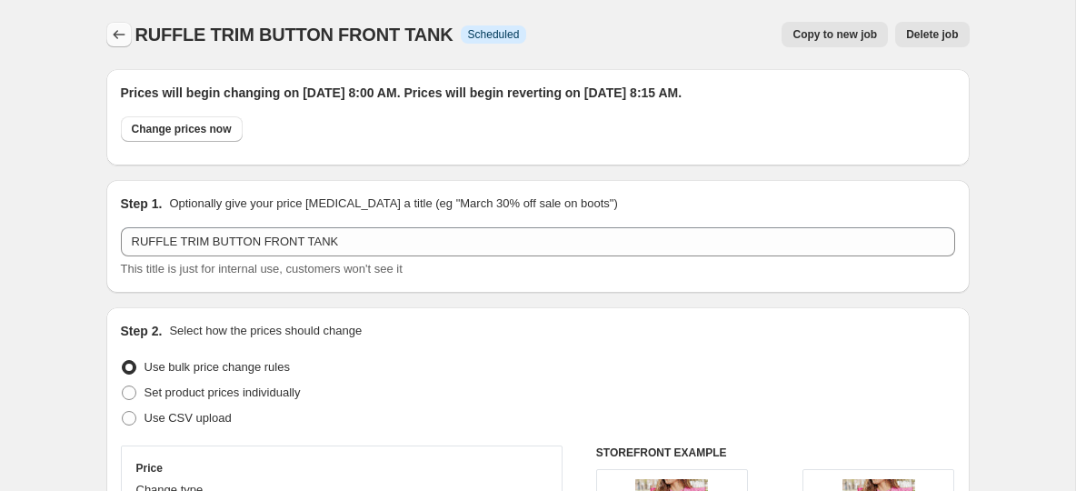
click at [117, 43] on button "Price change jobs" at bounding box center [118, 34] width 25 height 25
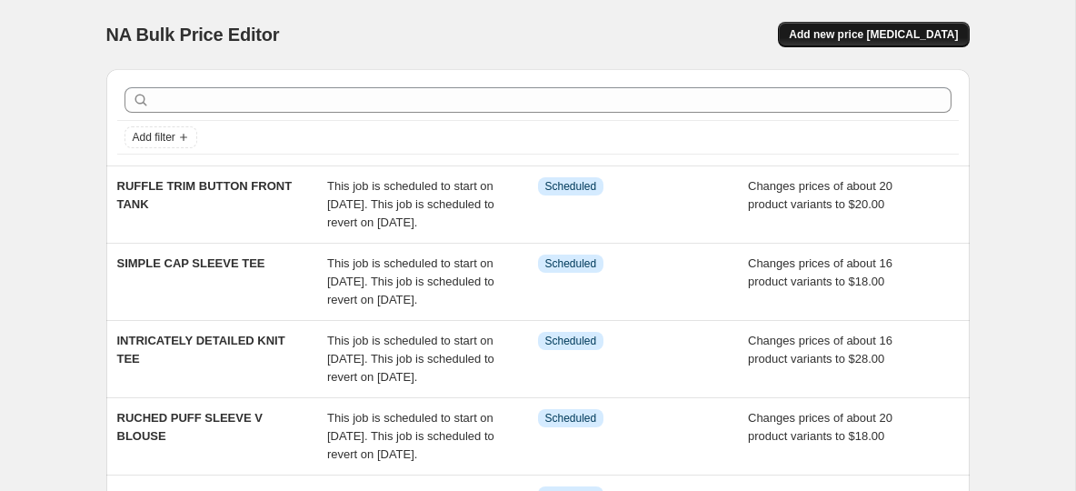
click at [869, 41] on span "Add new price [MEDICAL_DATA]" at bounding box center [873, 34] width 169 height 15
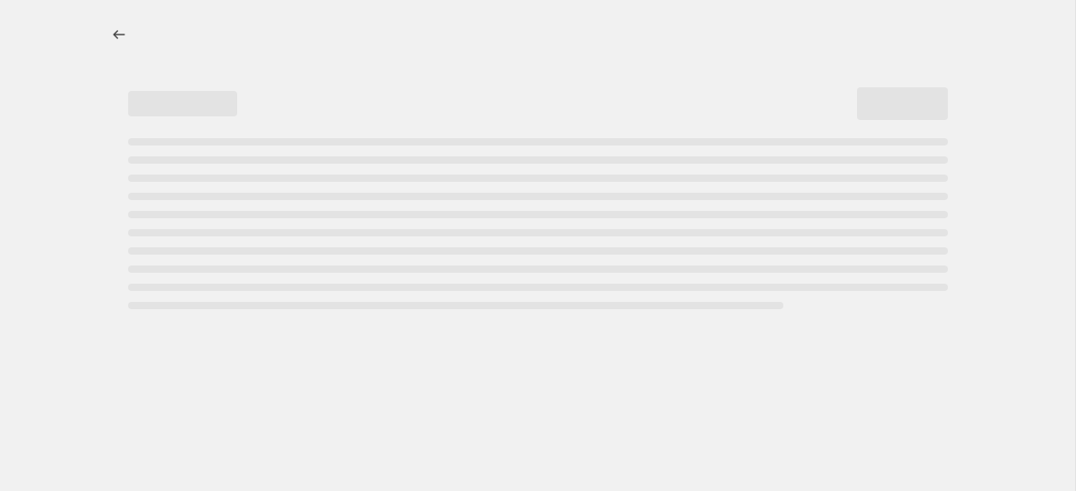
select select "percentage"
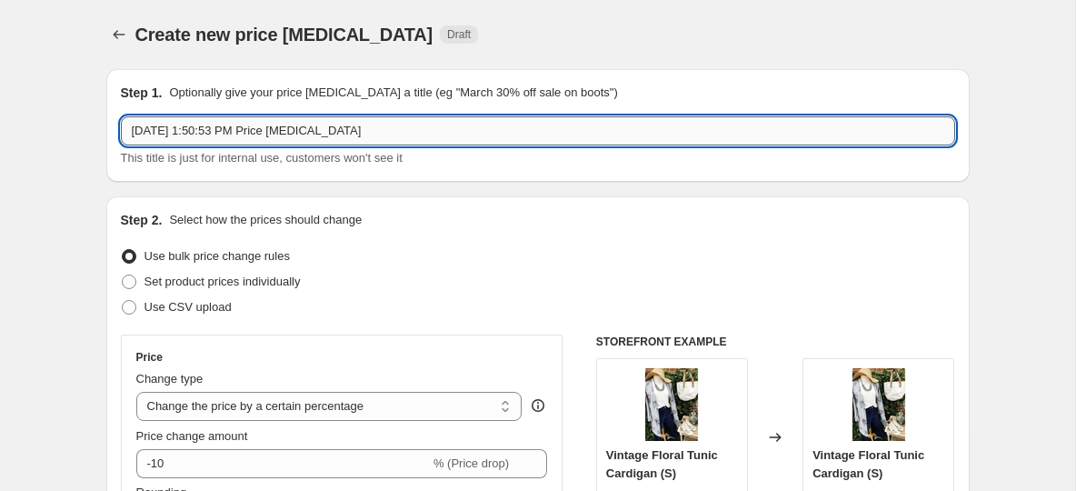
click at [339, 122] on input "Aug 18, 2025, 1:50:53 PM Price change job" at bounding box center [538, 130] width 834 height 29
paste input "ELEVATED RUFFLE TRIM V TANK"
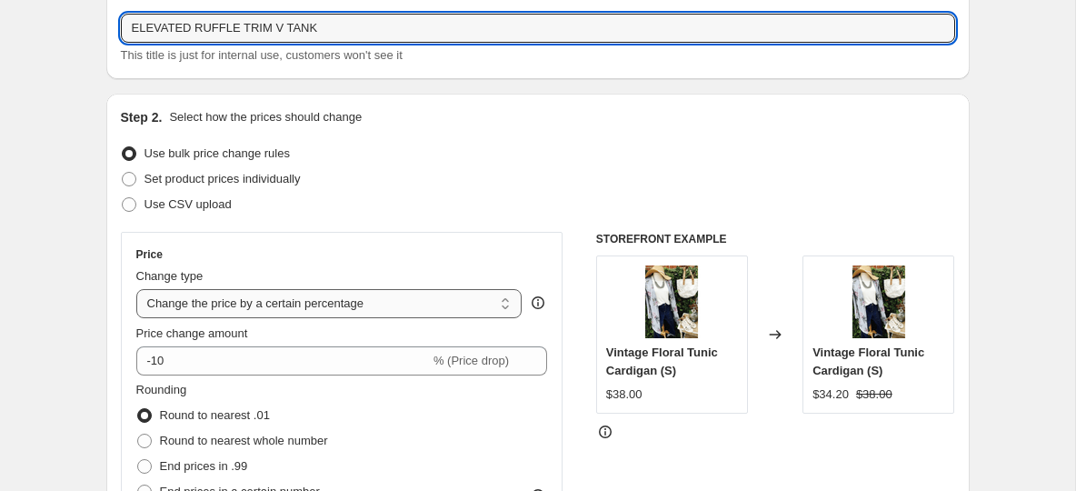
scroll to position [112, 0]
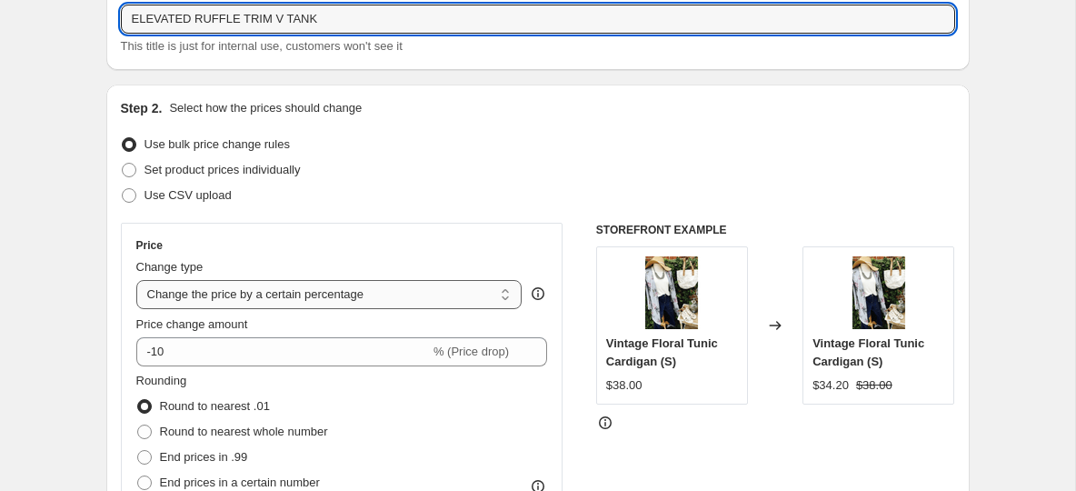
type input "ELEVATED RUFFLE TRIM V TANK"
click at [234, 307] on select "Change the price to a certain amount Change the price by a certain amount Chang…" at bounding box center [329, 294] width 386 height 29
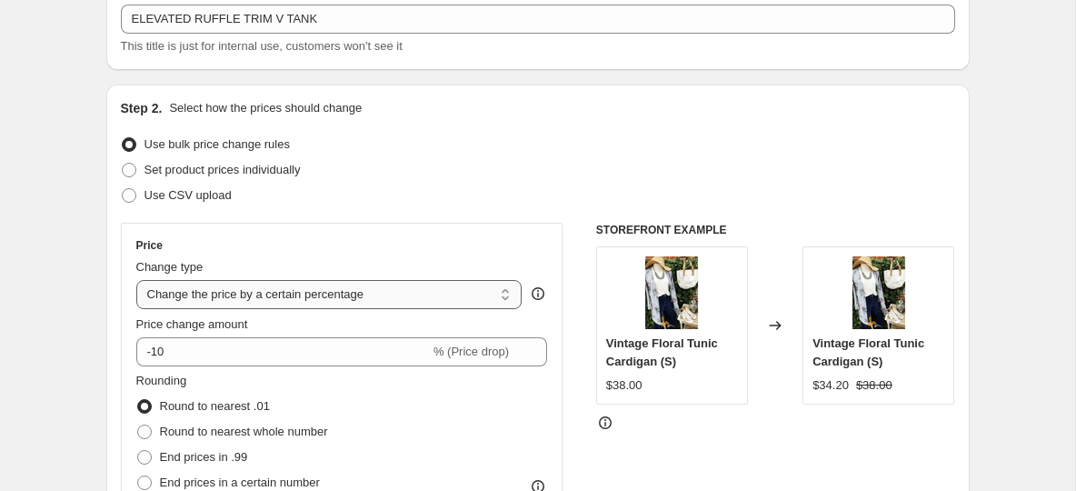
select select "to"
click at [136, 280] on select "Change the price to a certain amount Change the price by a certain amount Chang…" at bounding box center [329, 294] width 386 height 29
type input "80.00"
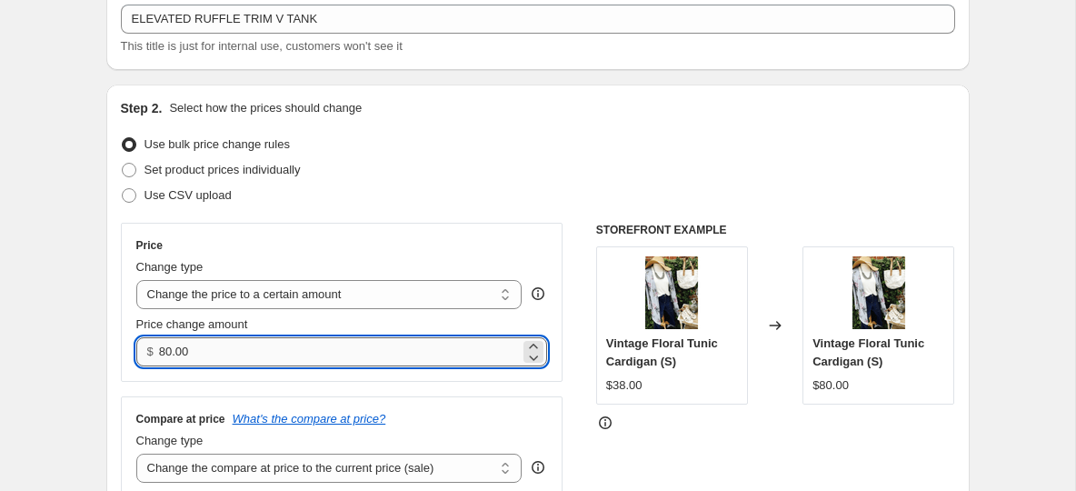
click at [173, 356] on input "80.00" at bounding box center [339, 351] width 361 height 29
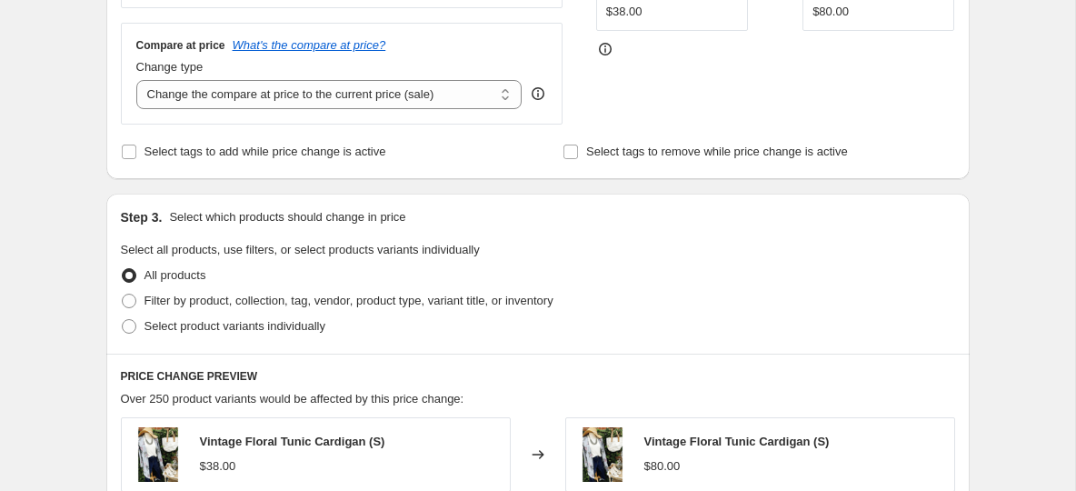
scroll to position [503, 0]
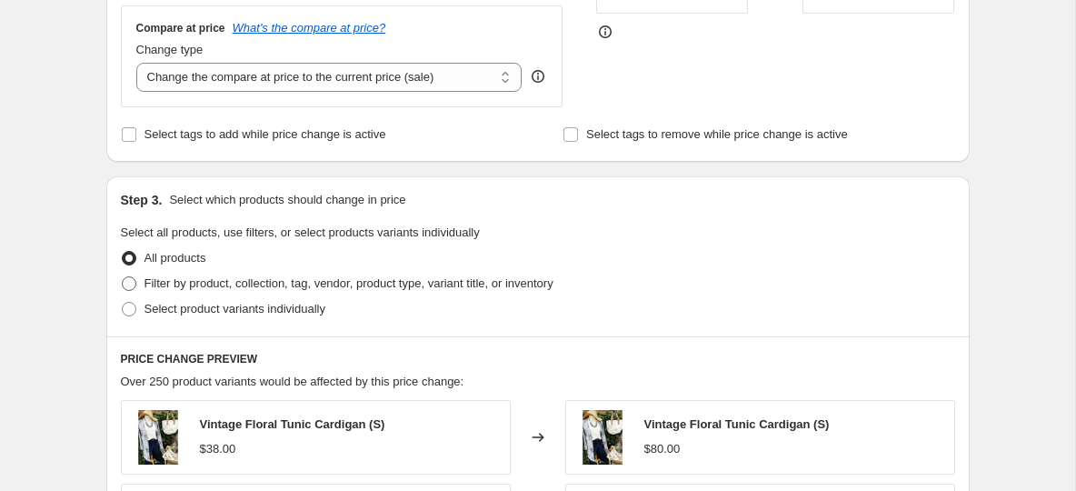
type input "20.00"
click at [126, 281] on span at bounding box center [129, 283] width 15 height 15
click at [123, 277] on input "Filter by product, collection, tag, vendor, product type, variant title, or inv…" at bounding box center [122, 276] width 1 height 1
radio input "true"
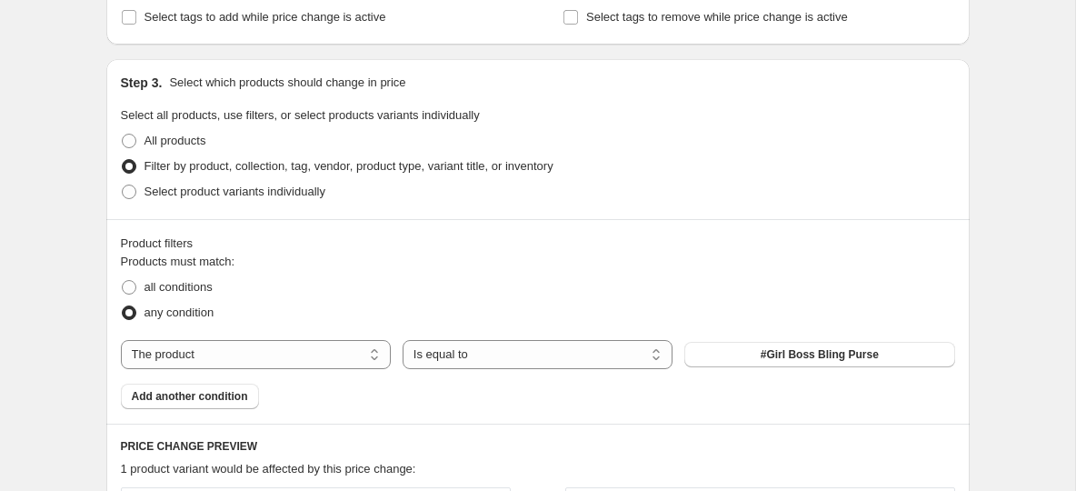
scroll to position [681, 0]
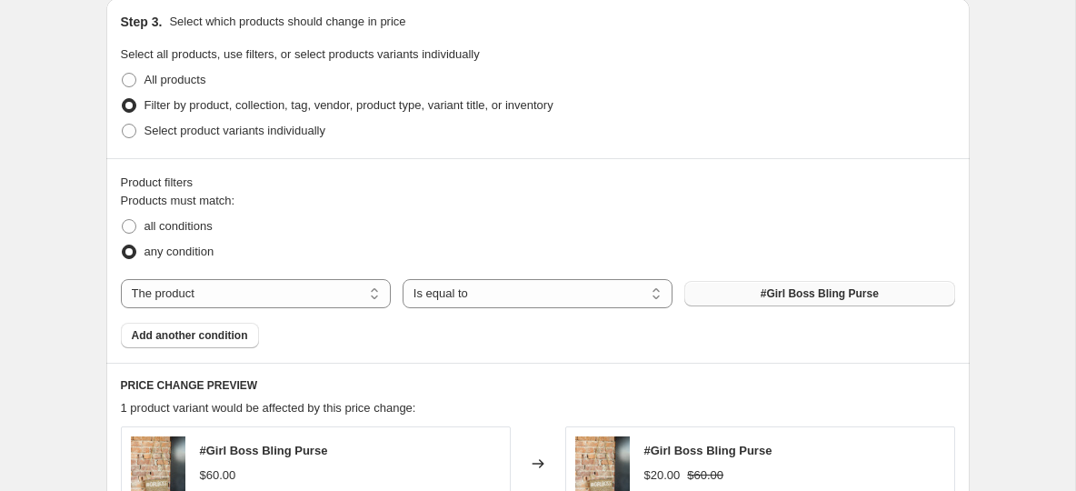
click at [754, 292] on button "#Girl Boss Bling Purse" at bounding box center [819, 293] width 270 height 25
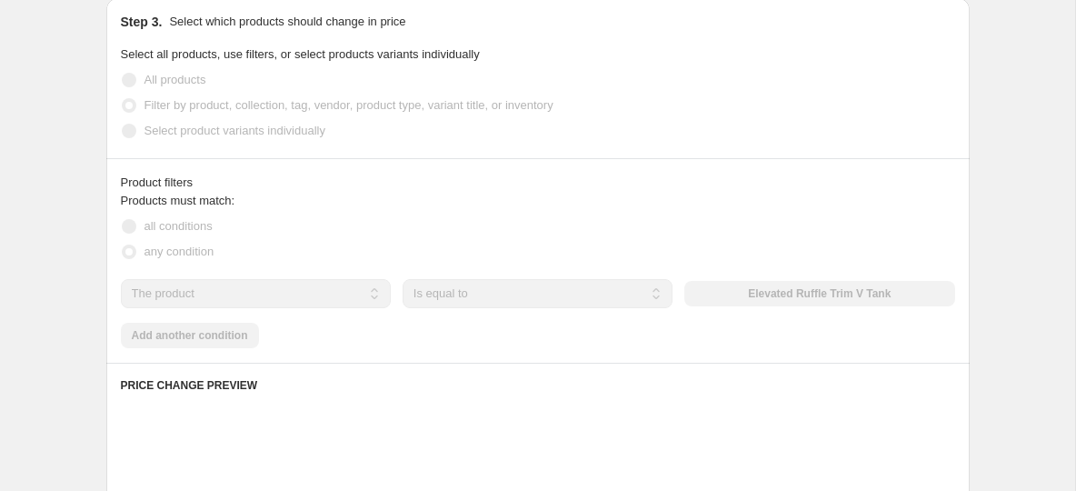
click at [75, 299] on div "Create new price change job. This page is ready Create new price change job Dra…" at bounding box center [537, 245] width 1075 height 1852
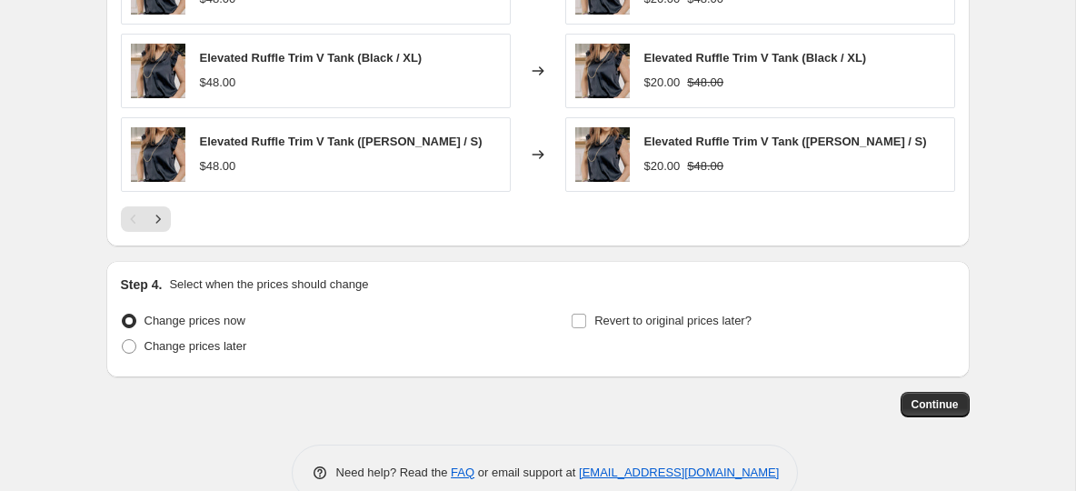
scroll to position [1361, 0]
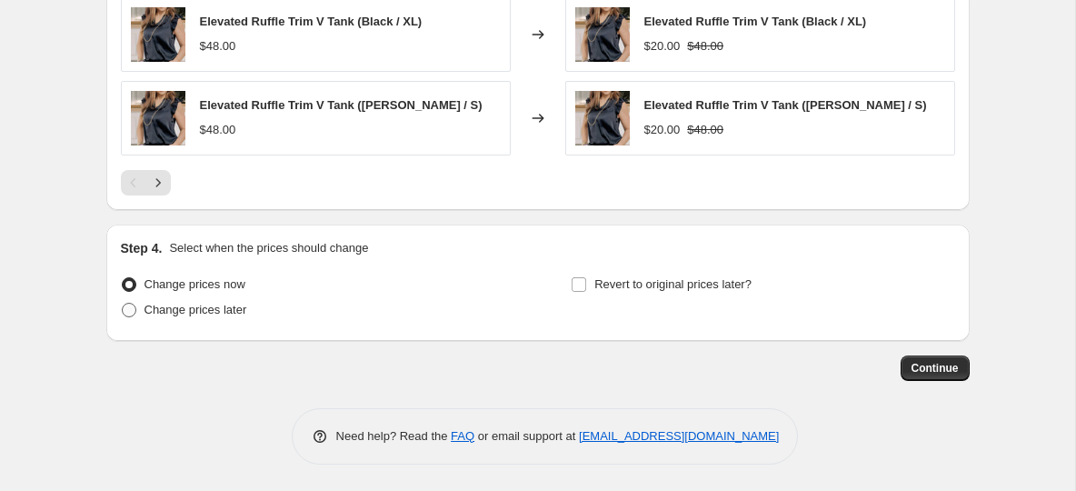
click at [129, 306] on span at bounding box center [129, 310] width 15 height 15
click at [123, 304] on input "Change prices later" at bounding box center [122, 303] width 1 height 1
radio input "true"
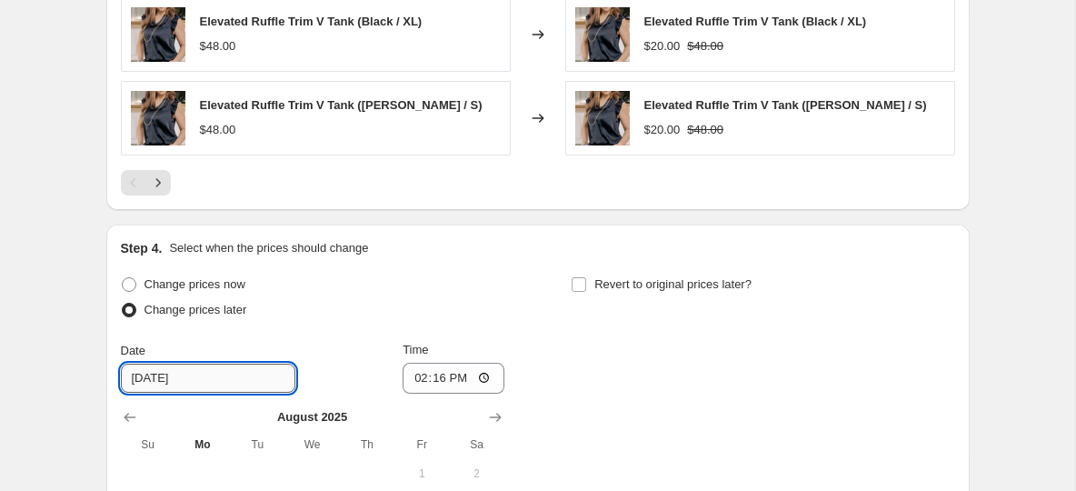
click at [213, 380] on input "8/19/2025" at bounding box center [208, 378] width 175 height 29
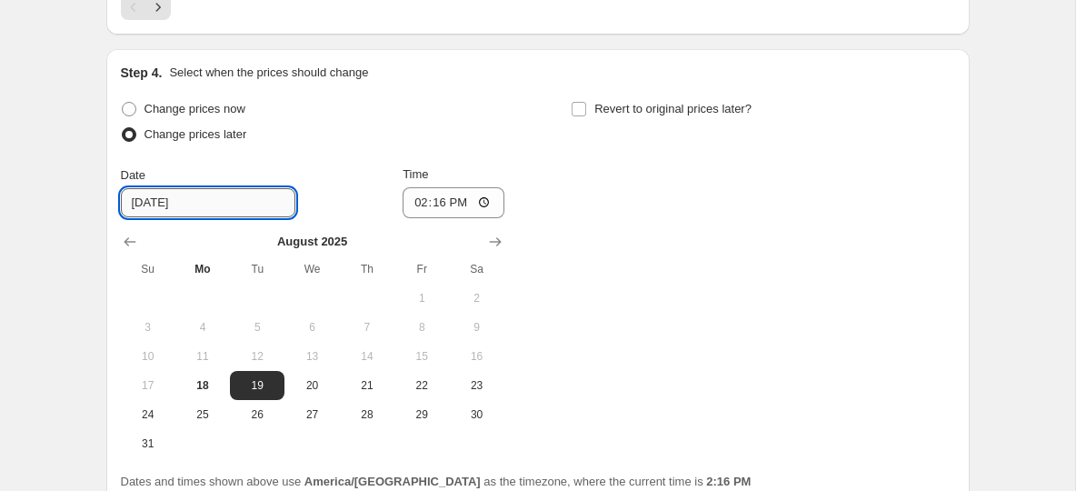
scroll to position [1580, 0]
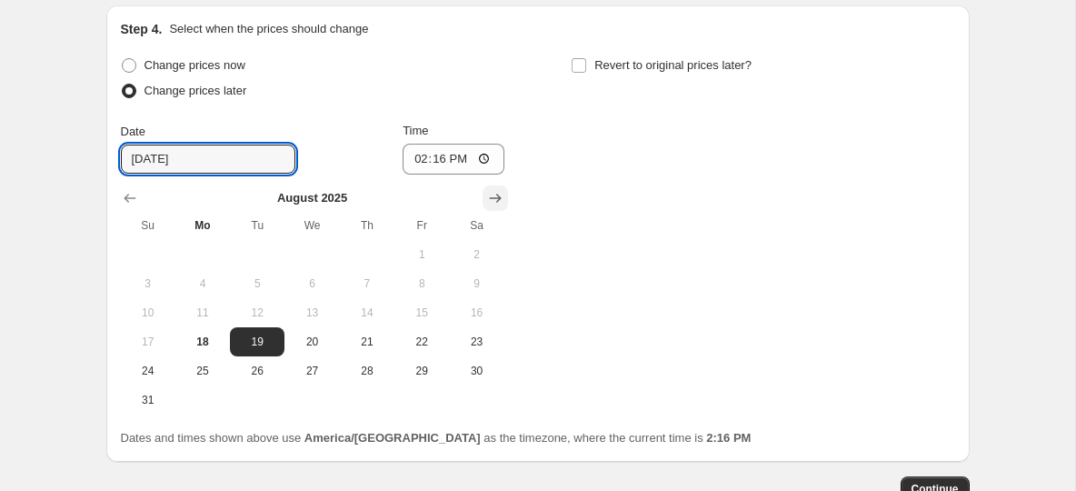
click at [491, 189] on icon "Show next month, September 2025" at bounding box center [495, 198] width 18 height 18
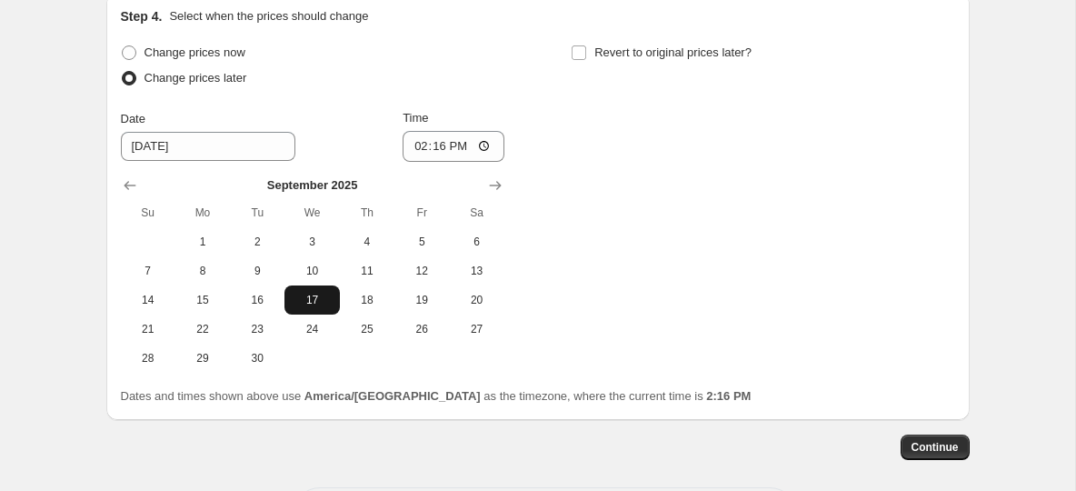
scroll to position [1595, 0]
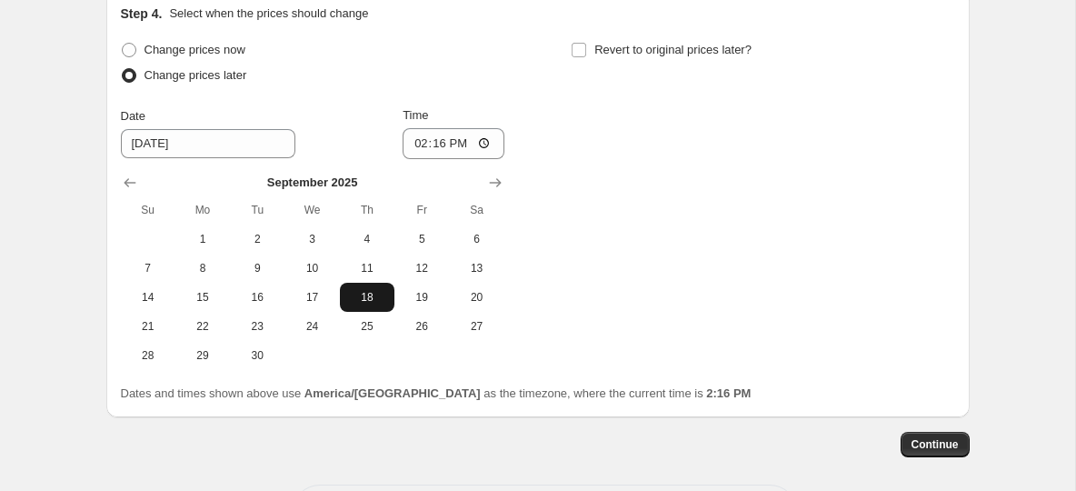
click at [370, 301] on span "18" at bounding box center [367, 297] width 40 height 15
type input "9/18/2025"
click at [415, 149] on input "14:16" at bounding box center [454, 143] width 102 height 31
type input "08:00"
click at [581, 53] on input "Revert to original prices later?" at bounding box center [579, 50] width 15 height 15
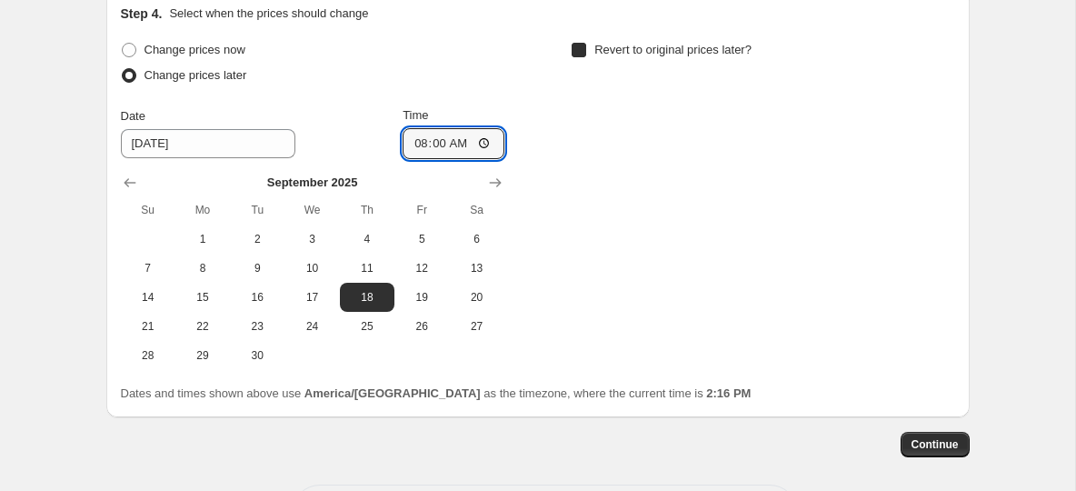
checkbox input "true"
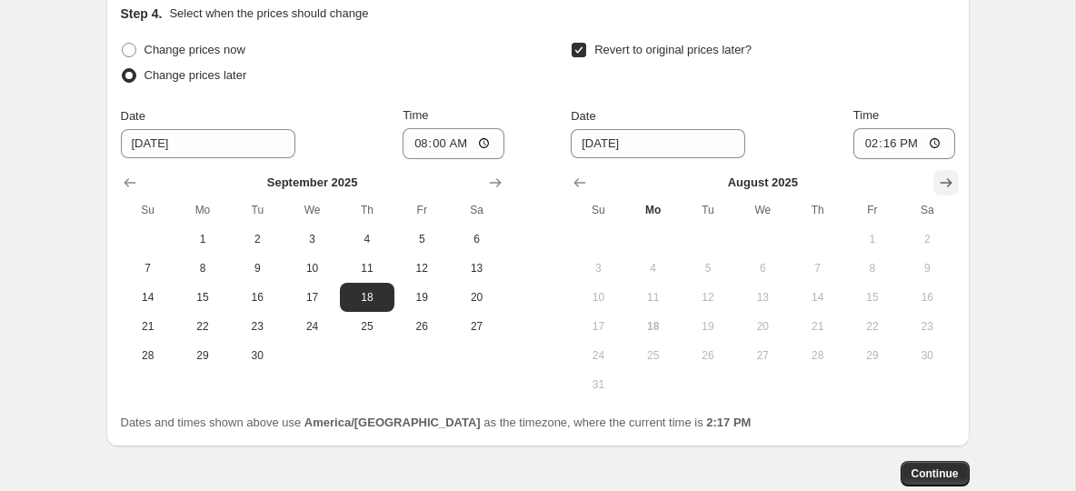
click at [939, 185] on icon "Show next month, September 2025" at bounding box center [946, 183] width 18 height 18
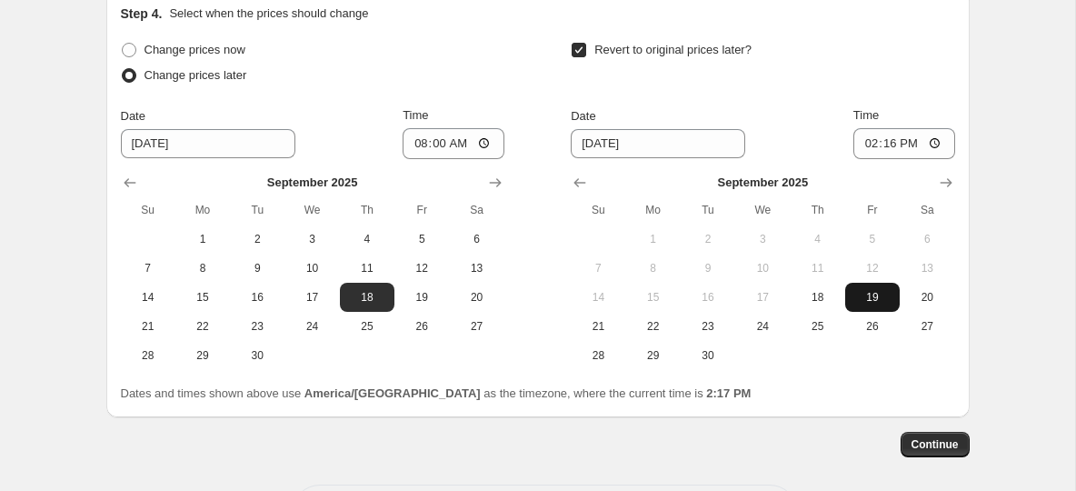
click at [874, 288] on button "19" at bounding box center [872, 297] width 55 height 29
type input "9/19/2025"
click at [873, 143] on input "14:16" at bounding box center [904, 143] width 102 height 31
type input "08:15"
click at [790, 75] on div "Revert to original prices later?" at bounding box center [763, 64] width 384 height 55
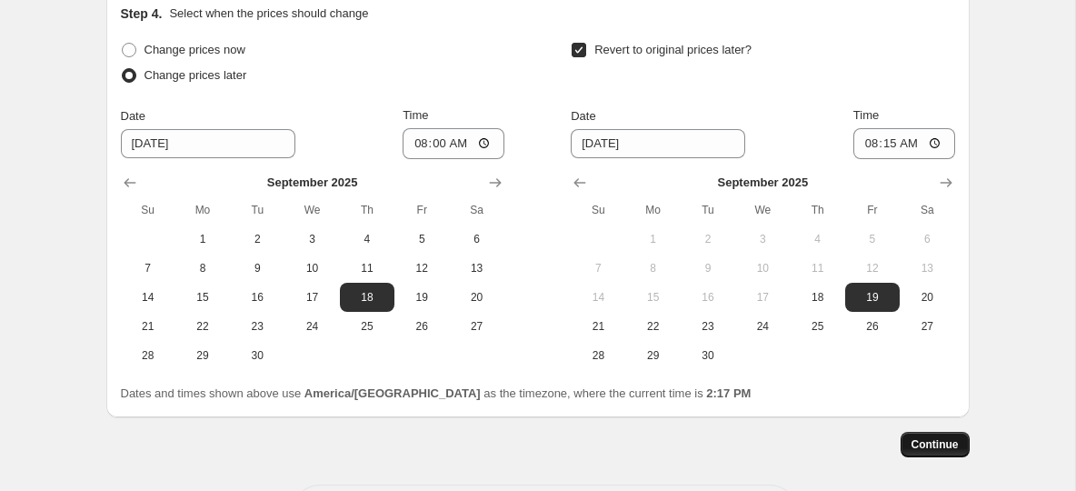
click at [940, 438] on span "Continue" at bounding box center [935, 444] width 47 height 15
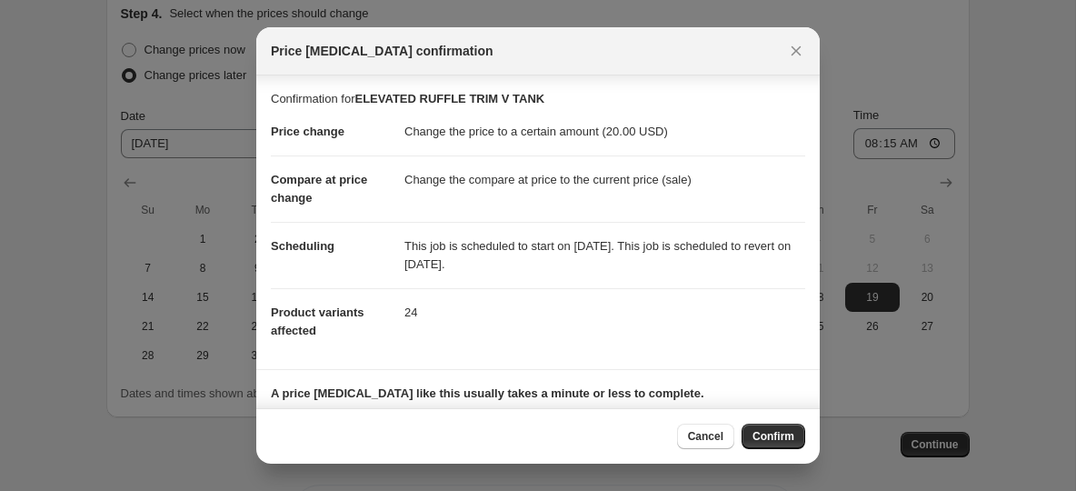
scroll to position [103, 0]
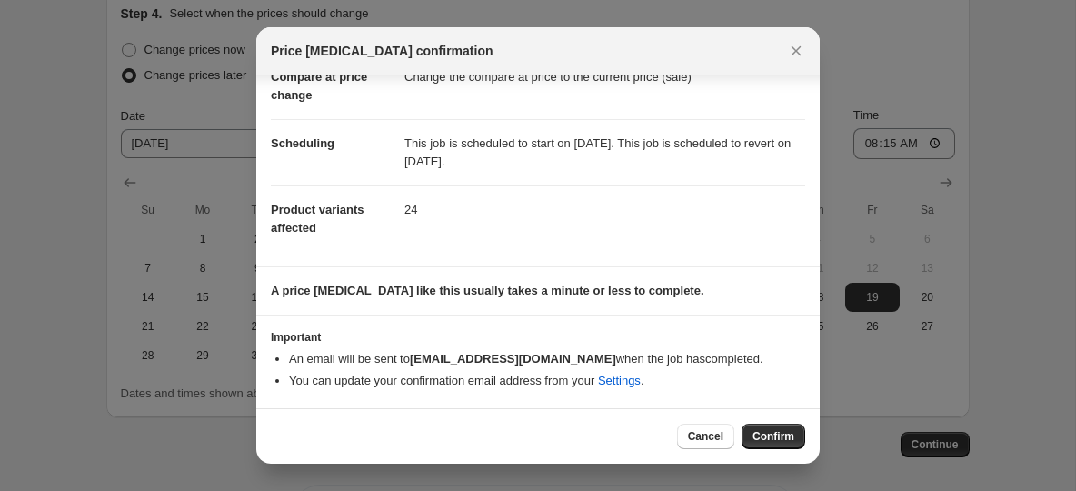
click at [783, 434] on span "Confirm" at bounding box center [774, 436] width 42 height 15
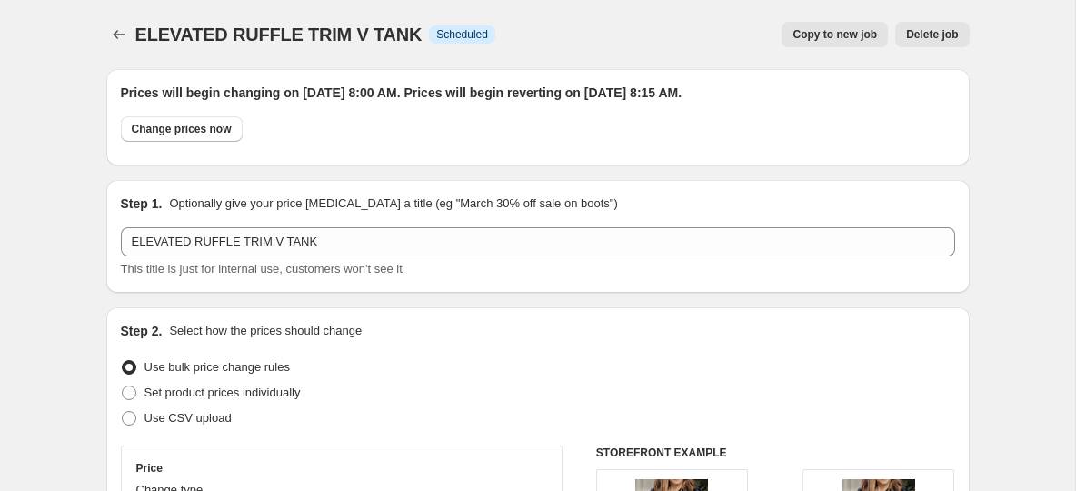
click at [832, 35] on span "Copy to new job" at bounding box center [835, 34] width 85 height 15
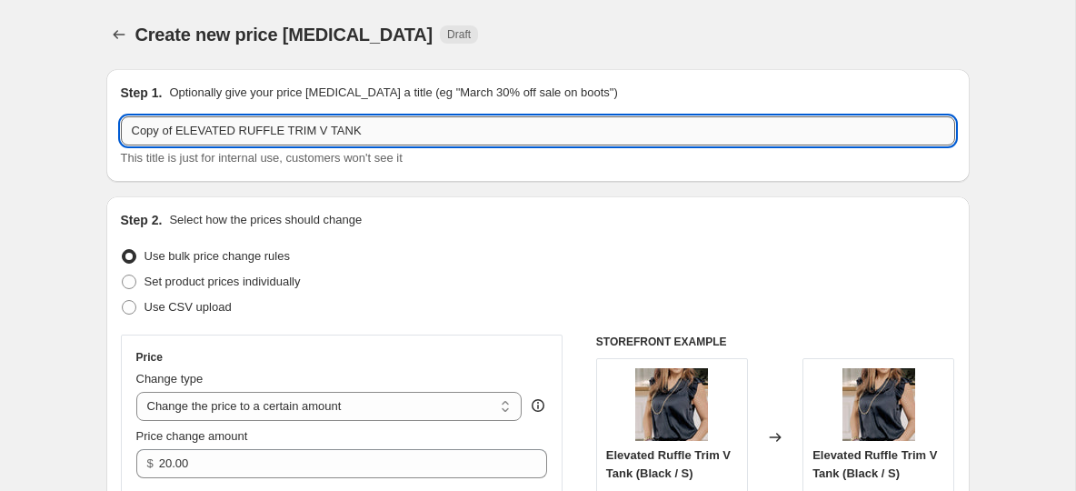
drag, startPoint x: 382, startPoint y: 135, endPoint x: 125, endPoint y: 129, distance: 256.4
click at [123, 133] on input "Copy of ELEVATED RUFFLE TRIM V TANK" at bounding box center [538, 130] width 834 height 29
paste input "WIDE RIBBED FLUTTER TRIM TANK"
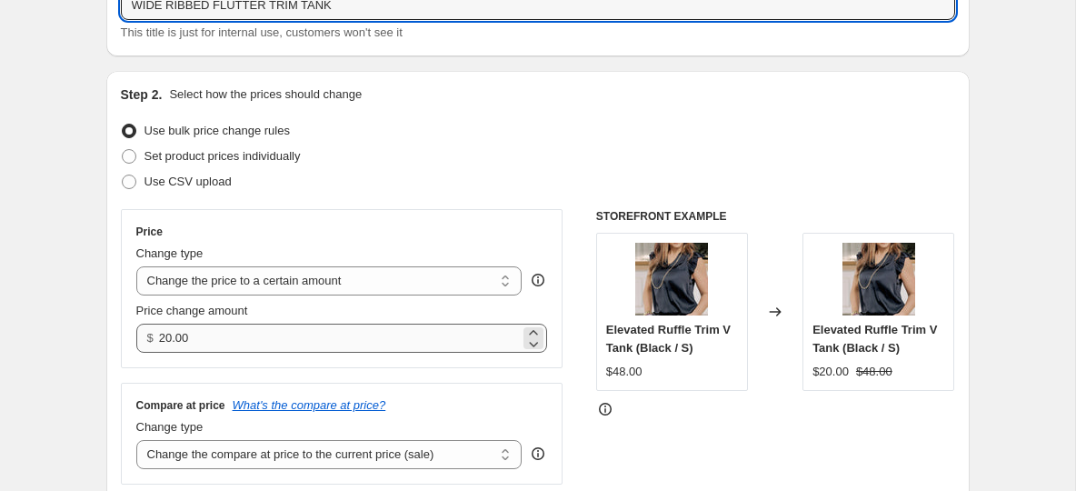
scroll to position [143, 0]
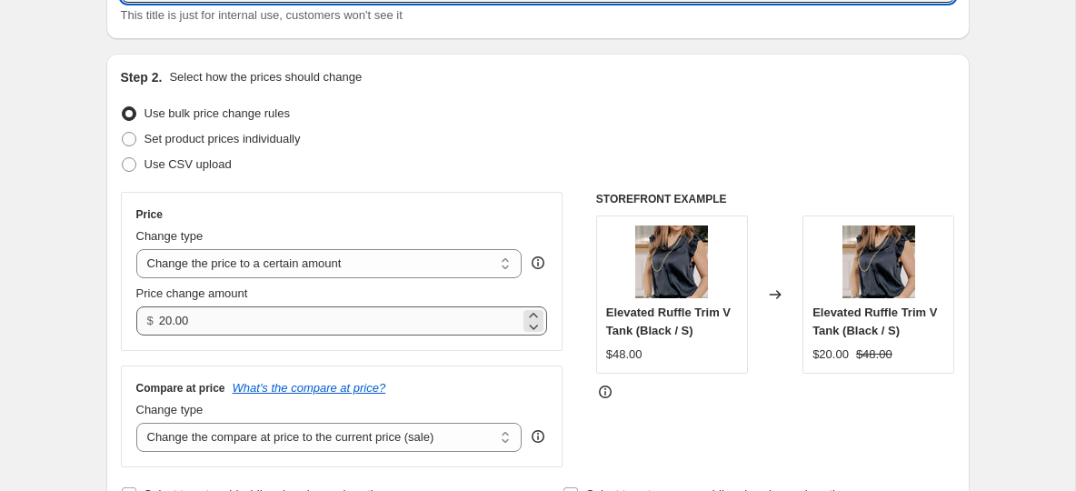
type input "WIDE RIBBED FLUTTER TRIM TANK"
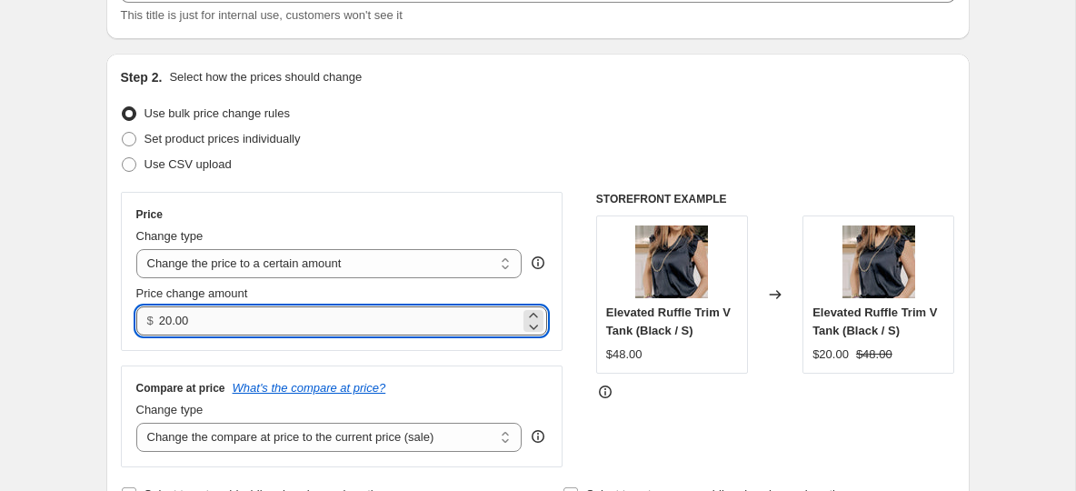
click at [177, 322] on input "20.00" at bounding box center [339, 320] width 361 height 29
type input "1"
type input "14.00"
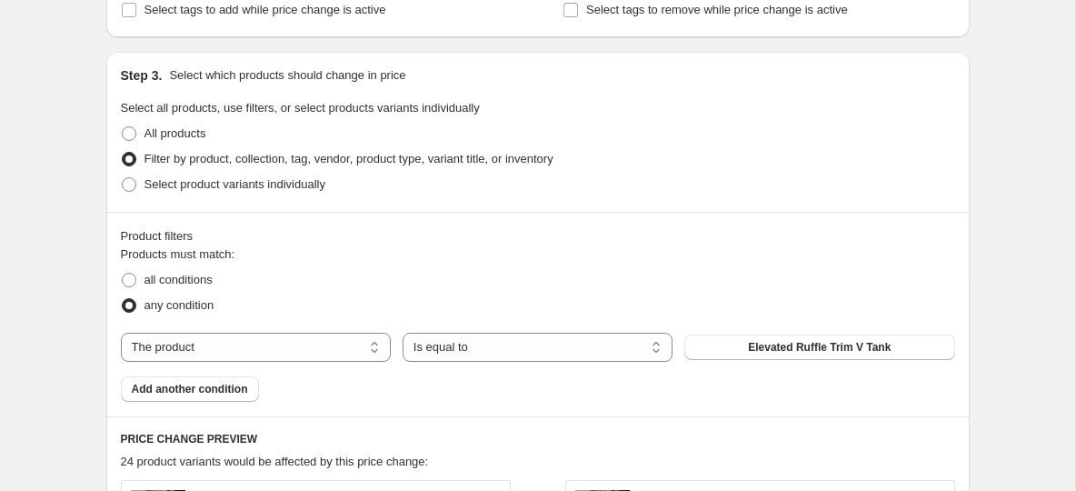
scroll to position [695, 0]
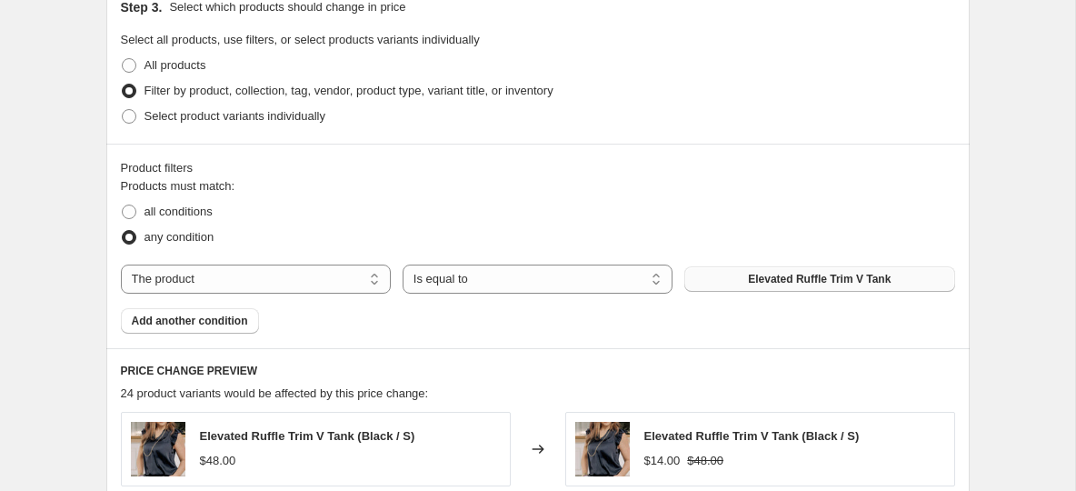
click at [785, 282] on span "Elevated Ruffle Trim V Tank" at bounding box center [819, 279] width 143 height 15
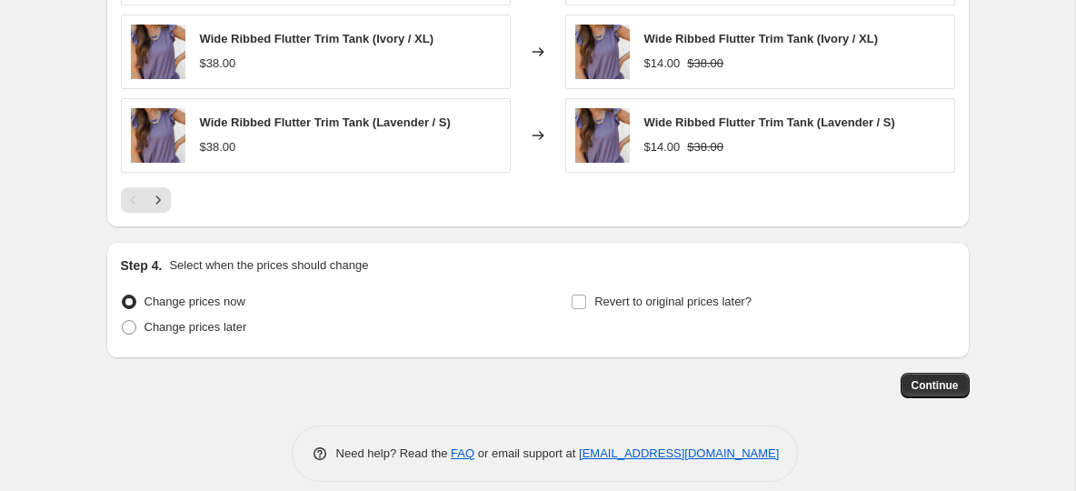
scroll to position [1354, 0]
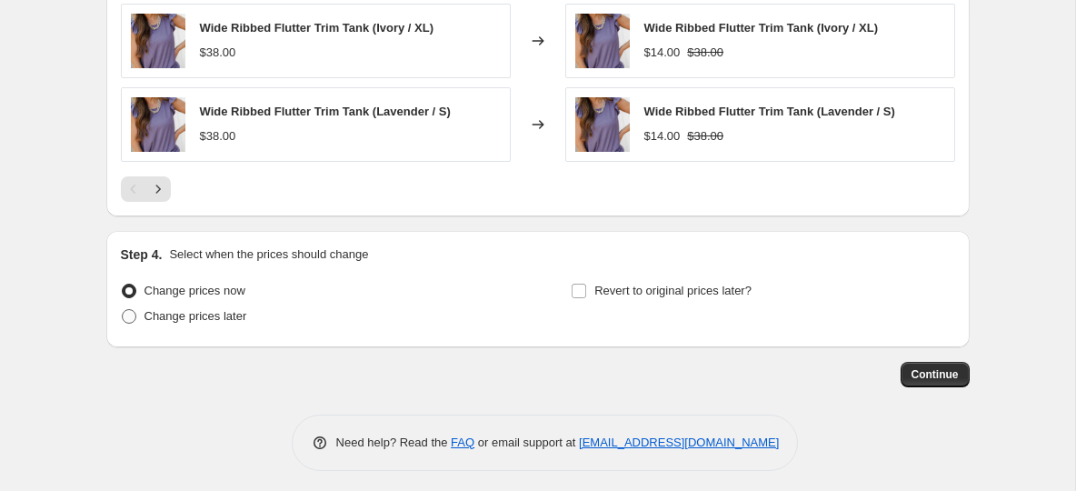
click at [134, 314] on span at bounding box center [129, 316] width 15 height 15
click at [123, 310] on input "Change prices later" at bounding box center [122, 309] width 1 height 1
radio input "true"
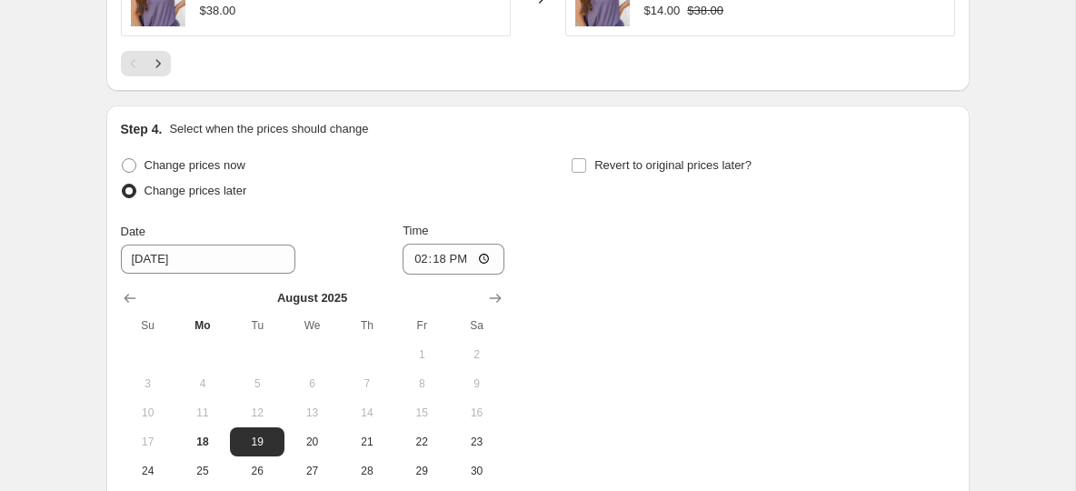
scroll to position [1491, 0]
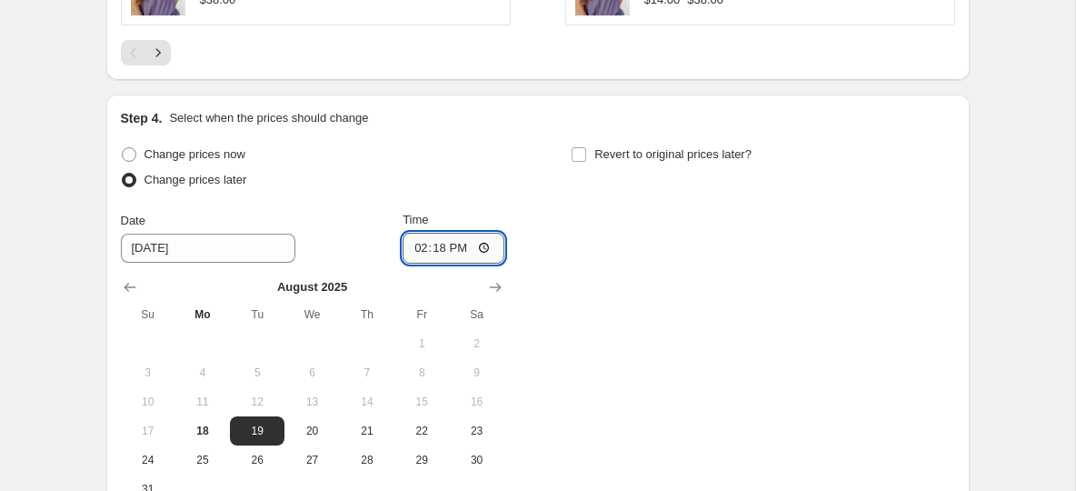
click at [414, 247] on input "14:18" at bounding box center [454, 248] width 102 height 31
type input "08:00"
click at [550, 228] on div "Change prices now Change prices later Date 8/19/2025 Time 08:00 August 2025 Su …" at bounding box center [538, 323] width 834 height 362
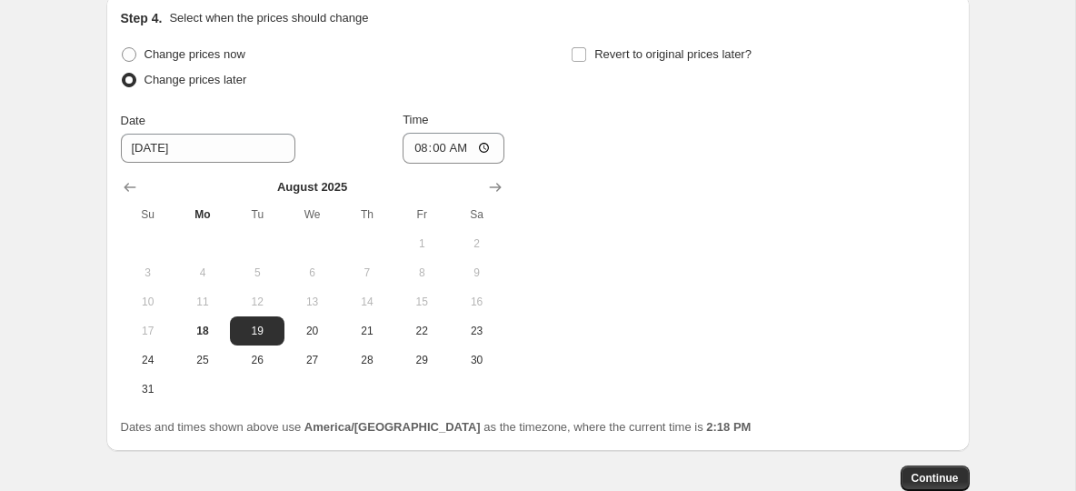
scroll to position [1594, 0]
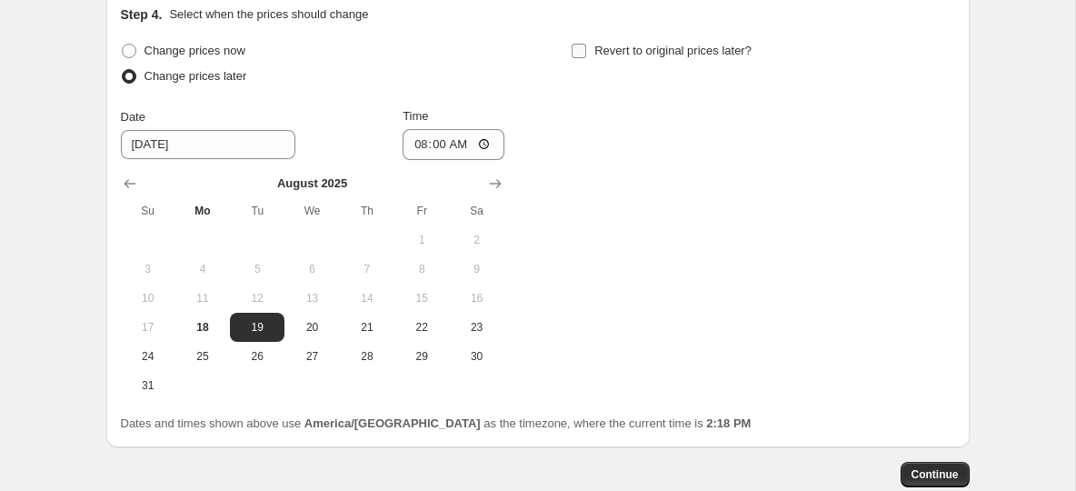
click at [578, 51] on input "Revert to original prices later?" at bounding box center [579, 51] width 15 height 15
checkbox input "true"
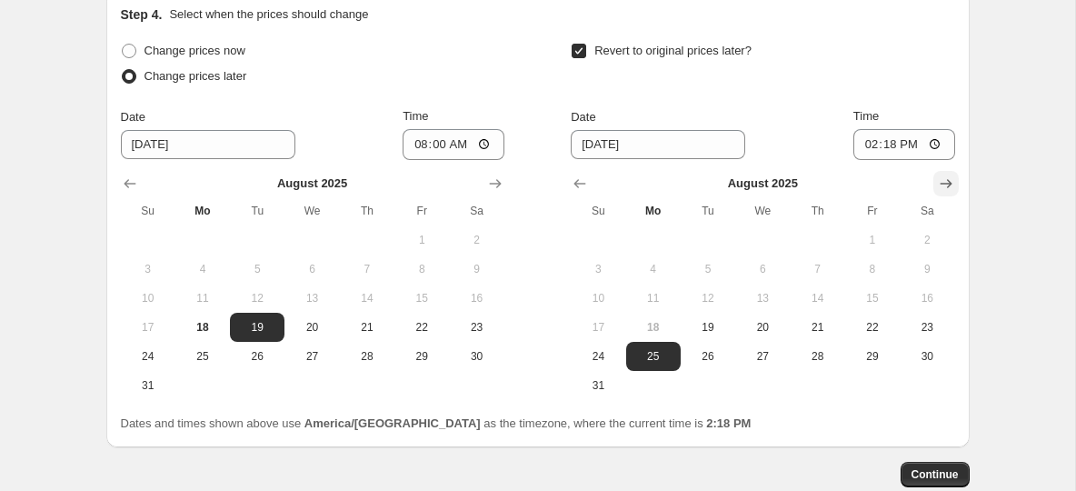
click at [945, 182] on icon "Show next month, September 2025" at bounding box center [946, 184] width 18 height 18
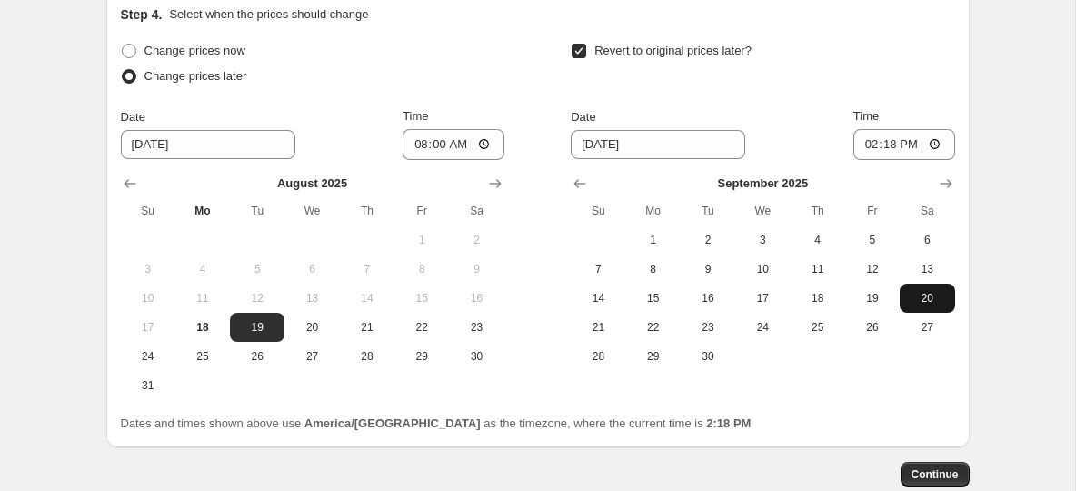
click at [917, 295] on span "20" at bounding box center [927, 298] width 40 height 15
type input "9/20/2025"
click at [875, 133] on input "14:18" at bounding box center [904, 144] width 102 height 31
type input "20:18"
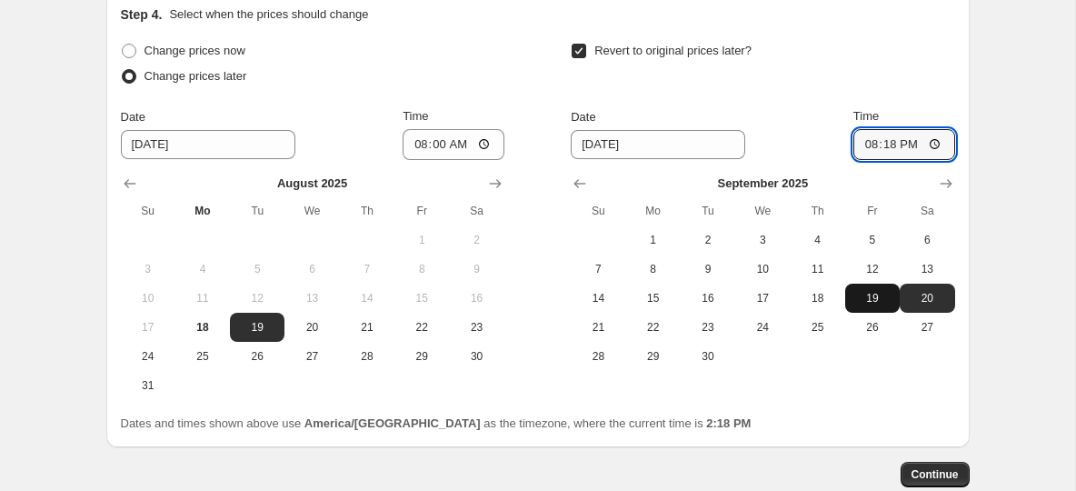
click at [875, 299] on span "19" at bounding box center [873, 298] width 40 height 15
type input "9/19/2025"
click at [868, 150] on input "20:18" at bounding box center [904, 144] width 102 height 31
type input "23:59"
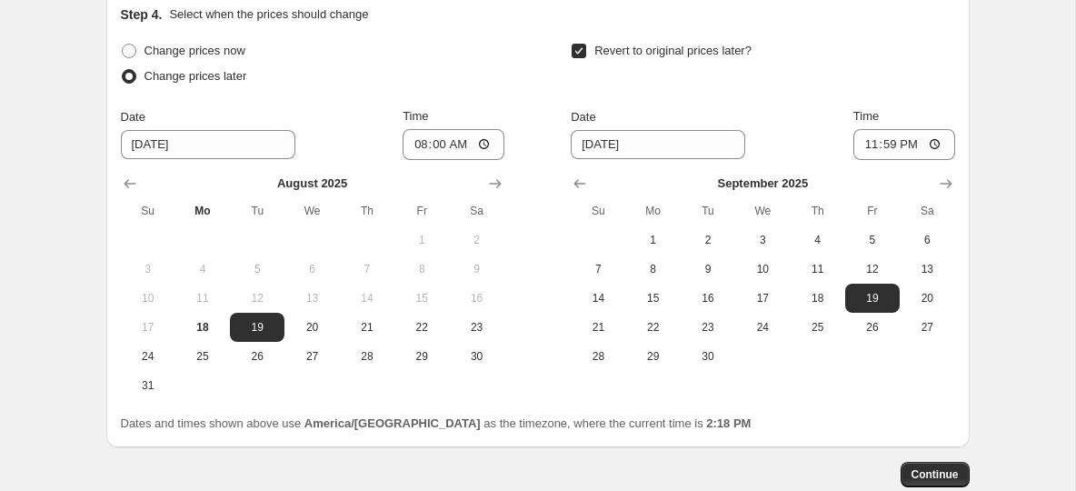
click at [829, 87] on div "Revert to original prices later?" at bounding box center [763, 65] width 384 height 55
click at [487, 187] on icon "Show next month, September 2025" at bounding box center [495, 184] width 18 height 18
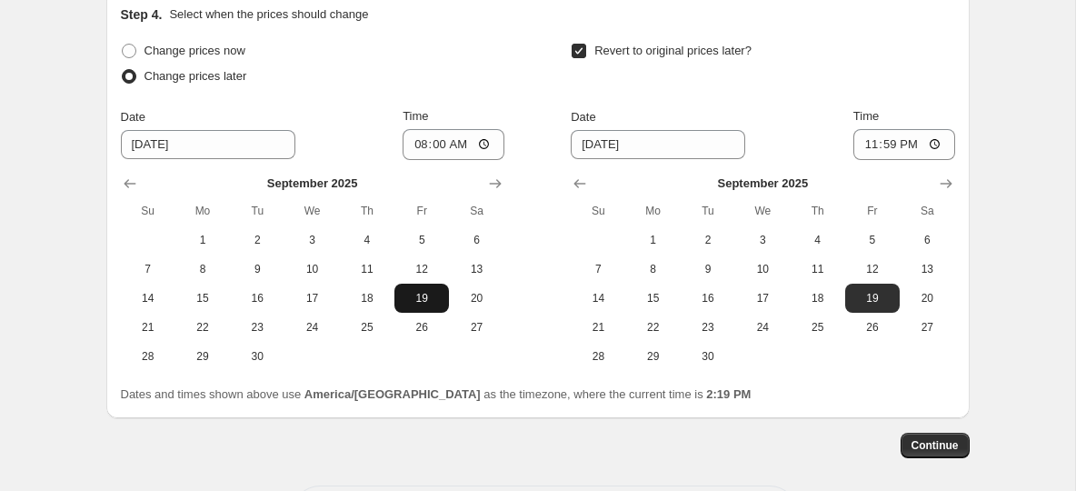
click at [409, 298] on span "19" at bounding box center [422, 298] width 40 height 15
type input "9/19/2025"
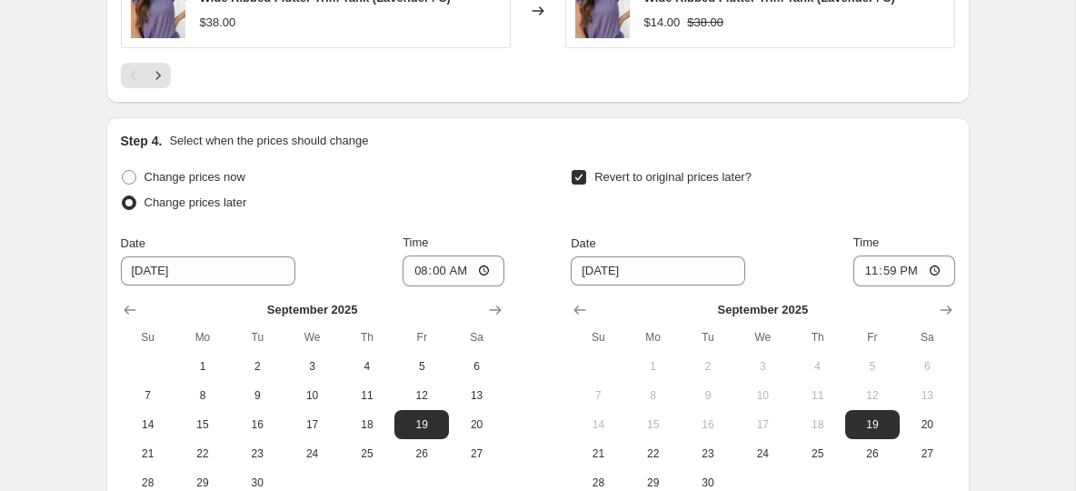
scroll to position [1671, 0]
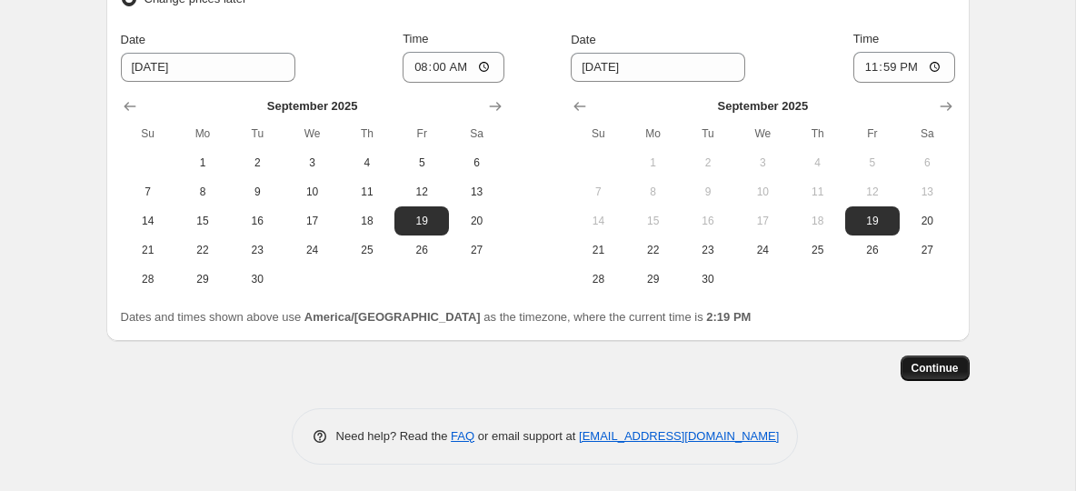
click at [930, 365] on span "Continue" at bounding box center [935, 368] width 47 height 15
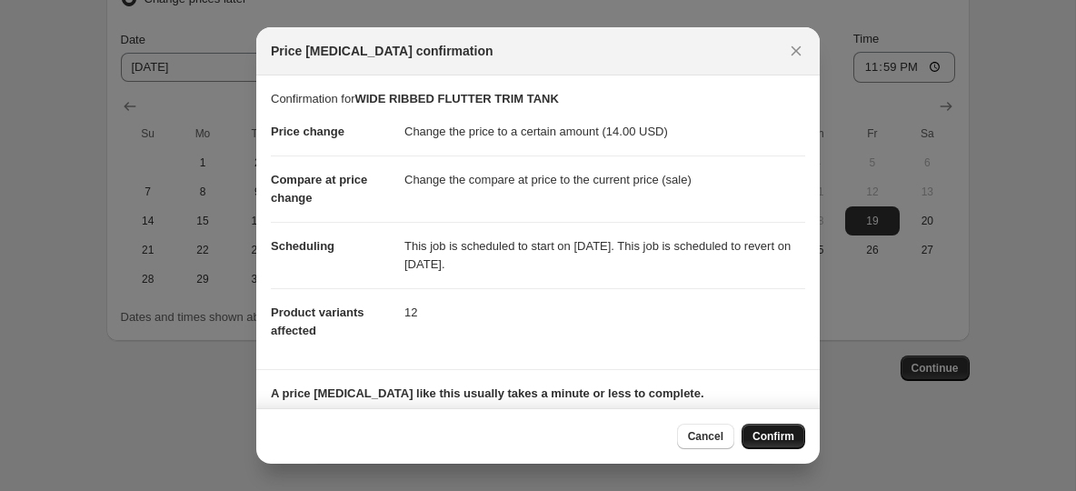
click at [775, 434] on span "Confirm" at bounding box center [774, 436] width 42 height 15
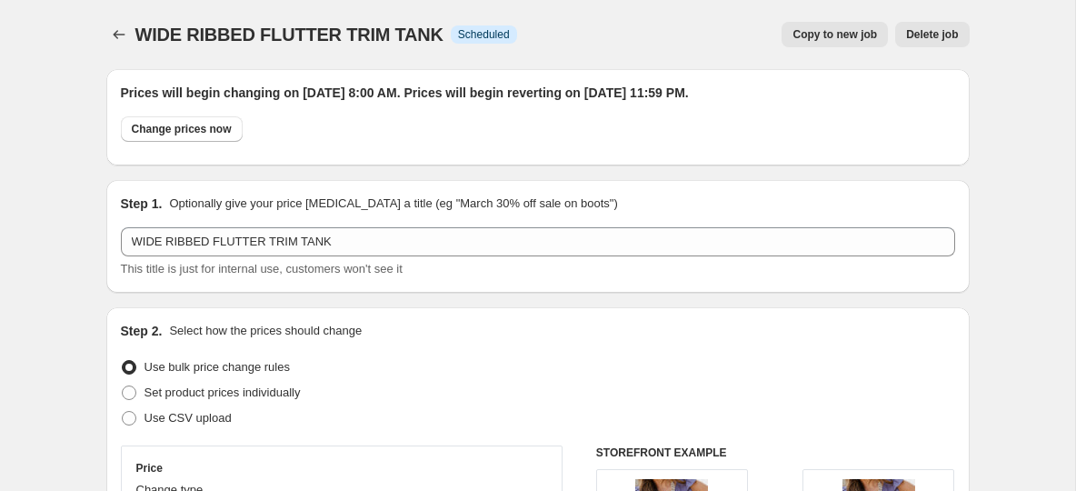
click at [832, 36] on span "Copy to new job" at bounding box center [835, 34] width 85 height 15
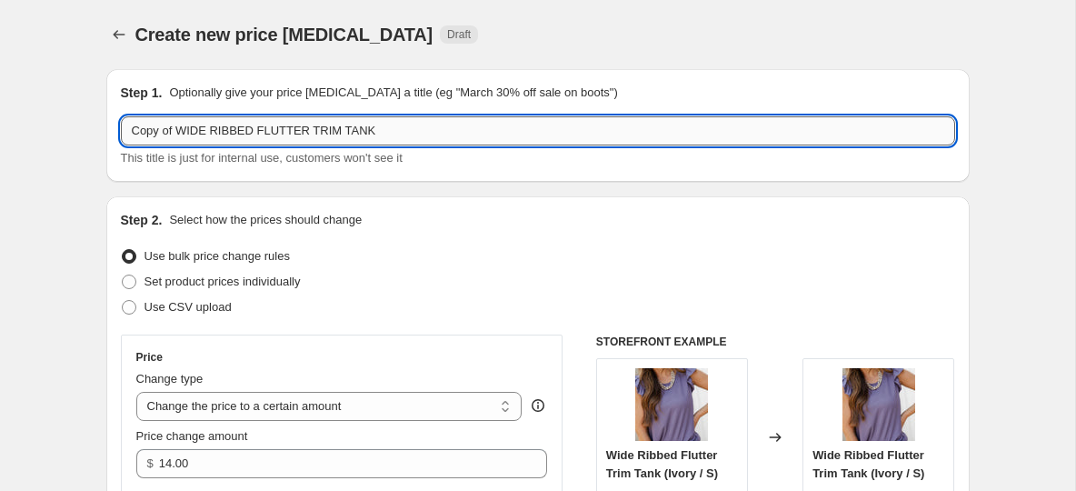
click at [285, 133] on input "Copy of WIDE RIBBED FLUTTER TRIM TANK" at bounding box center [538, 130] width 834 height 29
paste input "BUTTON ACCENTED CUTOUT BACK MIDI DRESS"
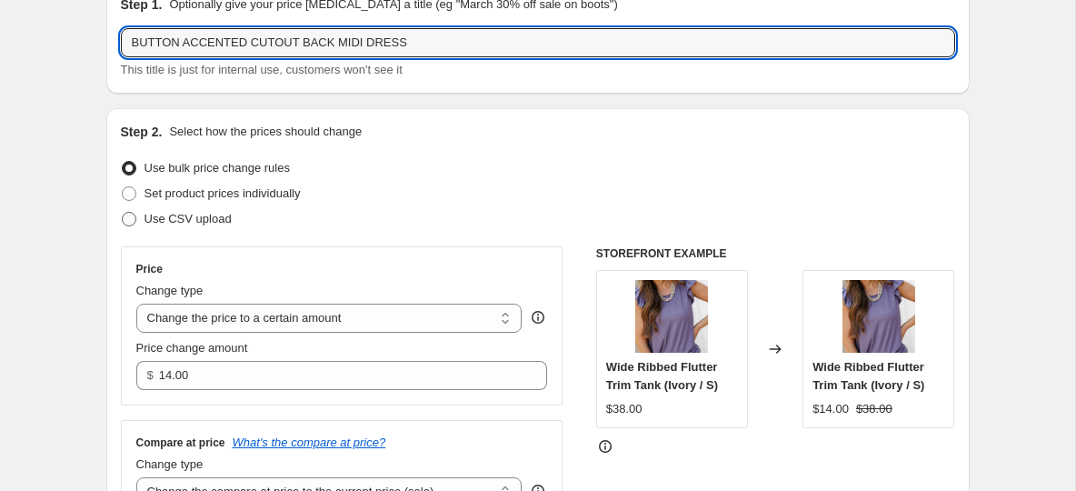
scroll to position [101, 0]
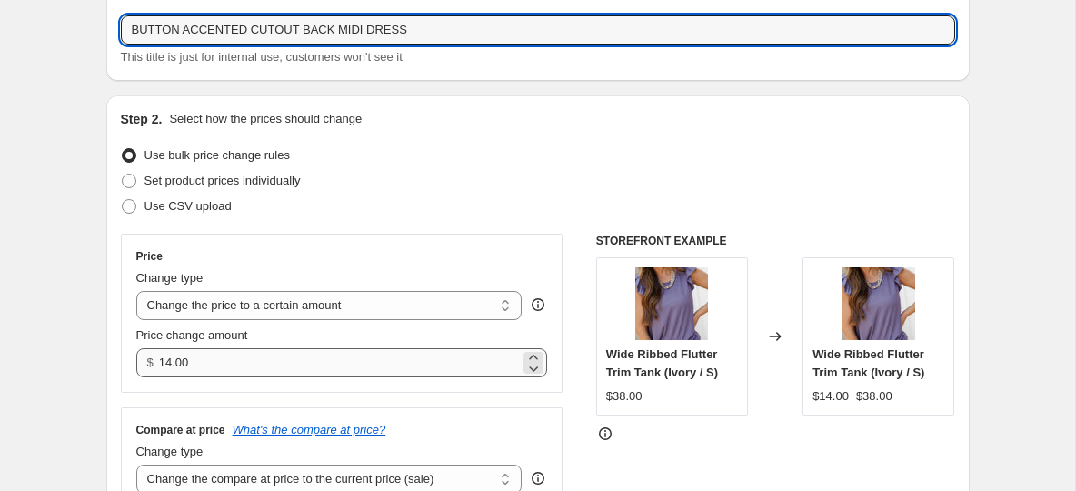
type input "BUTTON ACCENTED CUTOUT BACK MIDI DRESS"
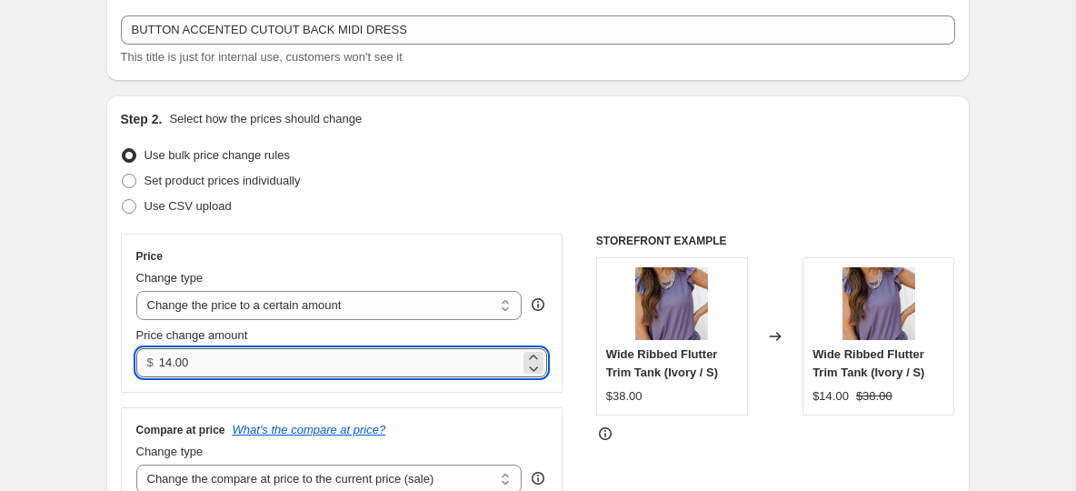
click at [177, 364] on input "14.00" at bounding box center [339, 362] width 361 height 29
click at [196, 364] on input "14.00" at bounding box center [339, 362] width 361 height 29
type input "1"
type input "28.00"
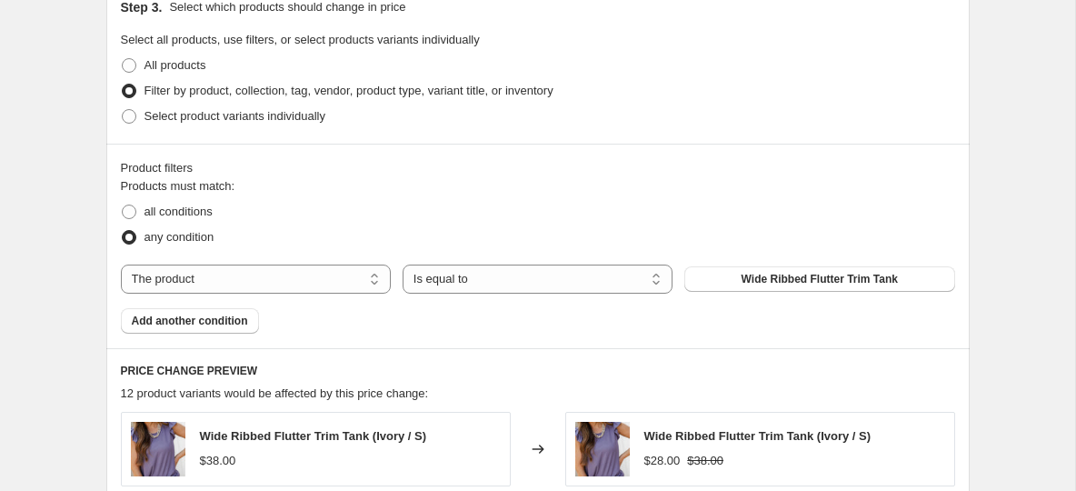
scroll to position [696, 0]
click at [744, 272] on span "Wide Ribbed Flutter Trim Tank" at bounding box center [820, 278] width 156 height 15
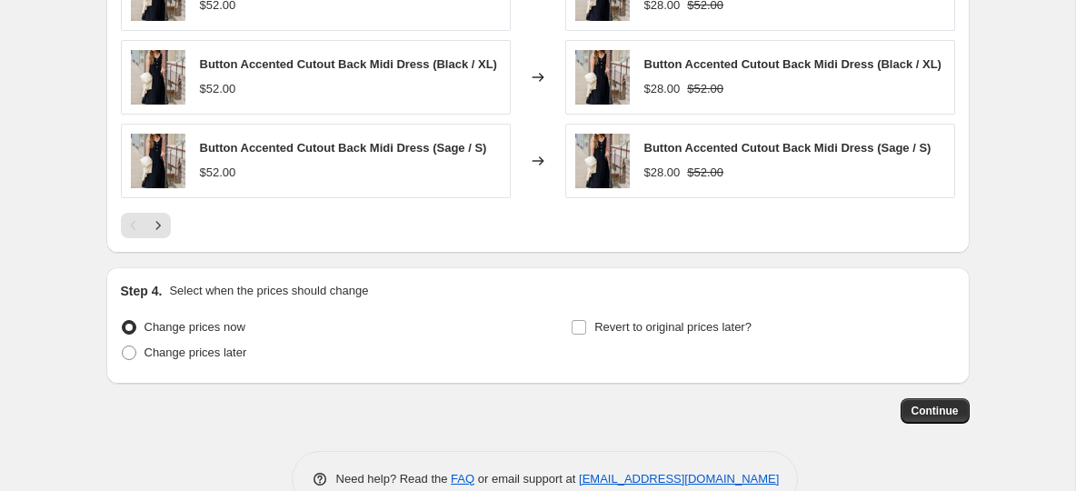
scroll to position [1372, 0]
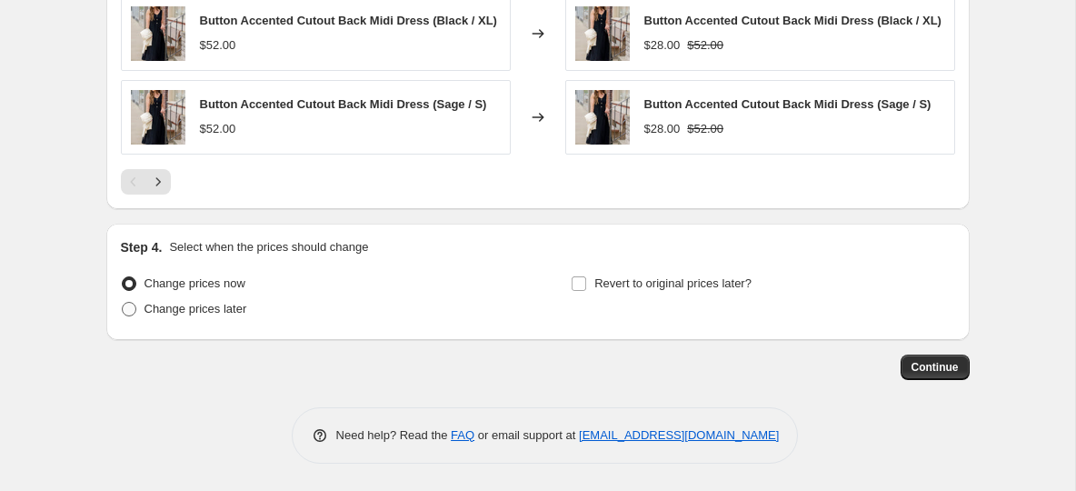
click at [128, 314] on span at bounding box center [129, 309] width 15 height 15
click at [123, 303] on input "Change prices later" at bounding box center [122, 302] width 1 height 1
radio input "true"
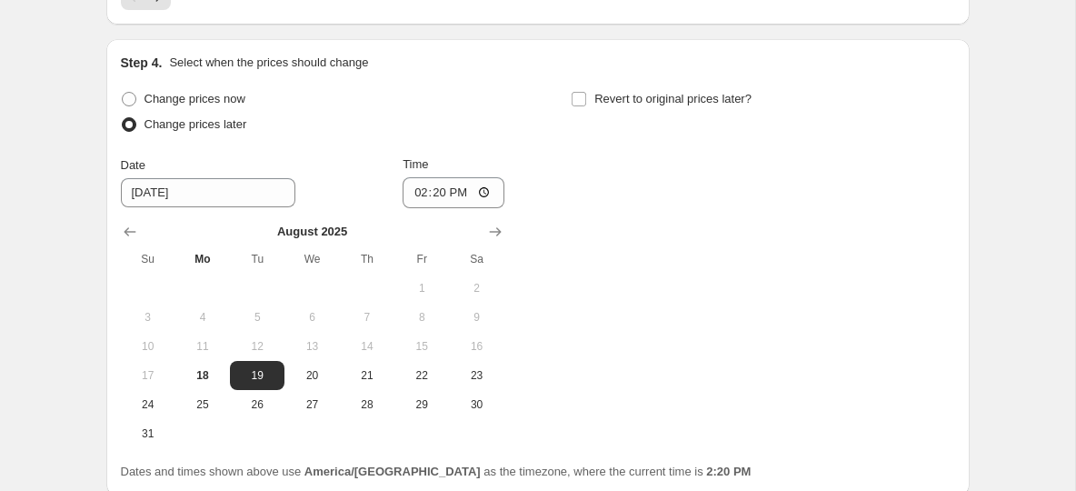
scroll to position [1551, 0]
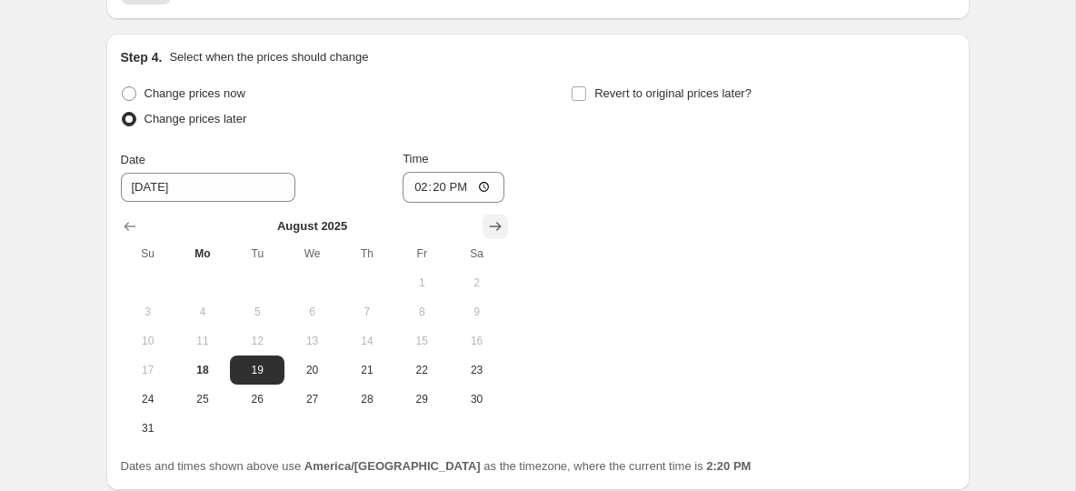
click at [498, 231] on icon "Show next month, September 2025" at bounding box center [495, 226] width 12 height 9
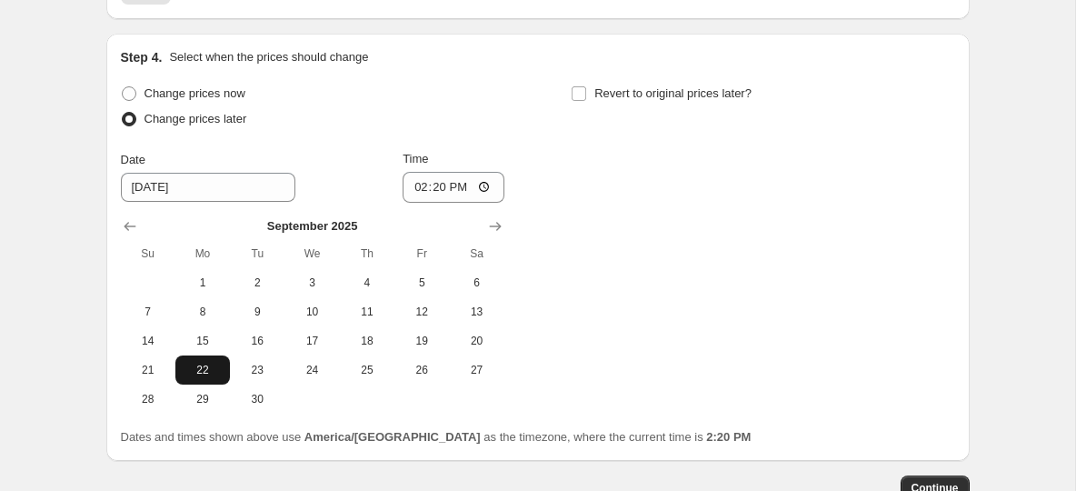
click at [201, 377] on span "22" at bounding box center [203, 370] width 40 height 15
type input "9/22/2025"
click at [425, 197] on input "14:20" at bounding box center [454, 187] width 102 height 31
type input "00:00"
click at [590, 161] on div "Change prices now Change prices later Date 9/22/2025 Time 00:00 September 2025 …" at bounding box center [538, 247] width 834 height 333
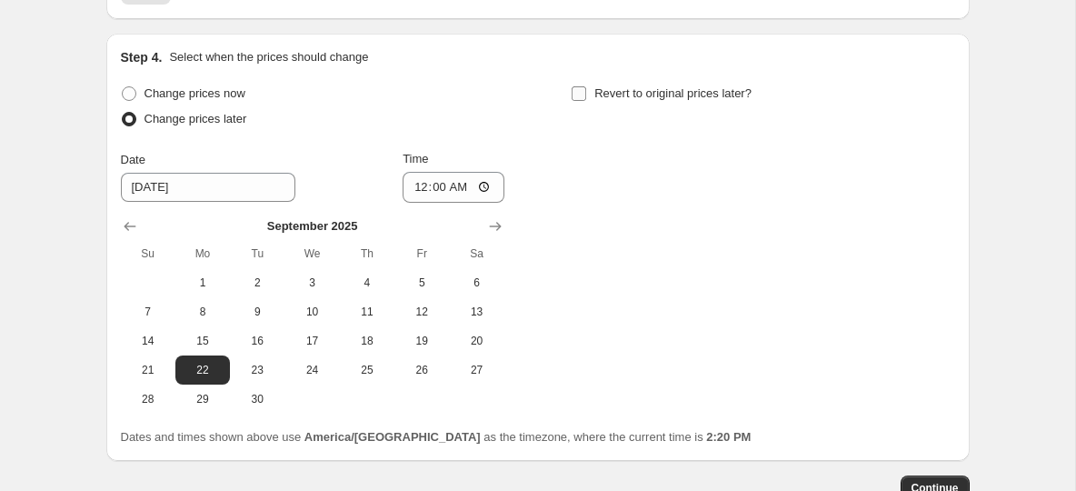
click at [583, 99] on input "Revert to original prices later?" at bounding box center [579, 93] width 15 height 15
checkbox input "true"
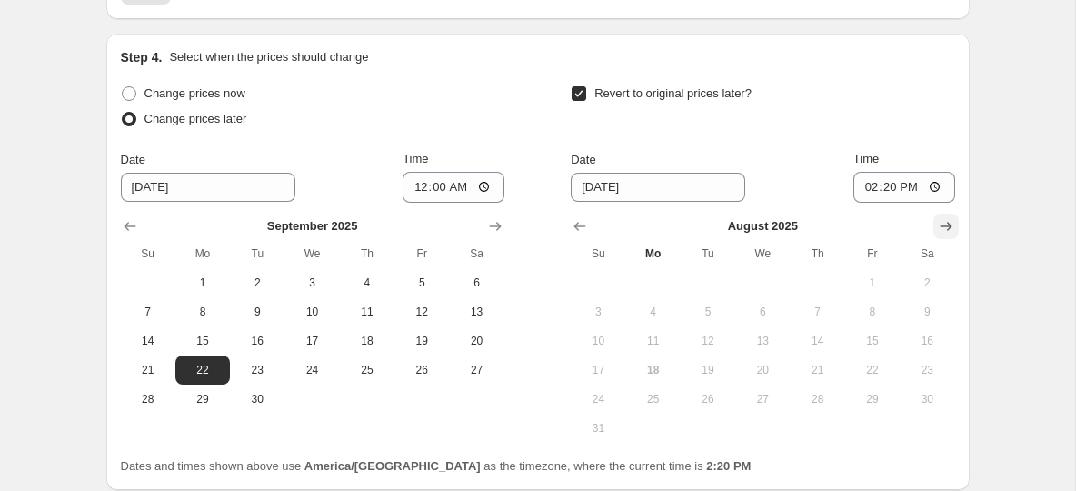
click at [953, 235] on icon "Show next month, September 2025" at bounding box center [946, 226] width 18 height 18
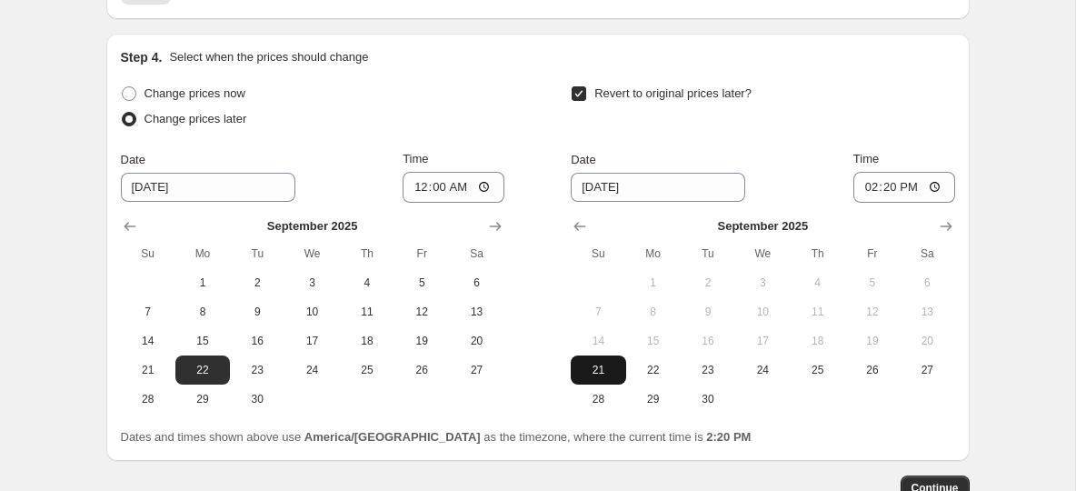
click at [604, 377] on span "21" at bounding box center [598, 370] width 40 height 15
type input "9/21/2025"
click at [872, 194] on input "14:20" at bounding box center [904, 187] width 102 height 31
type input "08:15"
click at [833, 99] on div "Revert to original prices later?" at bounding box center [763, 108] width 384 height 55
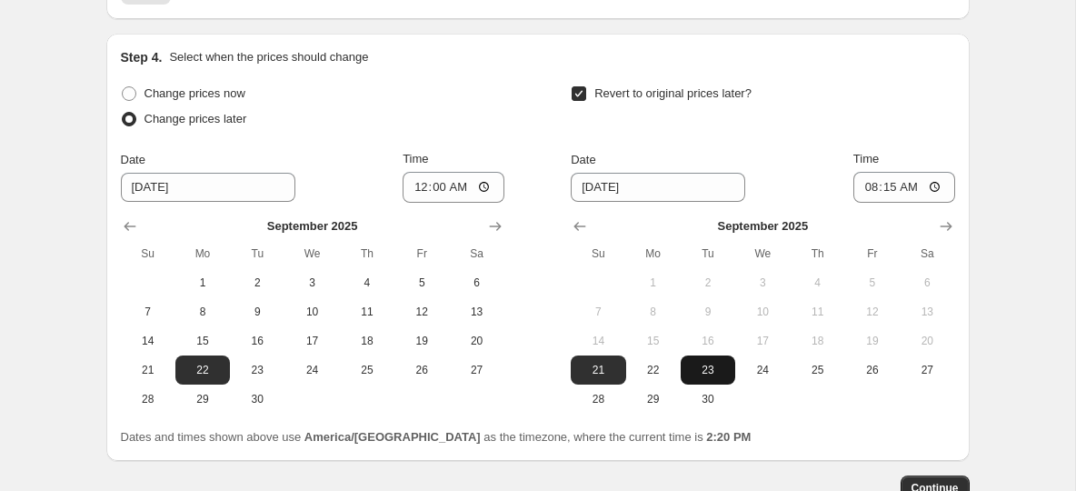
click at [703, 377] on span "23" at bounding box center [708, 370] width 40 height 15
type input "9/23/2025"
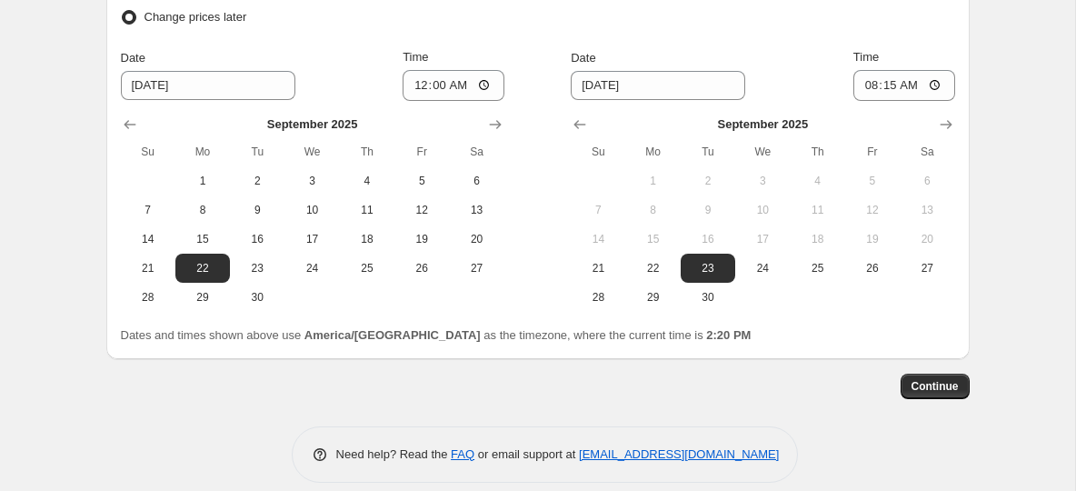
scroll to position [1683, 0]
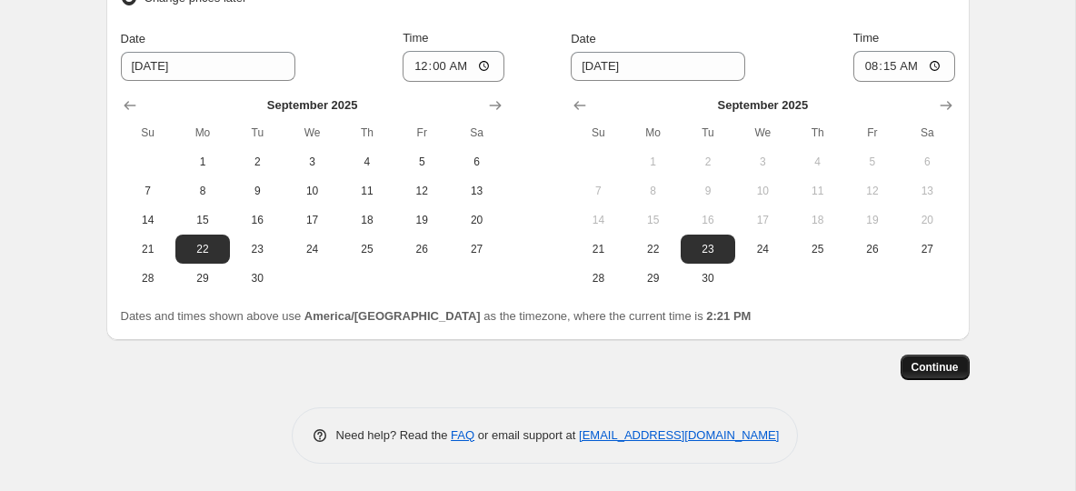
click at [929, 363] on span "Continue" at bounding box center [935, 367] width 47 height 15
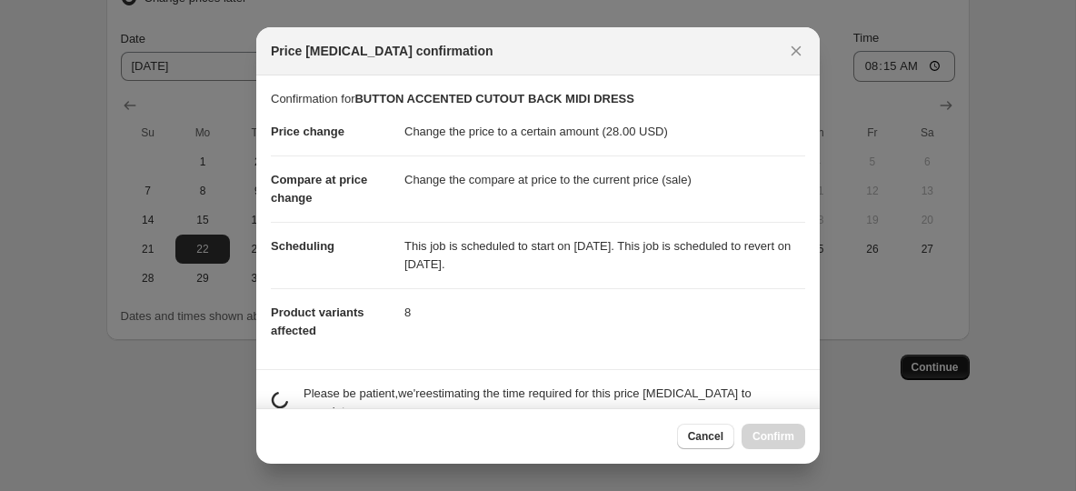
scroll to position [0, 0]
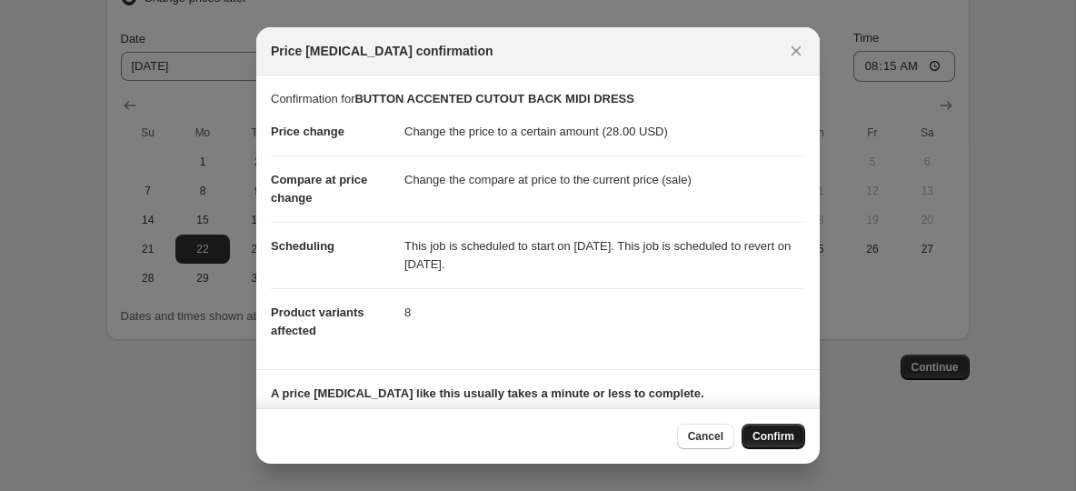
click at [778, 444] on button "Confirm" at bounding box center [774, 436] width 64 height 25
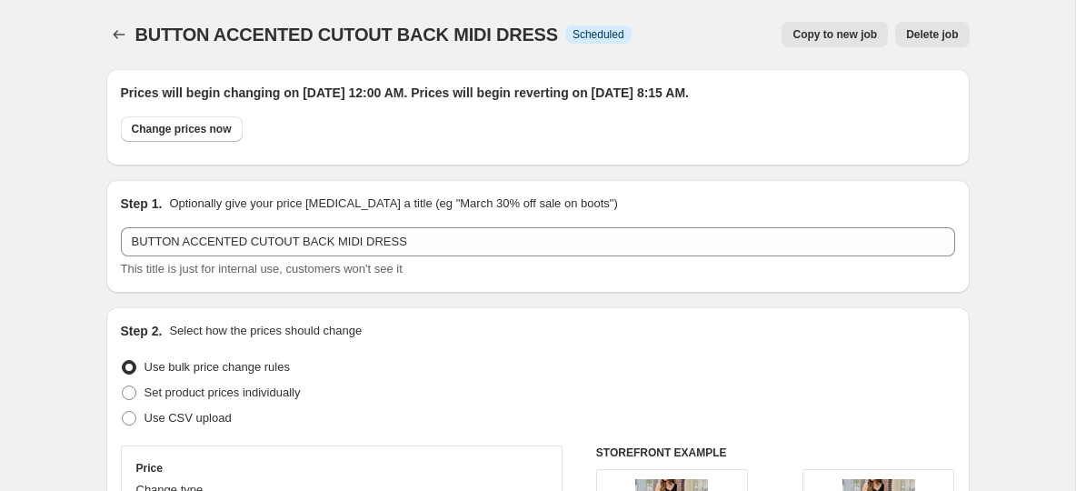
click at [858, 34] on span "Copy to new job" at bounding box center [835, 34] width 85 height 15
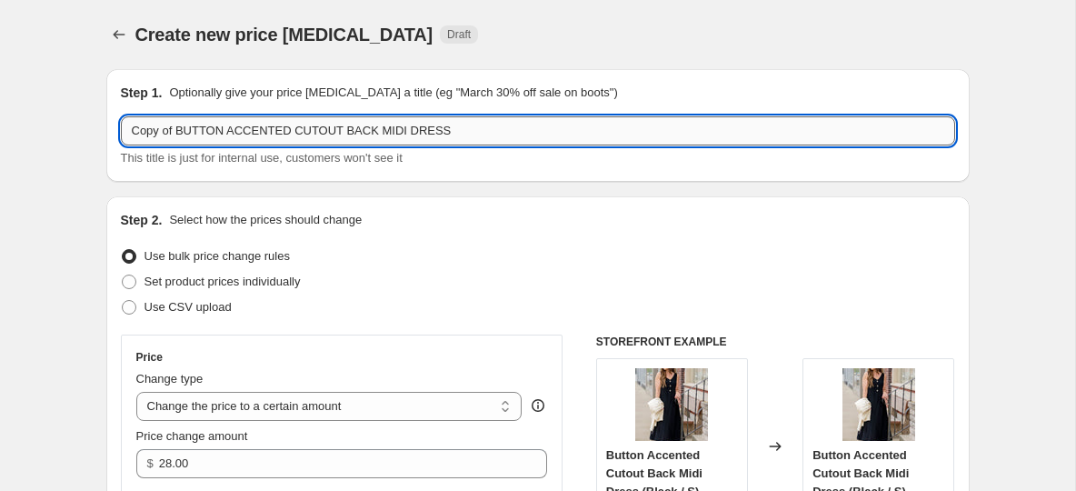
click at [155, 136] on input "Copy of BUTTON ACCENTED CUTOUT BACK MIDI DRESS" at bounding box center [538, 130] width 834 height 29
paste input "VIVACIOUS FLORAL RUFFLE BOTTOM MAXI SKIRT"
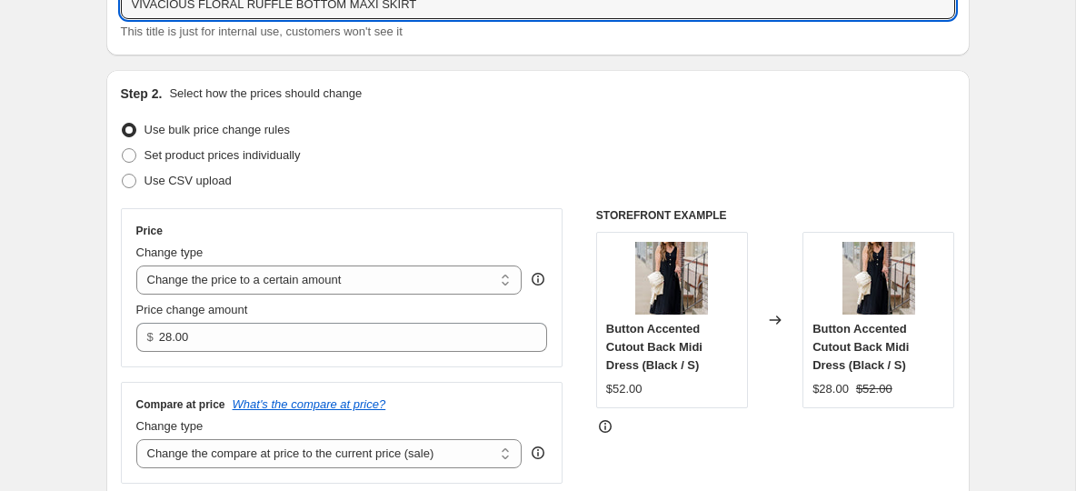
scroll to position [175, 0]
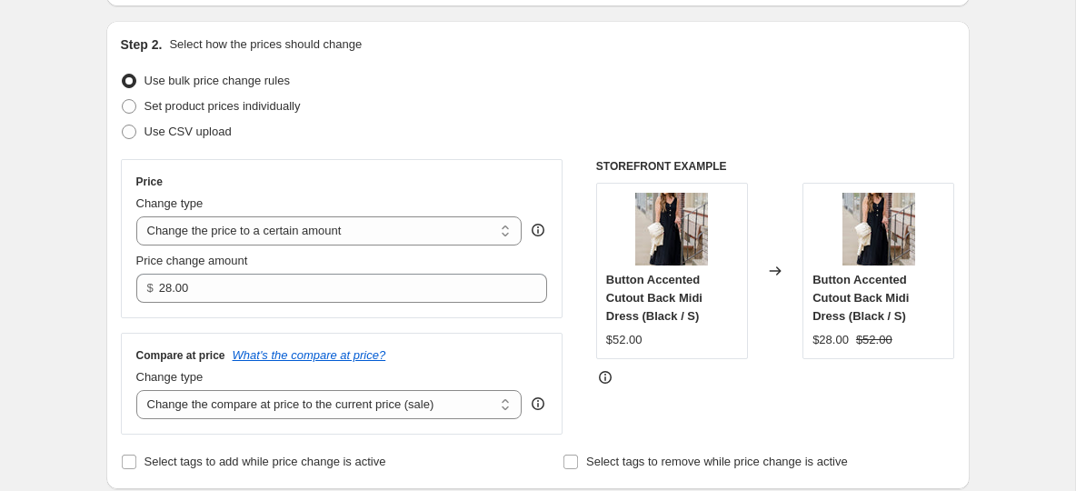
type input "VIVACIOUS FLORAL RUFFLE BOTTOM MAXI SKIRT"
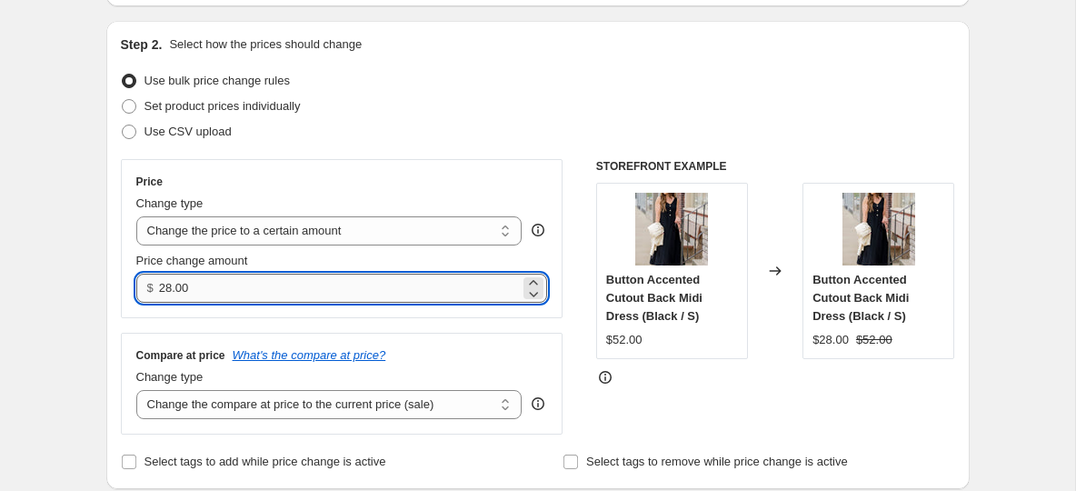
click at [179, 287] on input "28.00" at bounding box center [339, 288] width 361 height 29
click at [204, 288] on input "28.00" at bounding box center [339, 288] width 361 height 29
type input "1"
type input "20"
type input "20.00"
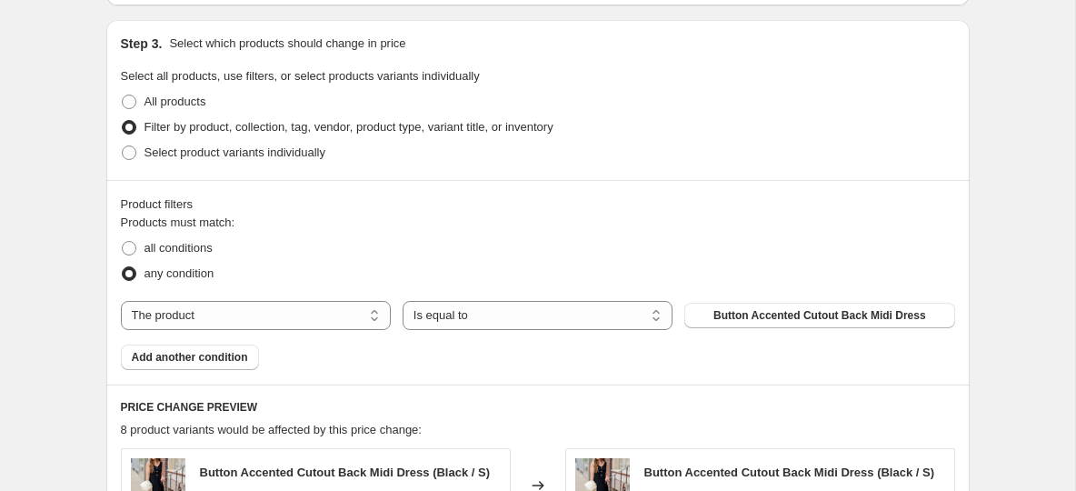
scroll to position [673, 0]
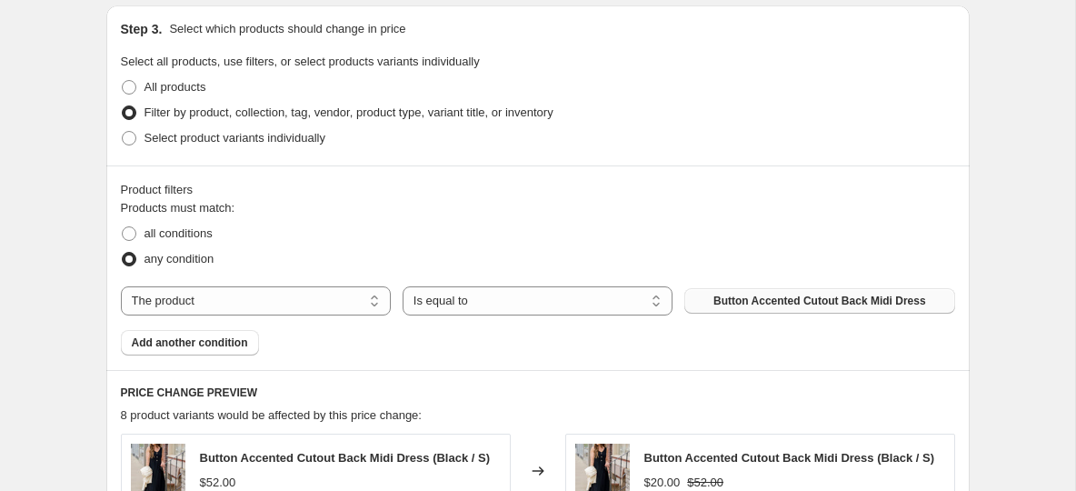
click at [766, 301] on span "Button Accented Cutout Back Midi Dress" at bounding box center [819, 301] width 213 height 15
click at [75, 253] on div "Create new price change job. This page is ready Create new price change job Dra…" at bounding box center [537, 253] width 1075 height 1852
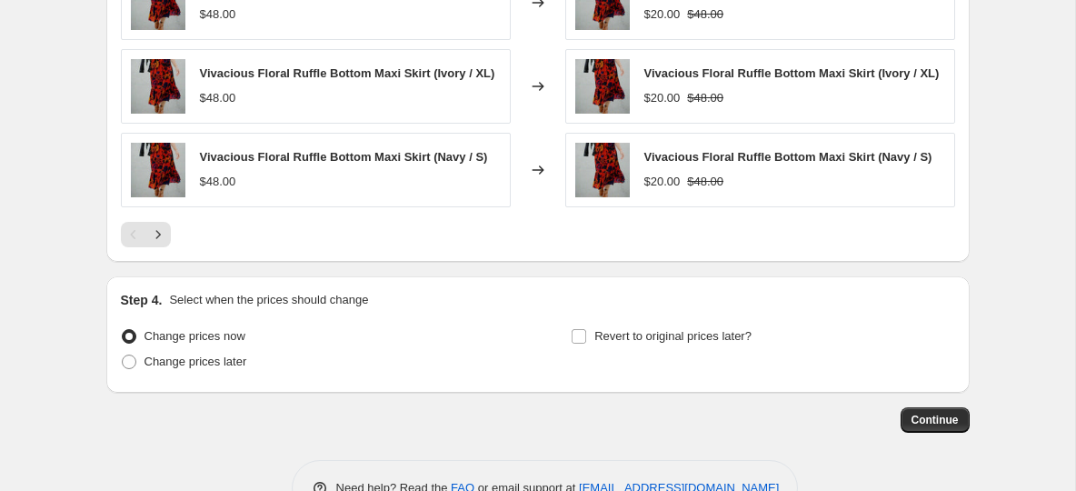
scroll to position [1367, 0]
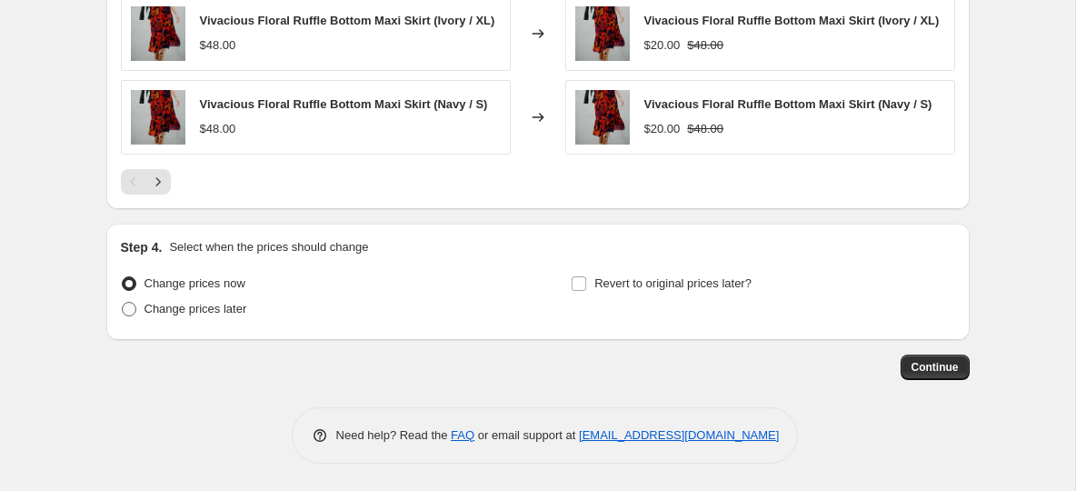
click at [135, 309] on span at bounding box center [129, 309] width 15 height 15
click at [123, 303] on input "Change prices later" at bounding box center [122, 302] width 1 height 1
radio input "true"
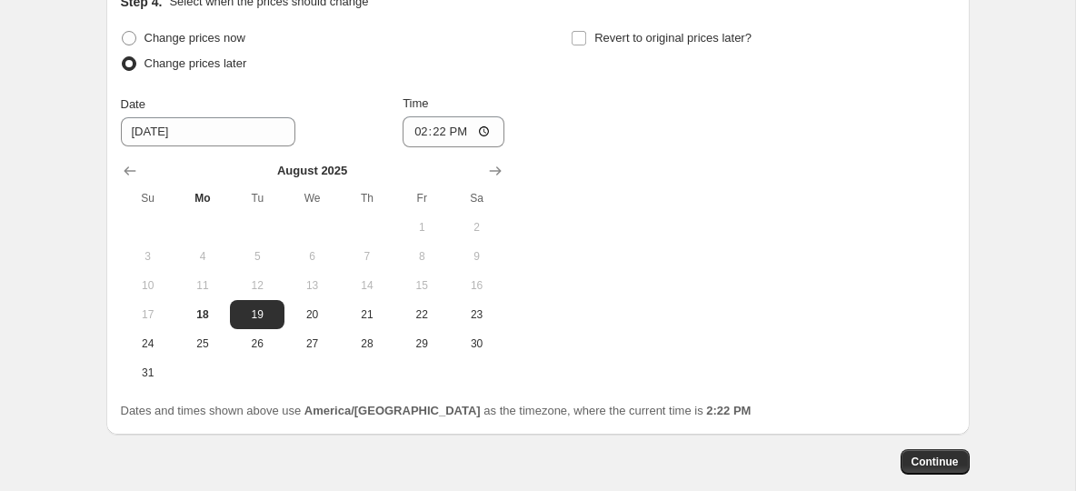
scroll to position [1620, 0]
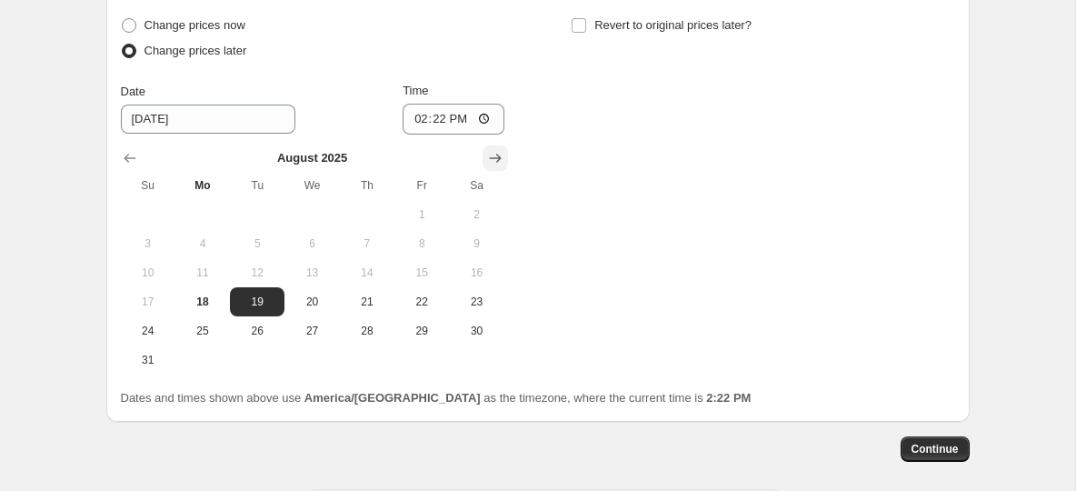
click at [489, 165] on icon "Show next month, September 2025" at bounding box center [495, 158] width 18 height 18
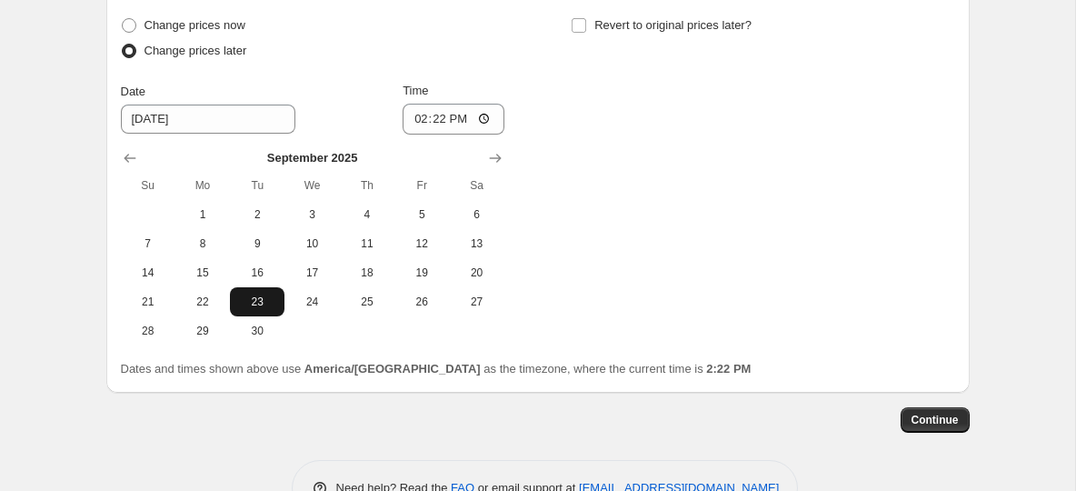
click at [266, 305] on span "23" at bounding box center [257, 301] width 40 height 15
type input "9/23/2025"
click at [422, 114] on input "14:22" at bounding box center [454, 119] width 102 height 31
type input "08:00"
click at [575, 31] on input "Revert to original prices later?" at bounding box center [579, 25] width 15 height 15
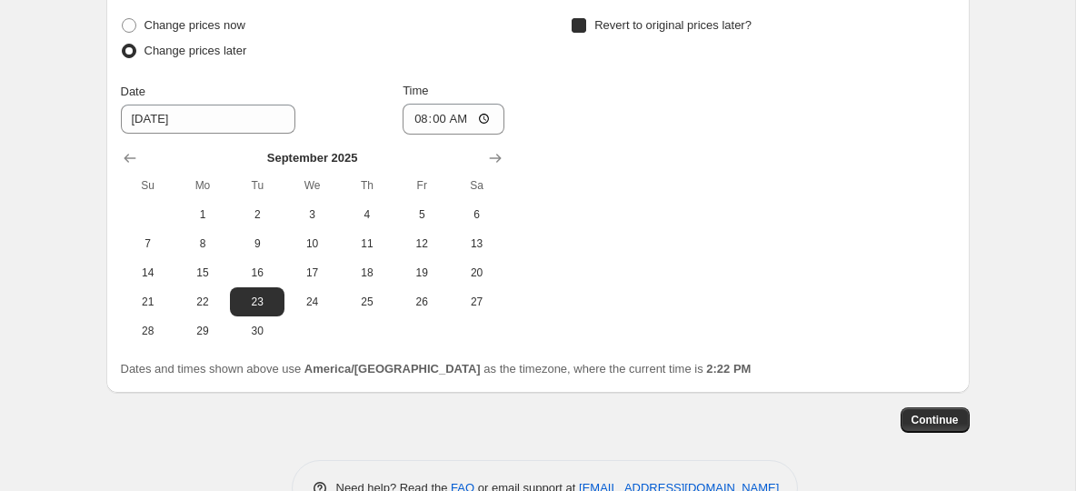
checkbox input "true"
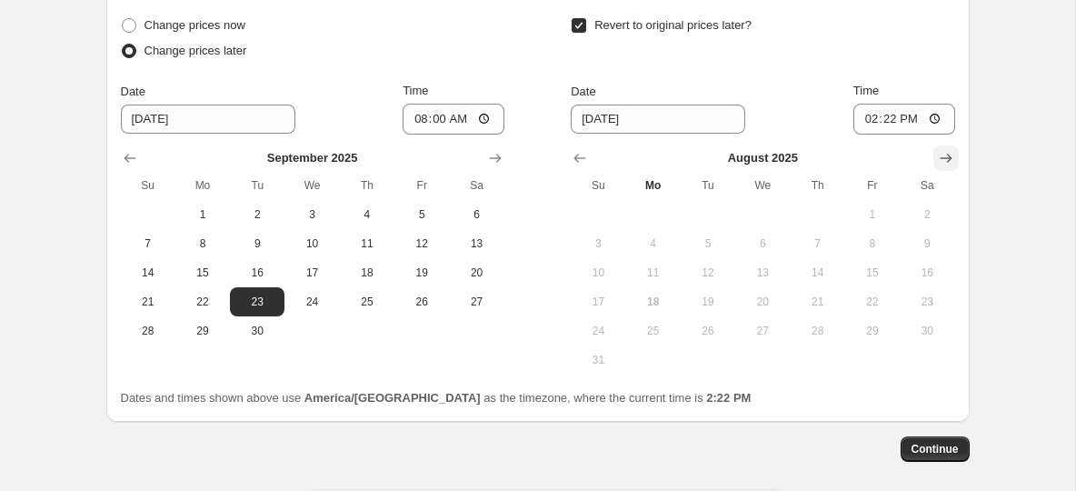
click at [943, 167] on icon "Show next month, September 2025" at bounding box center [946, 158] width 18 height 18
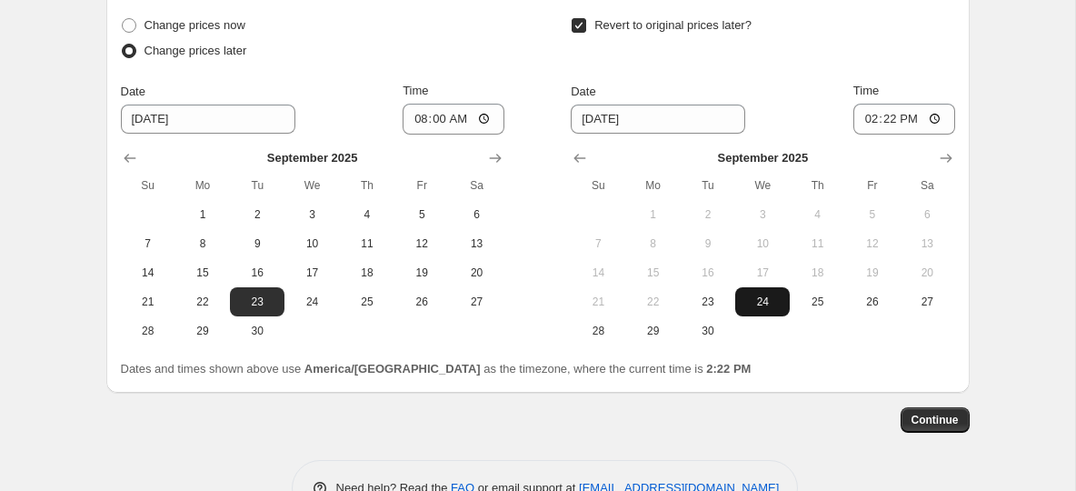
click at [753, 314] on button "24" at bounding box center [762, 301] width 55 height 29
type input "9/24/2025"
click at [868, 117] on input "14:22" at bounding box center [904, 119] width 102 height 31
type input "08:15"
click at [831, 60] on div "Revert to original prices later?" at bounding box center [763, 40] width 384 height 55
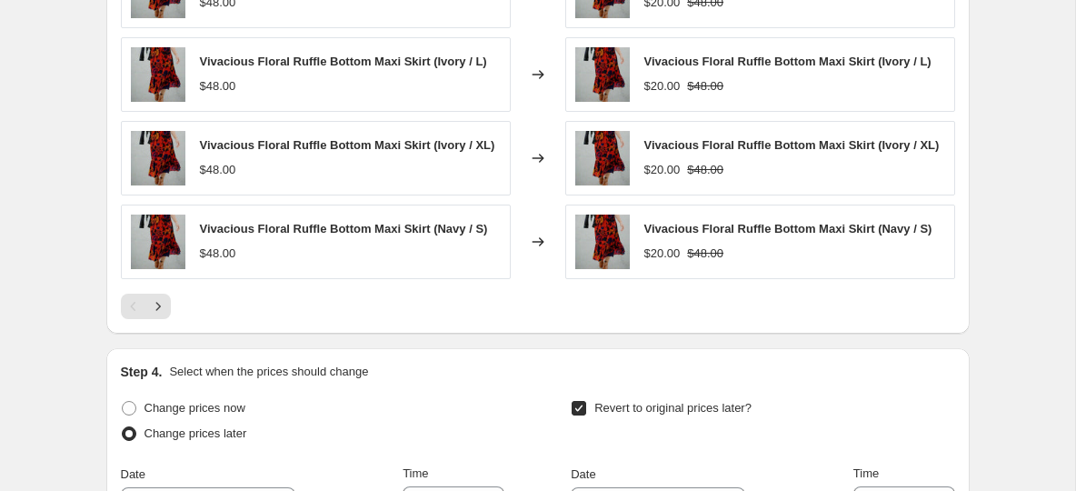
scroll to position [1678, 0]
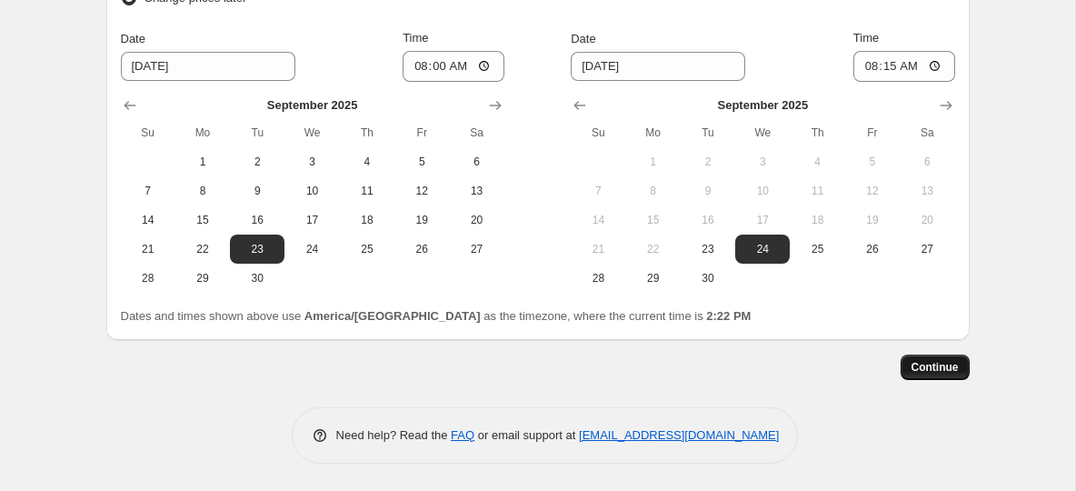
click at [928, 376] on button "Continue" at bounding box center [935, 366] width 69 height 25
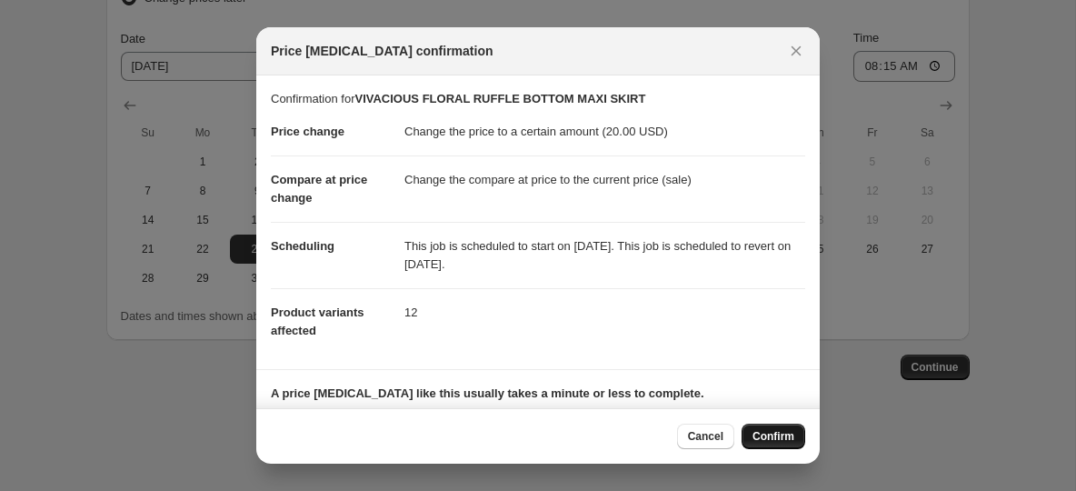
click at [773, 431] on span "Confirm" at bounding box center [774, 436] width 42 height 15
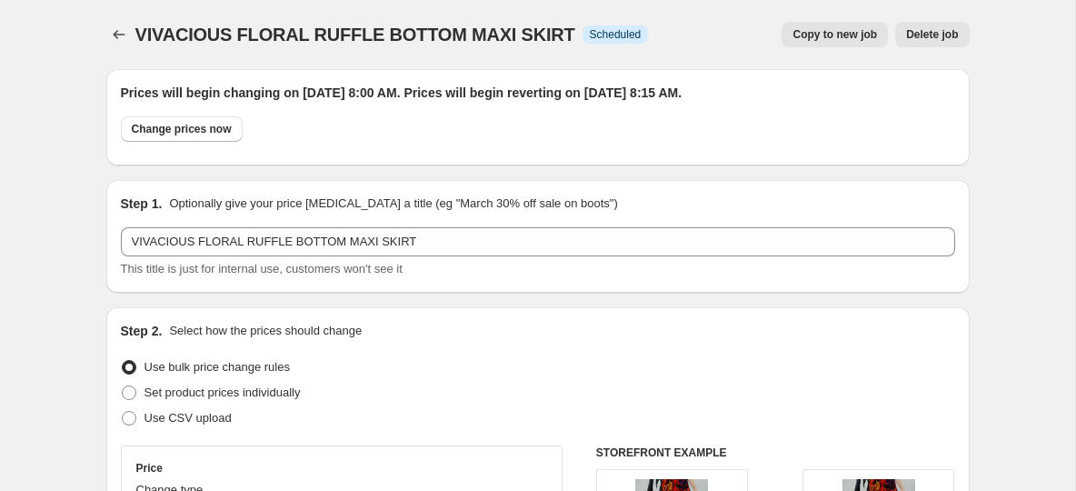
click at [836, 40] on span "Copy to new job" at bounding box center [835, 34] width 85 height 15
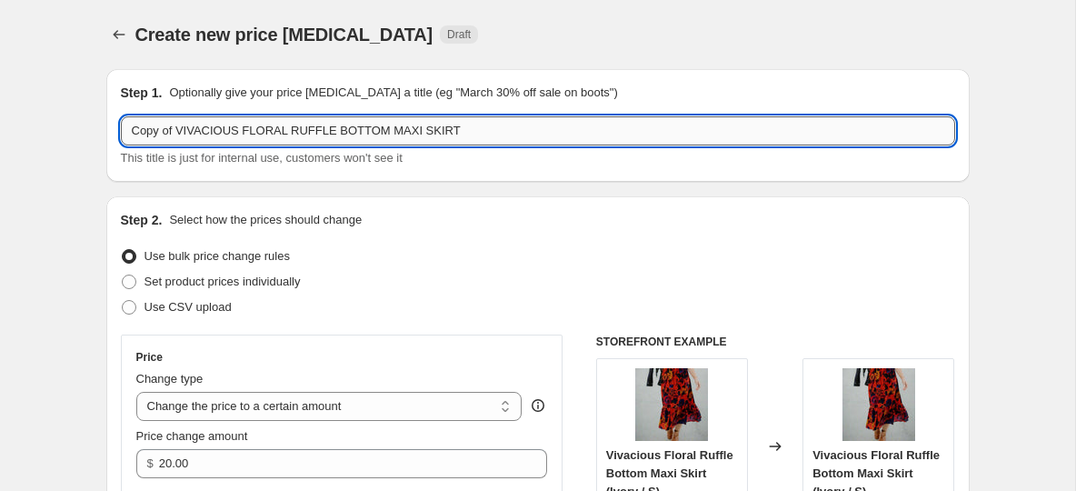
click at [299, 130] on input "Copy of VIVACIOUS FLORAL RUFFLE BOTTOM MAXI SKIRT" at bounding box center [538, 130] width 834 height 29
paste input "WRAP BOTTOM TIE WAIST MIDI DRESS"
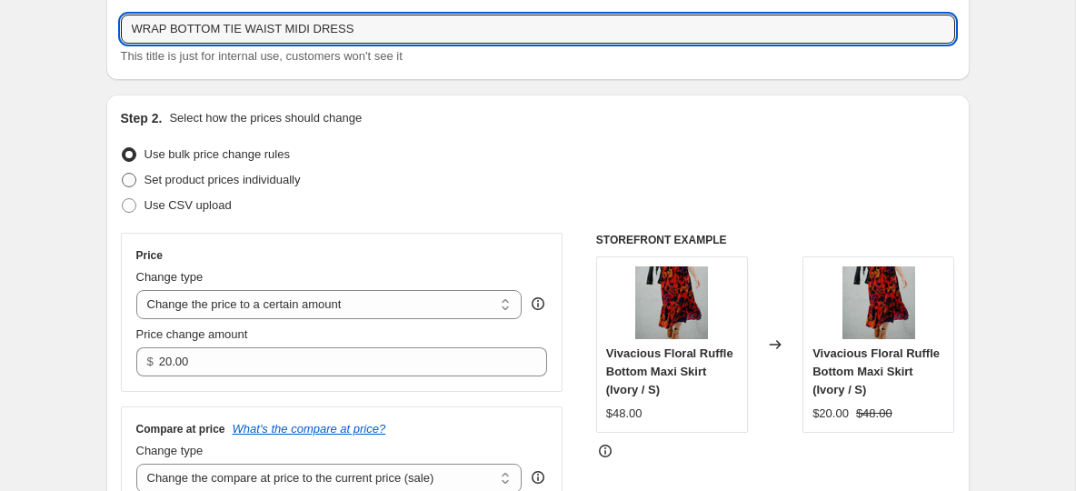
scroll to position [158, 0]
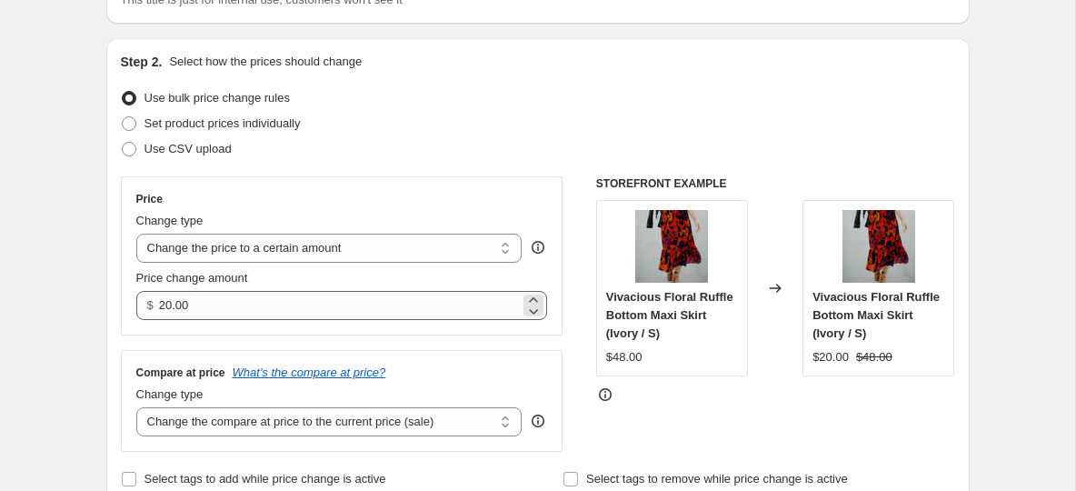
type input "WRAP BOTTOM TIE WAIST MIDI DRESS"
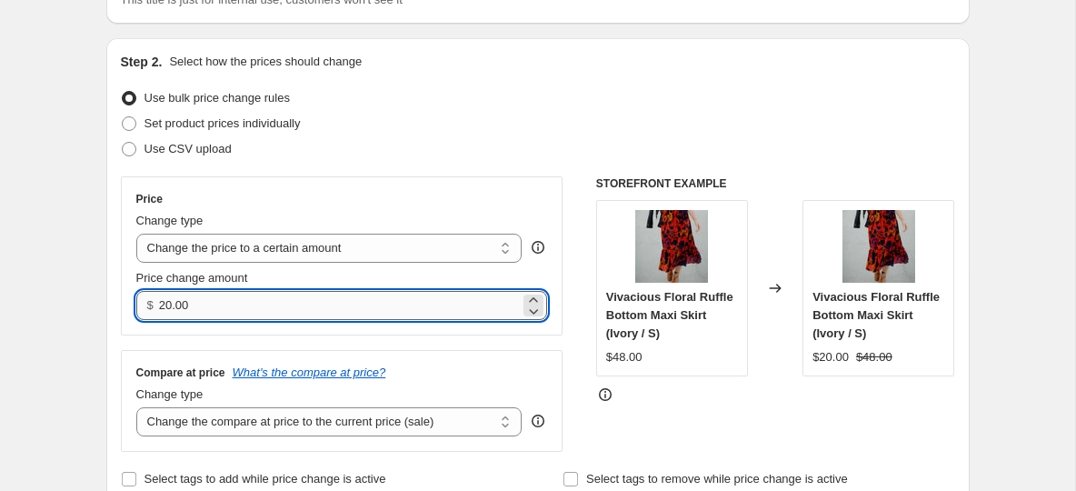
click at [215, 317] on input "20.00" at bounding box center [339, 305] width 361 height 29
type input "24.00"
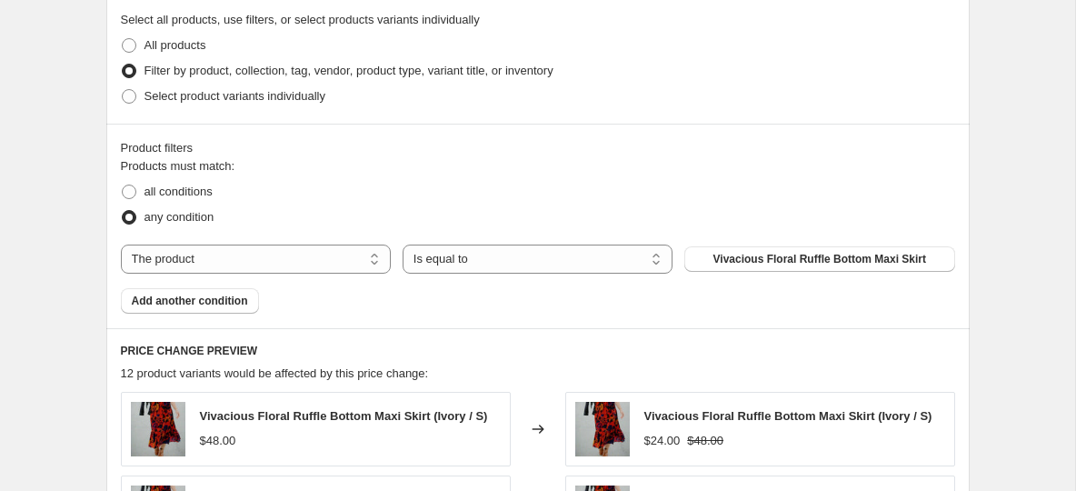
scroll to position [734, 0]
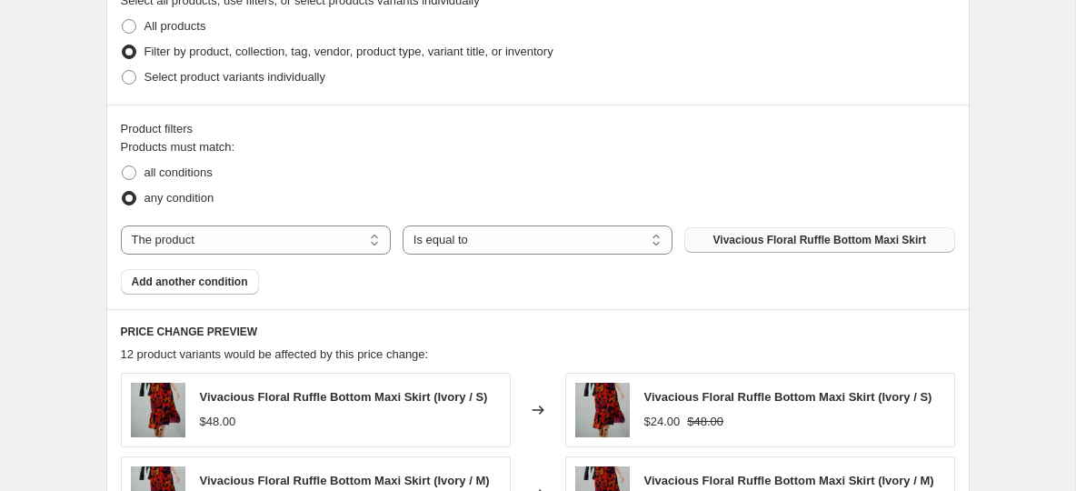
click at [759, 241] on span "Vivacious Floral Ruffle Bottom Maxi Skirt" at bounding box center [820, 240] width 214 height 15
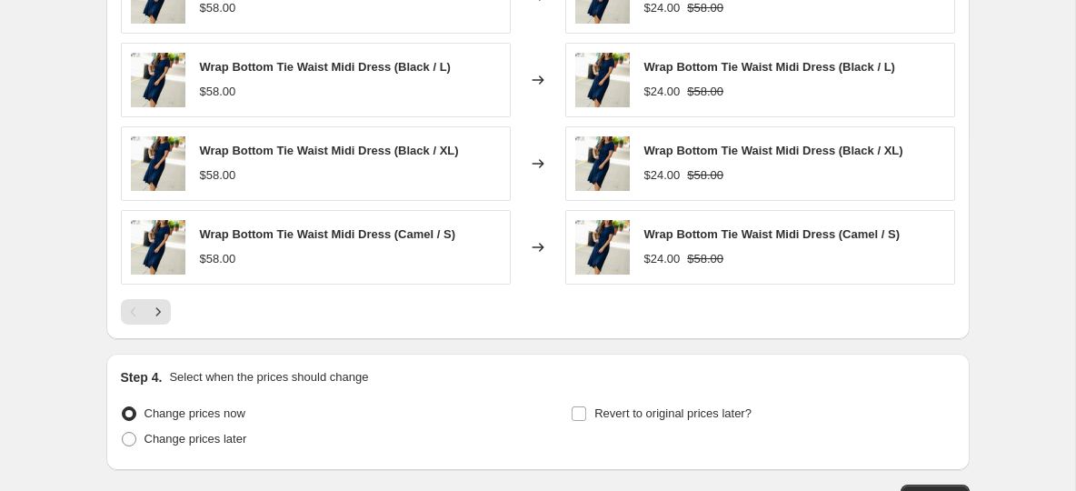
scroll to position [1361, 0]
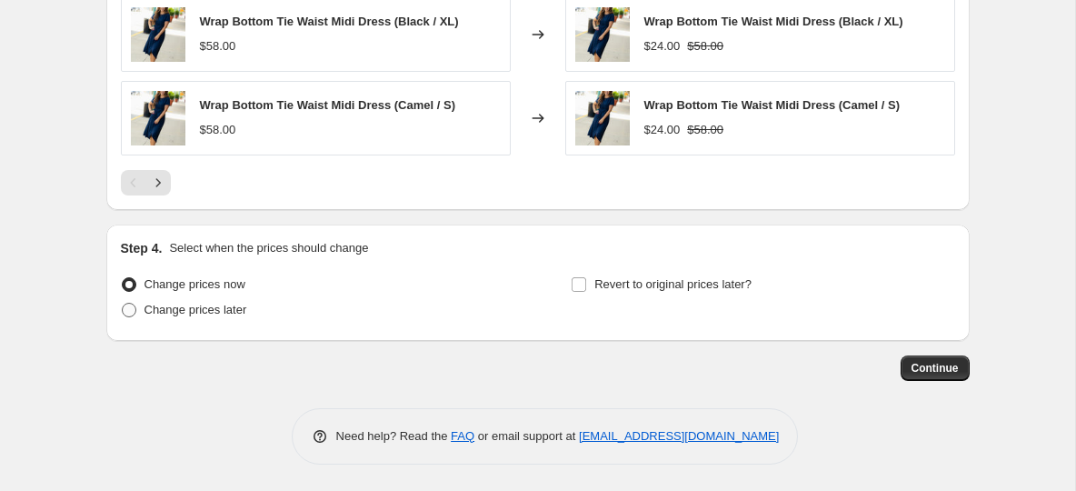
click at [125, 307] on span at bounding box center [129, 310] width 15 height 15
click at [123, 304] on input "Change prices later" at bounding box center [122, 303] width 1 height 1
radio input "true"
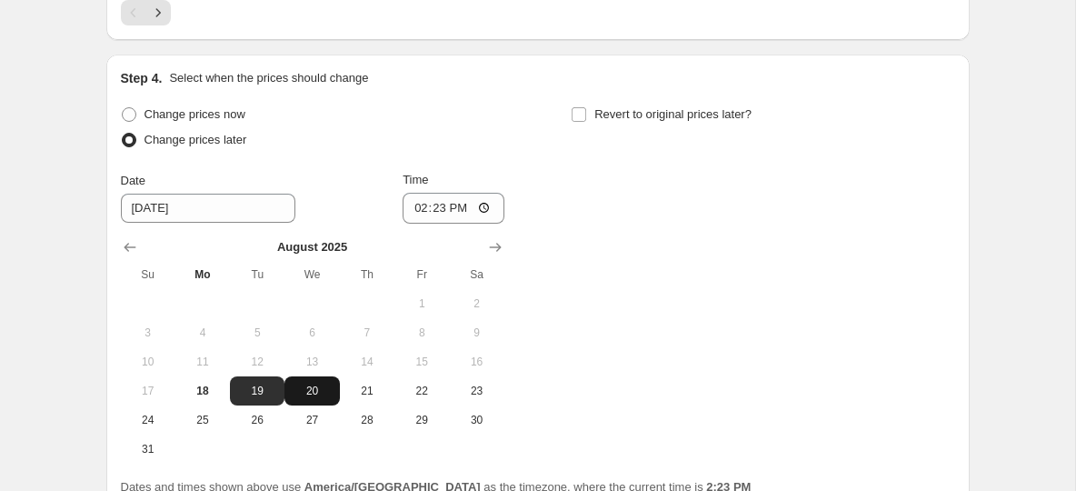
scroll to position [1555, 0]
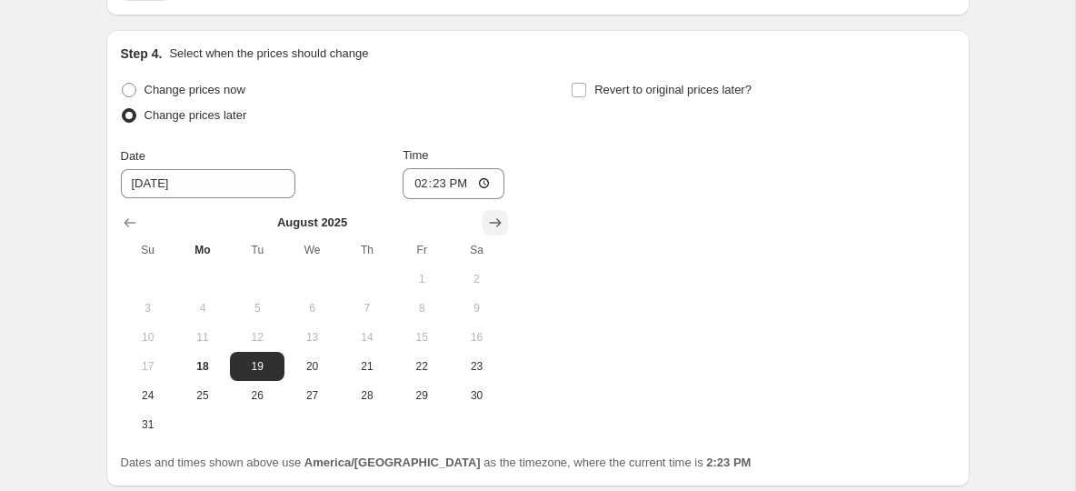
click at [499, 226] on icon "Show next month, September 2025" at bounding box center [495, 223] width 18 height 18
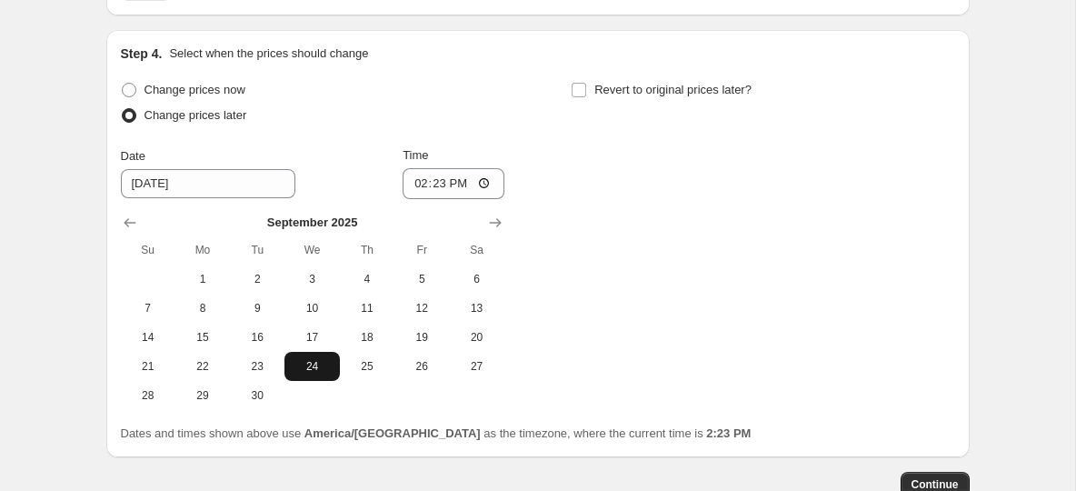
click at [310, 366] on span "24" at bounding box center [312, 366] width 40 height 15
type input "9/24/2025"
click at [432, 179] on input "14:23" at bounding box center [454, 183] width 102 height 31
click at [418, 185] on input "14:23" at bounding box center [454, 183] width 102 height 31
type input "08:00"
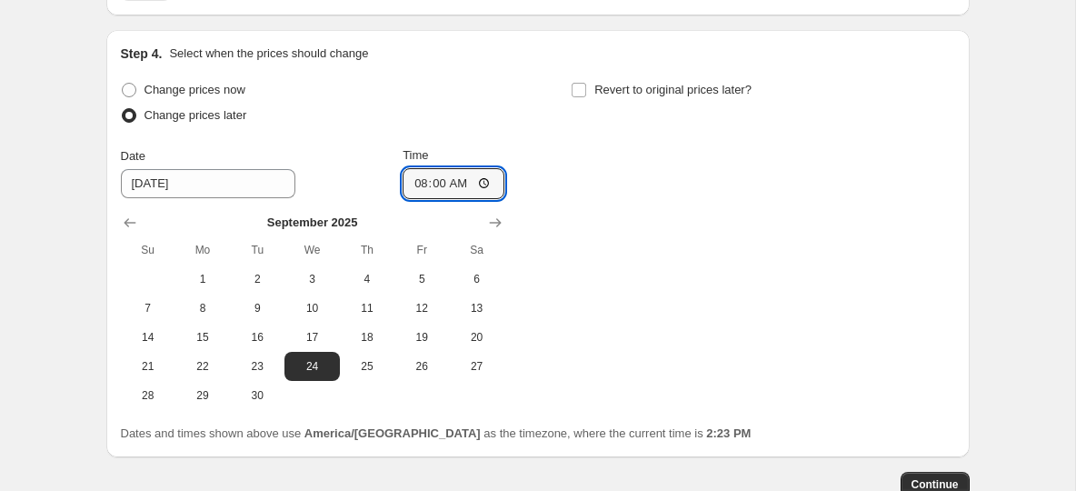
click at [627, 174] on div "Change prices now Change prices later Date 9/24/2025 Time 08:00 September 2025 …" at bounding box center [538, 243] width 834 height 333
click at [578, 89] on input "Revert to original prices later?" at bounding box center [579, 90] width 15 height 15
checkbox input "true"
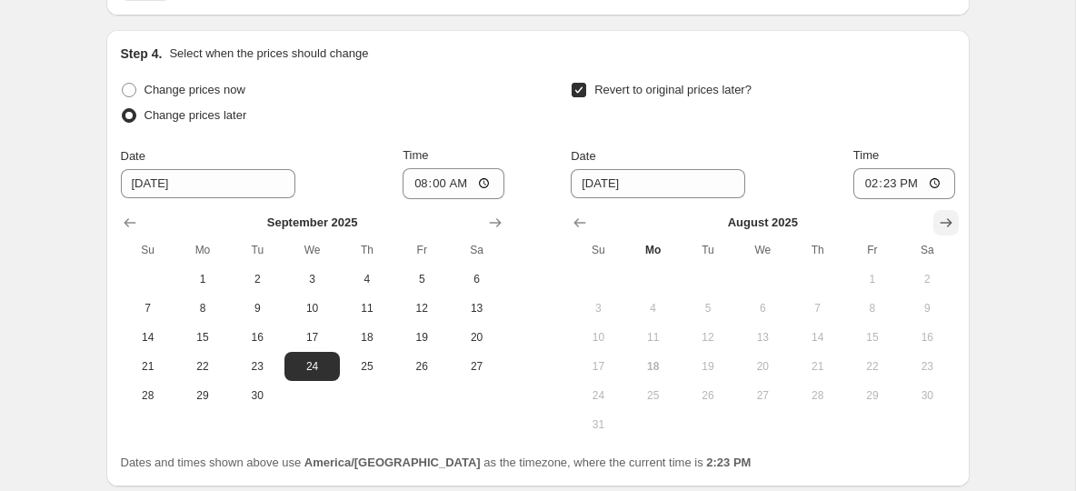
click at [955, 227] on button "Show next month, September 2025" at bounding box center [945, 222] width 25 height 25
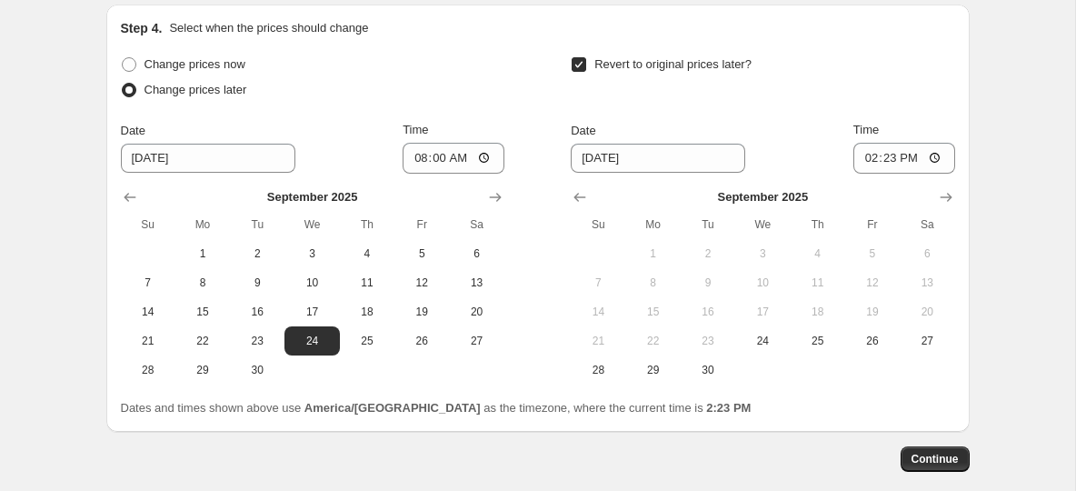
scroll to position [1590, 0]
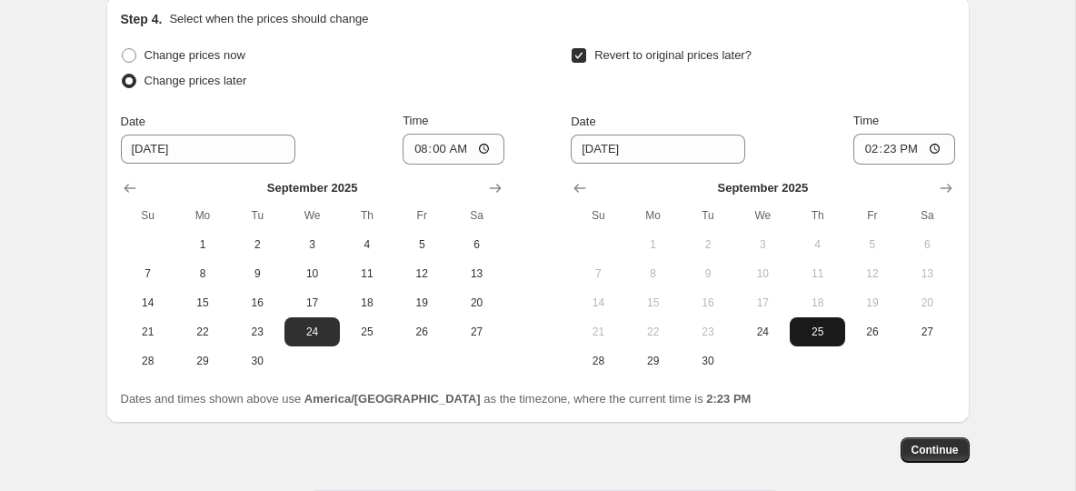
click at [824, 329] on span "25" at bounding box center [817, 331] width 40 height 15
type input "9/25/2025"
click at [873, 148] on input "14:23" at bounding box center [904, 149] width 102 height 31
type input "08:15"
click at [817, 43] on div "Revert to original prices later?" at bounding box center [763, 70] width 384 height 55
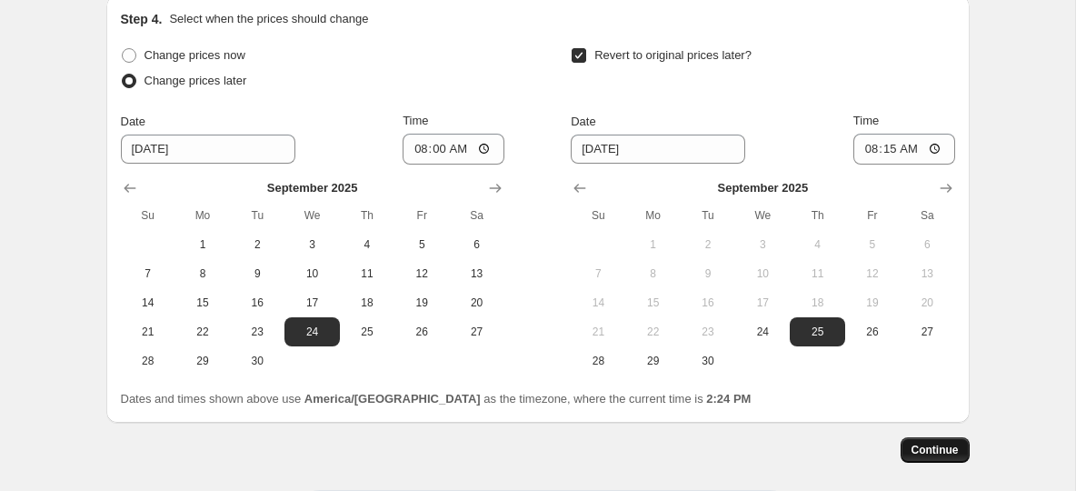
click at [923, 452] on span "Continue" at bounding box center [935, 450] width 47 height 15
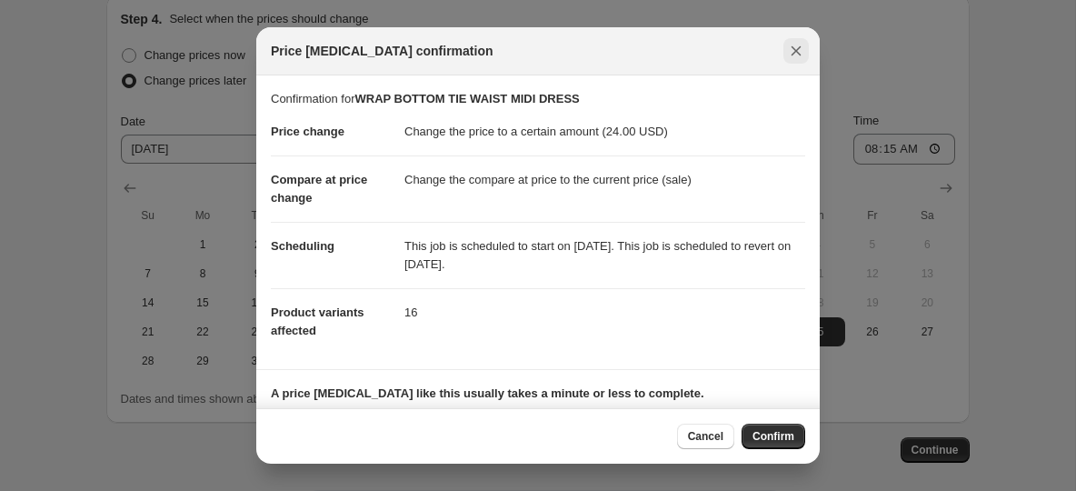
click at [795, 52] on icon "Close" at bounding box center [796, 51] width 18 height 18
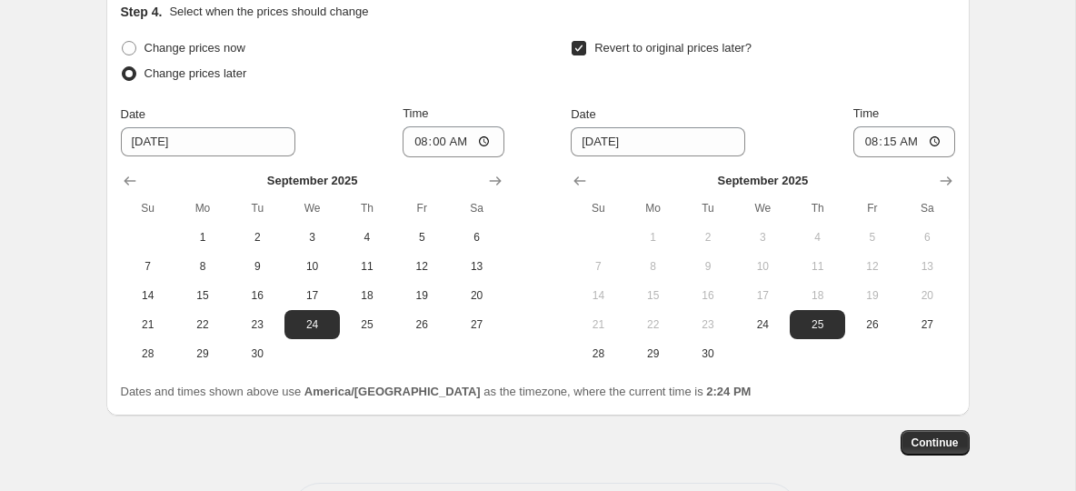
scroll to position [1671, 0]
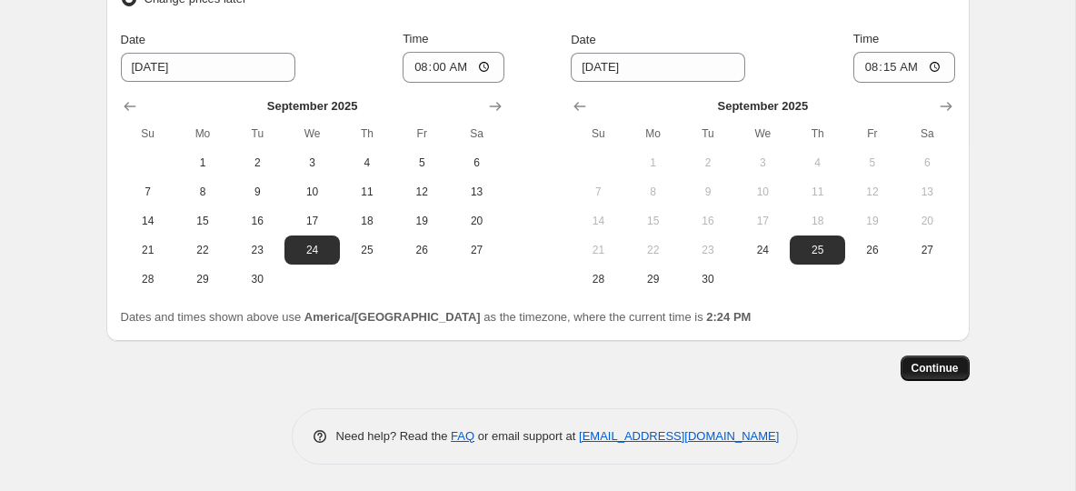
click at [921, 370] on span "Continue" at bounding box center [935, 368] width 47 height 15
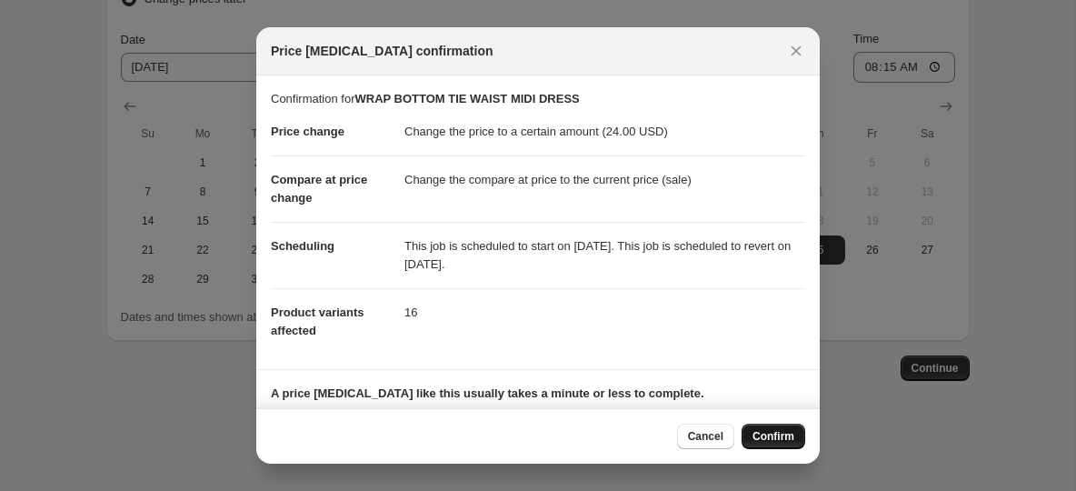
click at [760, 436] on span "Confirm" at bounding box center [774, 436] width 42 height 15
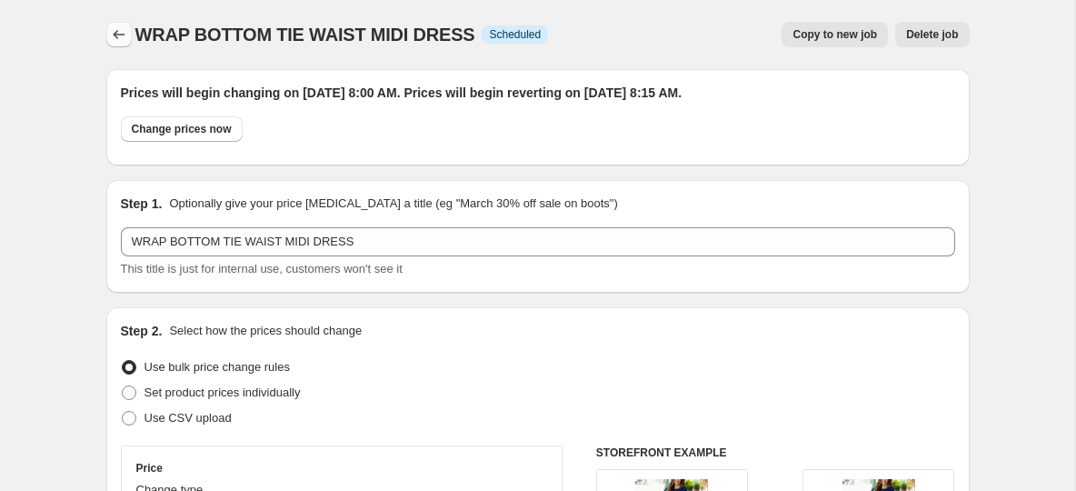
click at [121, 40] on icon "Price change jobs" at bounding box center [119, 34] width 18 height 18
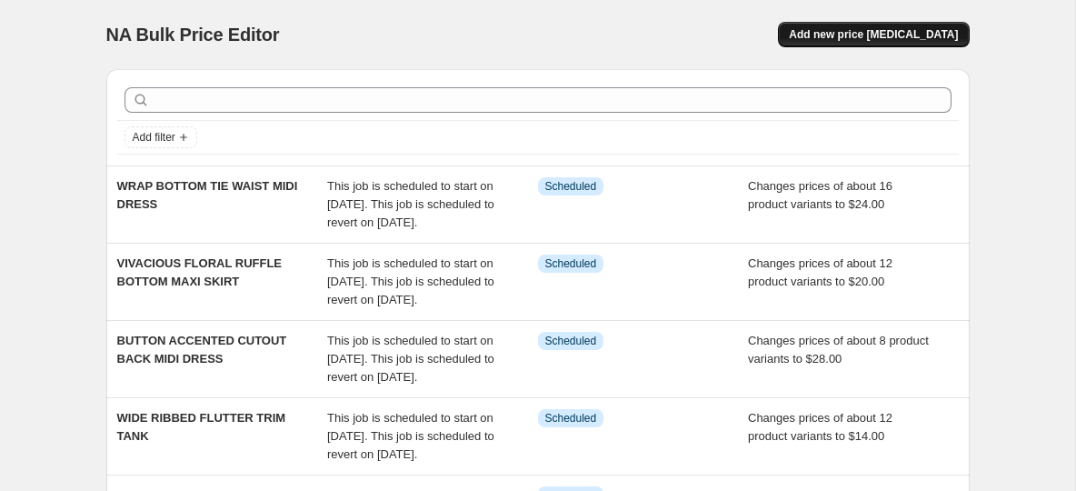
click at [827, 45] on button "Add new price [MEDICAL_DATA]" at bounding box center [873, 34] width 191 height 25
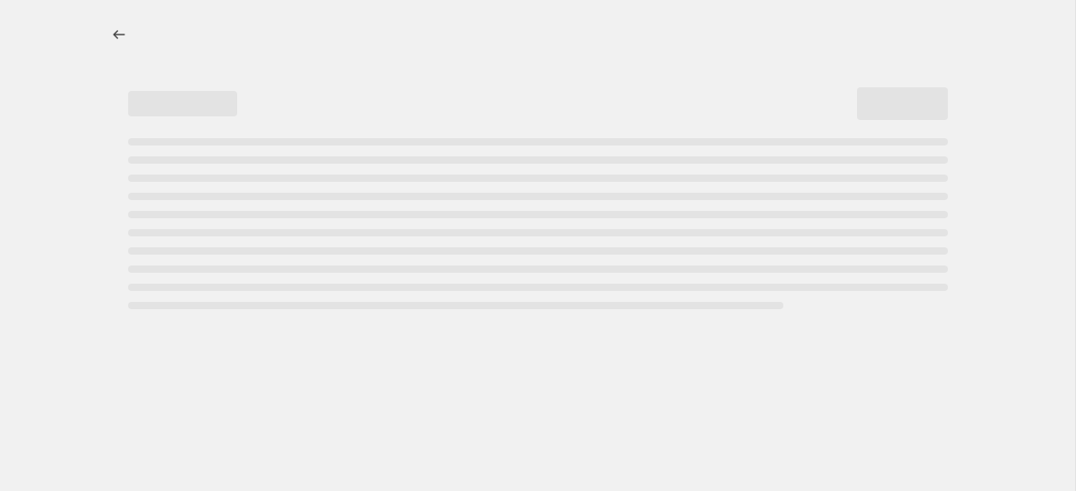
select select "percentage"
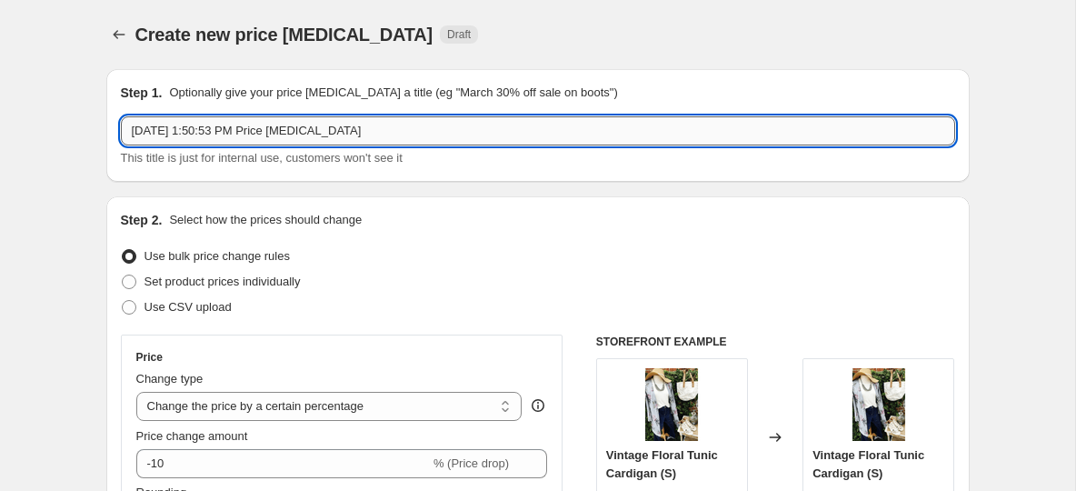
click at [195, 136] on input "Aug 18, 2025, 1:50:53 PM Price change job" at bounding box center [538, 130] width 834 height 29
click at [202, 136] on input "Aug 18, 2025, 1:50:53 PM Price change job" at bounding box center [538, 130] width 834 height 29
paste input "FLUTTER DOWN CINCHED TANK"
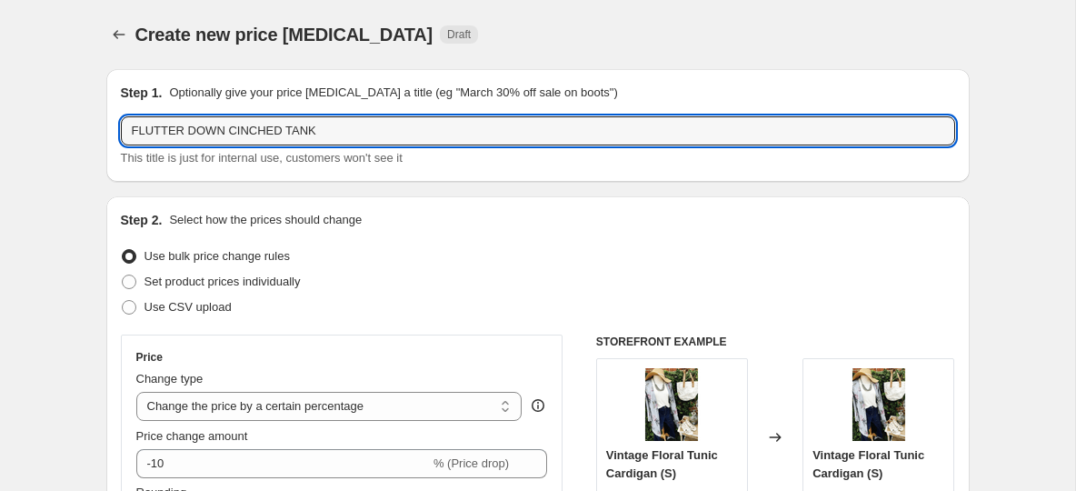
type input "FLUTTER DOWN CINCHED TANK"
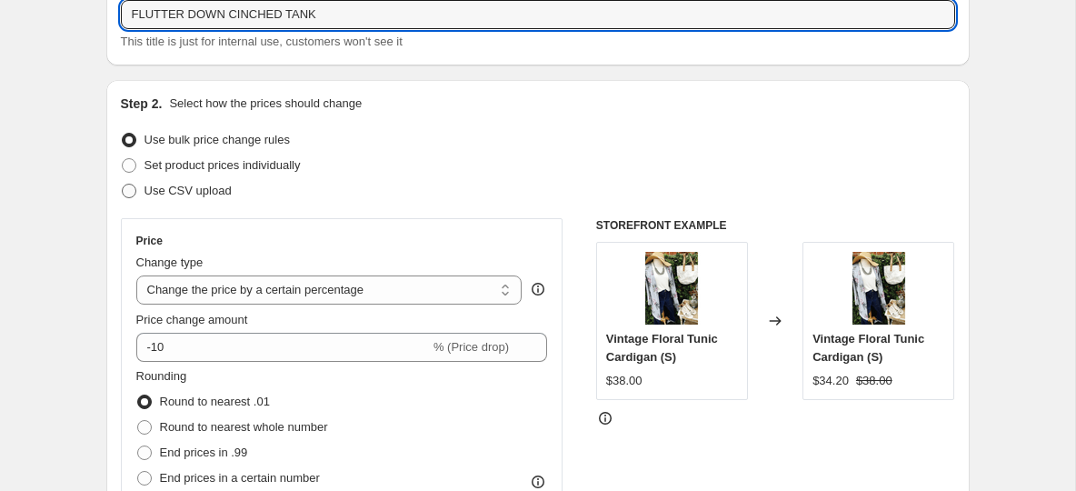
scroll to position [124, 0]
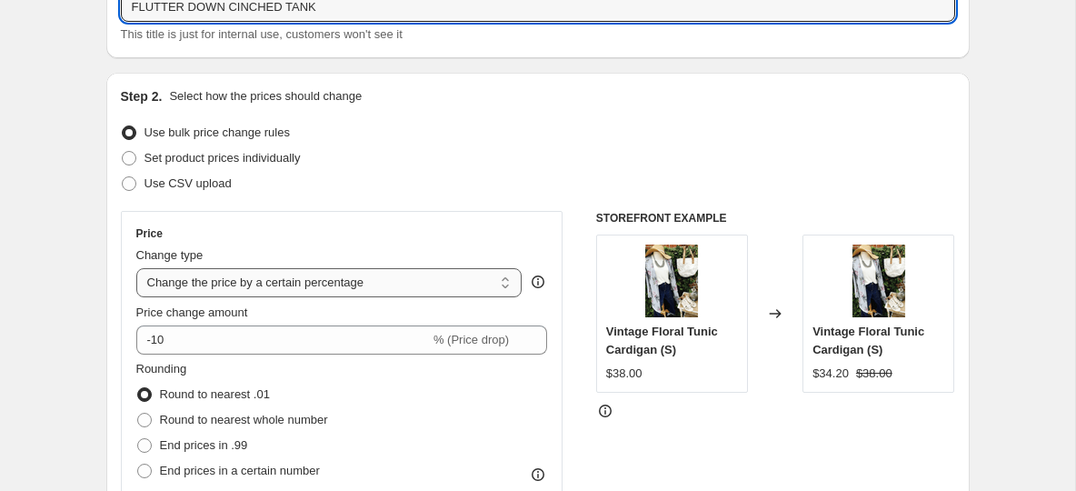
click at [230, 289] on select "Change the price to a certain amount Change the price by a certain amount Chang…" at bounding box center [329, 282] width 386 height 29
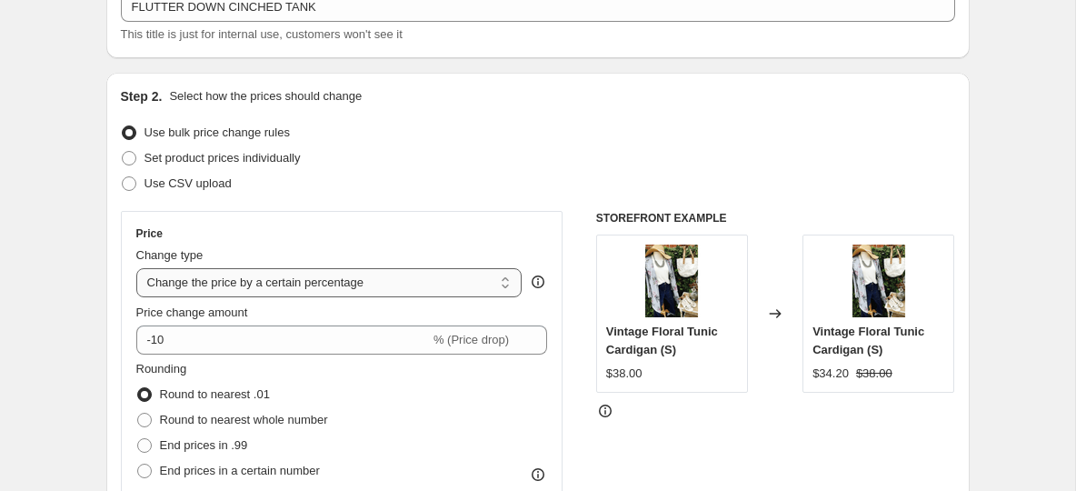
select select "to"
click at [136, 268] on select "Change the price to a certain amount Change the price by a certain amount Chang…" at bounding box center [329, 282] width 386 height 29
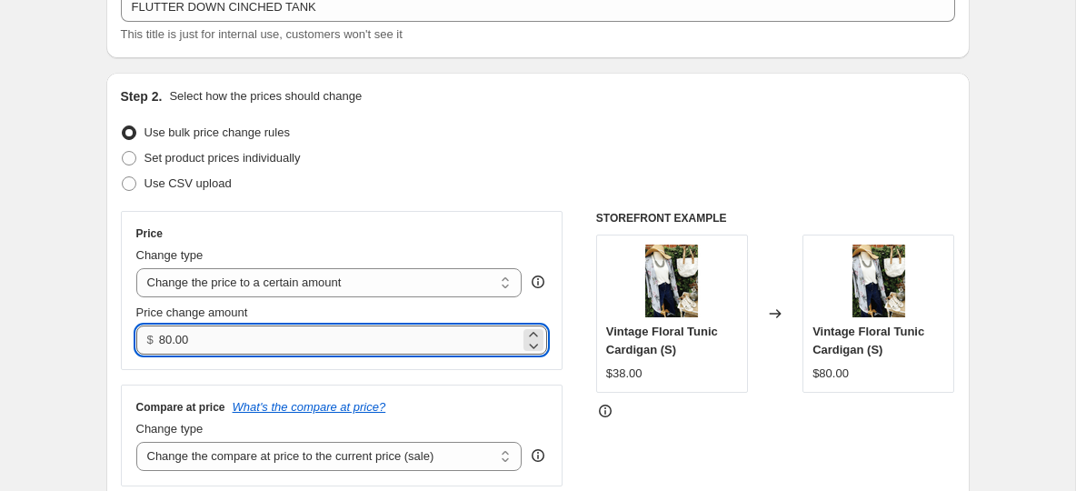
click at [197, 338] on input "80.00" at bounding box center [339, 339] width 361 height 29
type input "8"
type input "18.00"
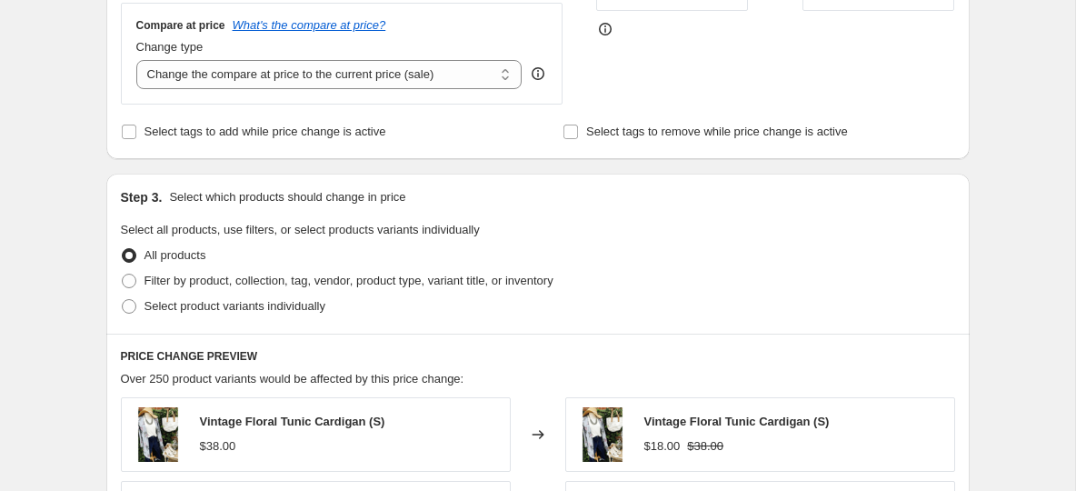
scroll to position [512, 0]
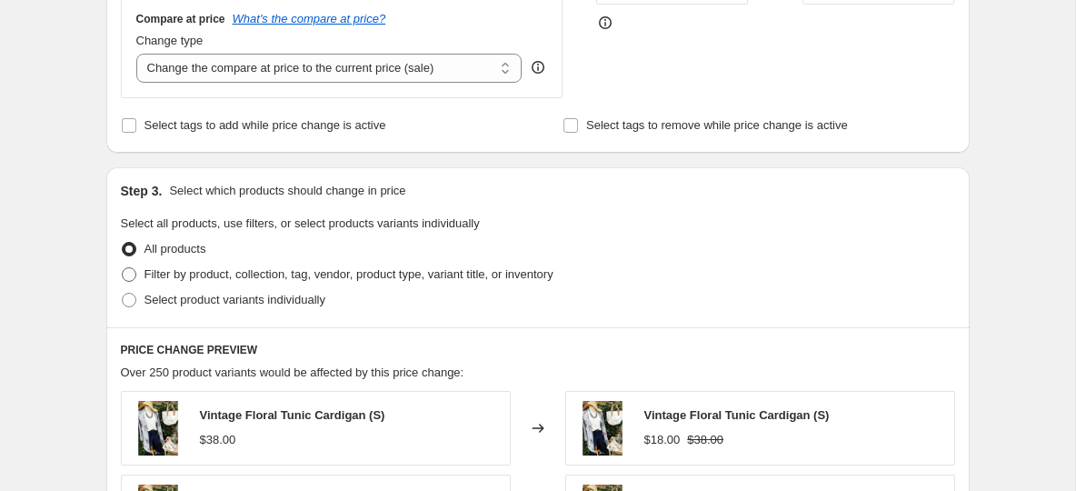
click at [130, 273] on span at bounding box center [129, 274] width 15 height 15
click at [123, 268] on input "Filter by product, collection, tag, vendor, product type, variant title, or inv…" at bounding box center [122, 267] width 1 height 1
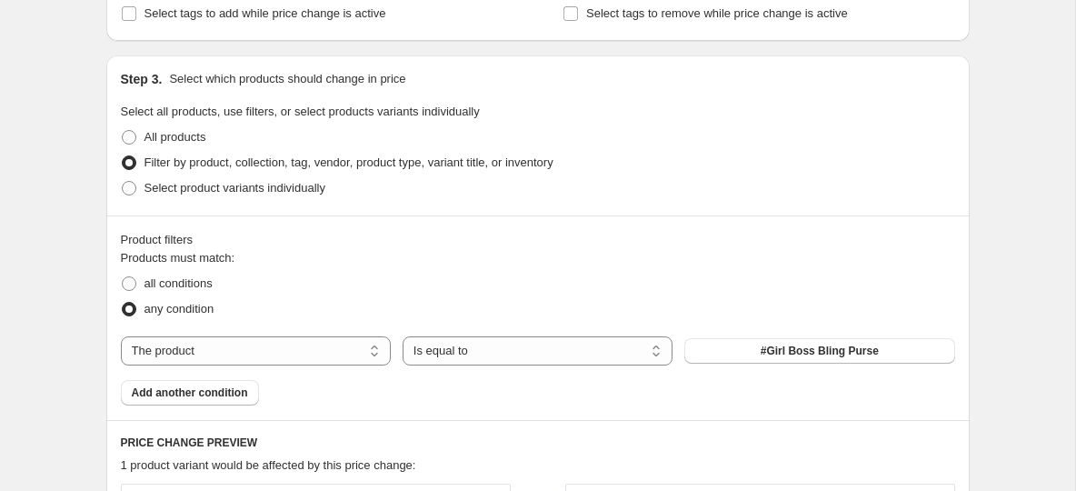
scroll to position [673, 0]
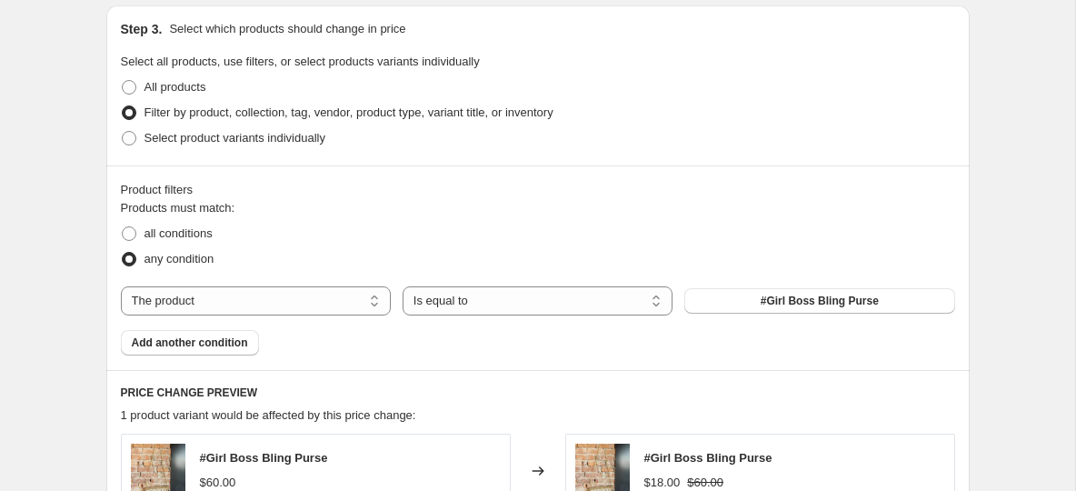
click at [813, 286] on div "The product The product's collection The product's tag The product's vendor The…" at bounding box center [538, 300] width 834 height 29
click at [813, 300] on span "#Girl Boss Bling Purse" at bounding box center [820, 301] width 118 height 15
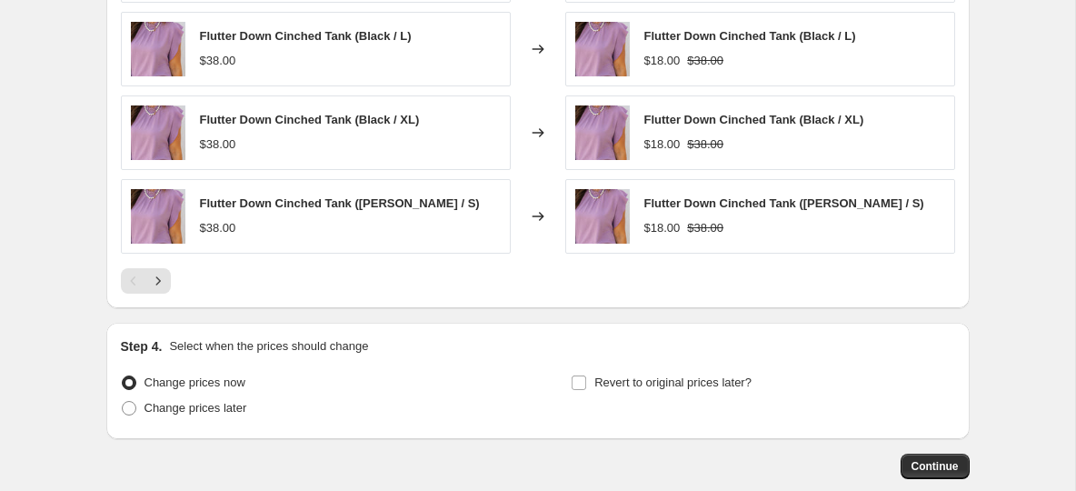
scroll to position [1361, 0]
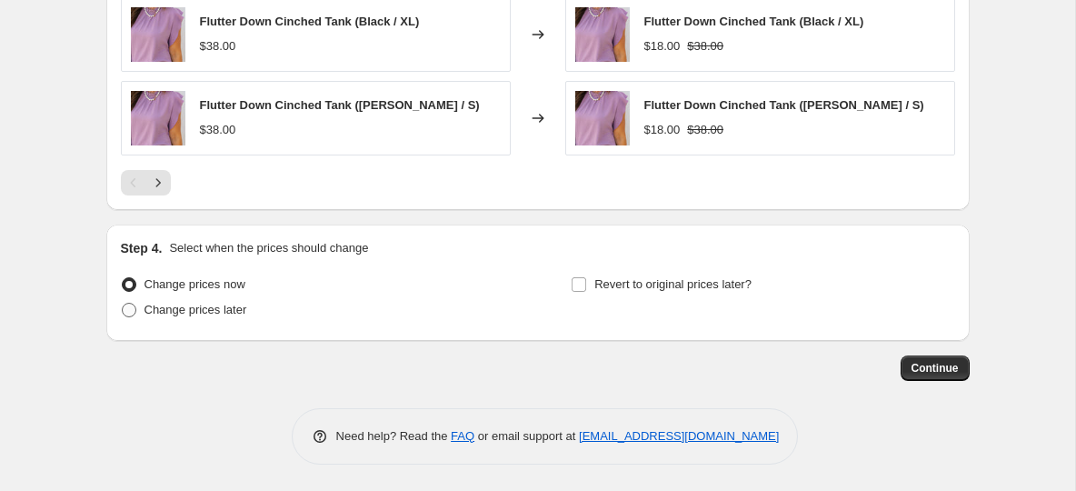
click at [129, 308] on span at bounding box center [129, 310] width 15 height 15
click at [123, 304] on input "Change prices later" at bounding box center [122, 303] width 1 height 1
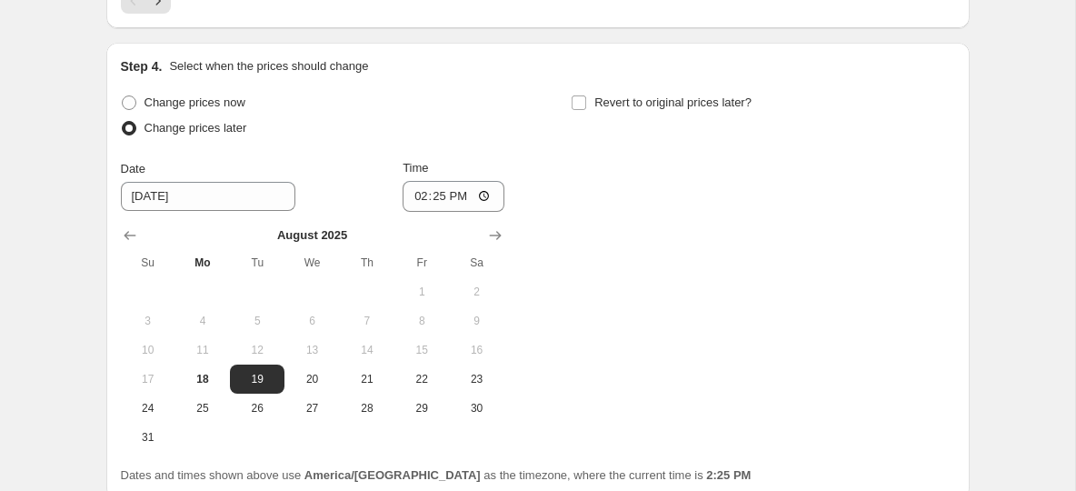
scroll to position [1583, 0]
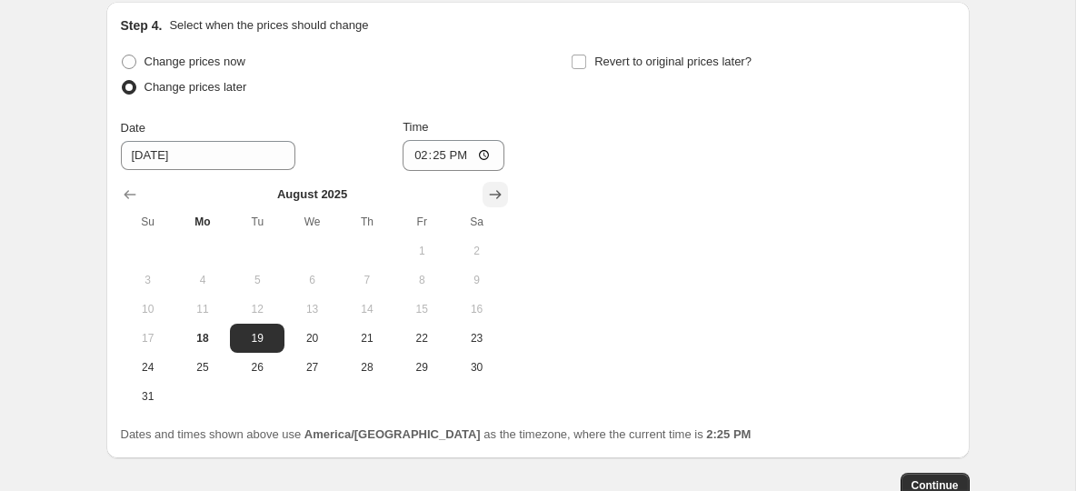
click at [497, 188] on icon "Show next month, September 2025" at bounding box center [495, 194] width 18 height 18
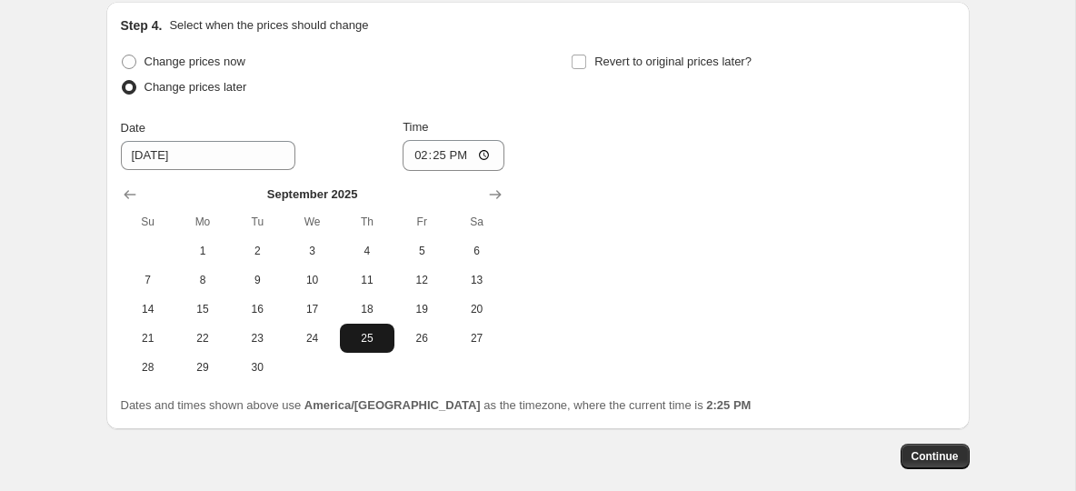
click at [359, 338] on span "25" at bounding box center [367, 338] width 40 height 15
click at [414, 156] on input "14:25" at bounding box center [454, 155] width 102 height 31
click at [584, 63] on input "Revert to original prices later?" at bounding box center [579, 62] width 15 height 15
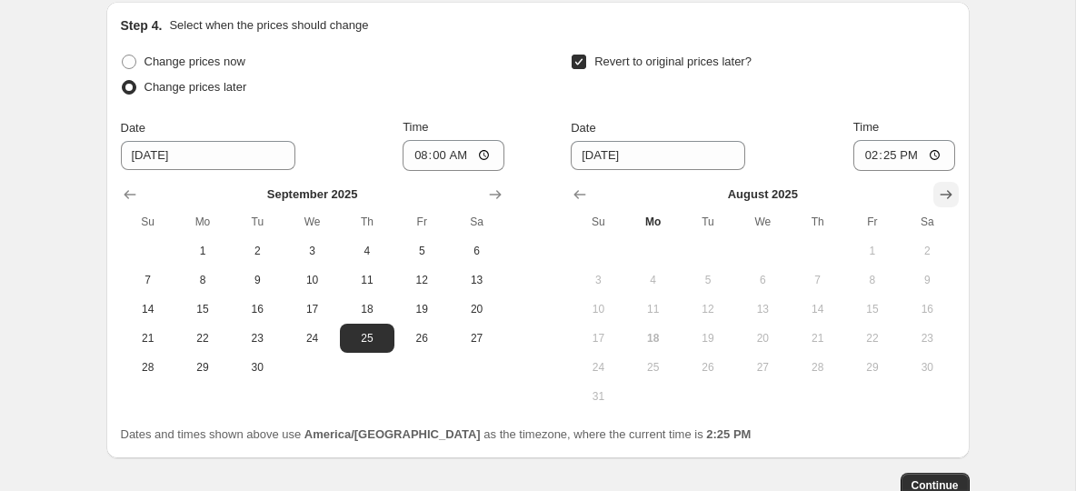
click at [957, 197] on button "Show next month, September 2025" at bounding box center [945, 194] width 25 height 25
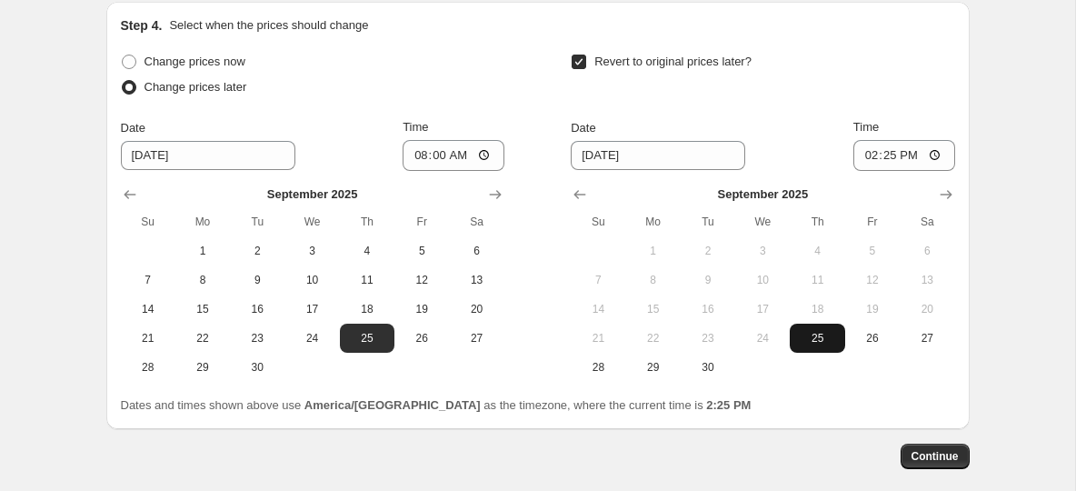
click at [815, 342] on span "25" at bounding box center [817, 338] width 40 height 15
click at [873, 158] on input "14:25" at bounding box center [904, 155] width 102 height 31
click at [865, 56] on div "Revert to original prices later?" at bounding box center [763, 76] width 384 height 55
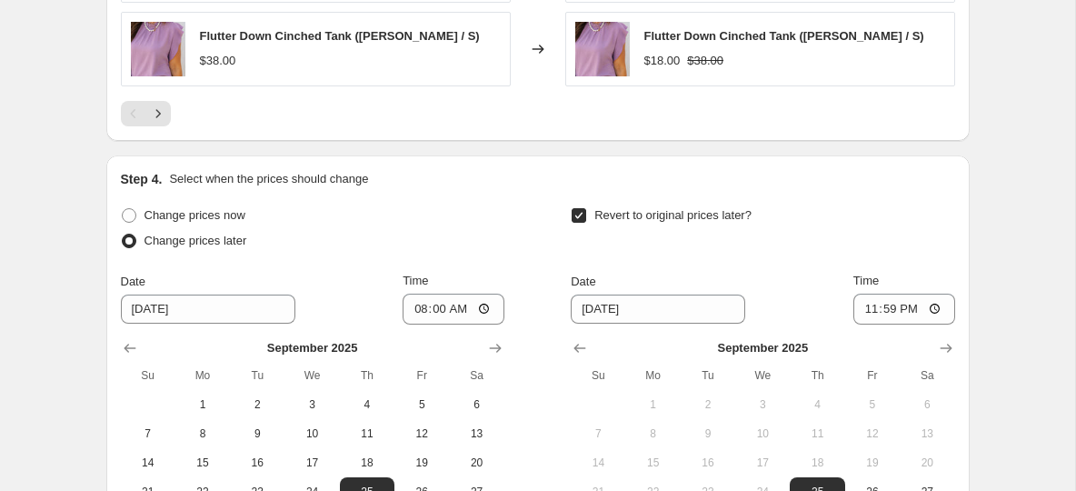
scroll to position [1671, 0]
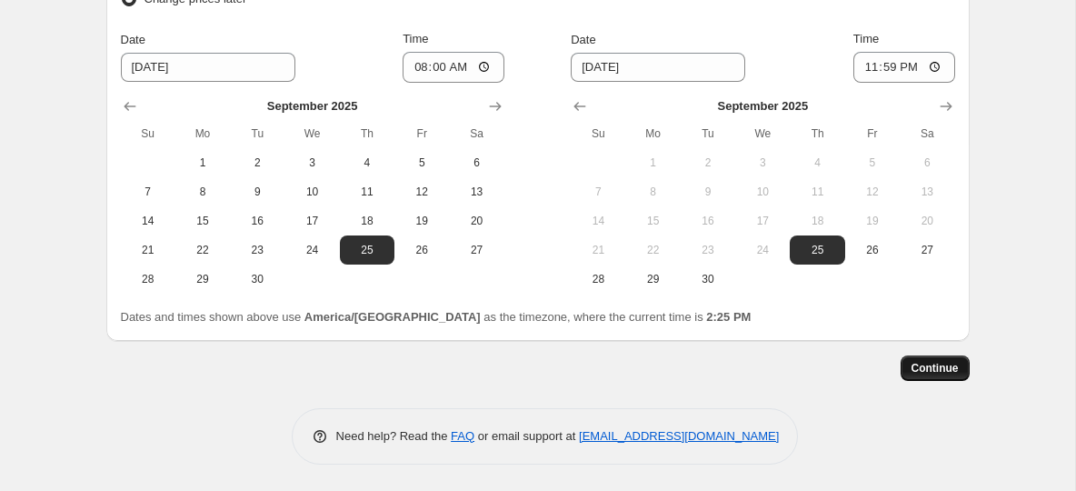
click at [908, 370] on button "Continue" at bounding box center [935, 367] width 69 height 25
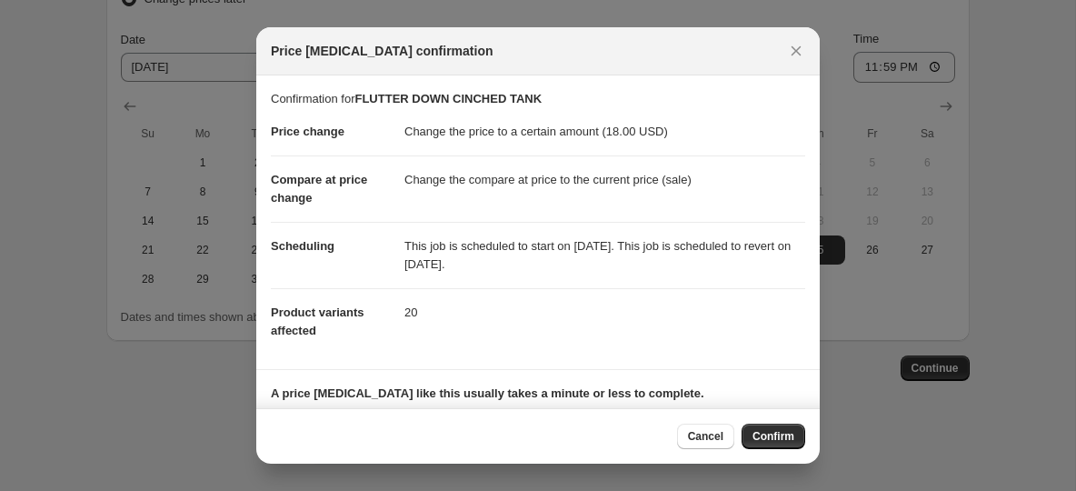
scroll to position [103, 0]
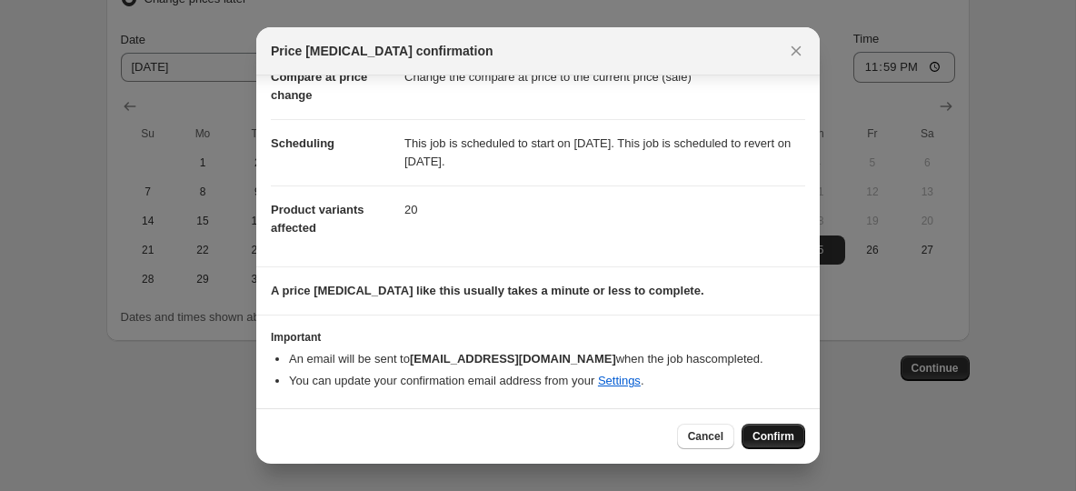
click at [784, 436] on span "Confirm" at bounding box center [774, 436] width 42 height 15
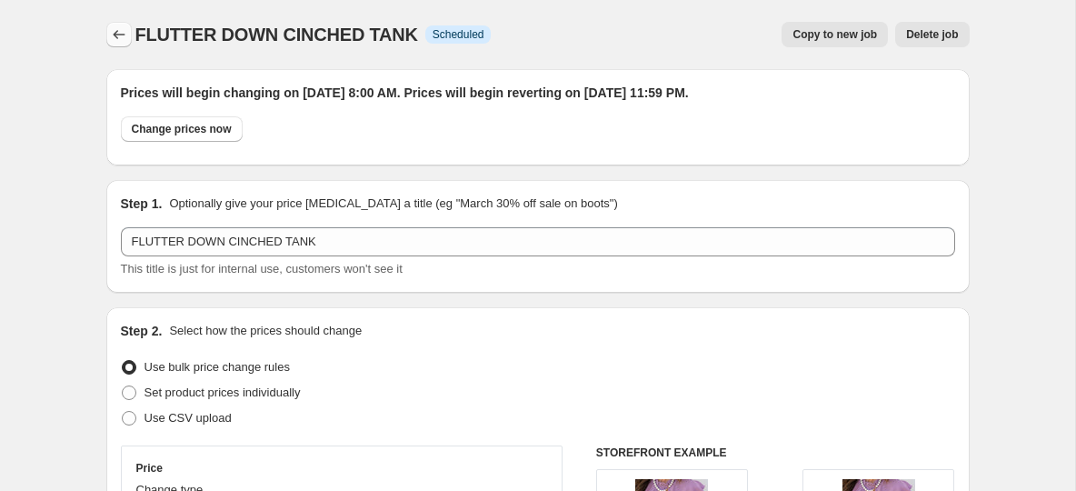
click at [119, 41] on icon "Price change jobs" at bounding box center [119, 34] width 18 height 18
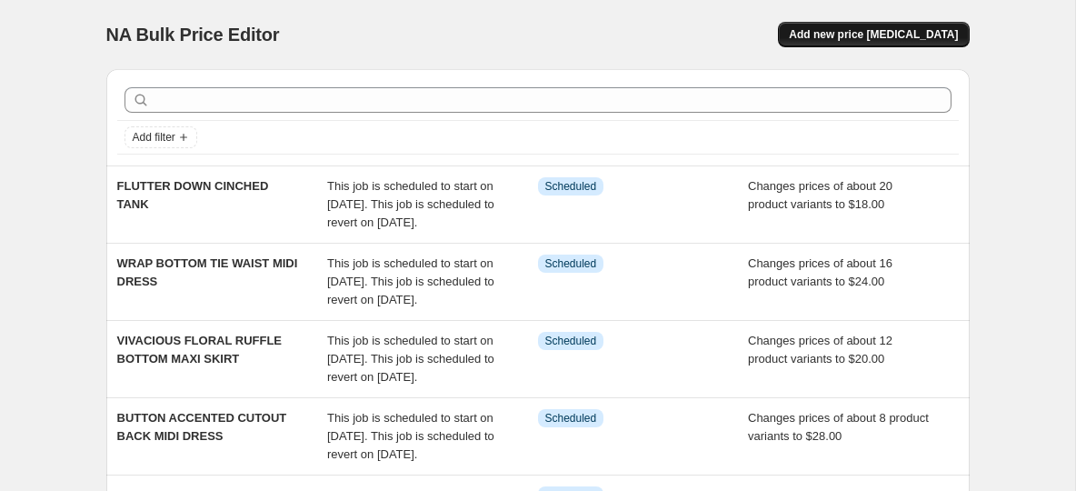
click at [854, 38] on span "Add new price [MEDICAL_DATA]" at bounding box center [873, 34] width 169 height 15
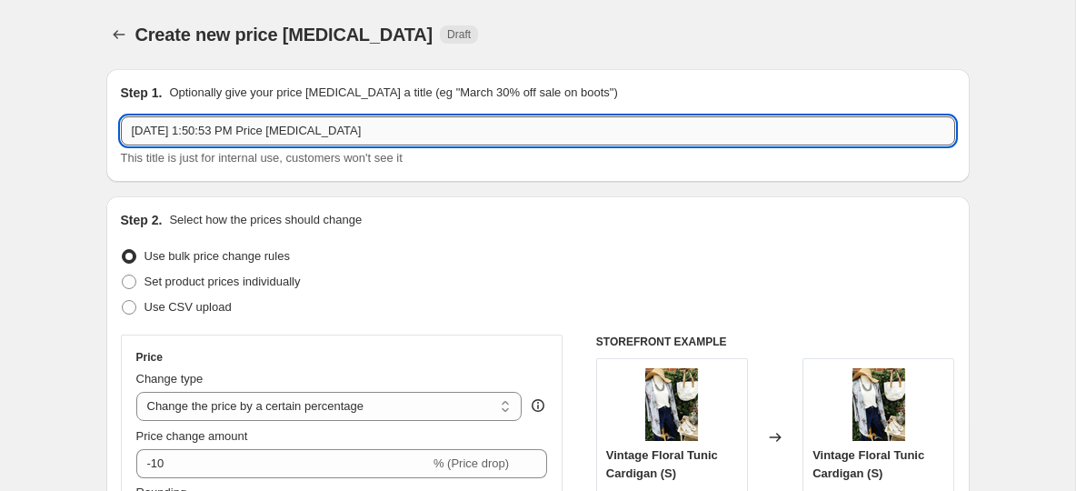
click at [270, 135] on input "Aug 18, 2025, 1:50:53 PM Price change job" at bounding box center [538, 130] width 834 height 29
paste input "RUFFLE TRIM RIBBED TANK"
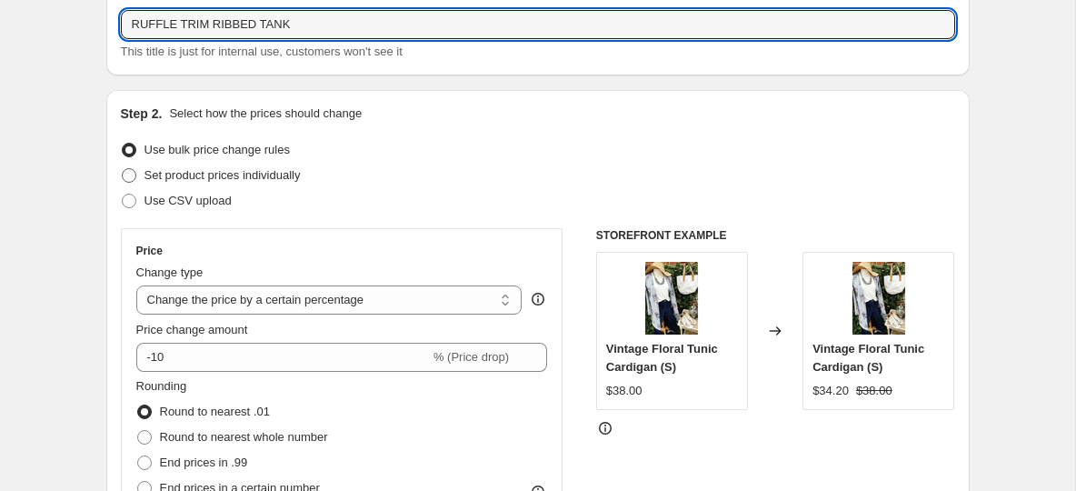
scroll to position [110, 0]
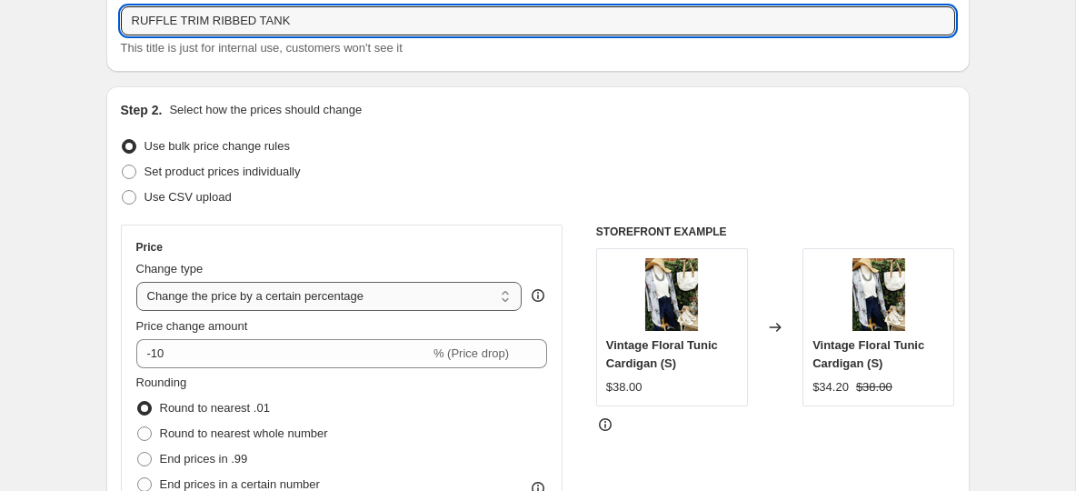
click at [214, 290] on select "Change the price to a certain amount Change the price by a certain amount Chang…" at bounding box center [329, 296] width 386 height 29
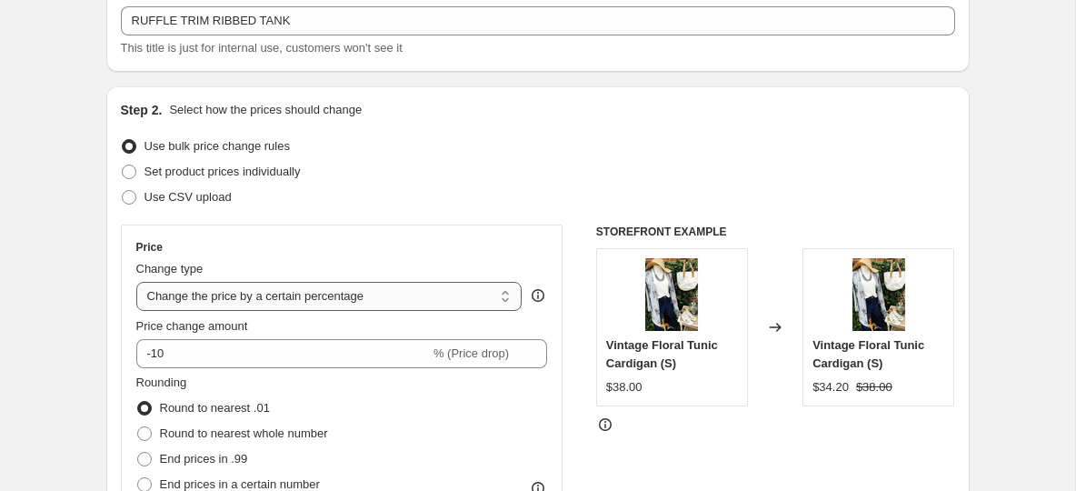
click at [136, 282] on select "Change the price to a certain amount Change the price by a certain amount Chang…" at bounding box center [329, 296] width 386 height 29
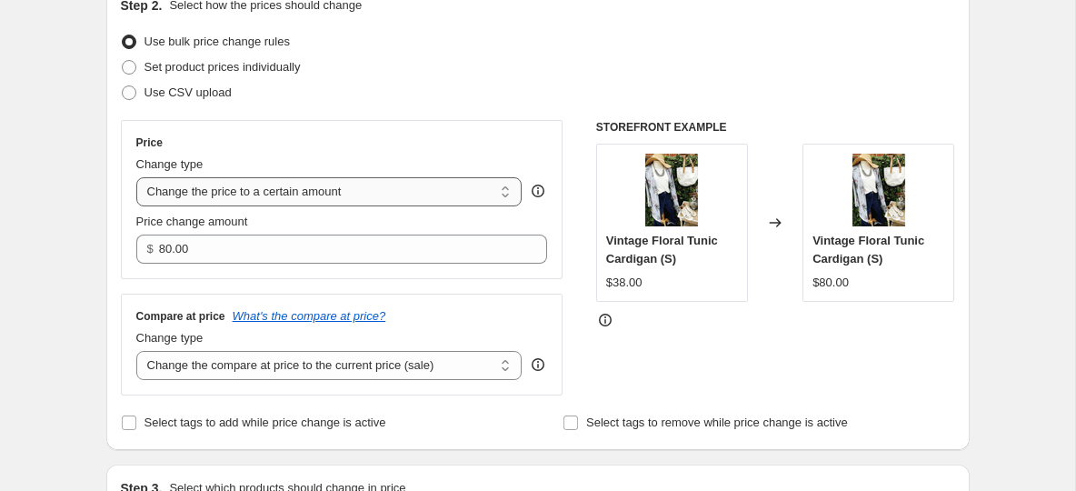
scroll to position [240, 0]
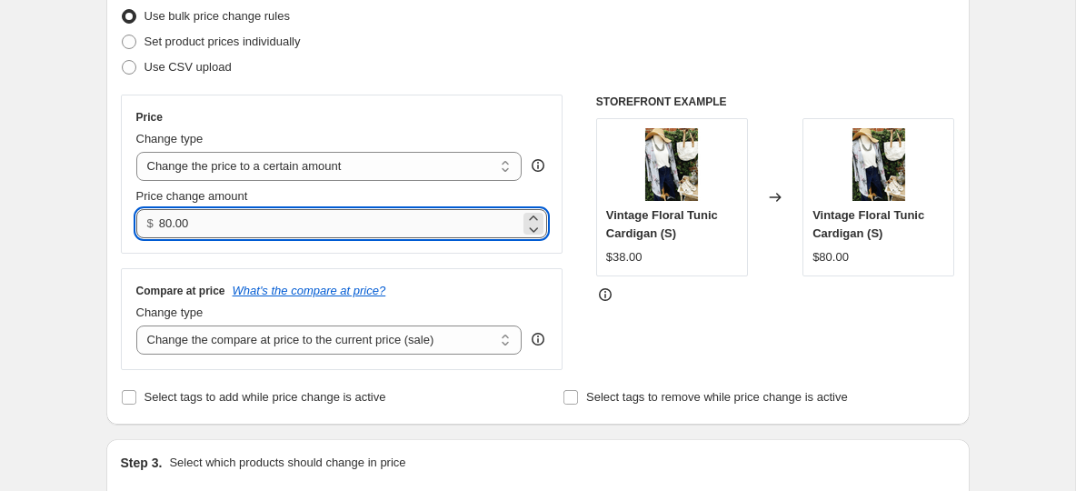
click at [224, 222] on input "80.00" at bounding box center [339, 223] width 361 height 29
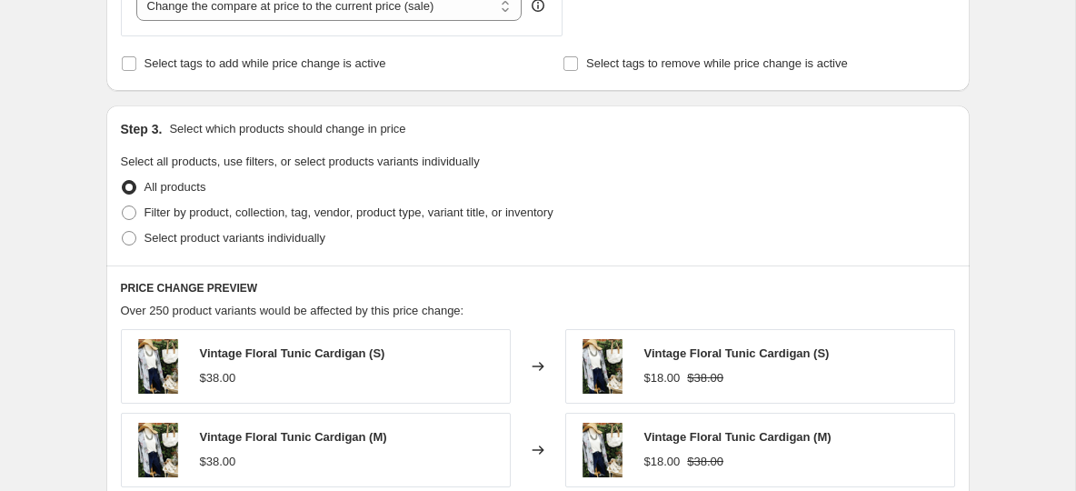
scroll to position [576, 0]
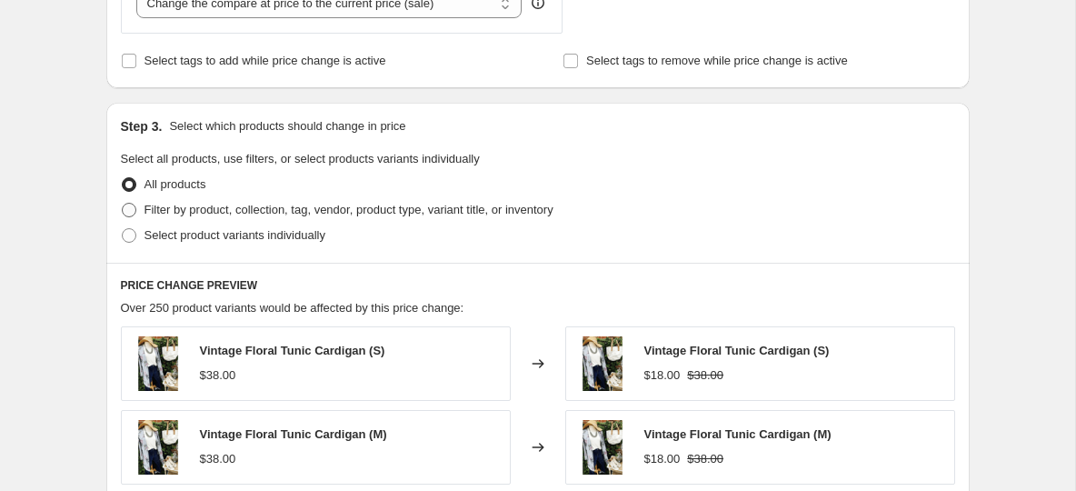
click at [131, 209] on span at bounding box center [129, 210] width 15 height 15
click at [123, 204] on input "Filter by product, collection, tag, vendor, product type, variant title, or inv…" at bounding box center [122, 203] width 1 height 1
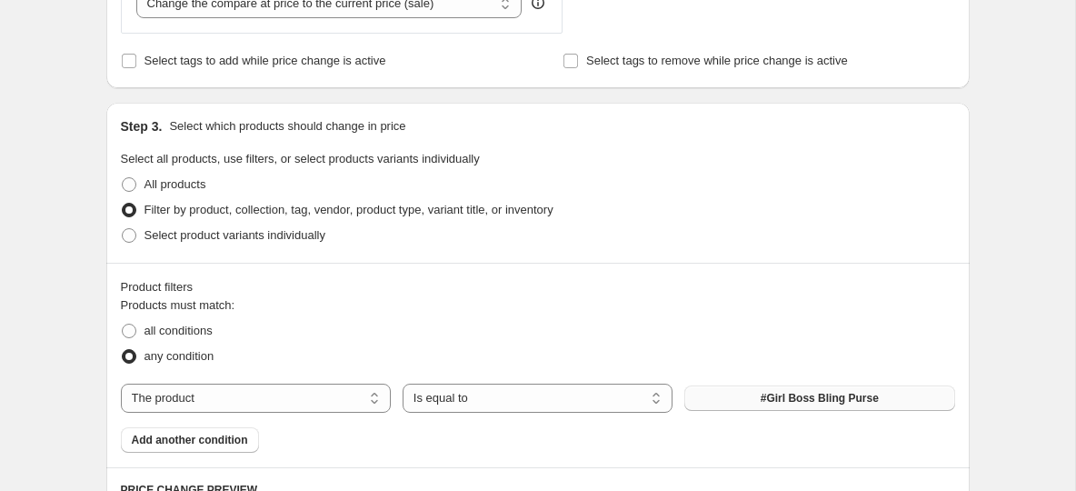
click at [791, 396] on span "#Girl Boss Bling Purse" at bounding box center [820, 398] width 118 height 15
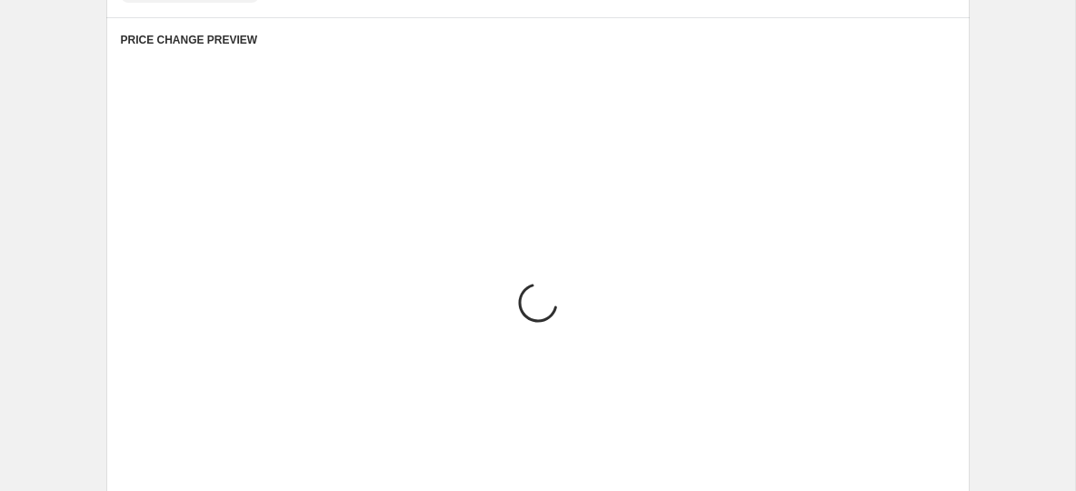
scroll to position [1361, 0]
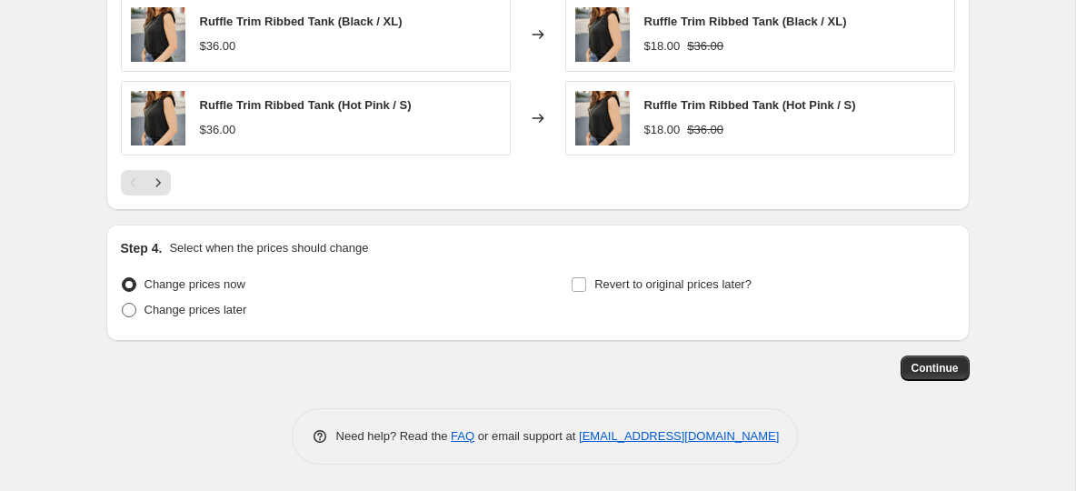
click at [132, 308] on span at bounding box center [129, 310] width 15 height 15
click at [123, 304] on input "Change prices later" at bounding box center [122, 303] width 1 height 1
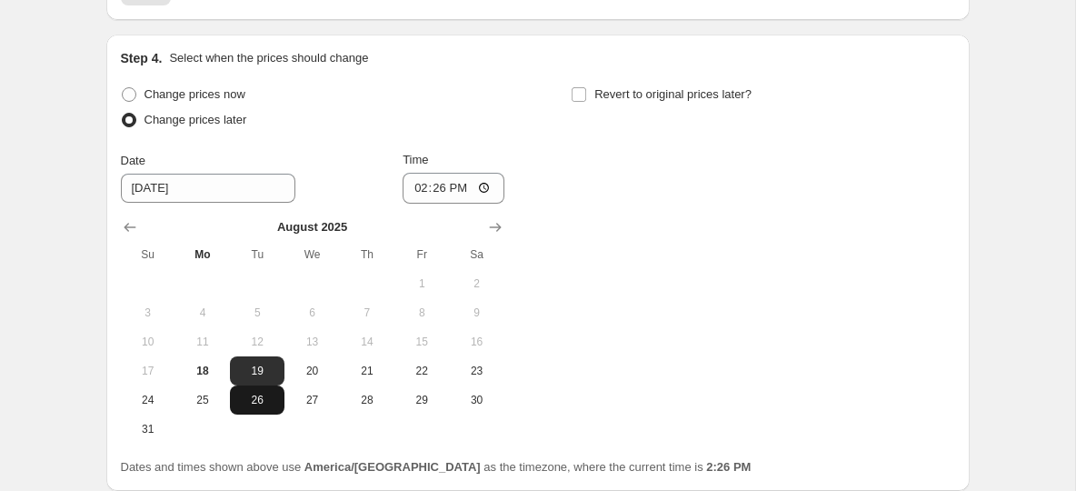
scroll to position [1574, 0]
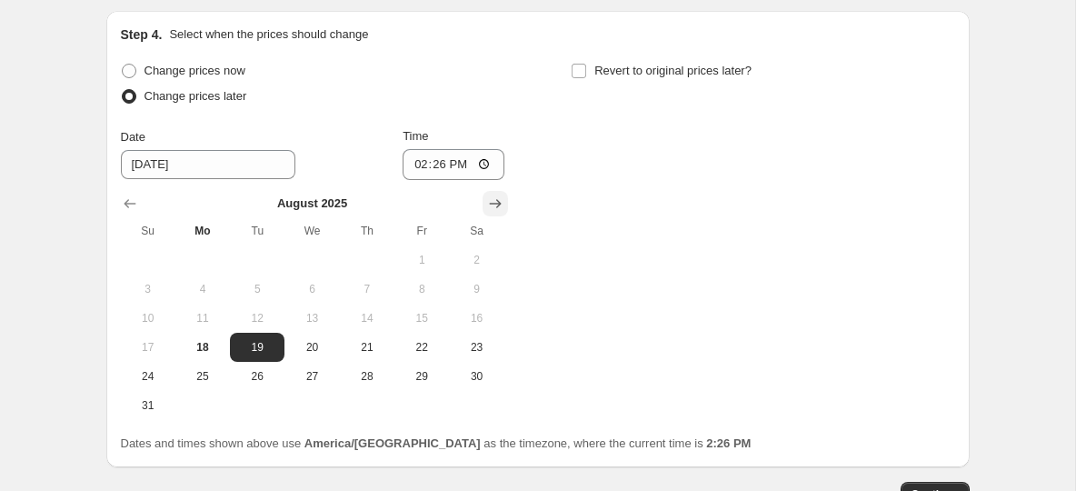
click at [502, 198] on icon "Show next month, September 2025" at bounding box center [495, 204] width 18 height 18
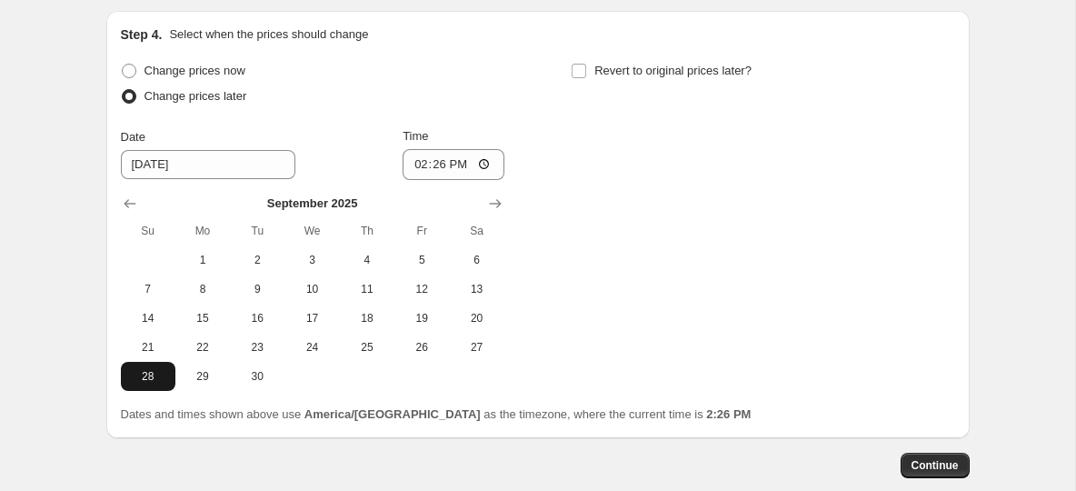
click at [147, 376] on span "28" at bounding box center [148, 376] width 40 height 15
click at [421, 166] on input "14:26" at bounding box center [454, 164] width 102 height 31
click at [592, 165] on div "Change prices now Change prices later Date 9/28/2025 Time 00:00 September 2025 …" at bounding box center [538, 224] width 834 height 333
click at [579, 68] on input "Revert to original prices later?" at bounding box center [579, 71] width 15 height 15
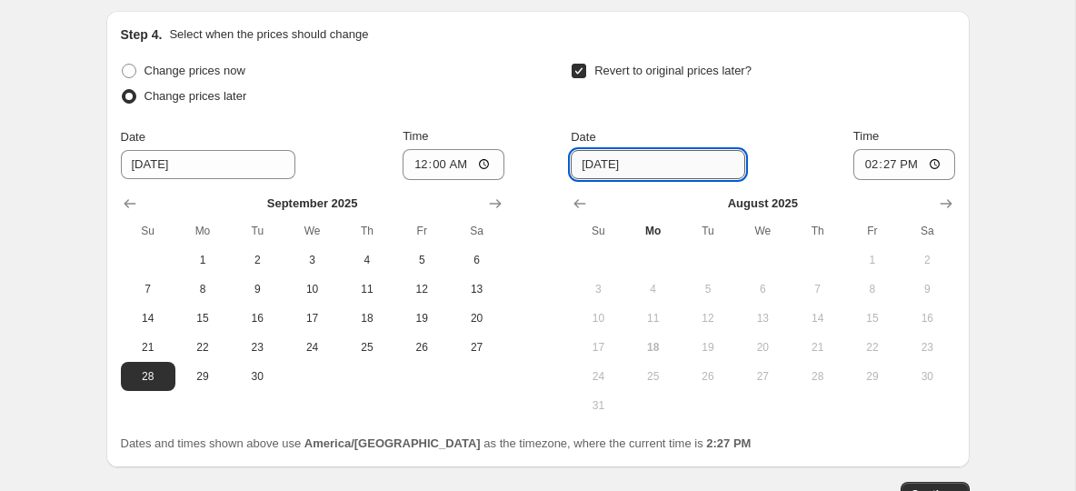
click at [644, 165] on input "8/25/2025" at bounding box center [658, 164] width 175 height 29
click at [946, 211] on icon "Show next month, September 2025" at bounding box center [946, 204] width 18 height 18
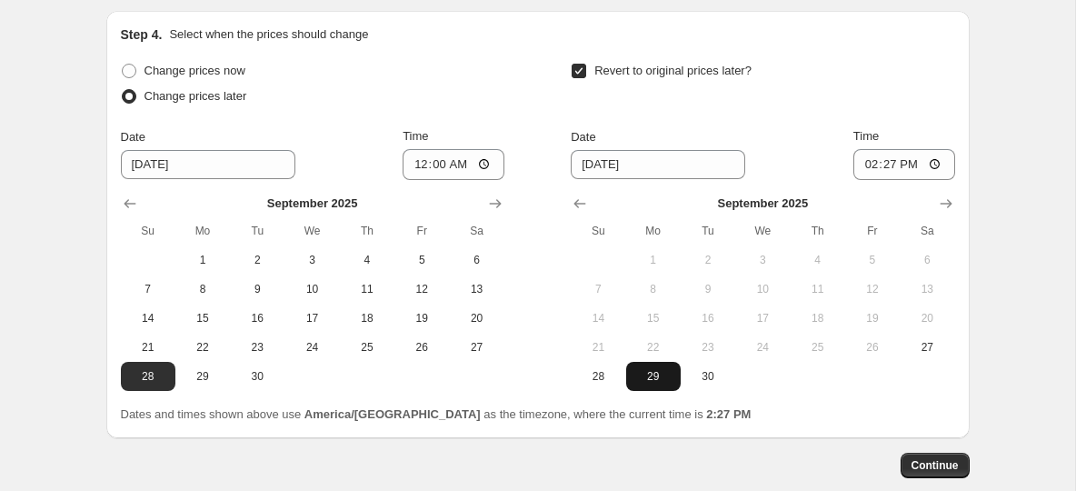
click at [664, 376] on span "29" at bounding box center [653, 376] width 40 height 15
click at [875, 163] on input "14:27" at bounding box center [904, 164] width 102 height 31
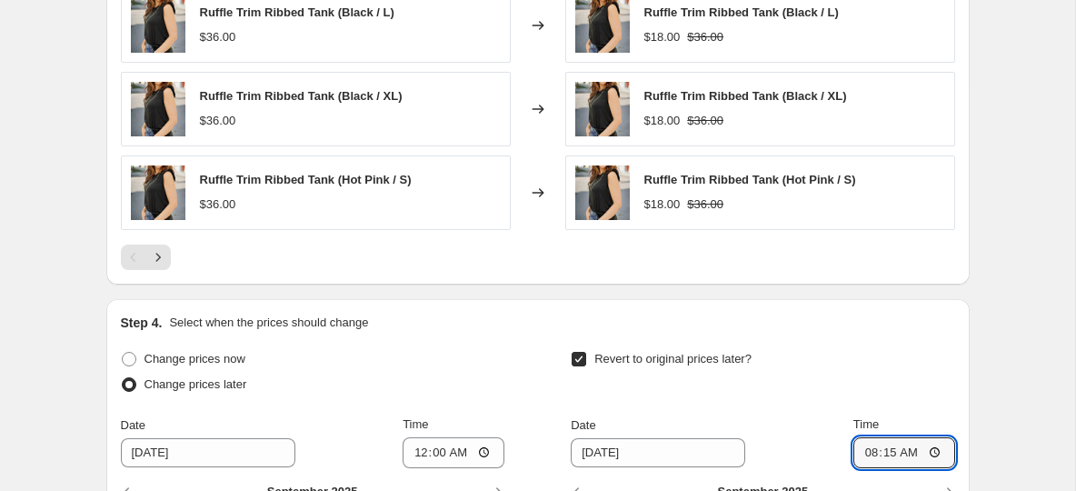
scroll to position [1671, 0]
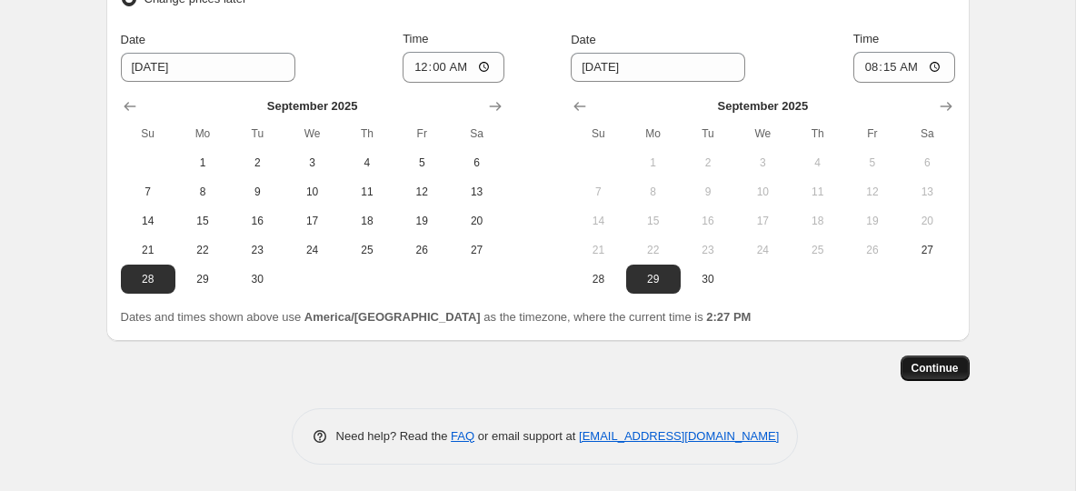
click at [941, 365] on span "Continue" at bounding box center [935, 368] width 47 height 15
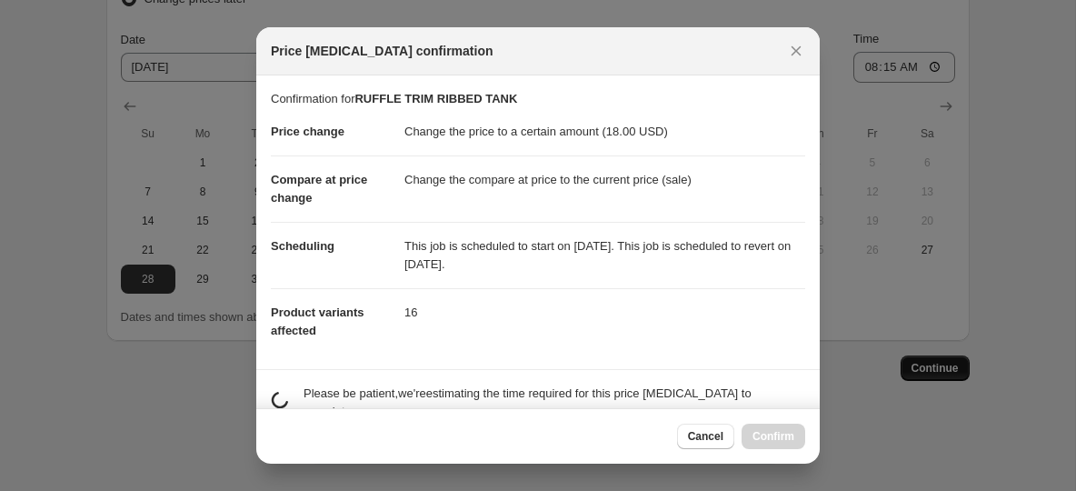
scroll to position [0, 0]
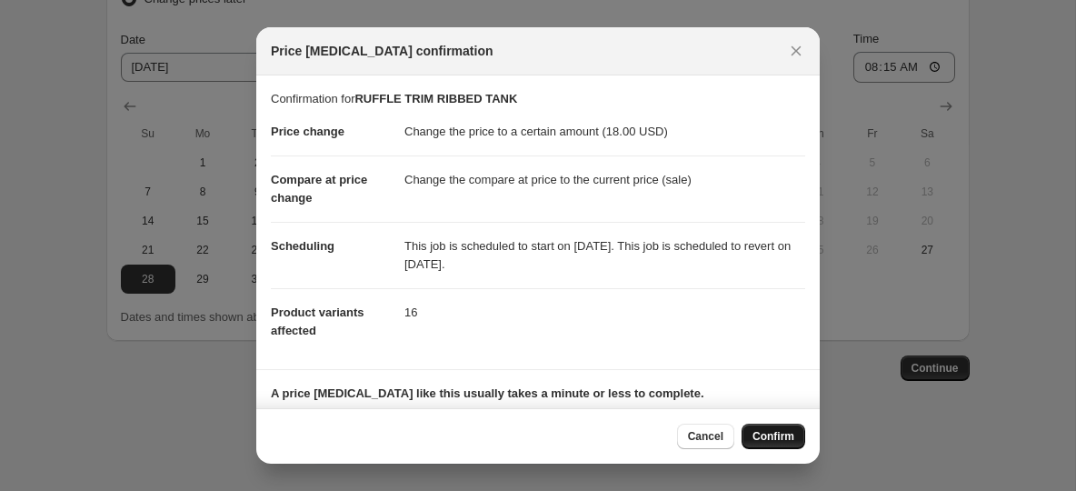
click at [761, 433] on span "Confirm" at bounding box center [774, 436] width 42 height 15
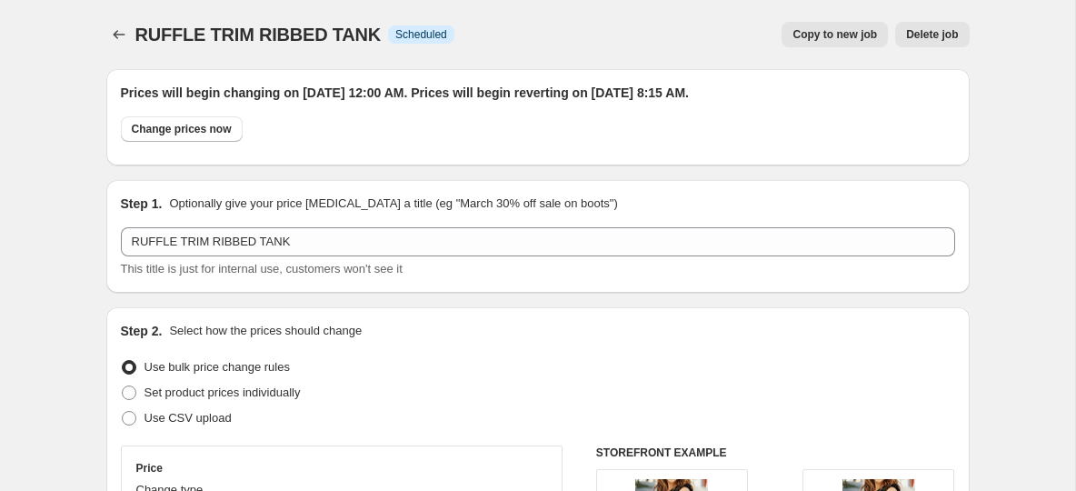
click at [814, 37] on span "Copy to new job" at bounding box center [835, 34] width 85 height 15
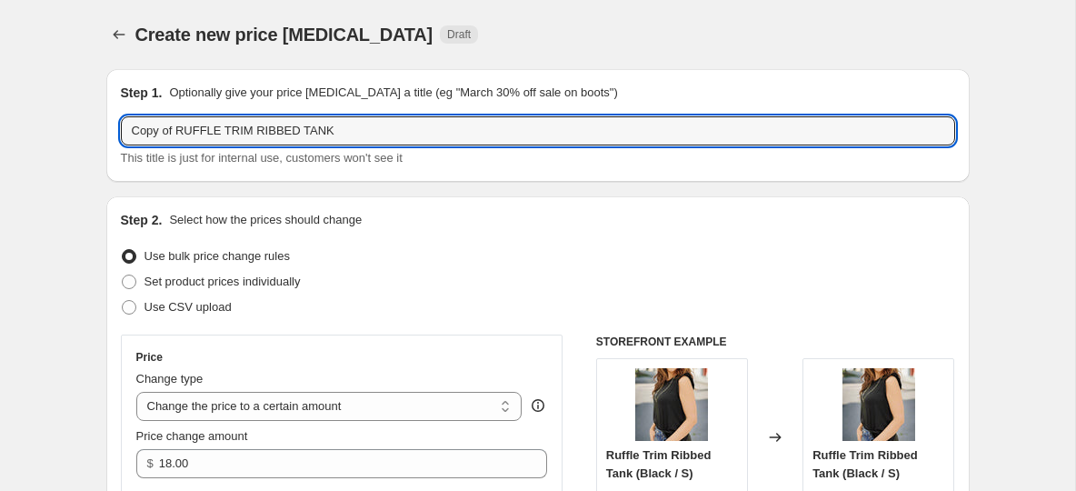
drag, startPoint x: 390, startPoint y: 136, endPoint x: 117, endPoint y: 106, distance: 274.3
click at [118, 106] on div "Step 1. Optionally give your price change job a title (eg "March 30% off sale o…" at bounding box center [537, 125] width 863 height 113
paste input "DAINTY WILDFLOWERS CINCHED TANK"
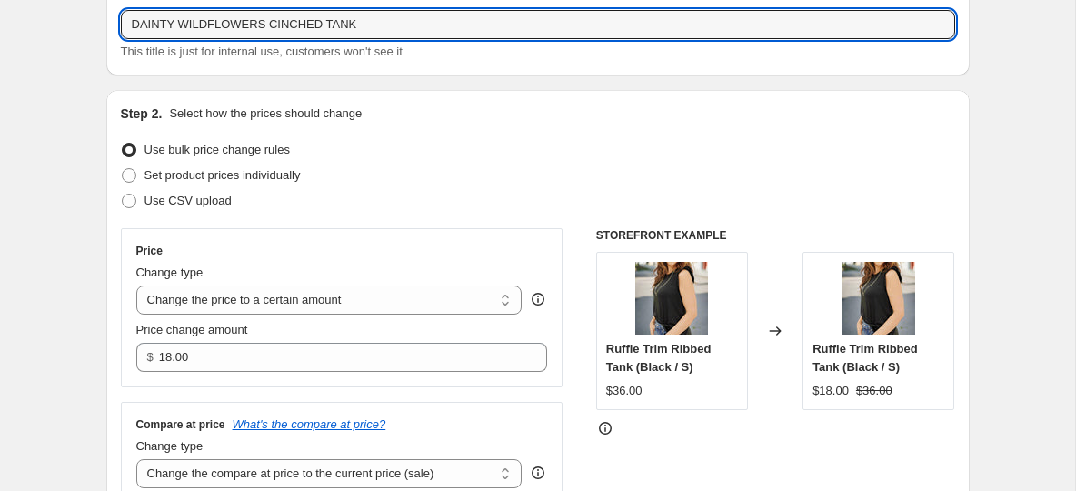
scroll to position [109, 0]
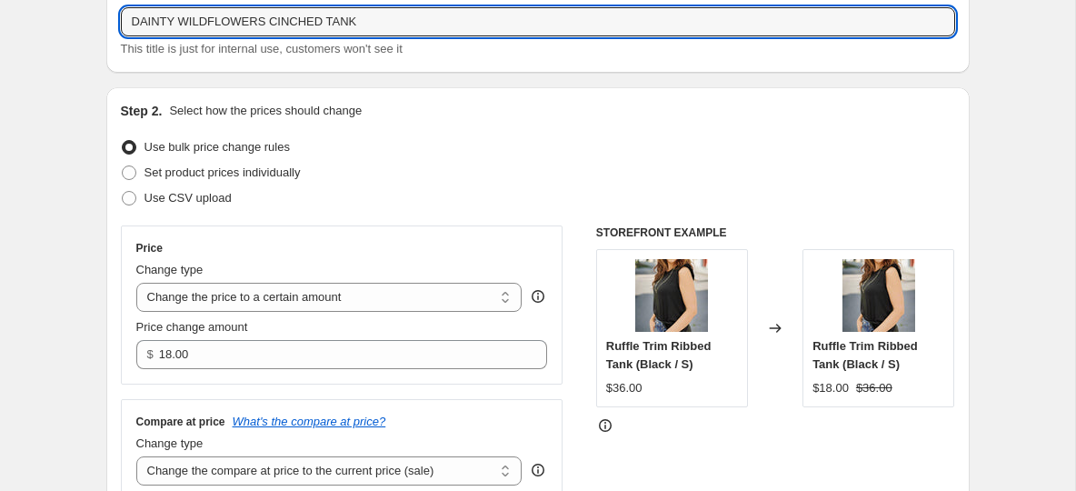
click at [254, 369] on div "Price Change type Change the price to a certain amount Change the price by a ce…" at bounding box center [342, 304] width 443 height 159
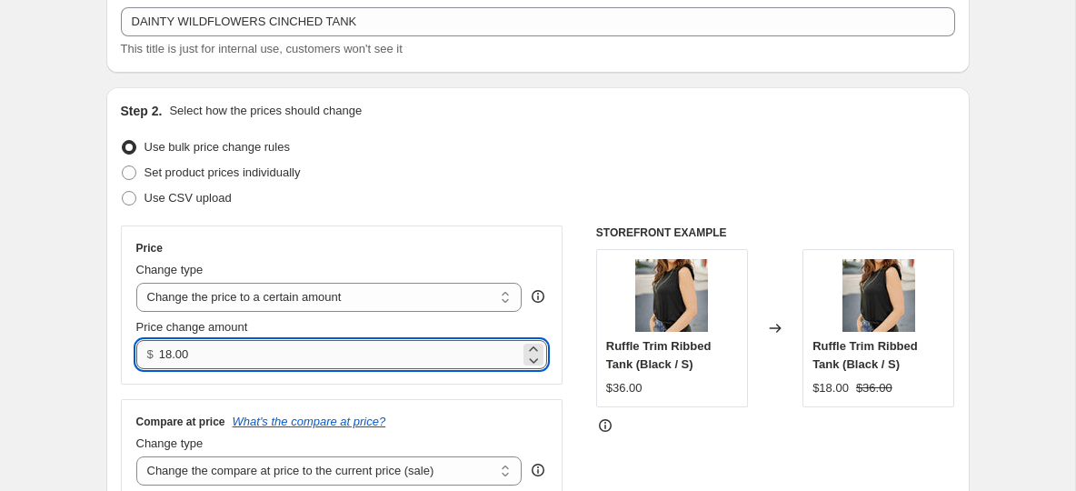
click at [248, 354] on input "18.00" at bounding box center [339, 354] width 361 height 29
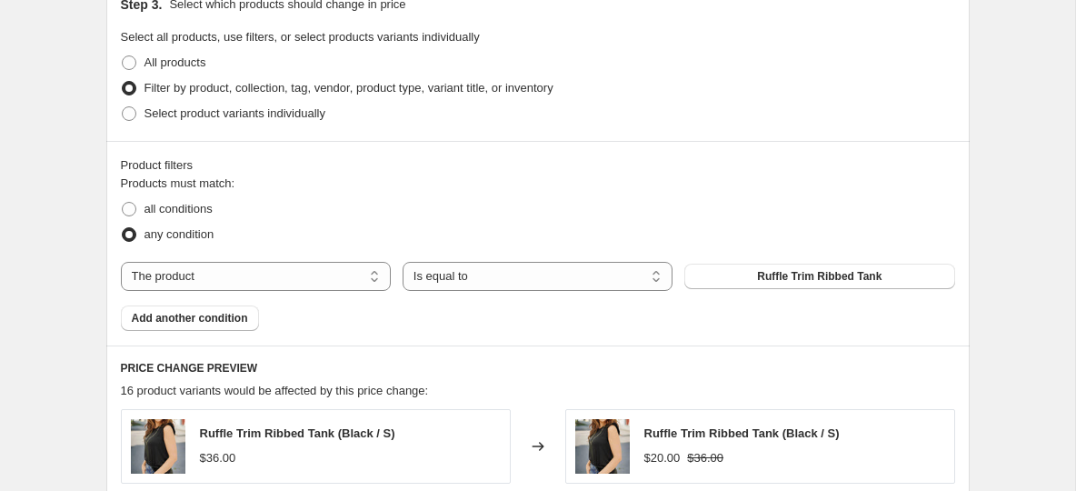
scroll to position [738, 0]
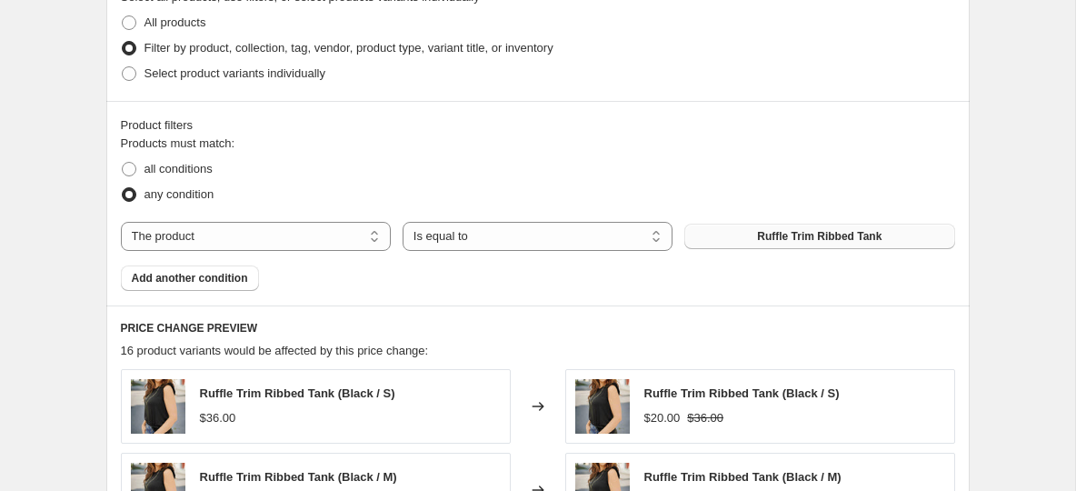
click at [749, 234] on button "Ruffle Trim Ribbed Tank" at bounding box center [819, 236] width 270 height 25
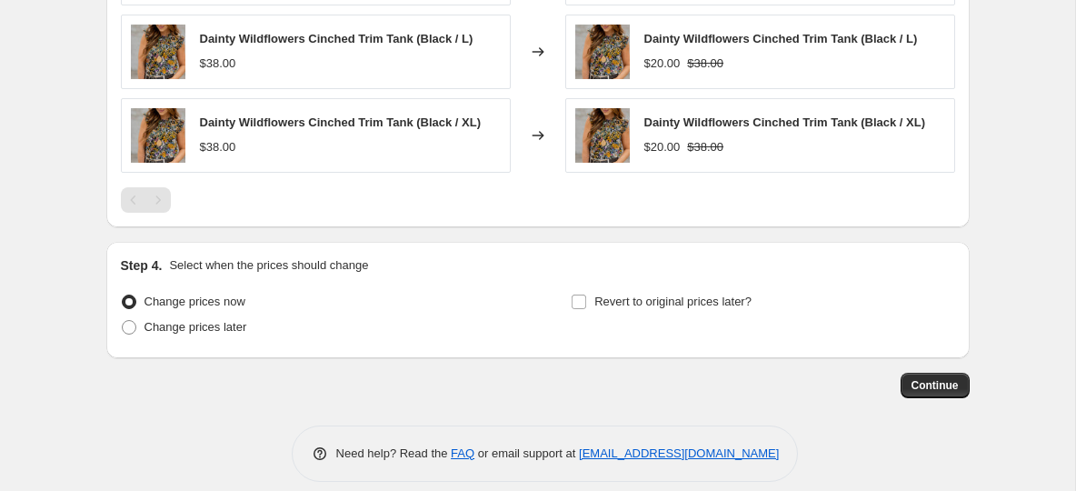
scroll to position [1277, 0]
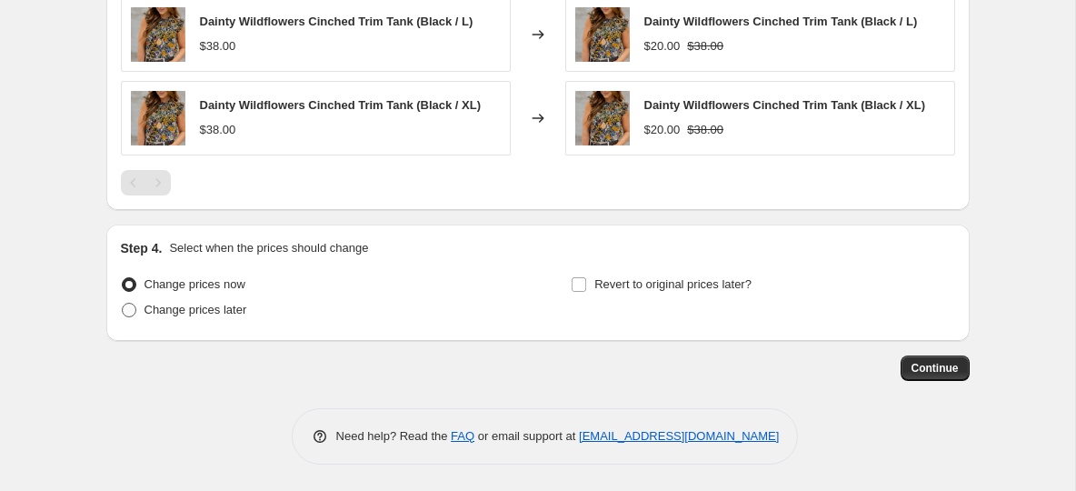
click at [132, 313] on span at bounding box center [129, 310] width 15 height 15
click at [123, 304] on input "Change prices later" at bounding box center [122, 303] width 1 height 1
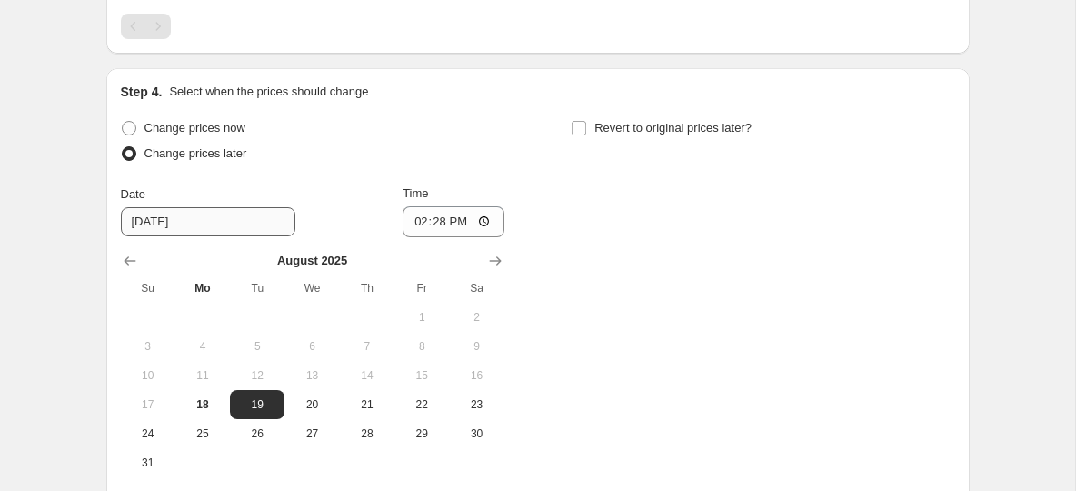
scroll to position [1507, 0]
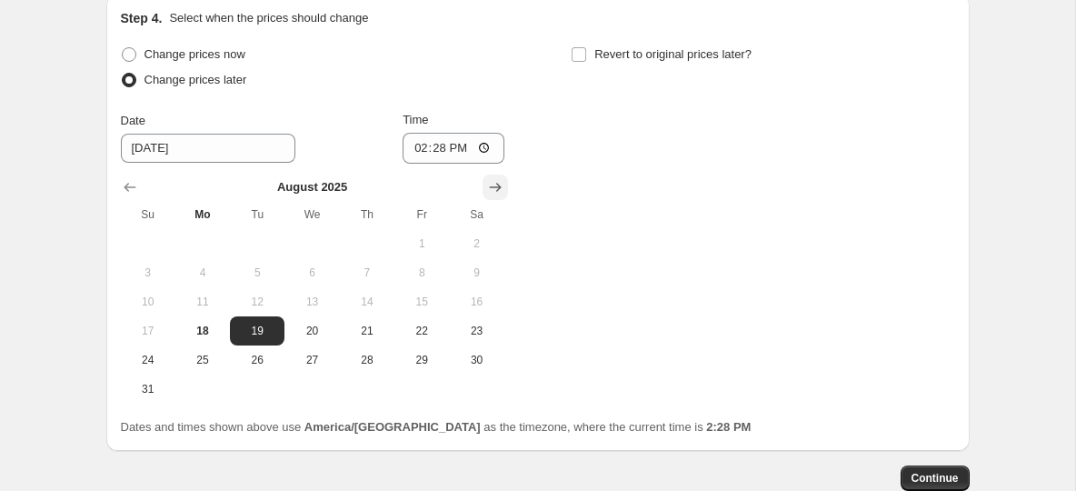
click at [497, 176] on button "Show next month, September 2025" at bounding box center [495, 187] width 25 height 25
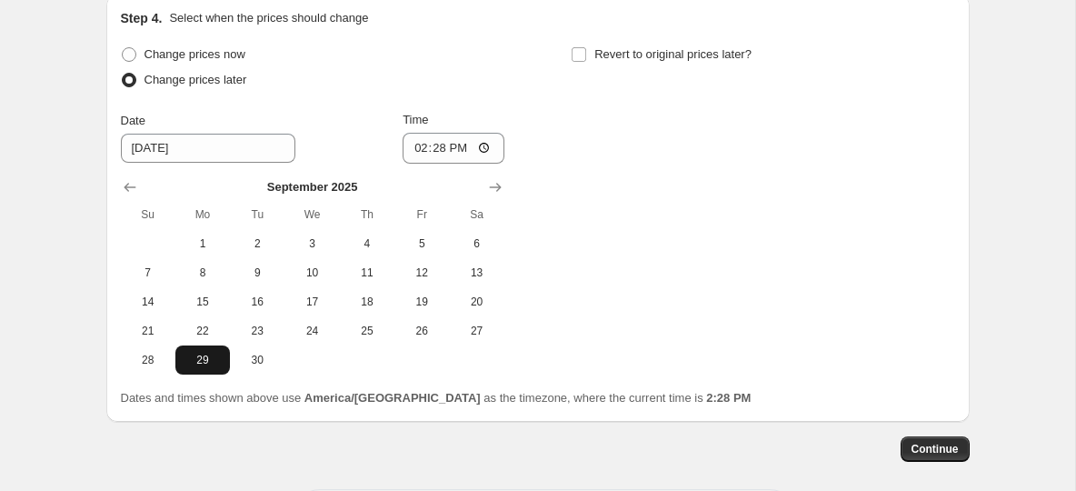
click at [217, 355] on span "29" at bounding box center [203, 360] width 40 height 15
click at [418, 145] on input "14:28" at bounding box center [454, 148] width 102 height 31
click at [628, 184] on div "Change prices now Change prices later Date 9/29/2025 Time 08:00 September 2025 …" at bounding box center [538, 208] width 834 height 333
click at [585, 59] on input "Revert to original prices later?" at bounding box center [579, 54] width 15 height 15
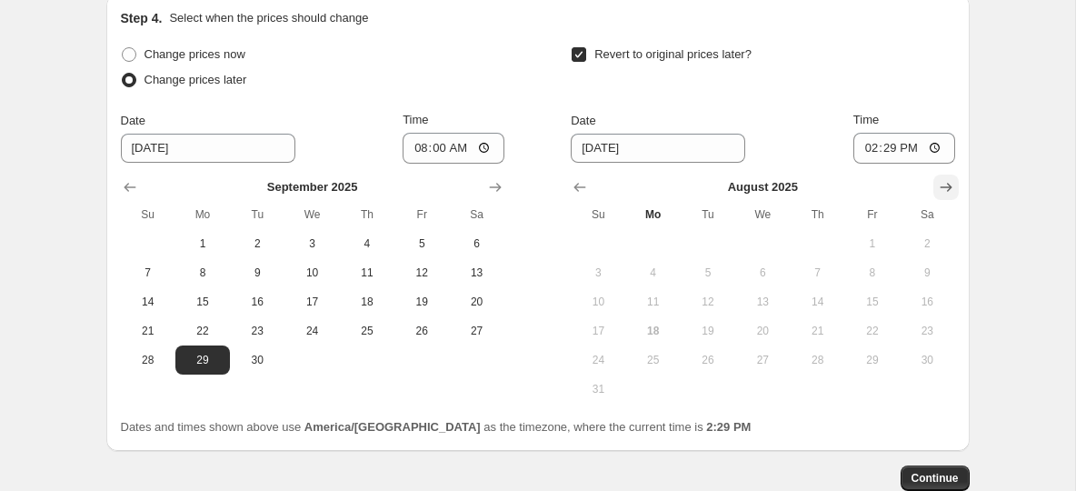
click at [937, 191] on icon "Show next month, September 2025" at bounding box center [946, 187] width 18 height 18
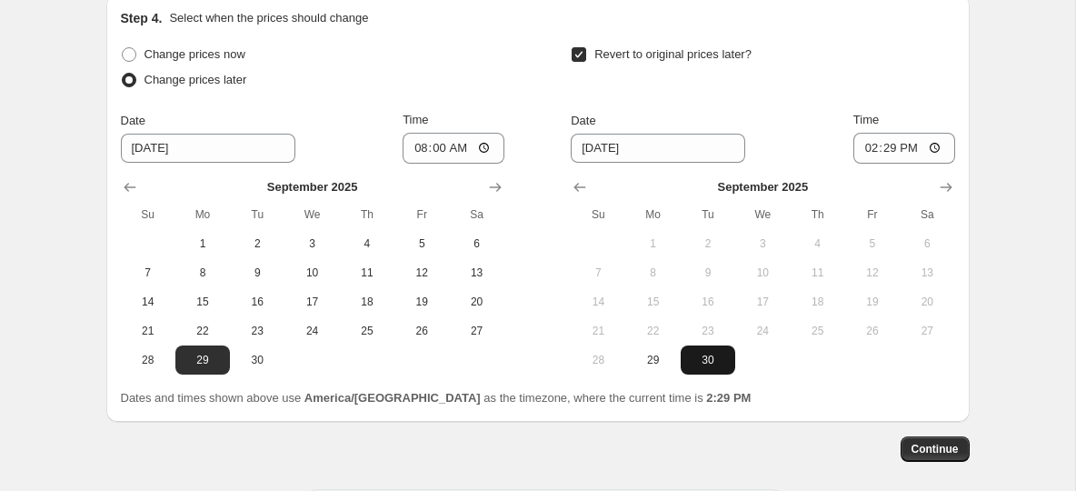
click at [715, 360] on span "30" at bounding box center [708, 360] width 40 height 15
click at [868, 150] on input "14:29" at bounding box center [904, 148] width 102 height 31
click at [849, 50] on div "Revert to original prices later?" at bounding box center [763, 69] width 384 height 55
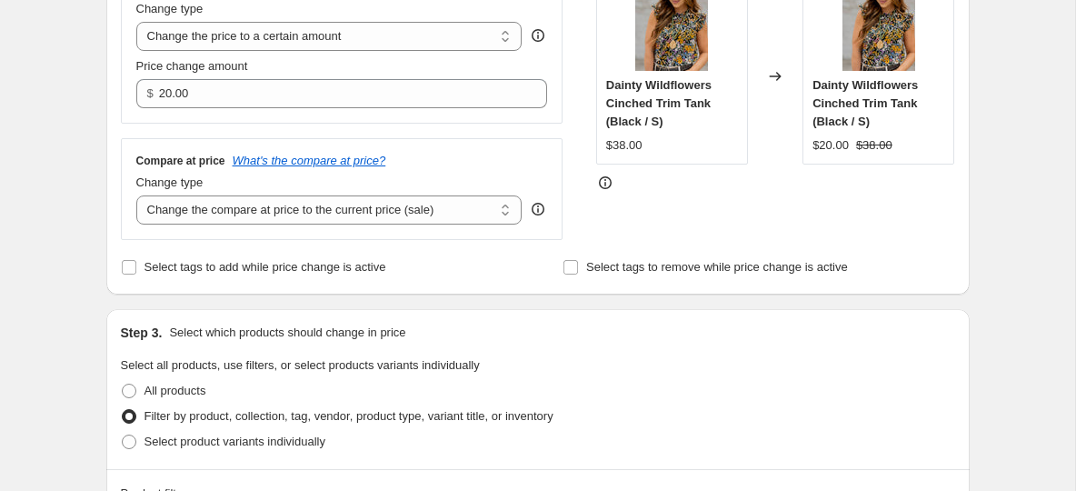
scroll to position [1588, 0]
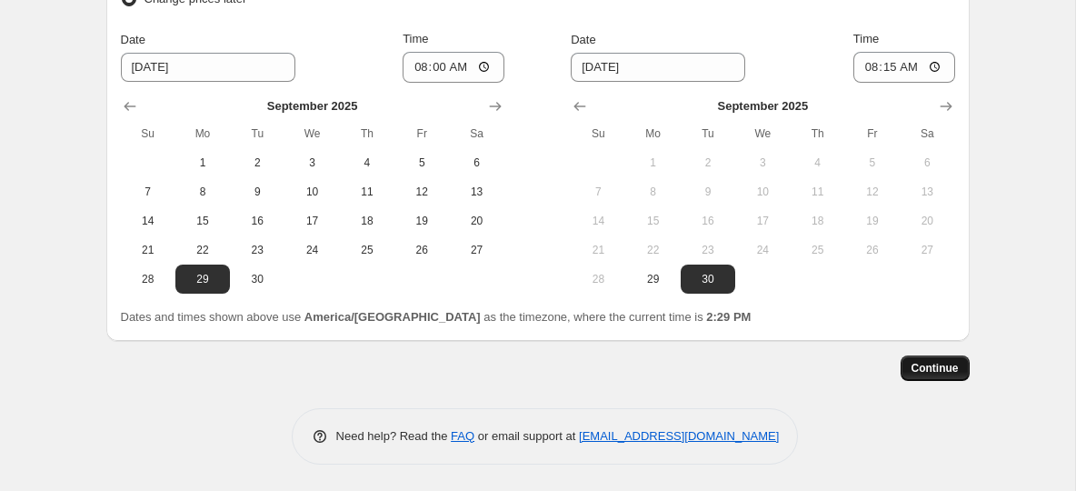
click at [945, 365] on span "Continue" at bounding box center [935, 368] width 47 height 15
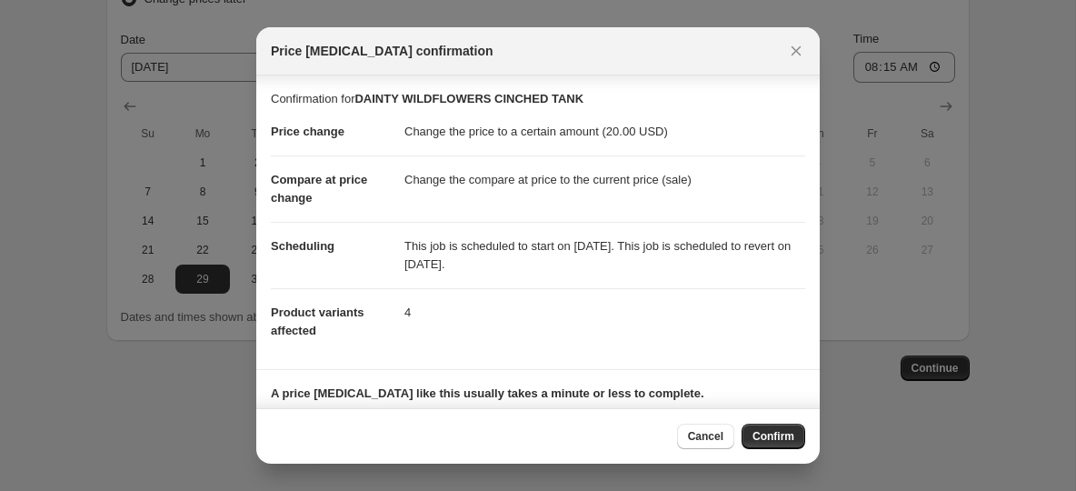
scroll to position [103, 0]
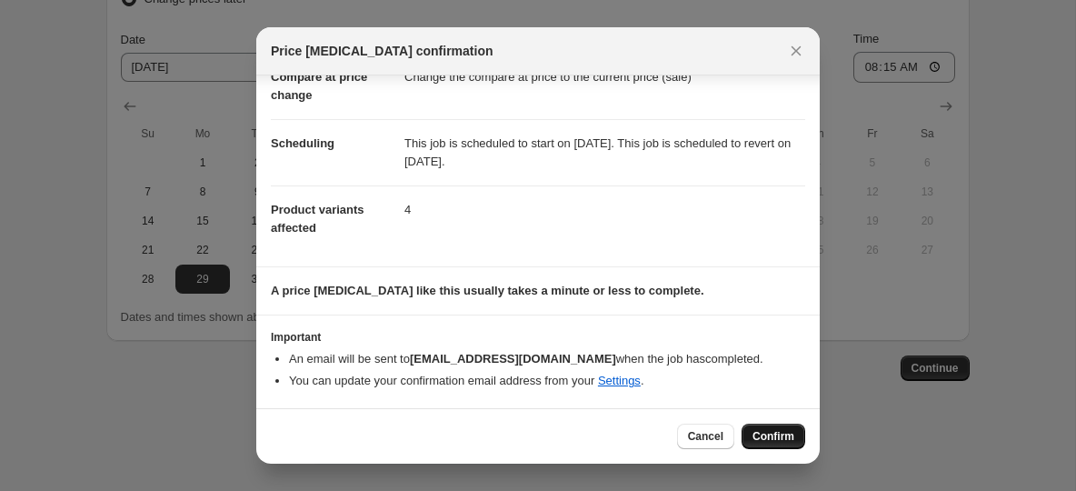
click at [786, 431] on span "Confirm" at bounding box center [774, 436] width 42 height 15
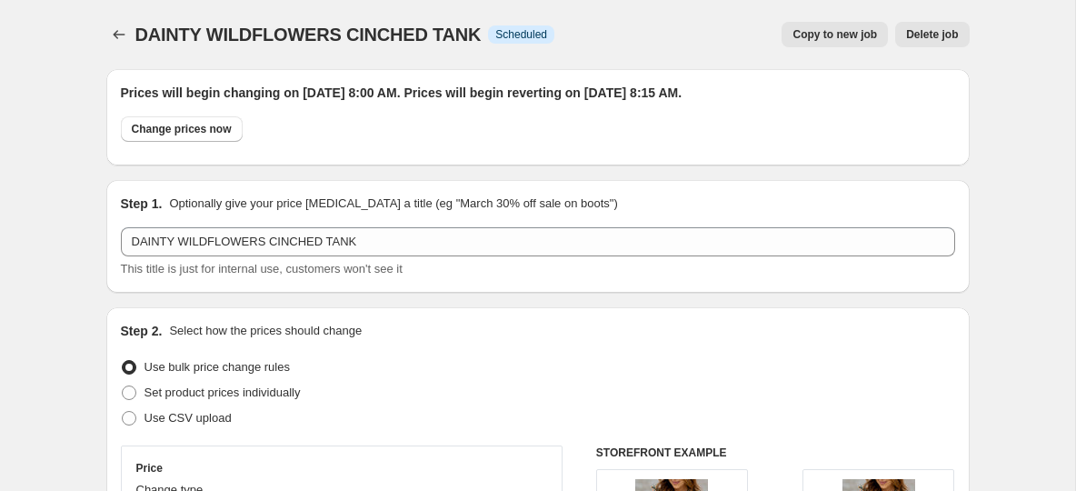
click at [833, 32] on span "Copy to new job" at bounding box center [835, 34] width 85 height 15
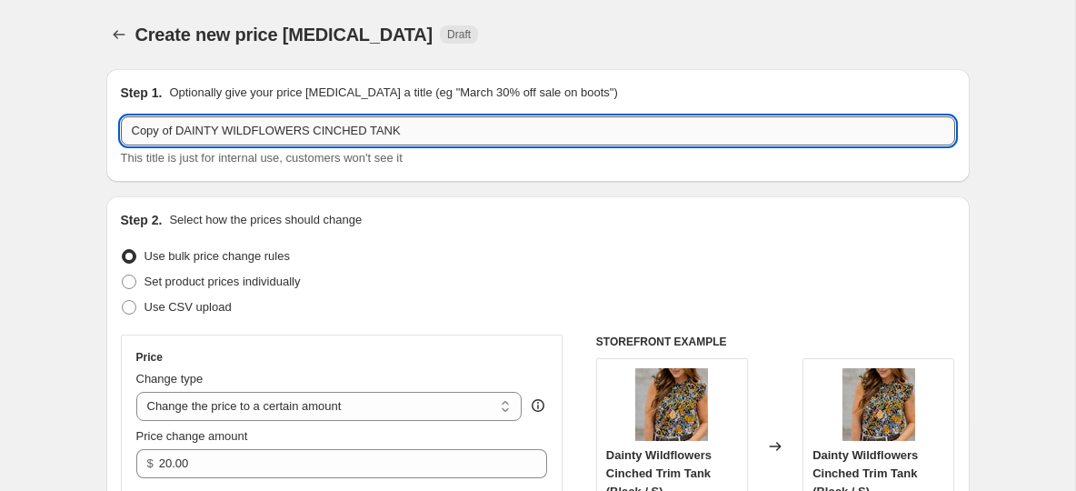
click at [349, 127] on input "Copy of DAINTY WILDFLOWERS CINCHED TANK" at bounding box center [538, 130] width 834 height 29
paste input "BOLD TEXTURED BELL SLEEVE BLOUSE"
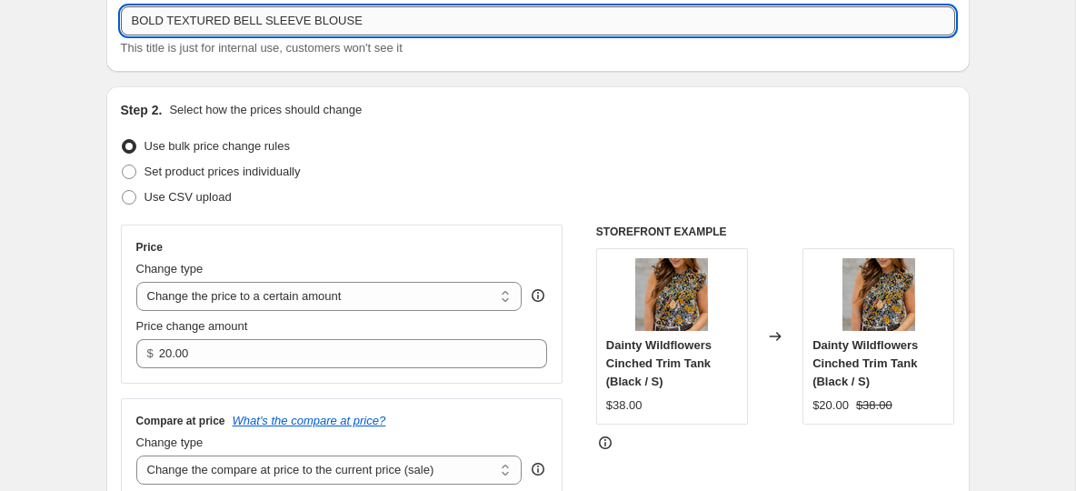
scroll to position [118, 0]
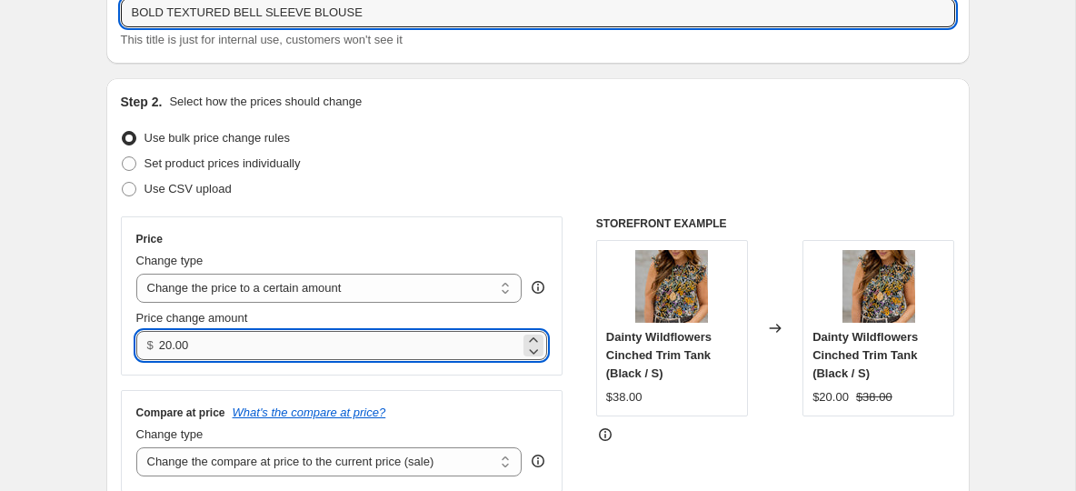
click at [214, 348] on input "20.00" at bounding box center [339, 345] width 361 height 29
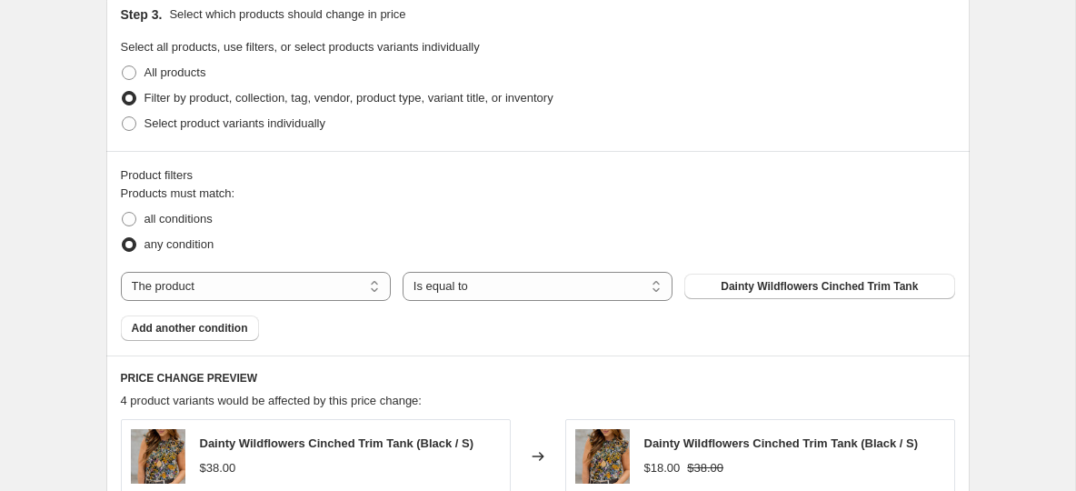
scroll to position [708, 0]
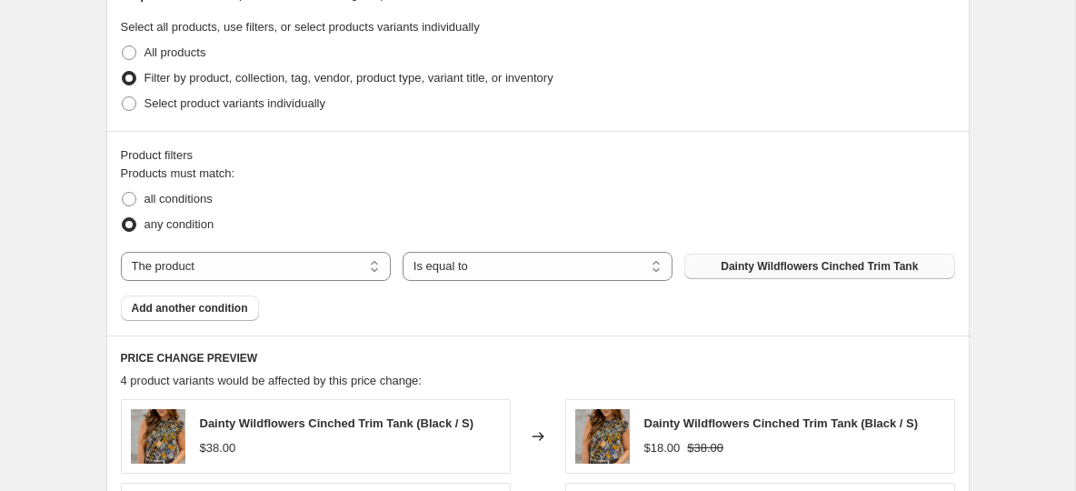
click at [753, 267] on span "Dainty Wildflowers Cinched Trim Tank" at bounding box center [819, 266] width 197 height 15
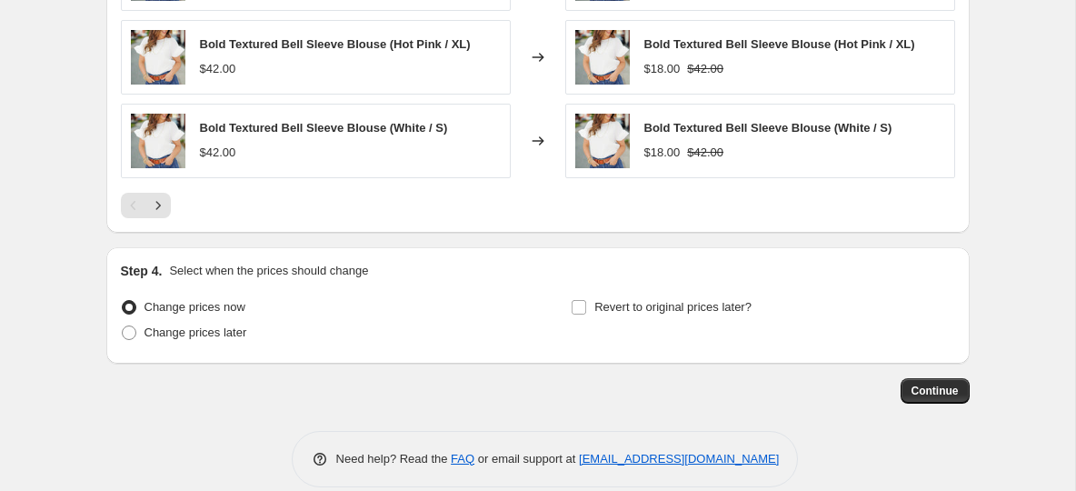
scroll to position [1361, 0]
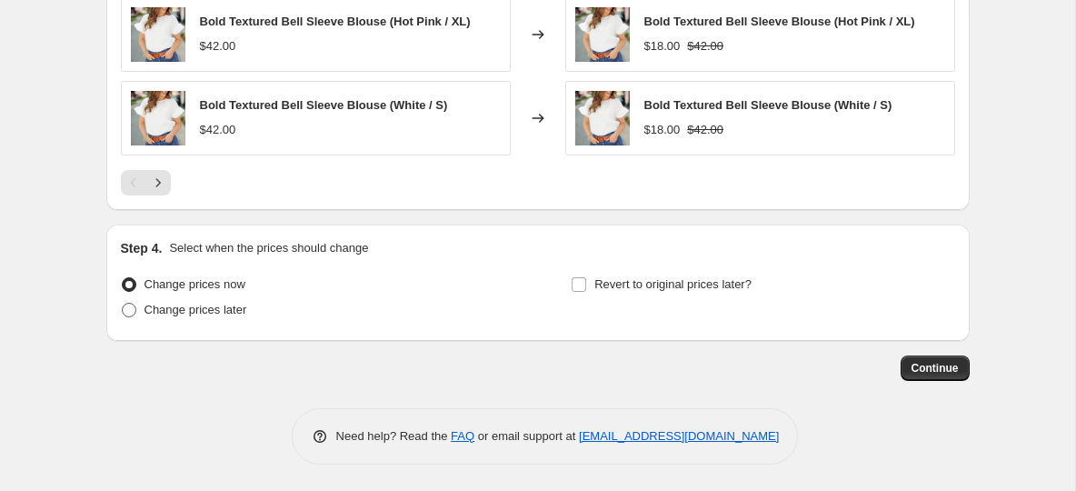
click at [134, 309] on span at bounding box center [129, 310] width 15 height 15
click at [123, 304] on input "Change prices later" at bounding box center [122, 303] width 1 height 1
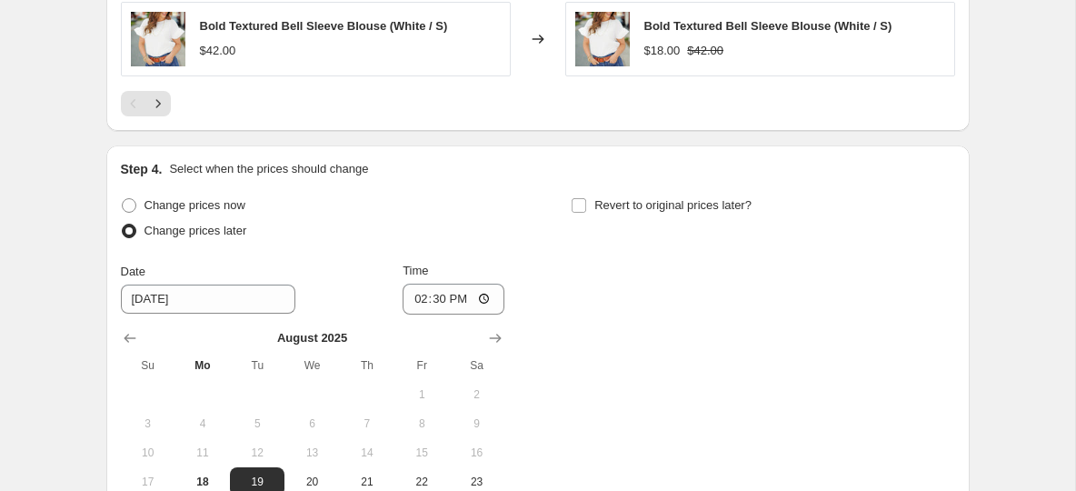
scroll to position [1506, 0]
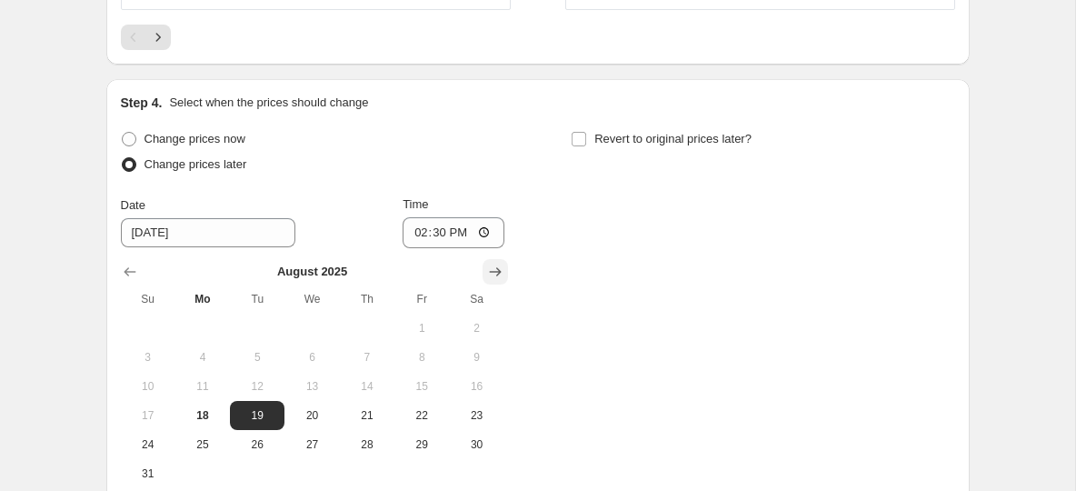
click at [502, 273] on icon "Show next month, September 2025" at bounding box center [495, 272] width 18 height 18
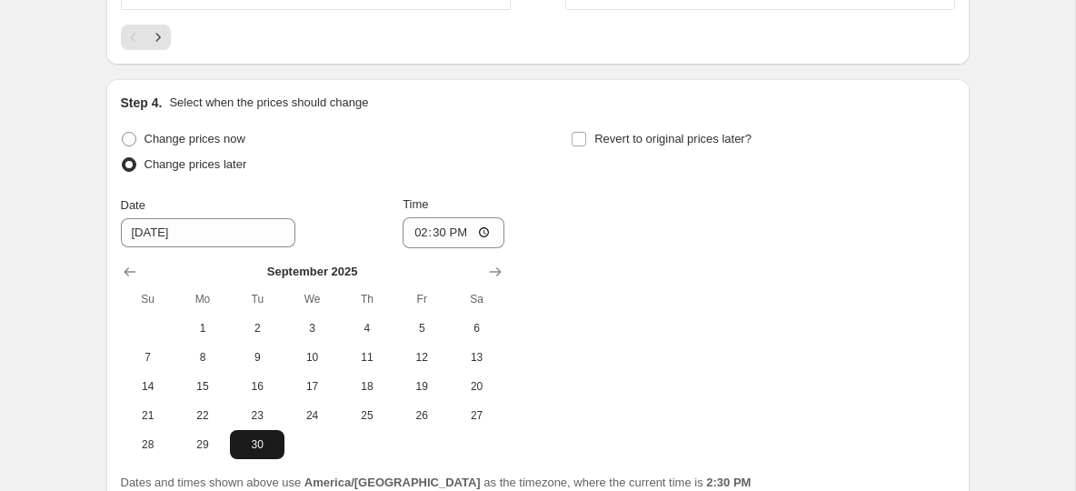
click at [262, 450] on span "30" at bounding box center [257, 444] width 40 height 15
click at [421, 230] on input "14:30" at bounding box center [454, 232] width 102 height 31
click at [583, 138] on input "Revert to original prices later?" at bounding box center [579, 139] width 15 height 15
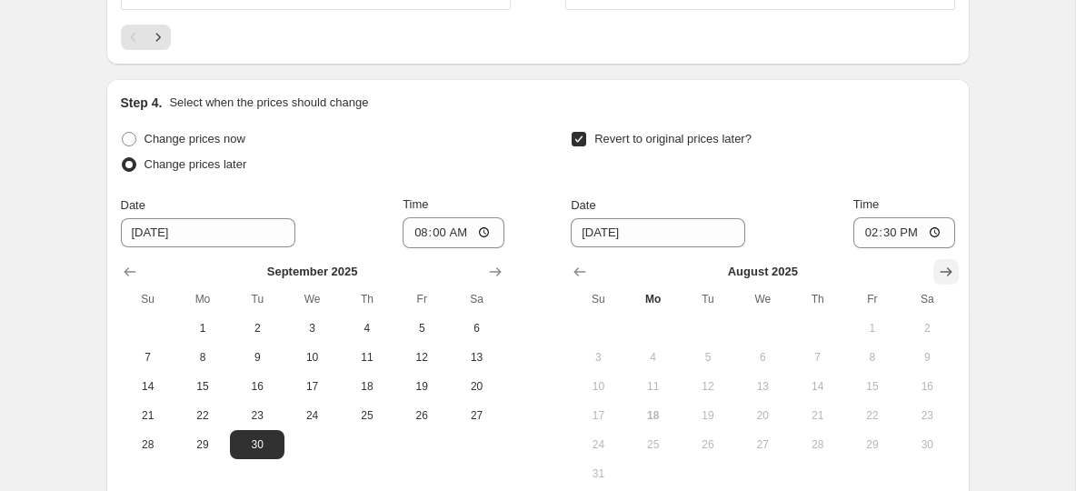
click at [934, 274] on button "Show next month, September 2025" at bounding box center [945, 271] width 25 height 25
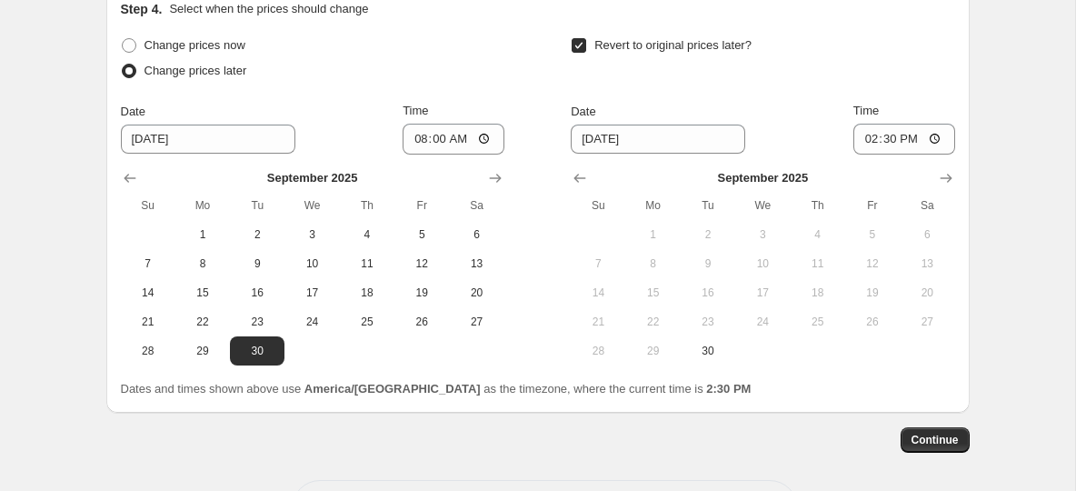
scroll to position [1621, 0]
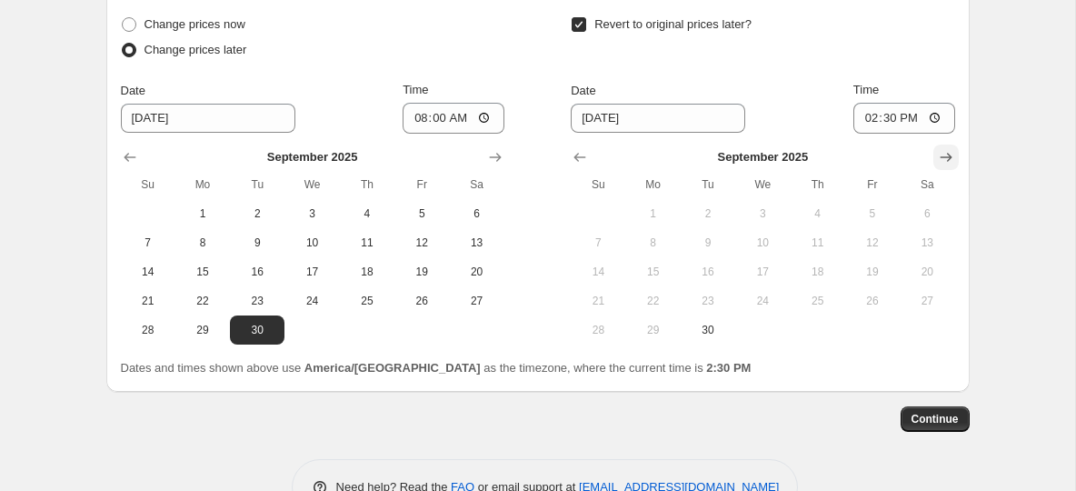
click at [954, 148] on icon "Show next month, October 2025" at bounding box center [946, 157] width 18 height 18
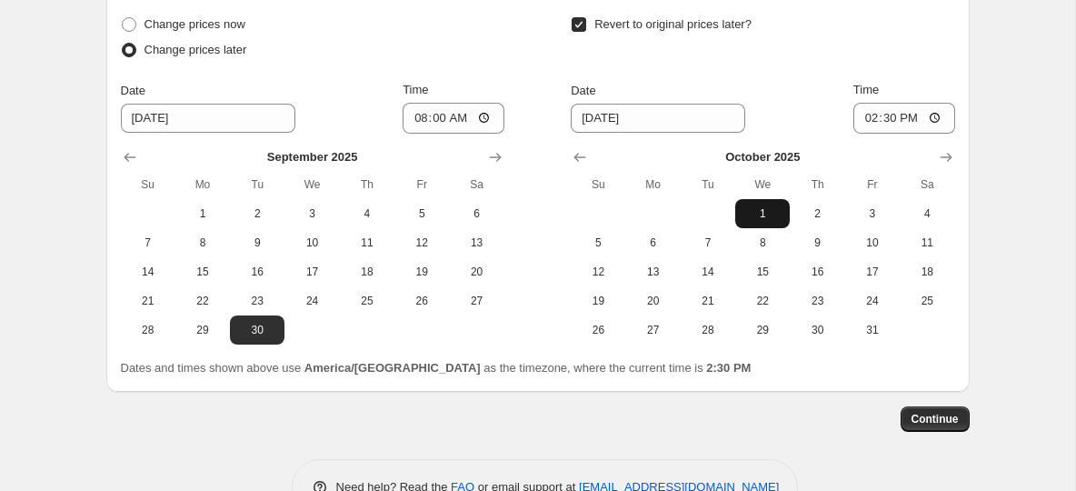
click at [763, 205] on button "1" at bounding box center [762, 213] width 55 height 29
click at [872, 122] on input "14:30" at bounding box center [904, 118] width 102 height 31
click at [801, 415] on div "Continue" at bounding box center [537, 418] width 863 height 25
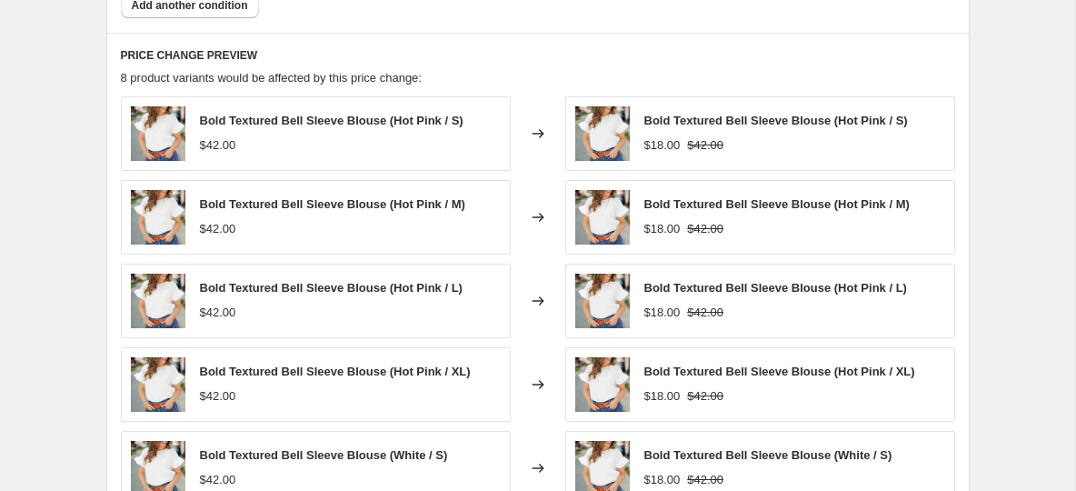
scroll to position [1671, 0]
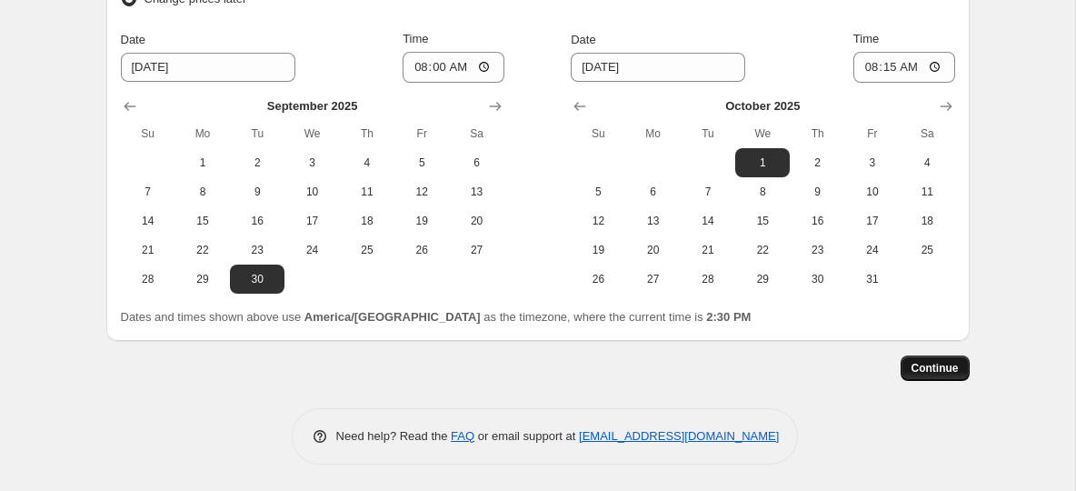
click at [921, 377] on button "Continue" at bounding box center [935, 367] width 69 height 25
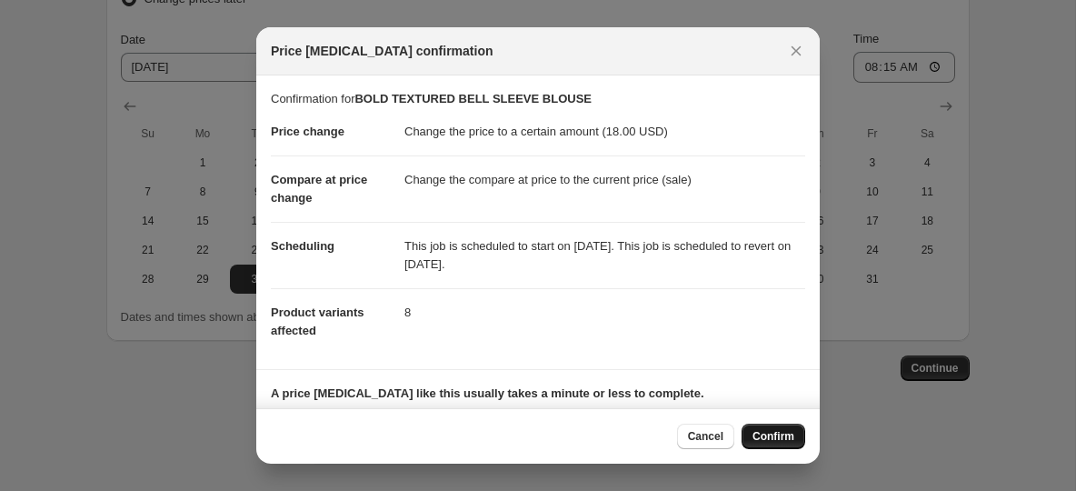
click at [773, 429] on button "Confirm" at bounding box center [774, 436] width 64 height 25
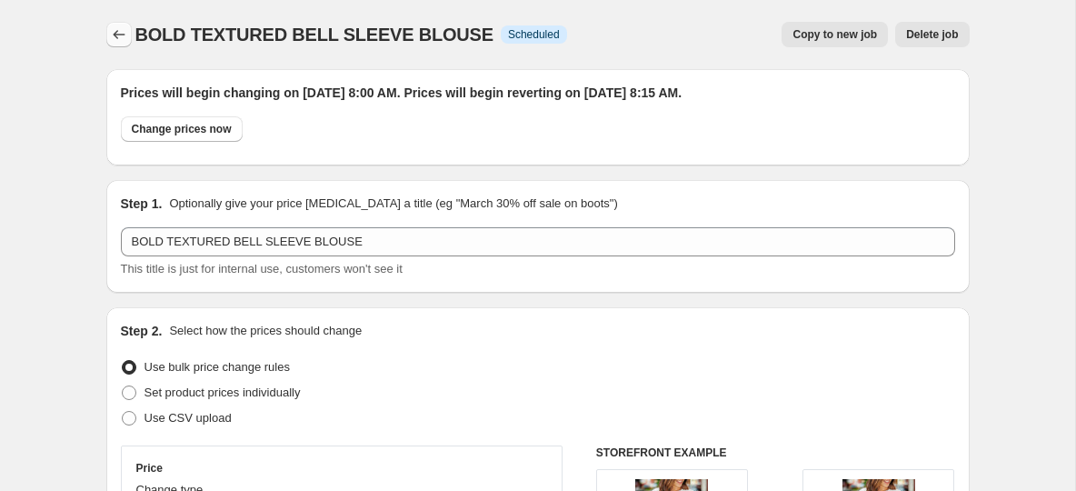
click at [122, 38] on icon "Price change jobs" at bounding box center [119, 34] width 18 height 18
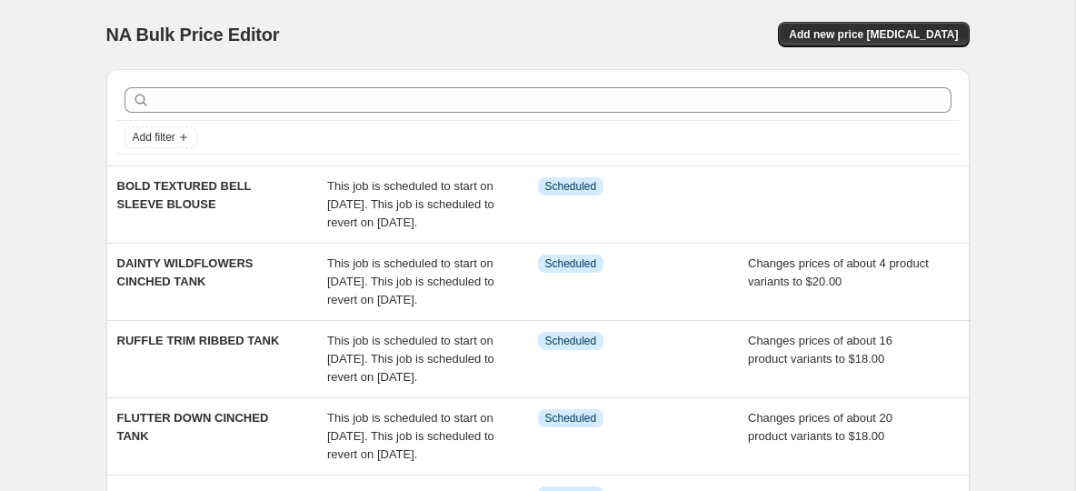
click at [648, 2] on div "NA Bulk Price Editor. This page is ready NA Bulk Price Editor Add new price cha…" at bounding box center [537, 34] width 863 height 69
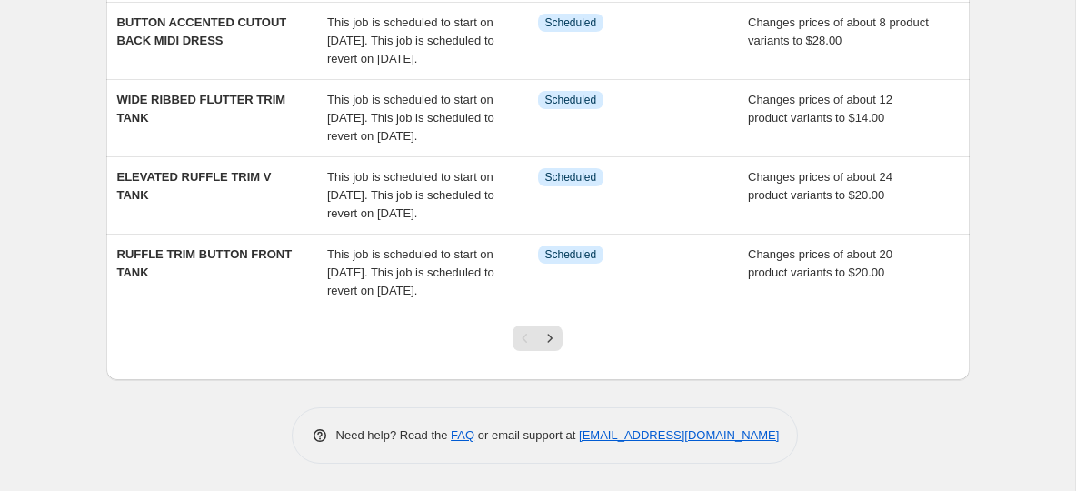
scroll to position [809, 0]
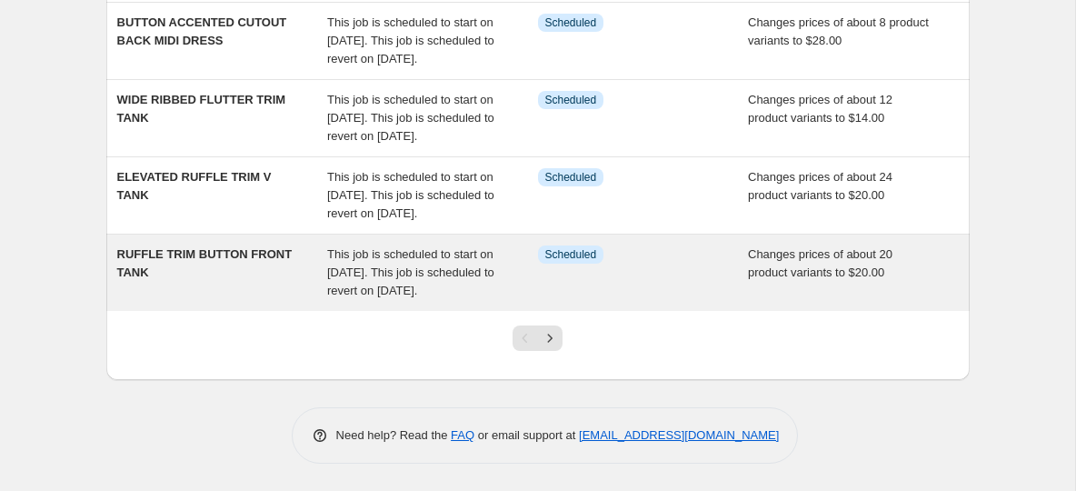
click at [220, 247] on span "RUFFLE TRIM BUTTON FRONT TANK" at bounding box center [204, 263] width 175 height 32
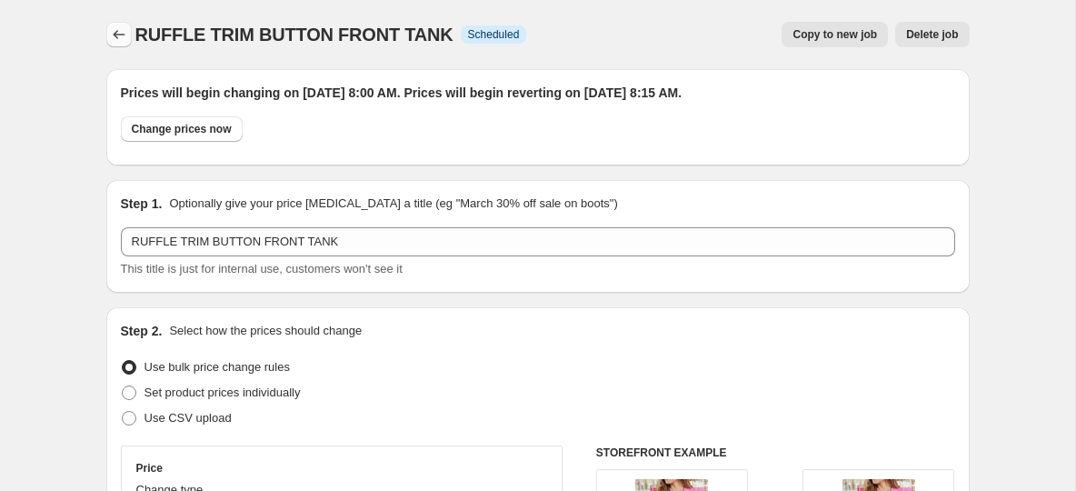
click at [124, 44] on button "Price change jobs" at bounding box center [118, 34] width 25 height 25
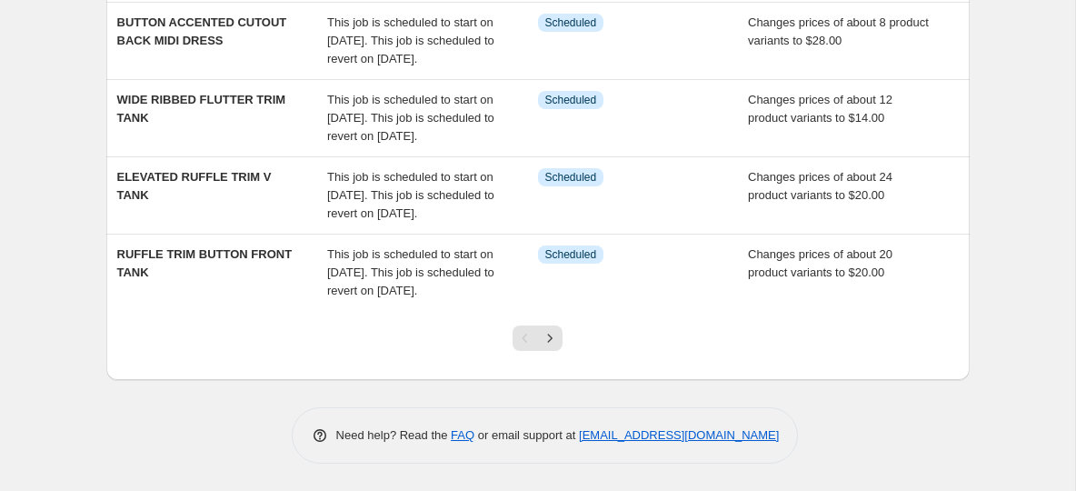
scroll to position [802, 0]
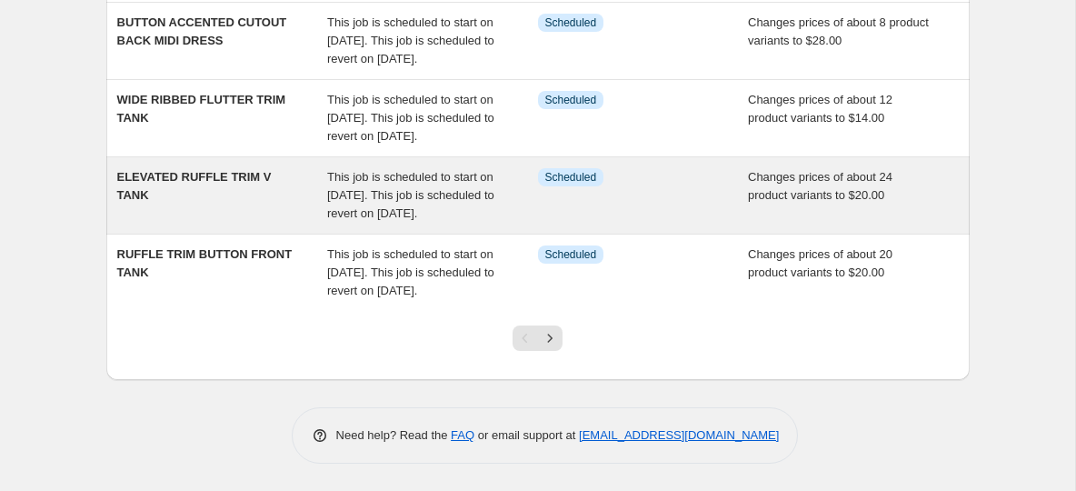
click at [230, 170] on span "ELEVATED RUFFLE TRIM V TANK" at bounding box center [194, 186] width 155 height 32
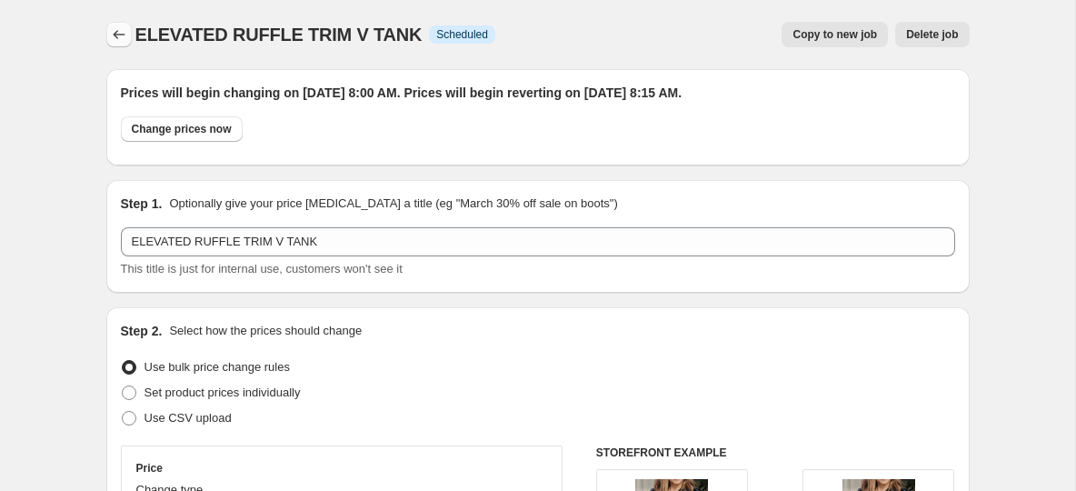
click at [118, 36] on icon "Price change jobs" at bounding box center [119, 34] width 18 height 18
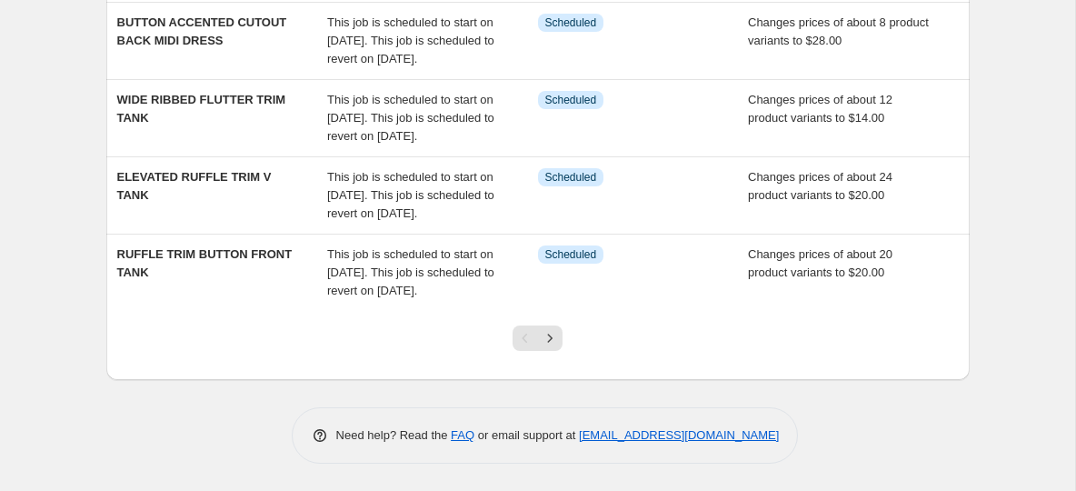
scroll to position [667, 0]
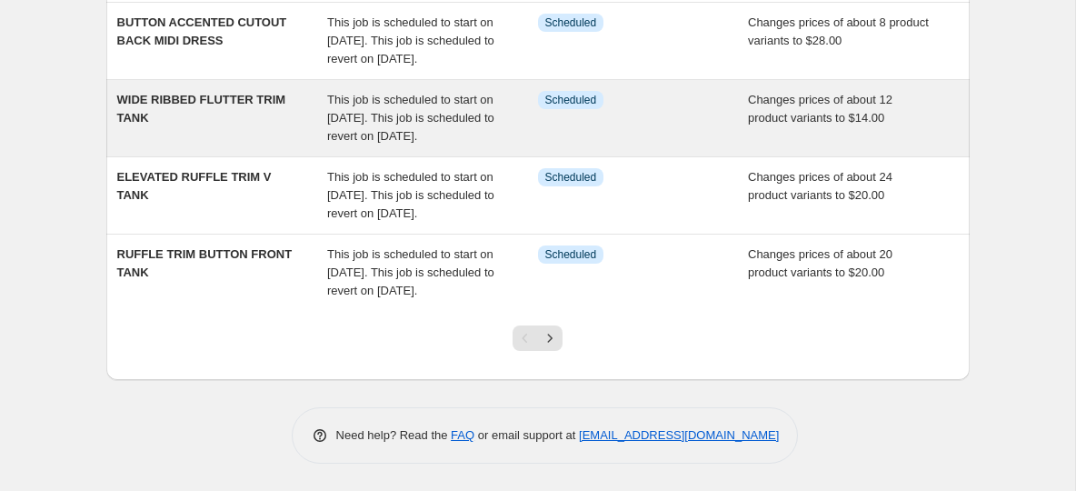
click at [226, 125] on span "WIDE RIBBED FLUTTER TRIM TANK" at bounding box center [201, 109] width 169 height 32
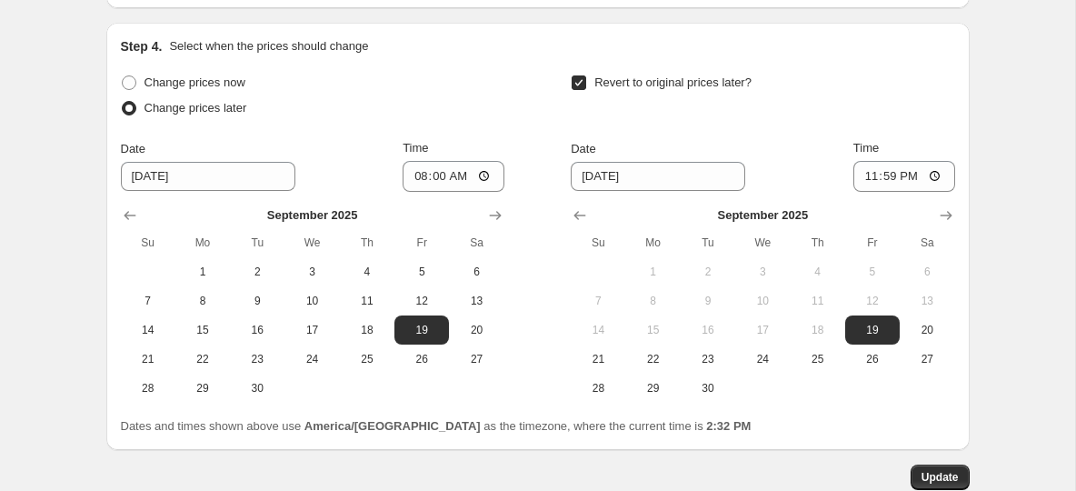
scroll to position [1675, 0]
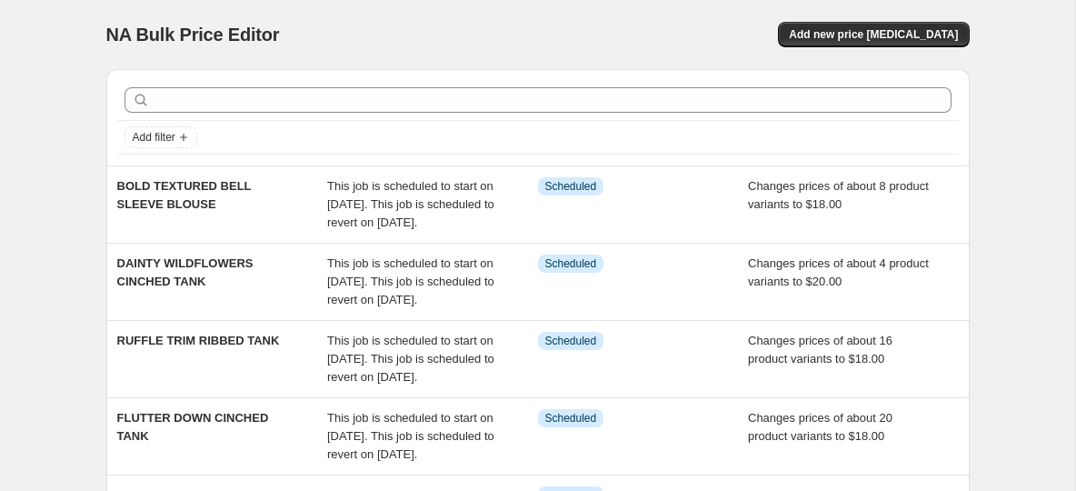
click at [322, 26] on div "NA Bulk Price Editor" at bounding box center [313, 34] width 415 height 25
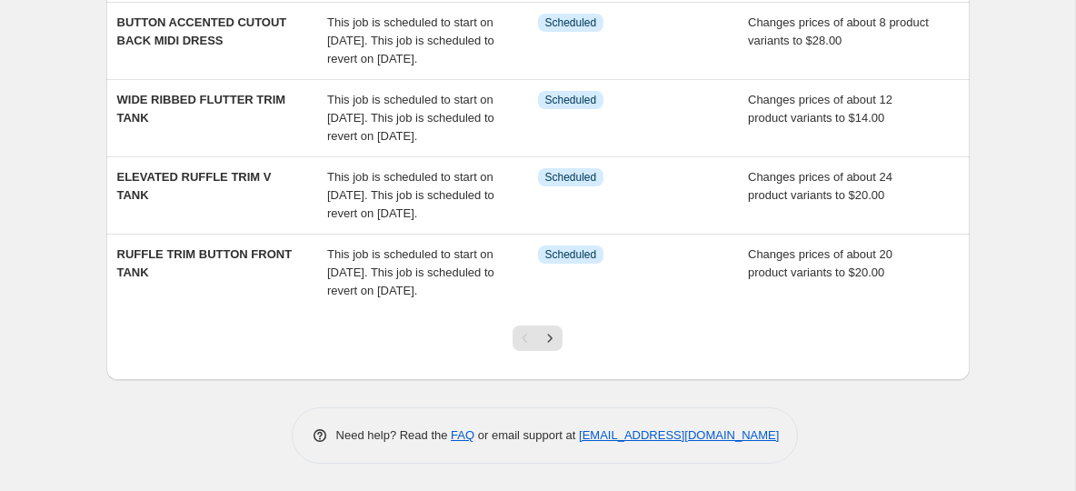
scroll to position [809, 0]
click at [549, 337] on icon "Next" at bounding box center [550, 338] width 18 height 18
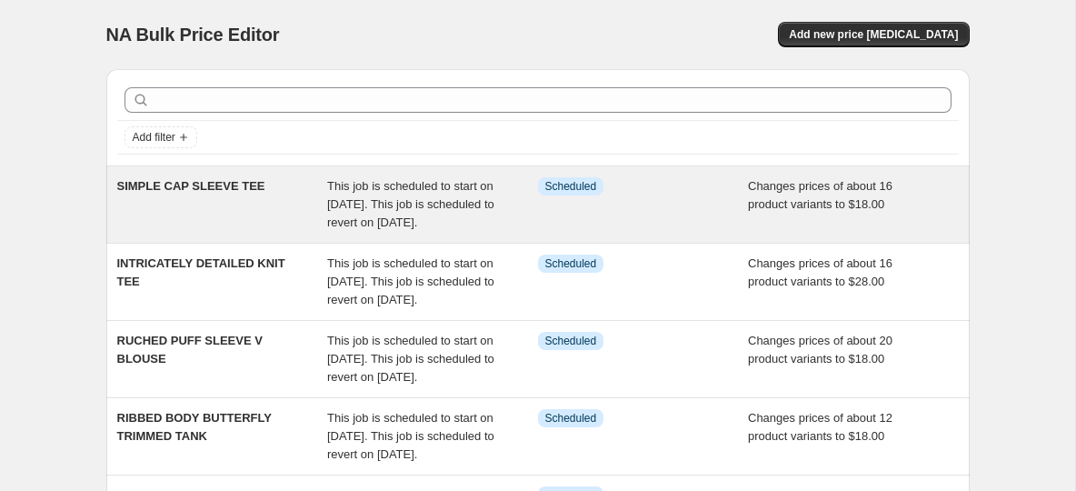
click at [211, 180] on span "SIMPLE CAP SLEEVE TEE" at bounding box center [191, 186] width 148 height 14
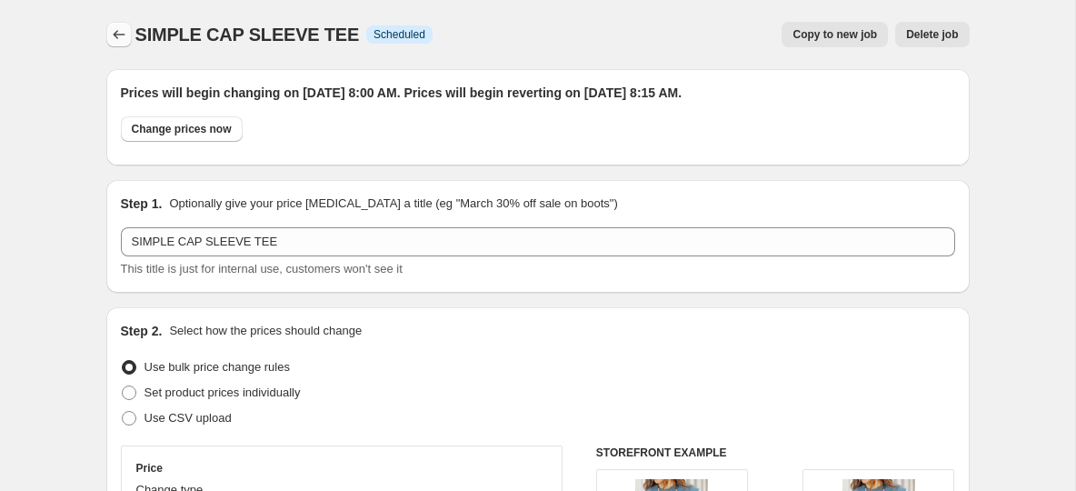
click at [126, 39] on icon "Price change jobs" at bounding box center [119, 34] width 18 height 18
